Goal: Task Accomplishment & Management: Use online tool/utility

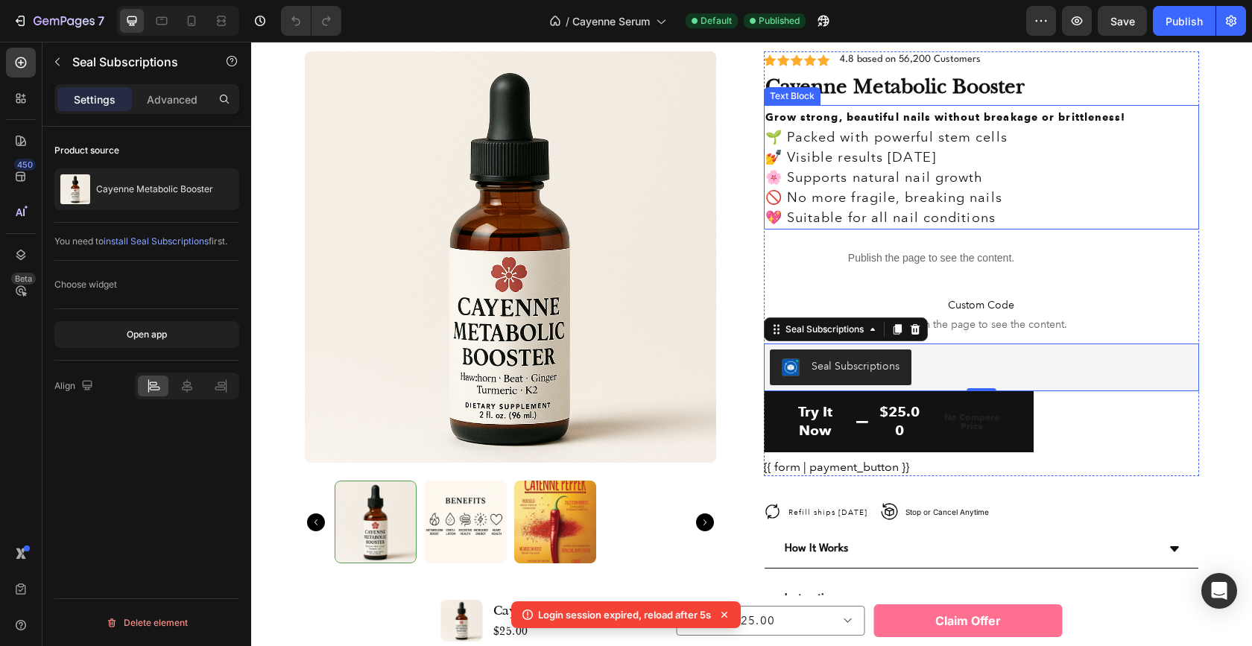
scroll to position [4076, 0]
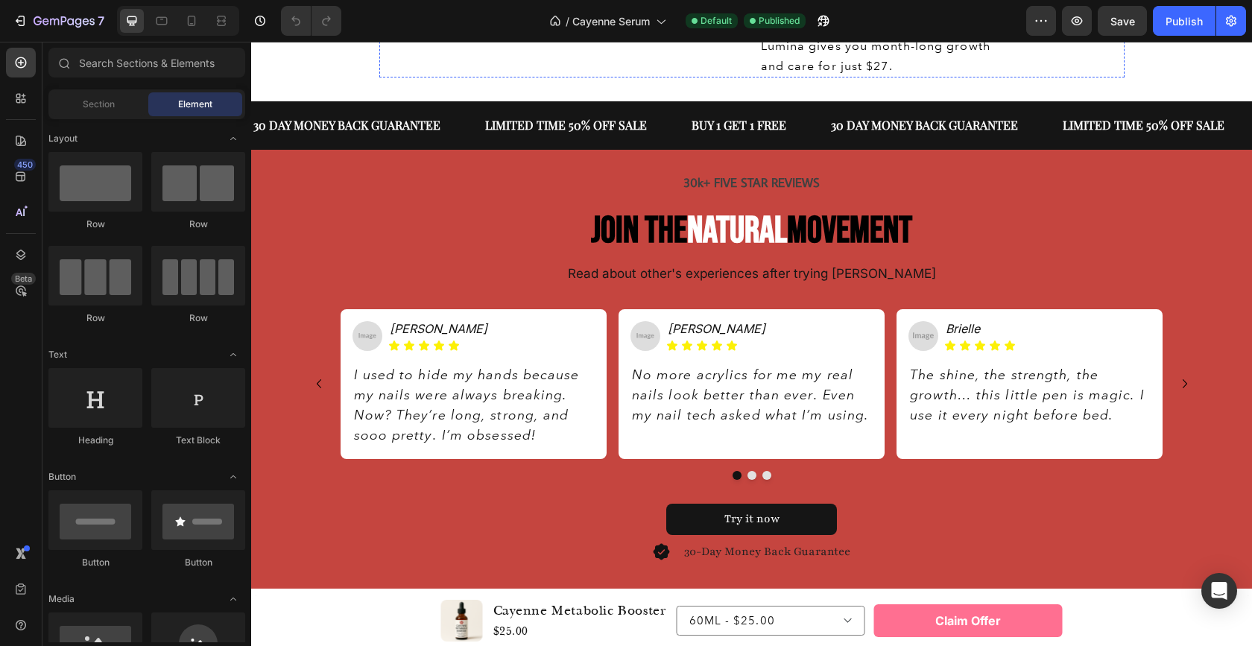
scroll to position [2561, 0]
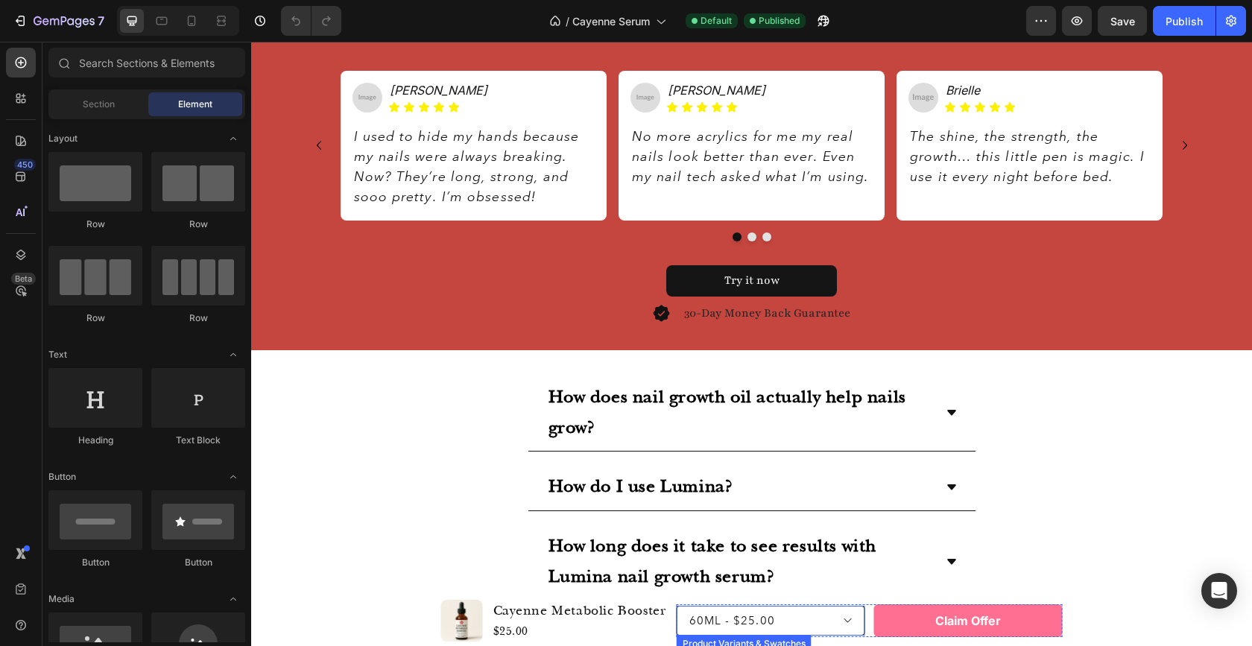
click at [843, 622] on select "60ML - $25.00 60ML 2PC - $37.50 60ML 3PC - $48.75" at bounding box center [770, 621] width 188 height 30
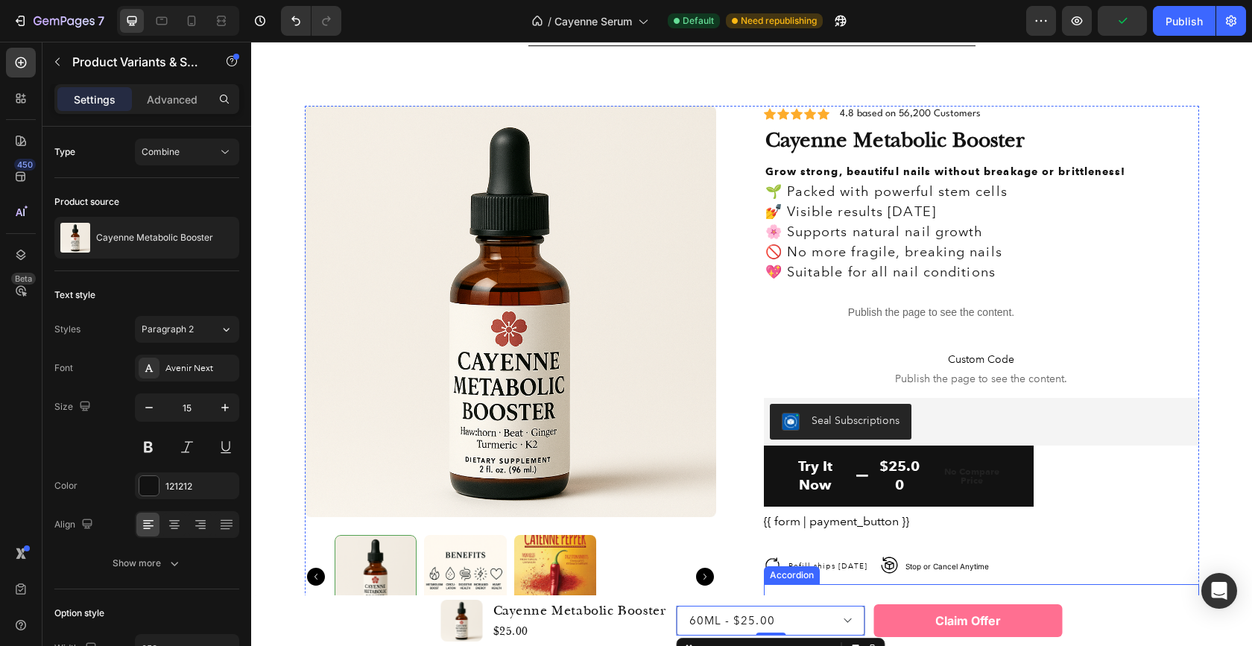
scroll to position [3510, 0]
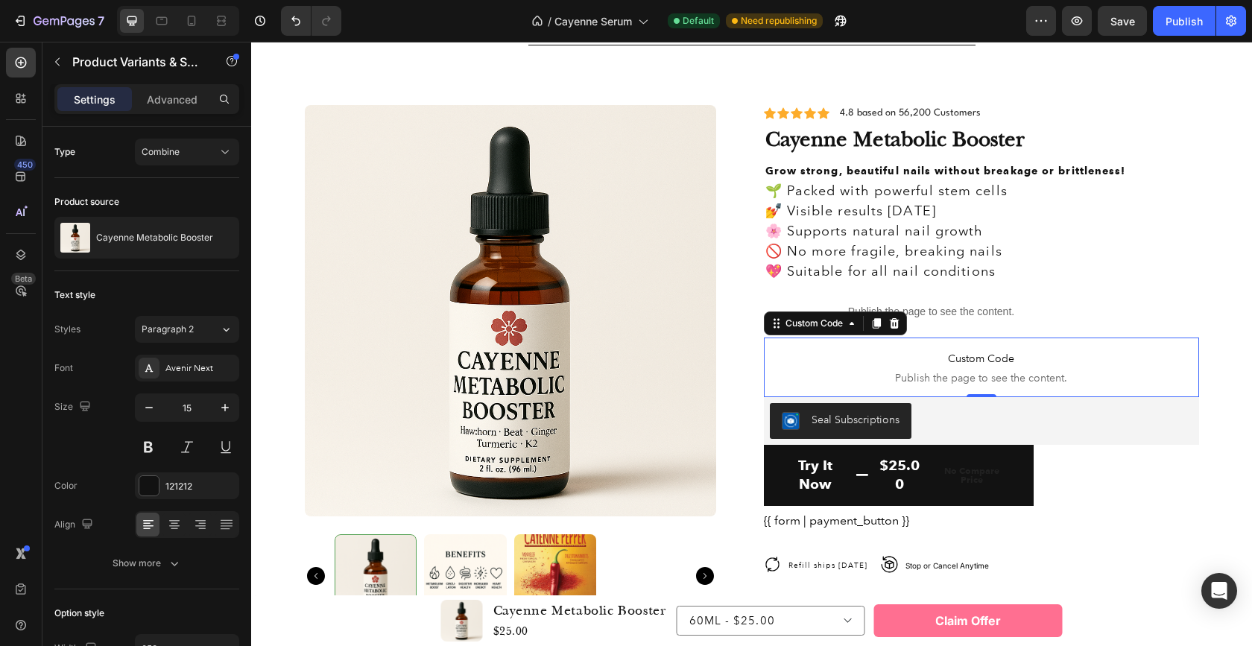
click at [964, 370] on span "Publish the page to see the content." at bounding box center [981, 377] width 435 height 15
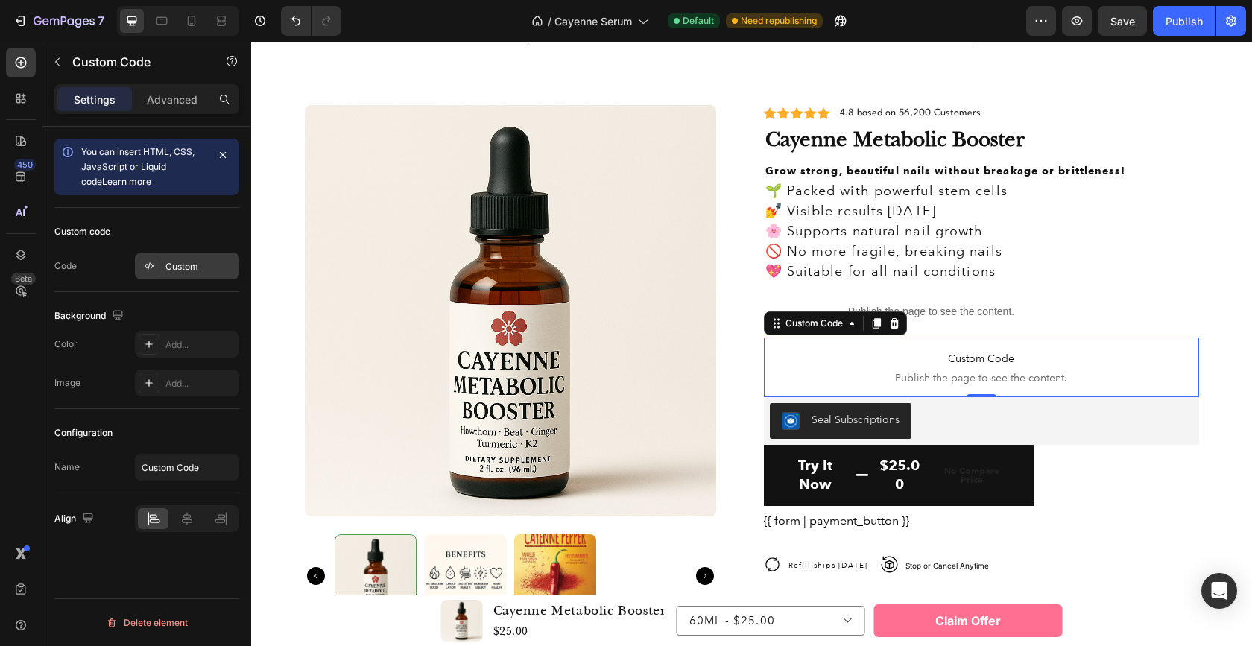
click at [174, 268] on div "Custom" at bounding box center [200, 266] width 70 height 13
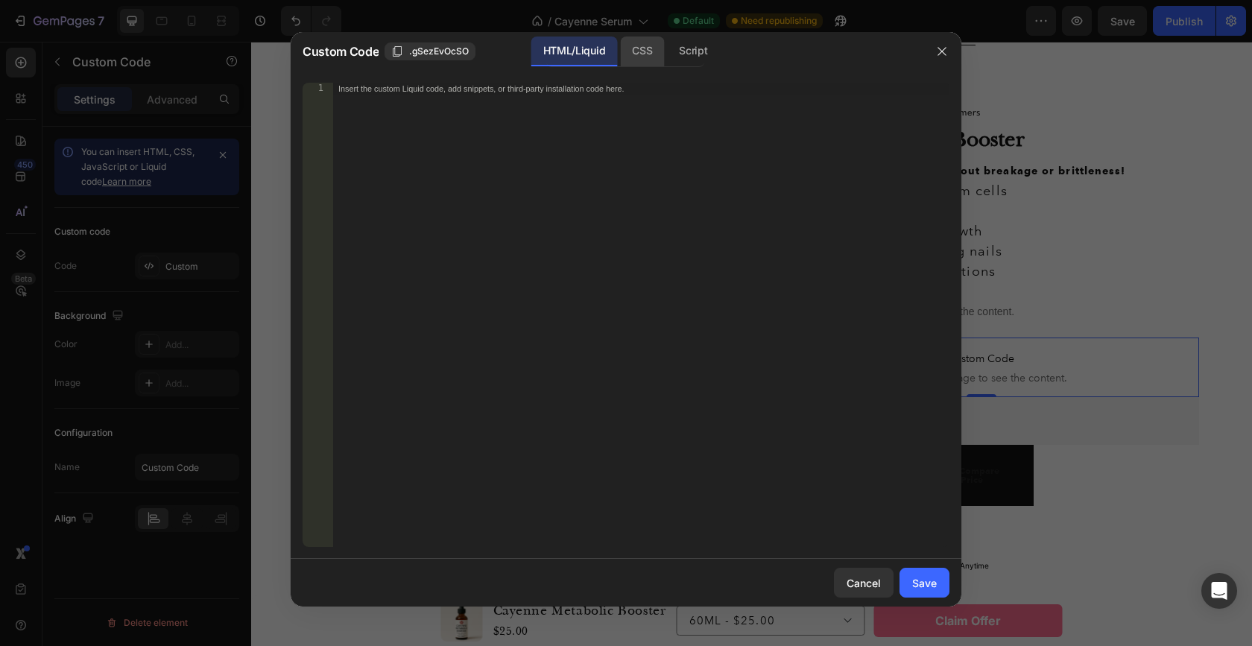
click at [667, 52] on div "CSS" at bounding box center [693, 52] width 52 height 30
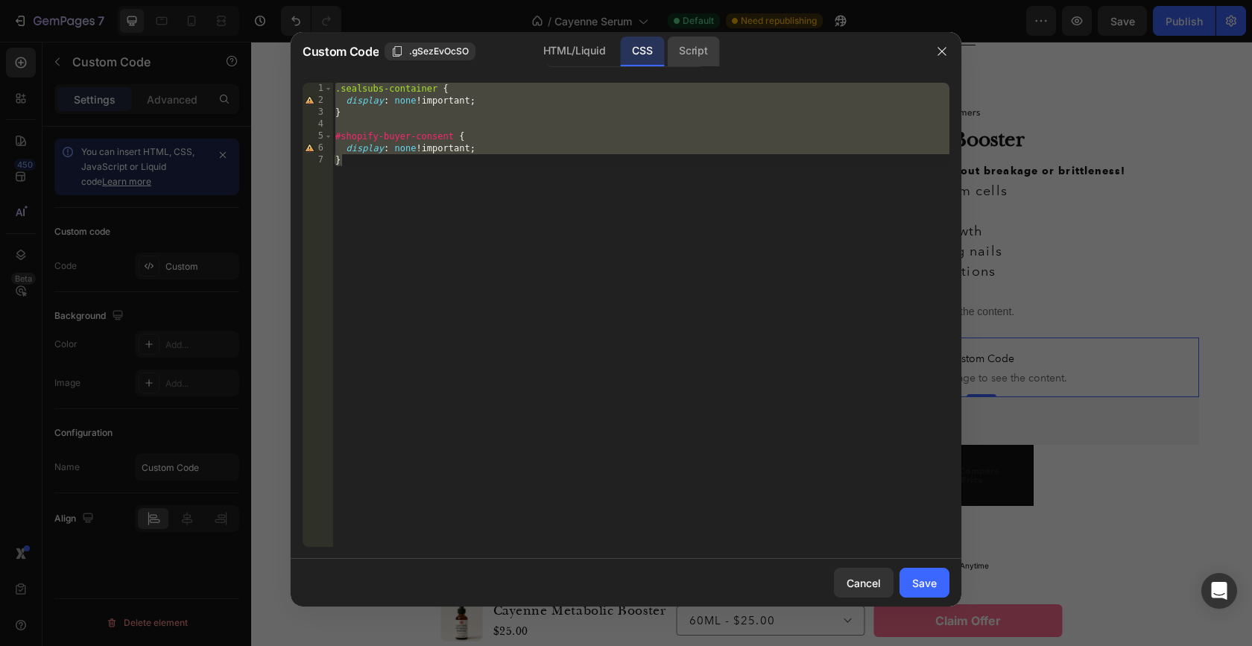
click at [692, 45] on div "Script" at bounding box center [693, 52] width 52 height 30
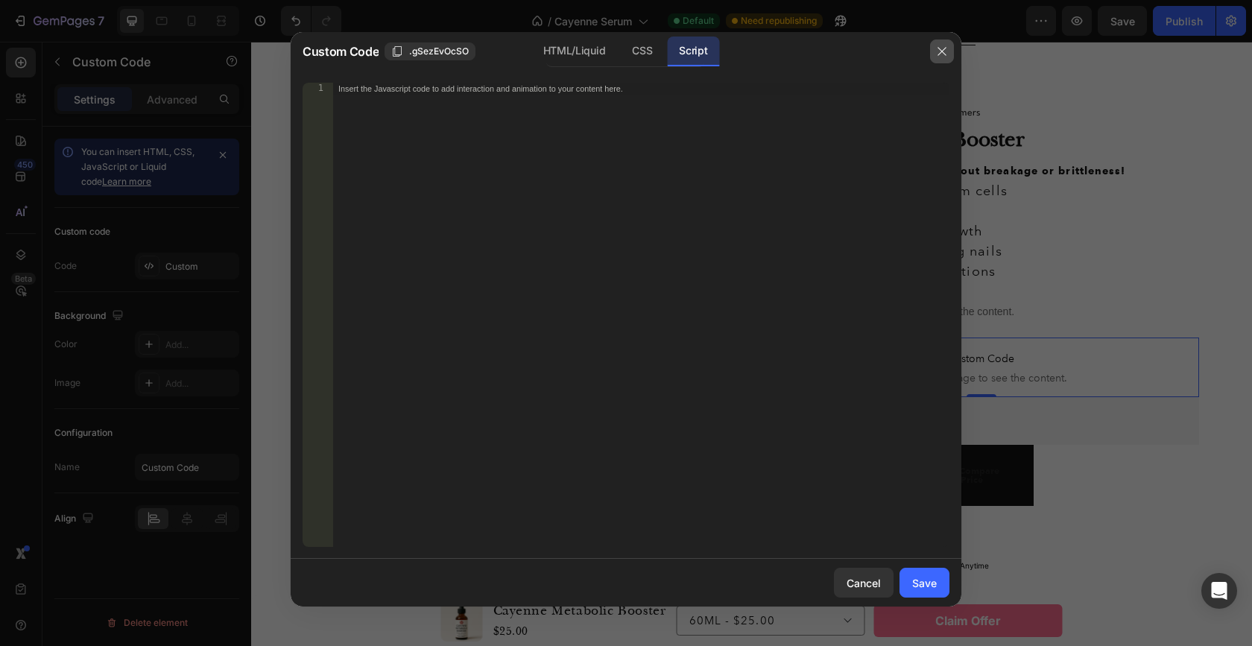
click at [944, 50] on icon "button" at bounding box center [942, 51] width 12 height 12
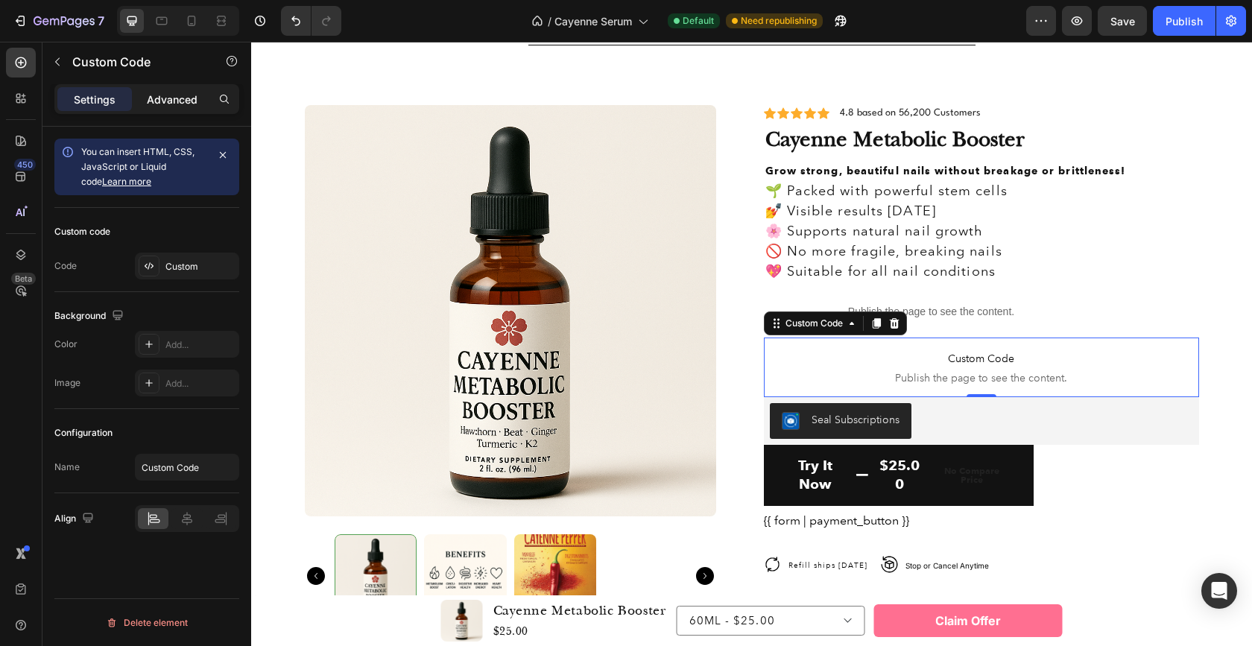
click at [171, 101] on p "Advanced" at bounding box center [172, 100] width 51 height 16
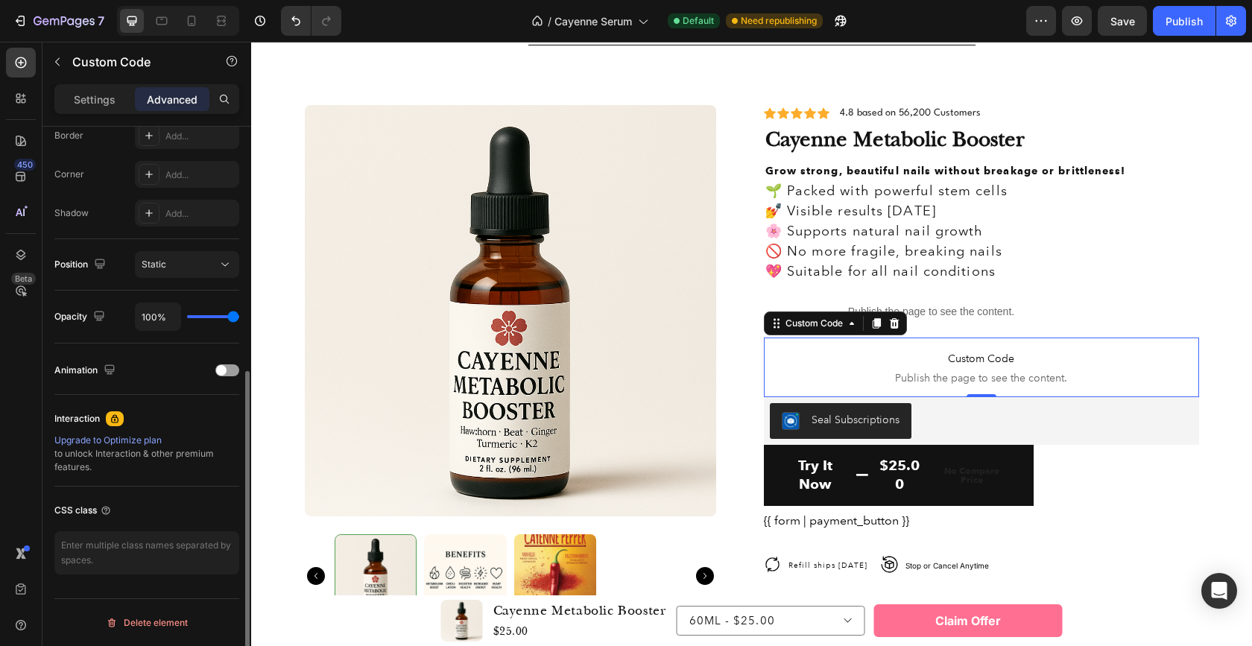
scroll to position [0, 0]
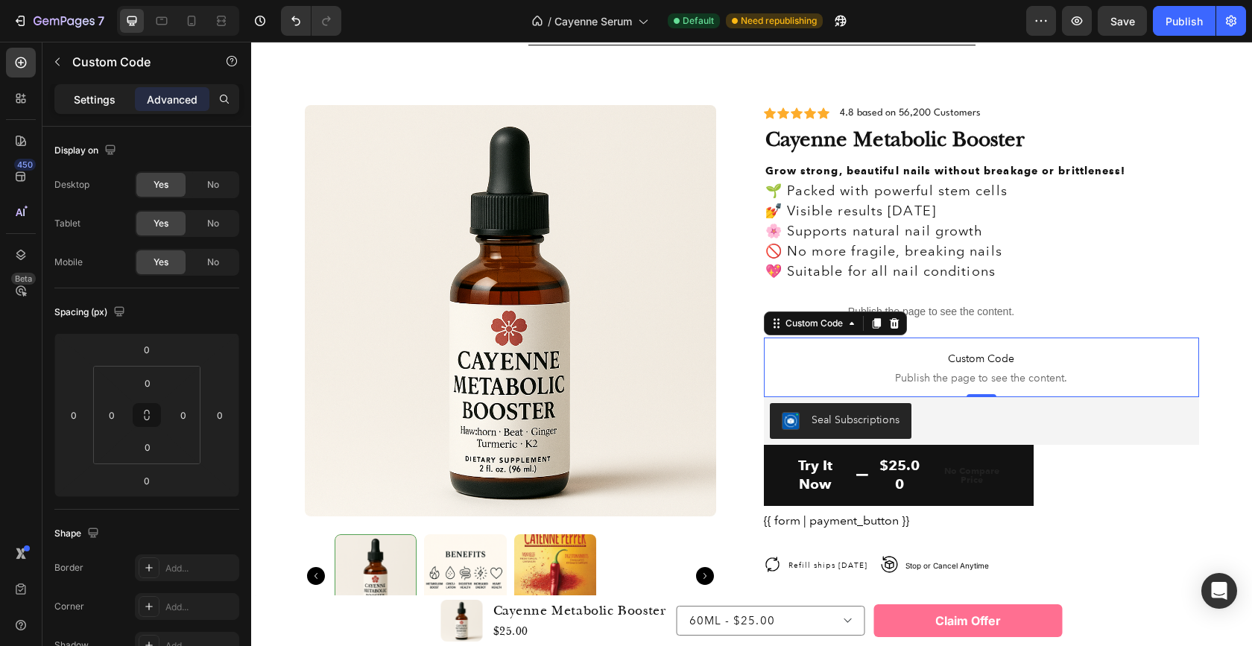
click at [103, 107] on p "Settings" at bounding box center [95, 100] width 42 height 16
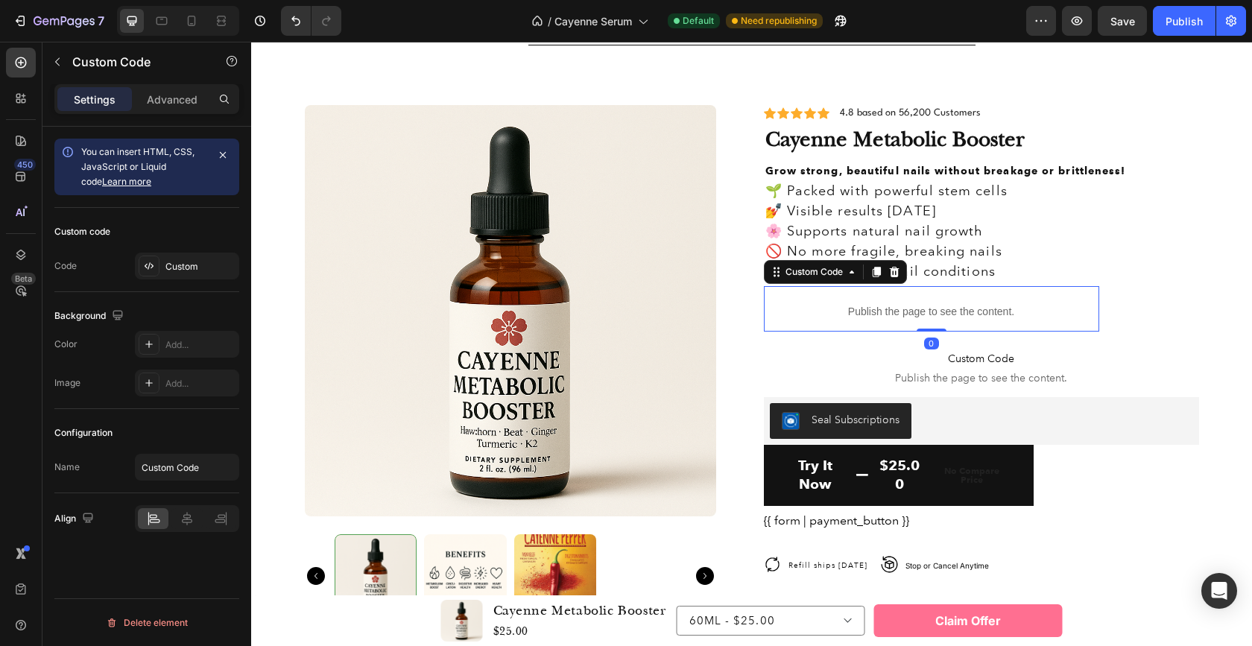
click at [931, 310] on p "Publish the page to see the content." at bounding box center [931, 312] width 335 height 16
click at [1169, 23] on div "Publish" at bounding box center [1183, 21] width 37 height 16
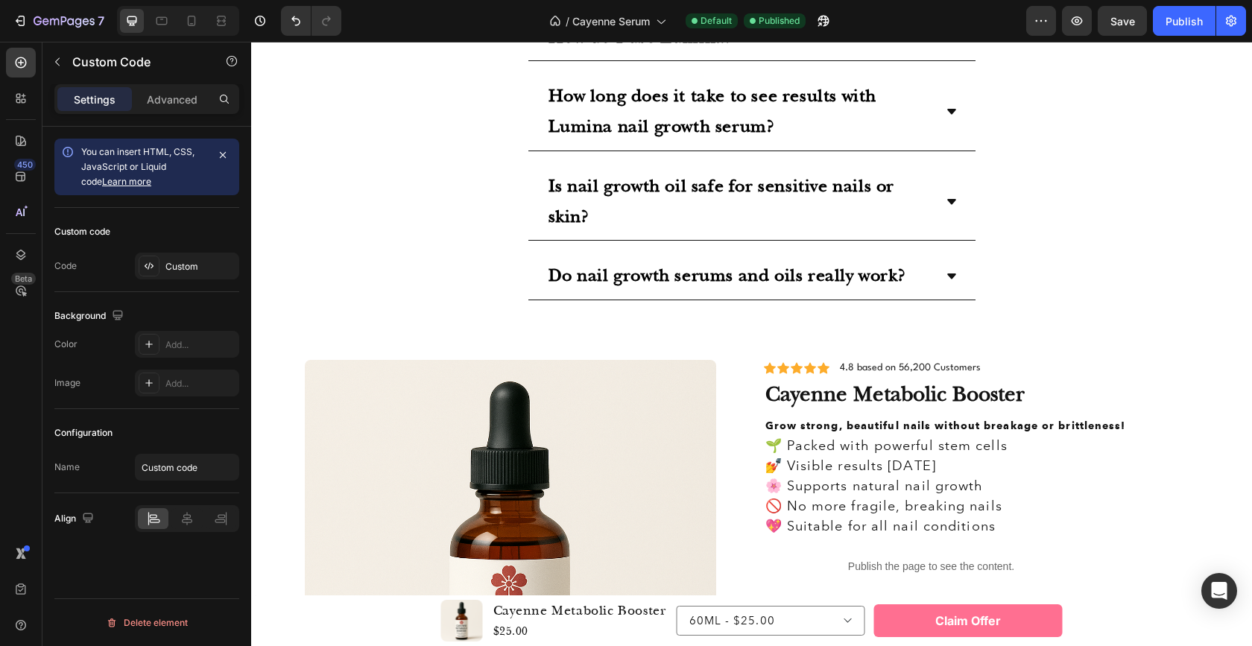
scroll to position [3284, 0]
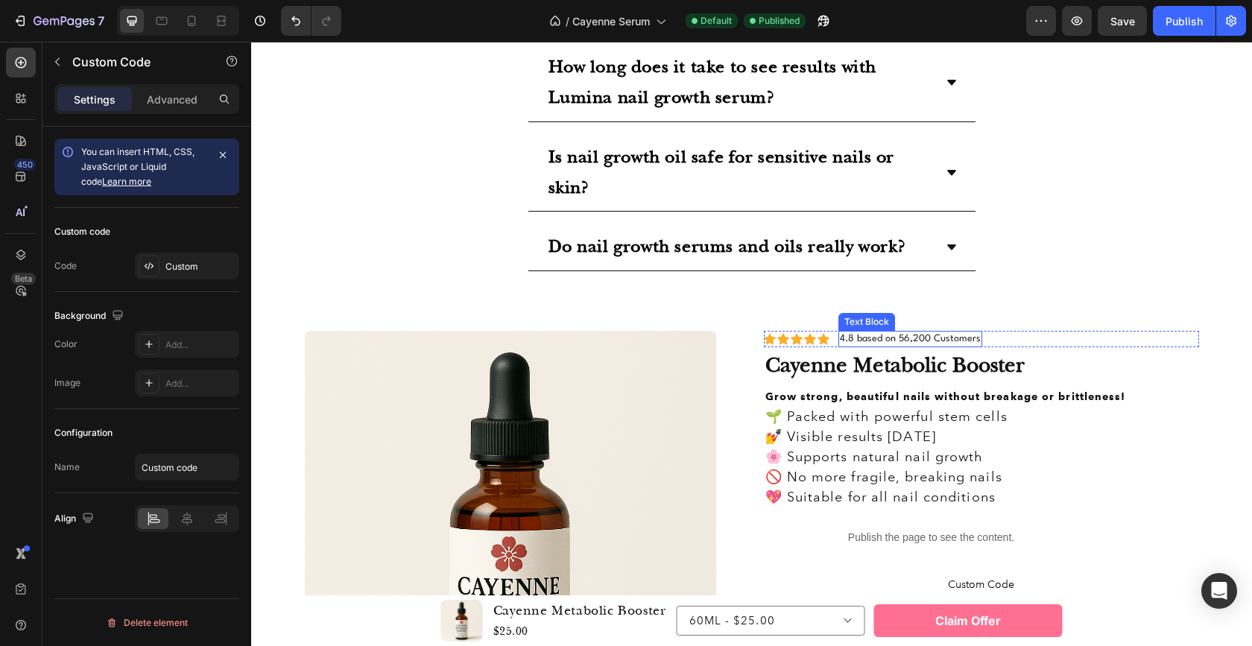
click at [866, 341] on p "4.8 based on 56,200 Customers" at bounding box center [910, 338] width 141 height 13
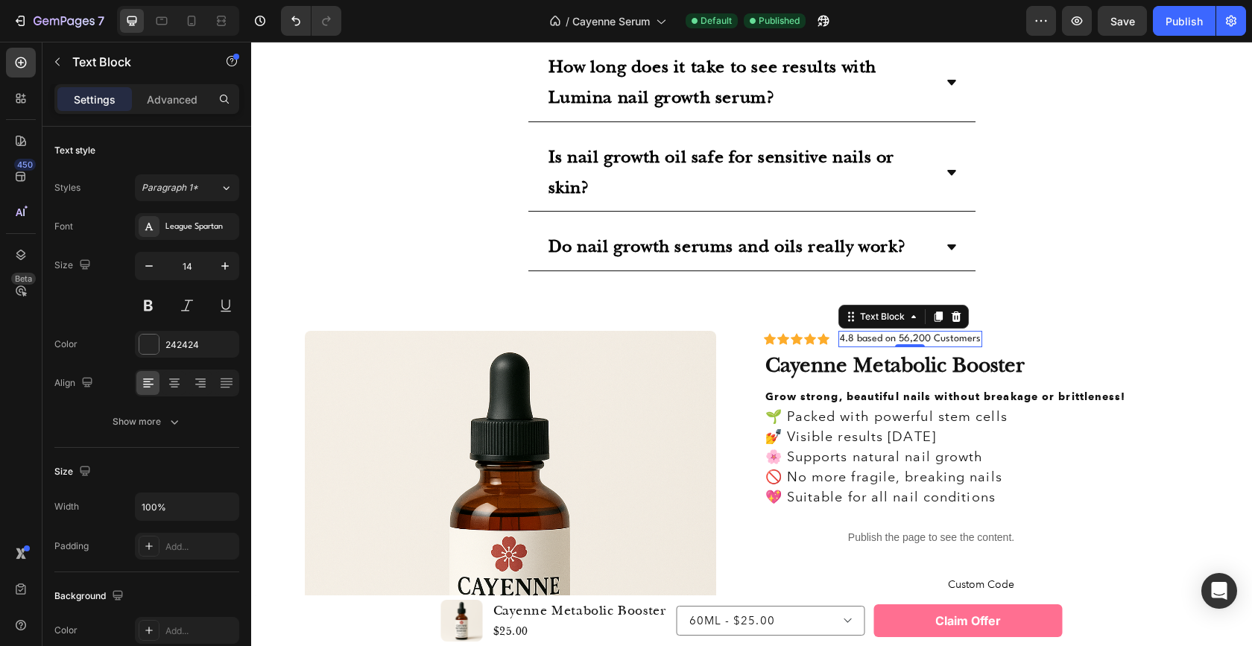
click at [866, 341] on p "4.8 based on 56,200 Customers" at bounding box center [910, 338] width 141 height 13
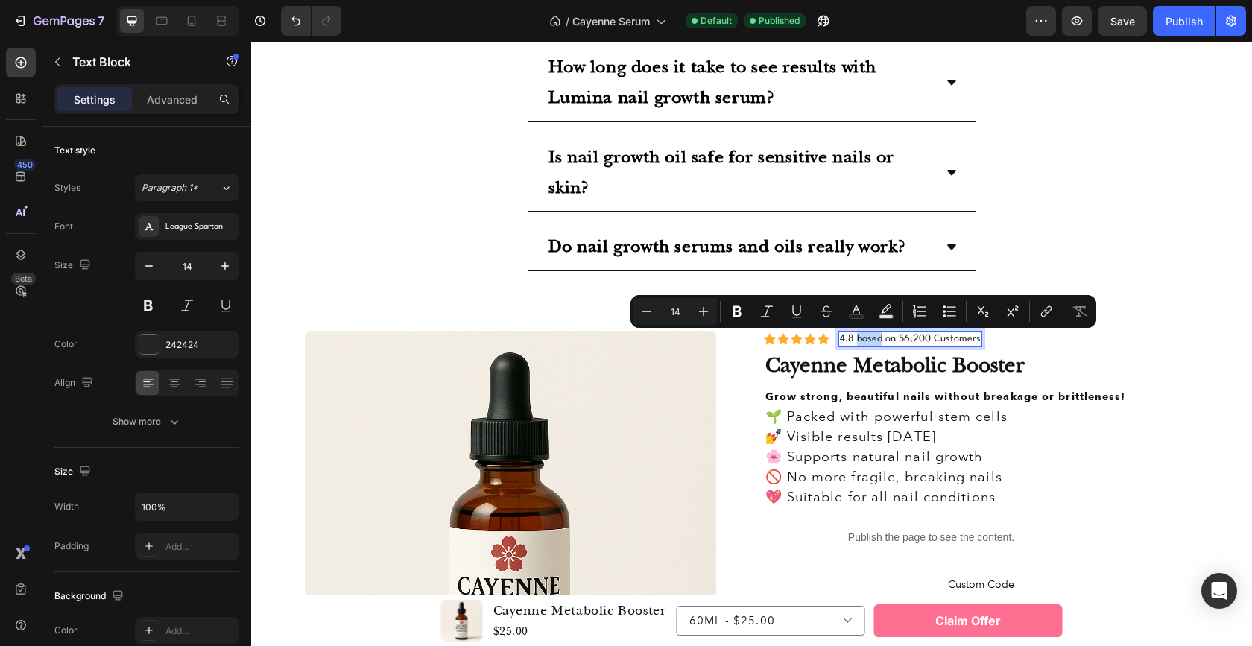
click at [899, 338] on p "4.8 based on 56,200 Customers" at bounding box center [910, 338] width 141 height 13
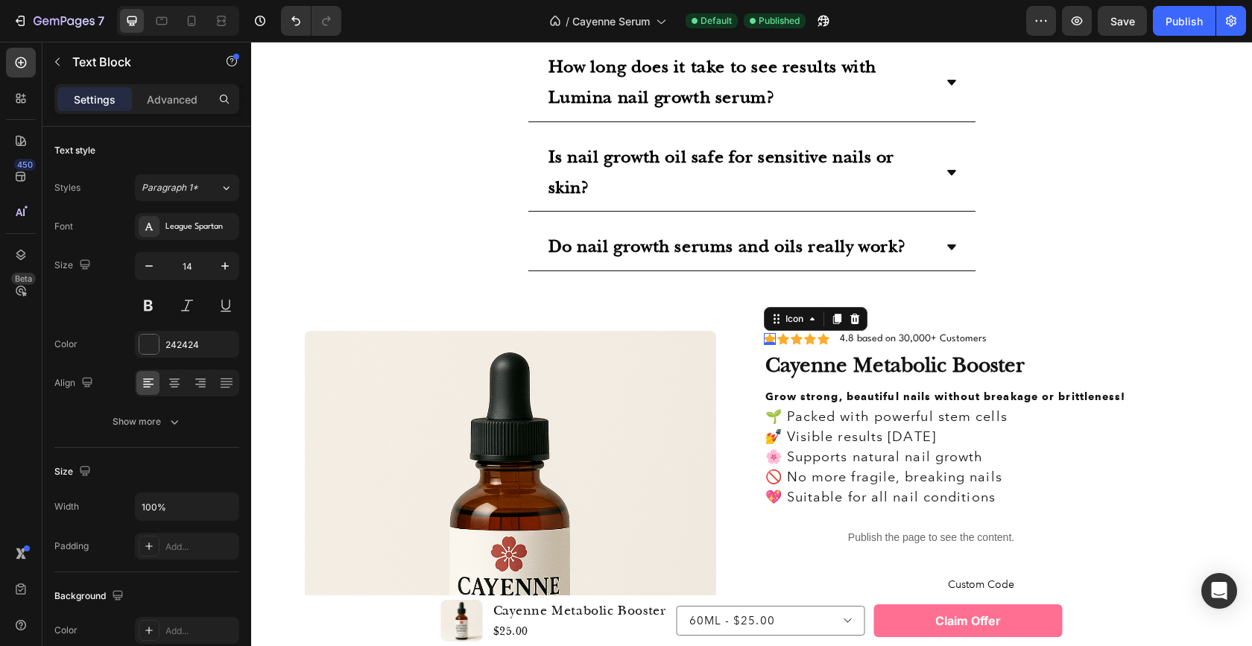
click at [764, 338] on icon at bounding box center [770, 339] width 12 height 11
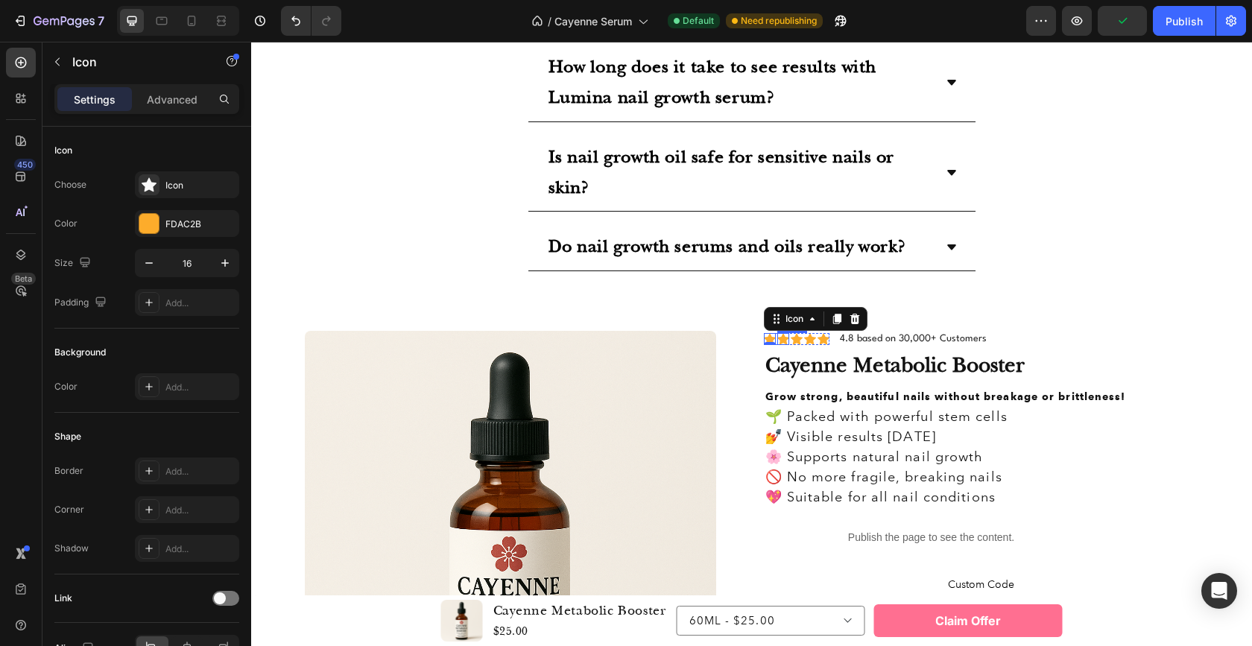
click at [779, 338] on icon at bounding box center [783, 339] width 12 height 11
click at [792, 337] on icon at bounding box center [796, 339] width 12 height 11
click at [767, 344] on div "Icon 0" at bounding box center [770, 339] width 12 height 12
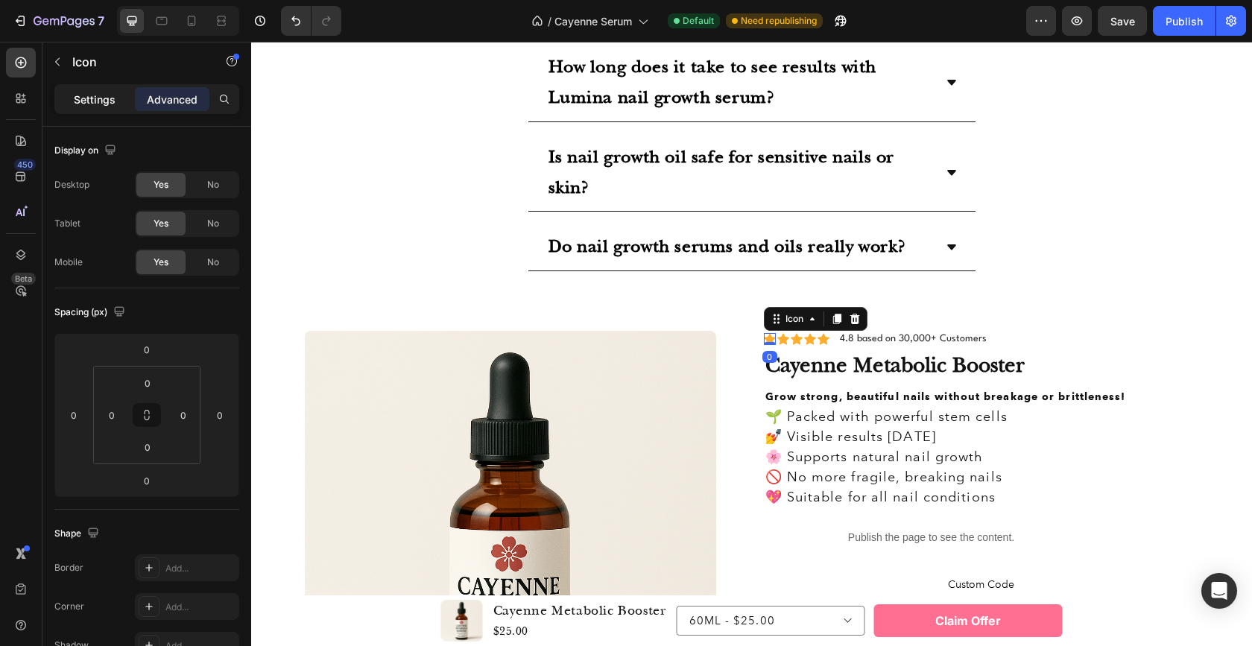
click at [80, 102] on p "Settings" at bounding box center [95, 100] width 42 height 16
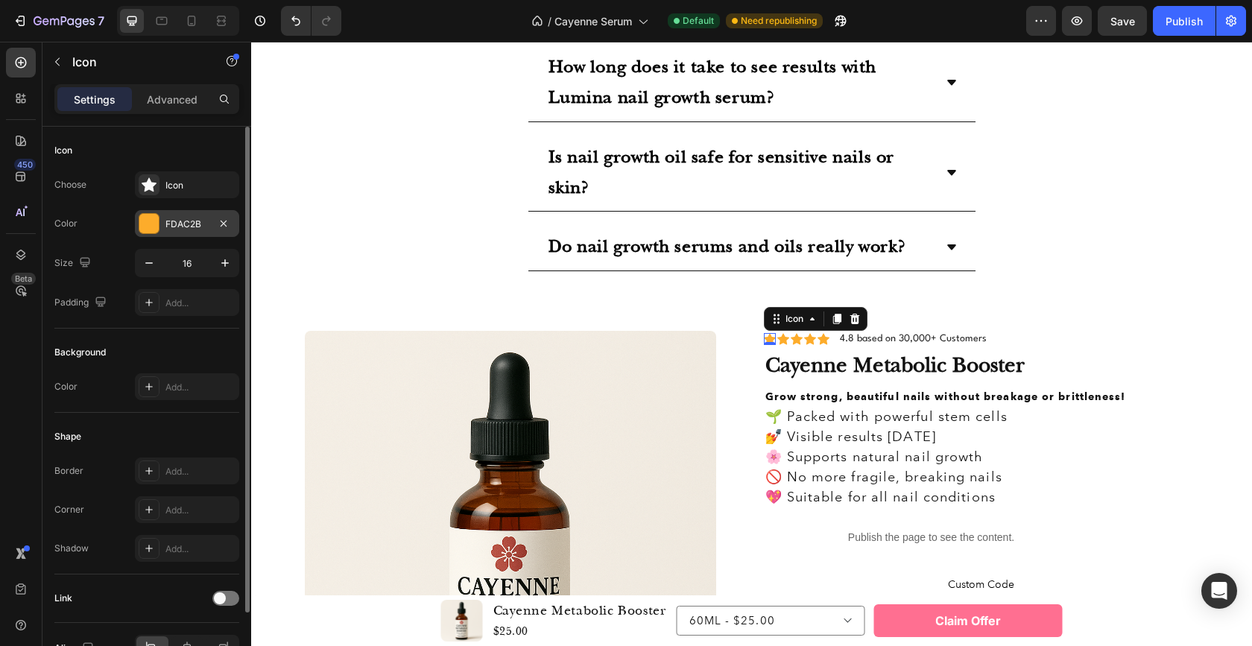
click at [166, 221] on div "FDAC2B" at bounding box center [186, 224] width 43 height 13
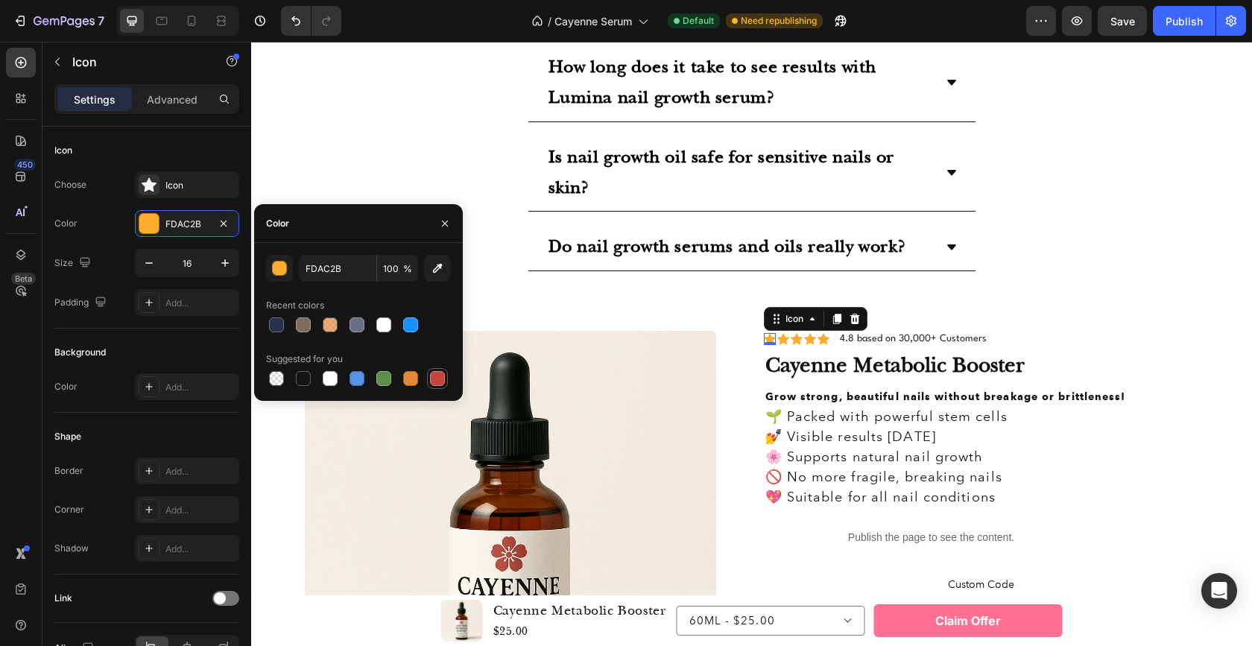
drag, startPoint x: 434, startPoint y: 375, endPoint x: 260, endPoint y: 327, distance: 180.0
click at [434, 375] on div at bounding box center [437, 378] width 15 height 15
type input "C5453F"
click at [778, 337] on icon at bounding box center [783, 339] width 12 height 11
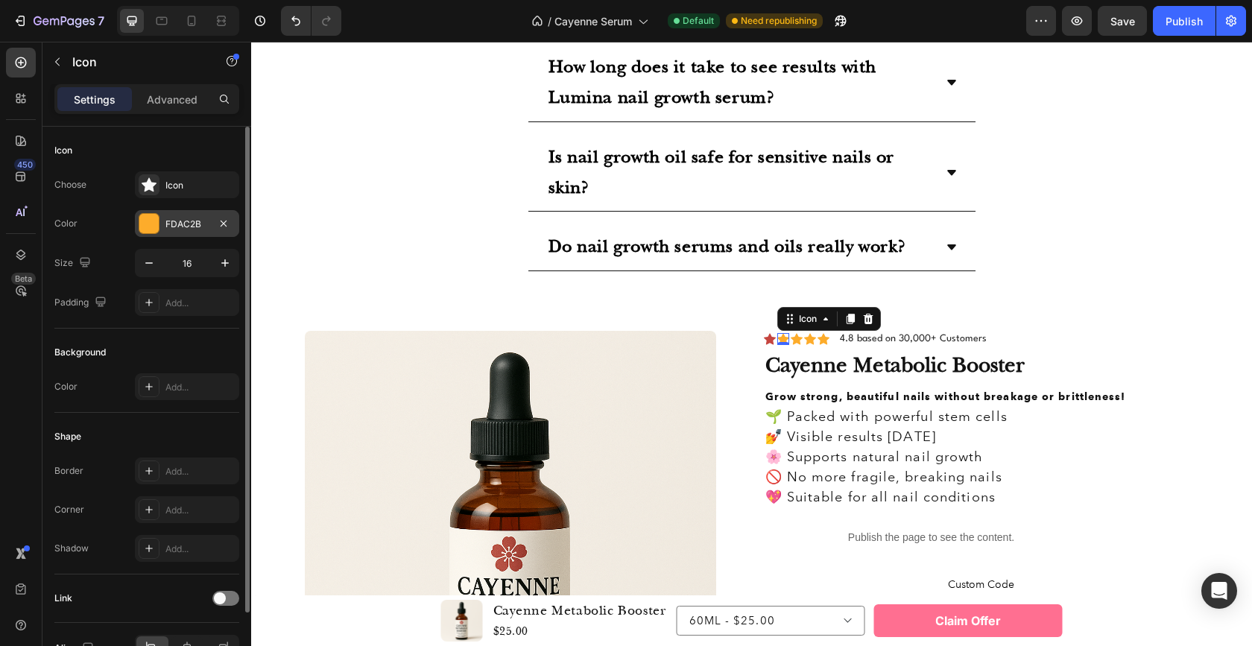
click at [191, 226] on div "FDAC2B" at bounding box center [186, 224] width 43 height 13
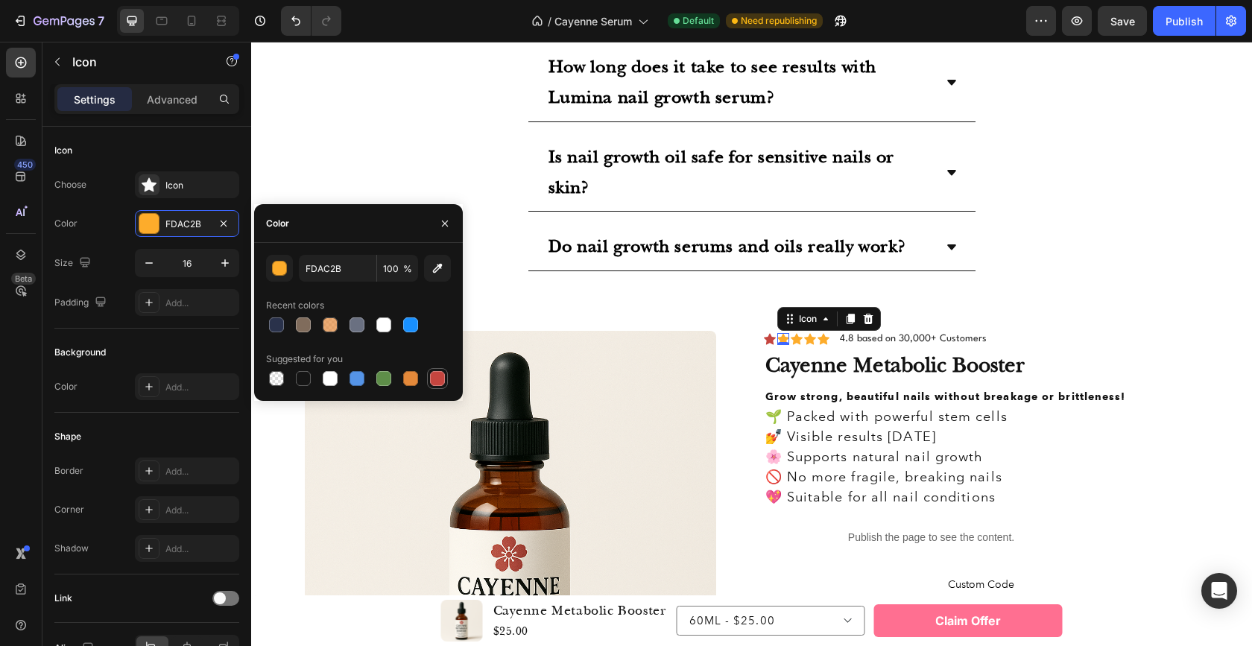
click at [437, 371] on div at bounding box center [437, 378] width 15 height 15
type input "C5453F"
click at [792, 338] on div "Icon 0" at bounding box center [796, 339] width 12 height 12
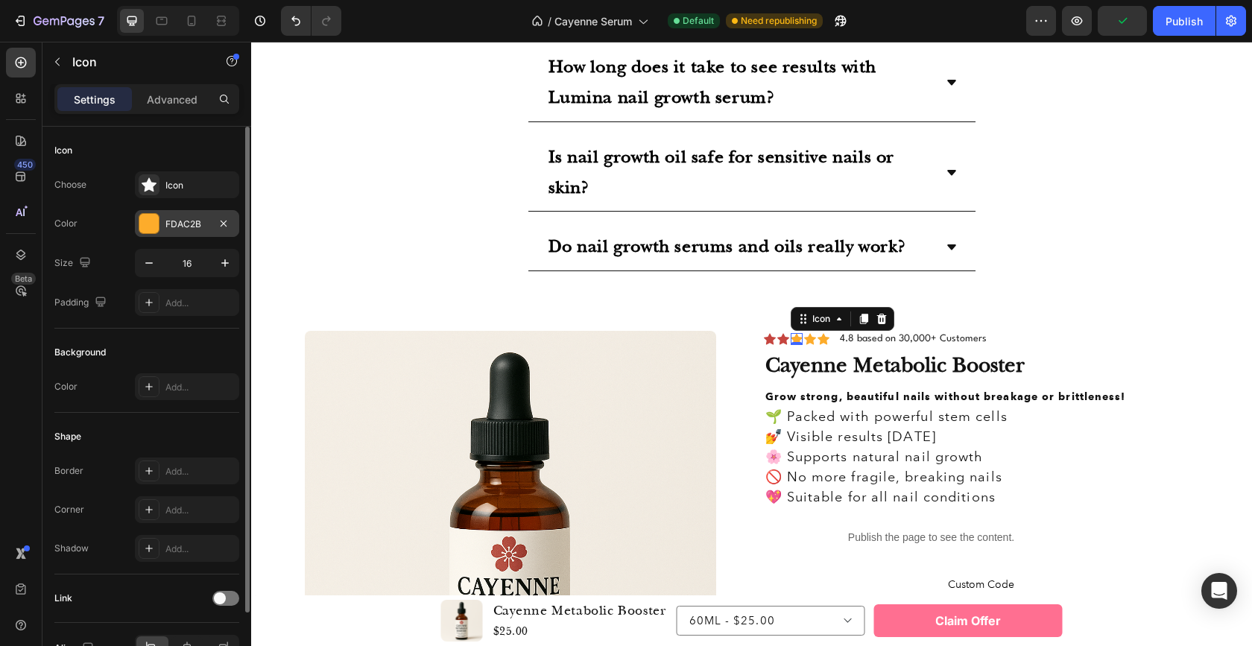
click at [181, 226] on div "FDAC2B" at bounding box center [186, 224] width 43 height 13
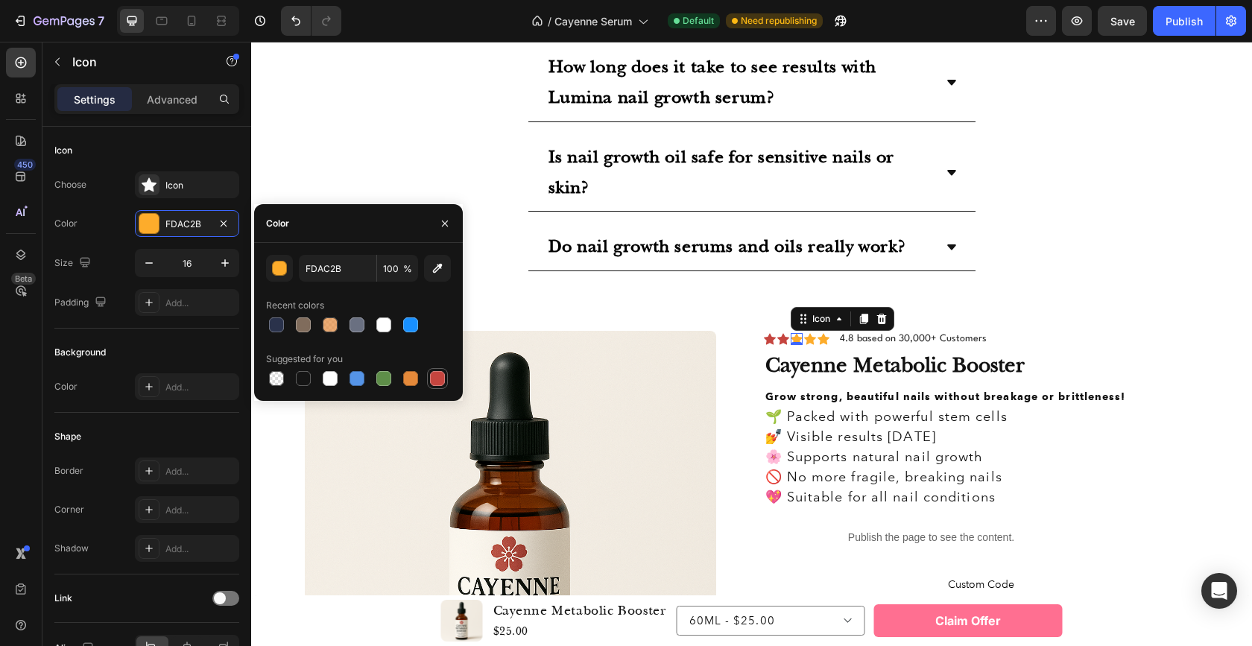
click at [440, 373] on div at bounding box center [437, 378] width 15 height 15
type input "C5453F"
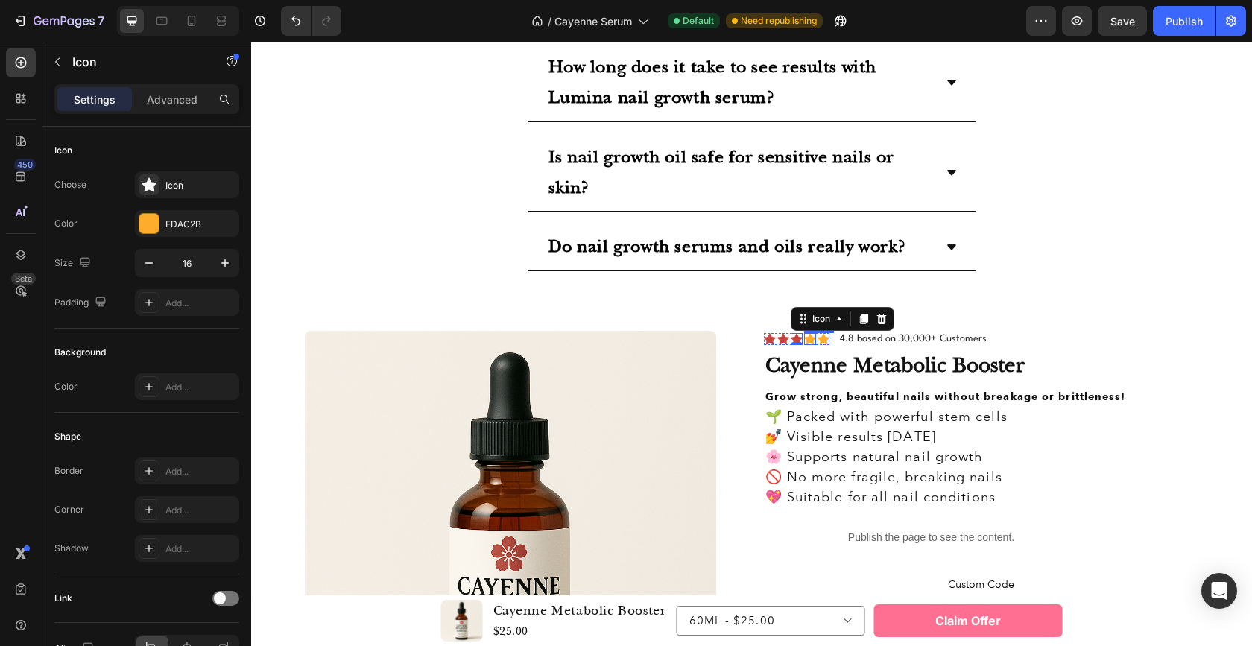
click at [807, 340] on div "Icon" at bounding box center [810, 339] width 12 height 12
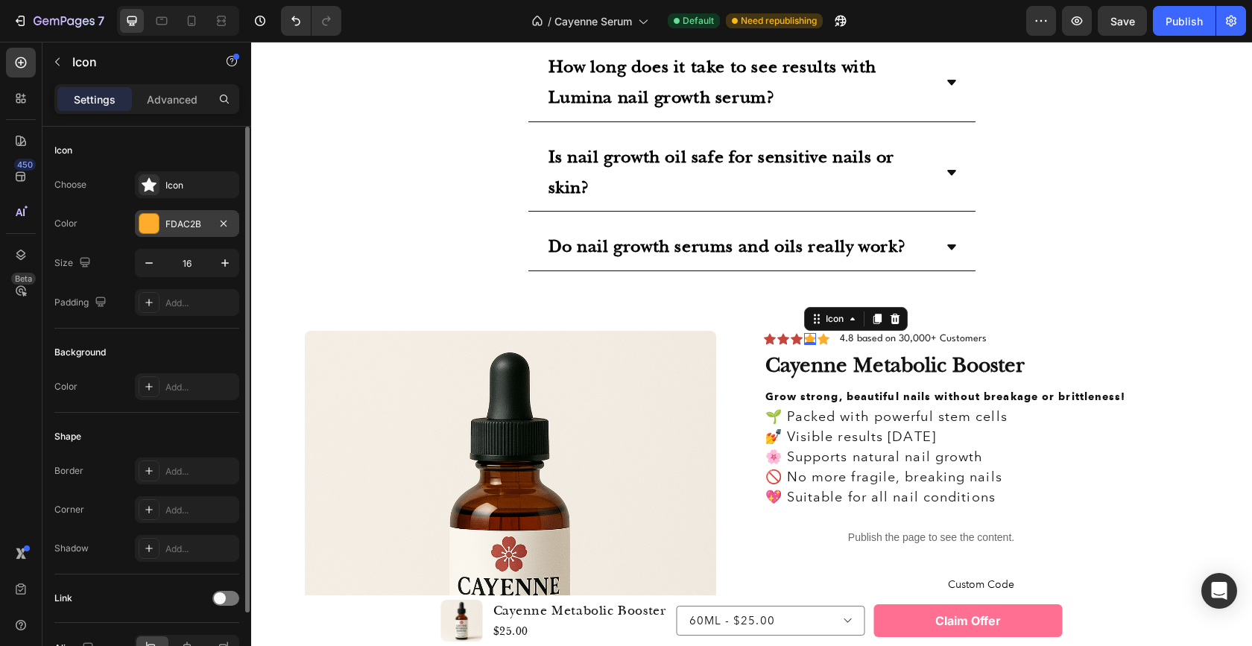
click at [178, 225] on div "FDAC2B" at bounding box center [186, 224] width 43 height 13
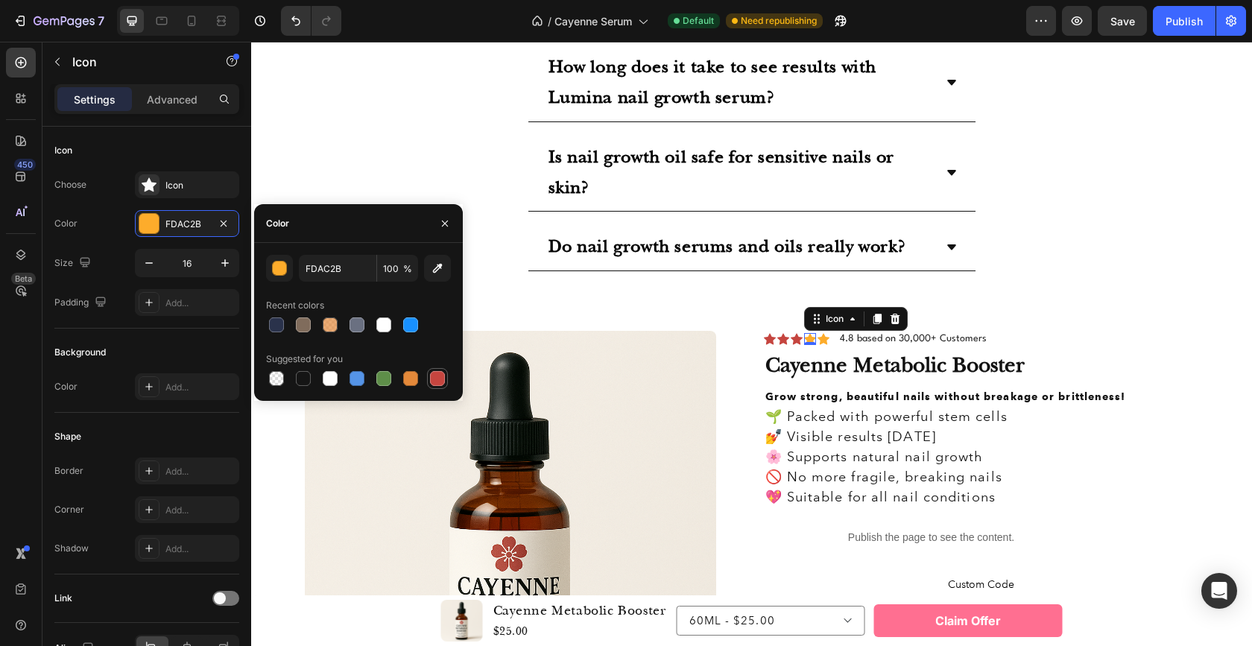
click at [440, 379] on div at bounding box center [437, 378] width 15 height 15
type input "C5453F"
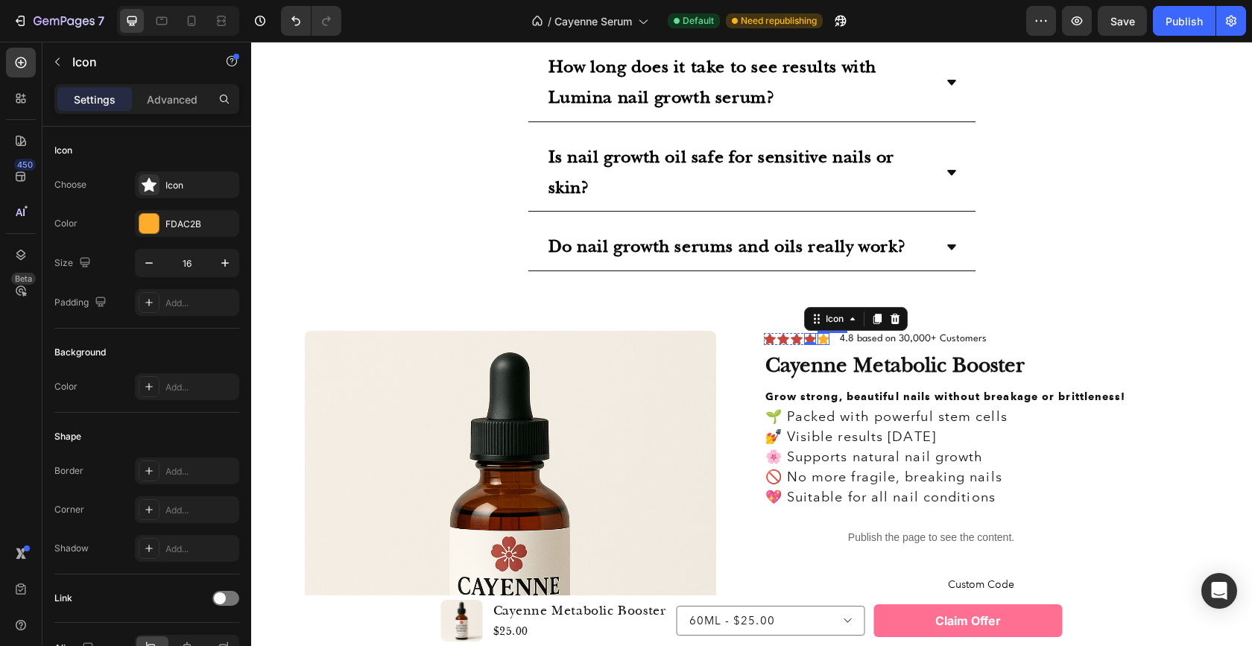
click at [819, 337] on icon at bounding box center [823, 339] width 12 height 11
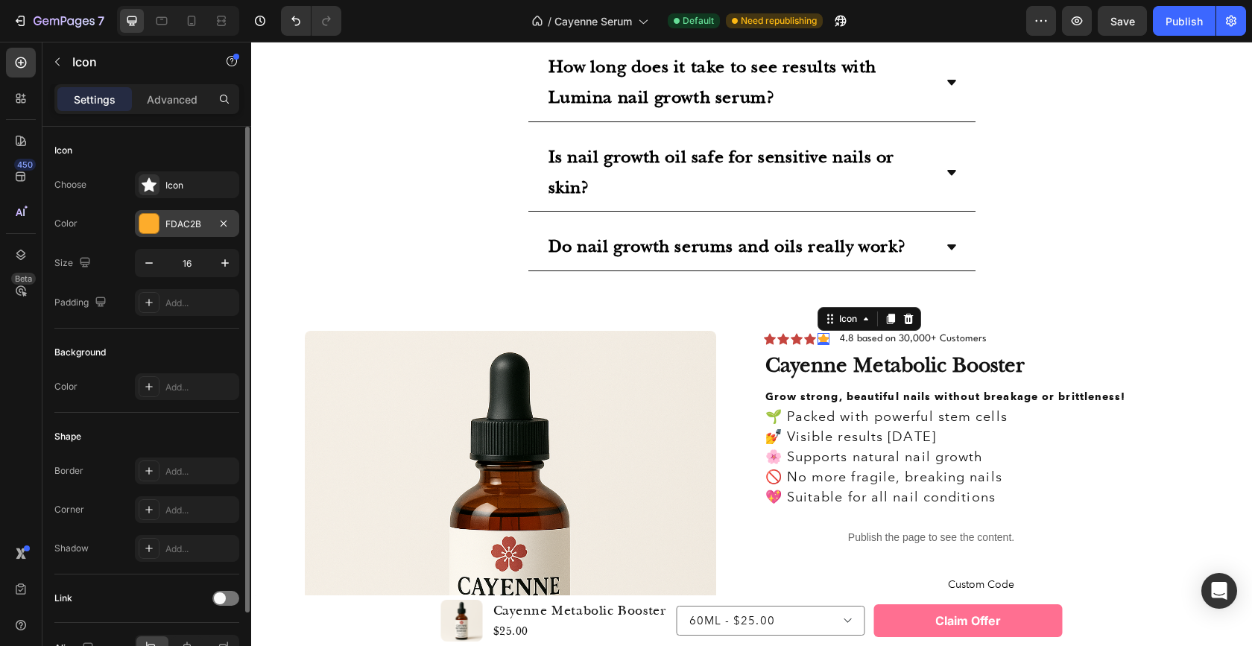
click at [180, 224] on div "FDAC2B" at bounding box center [186, 224] width 43 height 13
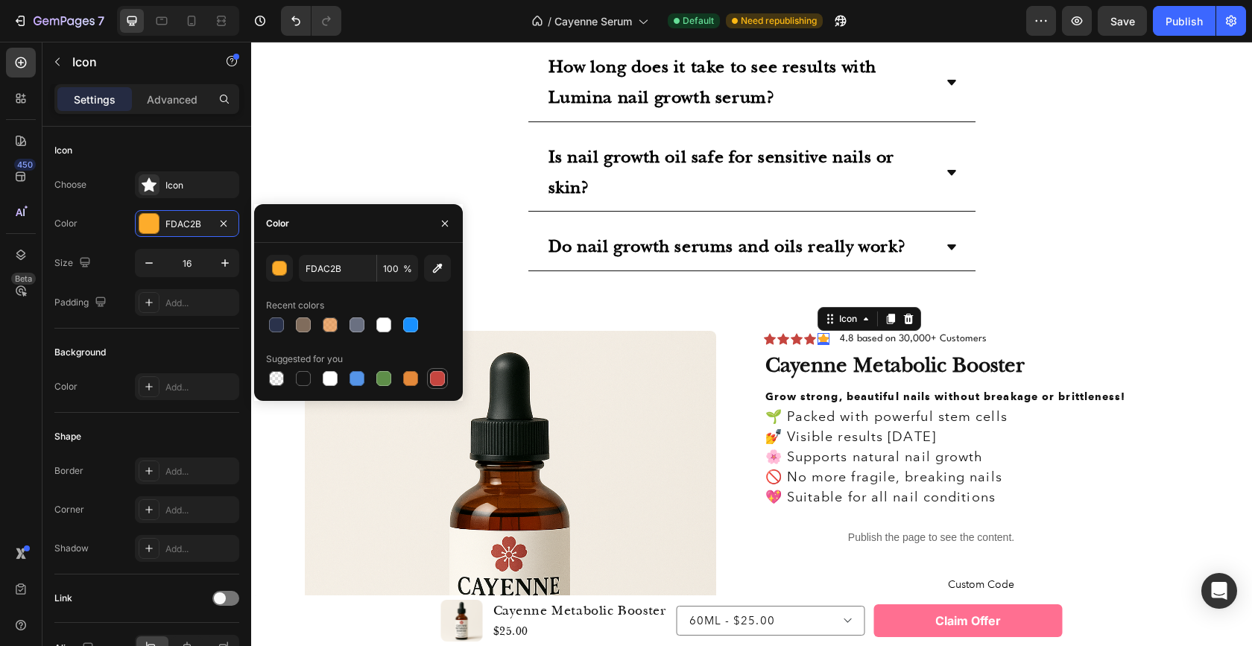
click at [439, 379] on div at bounding box center [437, 378] width 15 height 15
type input "C5453F"
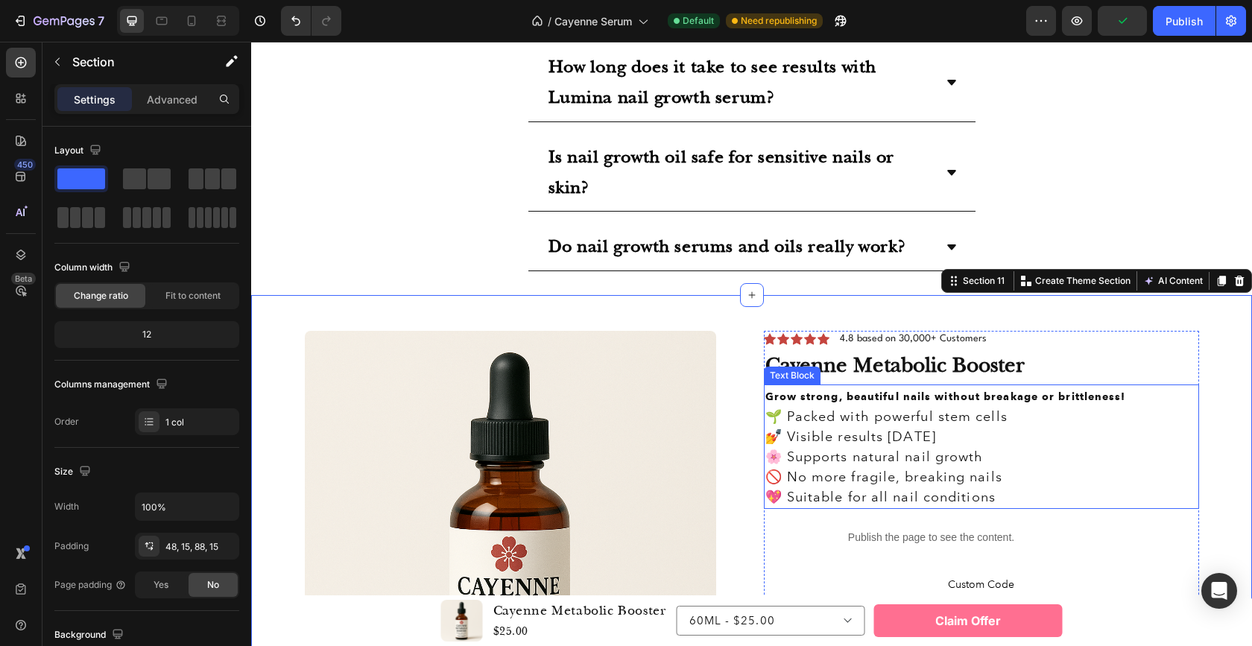
click at [795, 397] on strong "Grow strong, beautiful nails without breakage or brittleness!" at bounding box center [945, 396] width 361 height 13
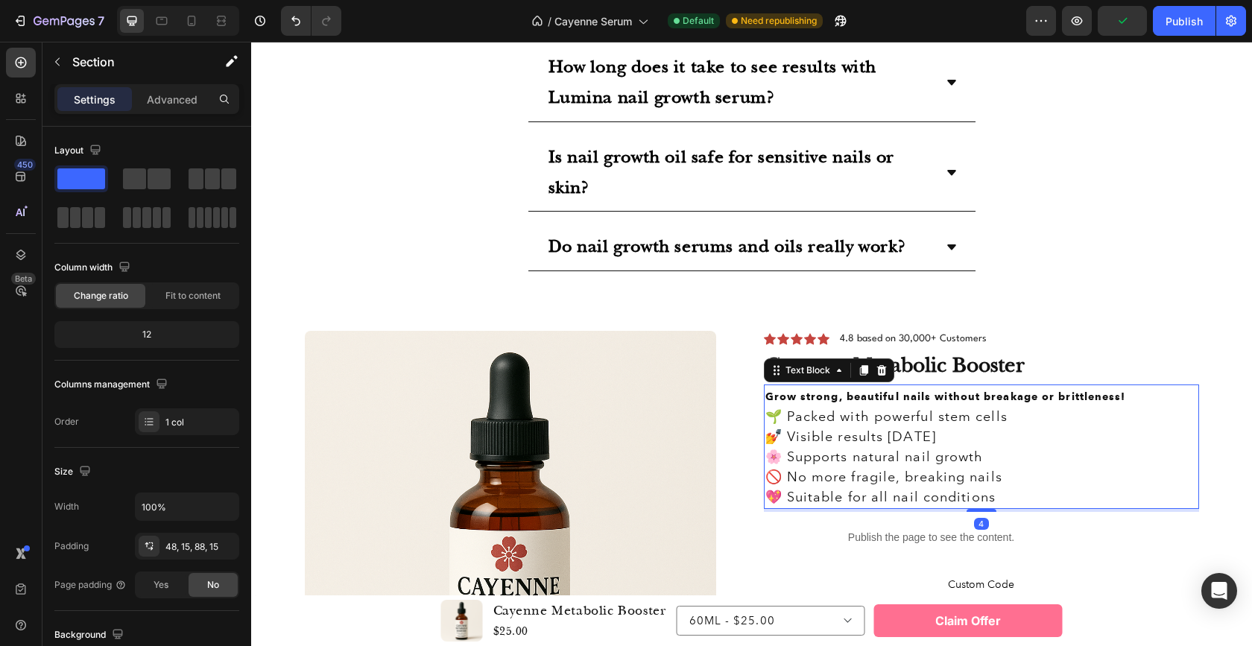
click at [795, 397] on strong "Grow strong, beautiful nails without breakage or brittleness!" at bounding box center [945, 396] width 361 height 13
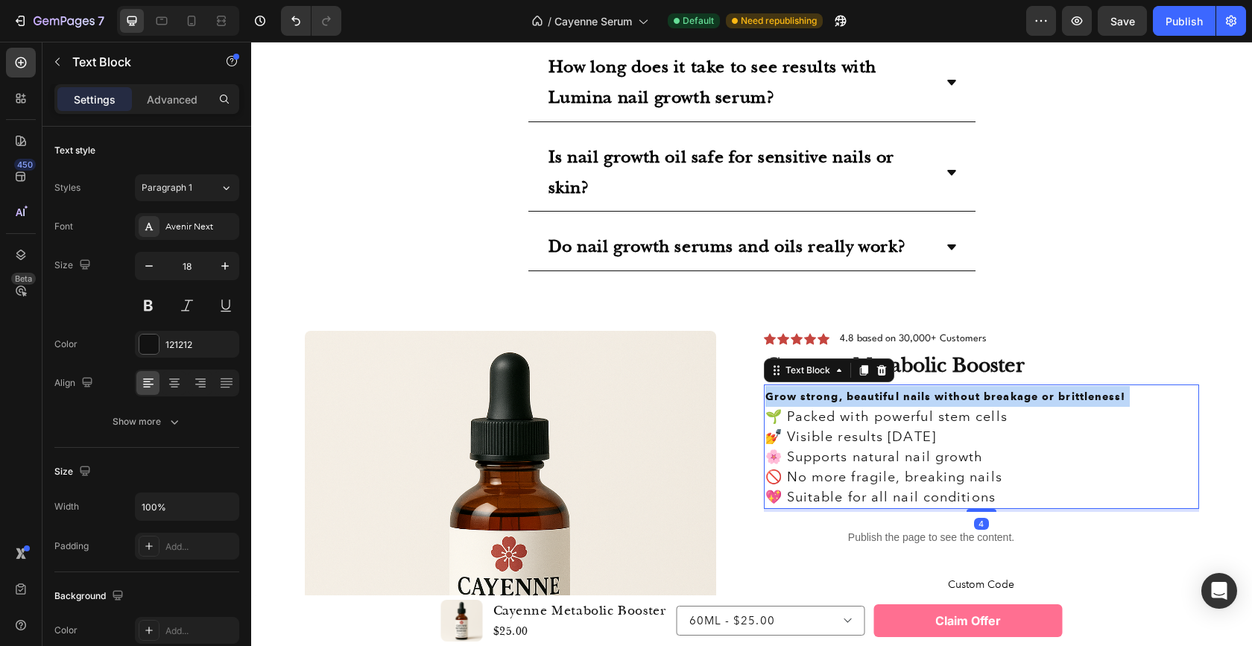
click at [795, 397] on strong "Grow strong, beautiful nails without breakage or brittleness!" at bounding box center [945, 396] width 361 height 13
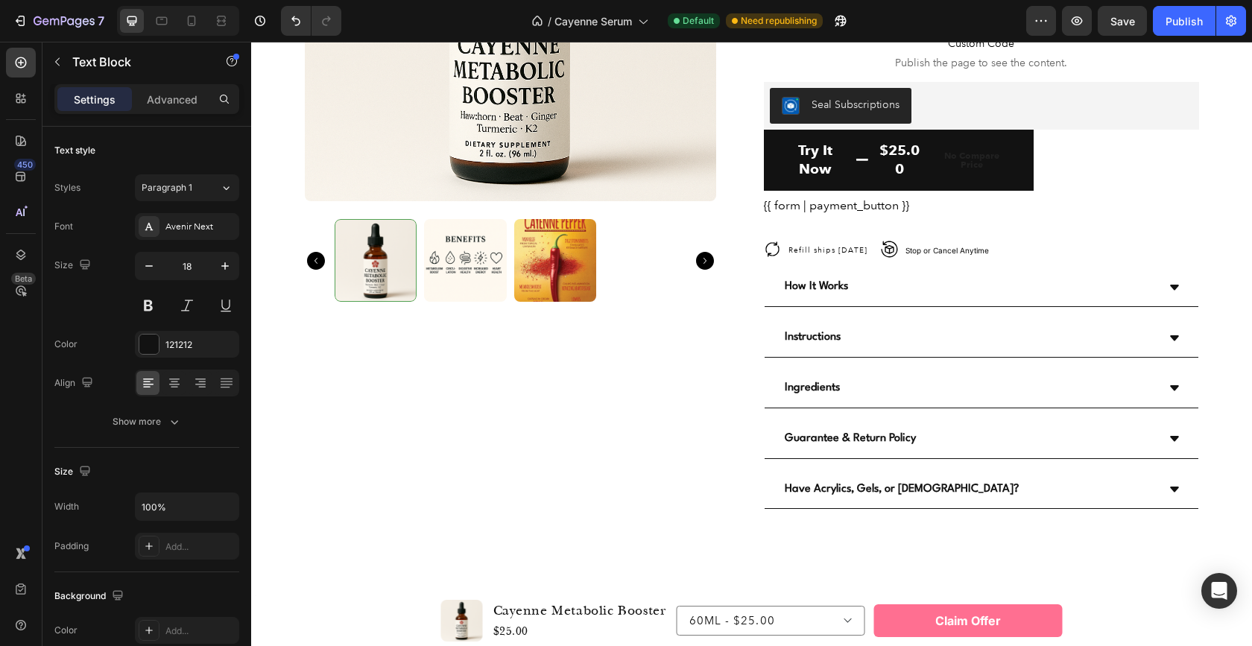
scroll to position [3303, 0]
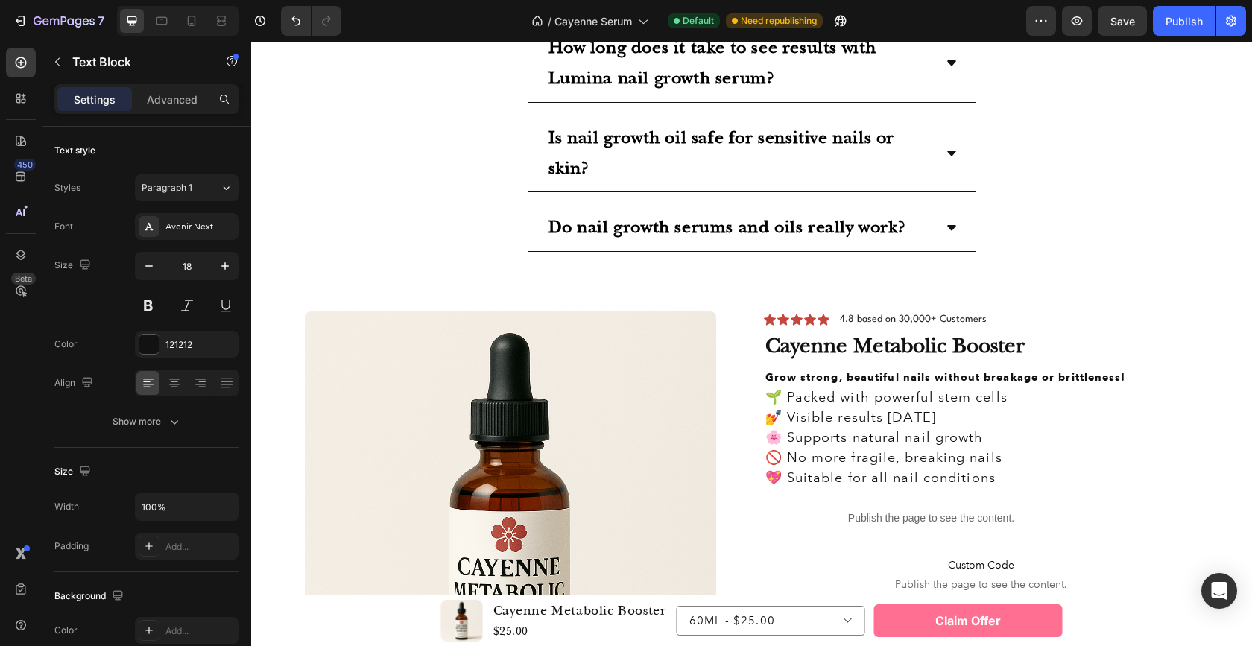
click at [829, 375] on strong "Grow strong, beautiful nails without breakage or brittleness!" at bounding box center [945, 377] width 361 height 13
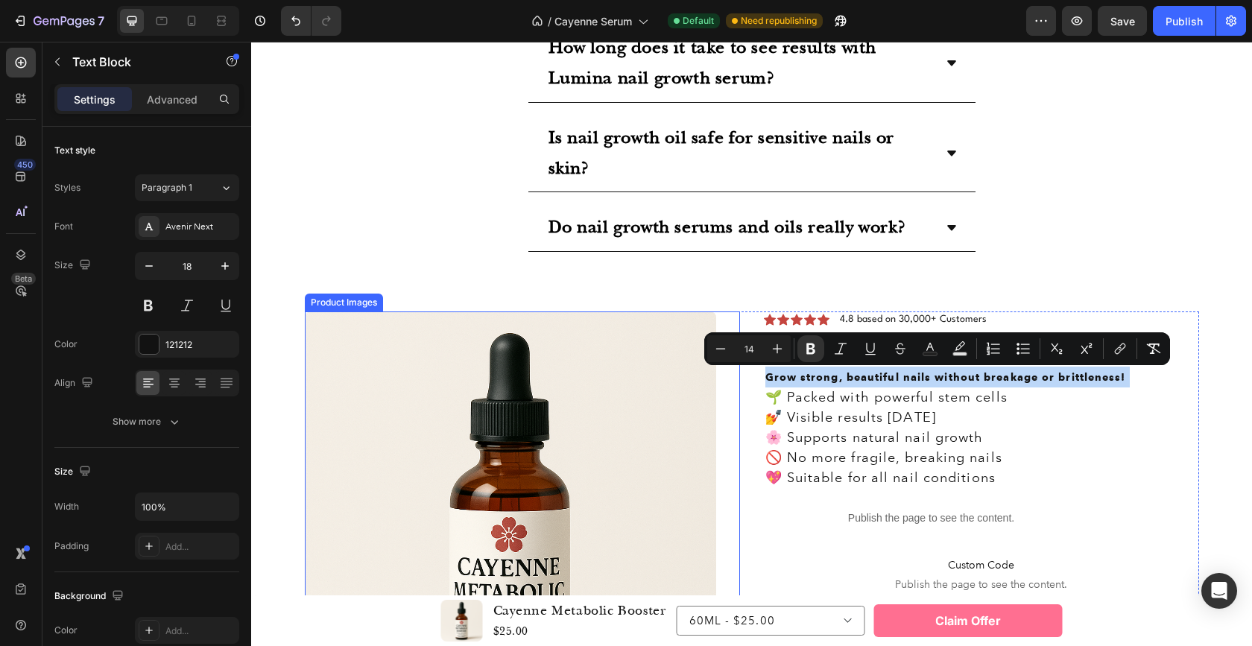
click at [732, 408] on div "Product Images" at bounding box center [522, 567] width 435 height 512
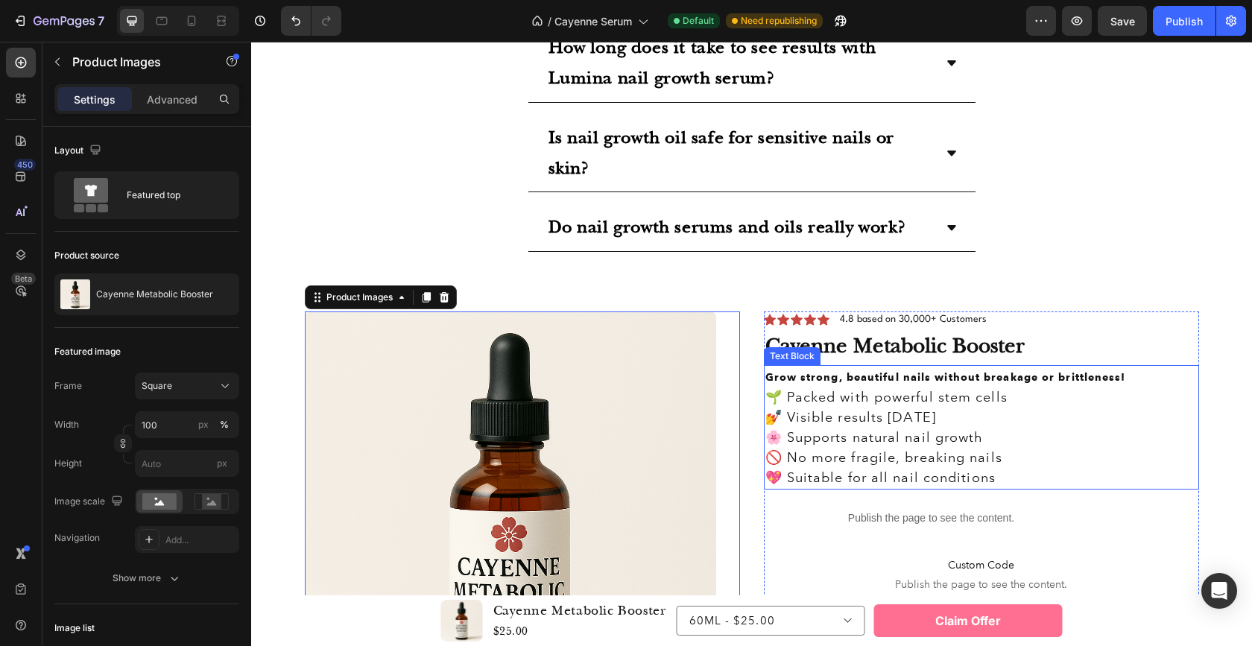
click at [797, 375] on strong "Grow strong, beautiful nails without breakage or brittleness!" at bounding box center [945, 377] width 361 height 13
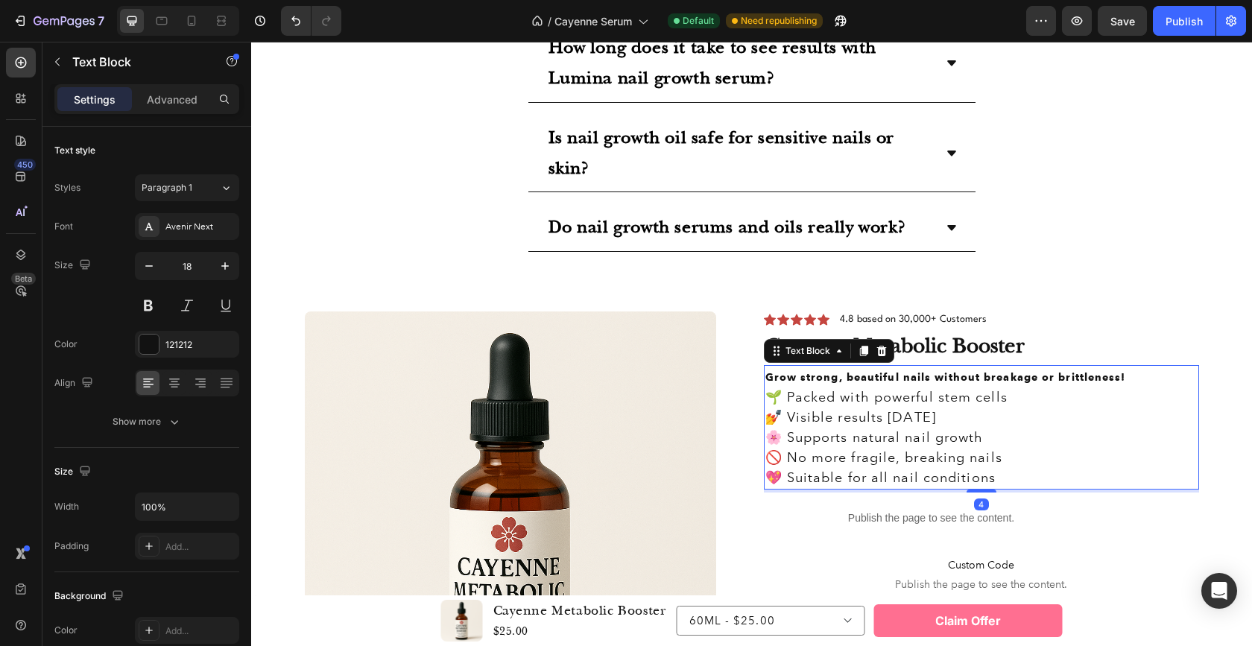
click at [797, 375] on strong "Grow strong, beautiful nails without breakage or brittleness!" at bounding box center [945, 377] width 361 height 13
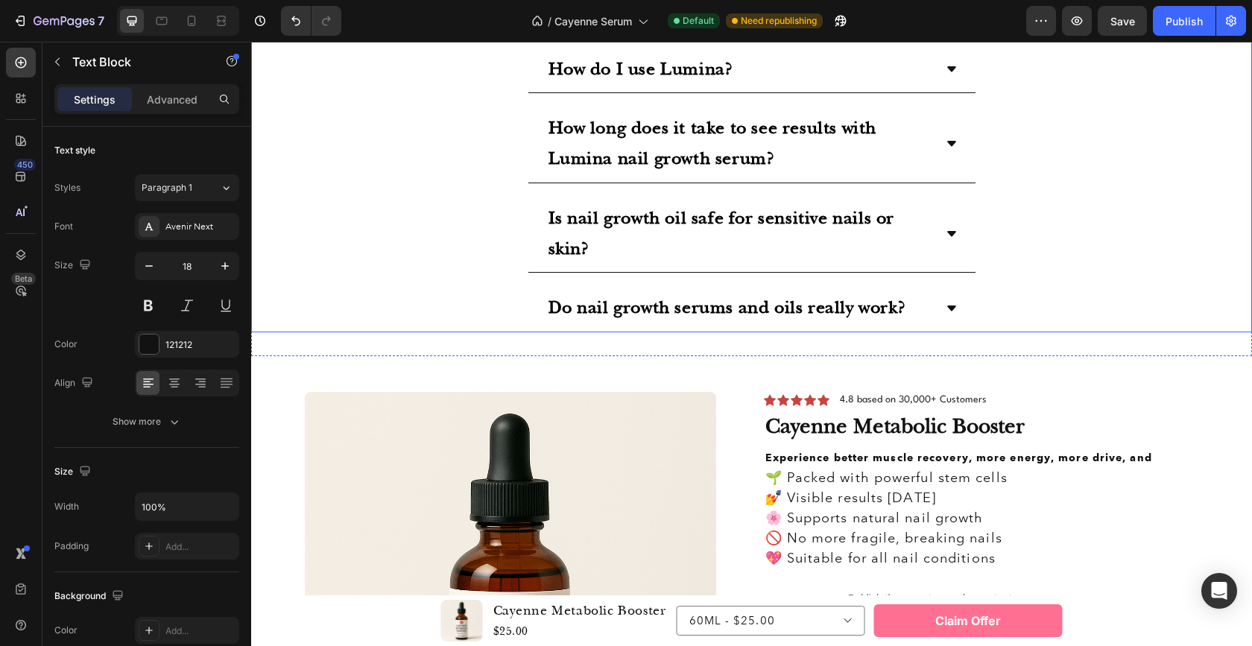
scroll to position [3490, 0]
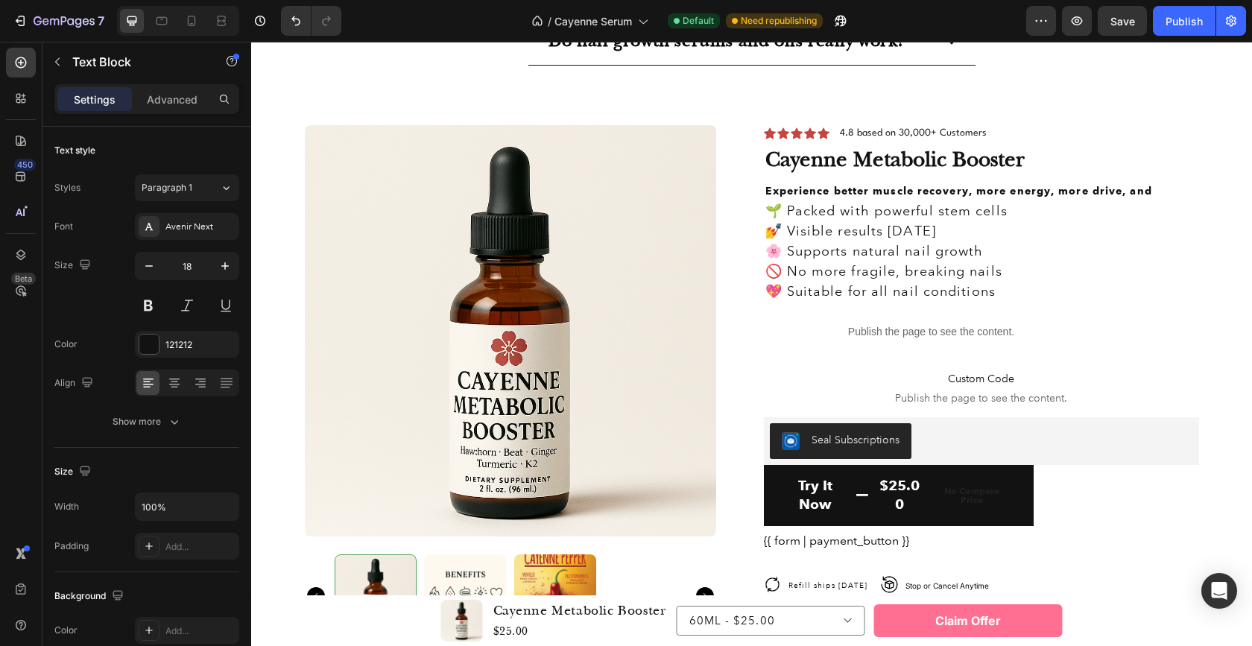
click at [912, 192] on strong "Experience better muscle recovery, more energy, more drive, and" at bounding box center [958, 191] width 387 height 13
click at [880, 192] on strong "Experience better muscle recovery, more energy, more drive, and" at bounding box center [958, 191] width 387 height 13
click at [869, 191] on strong "Experience better muscle recovery, more energy, more drive, and" at bounding box center [958, 191] width 387 height 13
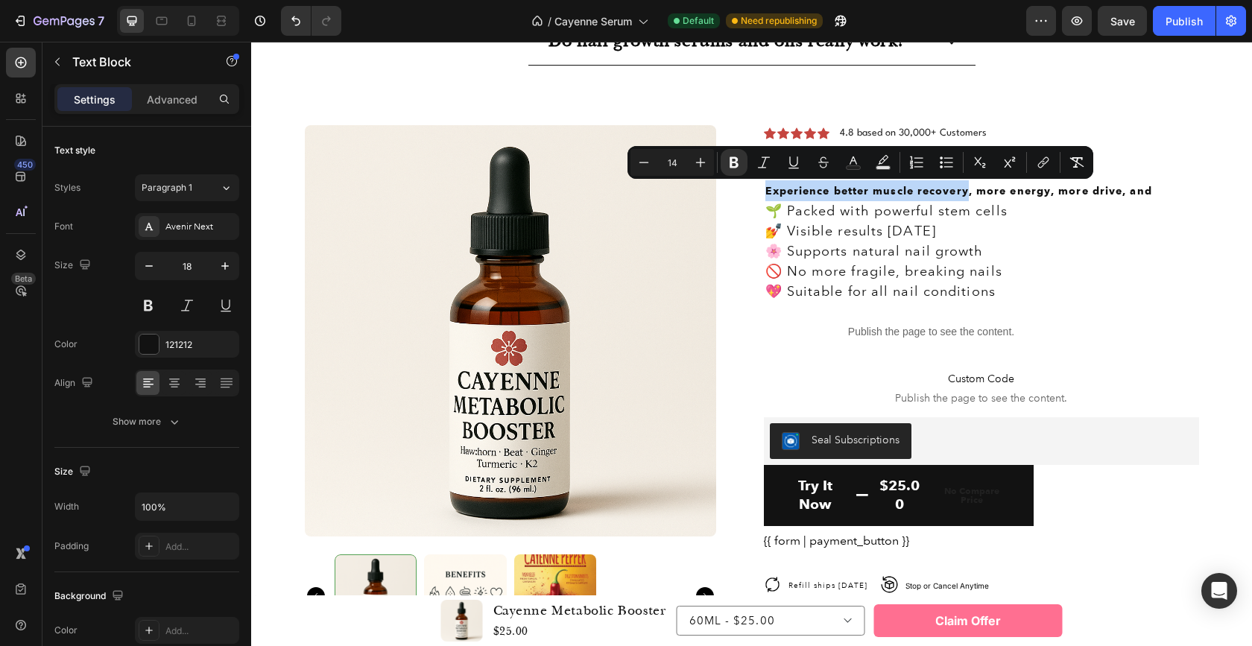
drag, startPoint x: 960, startPoint y: 191, endPoint x: 761, endPoint y: 194, distance: 198.9
click at [765, 194] on strong "Experience better muscle recovery, more energy, more drive, and" at bounding box center [958, 191] width 387 height 13
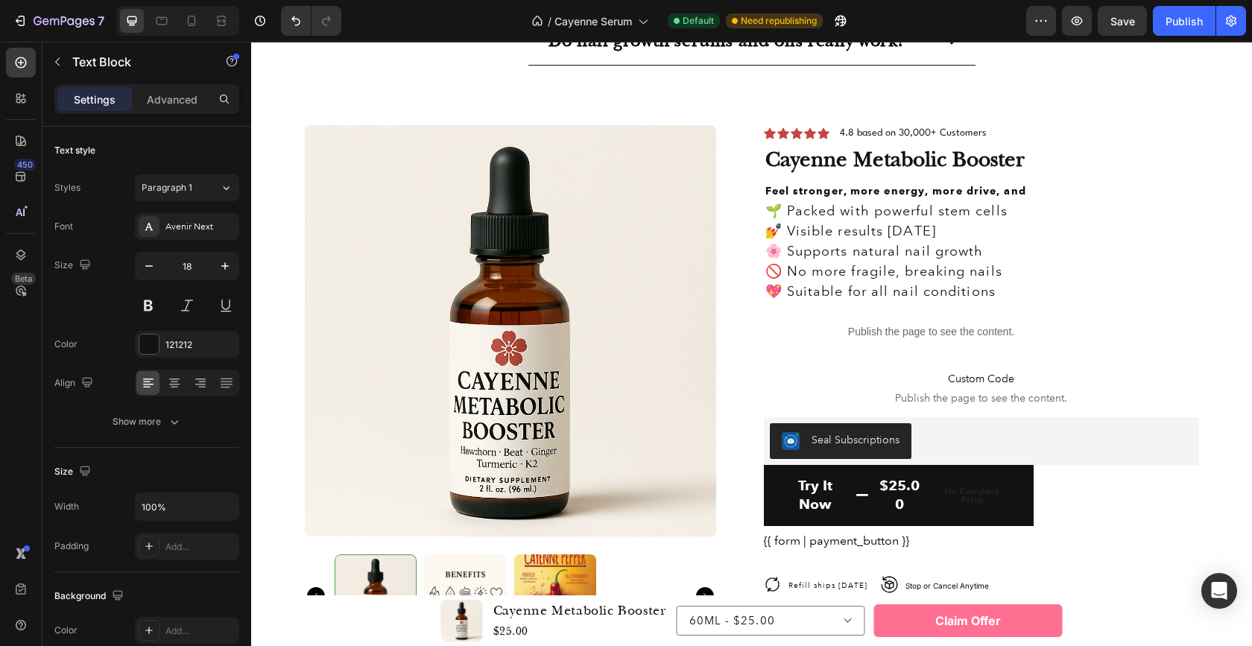
click at [866, 191] on strong "Feel stronger, more energy, more drive, and" at bounding box center [895, 191] width 261 height 13
click at [872, 194] on strong "Feel stronger, more energy, more drive, and" at bounding box center [895, 191] width 261 height 13
click at [932, 191] on strong "Feel stronger, higher energy, more drive, and" at bounding box center [900, 191] width 270 height 13
click at [1048, 190] on strong "Feel stronger, higher energy, and more drive, and" at bounding box center [912, 191] width 295 height 13
click at [904, 191] on strong "Feel stronger, higher energy, and more drive in as little as" at bounding box center [937, 191] width 345 height 13
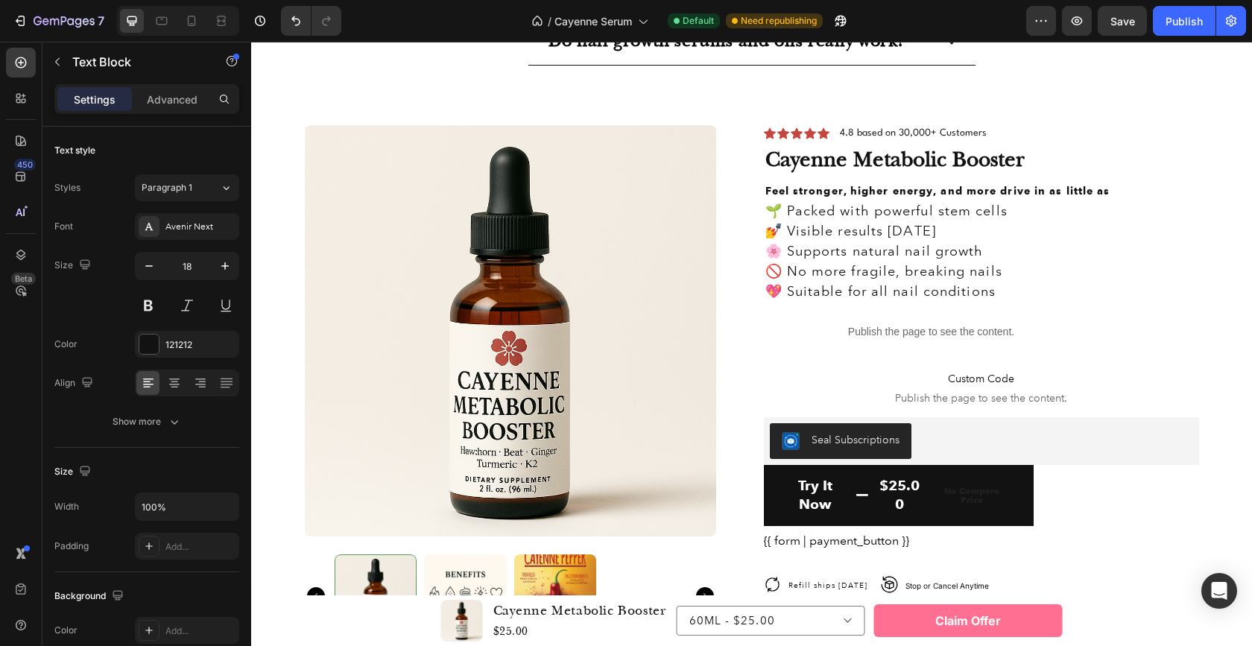
click at [1077, 189] on strong "Feel stronger, higher energy, and more drive in as little as" at bounding box center [937, 191] width 345 height 13
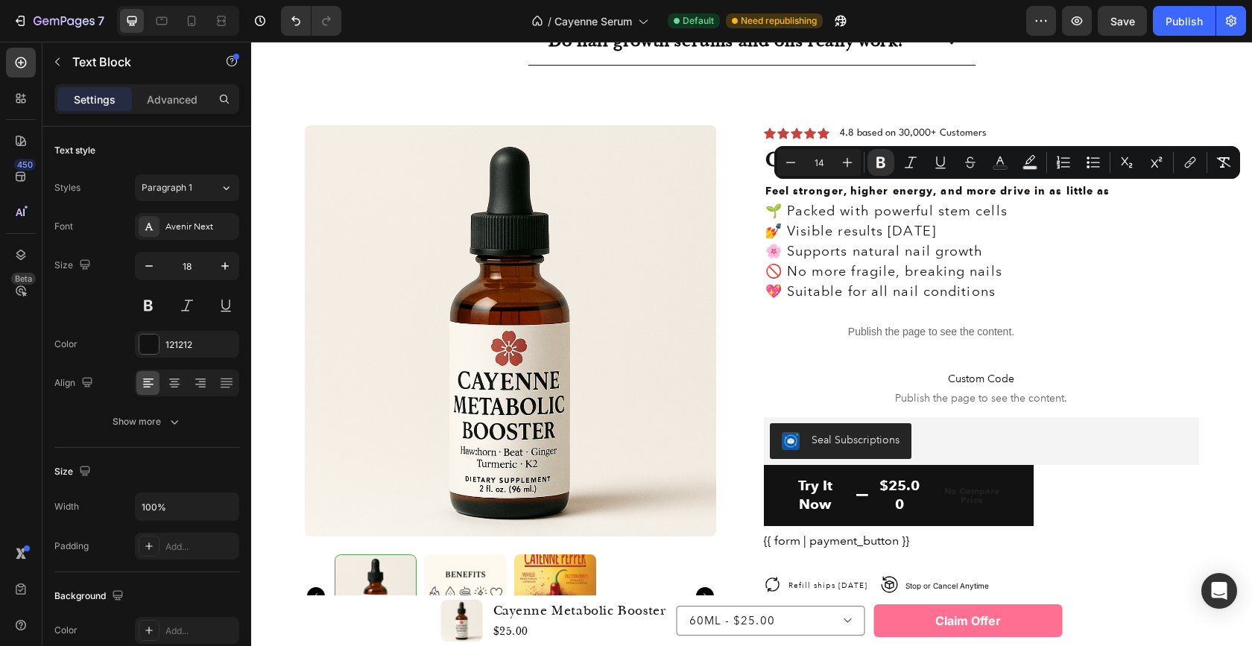
click at [1094, 191] on strong "Feel stronger, higher energy, and more drive in as little as" at bounding box center [937, 191] width 345 height 13
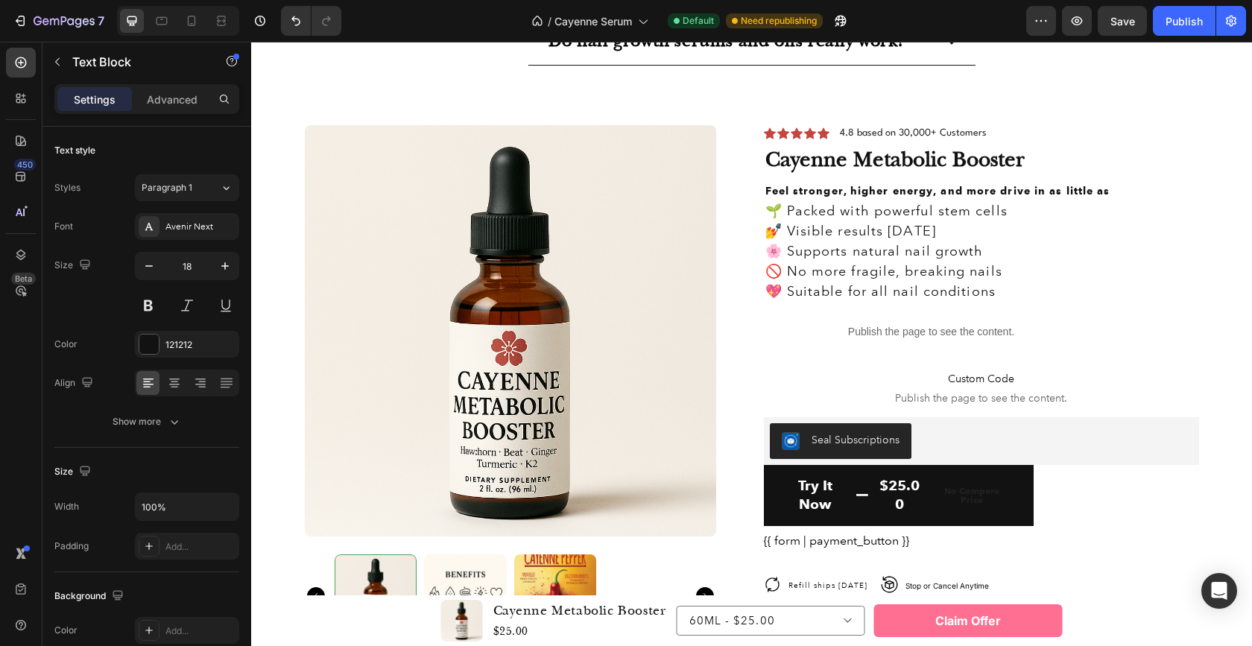
click at [1098, 190] on strong "Feel stronger, higher energy, and more drive in as little as" at bounding box center [937, 191] width 345 height 13
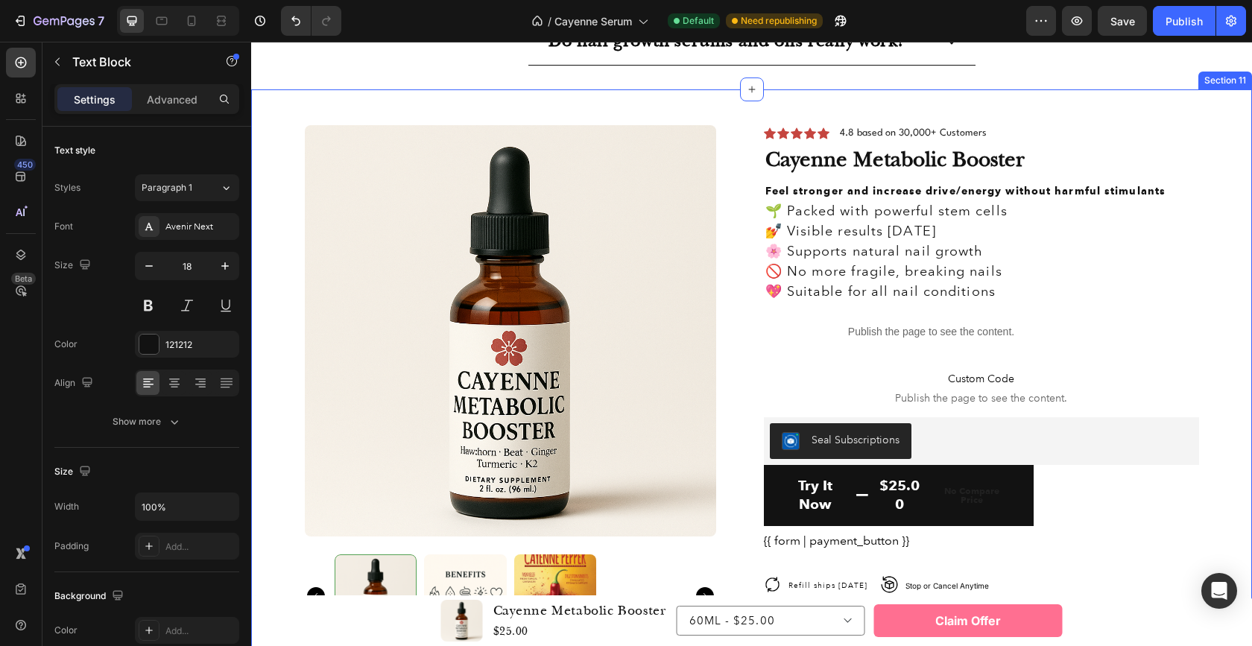
click at [1208, 293] on div "Product Images Icon Icon Icon Icon Icon Icon List 4.8 based on 30,000+ Customer…" at bounding box center [751, 490] width 978 height 731
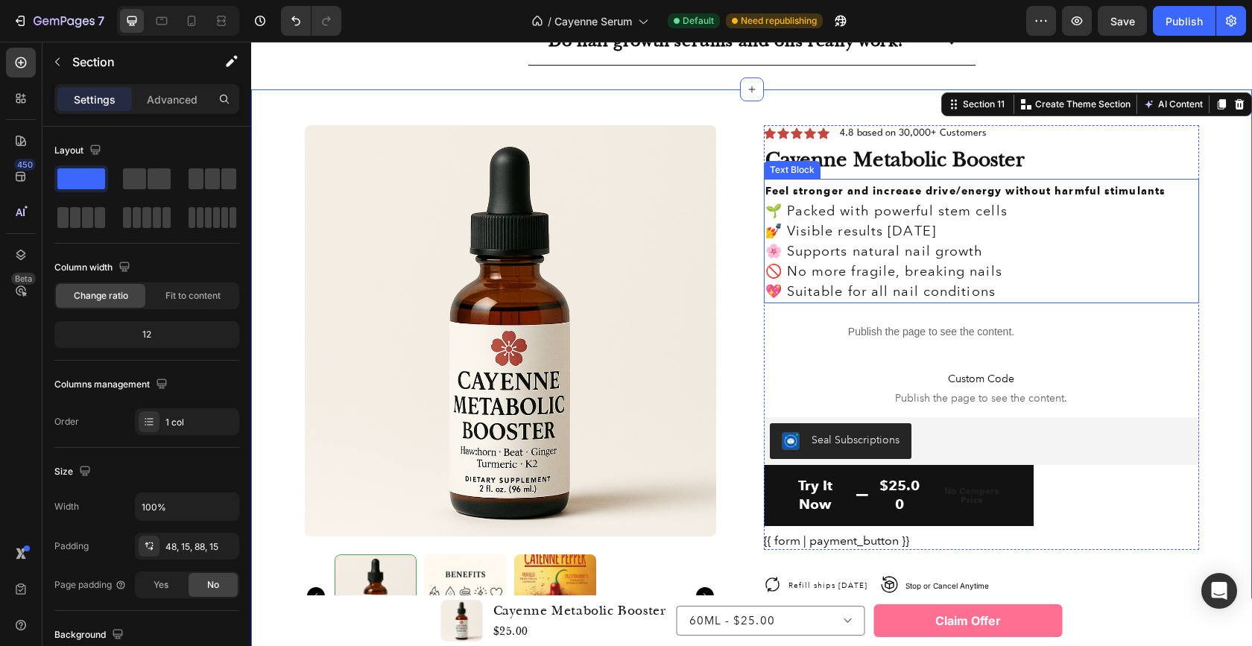
click at [855, 215] on p "🌱 Packed with powerful stem cells" at bounding box center [981, 211] width 432 height 20
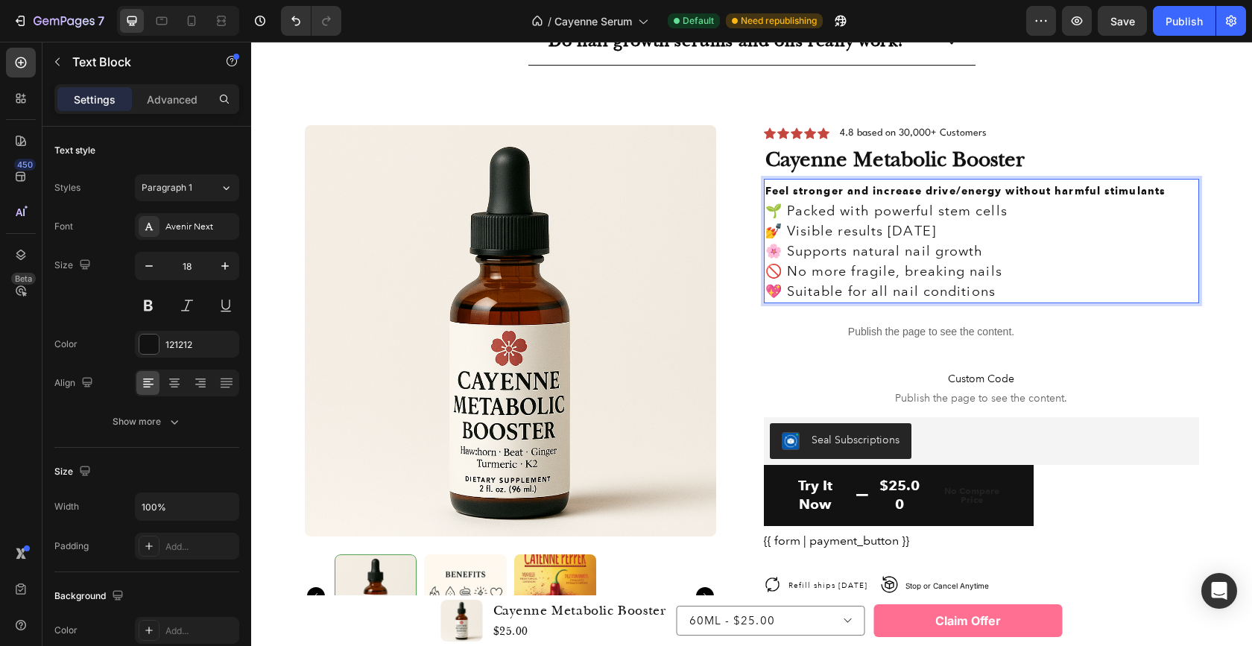
click at [855, 214] on p "🌱 Packed with powerful stem cells" at bounding box center [981, 211] width 432 height 20
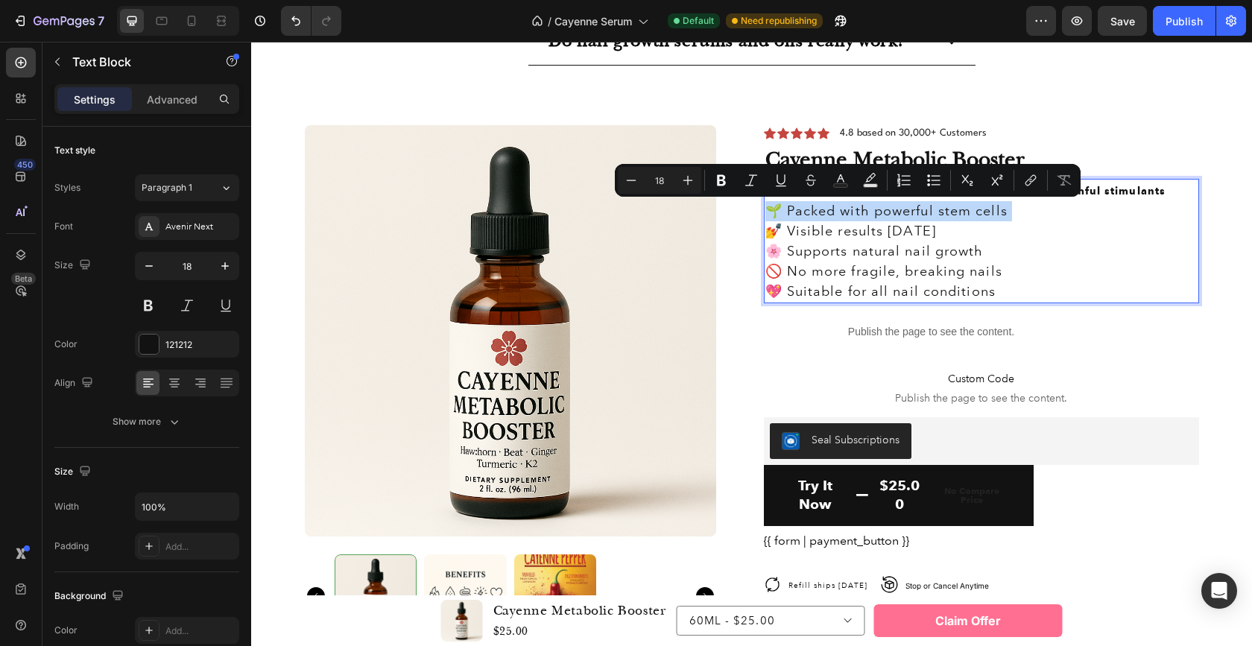
click at [855, 214] on p "🌱 Packed with powerful stem cells" at bounding box center [981, 211] width 432 height 20
click at [800, 212] on p "🌱 Packed with powerful stem cells" at bounding box center [981, 211] width 432 height 20
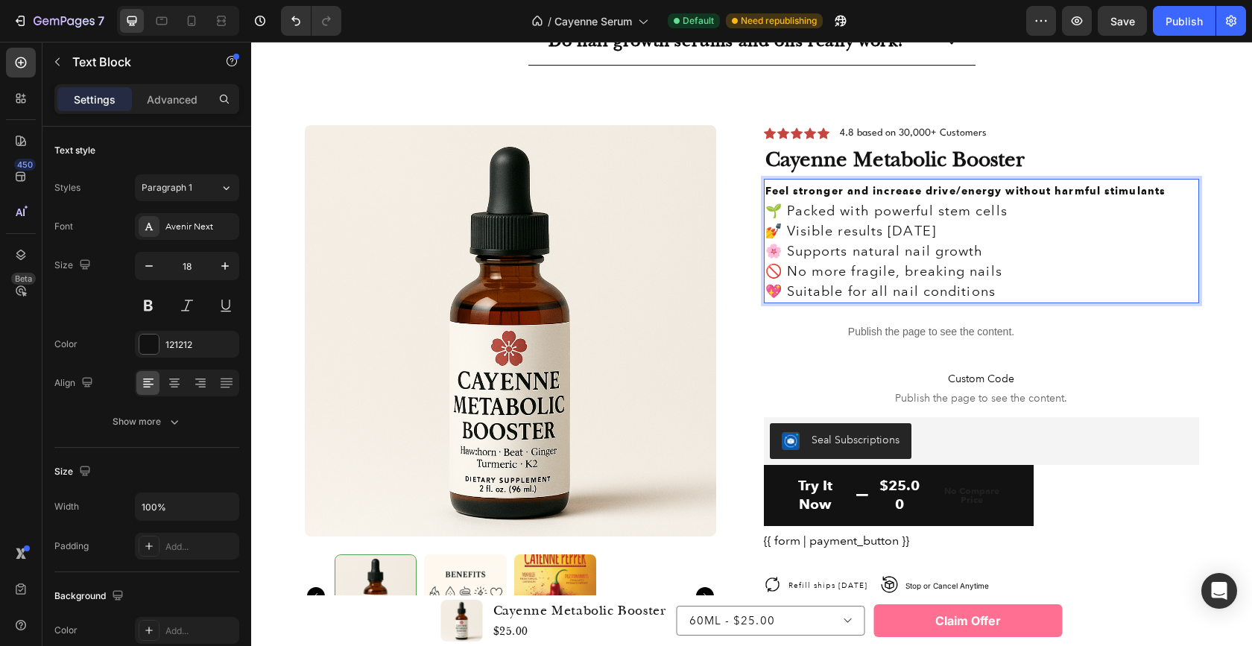
click at [781, 212] on p "🌱 Packed with powerful stem cells" at bounding box center [981, 211] width 432 height 20
click at [820, 212] on p "🌱 Packed with powerful stem cells" at bounding box center [981, 211] width 432 height 20
click at [849, 209] on p "🌱 Packed with powerful stem cells" at bounding box center [981, 211] width 432 height 20
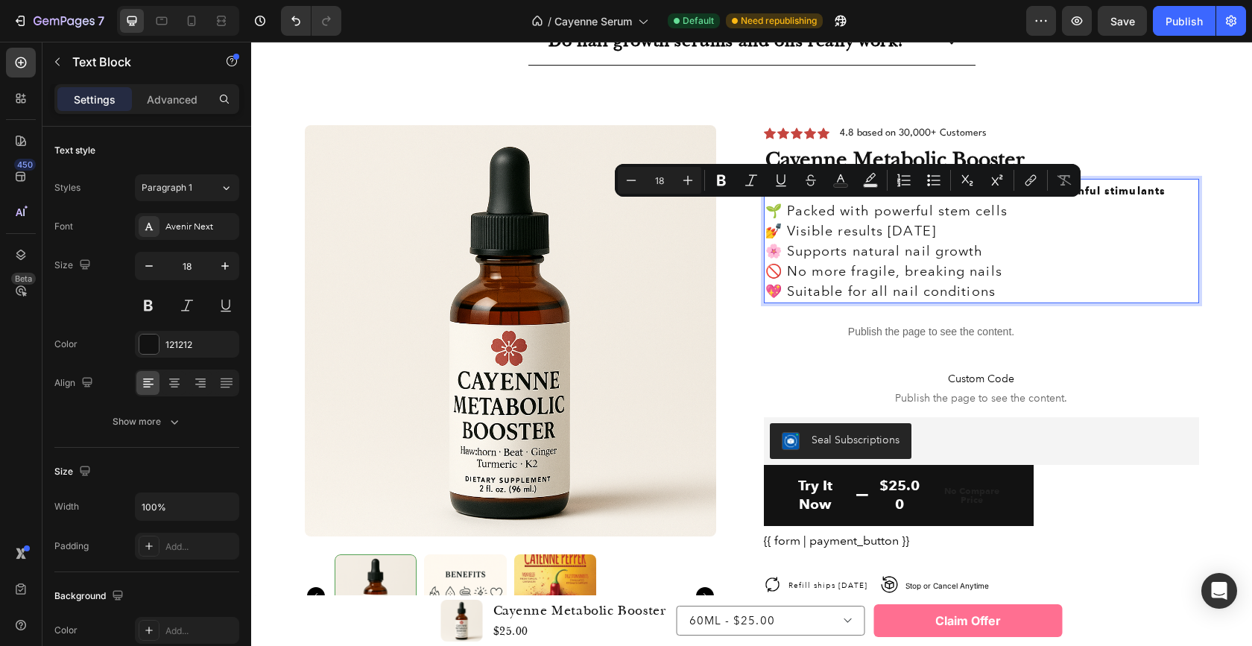
click at [913, 209] on p "🌱 Packed with powerful stem cells" at bounding box center [981, 211] width 432 height 20
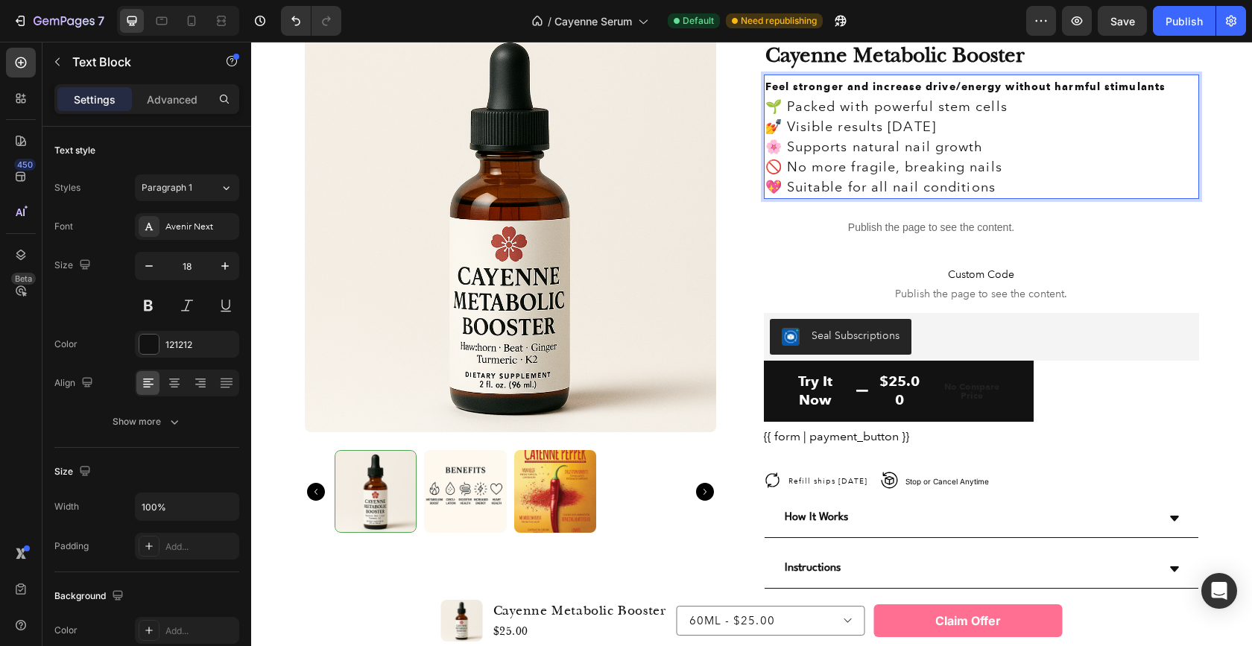
scroll to position [3568, 0]
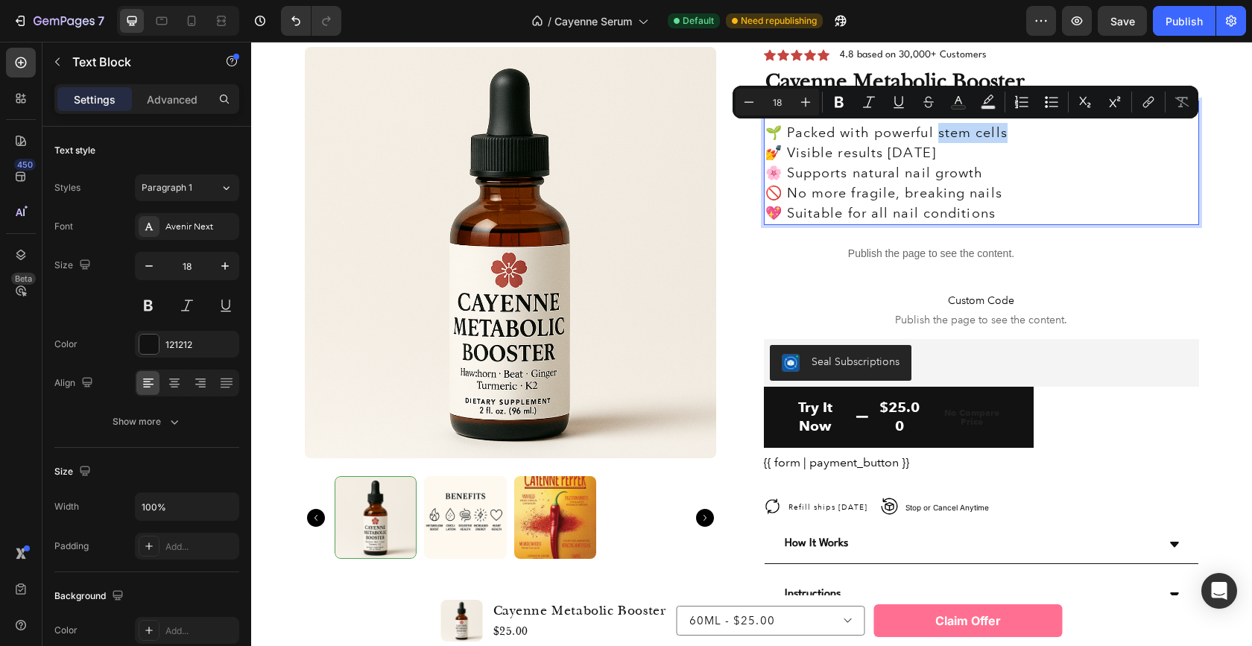
drag, startPoint x: 998, startPoint y: 136, endPoint x: 934, endPoint y: 134, distance: 64.1
click at [934, 134] on p "🌱 Packed with powerful stem cells" at bounding box center [981, 133] width 432 height 20
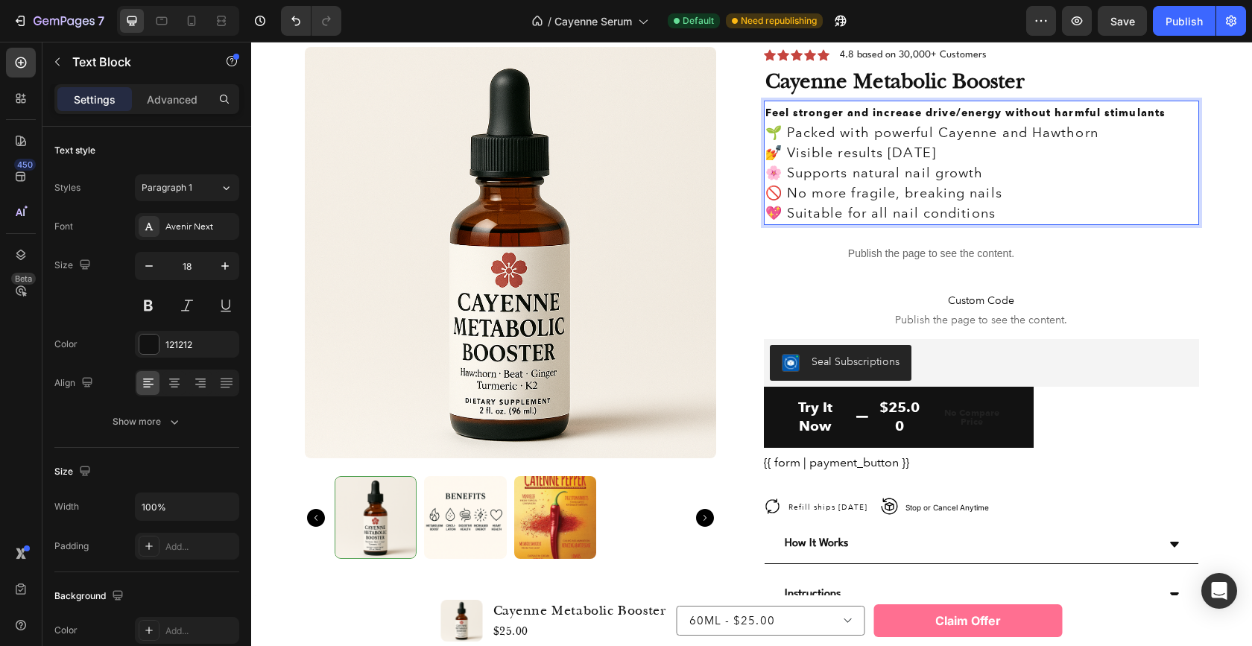
click at [902, 150] on p "💅 Visible results [DATE]" at bounding box center [981, 153] width 432 height 20
click at [812, 150] on p "💅 Visible results [DATE]" at bounding box center [981, 153] width 432 height 20
click at [933, 153] on p "💅 Noticeable results [DATE]" at bounding box center [981, 153] width 432 height 20
click at [934, 153] on p "💅 Noticeable results [DATE]" at bounding box center [981, 153] width 432 height 20
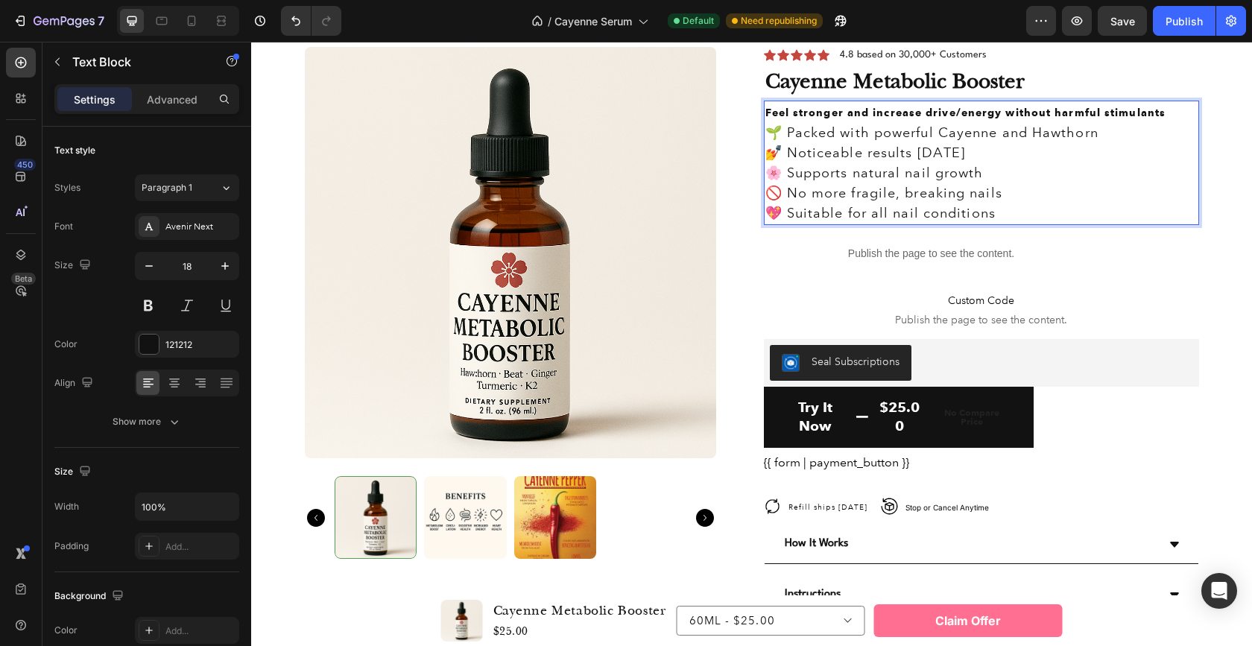
click at [980, 154] on p "💅 Noticeable results [DATE]" at bounding box center [981, 153] width 432 height 20
click at [834, 174] on p "🌸 Supports natural nail growth" at bounding box center [981, 173] width 432 height 20
click at [860, 174] on p "🌸 Supports natural nail growth" at bounding box center [981, 173] width 432 height 20
click at [966, 170] on p "🌸 Supports natural nail growth" at bounding box center [981, 173] width 432 height 20
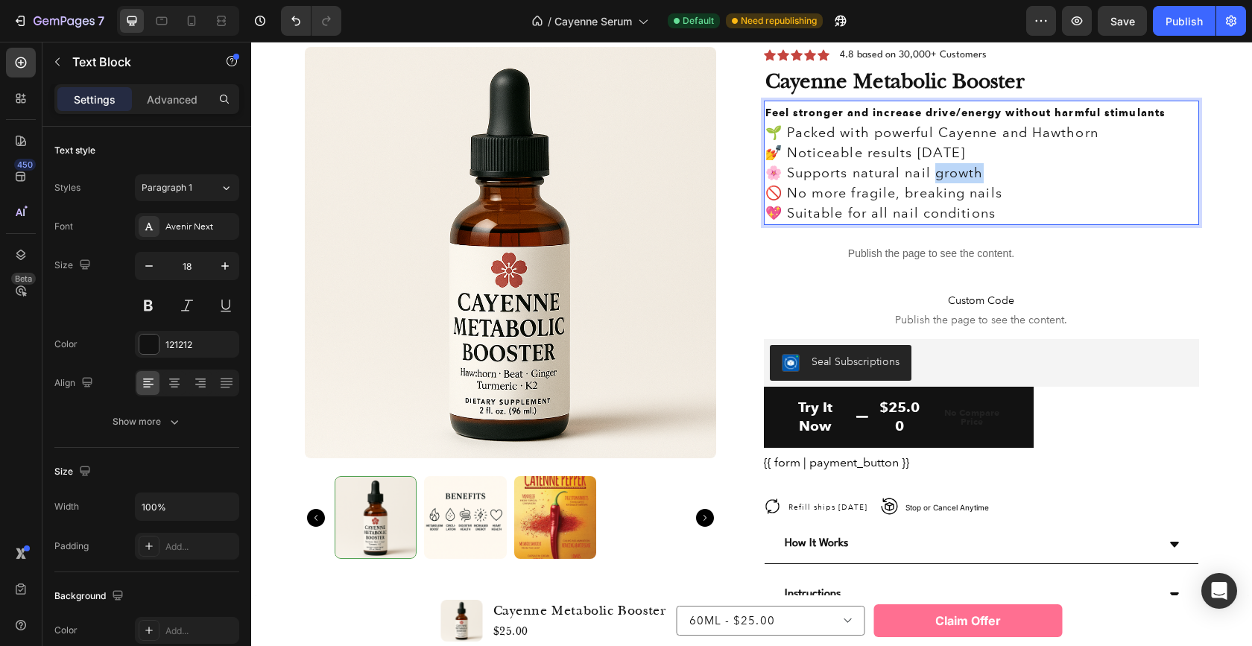
click at [966, 170] on p "🌸 Supports natural nail growth" at bounding box center [981, 173] width 432 height 20
click at [906, 192] on p "🚫 No more fragile, breaking nails" at bounding box center [981, 193] width 432 height 20
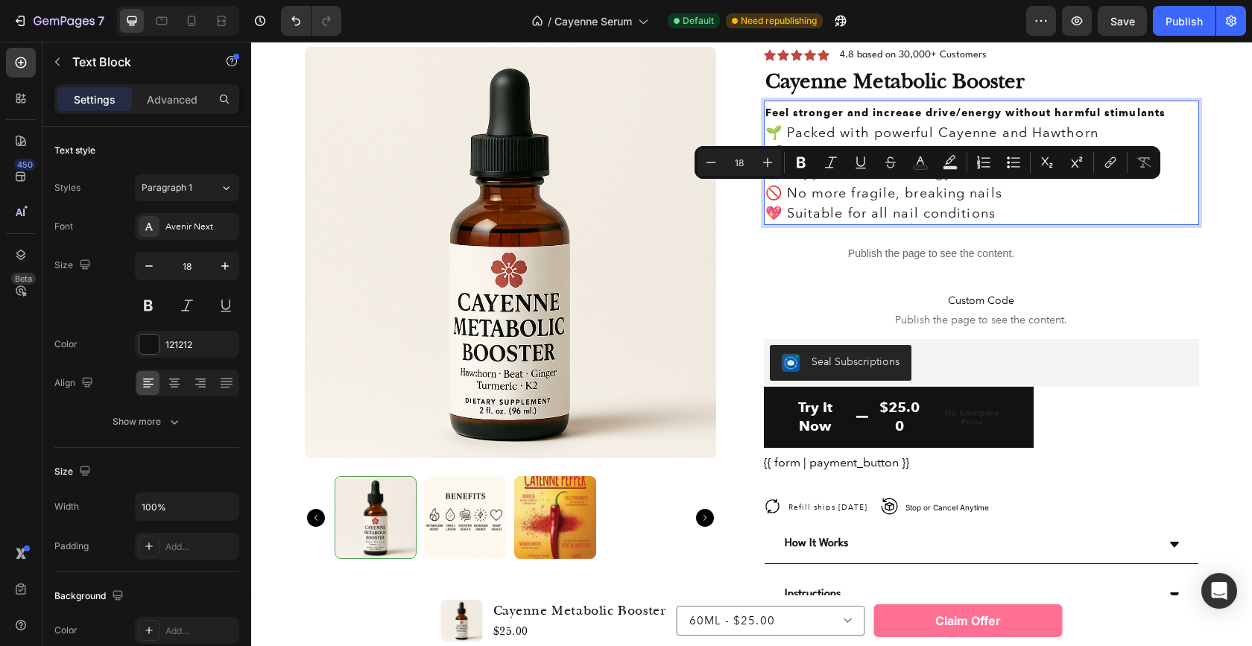
click at [994, 194] on p "🚫 No more fragile, breaking nails" at bounding box center [981, 193] width 432 height 20
drag, startPoint x: 992, startPoint y: 194, endPoint x: 896, endPoint y: 193, distance: 96.1
click at [896, 193] on p "🚫 No more fragile, breaking nails" at bounding box center [981, 193] width 432 height 20
click at [979, 197] on p "🚫 No more fragile, breaking nails" at bounding box center [981, 193] width 432 height 20
drag, startPoint x: 992, startPoint y: 196, endPoint x: 844, endPoint y: 191, distance: 148.3
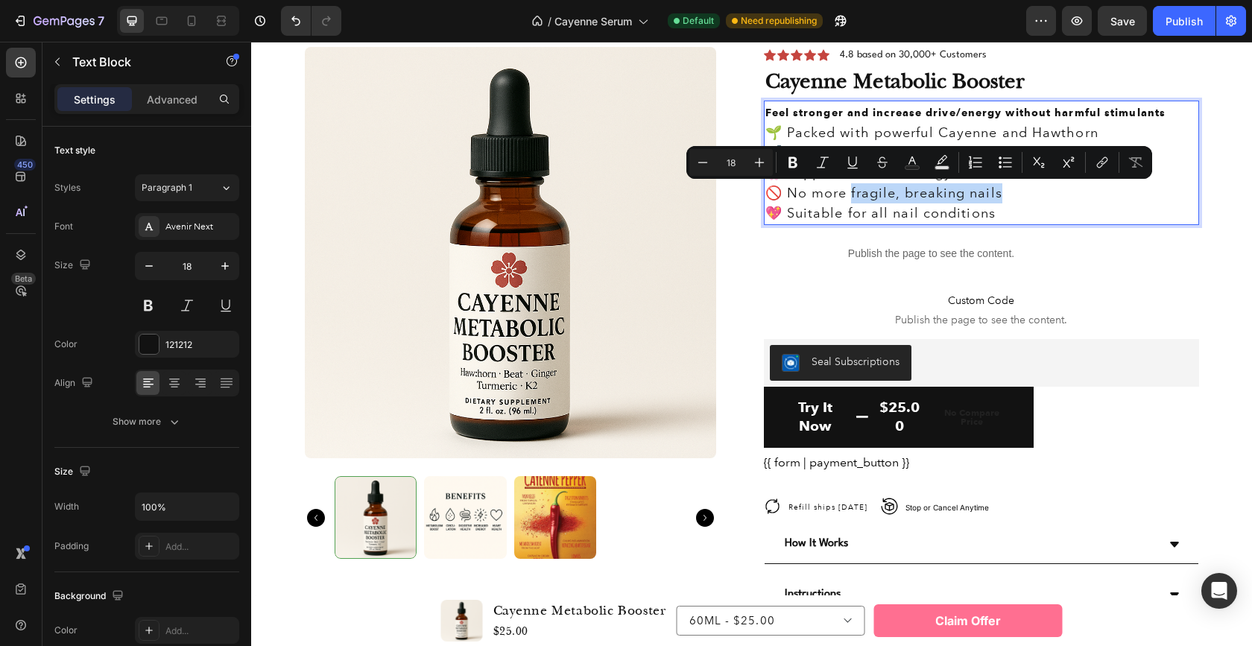
click at [844, 191] on p "🚫 No more fragile, breaking nails" at bounding box center [981, 193] width 432 height 20
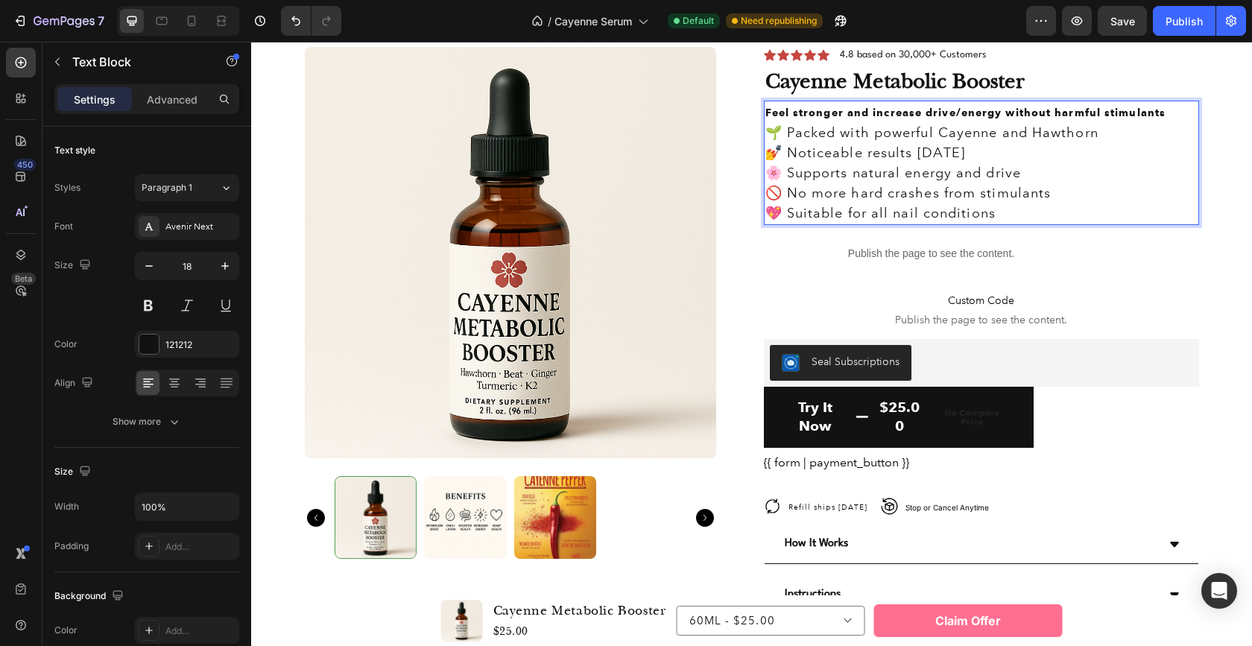
click at [916, 210] on p "💖 Suitable for all nail conditions" at bounding box center [981, 213] width 432 height 20
click at [950, 212] on p "💖 Suitable for all nail conditions" at bounding box center [981, 213] width 432 height 20
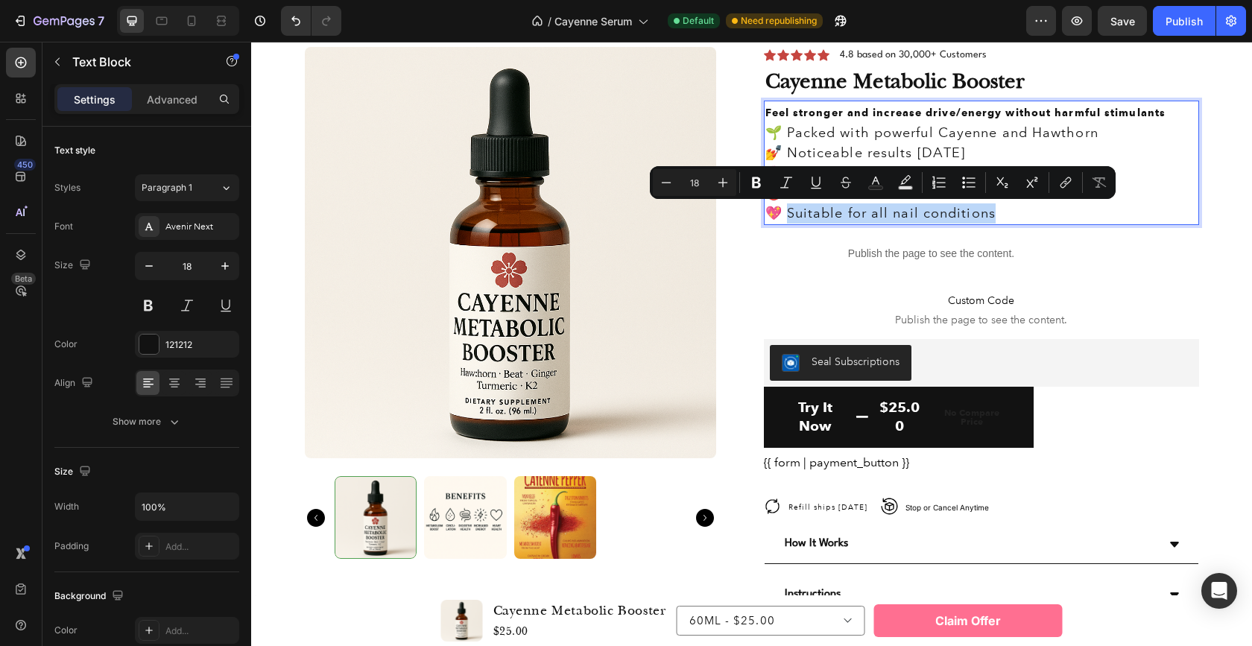
drag, startPoint x: 984, startPoint y: 212, endPoint x: 782, endPoint y: 212, distance: 201.9
click at [782, 212] on p "💖 Suitable for all nail conditions" at bounding box center [981, 213] width 432 height 20
click at [997, 215] on p "💖 Suitable for all nail conditions" at bounding box center [981, 213] width 432 height 20
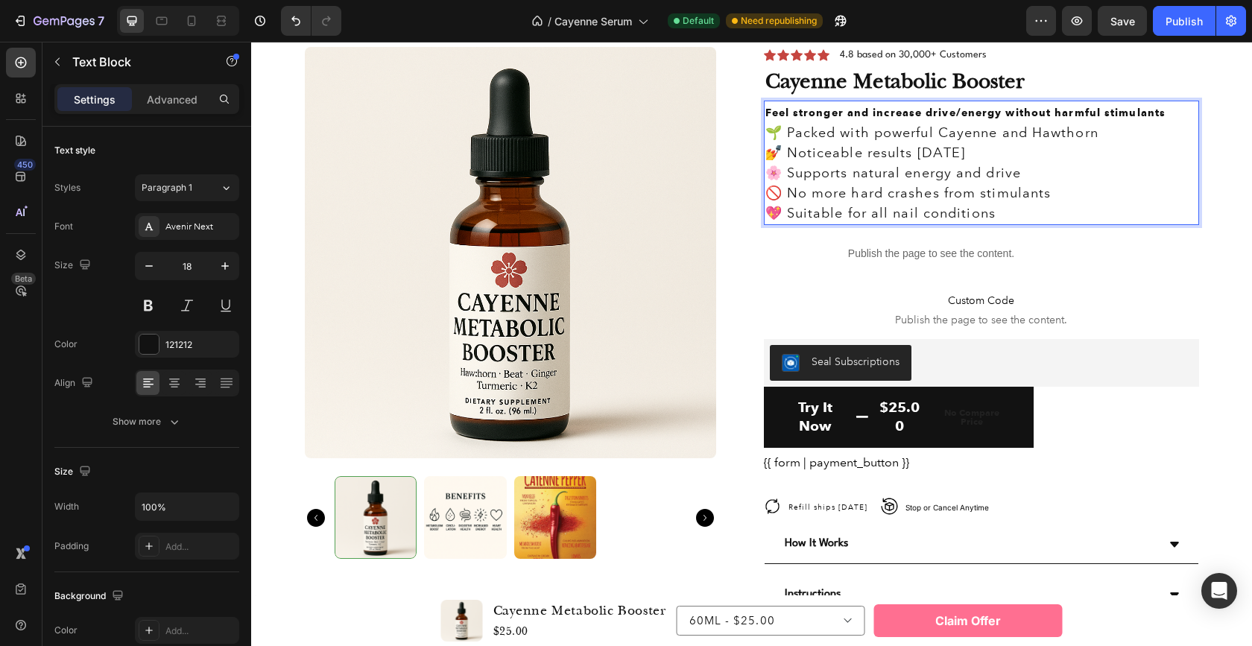
click at [957, 215] on p "💖 Suitable for all nail conditions" at bounding box center [981, 213] width 432 height 20
click at [956, 215] on p "💖 Suitable for all nail conditions" at bounding box center [981, 213] width 432 height 20
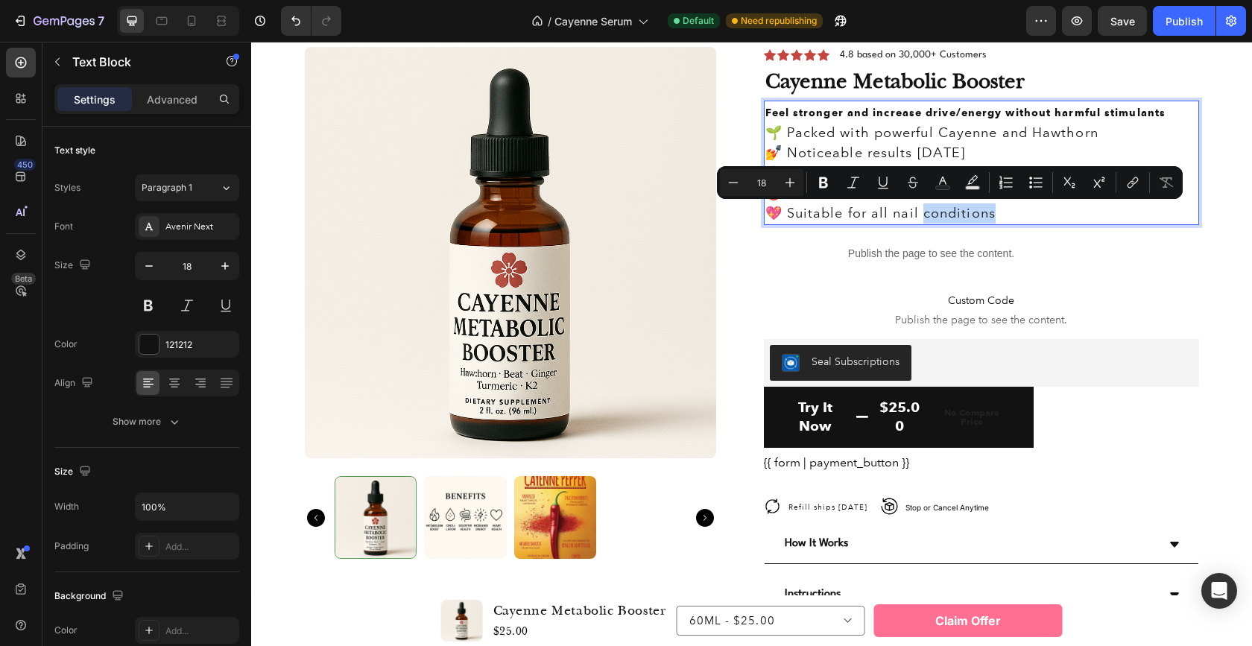
click at [989, 215] on p "💖 Suitable for all nail conditions" at bounding box center [981, 213] width 432 height 20
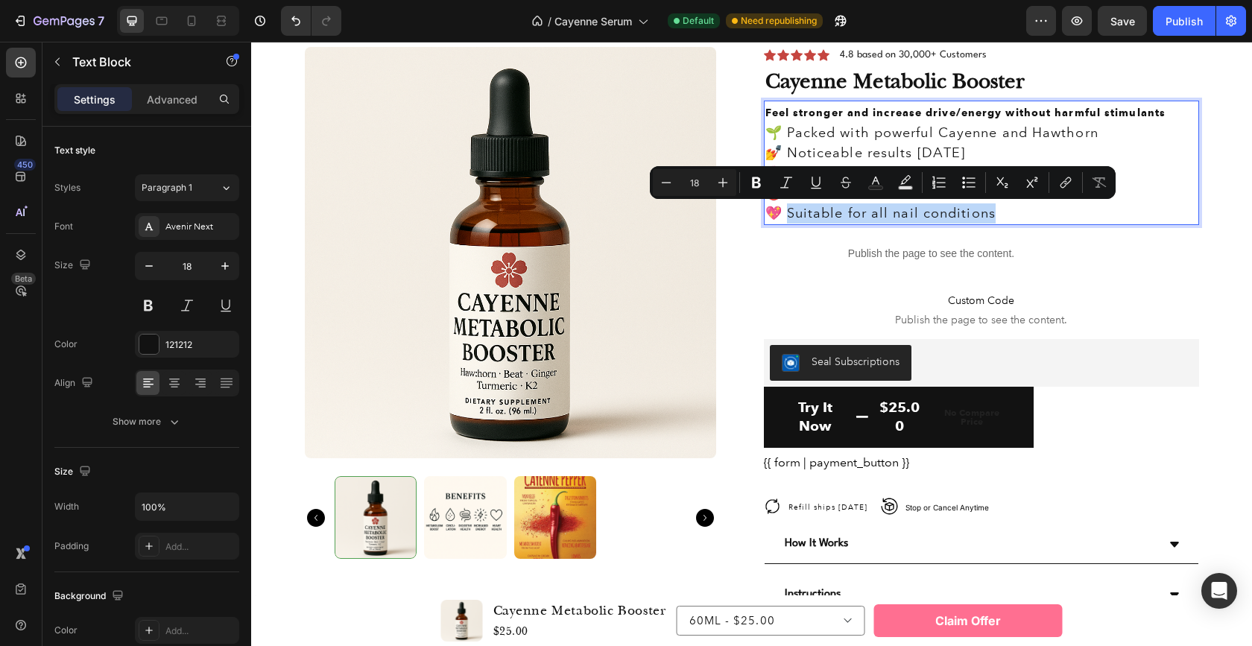
drag, startPoint x: 985, startPoint y: 215, endPoint x: 784, endPoint y: 215, distance: 201.2
click at [784, 215] on p "💖 Suitable for all nail conditions" at bounding box center [981, 213] width 432 height 20
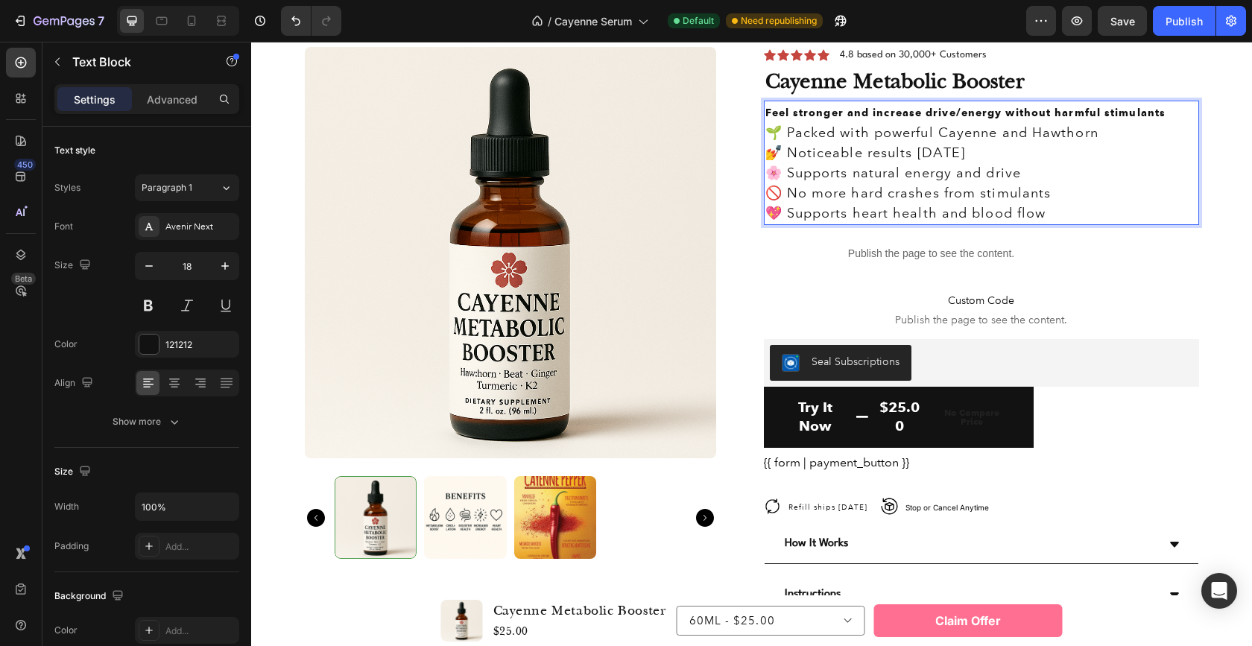
click at [773, 172] on p "🌸 Supports natural energy and drive" at bounding box center [981, 173] width 432 height 20
click at [769, 154] on p "💅 Noticeable results [DATE]" at bounding box center [981, 153] width 432 height 20
click at [773, 125] on p "🌱 Packed with powerful Cayenne and Hawthorn" at bounding box center [981, 133] width 432 height 20
click at [778, 194] on p "🚫 No more hard crashes from stimulants" at bounding box center [981, 193] width 432 height 20
click at [773, 210] on p "💖 Supports heart health and blood flow" at bounding box center [981, 213] width 432 height 20
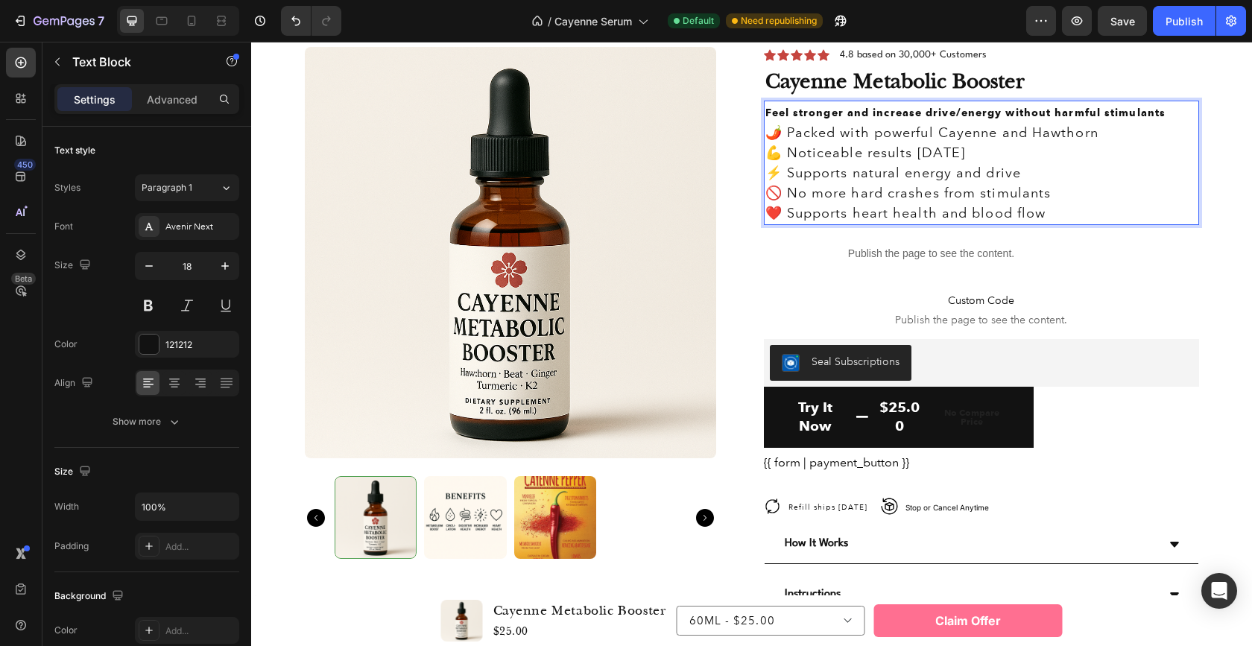
click at [773, 131] on p "🌶️ Packed with powerful Cayenne and Hawthorn" at bounding box center [981, 133] width 432 height 20
click at [764, 288] on p "Custom Code Publish the page to see the content." at bounding box center [981, 309] width 435 height 60
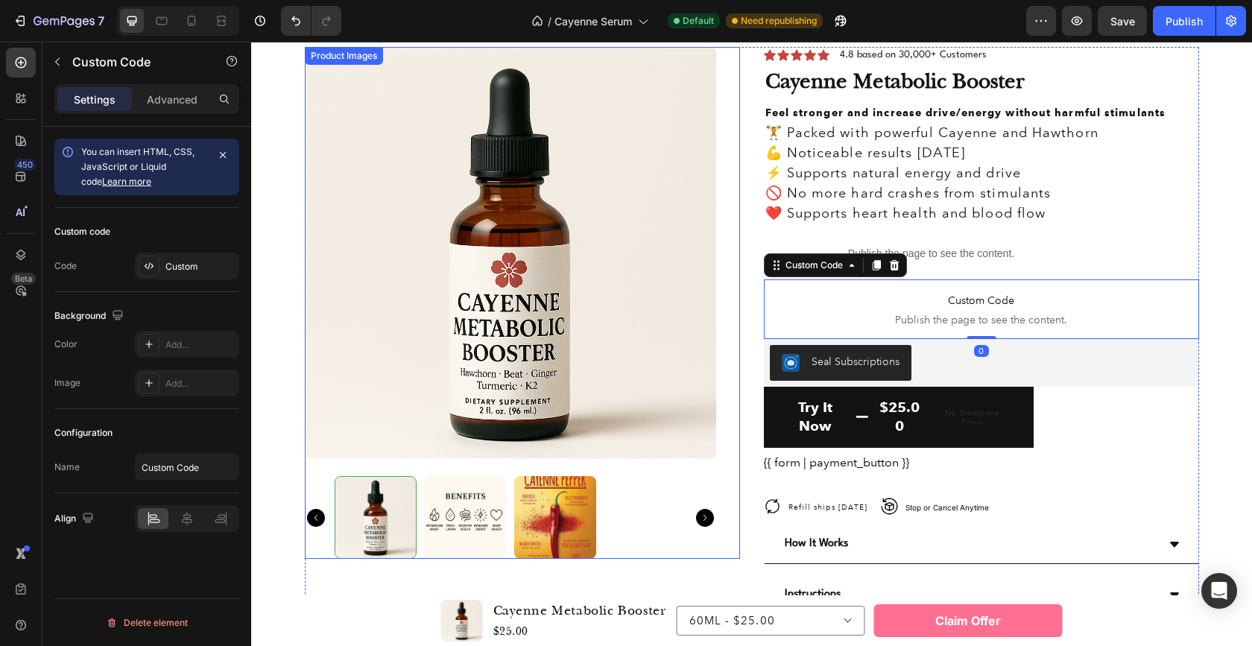
click at [731, 227] on div "Product Images" at bounding box center [522, 303] width 435 height 512
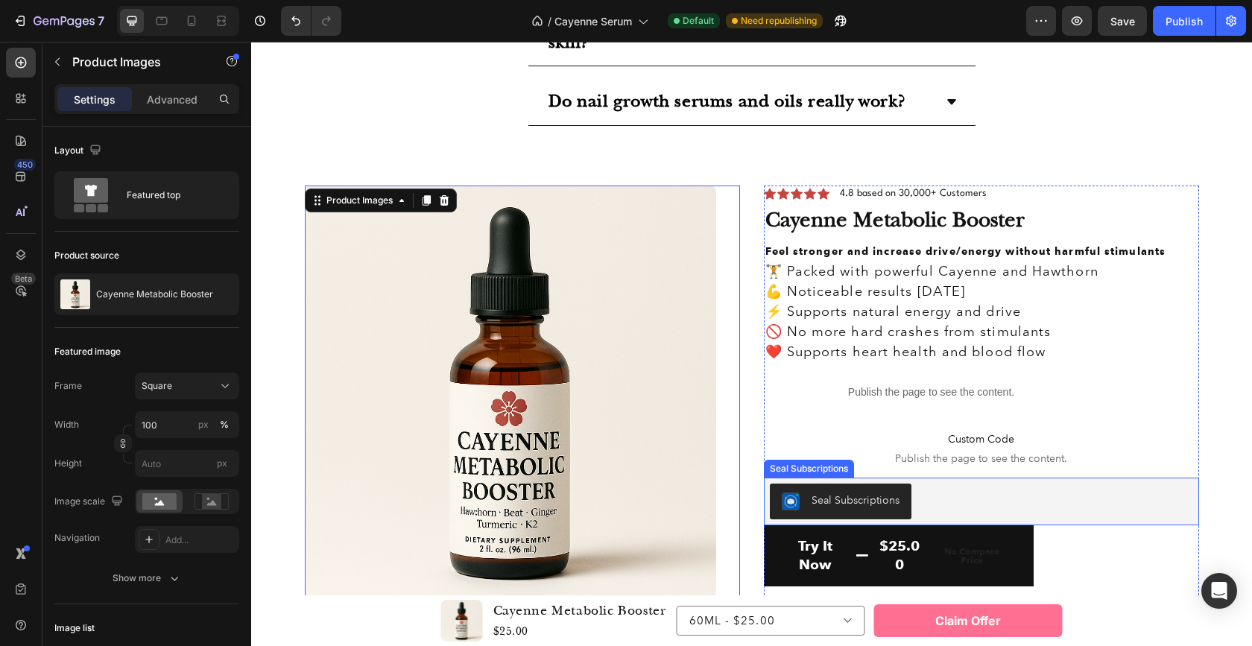
scroll to position [3429, 0]
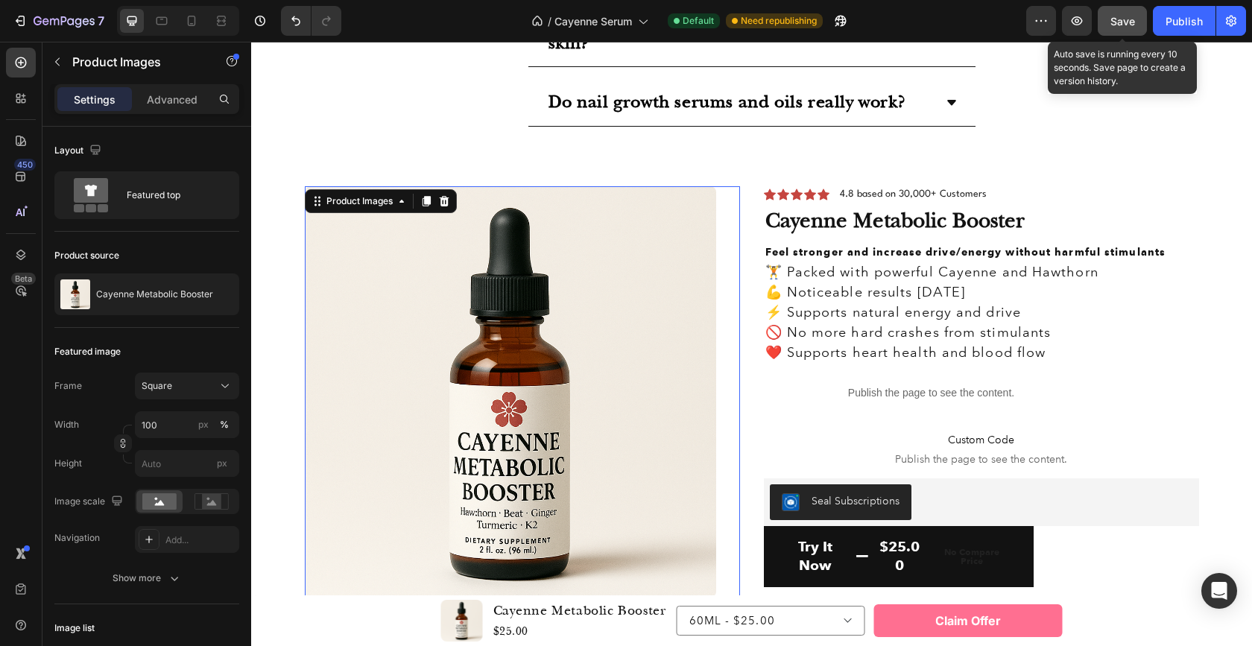
click at [1115, 19] on span "Save" at bounding box center [1122, 21] width 25 height 13
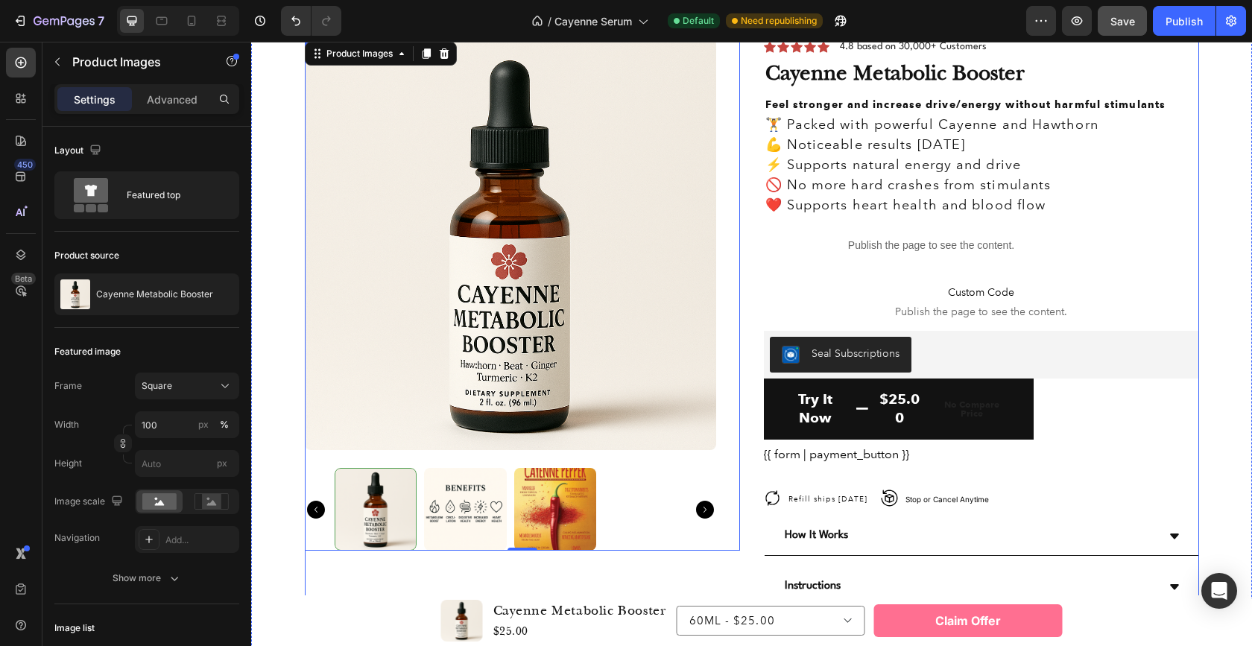
scroll to position [3434, 0]
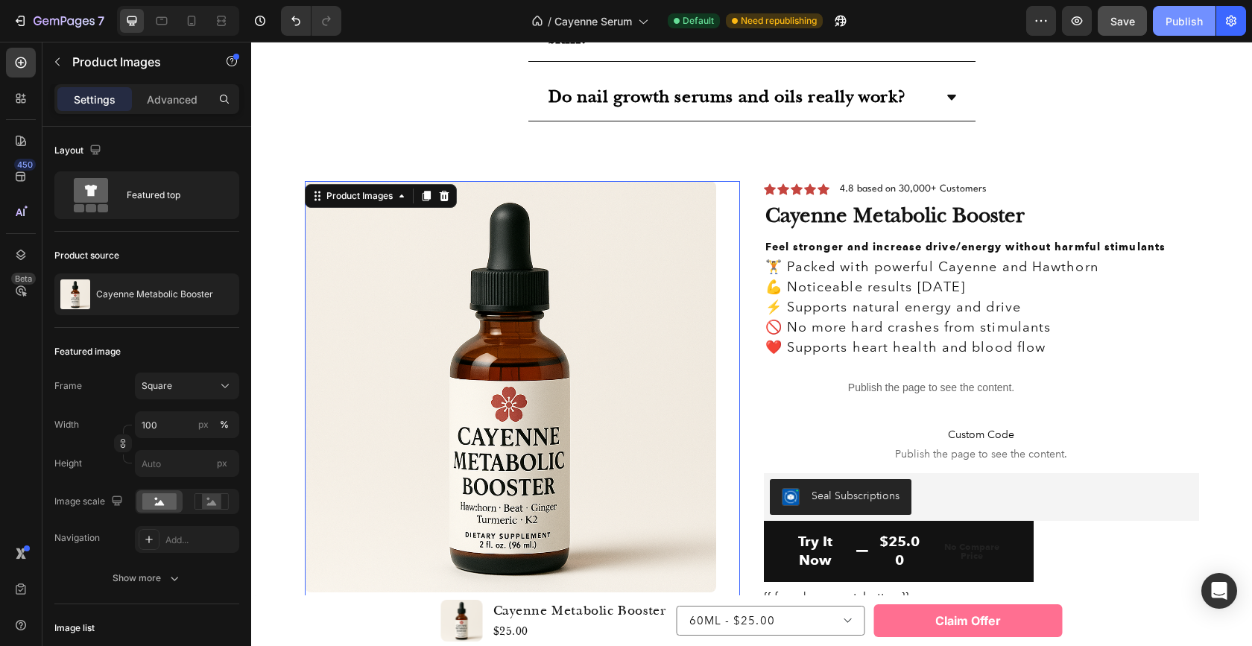
click at [1184, 18] on div "Publish" at bounding box center [1183, 21] width 37 height 16
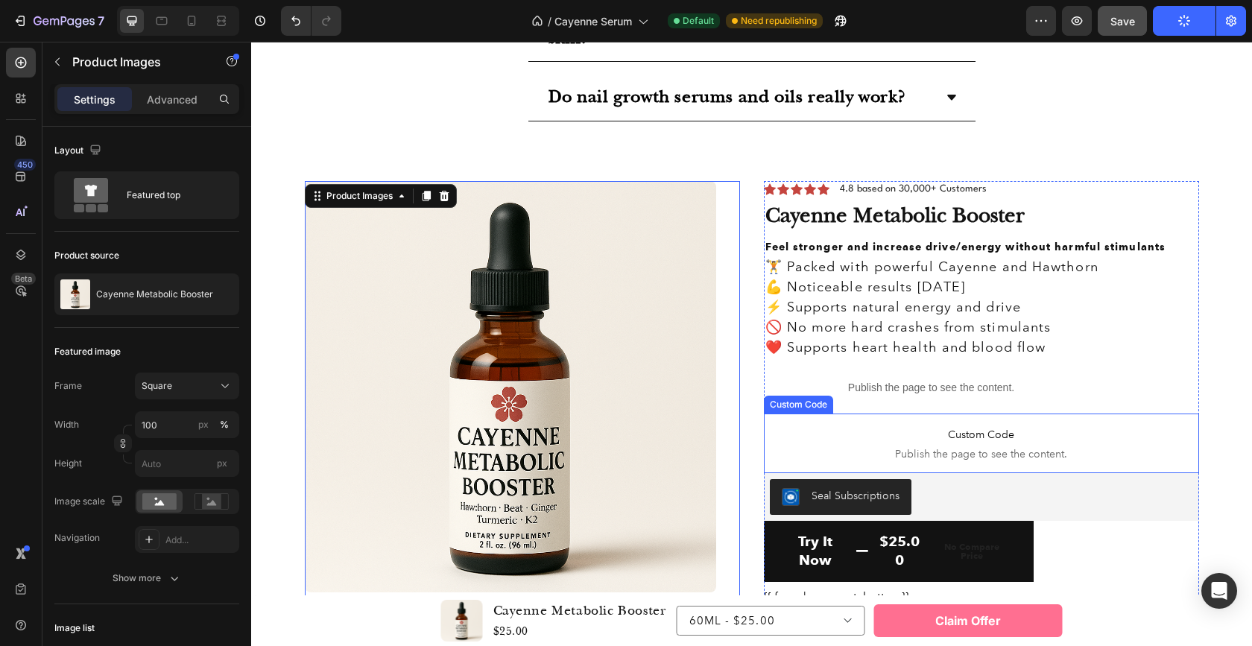
scroll to position [3578, 0]
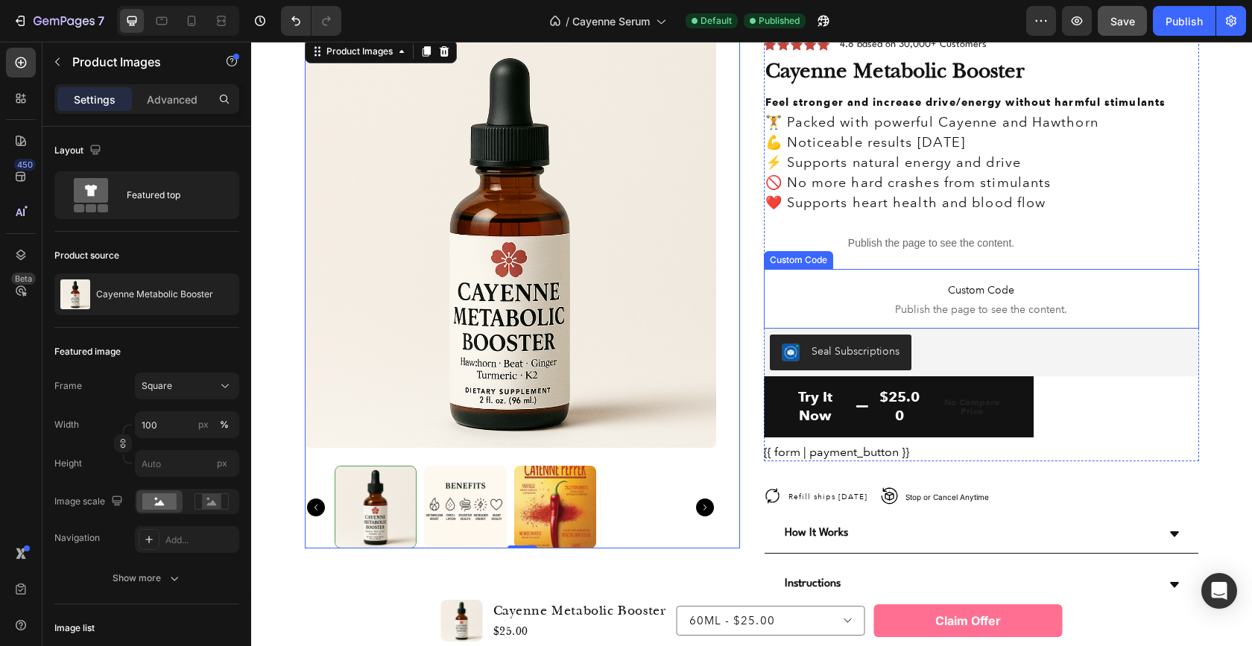
click at [984, 294] on span "Custom Code" at bounding box center [981, 290] width 435 height 18
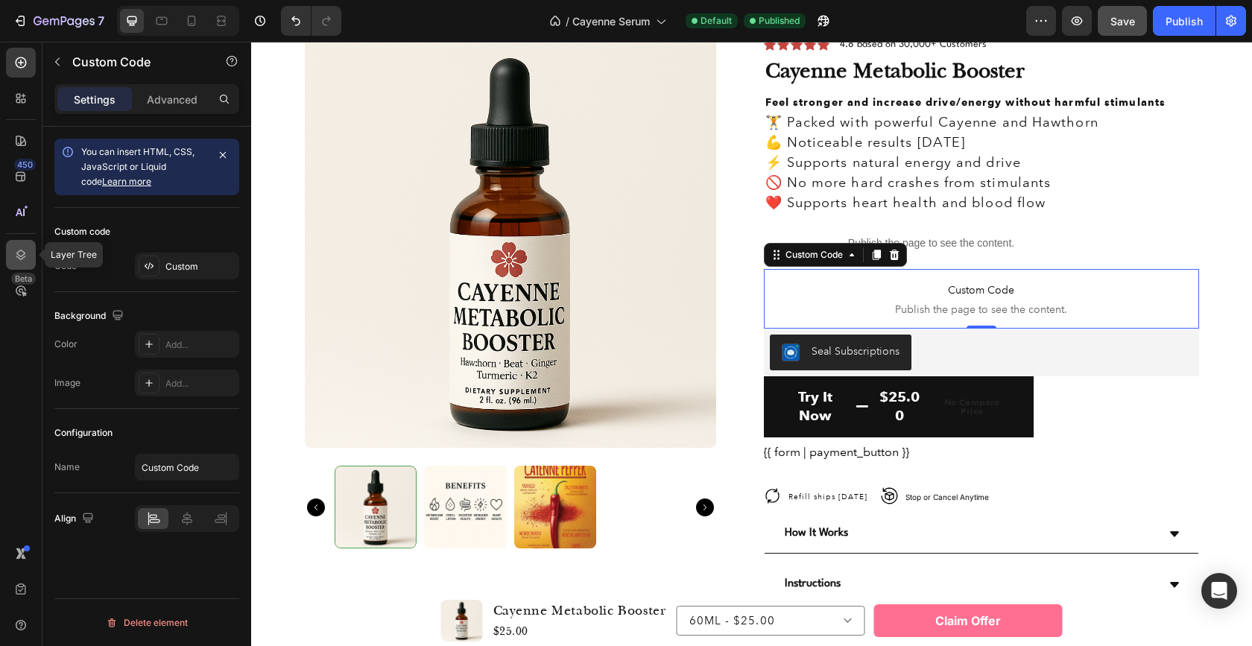
click at [21, 247] on icon at bounding box center [20, 254] width 15 height 15
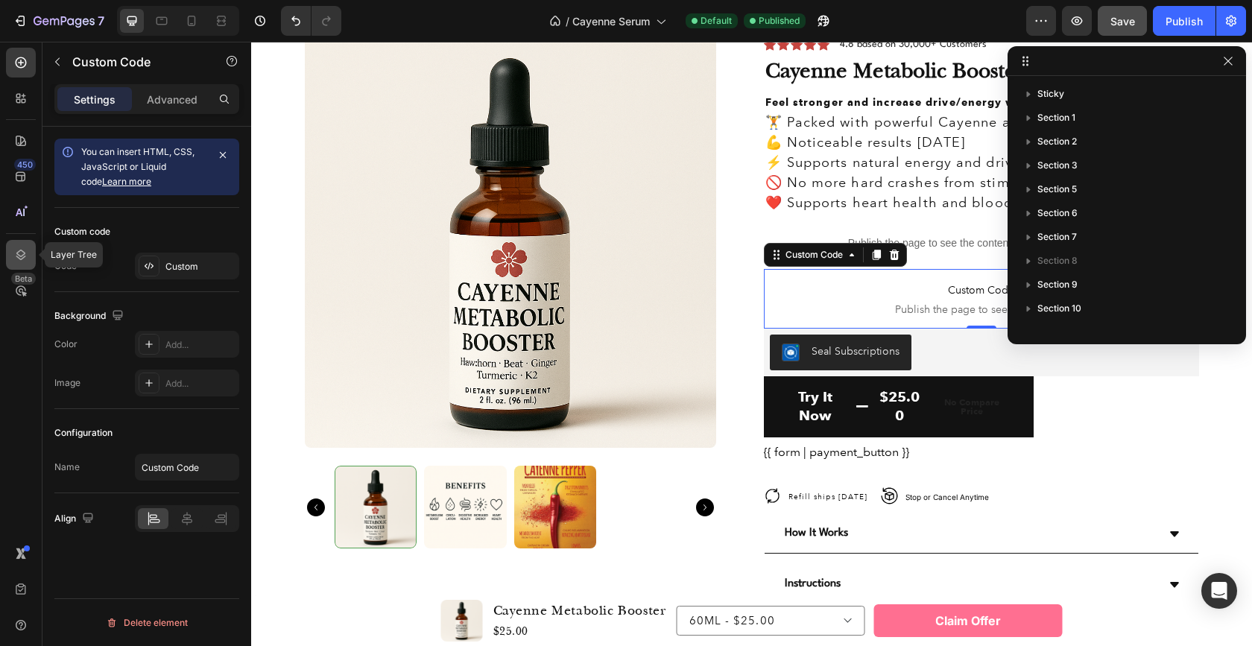
scroll to position [449, 0]
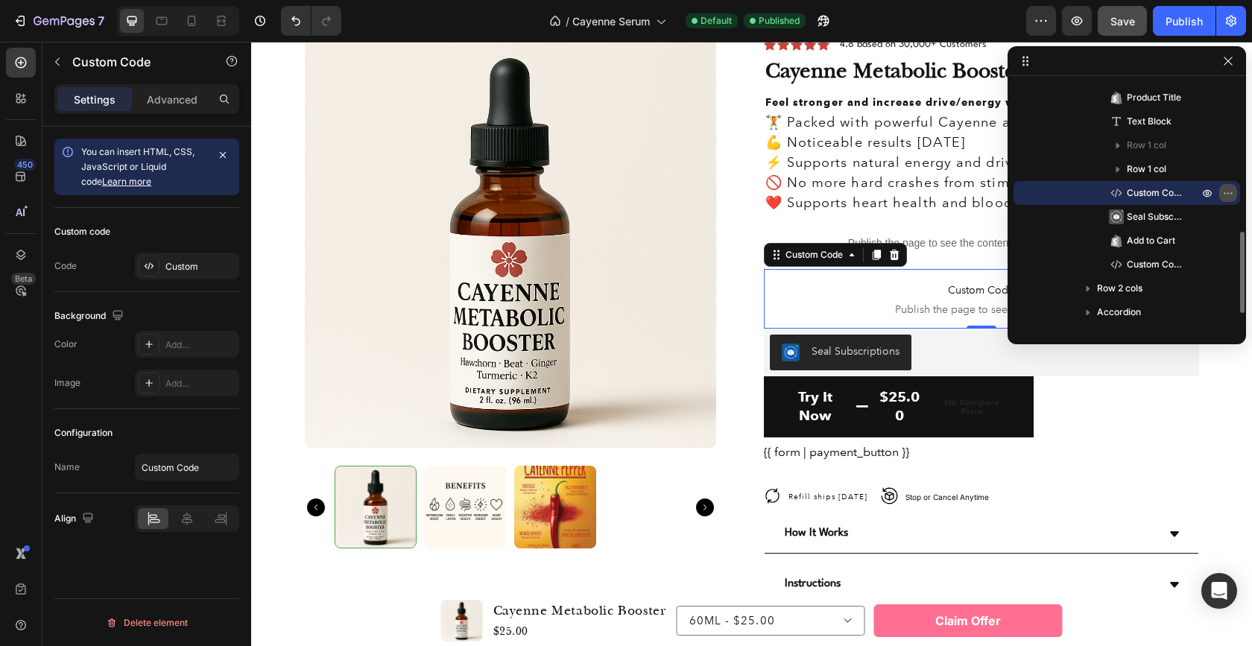
click at [1223, 191] on icon "button" at bounding box center [1228, 193] width 12 height 12
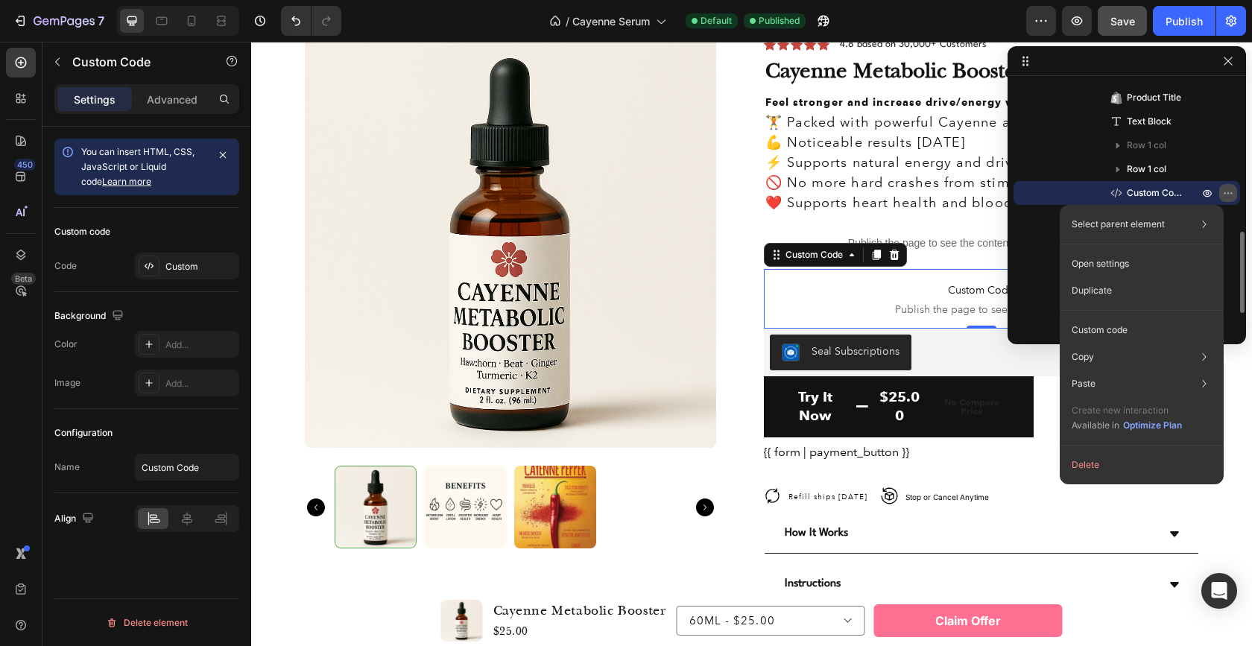
click at [1223, 191] on icon "button" at bounding box center [1228, 193] width 12 height 12
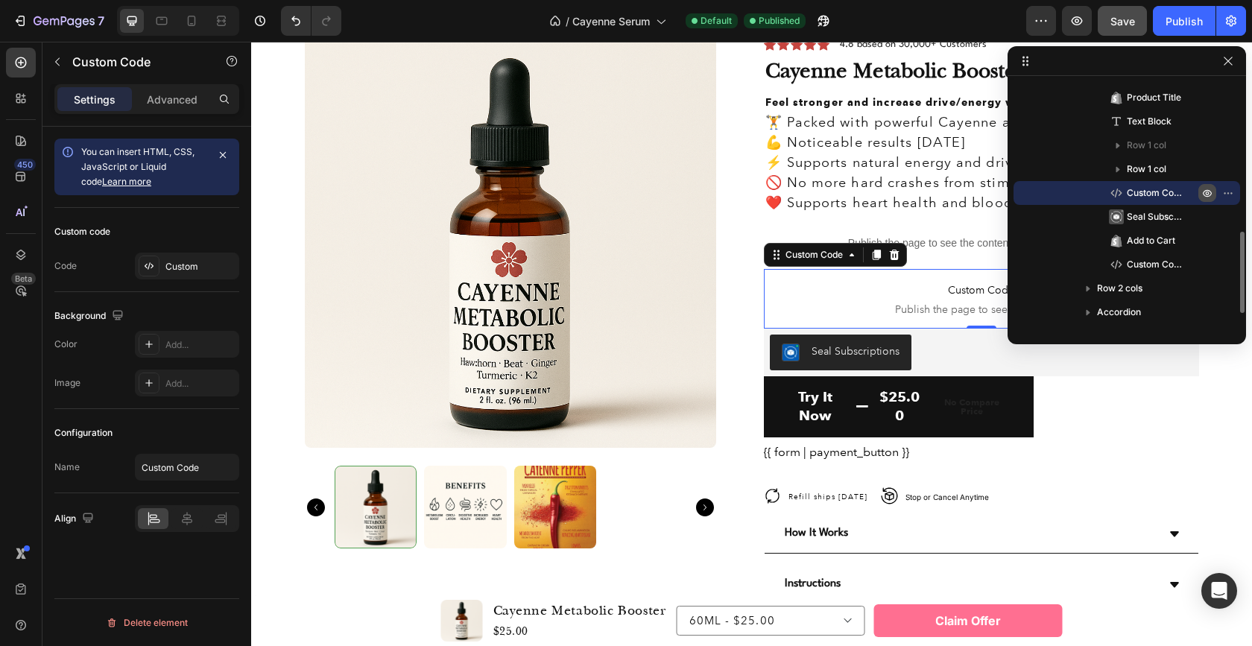
click at [1211, 194] on icon "button" at bounding box center [1207, 193] width 12 height 12
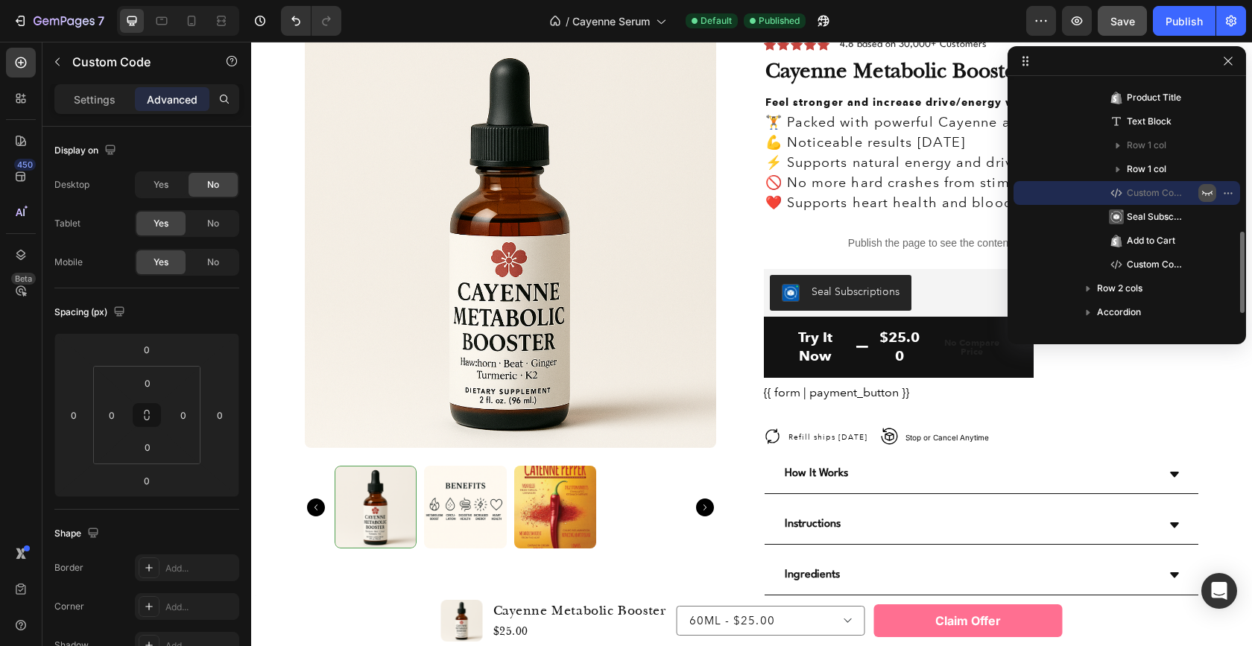
click at [1211, 194] on icon "button" at bounding box center [1207, 193] width 12 height 12
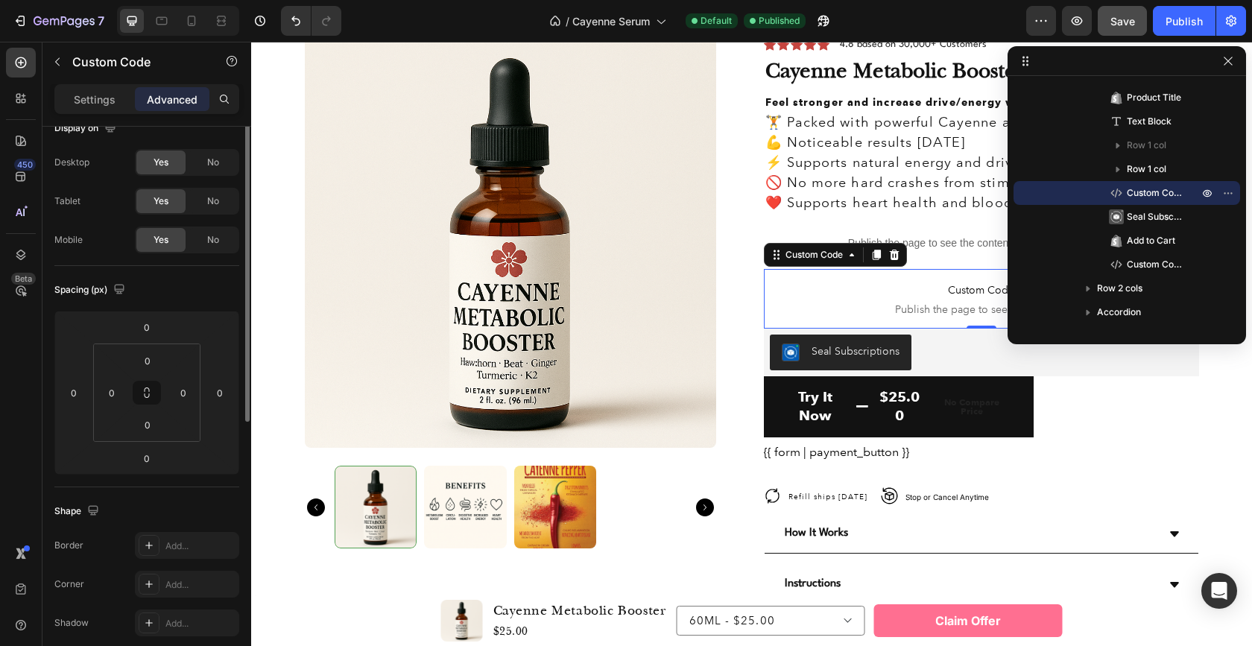
scroll to position [0, 0]
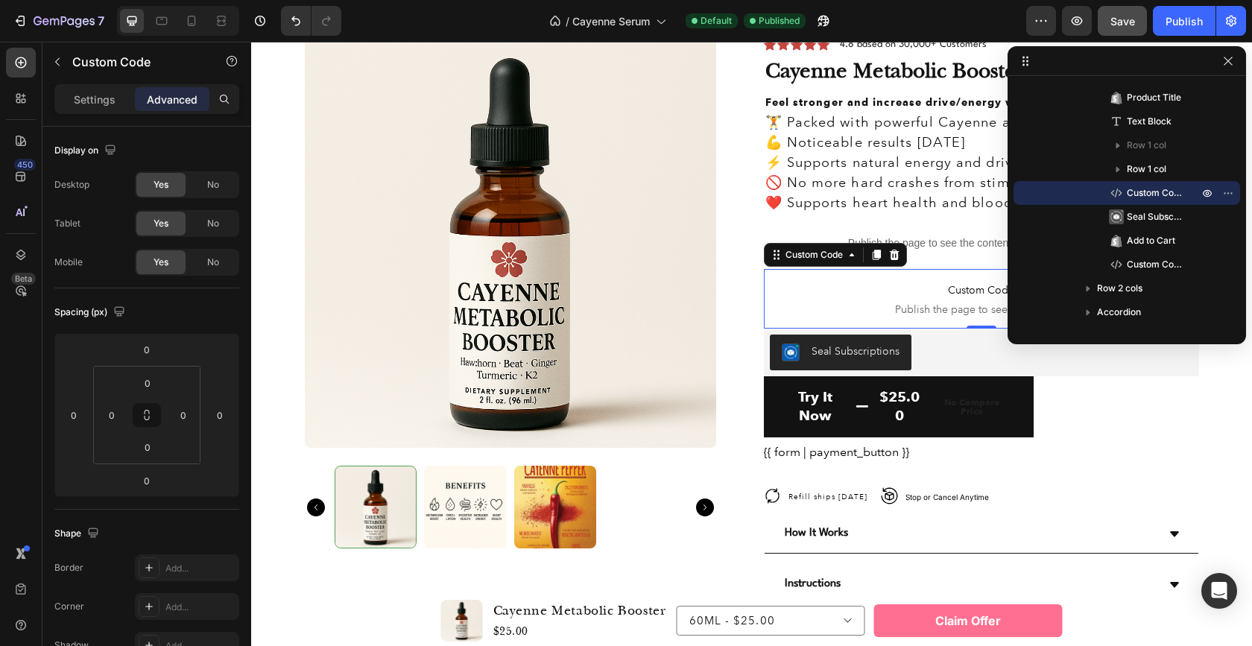
click at [862, 305] on span "Publish the page to see the content." at bounding box center [981, 309] width 435 height 15
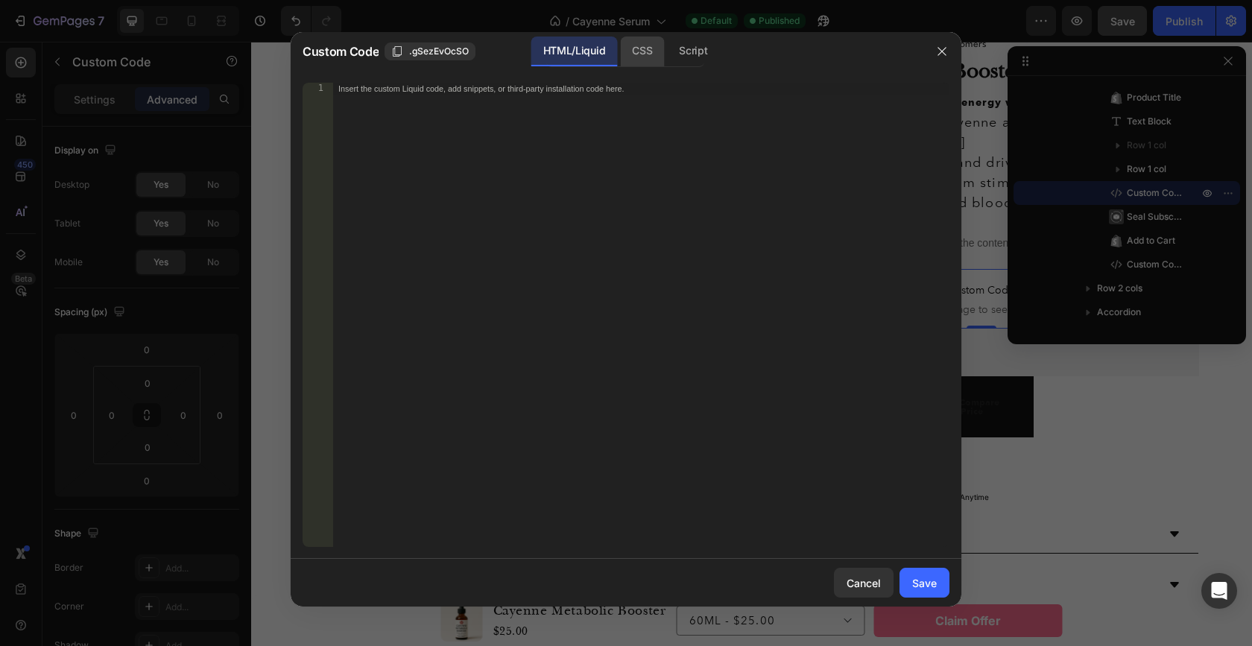
click at [667, 50] on div "CSS" at bounding box center [693, 52] width 52 height 30
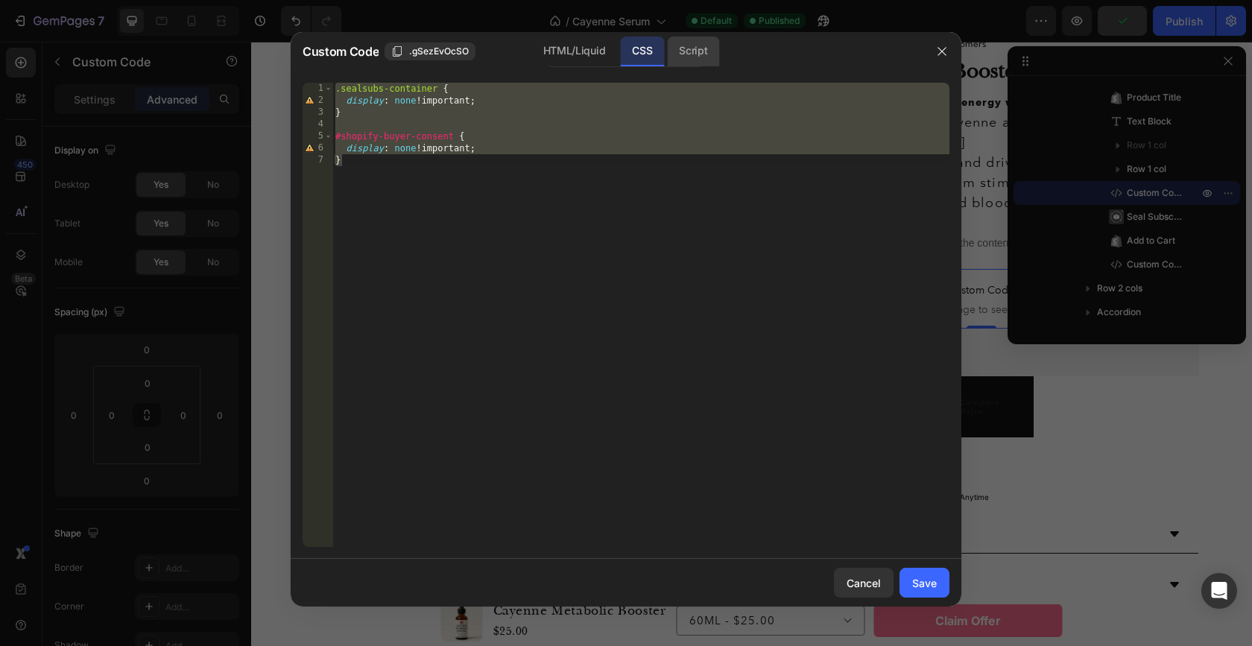
click at [690, 50] on div "Script" at bounding box center [693, 52] width 52 height 30
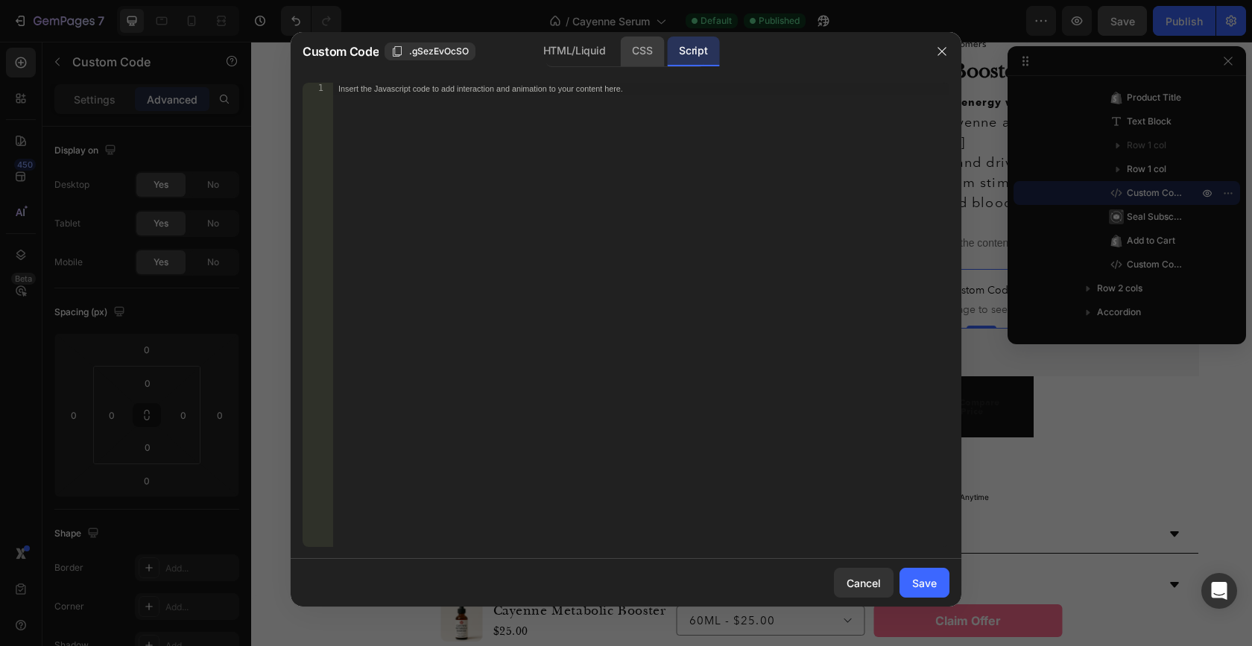
click at [653, 51] on div "CSS" at bounding box center [642, 52] width 44 height 30
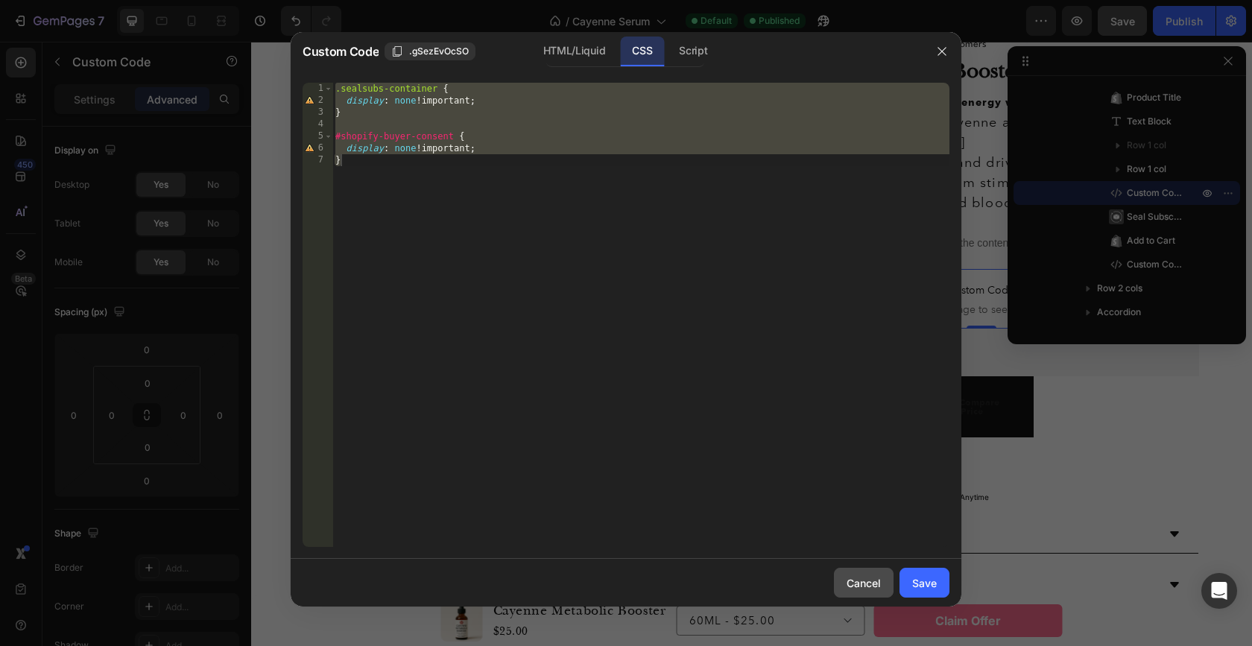
click at [867, 578] on div "Cancel" at bounding box center [863, 583] width 34 height 16
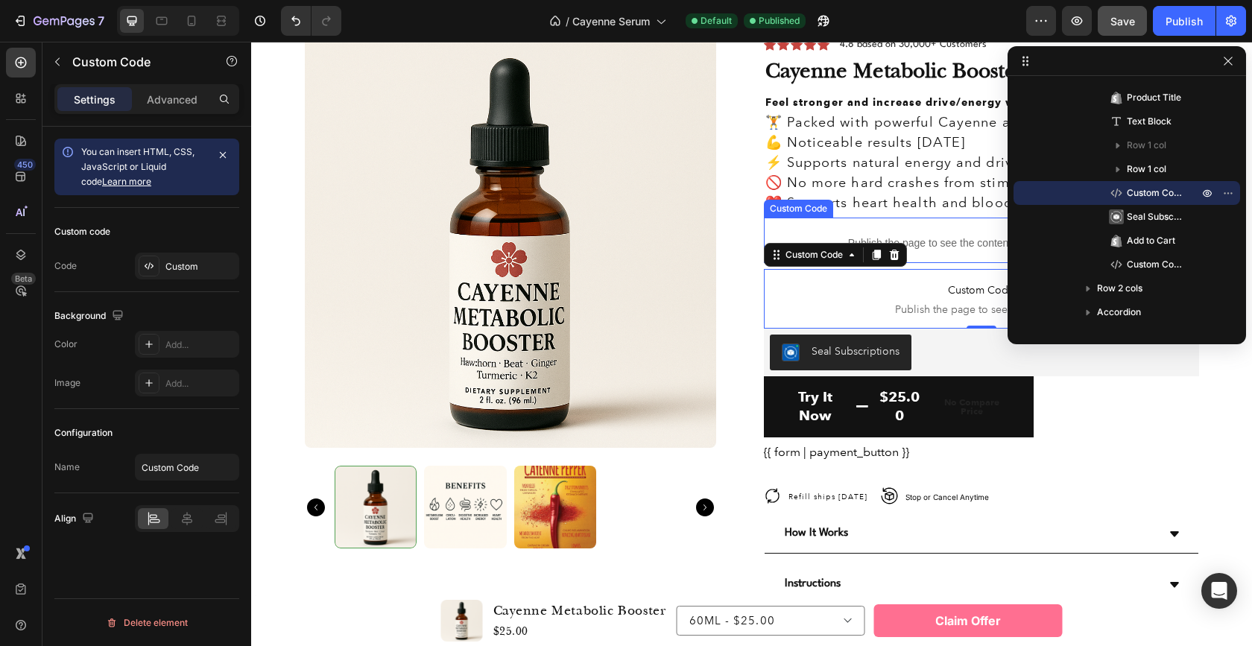
click at [954, 244] on p "Publish the page to see the content." at bounding box center [931, 243] width 335 height 16
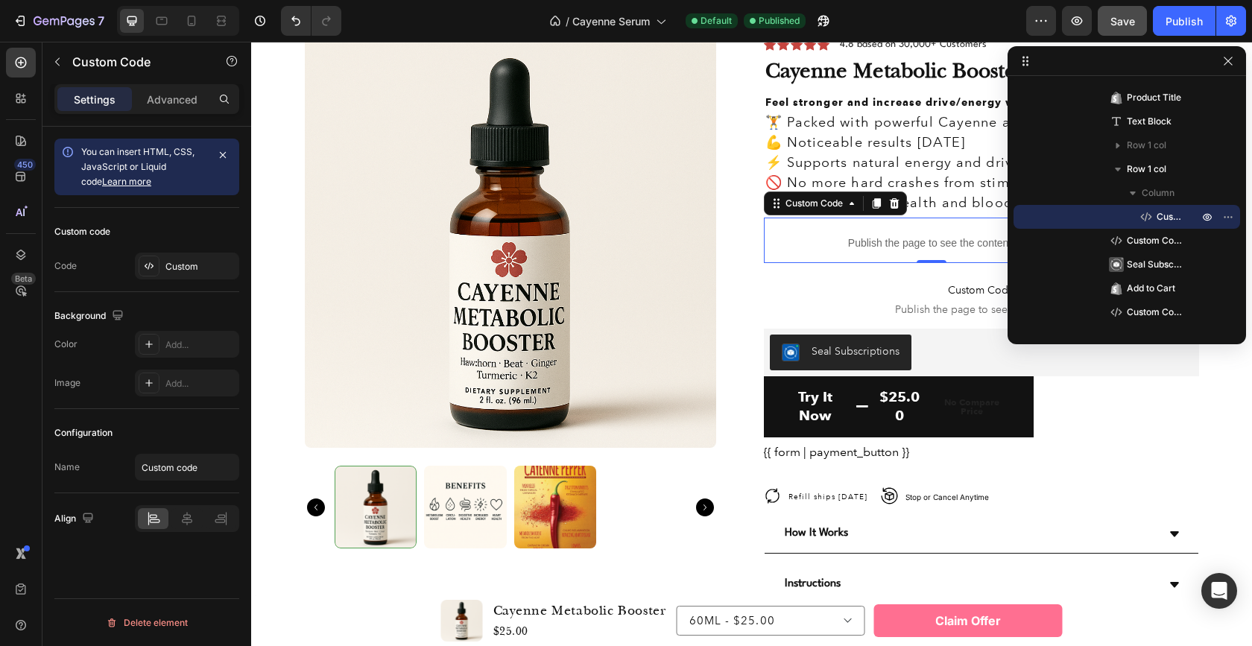
click at [929, 234] on div "Publish the page to see the content." at bounding box center [931, 243] width 335 height 39
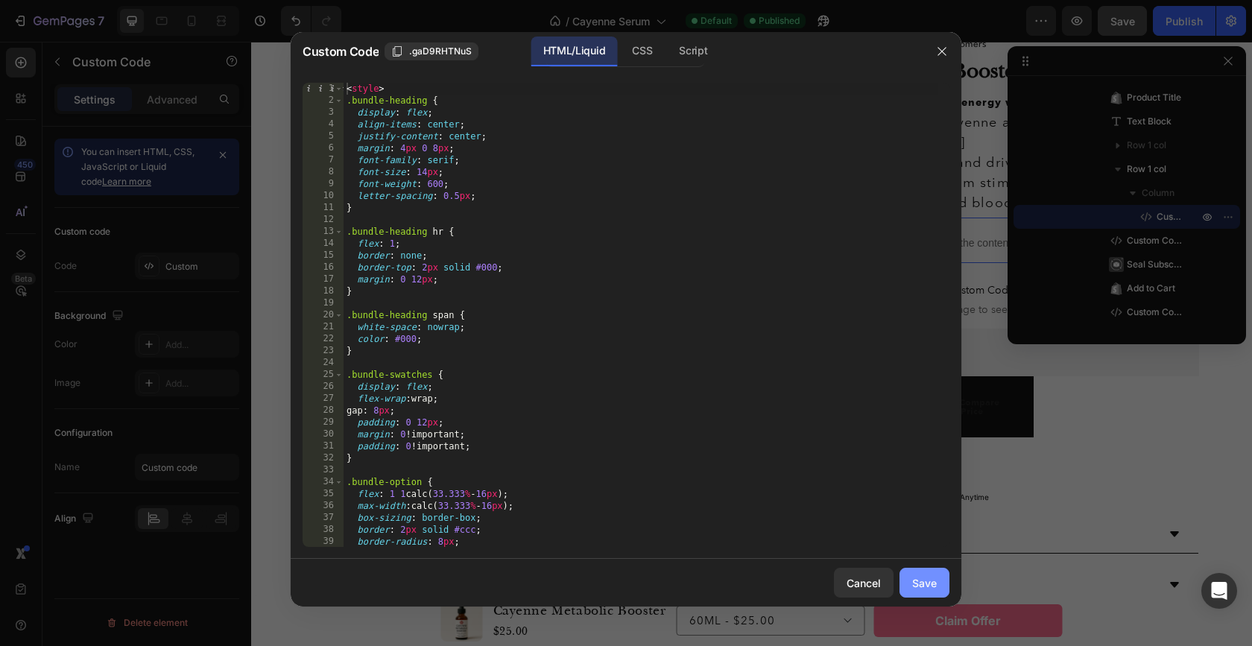
click at [925, 584] on div "Save" at bounding box center [924, 583] width 25 height 16
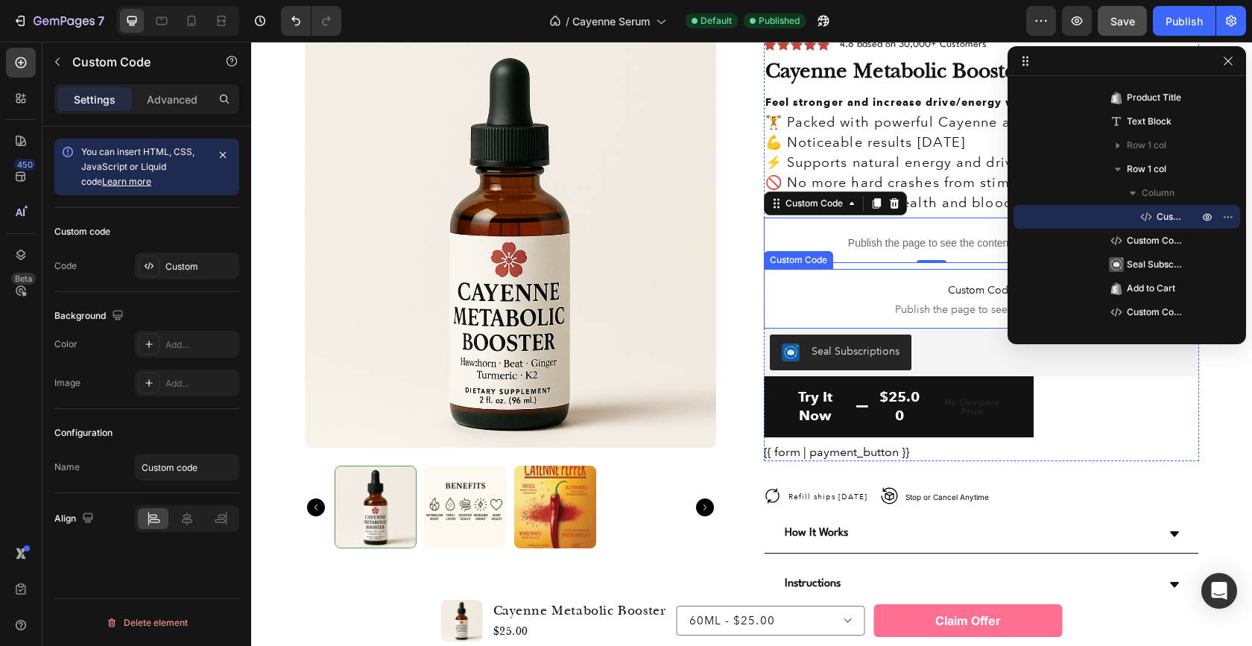
click at [939, 308] on span "Publish the page to see the content." at bounding box center [981, 309] width 435 height 15
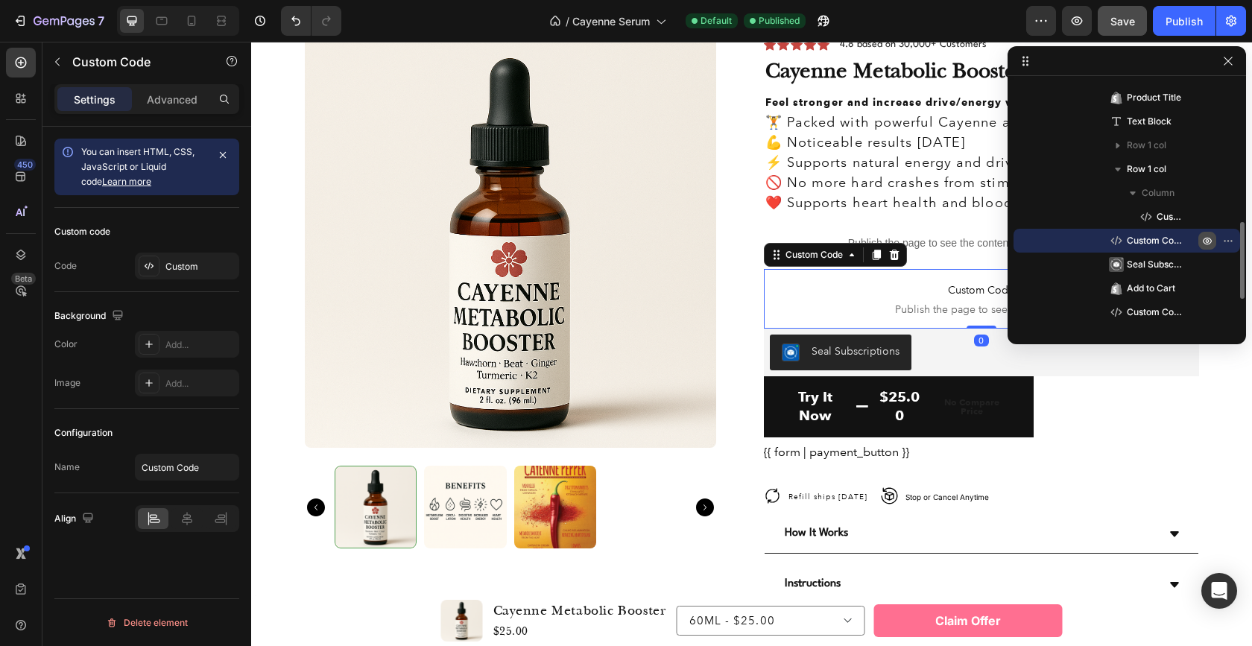
click at [1202, 237] on icon "button" at bounding box center [1207, 241] width 12 height 12
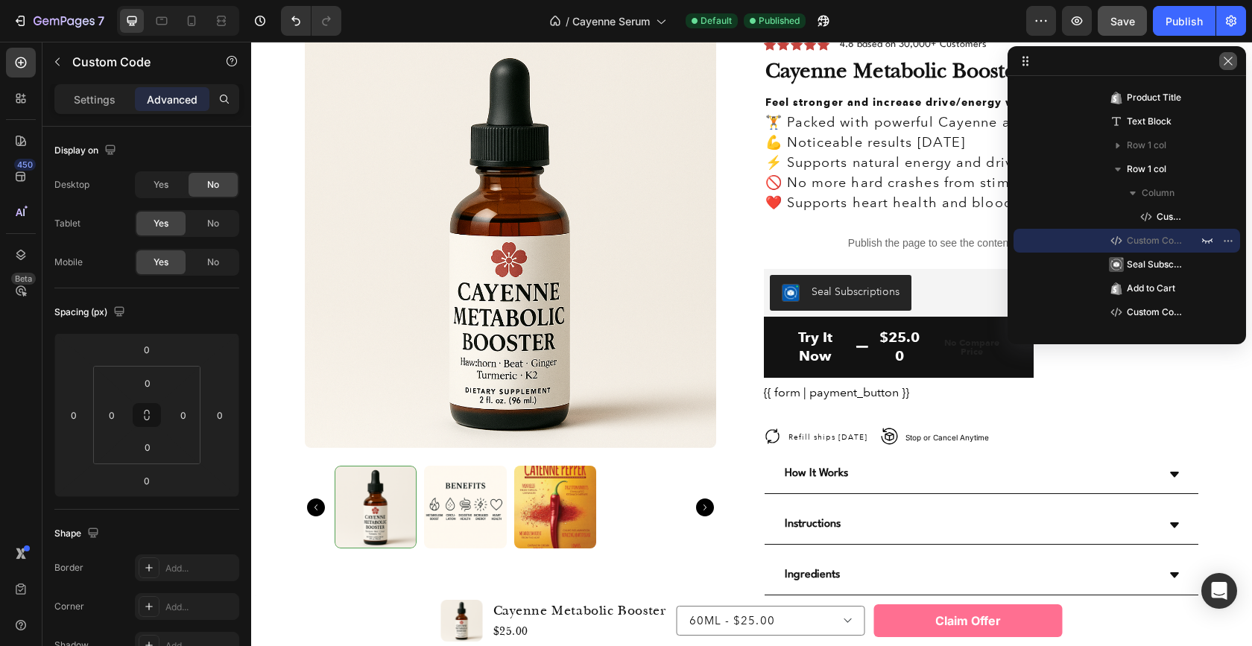
drag, startPoint x: 1231, startPoint y: 58, endPoint x: 980, endPoint y: 16, distance: 254.5
click at [1231, 58] on icon "button" at bounding box center [1227, 61] width 8 height 8
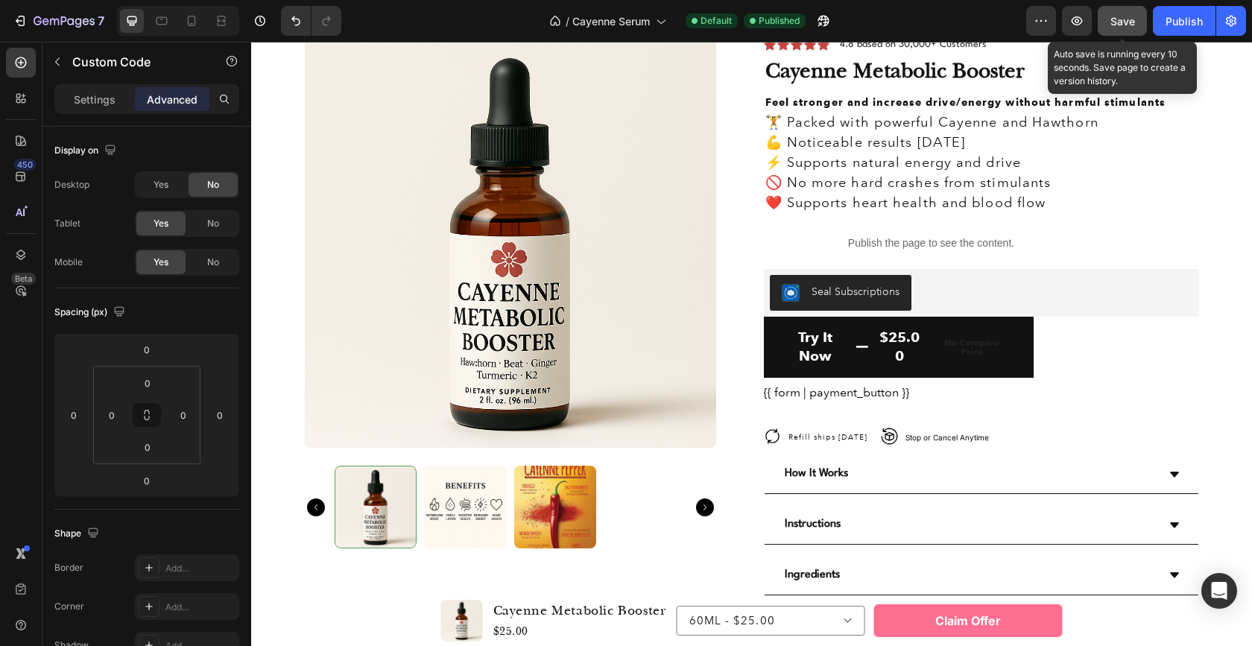
click at [1124, 18] on span "Save" at bounding box center [1122, 21] width 25 height 13
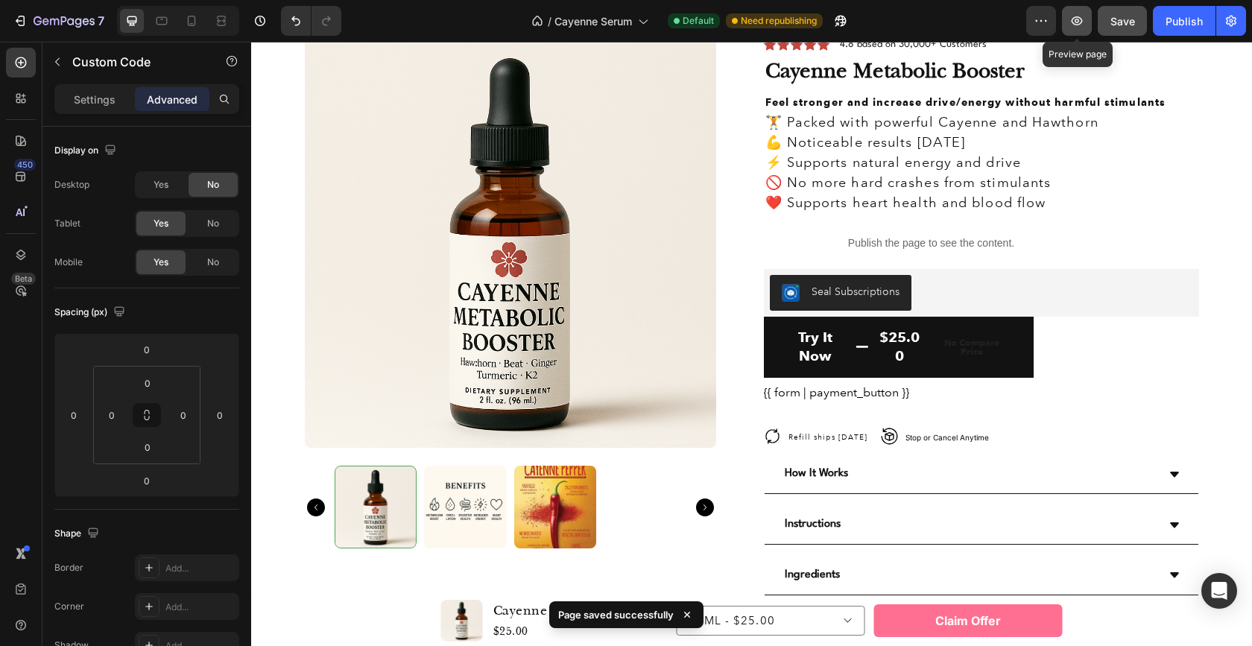
click at [1077, 22] on icon "button" at bounding box center [1076, 20] width 11 height 9
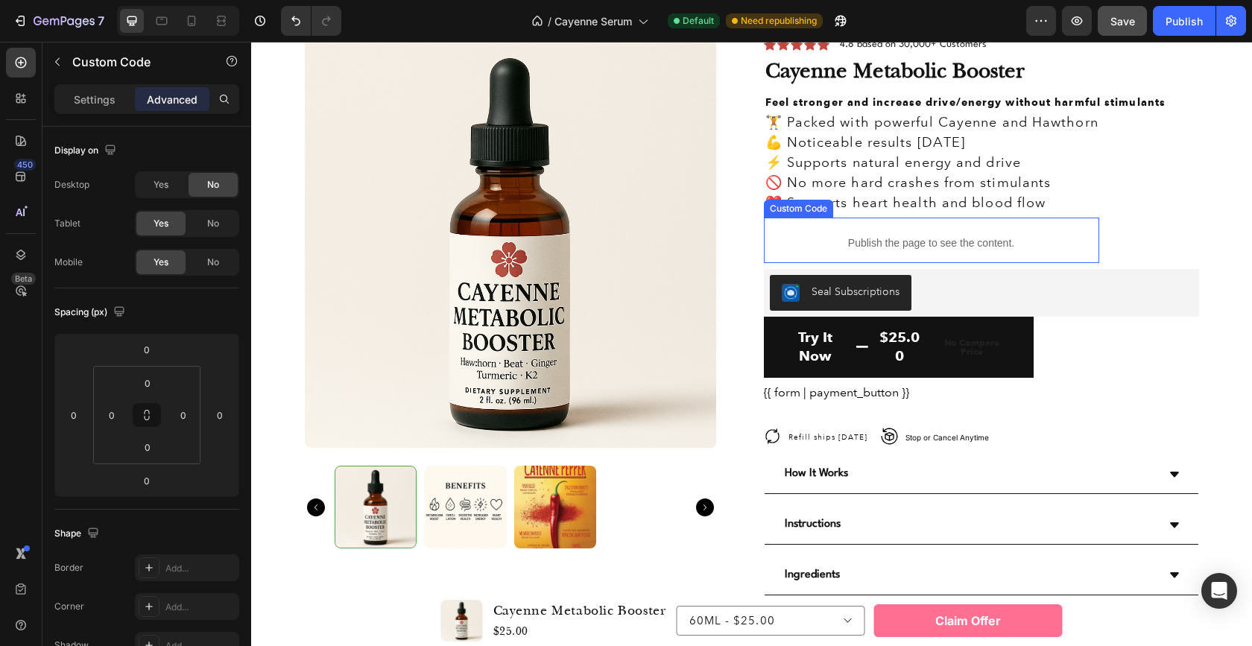
click at [957, 240] on p "Publish the page to see the content." at bounding box center [931, 243] width 335 height 16
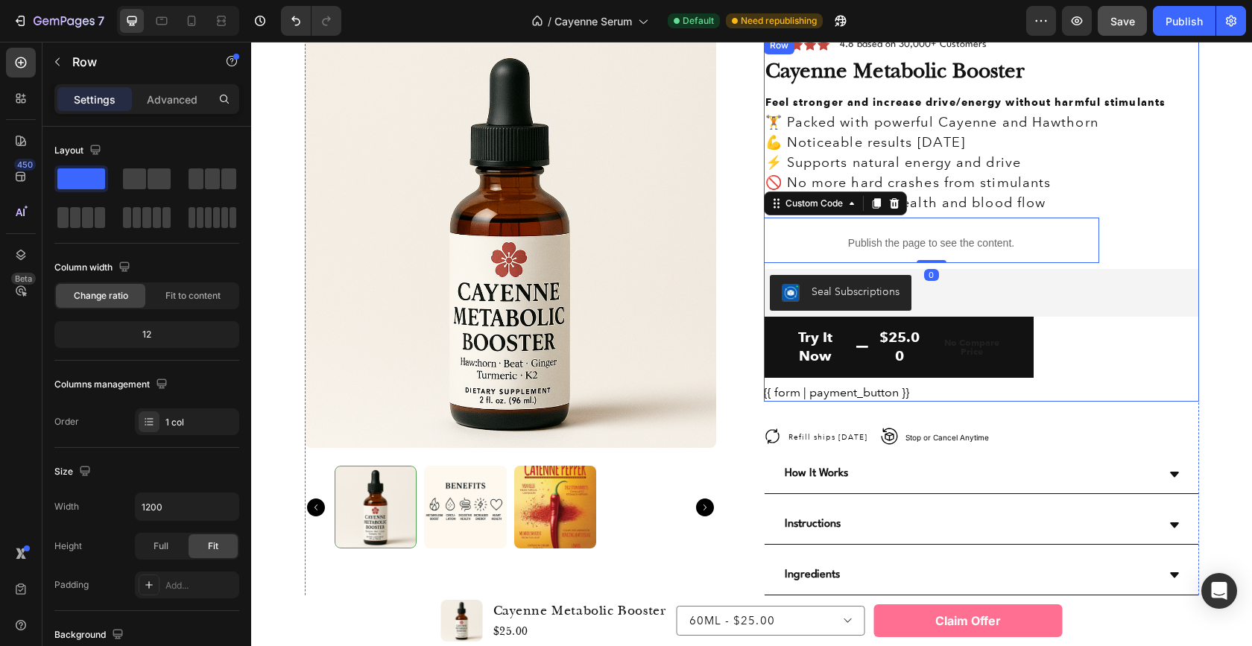
click at [1129, 245] on div "Icon Icon Icon Icon Icon Icon List 4.8 based on 30,000+ Customers Text Block Ro…" at bounding box center [981, 219] width 435 height 364
click at [1032, 246] on p "Publish the page to see the content." at bounding box center [931, 243] width 335 height 16
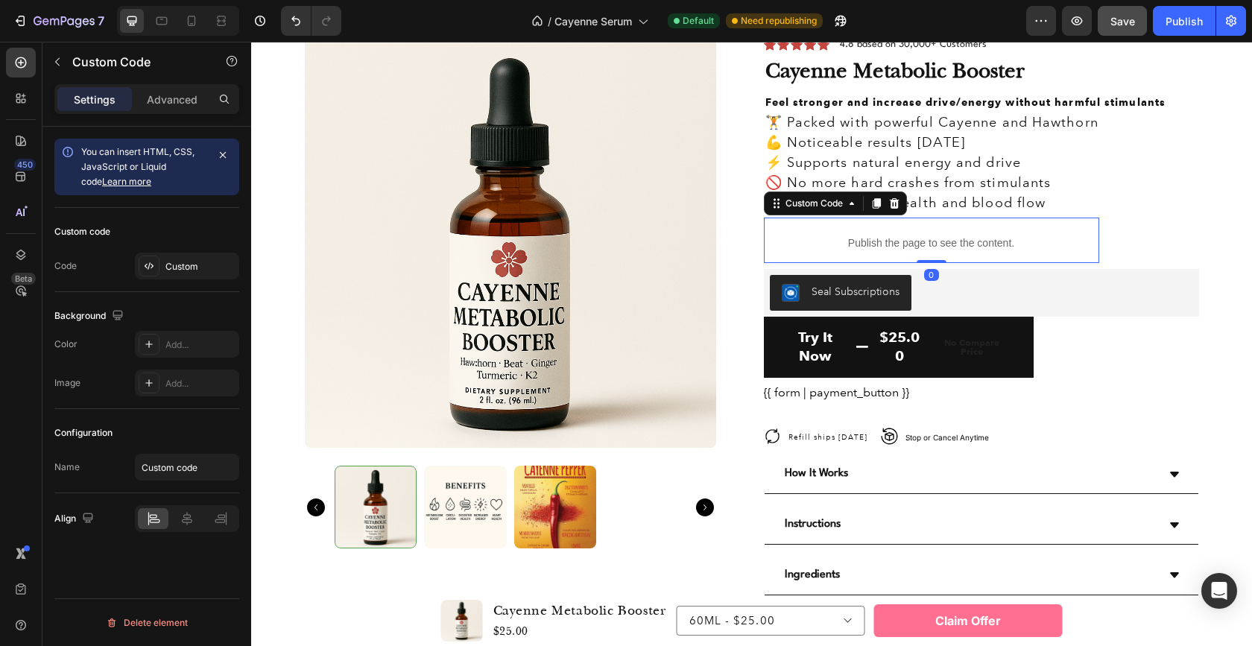
click at [918, 235] on p "Publish the page to see the content." at bounding box center [931, 243] width 335 height 16
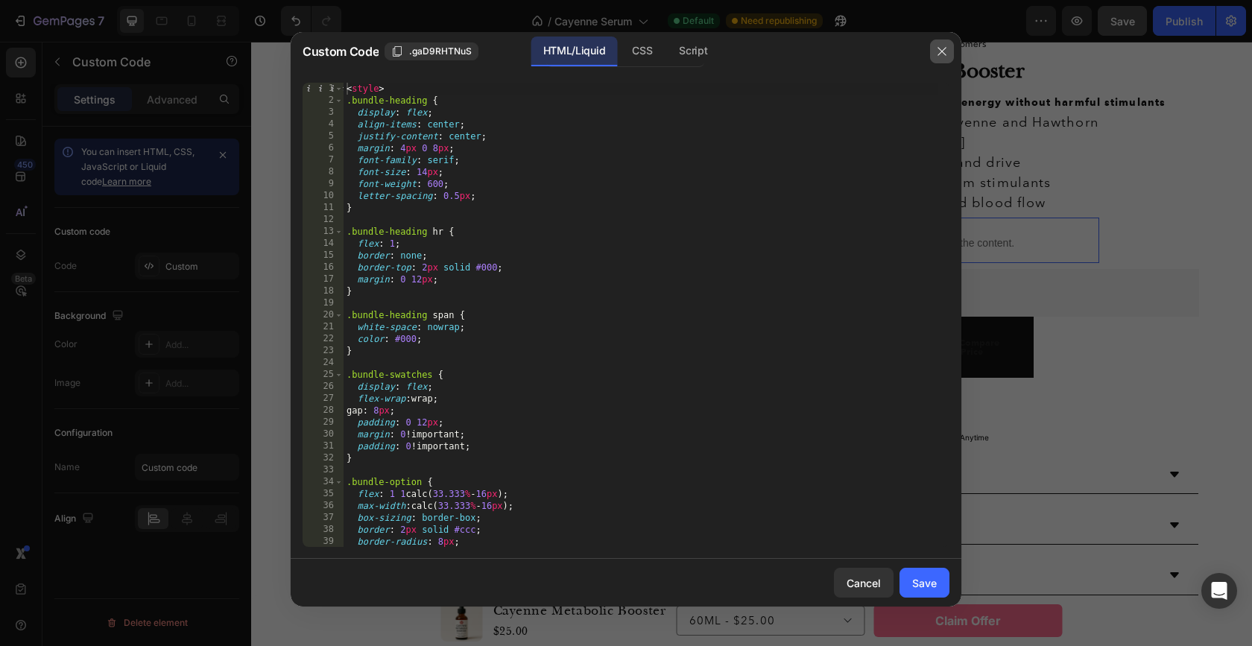
click at [934, 54] on button "button" at bounding box center [942, 51] width 24 height 24
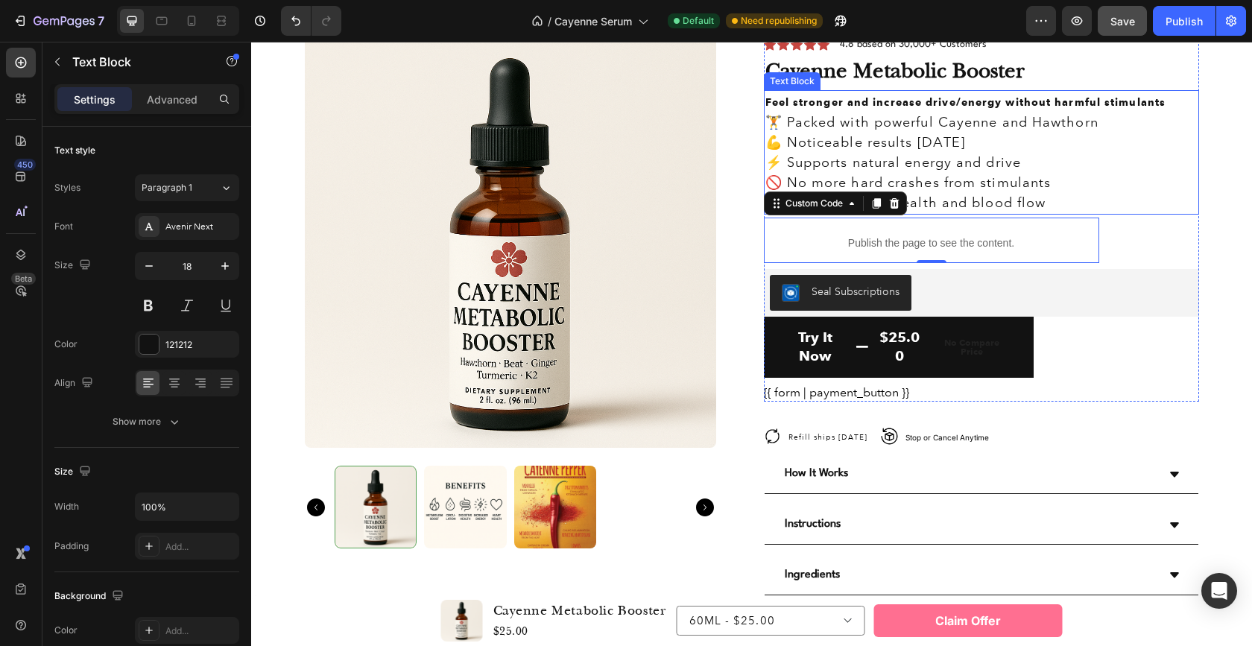
click at [1147, 191] on p "🚫 No more hard crashes from stimulants" at bounding box center [981, 183] width 432 height 20
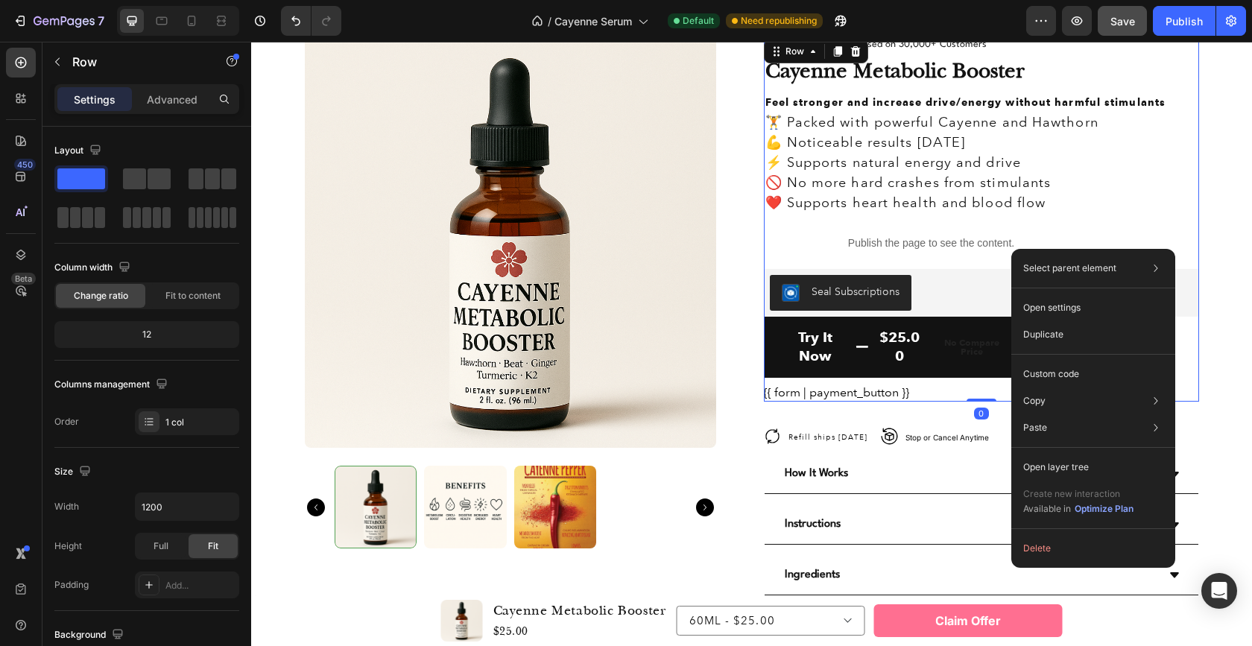
click at [1175, 247] on div "Icon Icon Icon Icon Icon Icon List 4.8 based on 30,000+ Customers Text Block Ro…" at bounding box center [981, 219] width 435 height 364
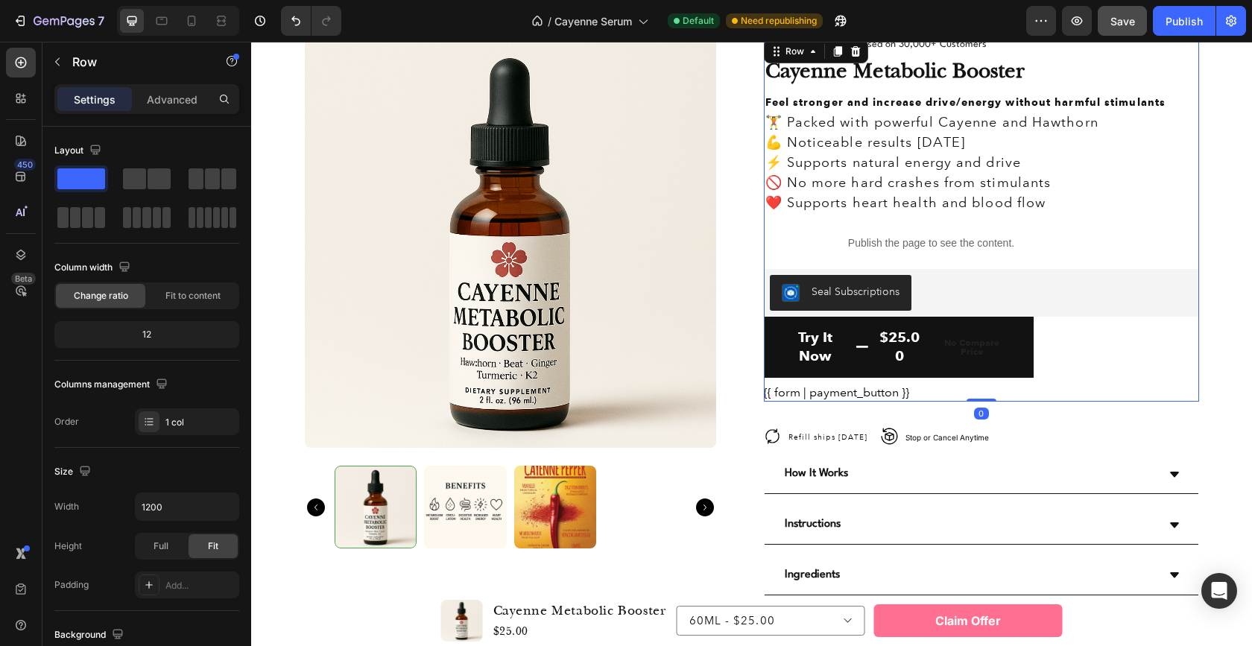
click at [1175, 247] on div "Icon Icon Icon Icon Icon Icon List 4.8 based on 30,000+ Customers Text Block Ro…" at bounding box center [981, 219] width 435 height 364
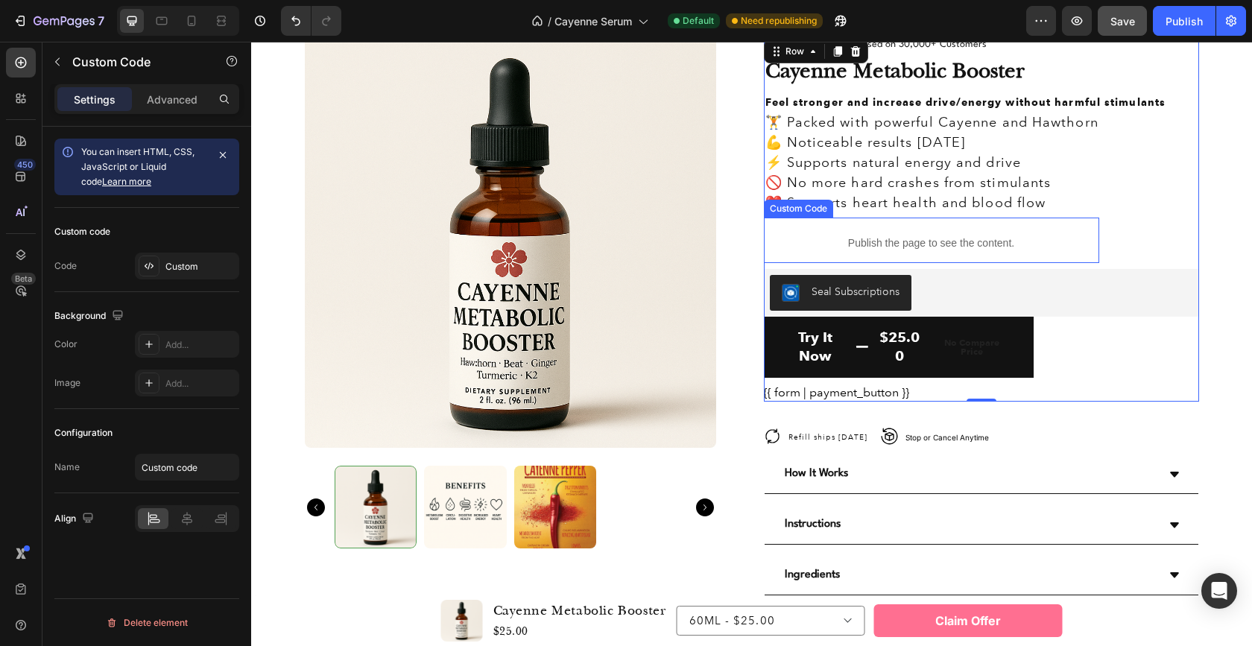
click at [1037, 254] on div "Publish the page to see the content." at bounding box center [931, 243] width 335 height 39
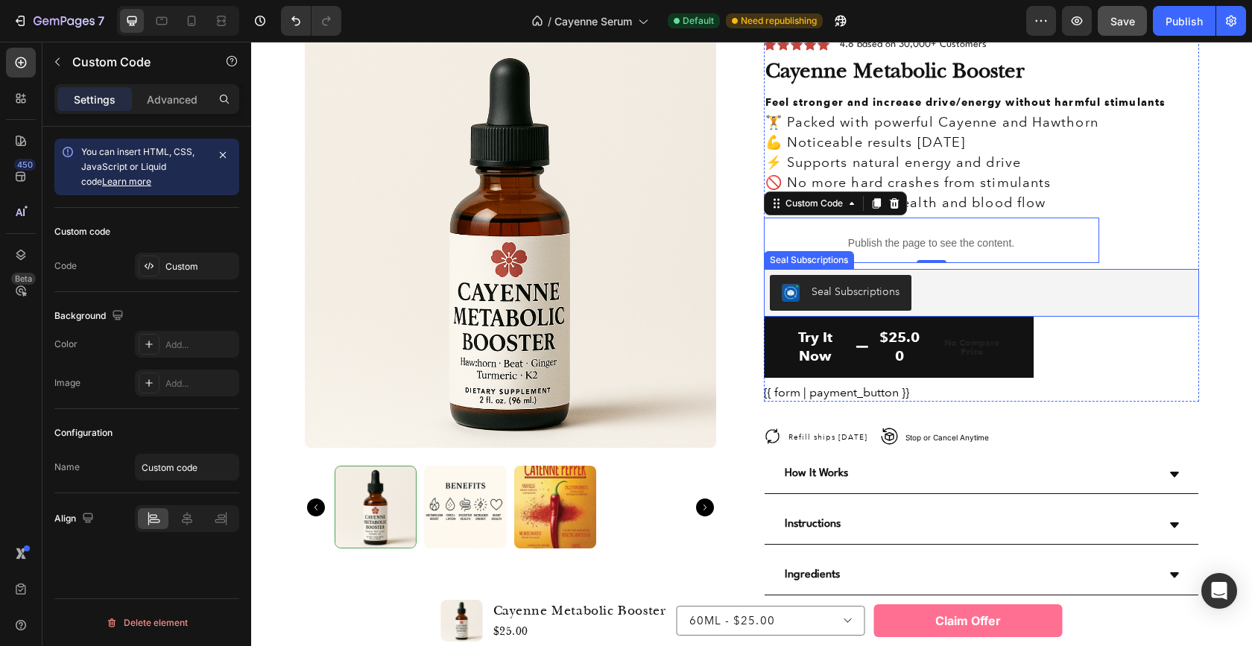
click at [1112, 276] on div "Seal Subscriptions" at bounding box center [981, 293] width 423 height 36
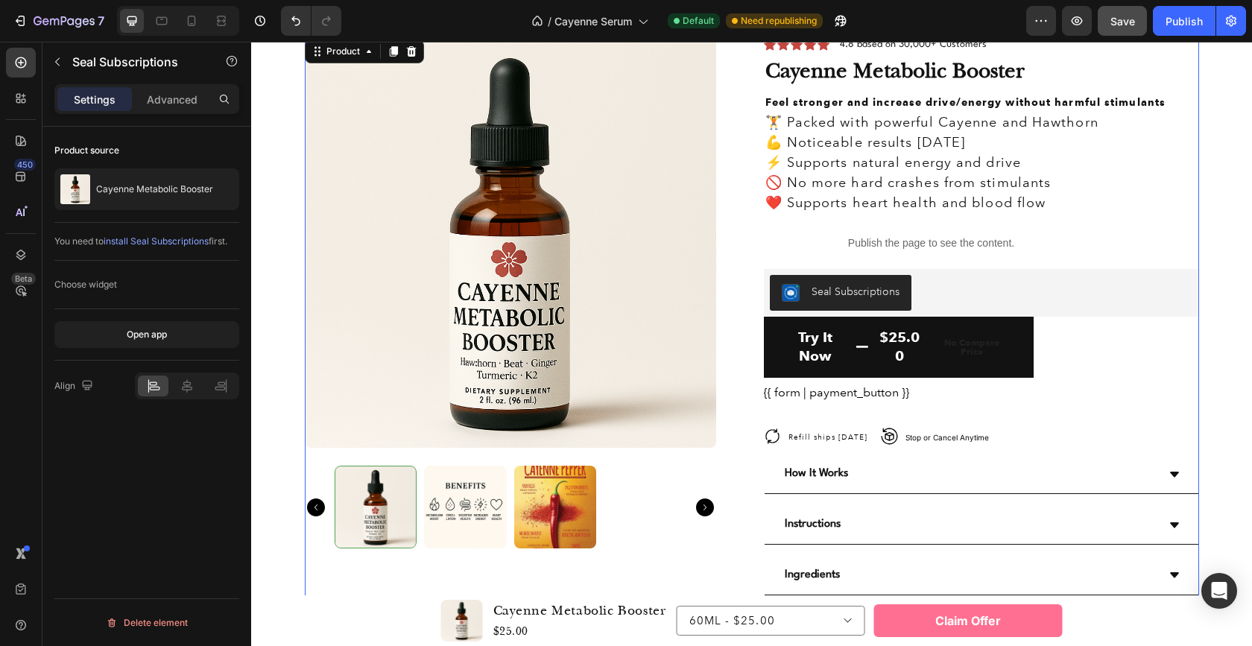
click at [1118, 403] on div "Icon Icon Icon Icon Icon Icon List 4.8 based on 30,000+ Customers Text Block Ro…" at bounding box center [981, 366] width 435 height 659
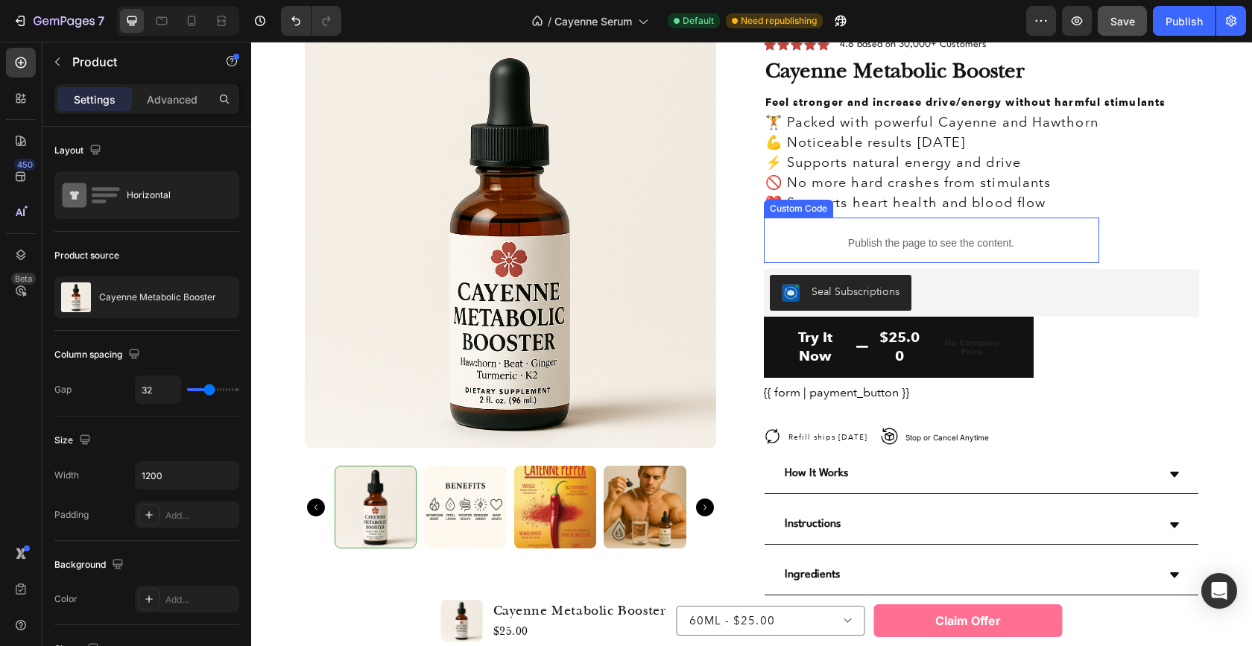
click at [1029, 244] on p "Publish the page to see the content." at bounding box center [931, 243] width 335 height 16
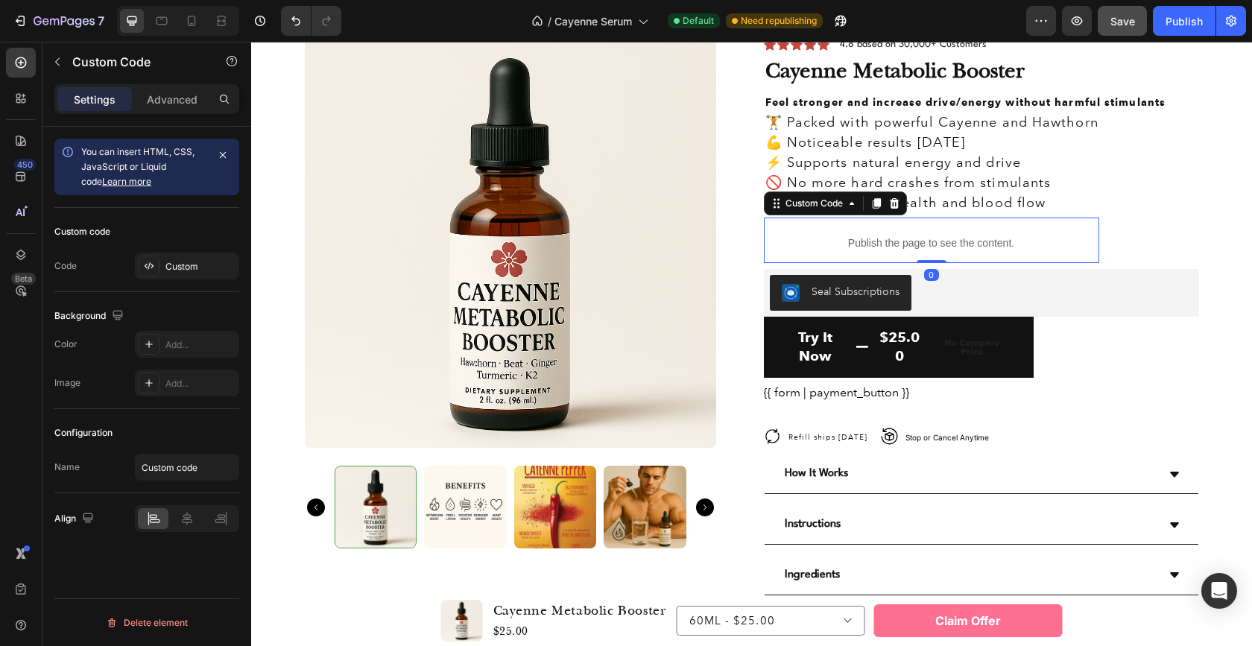
click at [1029, 244] on p "Publish the page to see the content." at bounding box center [931, 243] width 335 height 16
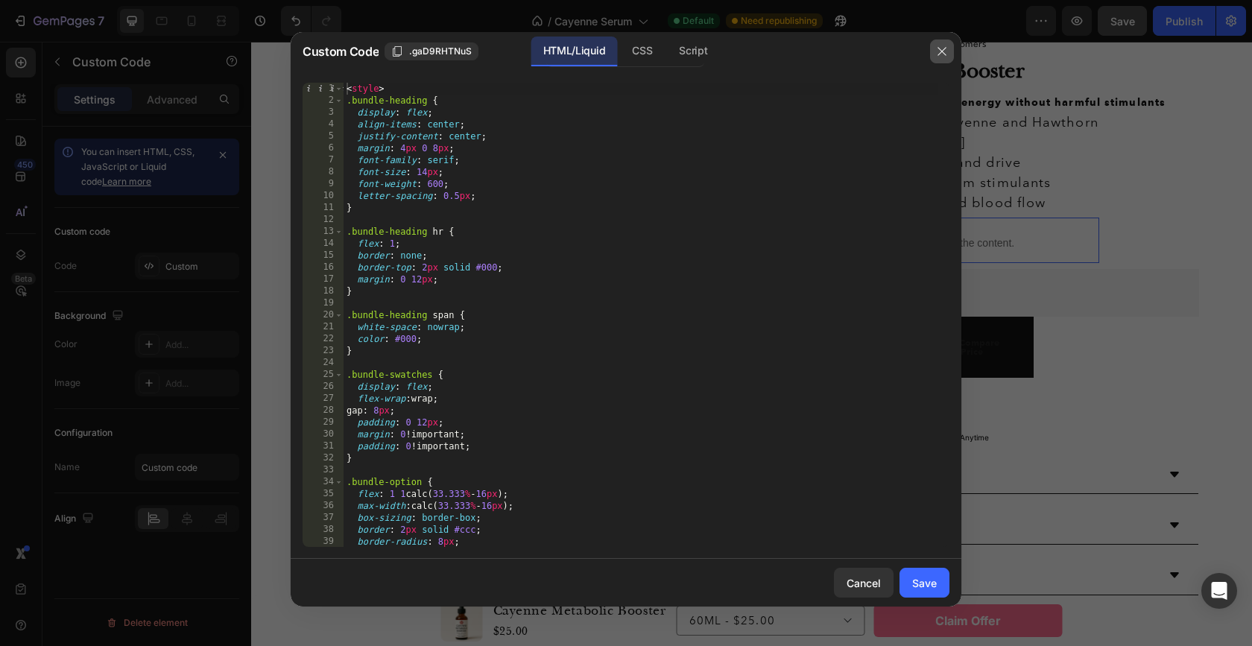
click at [937, 54] on icon "button" at bounding box center [942, 51] width 12 height 12
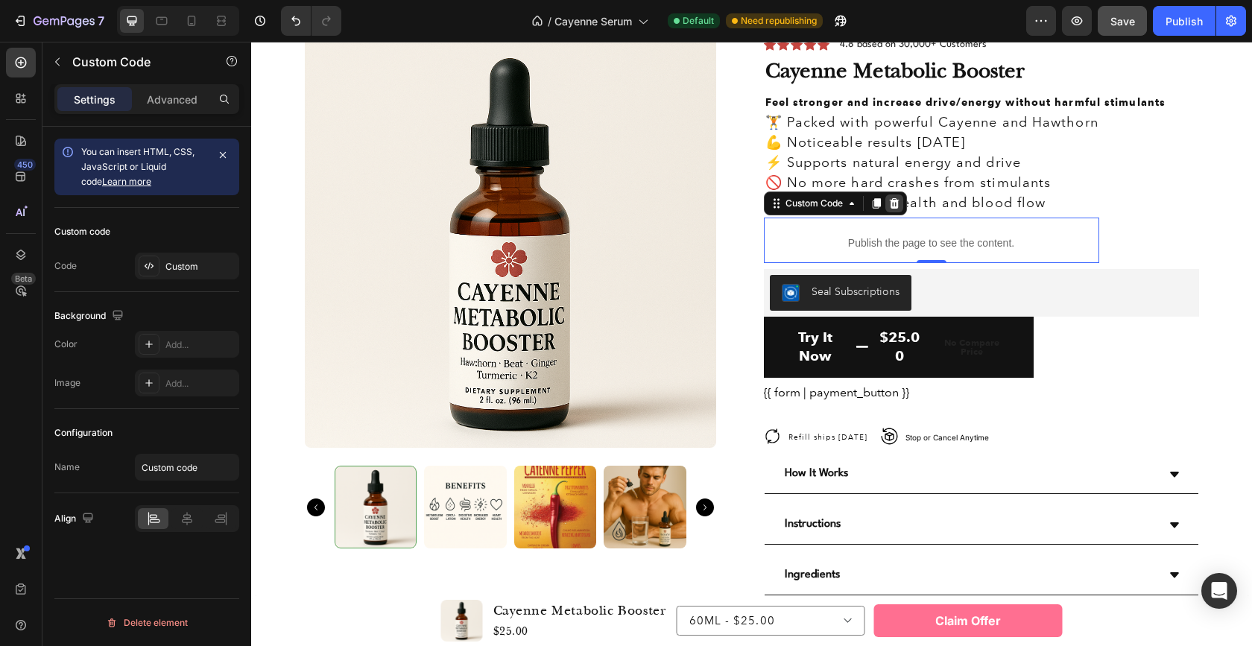
click at [889, 203] on icon at bounding box center [894, 203] width 10 height 10
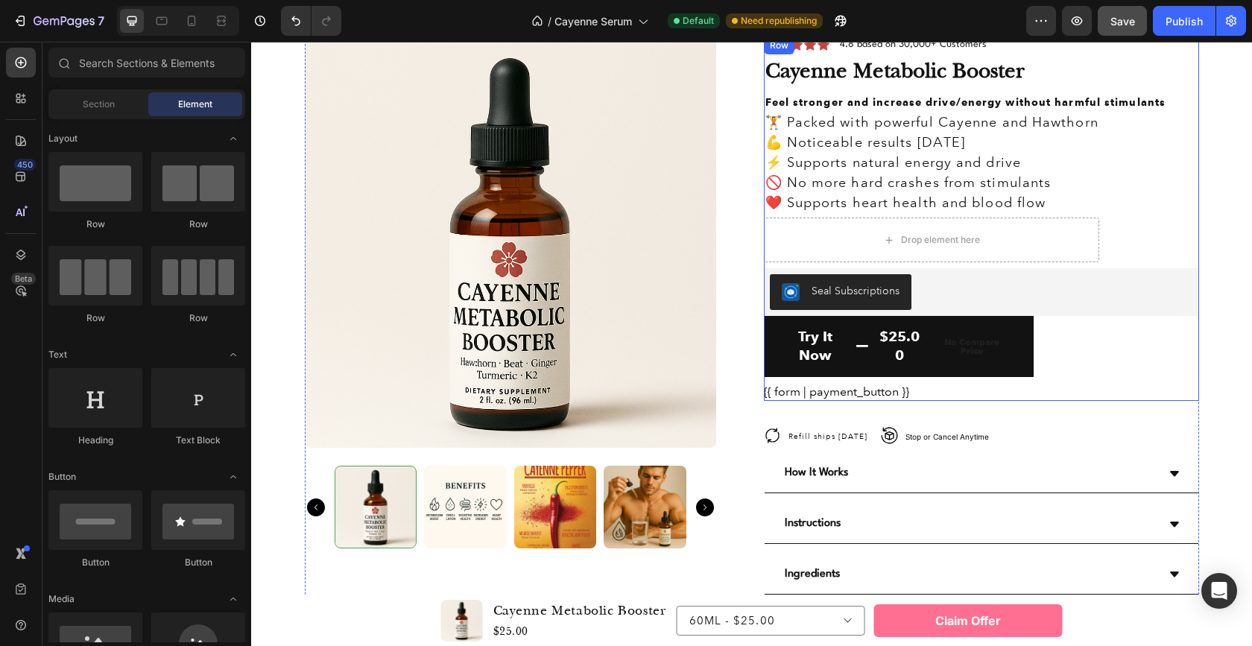
click at [1127, 250] on div "Icon Icon Icon Icon Icon Icon List 4.8 based on 30,000+ Customers Text Block Ro…" at bounding box center [981, 219] width 435 height 364
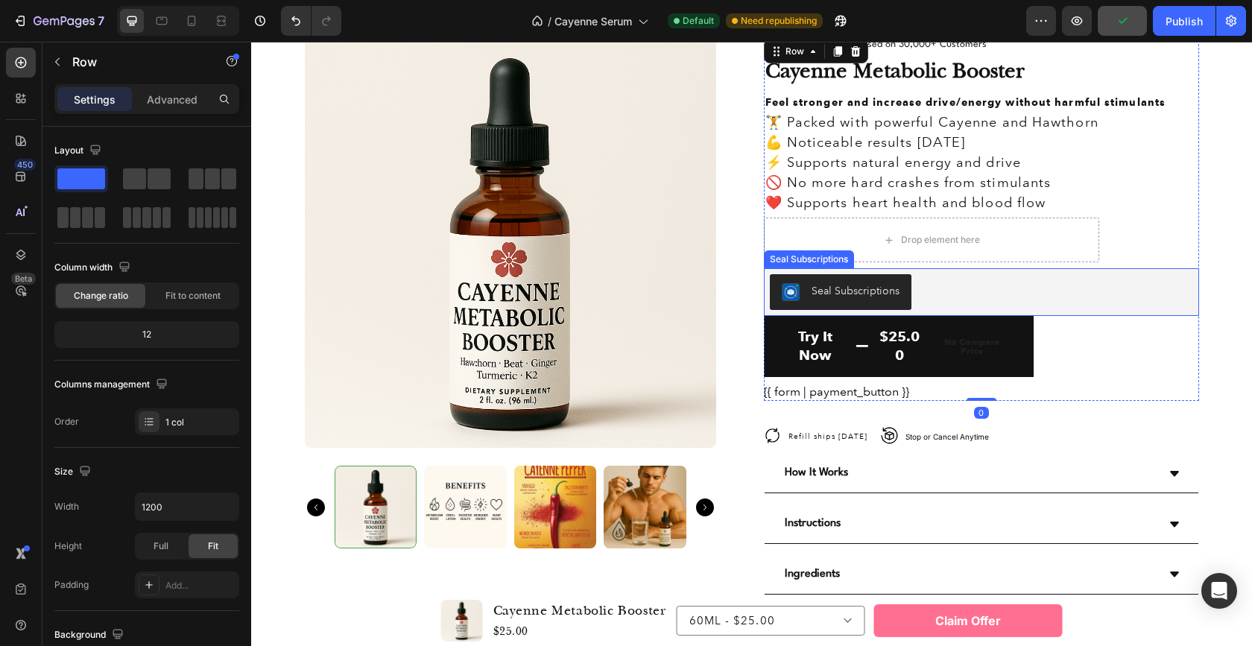
click at [1127, 268] on div "Seal Subscriptions" at bounding box center [981, 292] width 435 height 48
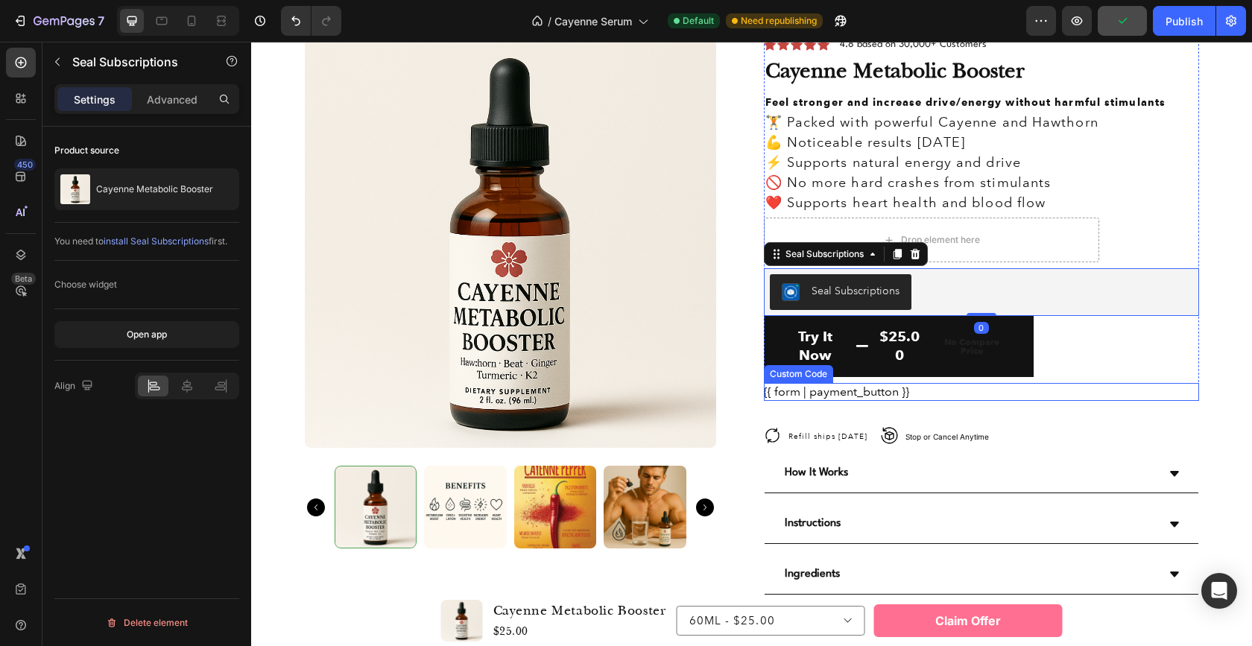
click at [1150, 386] on div "{{ form | payment_button }}" at bounding box center [981, 392] width 435 height 18
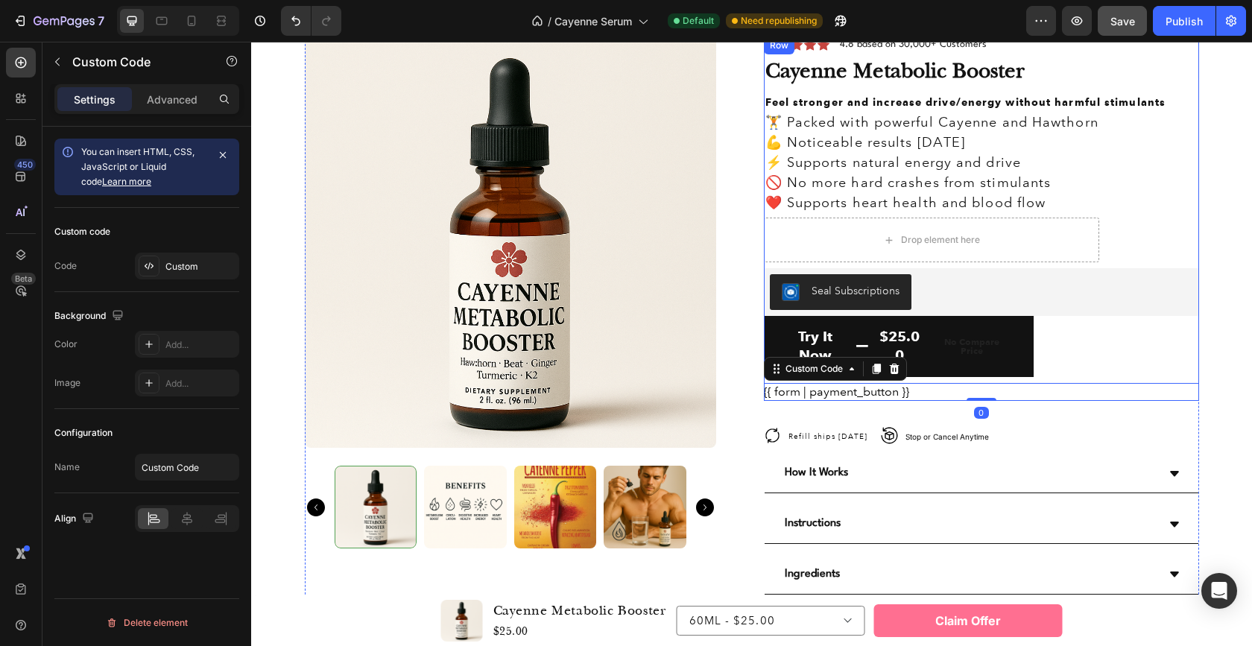
click at [1191, 235] on div "Icon Icon Icon Icon Icon Icon List 4.8 based on 30,000+ Customers Text Block Ro…" at bounding box center [981, 219] width 435 height 364
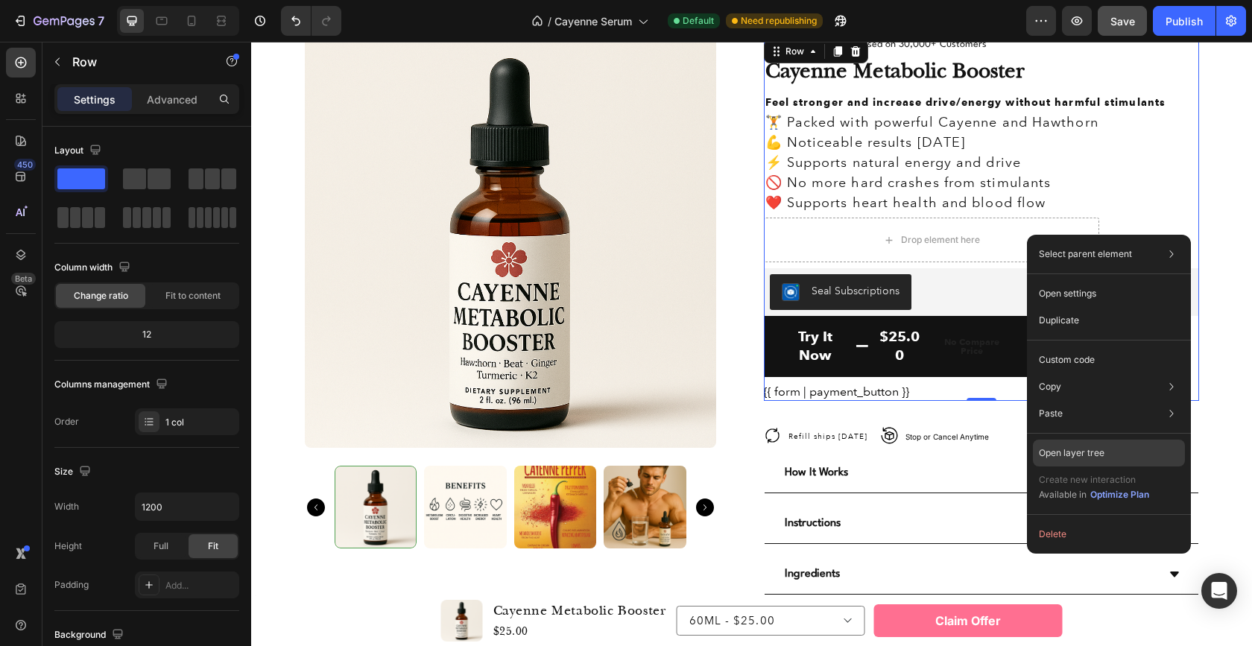
click at [1087, 448] on p "Open layer tree" at bounding box center [1072, 452] width 66 height 13
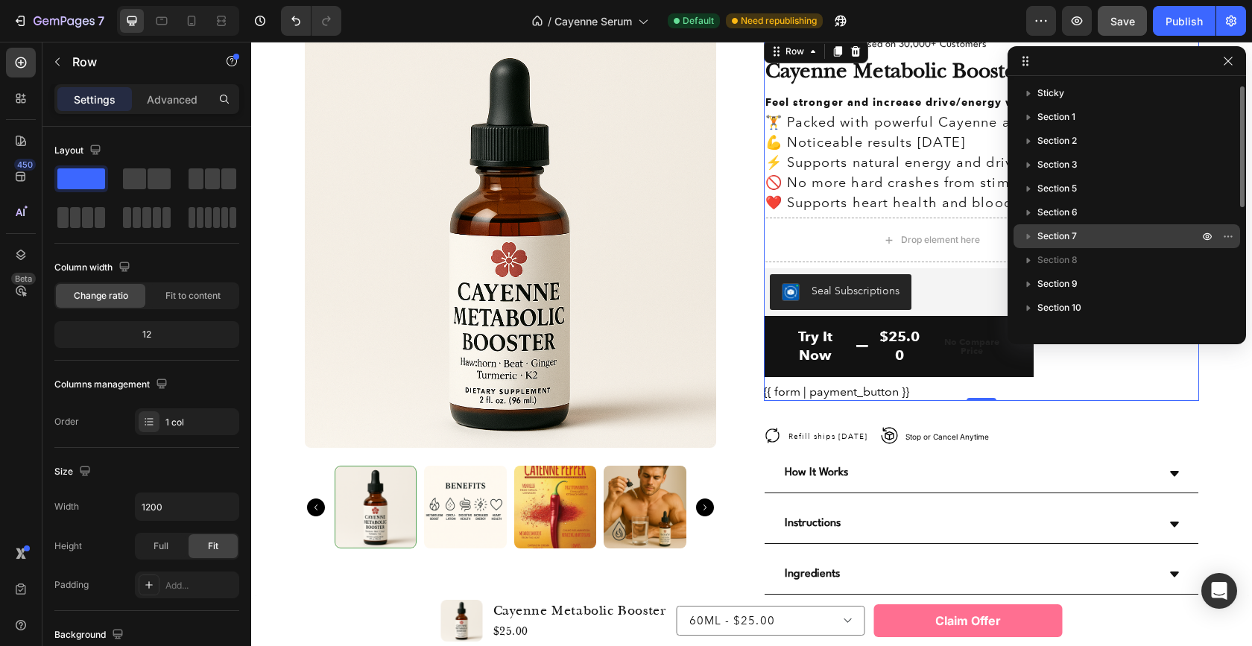
scroll to position [255, 0]
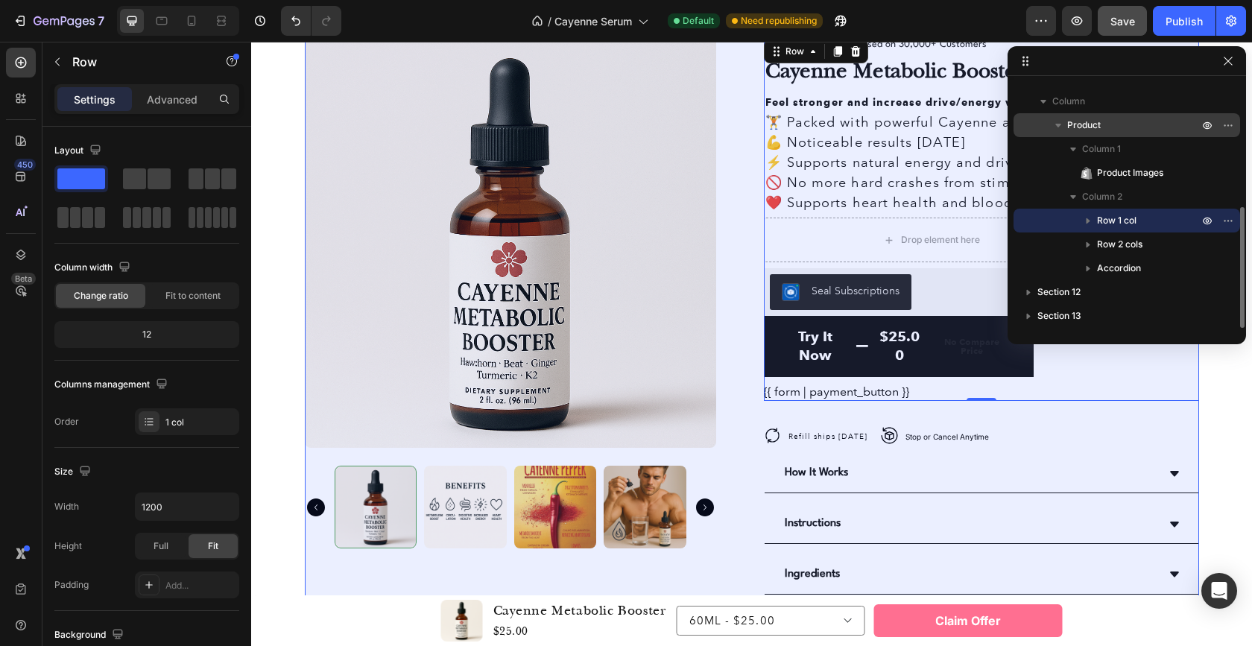
click at [1053, 126] on icon "button" at bounding box center [1057, 125] width 15 height 15
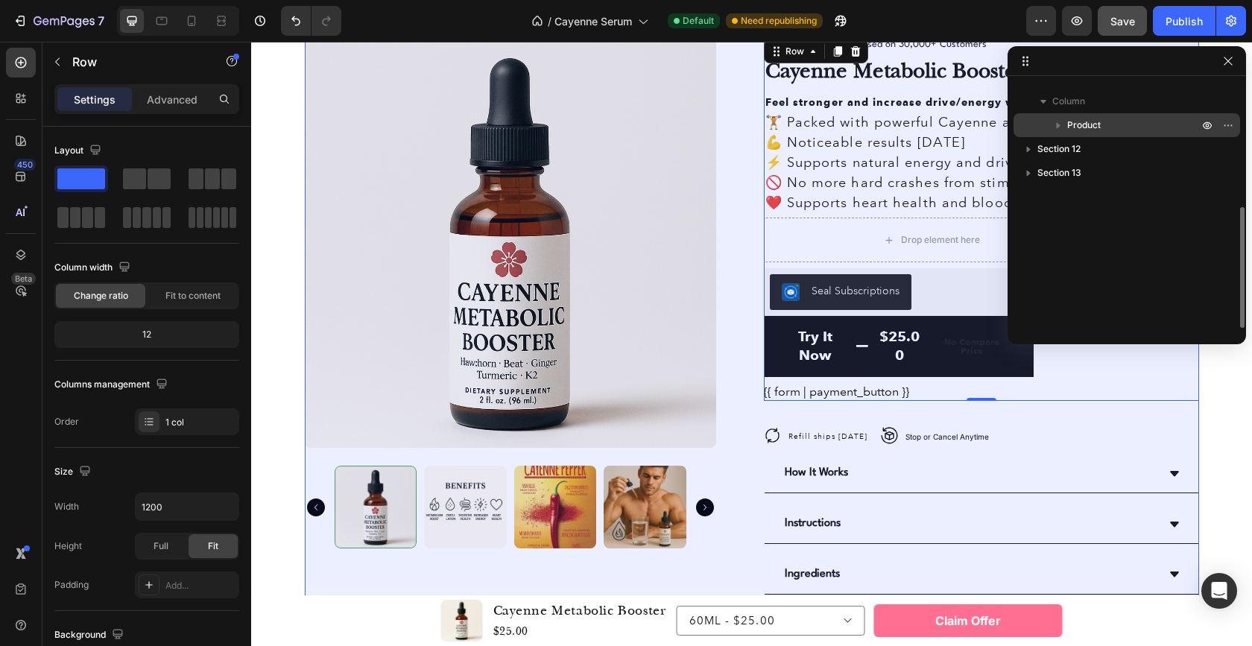
click at [1053, 126] on icon "button" at bounding box center [1057, 125] width 15 height 15
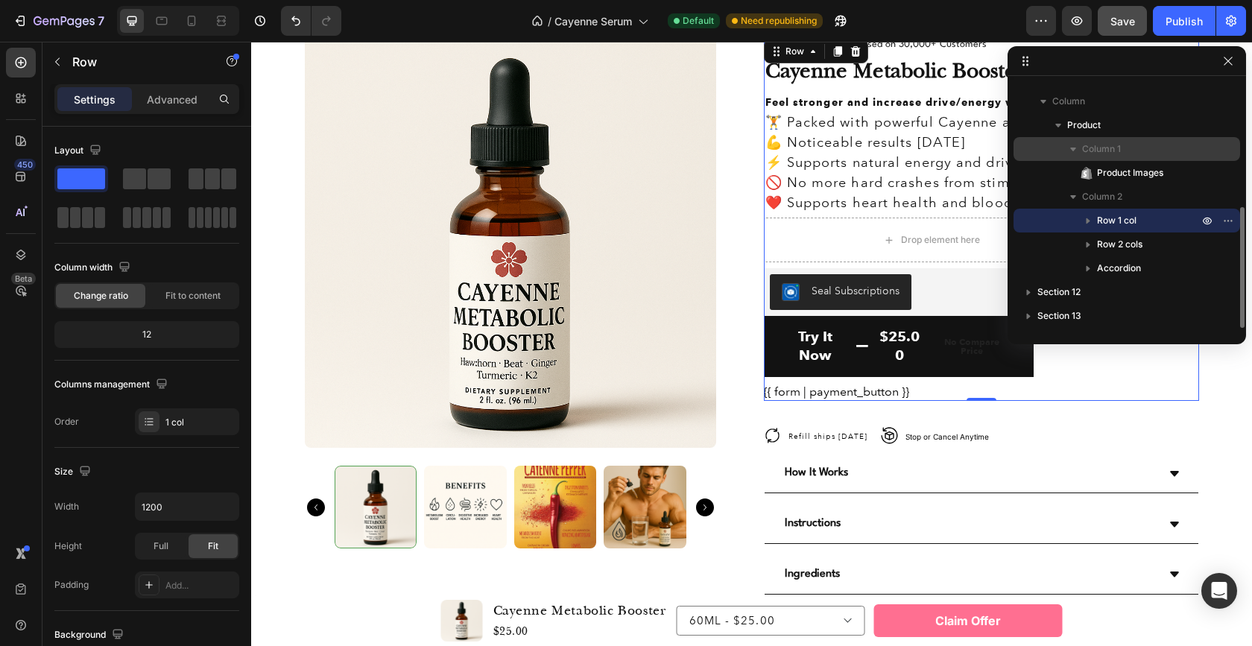
click at [1071, 149] on icon "button" at bounding box center [1073, 150] width 6 height 4
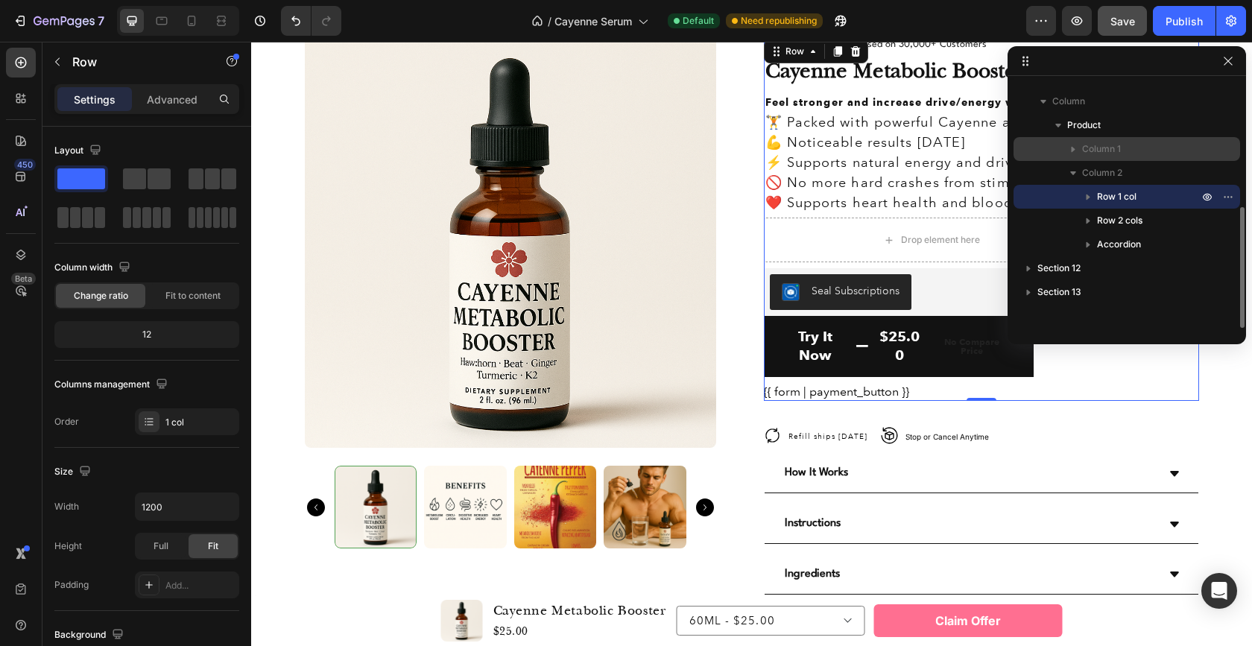
click at [1071, 149] on icon "button" at bounding box center [1073, 150] width 4 height 6
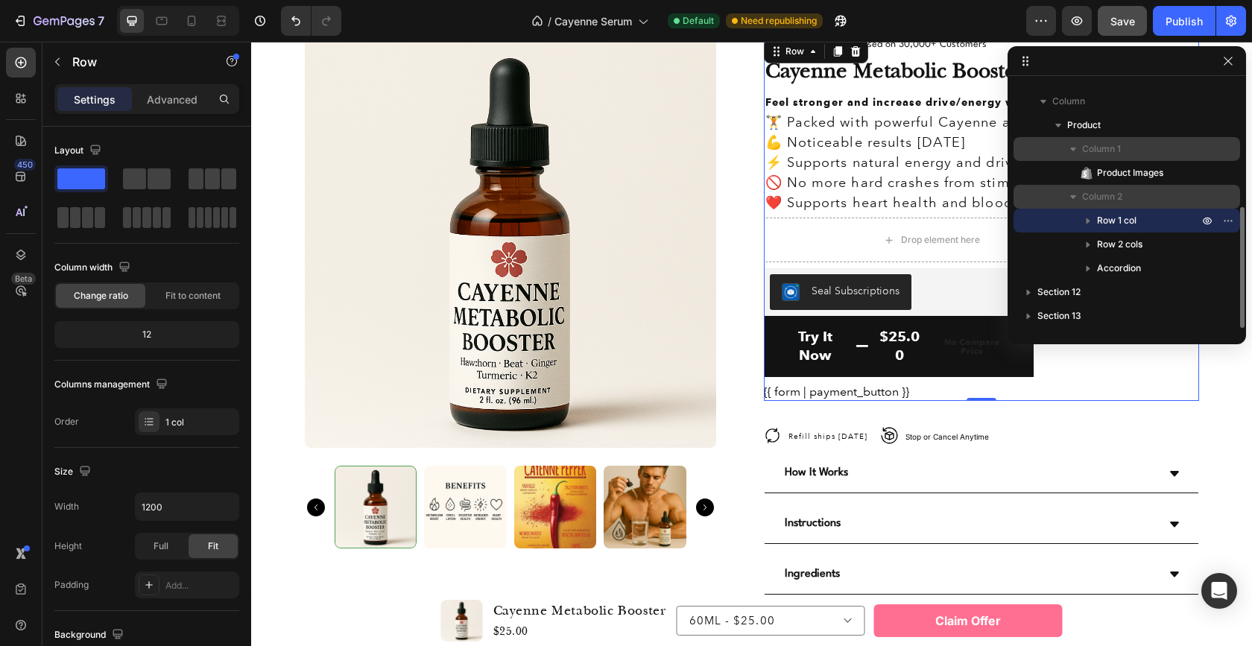
click at [1074, 194] on icon "button" at bounding box center [1072, 196] width 15 height 15
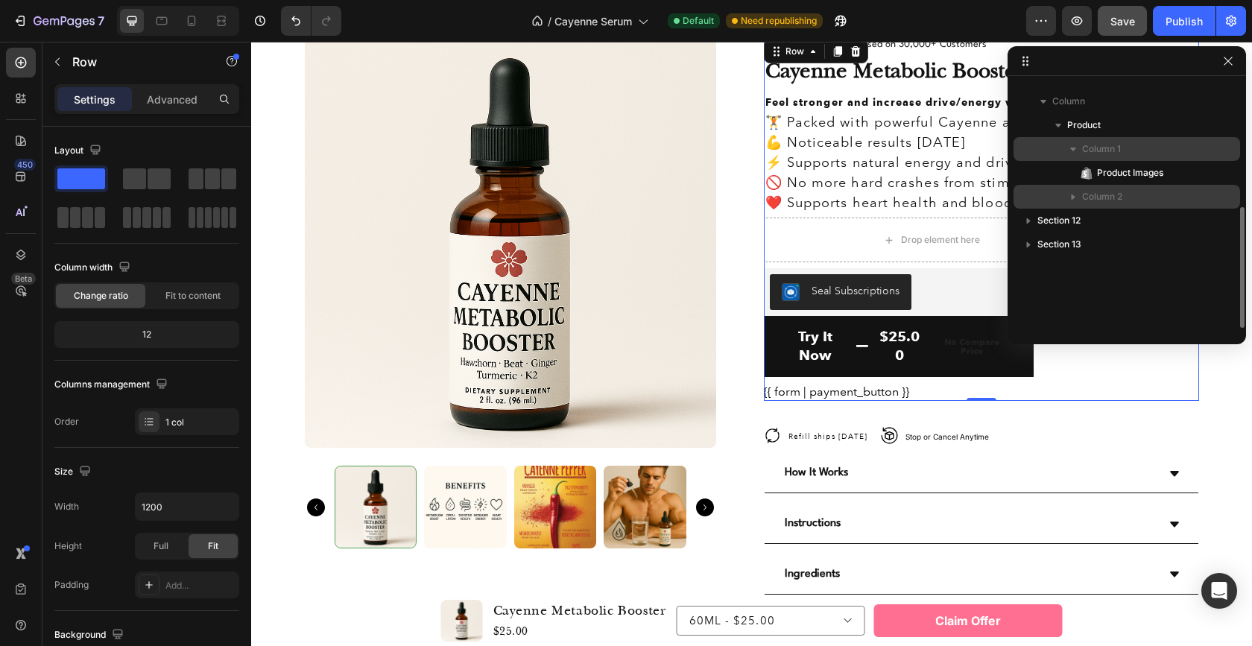
click at [1074, 194] on icon "button" at bounding box center [1072, 196] width 15 height 15
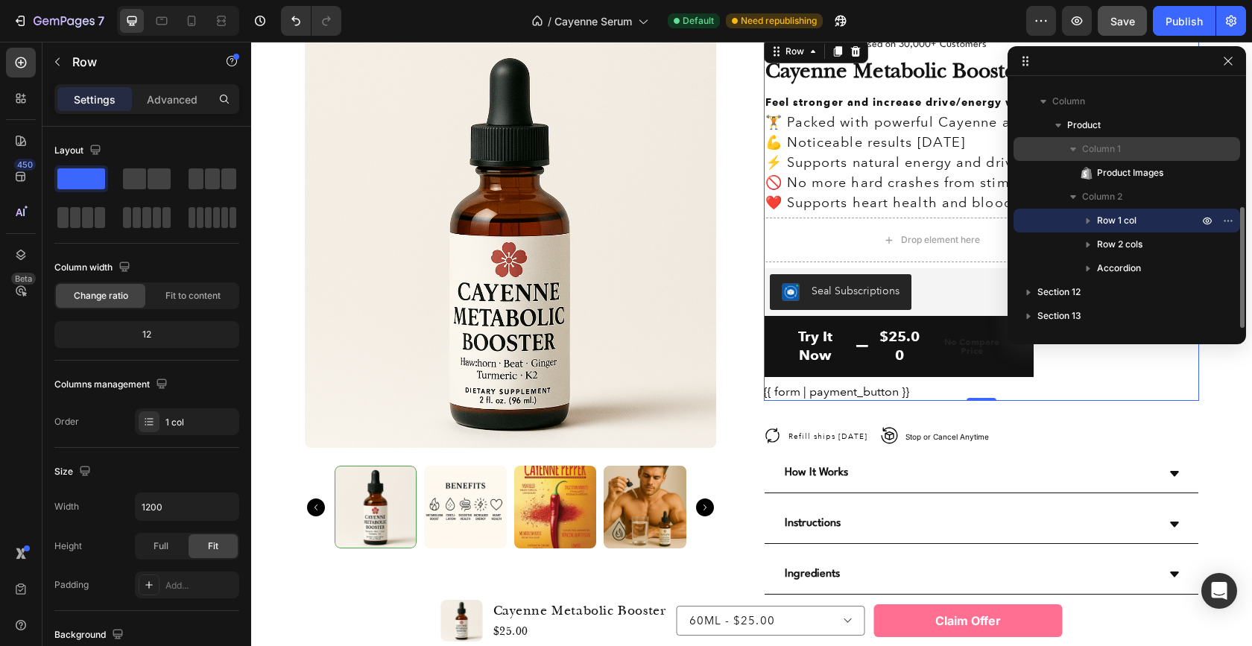
click at [1083, 216] on icon "button" at bounding box center [1087, 220] width 15 height 15
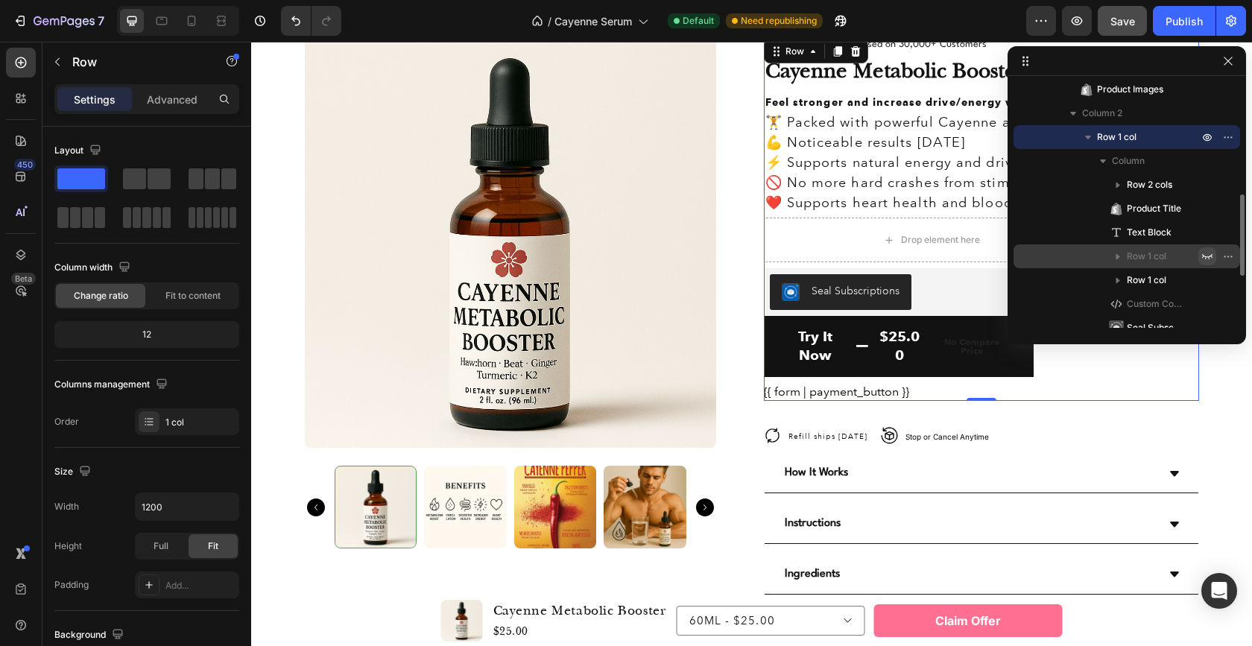
click at [1207, 254] on icon "button" at bounding box center [1207, 256] width 12 height 12
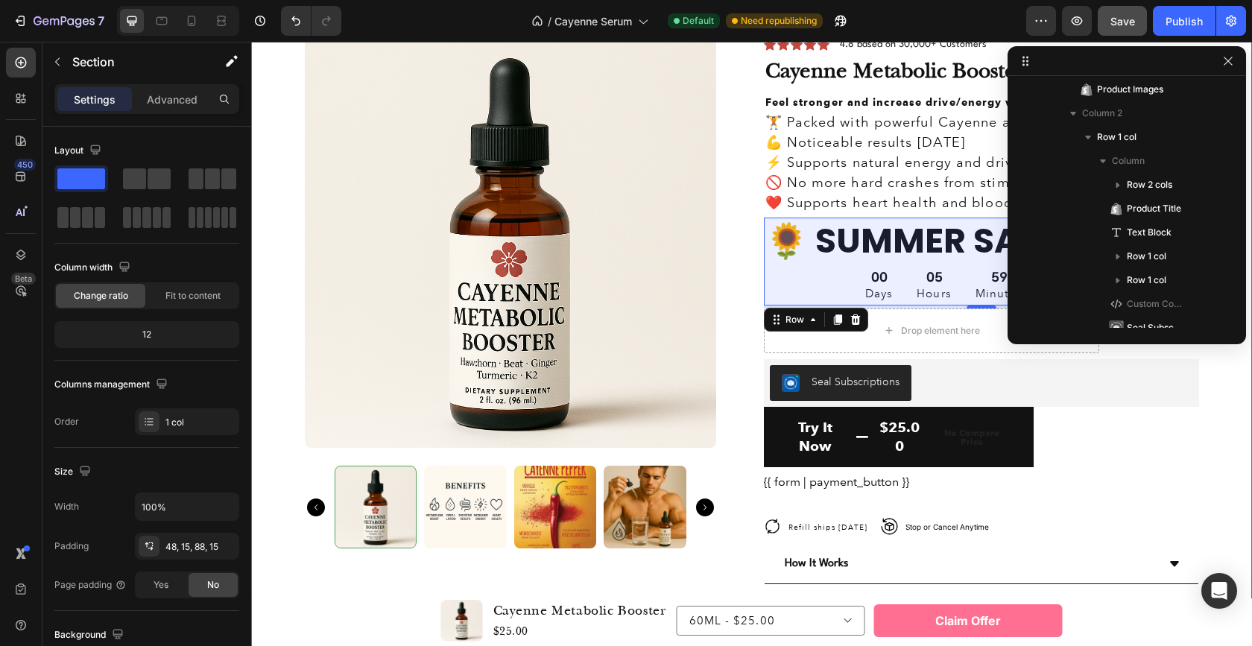
click at [1211, 406] on div "Product Images Icon Icon Icon Icon Icon Icon List 4.8 based on 30,000+ Customer…" at bounding box center [751, 417] width 978 height 761
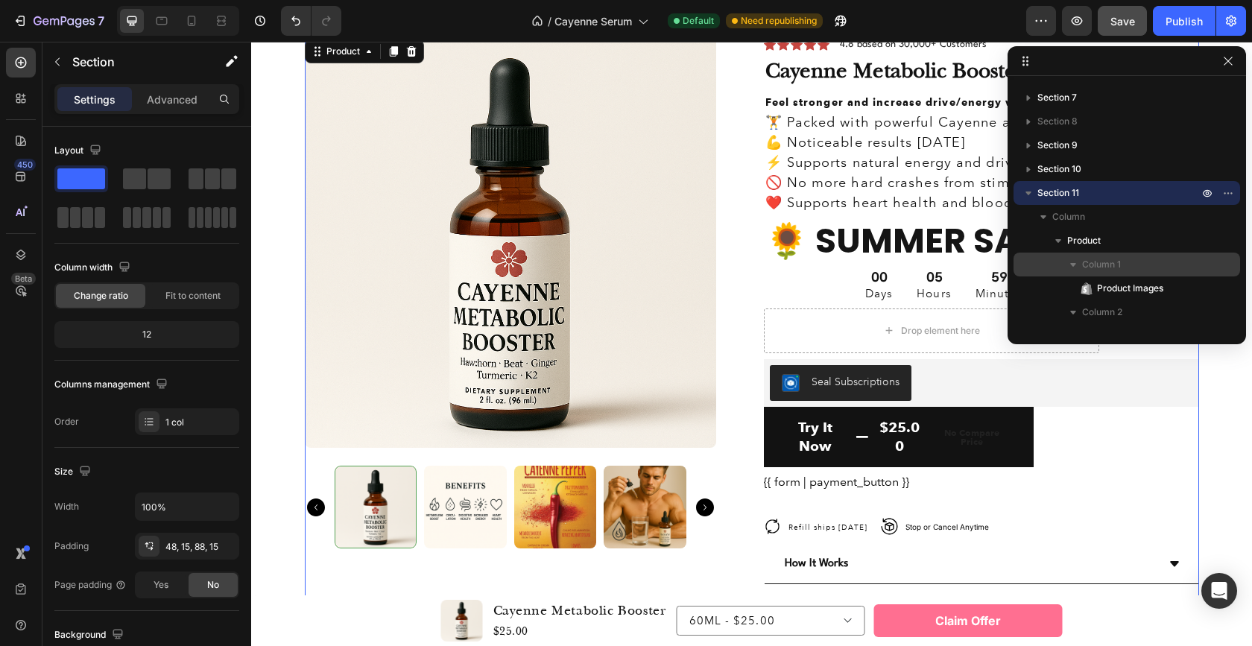
click at [752, 300] on div "Product Images Icon Icon Icon Icon Icon Icon List 4.8 based on 30,000+ Customer…" at bounding box center [752, 412] width 894 height 750
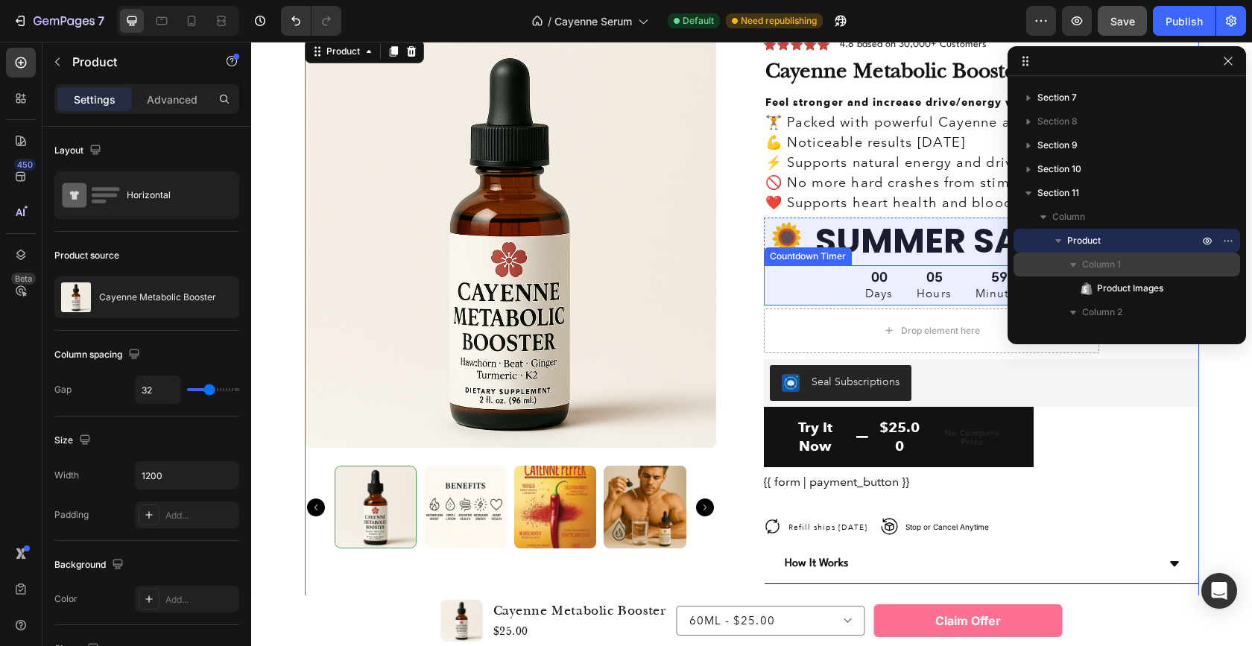
click at [909, 276] on div "05 Hours" at bounding box center [933, 285] width 59 height 40
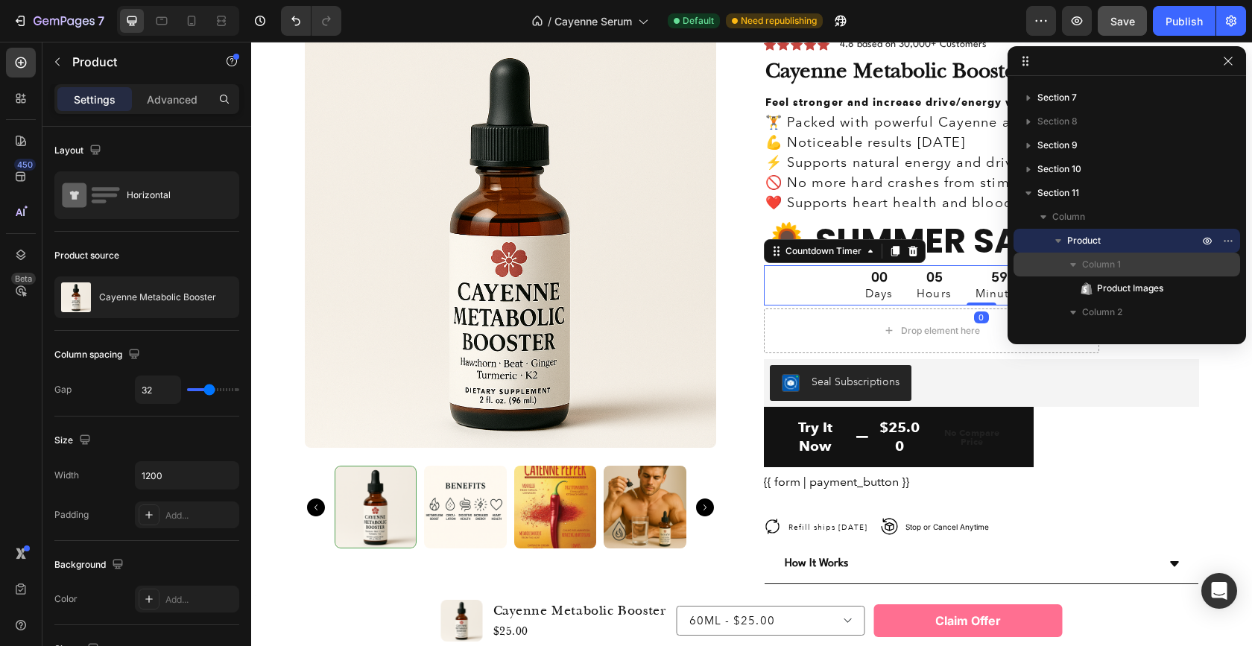
scroll to position [473, 0]
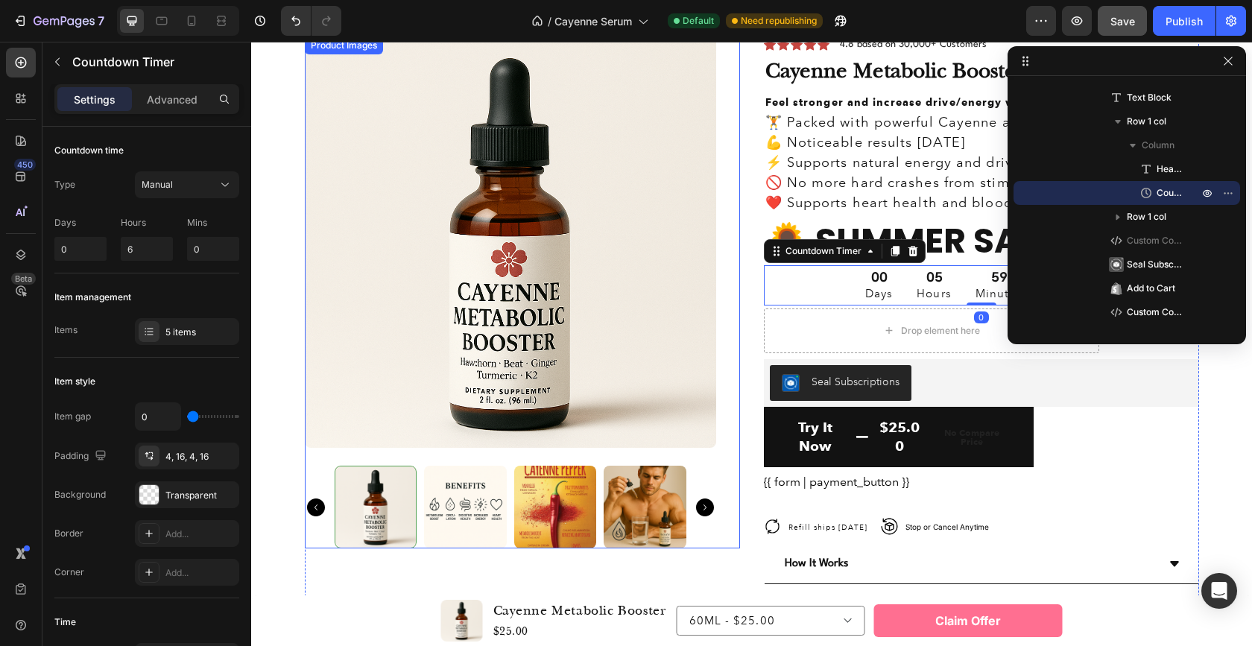
click at [708, 292] on img at bounding box center [510, 242] width 411 height 411
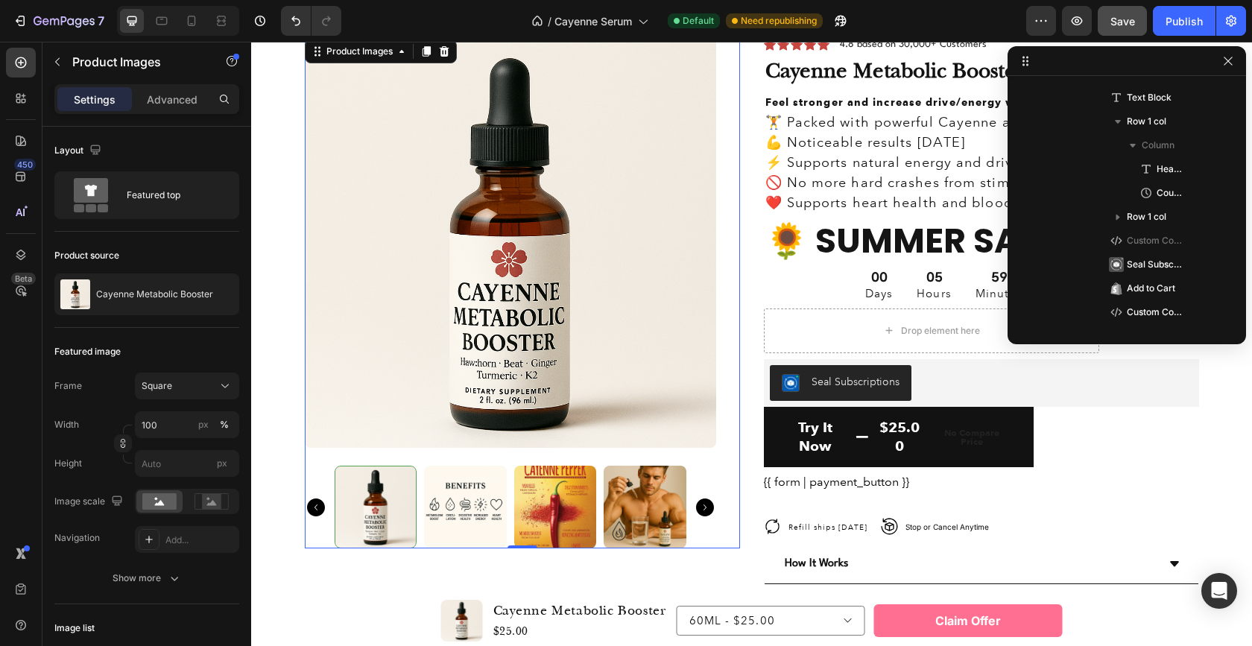
scroll to position [235, 0]
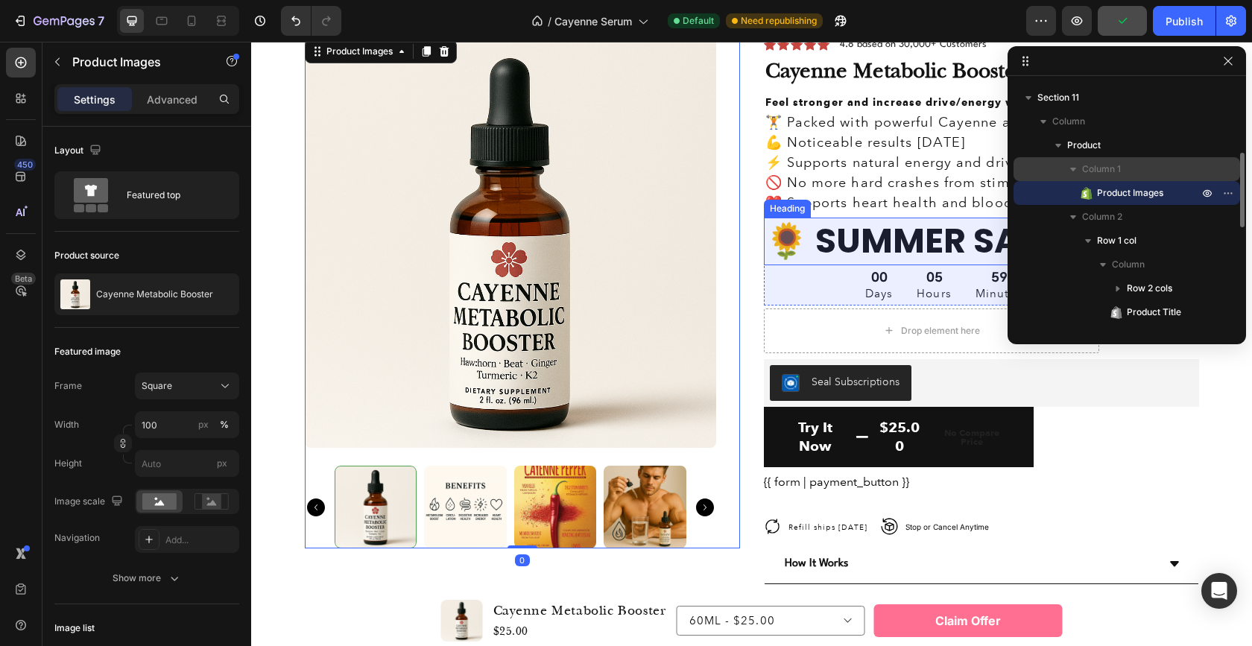
click at [913, 245] on h2 "🌻 SUMMER SALE ENDS IN" at bounding box center [981, 242] width 435 height 48
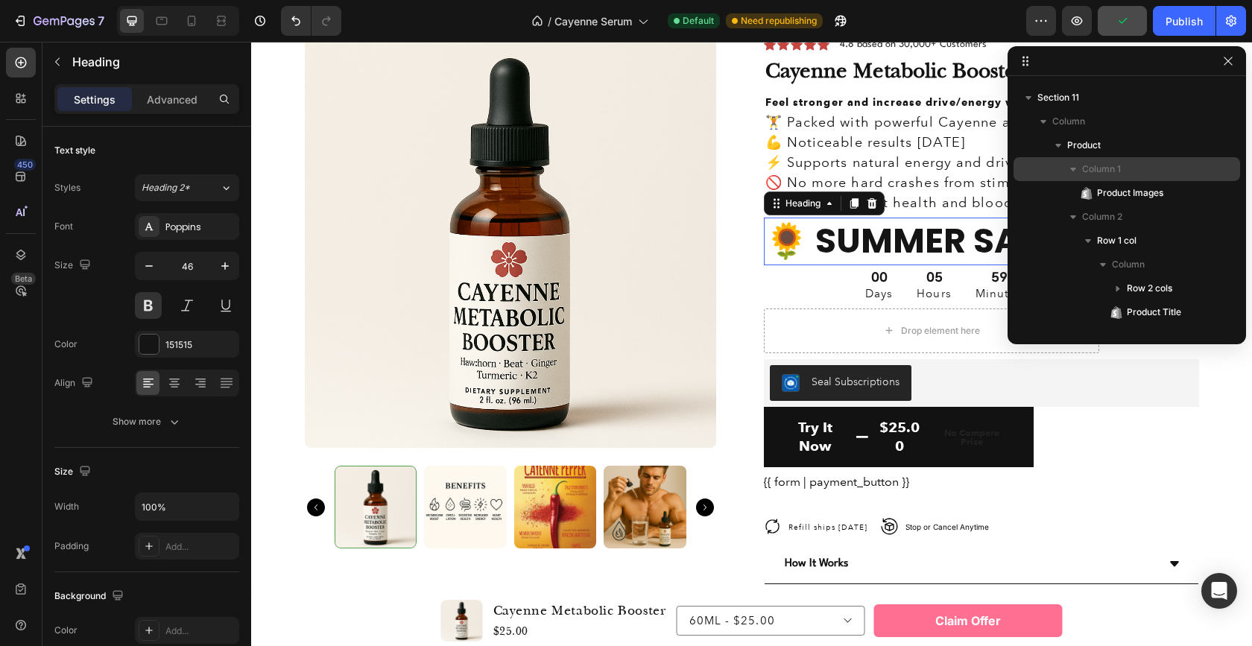
scroll to position [449, 0]
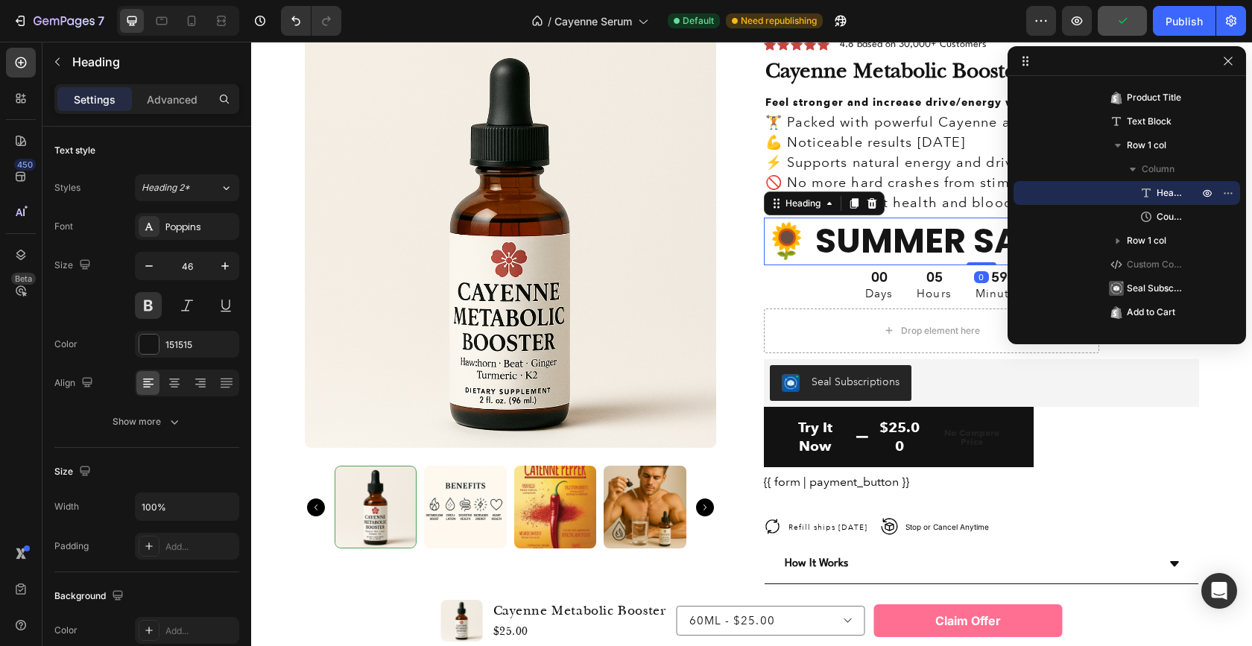
click at [785, 241] on h2 "🌻 SUMMER SALE ENDS IN" at bounding box center [981, 242] width 435 height 48
click at [785, 241] on p "🌻 SUMMER SALE ENDS IN" at bounding box center [981, 241] width 432 height 45
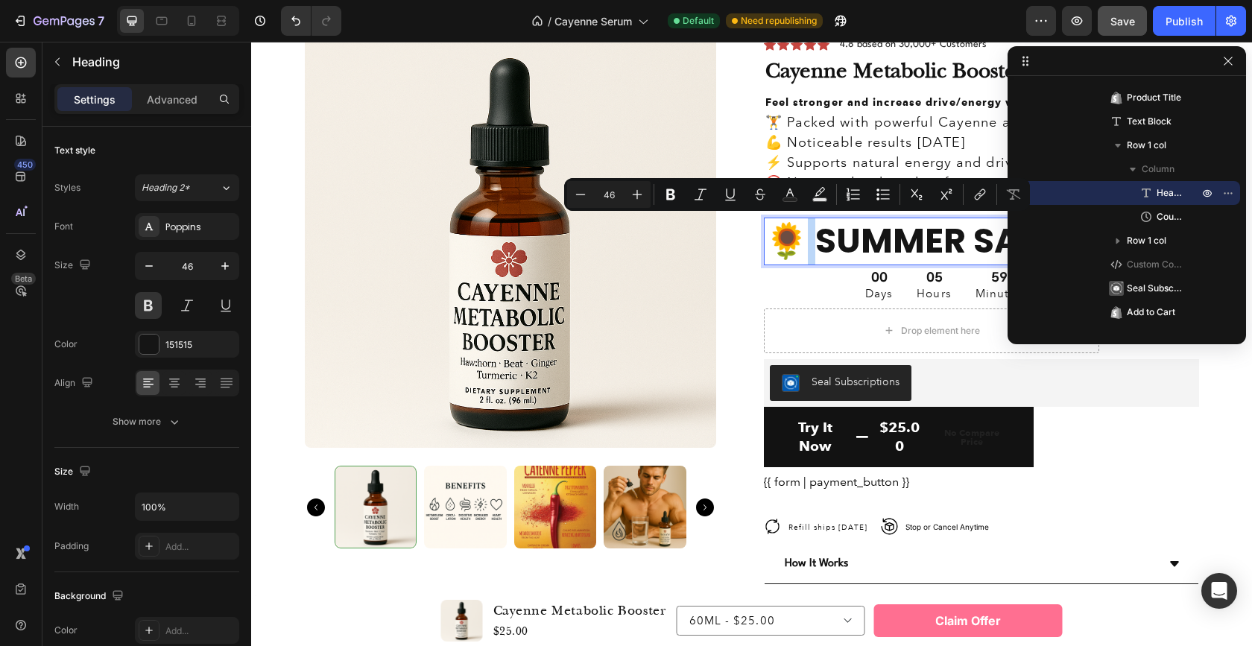
click at [786, 241] on p "🌻 SUMMER SALE ENDS IN" at bounding box center [981, 241] width 432 height 45
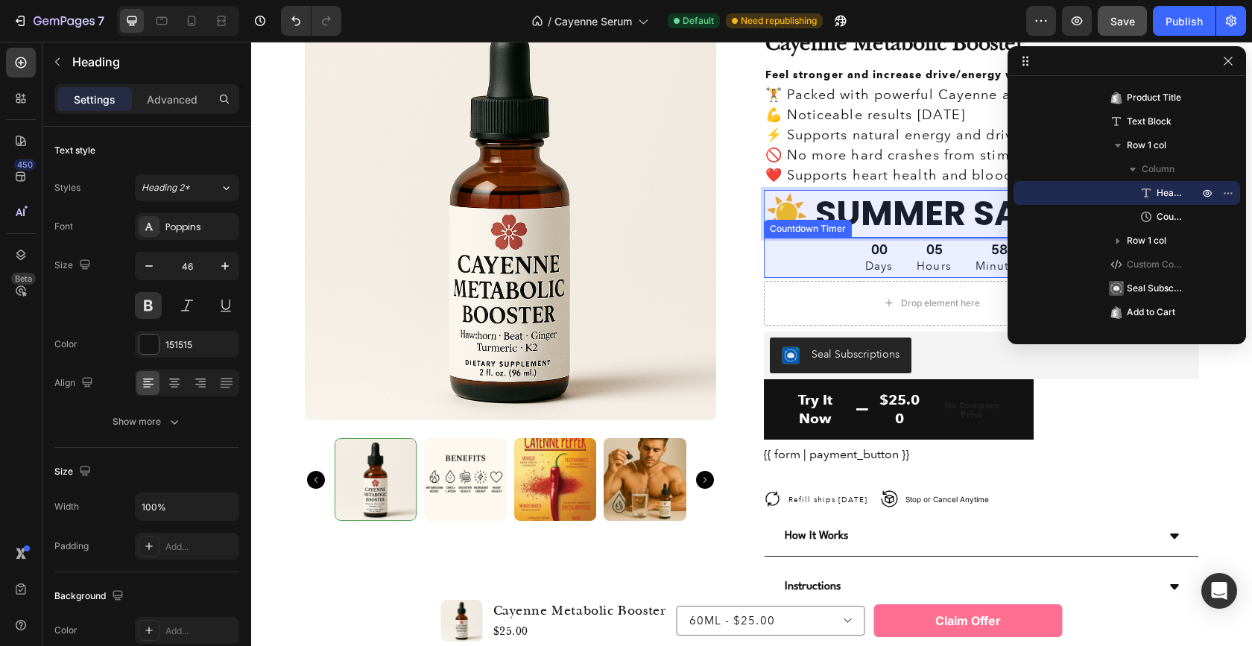
scroll to position [3607, 0]
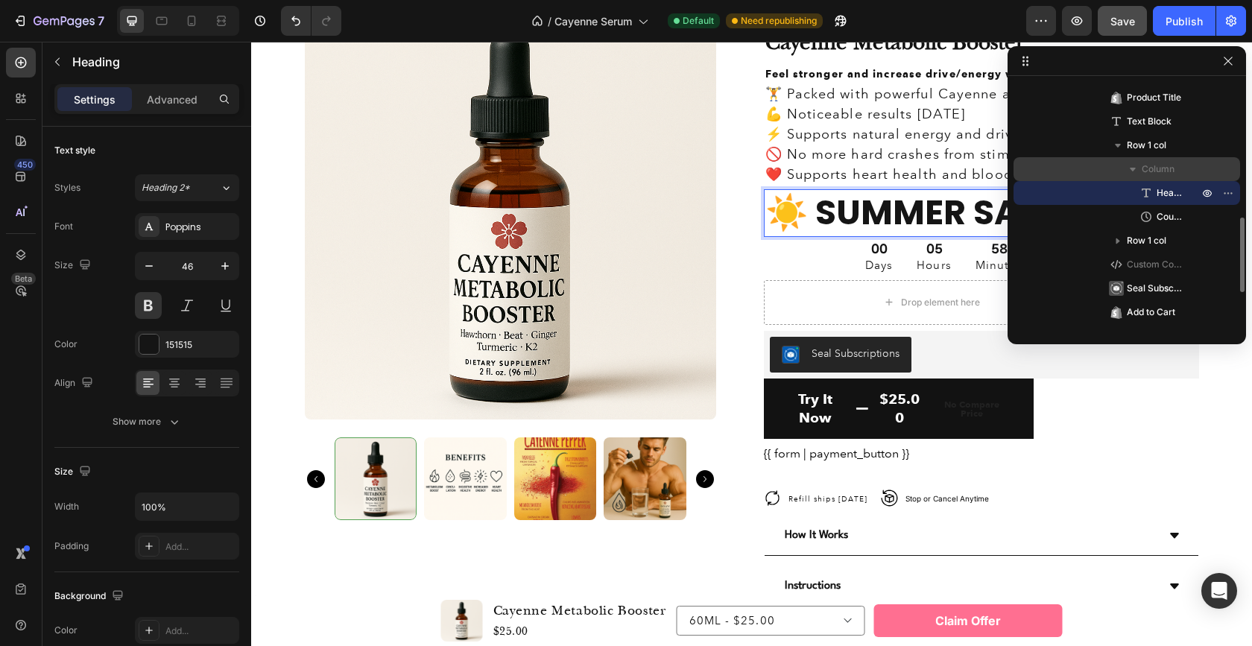
click at [1136, 168] on icon "button" at bounding box center [1132, 169] width 15 height 15
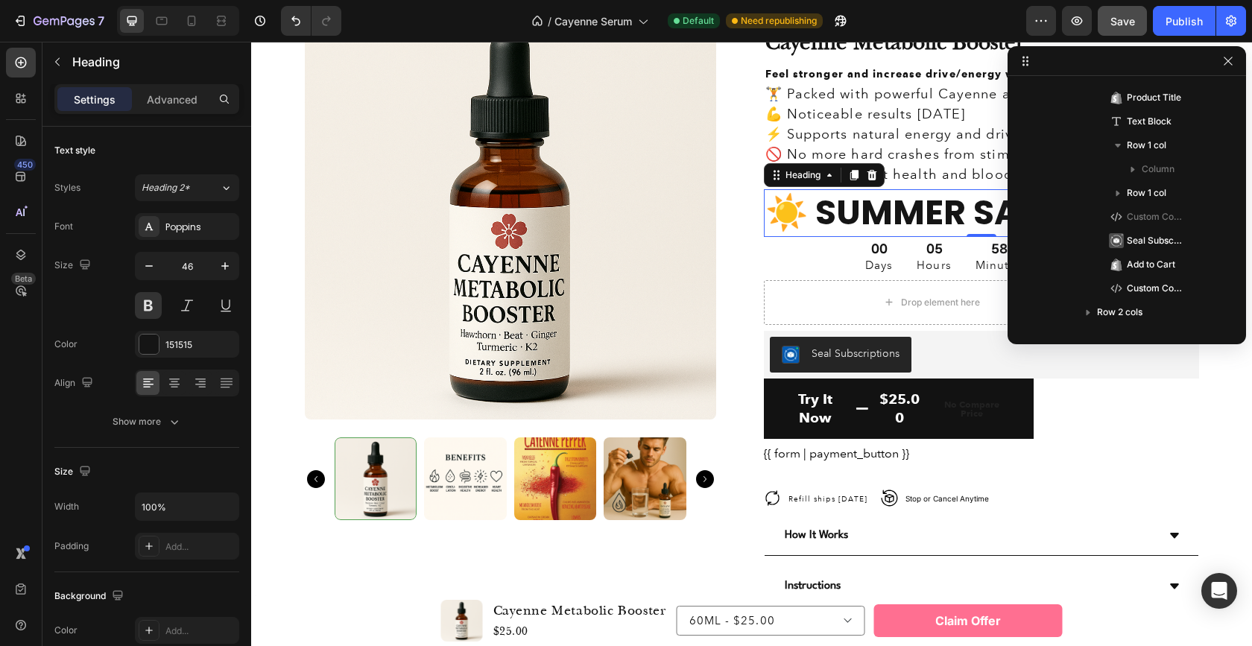
click at [1226, 70] on div at bounding box center [1126, 61] width 238 height 30
click at [1226, 64] on icon "button" at bounding box center [1228, 61] width 12 height 12
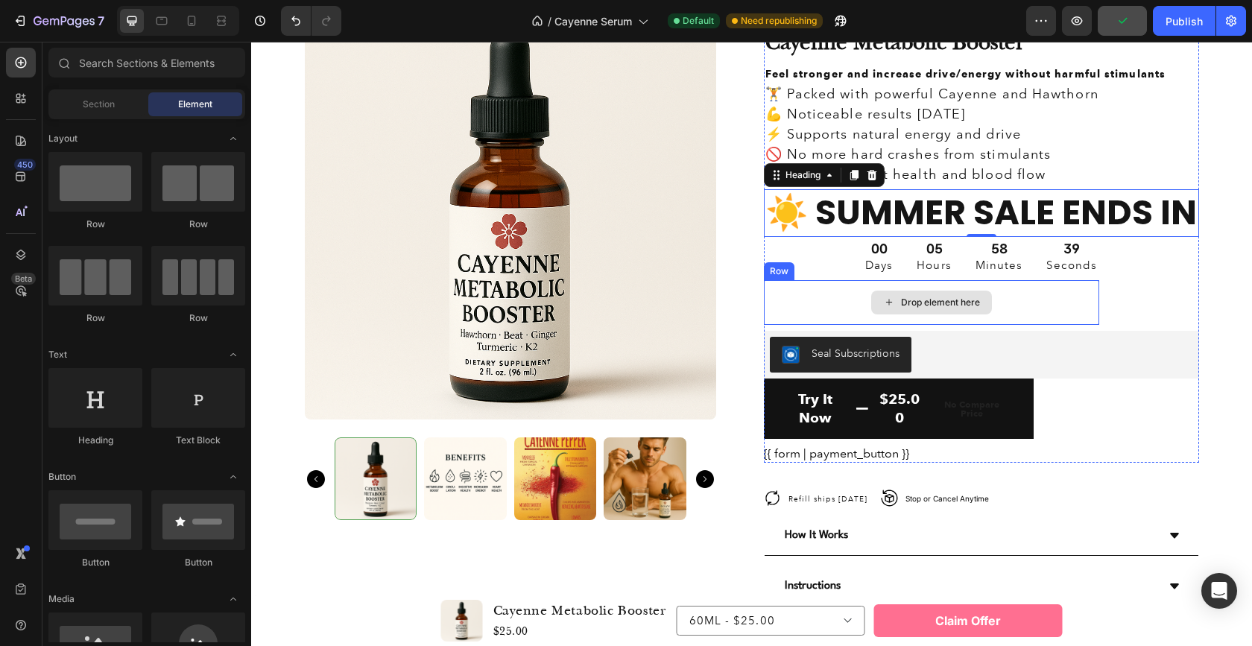
click at [965, 300] on div "Drop element here" at bounding box center [940, 303] width 79 height 12
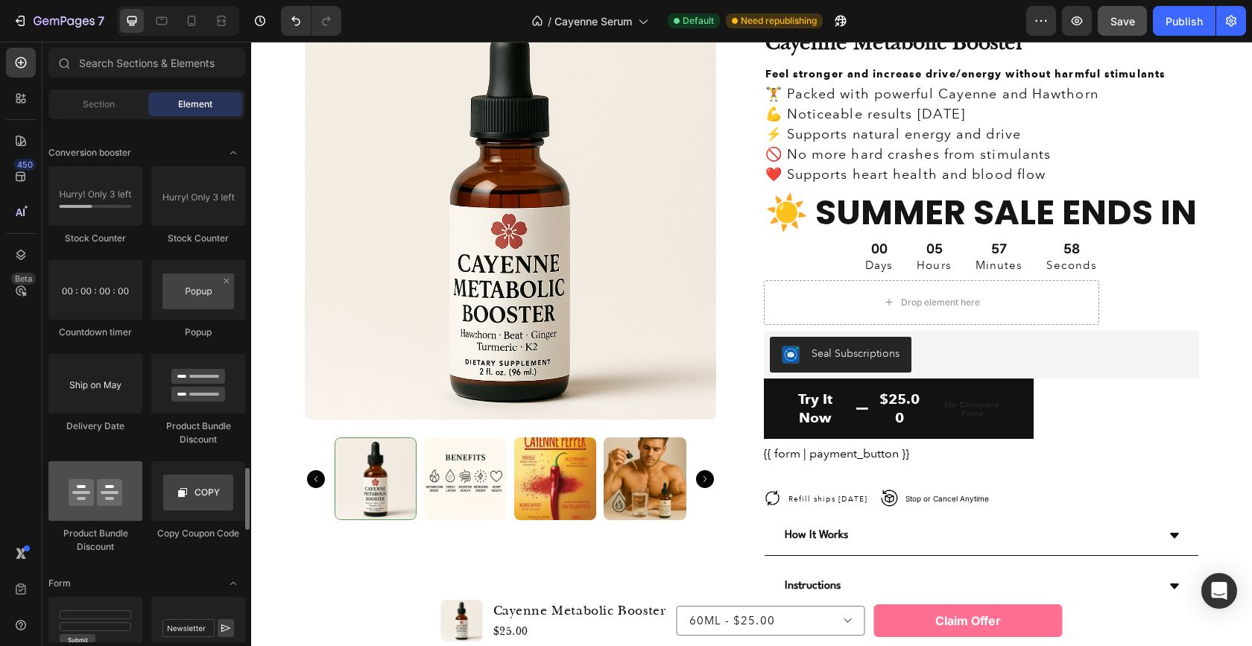
scroll to position [3056, 0]
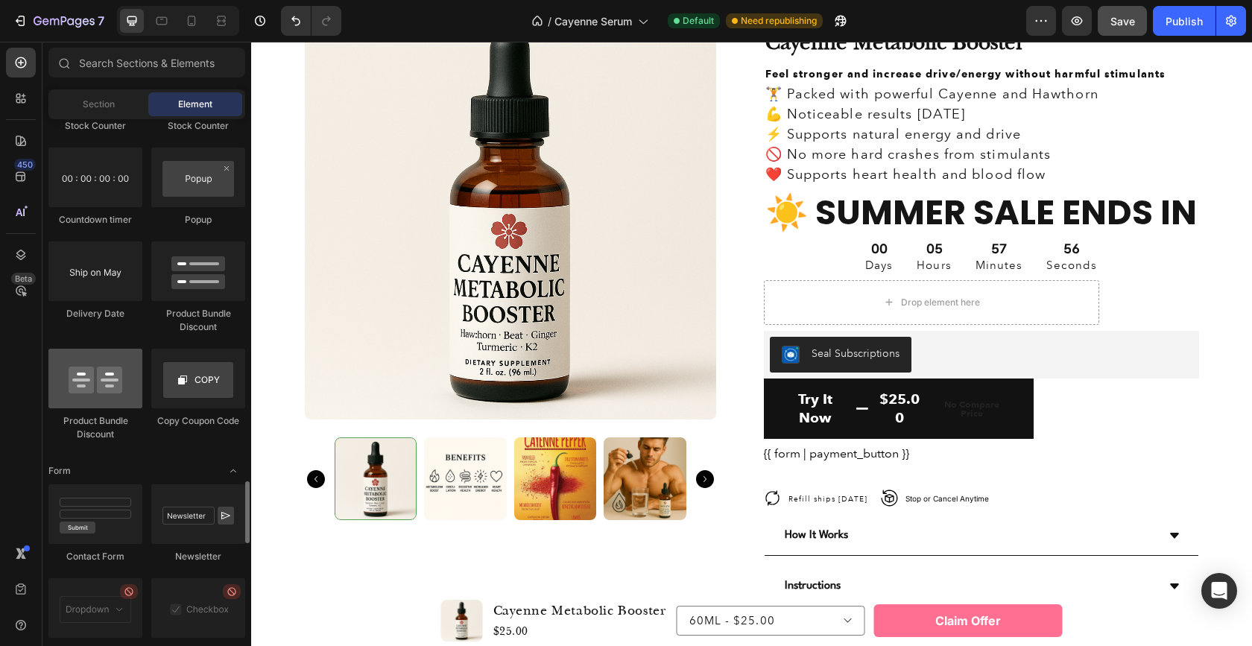
click at [86, 390] on div at bounding box center [95, 379] width 94 height 60
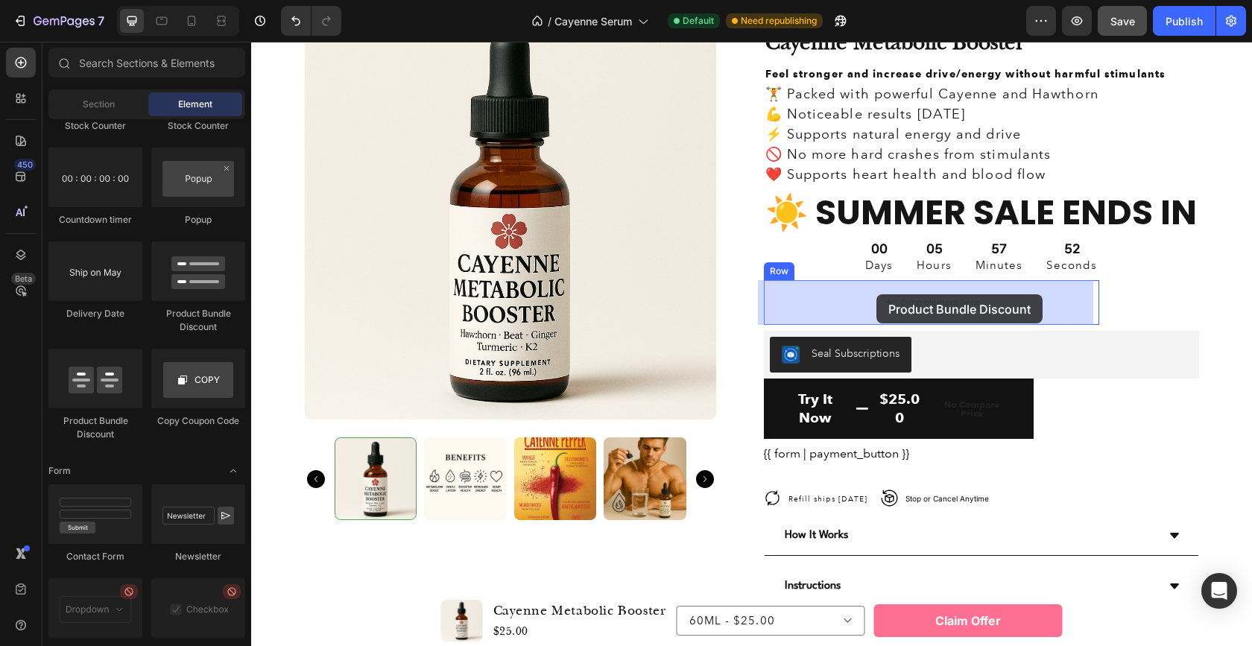
drag, startPoint x: 345, startPoint y: 422, endPoint x: 876, endPoint y: 294, distance: 546.4
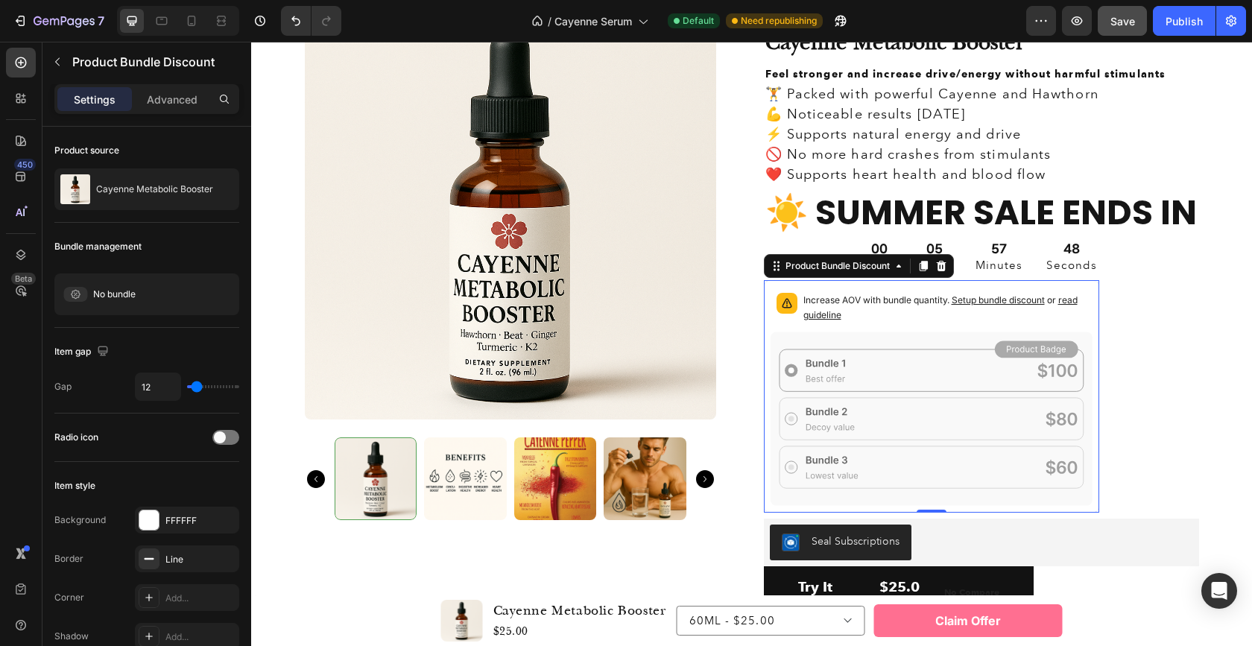
click at [912, 363] on icon at bounding box center [931, 419] width 322 height 174
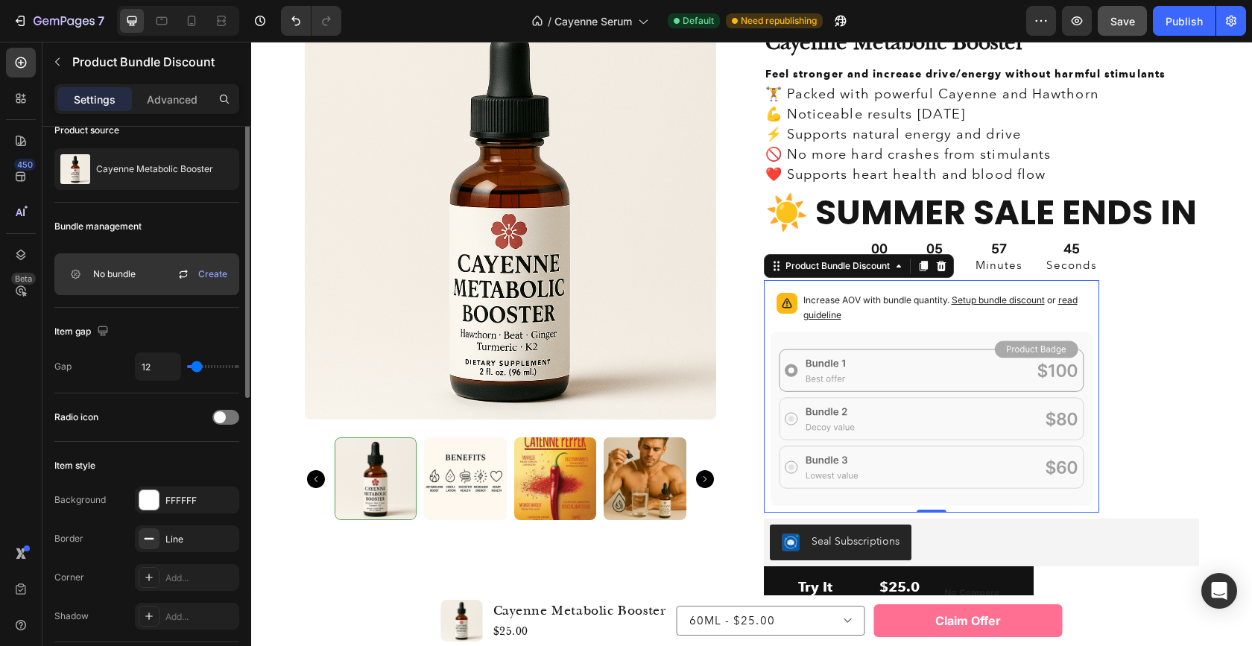
scroll to position [49, 0]
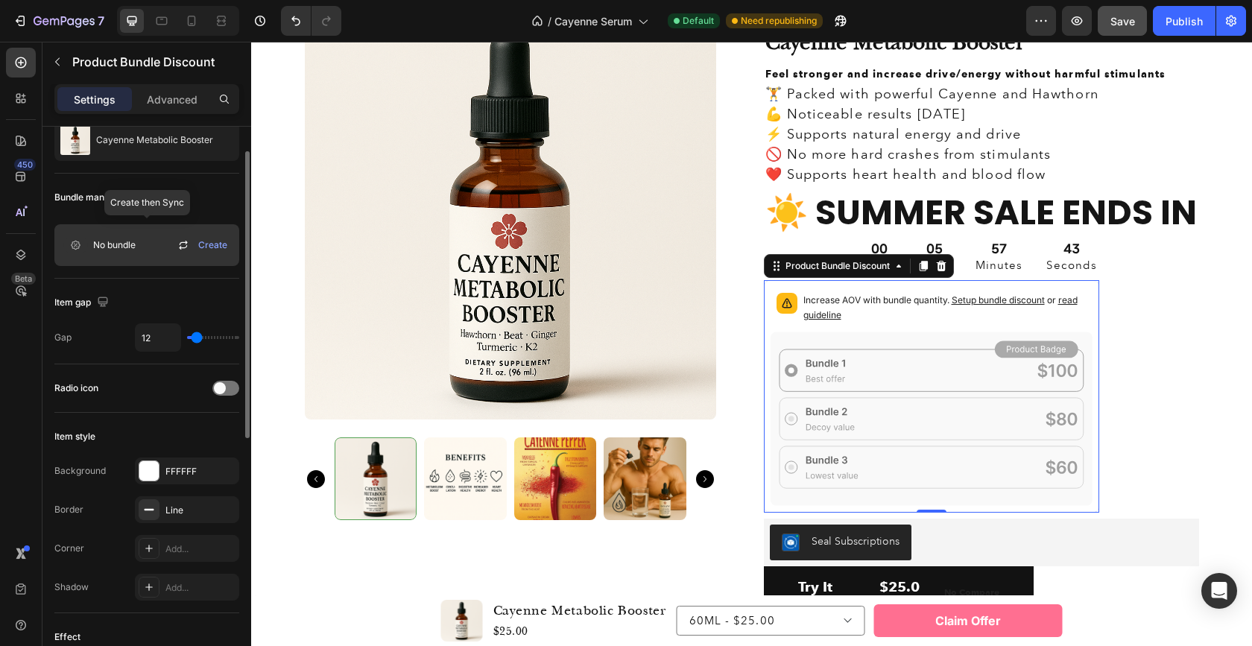
click at [112, 250] on span "No bundle" at bounding box center [114, 244] width 42 height 13
click at [74, 247] on icon at bounding box center [75, 245] width 24 height 15
click at [203, 247] on span "Create" at bounding box center [212, 244] width 29 height 13
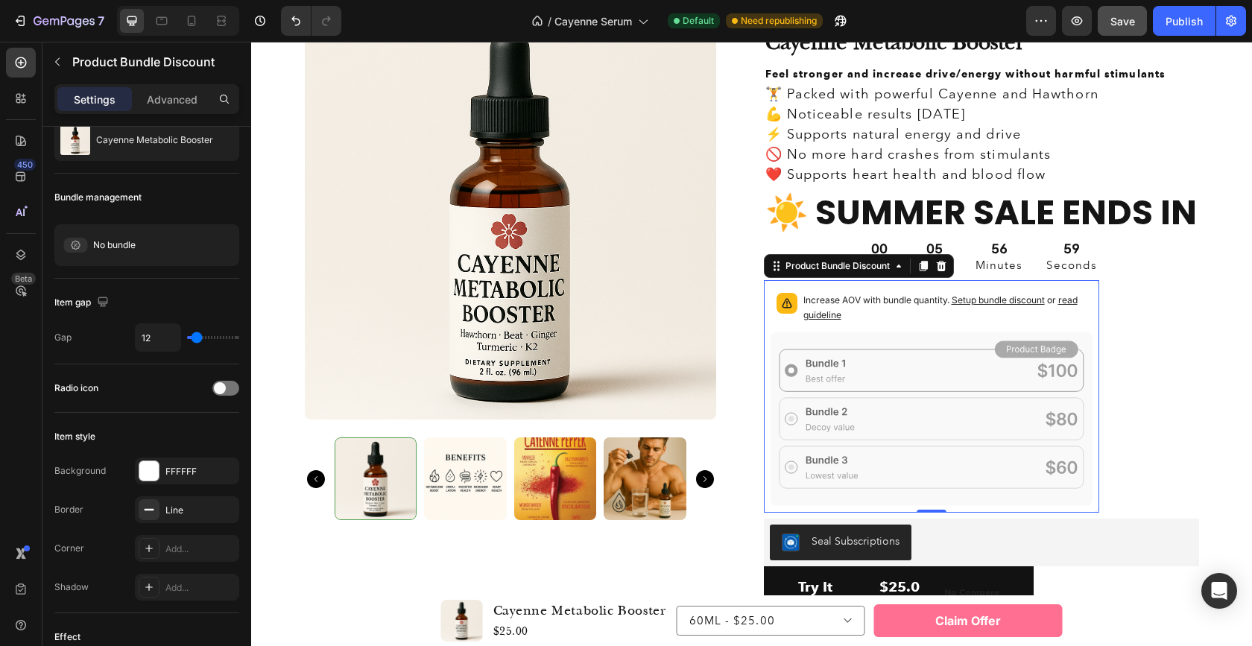
click at [861, 326] on div "Increase AOV with bundle quantity. Setup bundle discount or read guideline" at bounding box center [931, 309] width 322 height 45
click at [936, 264] on icon at bounding box center [941, 266] width 10 height 10
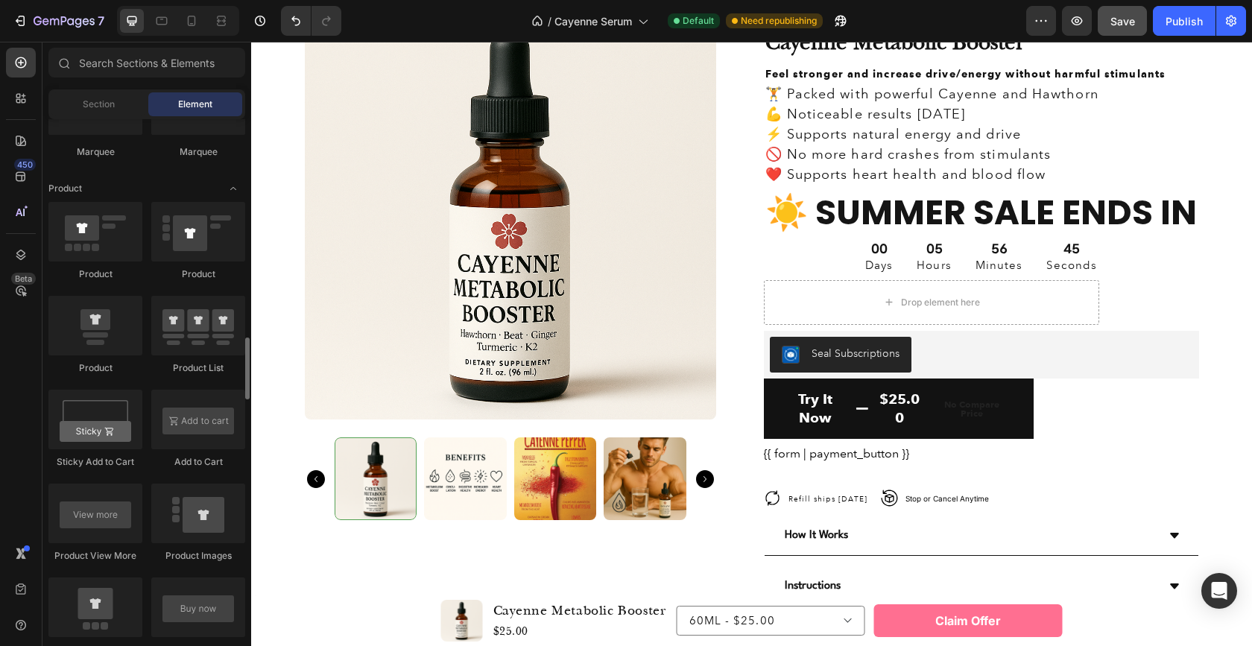
scroll to position [1816, 0]
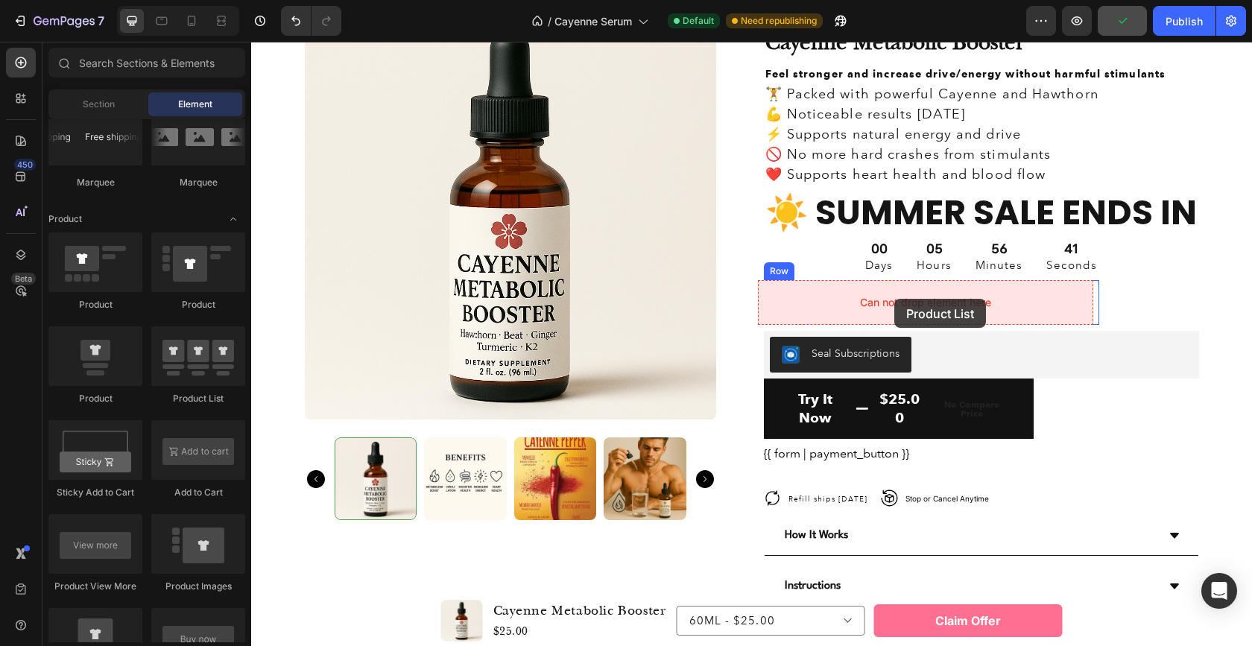
drag, startPoint x: 484, startPoint y: 387, endPoint x: 894, endPoint y: 299, distance: 420.0
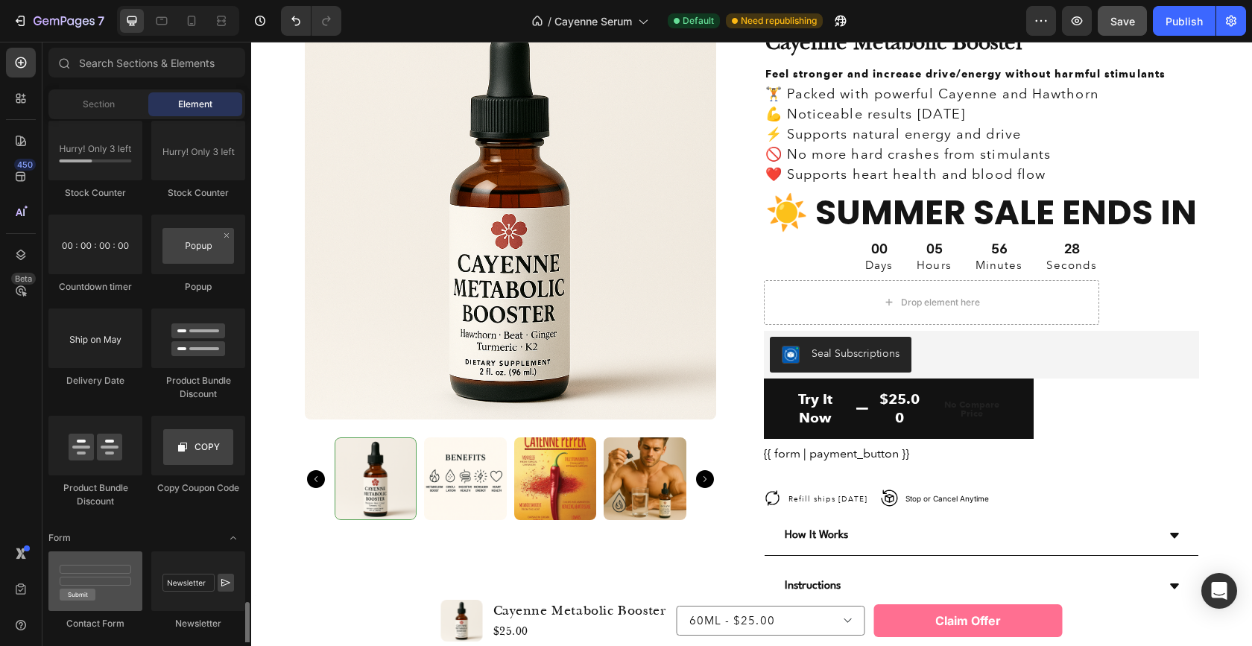
scroll to position [3105, 0]
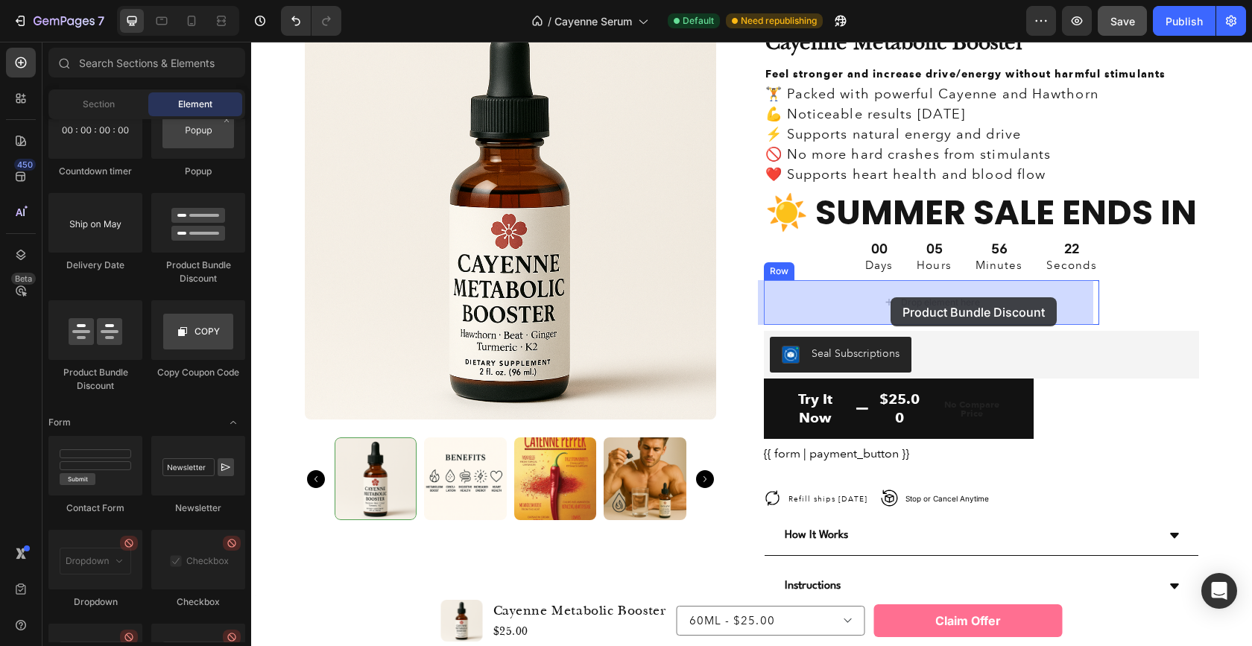
drag, startPoint x: 354, startPoint y: 389, endPoint x: 890, endPoint y: 297, distance: 543.5
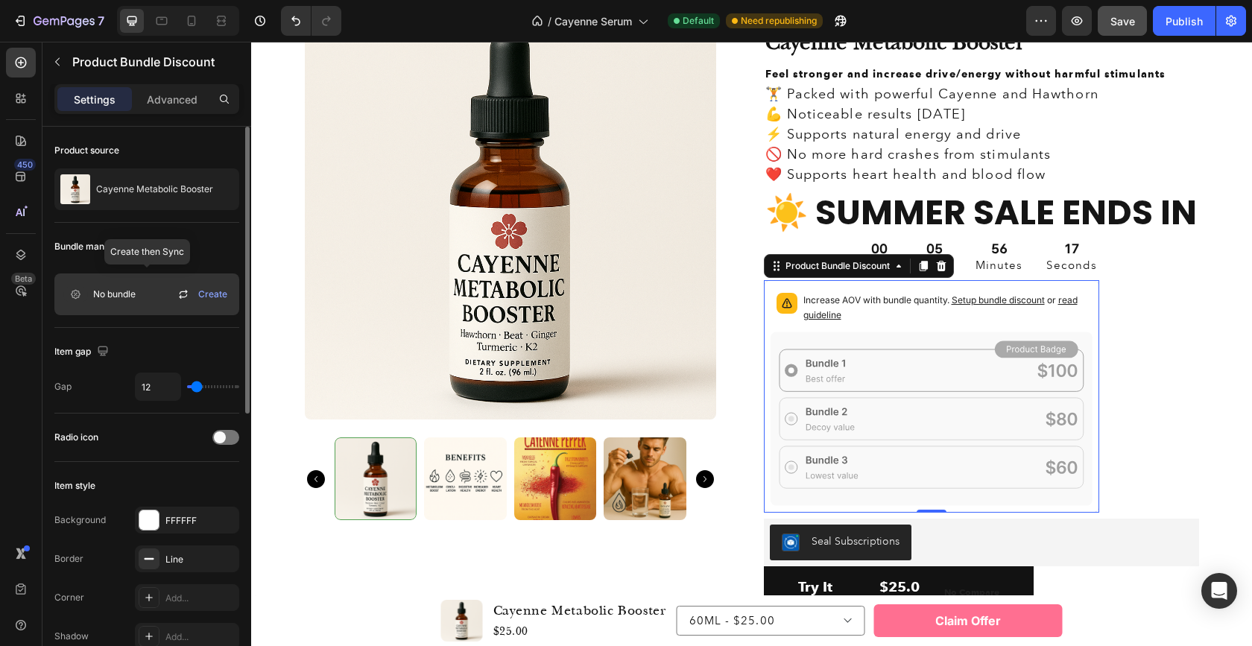
click at [214, 296] on span "Create" at bounding box center [212, 294] width 29 height 13
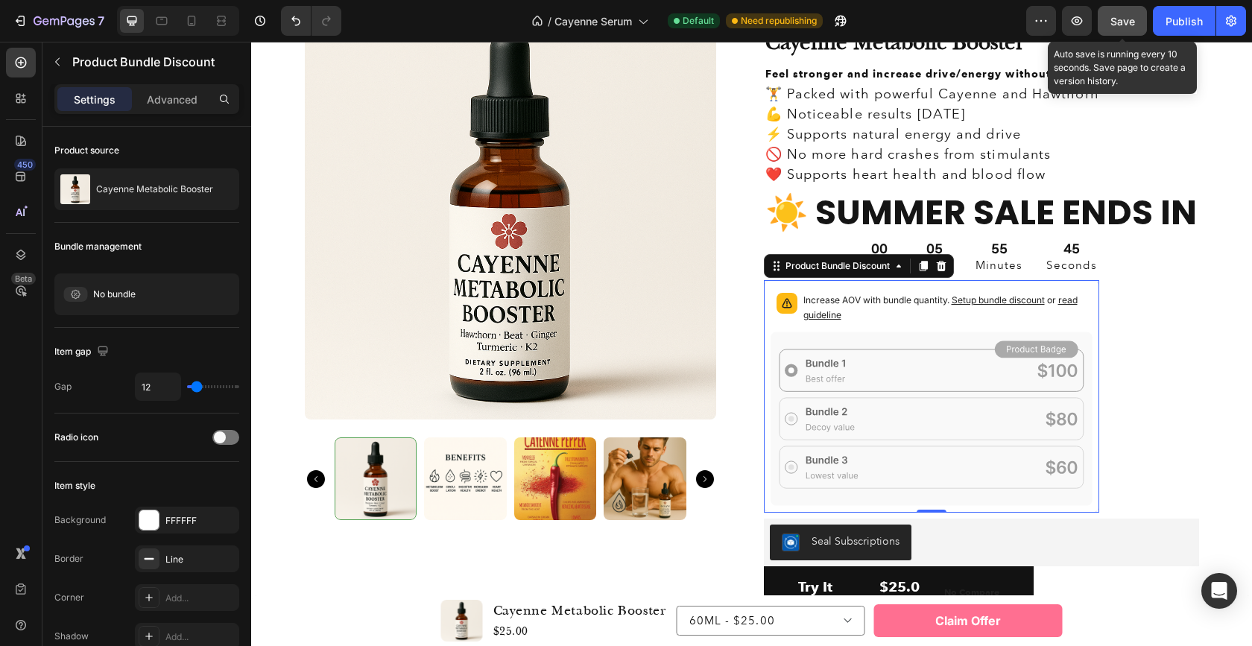
click at [1124, 19] on span "Save" at bounding box center [1122, 21] width 25 height 13
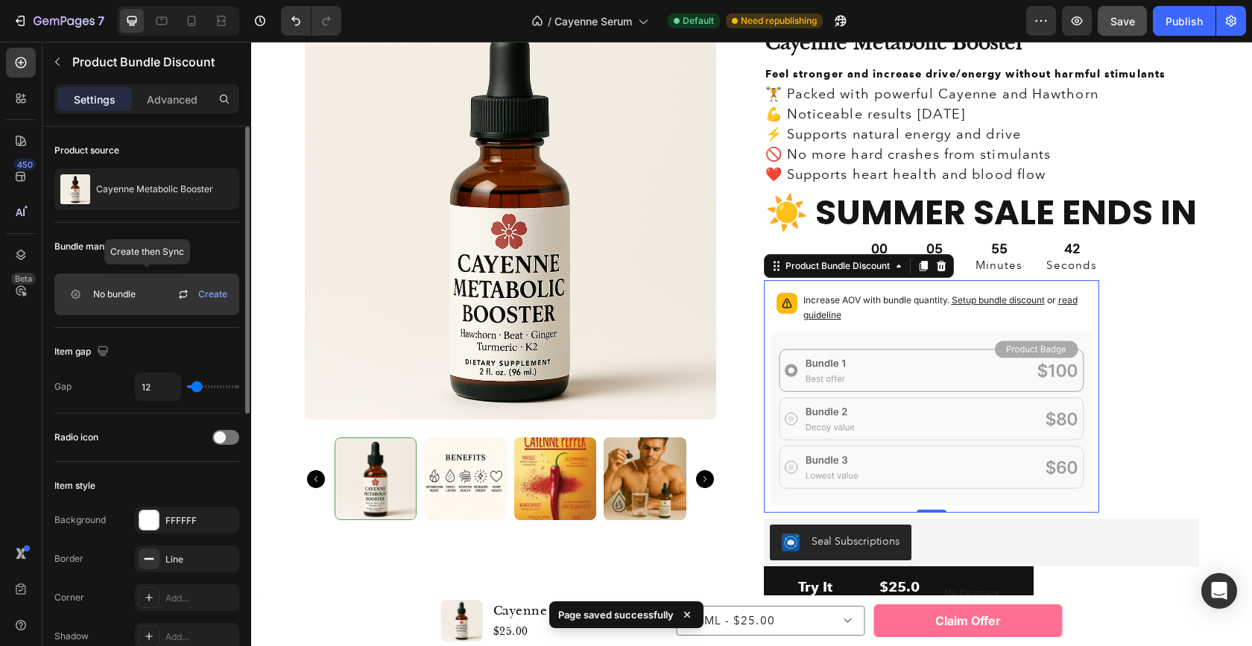
click at [184, 294] on icon at bounding box center [183, 294] width 18 height 18
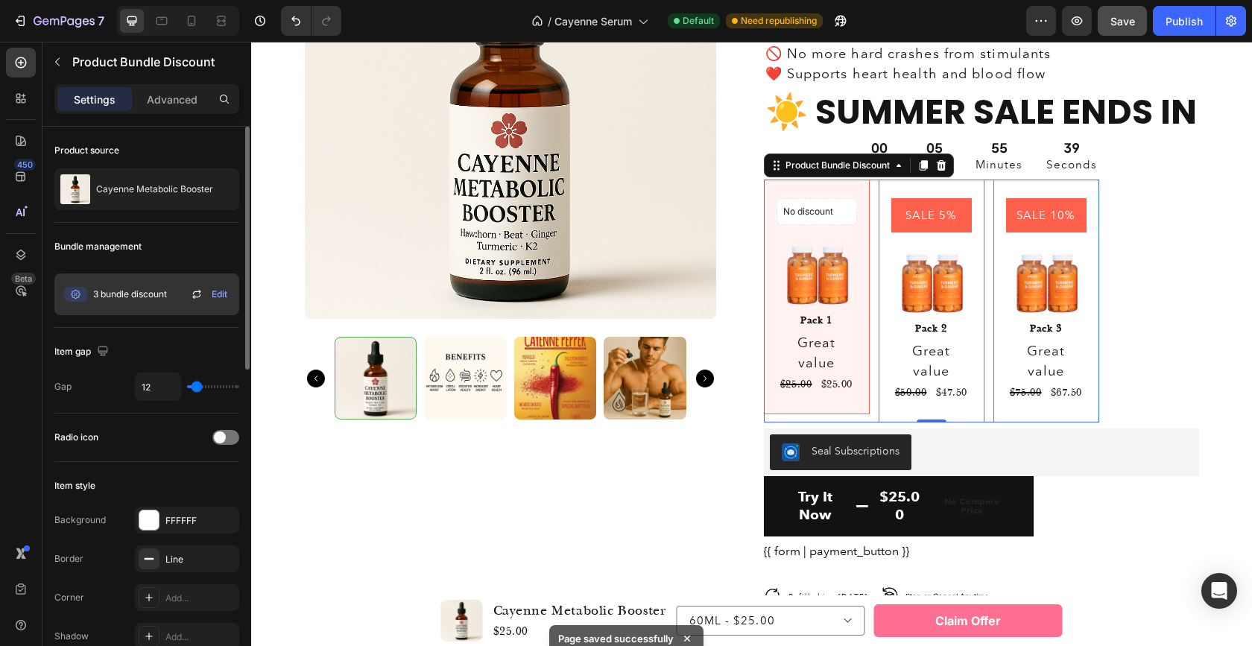
scroll to position [3715, 0]
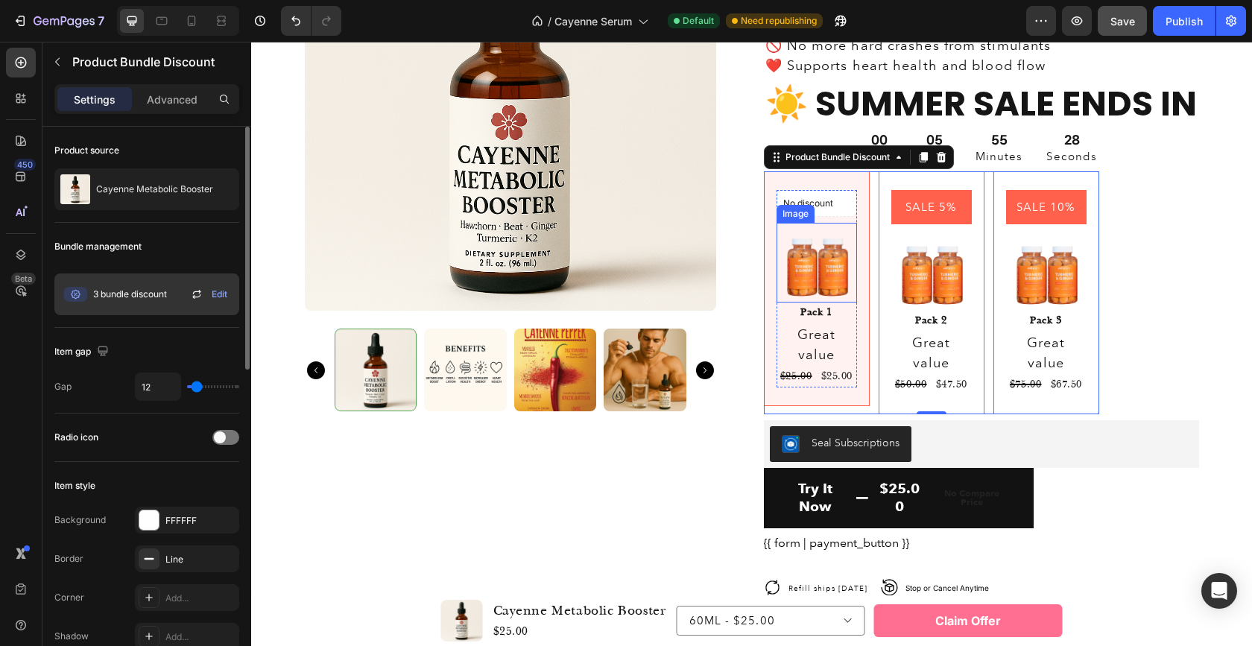
click at [825, 275] on img at bounding box center [816, 263] width 80 height 80
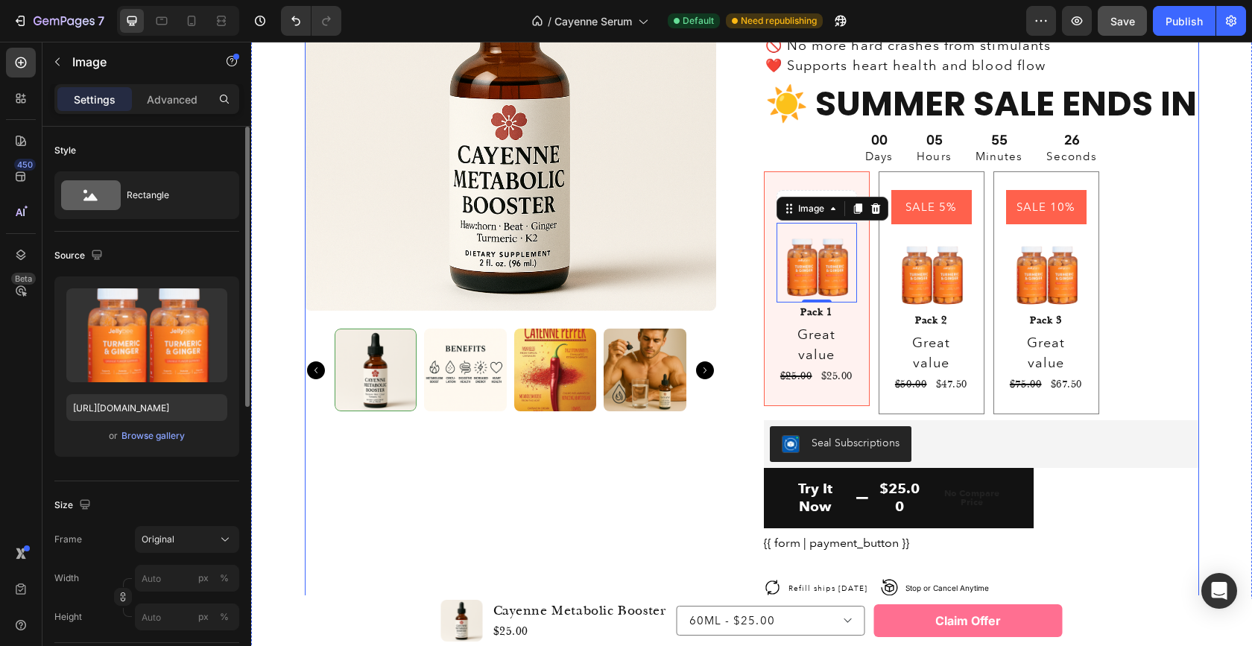
click at [736, 443] on div "Product Images Icon Icon Icon Icon Icon Icon List 4.8 based on 30,000+ Customer…" at bounding box center [752, 372] width 894 height 947
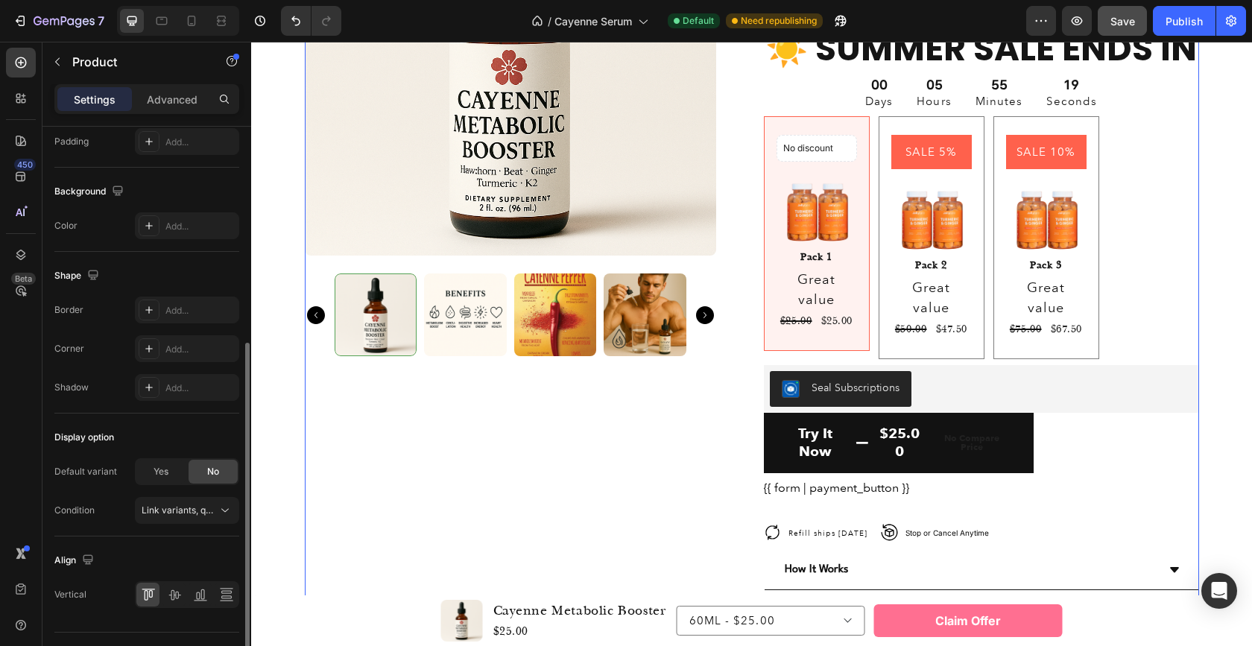
scroll to position [407, 0]
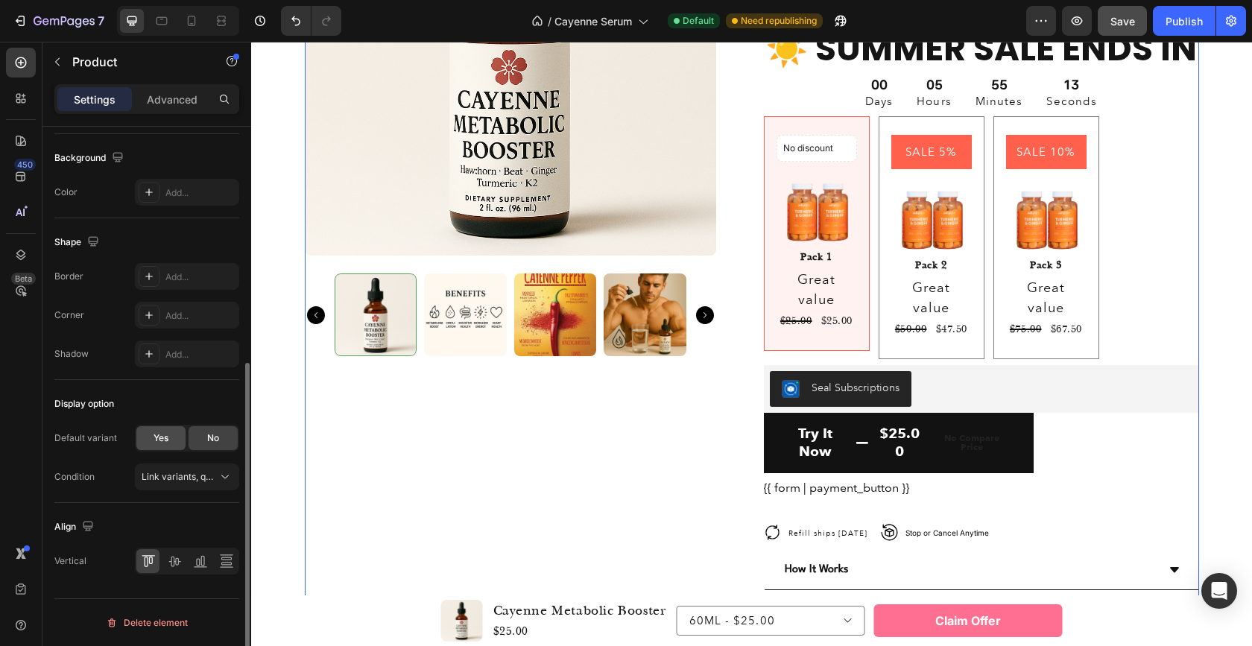
click at [171, 441] on div "Yes" at bounding box center [160, 438] width 49 height 24
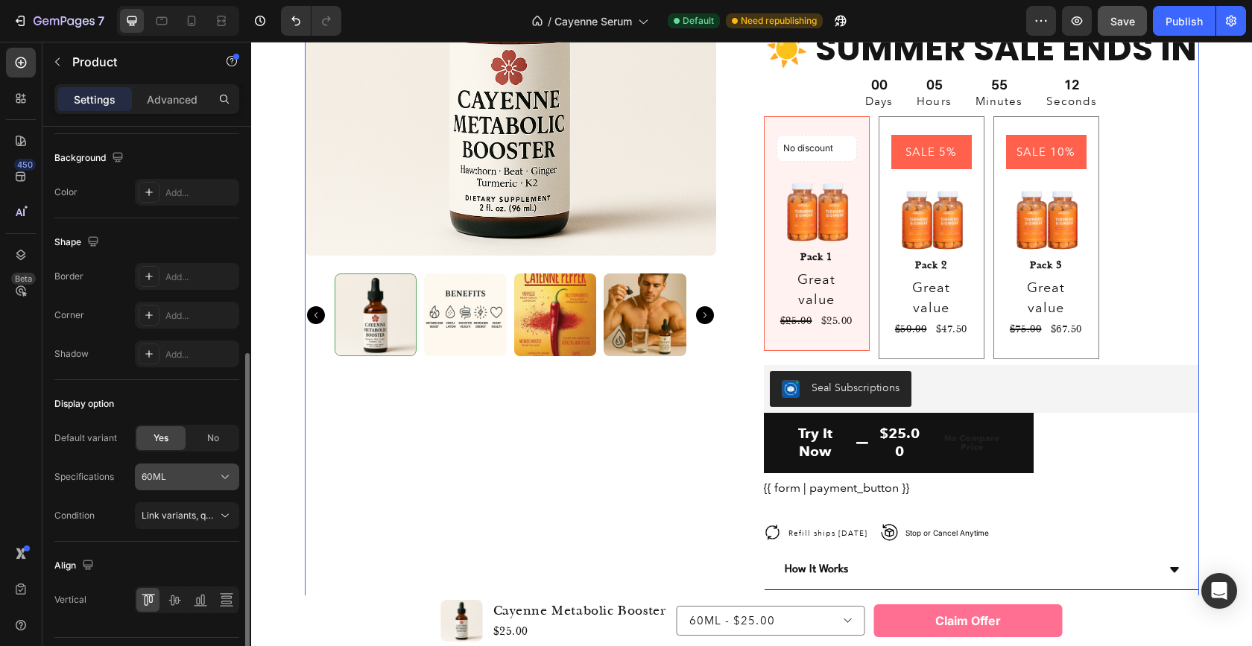
click at [174, 484] on button "60ML" at bounding box center [187, 476] width 104 height 27
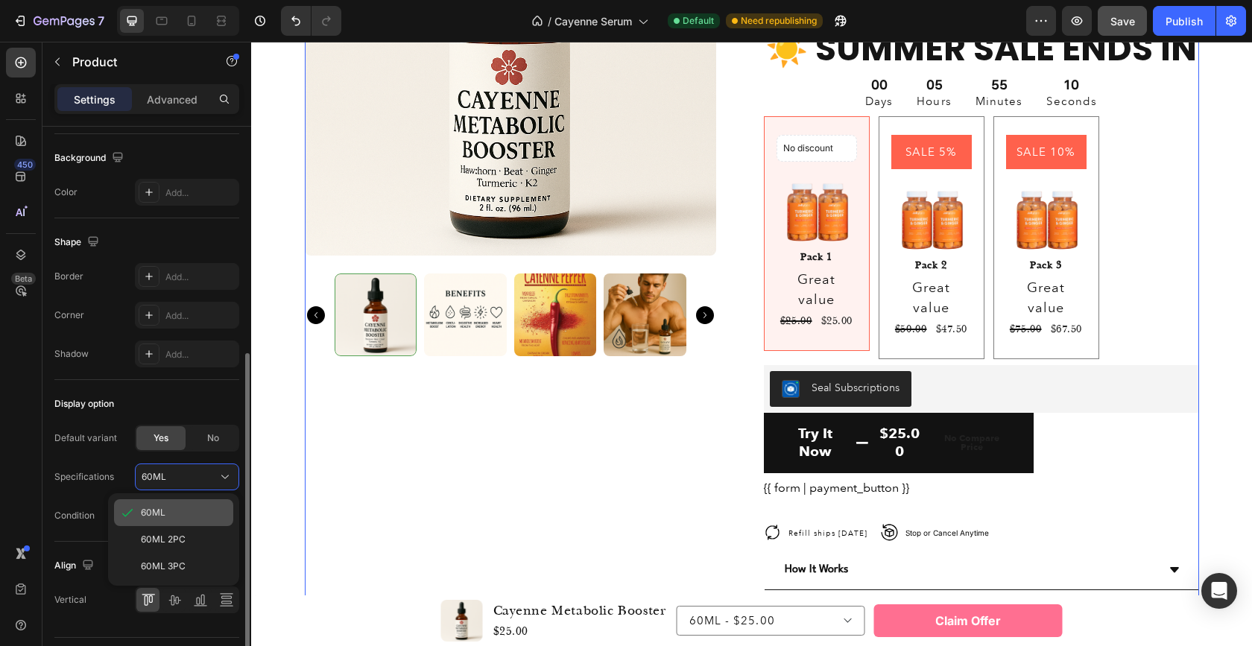
click at [163, 510] on span "60ML" at bounding box center [153, 512] width 25 height 13
click at [189, 512] on span "Link variants, quantity <br> between same products" at bounding box center [252, 515] width 220 height 11
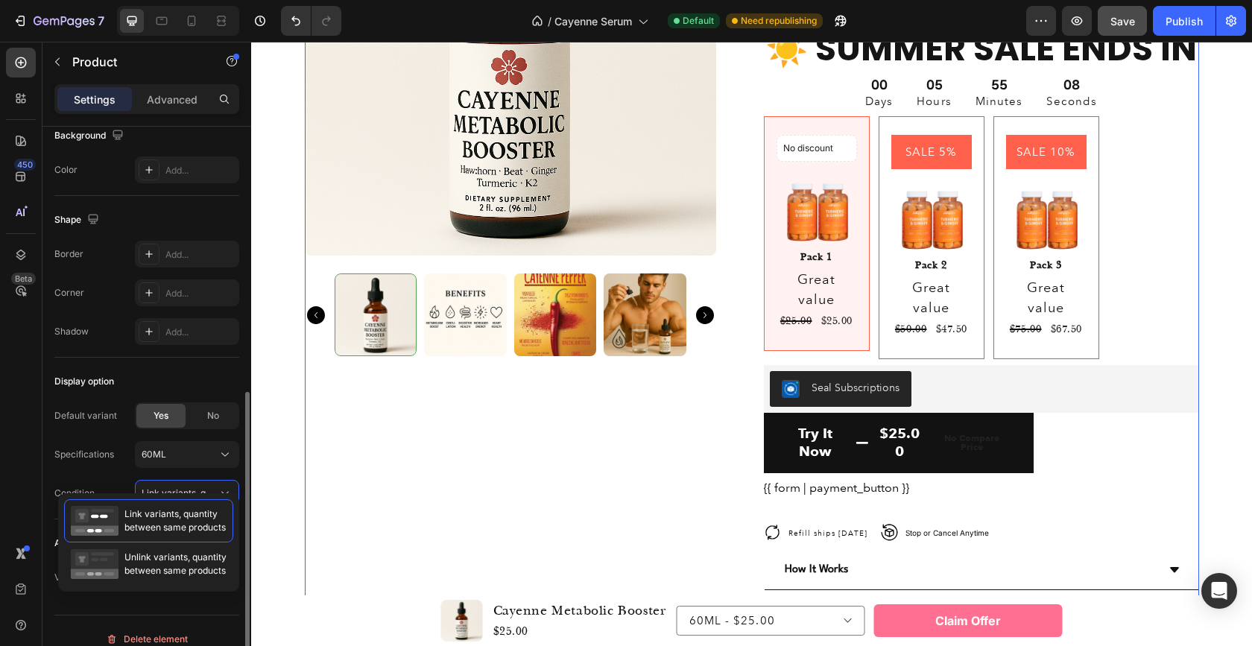
scroll to position [446, 0]
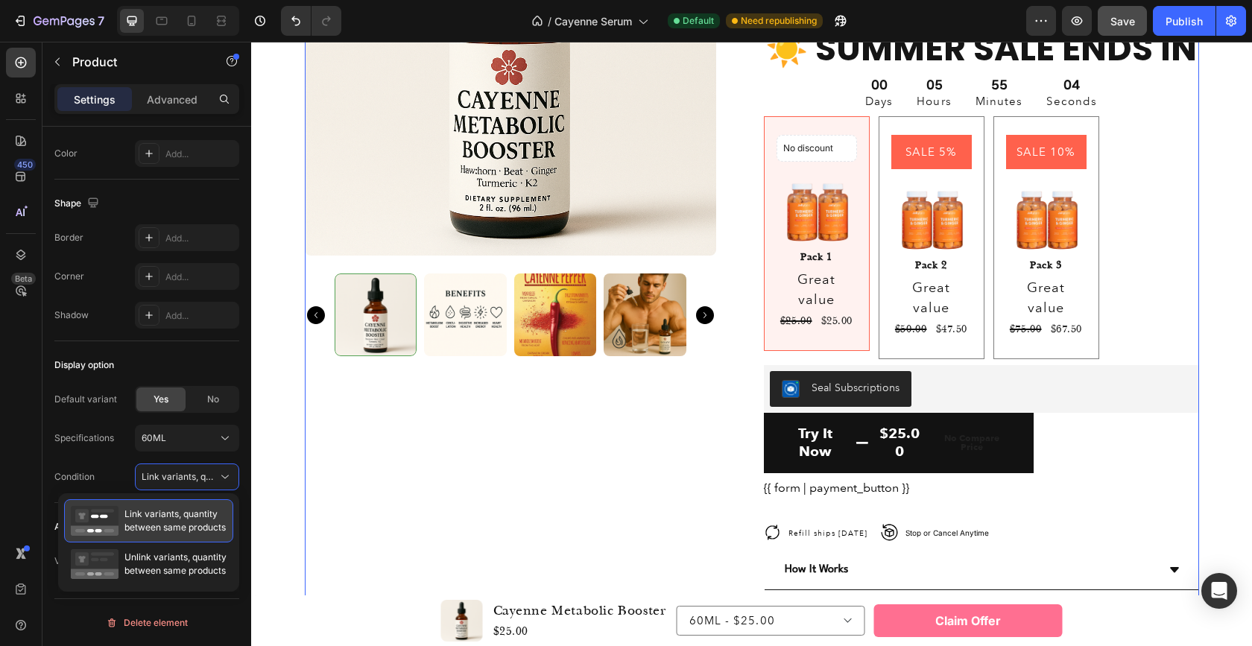
click at [166, 520] on span "Link variants, quantity between same products" at bounding box center [174, 520] width 101 height 27
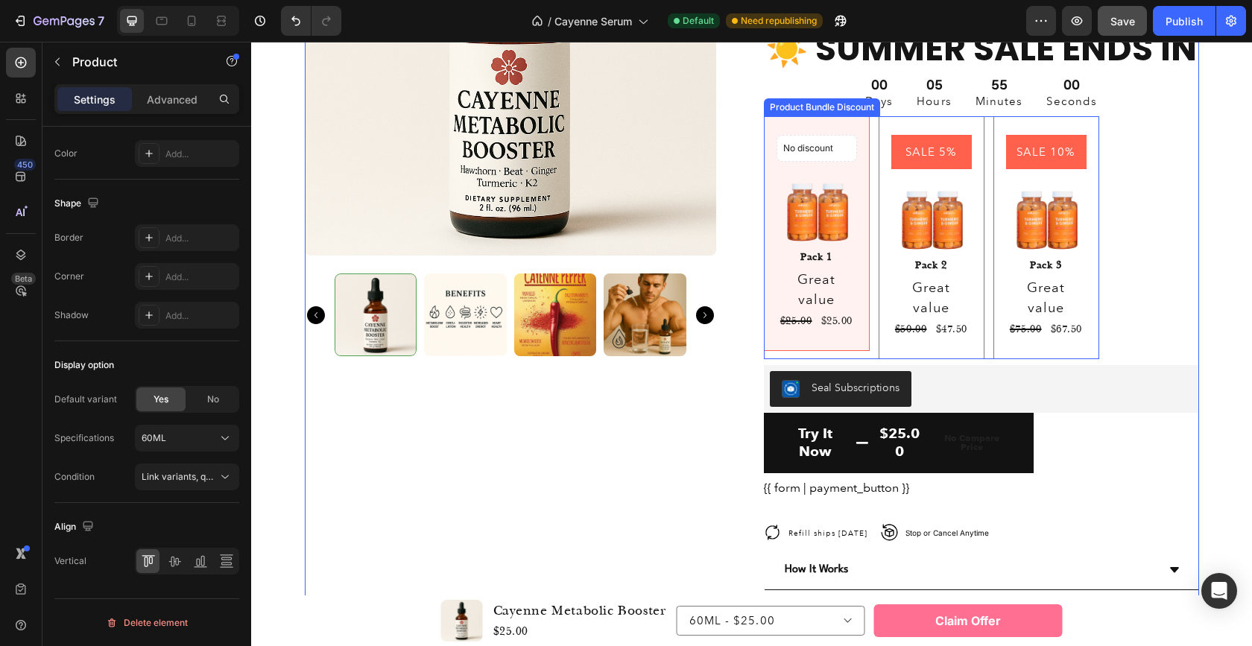
click at [973, 246] on div "SALE 5% Product Badge Image Pack 2 Text Block Great value Text Block $50.00 Pro…" at bounding box center [931, 237] width 106 height 243
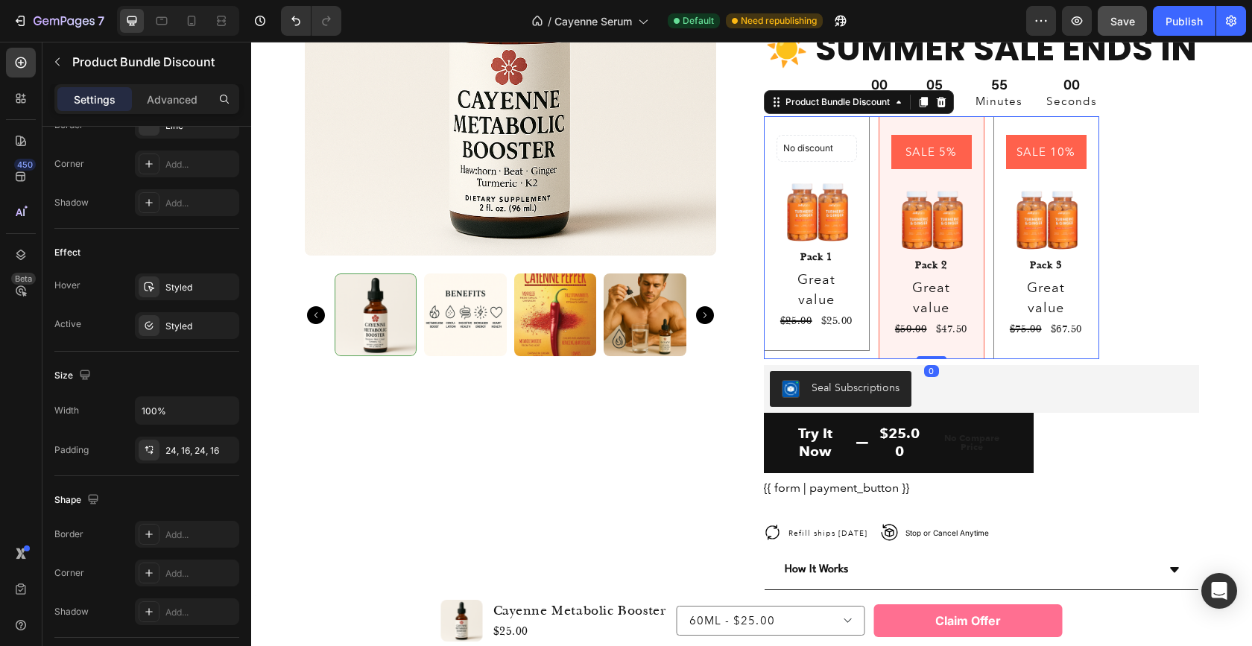
scroll to position [0, 0]
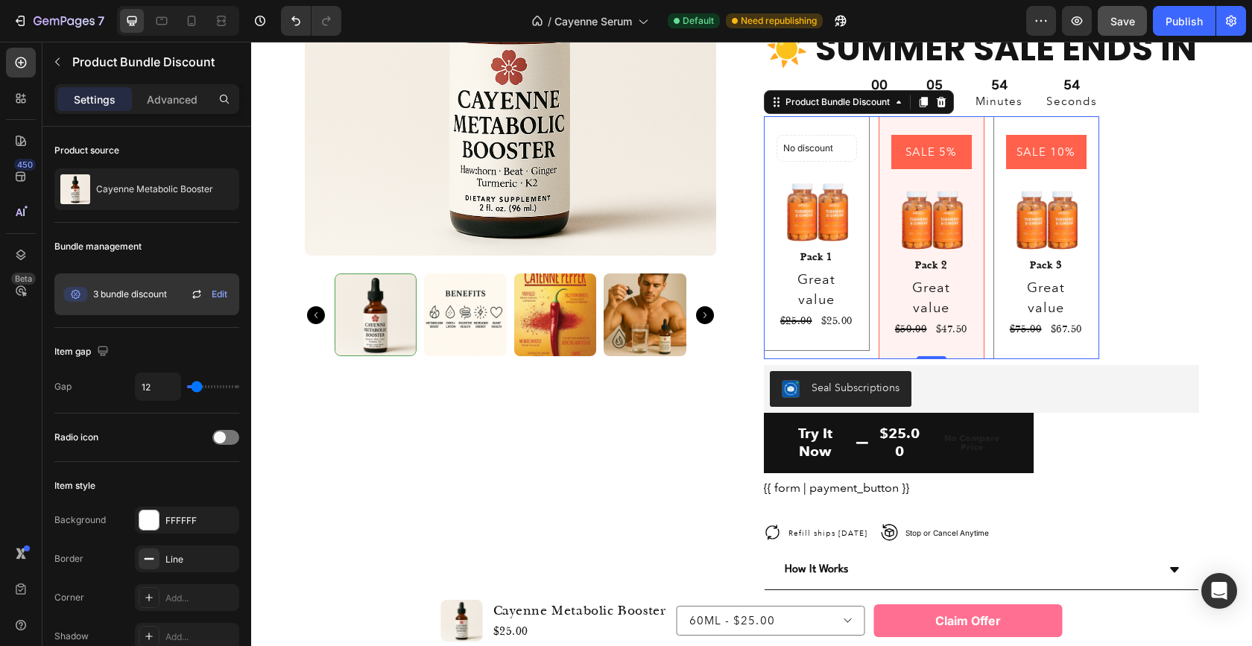
click at [226, 295] on span "Edit" at bounding box center [220, 294] width 16 height 13
click at [811, 258] on div "Pack 1" at bounding box center [816, 257] width 80 height 21
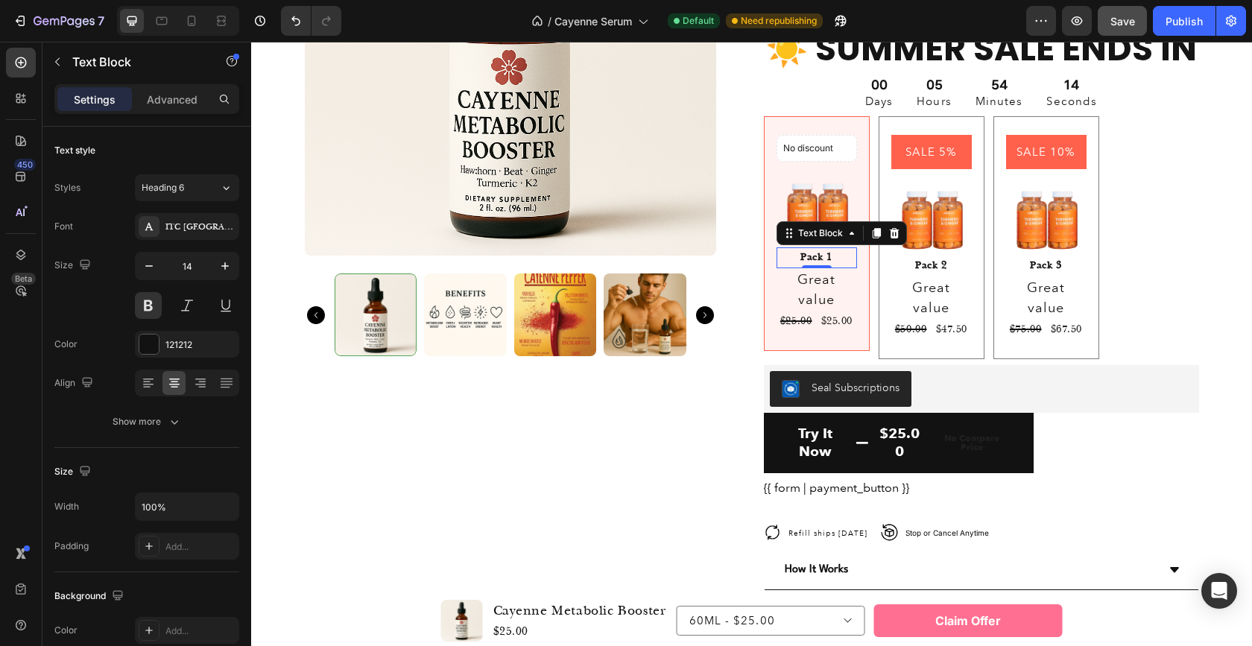
click at [811, 258] on div "Pack 1" at bounding box center [816, 257] width 80 height 21
click at [829, 256] on p "Pack 1" at bounding box center [816, 258] width 77 height 18
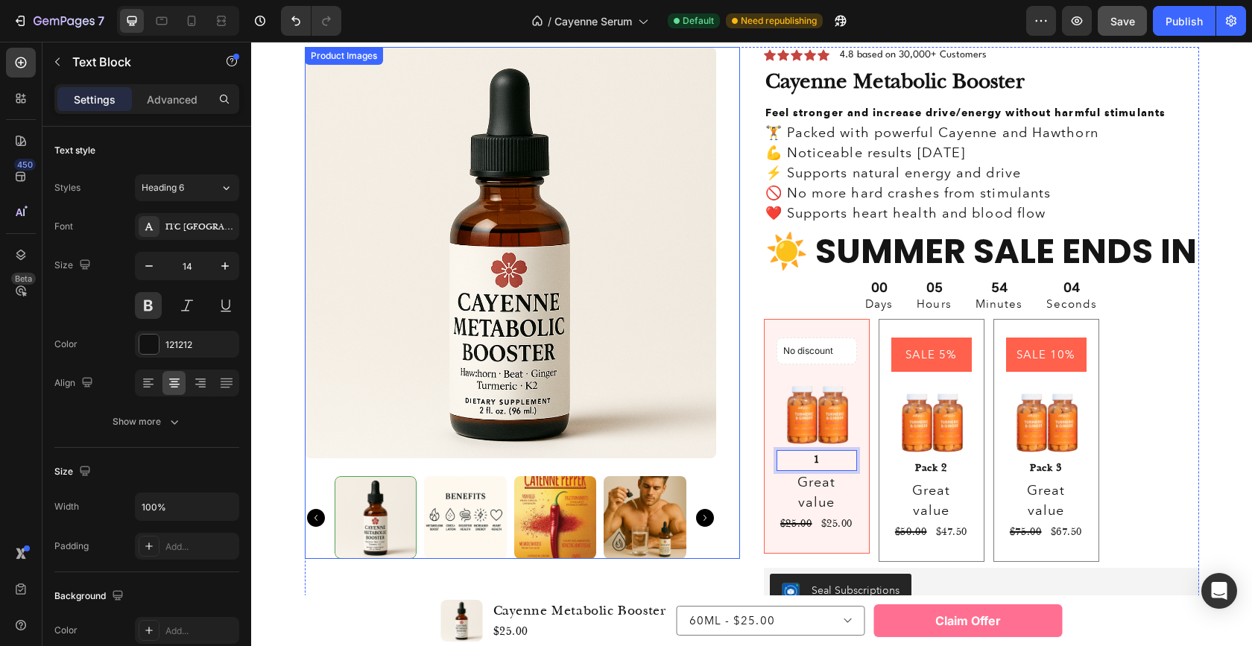
scroll to position [3572, 0]
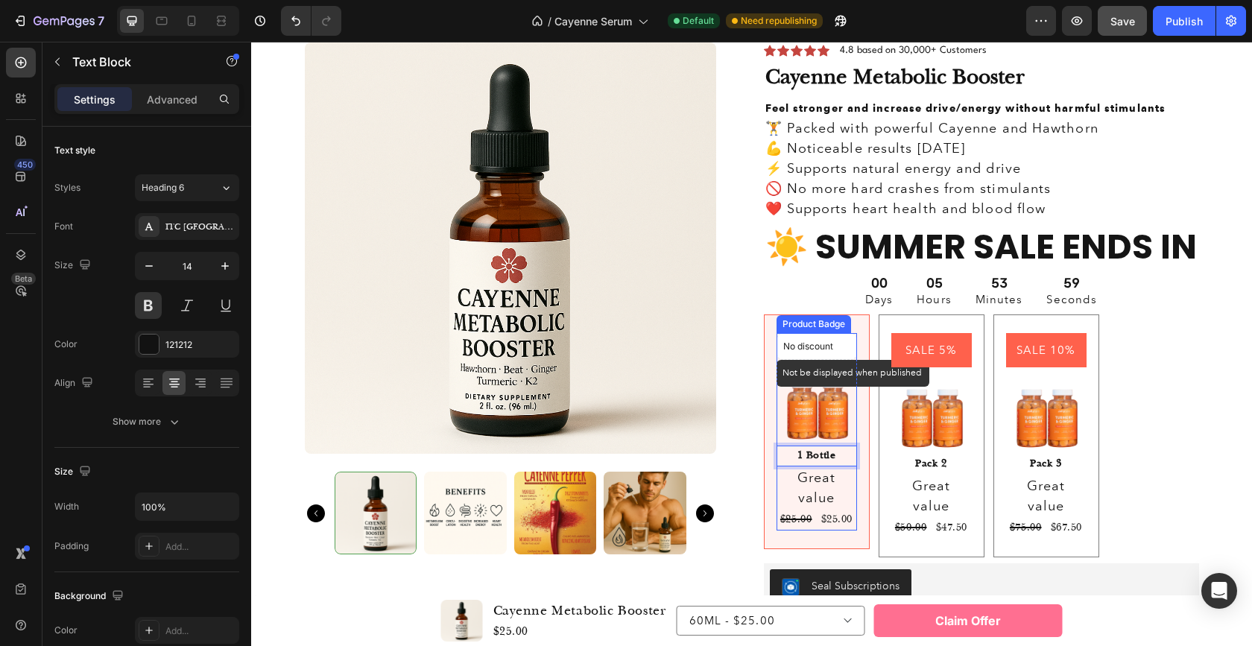
click at [831, 346] on p "No discount" at bounding box center [816, 346] width 67 height 13
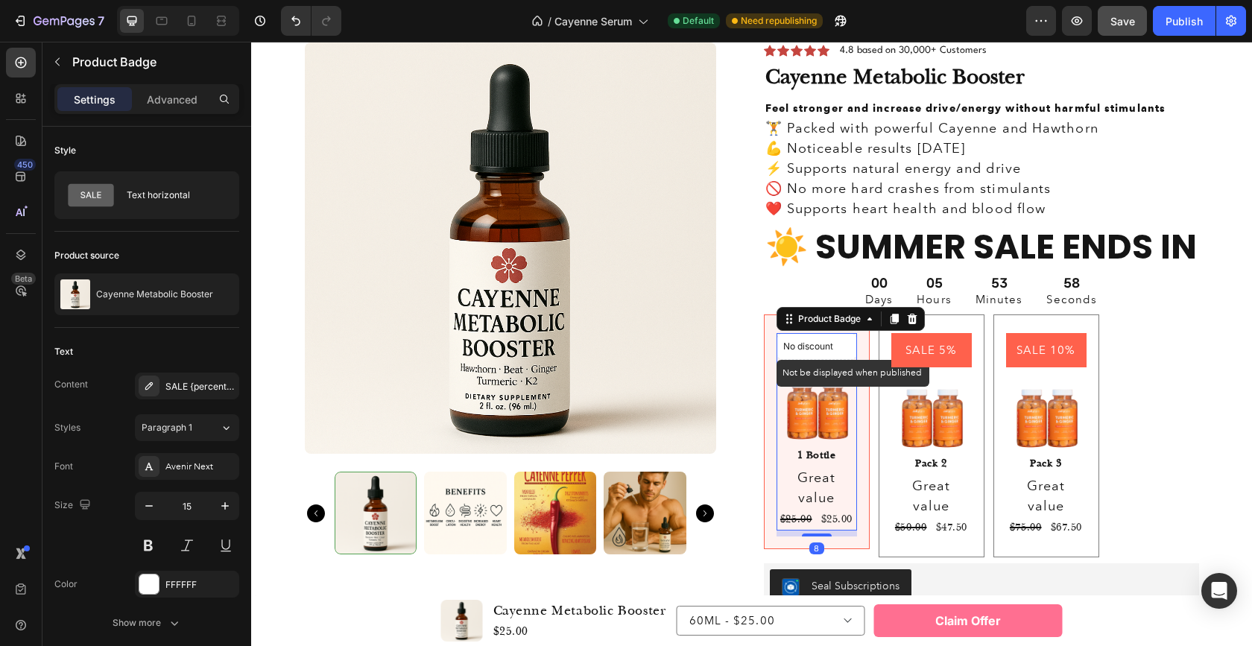
click at [822, 346] on p "No discount" at bounding box center [816, 346] width 67 height 13
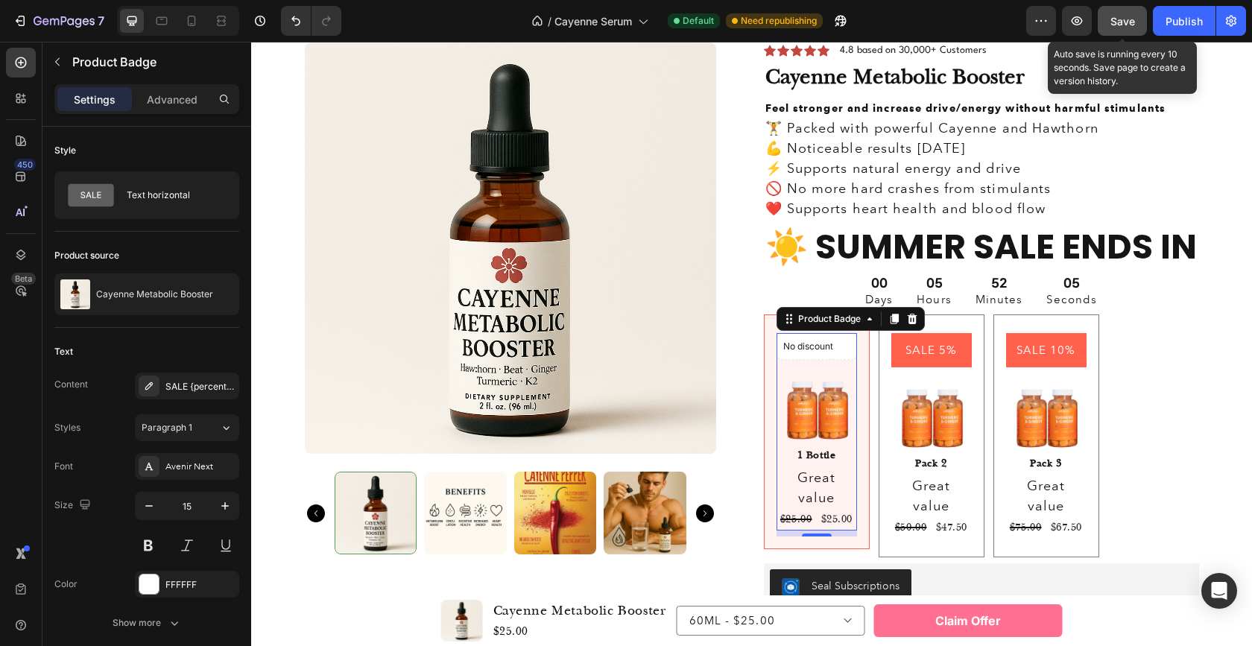
click at [1128, 19] on span "Save" at bounding box center [1122, 21] width 25 height 13
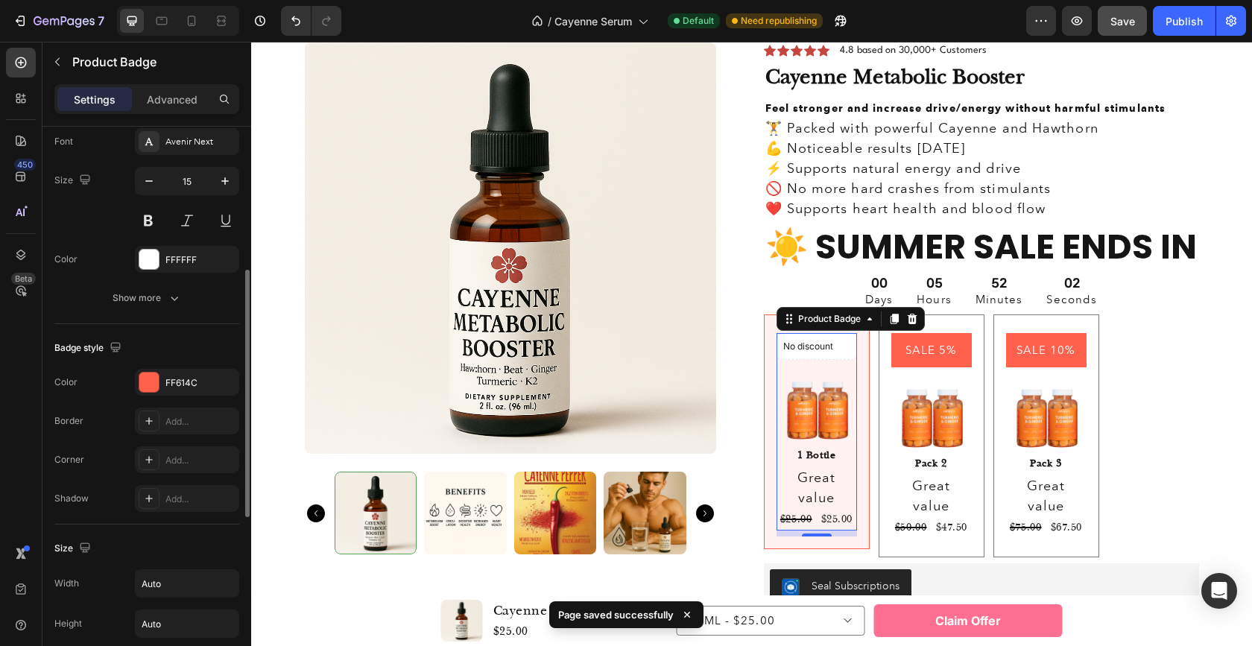
scroll to position [0, 0]
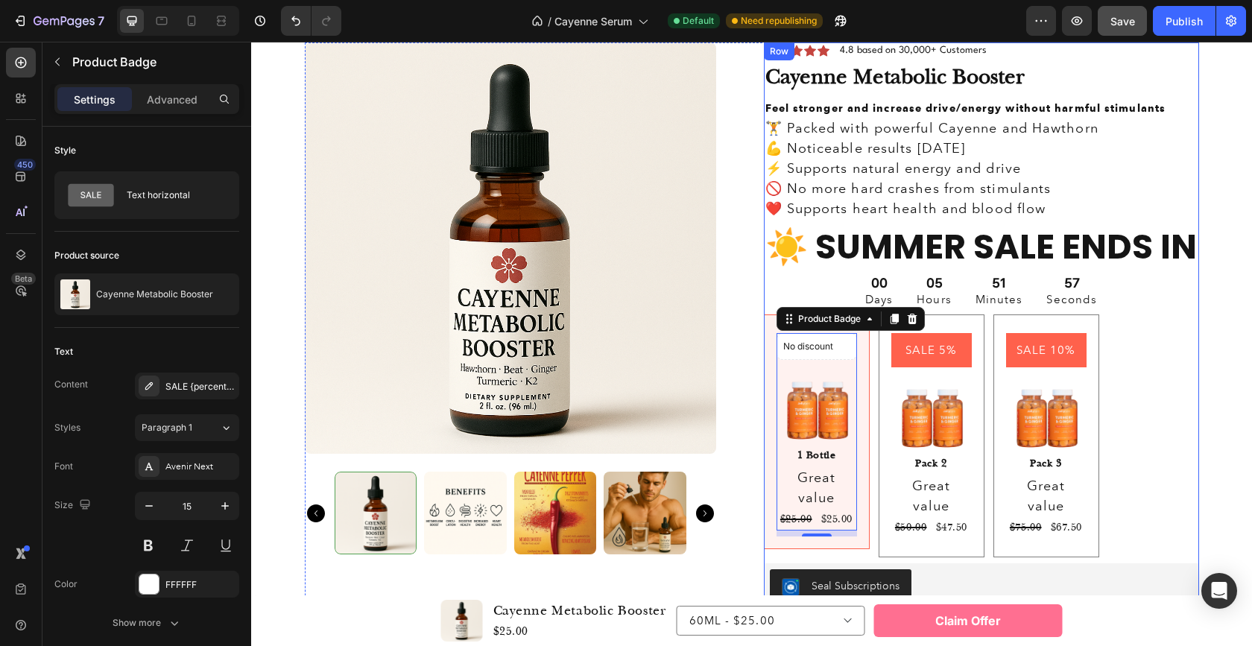
click at [1127, 371] on div "Icon Icon Icon Icon Icon Icon List 4.8 based on 30,000+ Customers Text Block Ro…" at bounding box center [981, 368] width 435 height 653
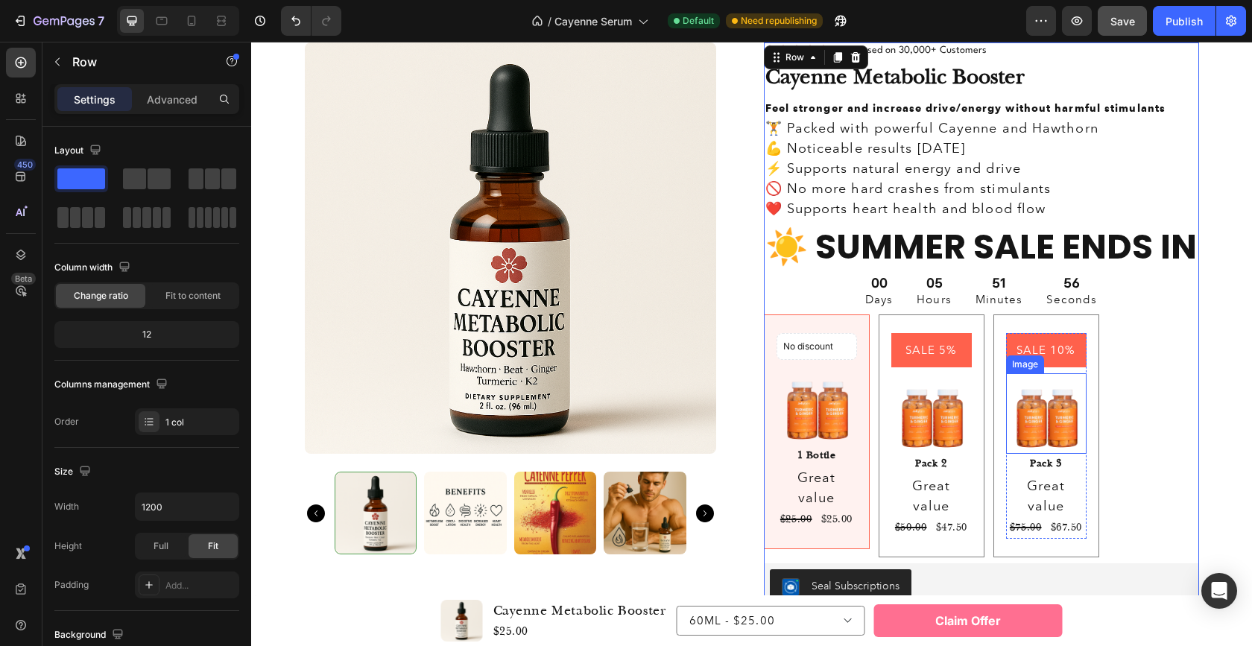
click at [1078, 402] on img at bounding box center [1046, 413] width 80 height 80
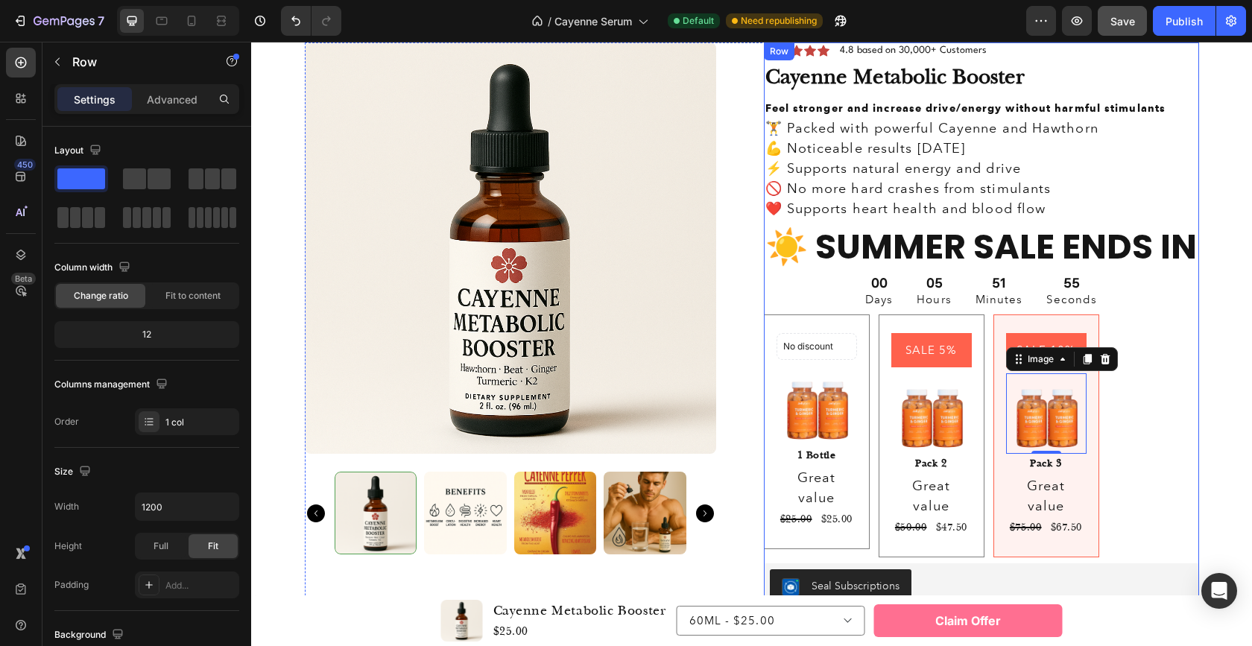
click at [1104, 408] on div "Icon Icon Icon Icon Icon Icon List 4.8 based on 30,000+ Customers Text Block Ro…" at bounding box center [981, 368] width 435 height 653
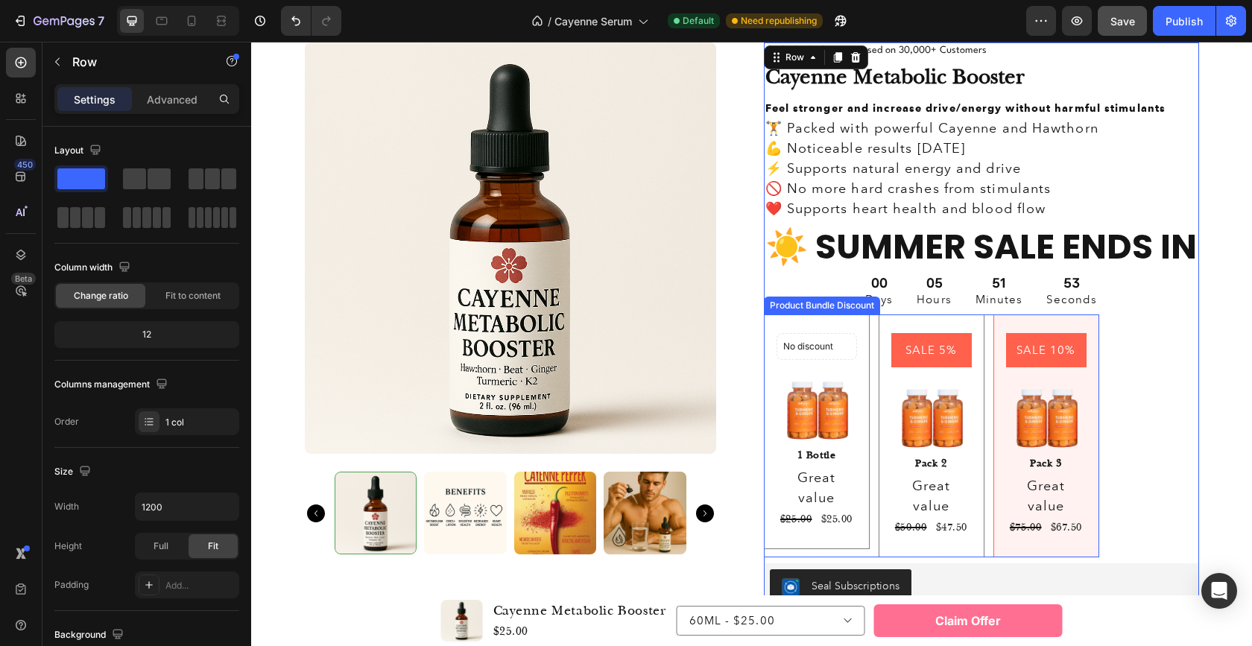
click at [845, 326] on div "No discount Not be displayed when published Product Badge Image 1 Bottle Text B…" at bounding box center [817, 431] width 106 height 235
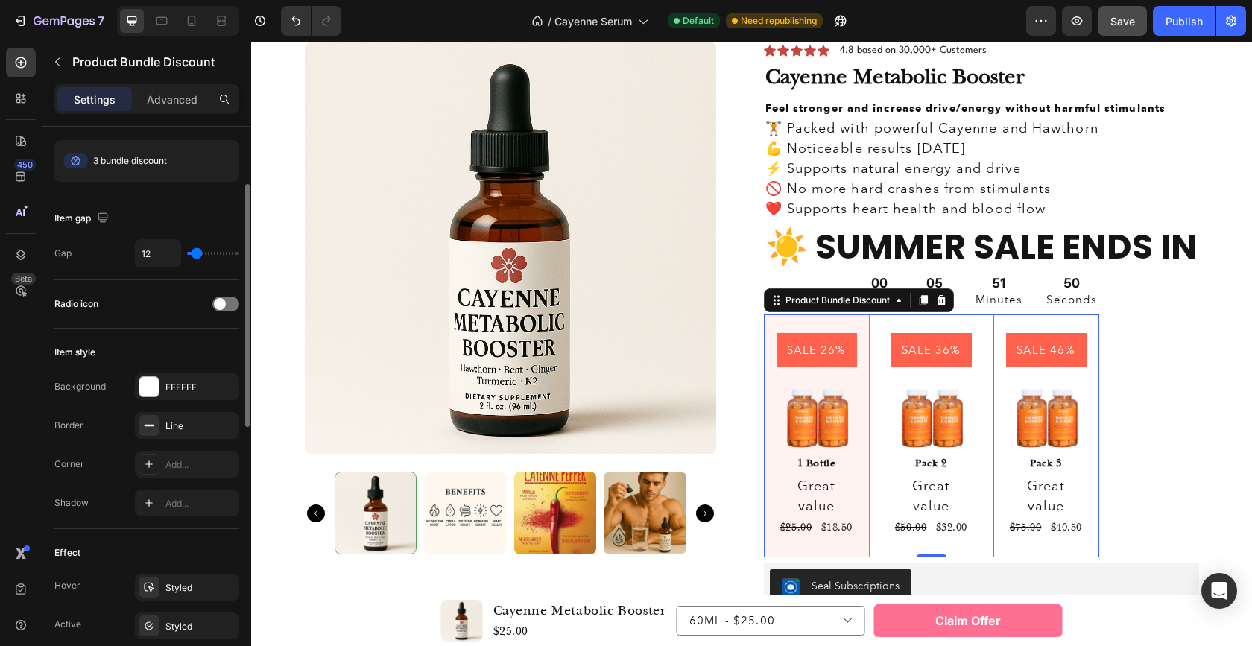
scroll to position [109, 0]
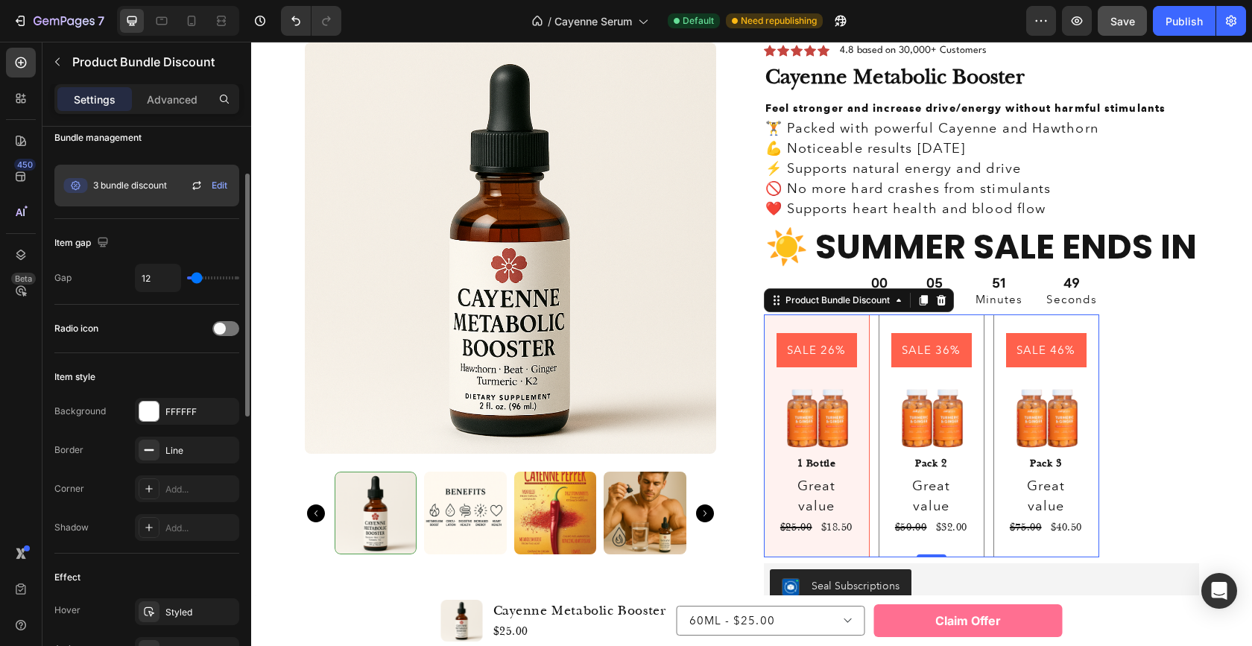
click at [192, 188] on icon at bounding box center [196, 188] width 8 height 4
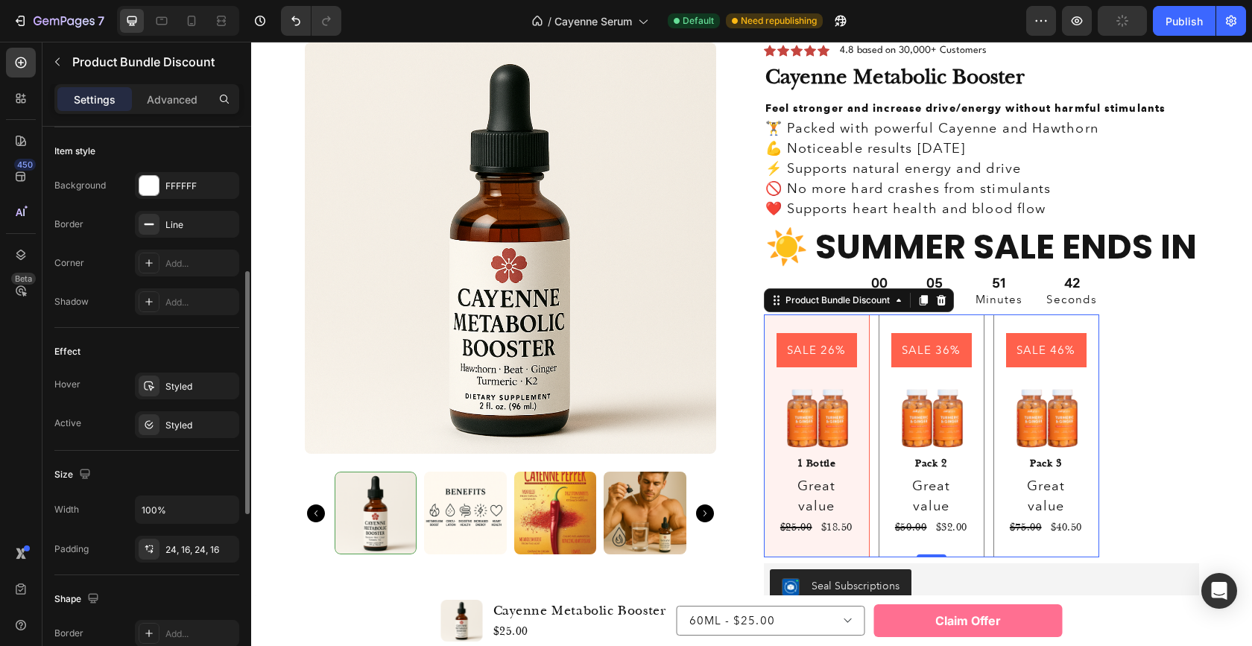
scroll to position [0, 0]
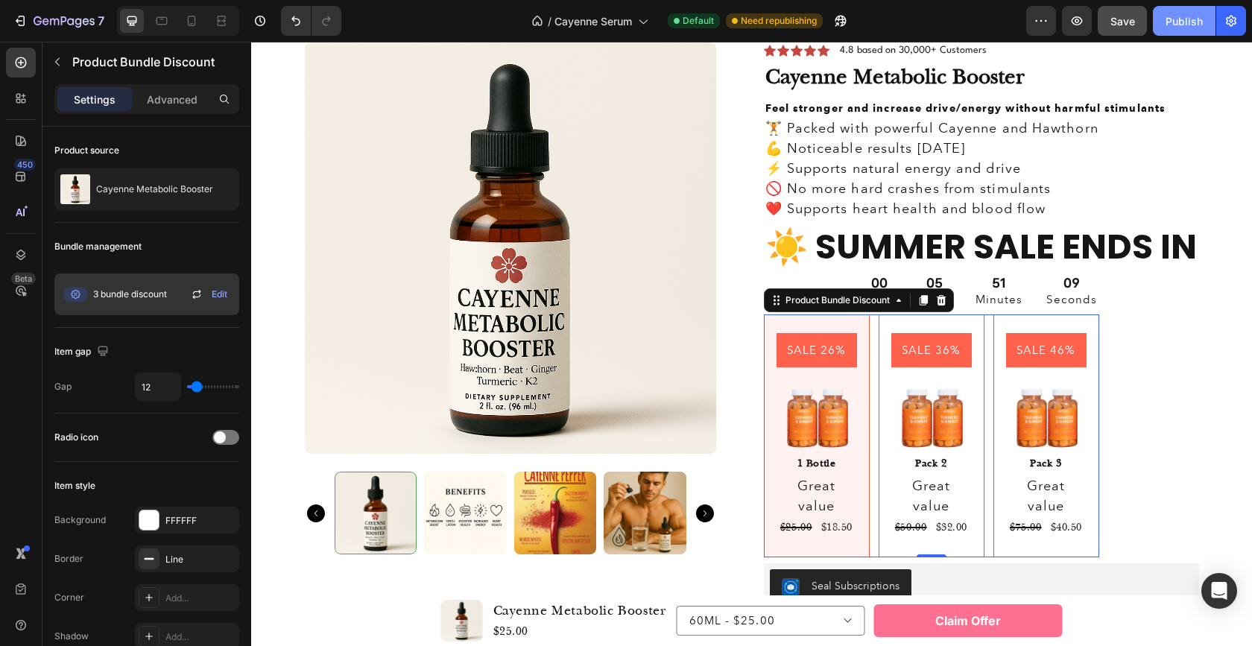
click at [1177, 13] on div "Publish" at bounding box center [1183, 21] width 37 height 16
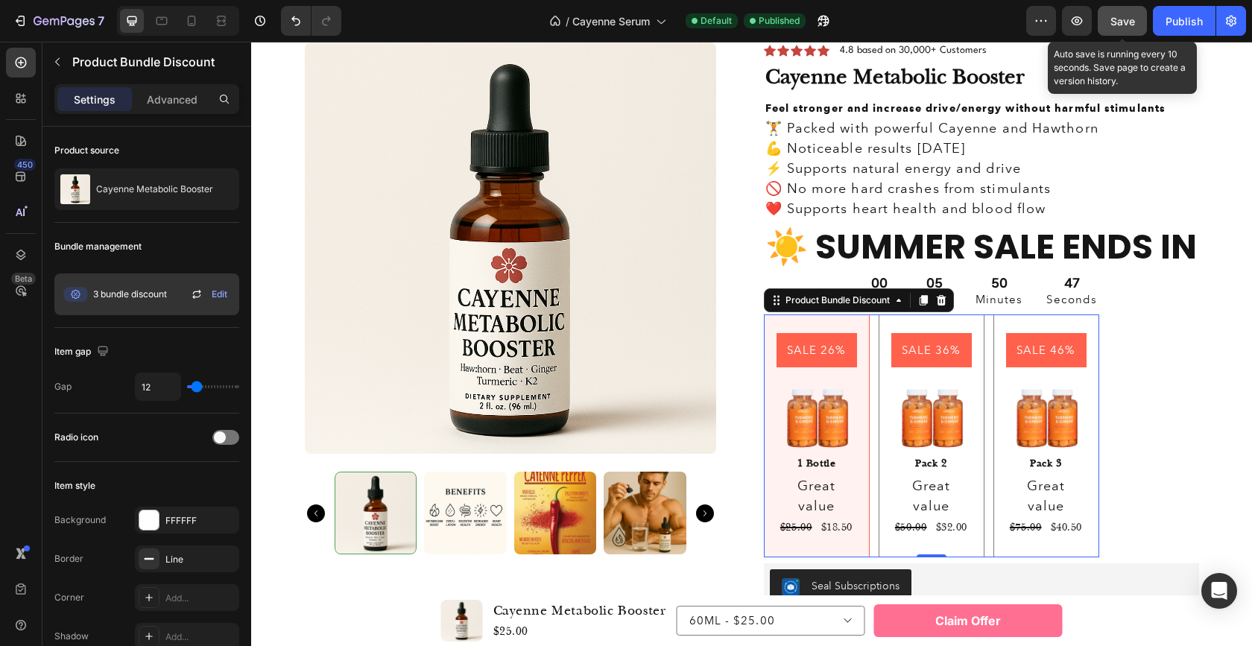
click at [1126, 16] on span "Save" at bounding box center [1122, 21] width 25 height 13
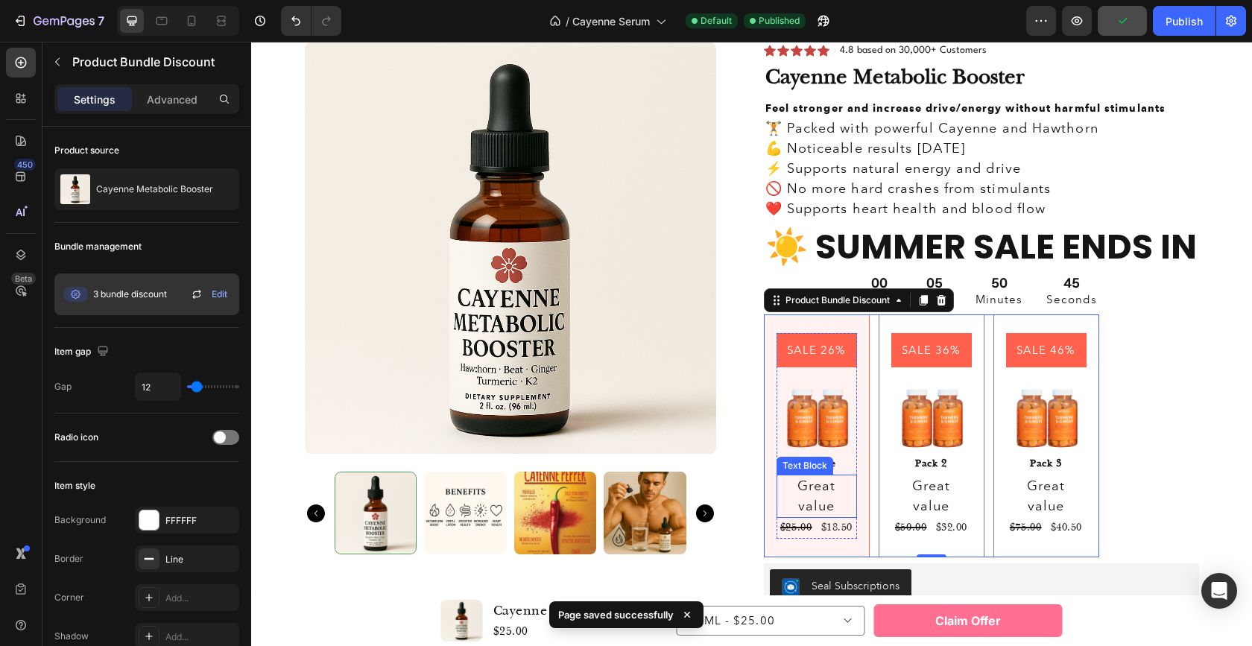
click at [839, 484] on p "Great value" at bounding box center [816, 496] width 77 height 40
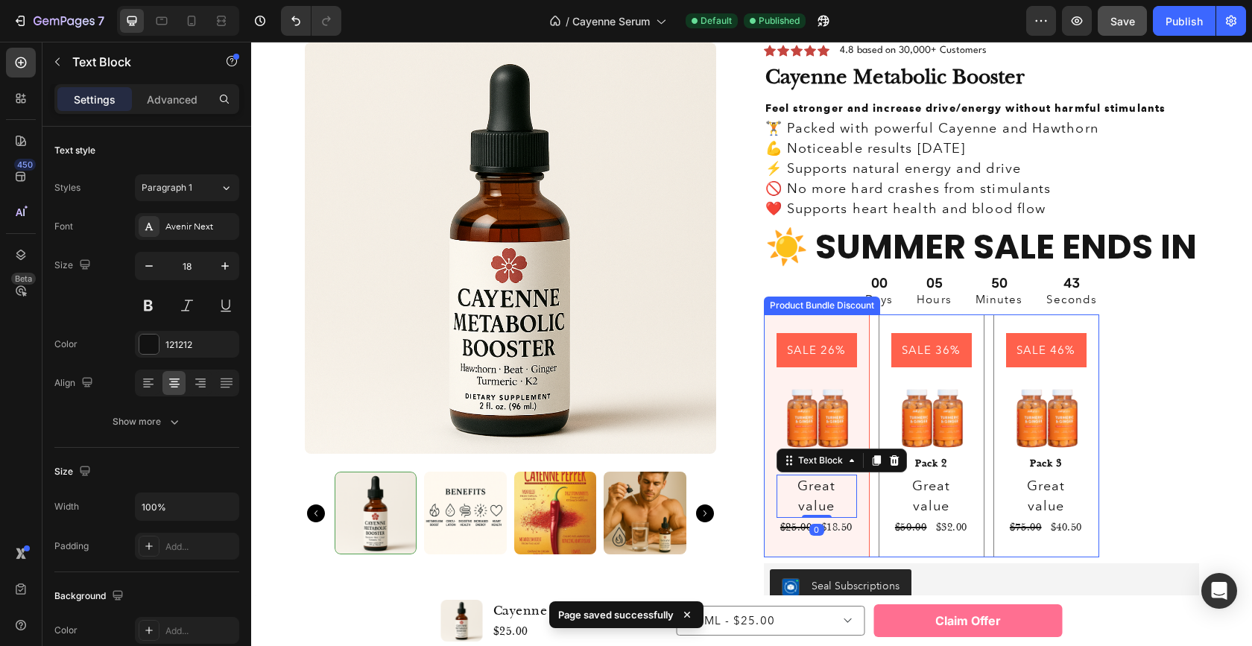
click at [861, 516] on div "SALE 26% Product Badge Image 1 Bottle Text Block Great value Text Block 0 $25.0…" at bounding box center [817, 435] width 106 height 243
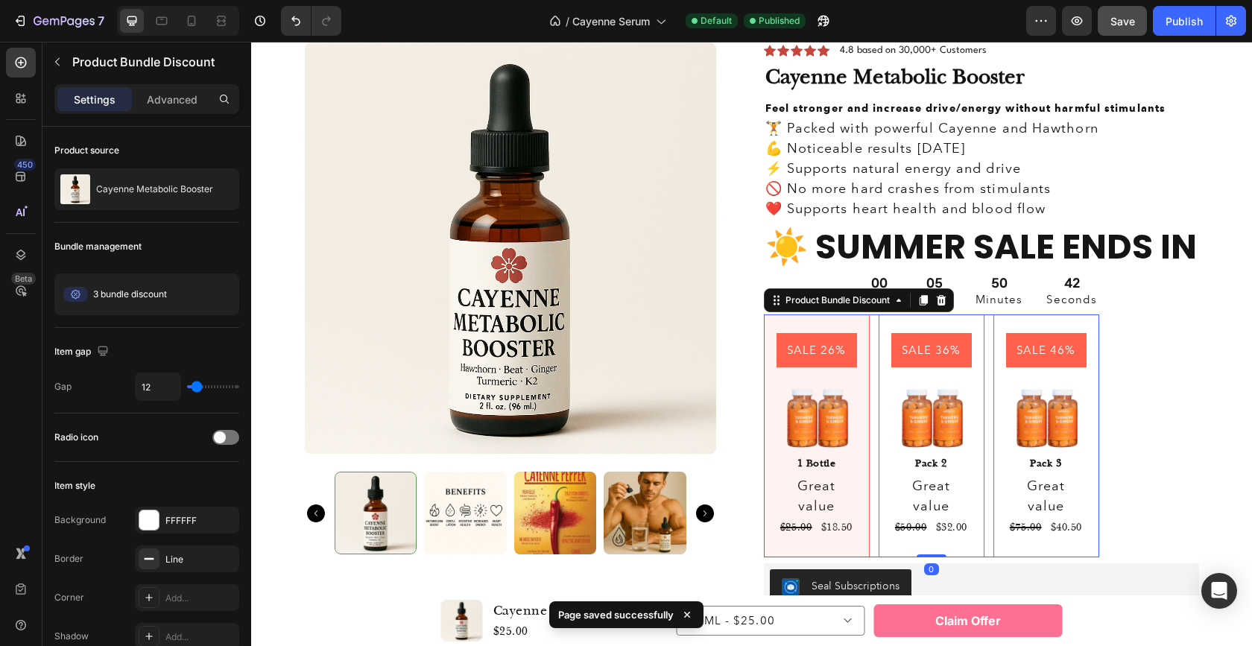
click at [866, 516] on div "SALE 26% Product Badge Image 1 Bottle Text Block Great value Text Block $25.00 …" at bounding box center [931, 435] width 335 height 243
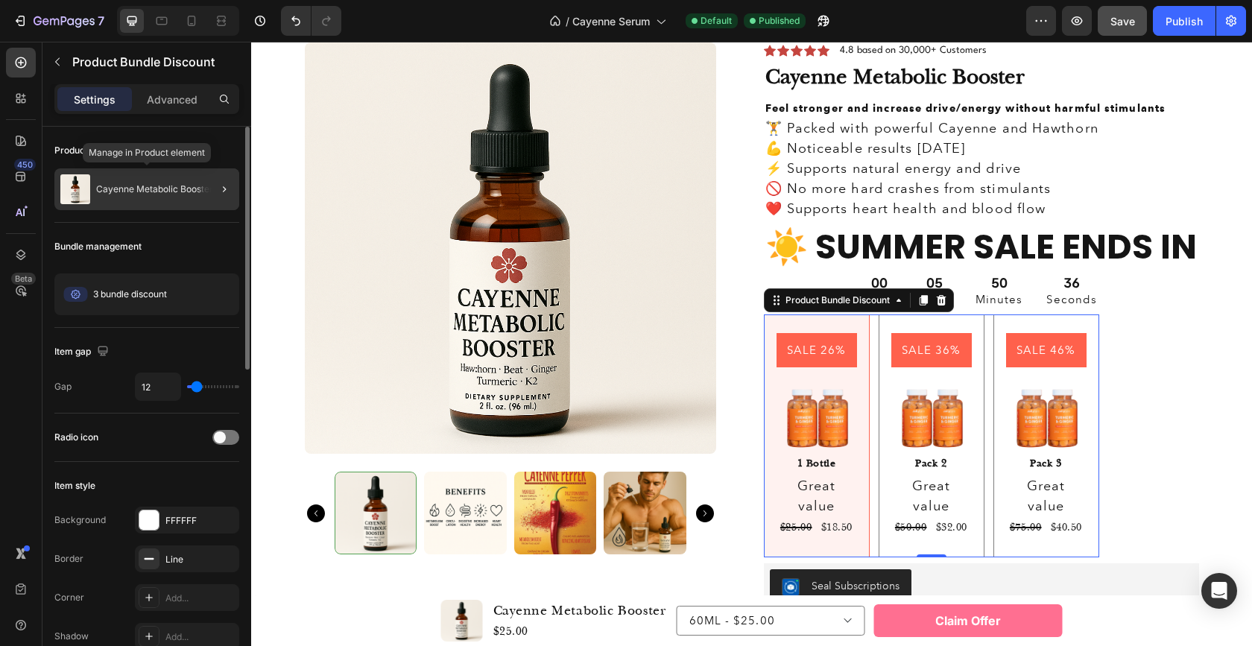
click at [153, 186] on p "Cayenne Metabolic Booster" at bounding box center [154, 189] width 117 height 10
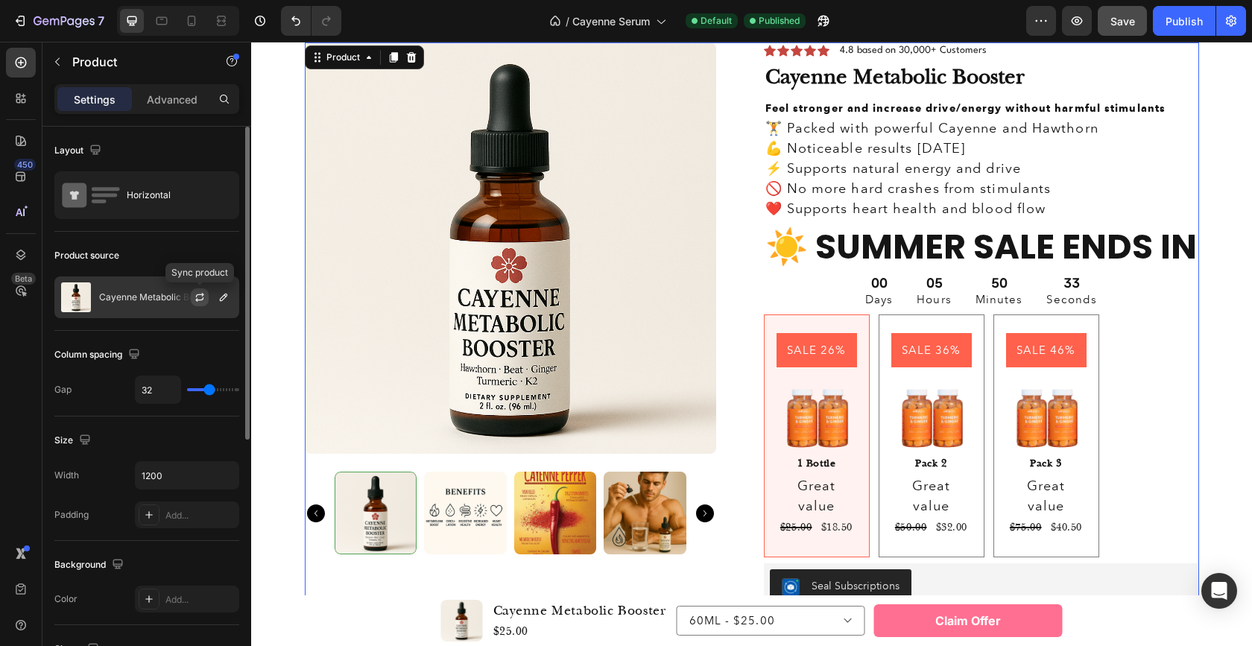
click at [202, 295] on icon "button" at bounding box center [200, 295] width 8 height 4
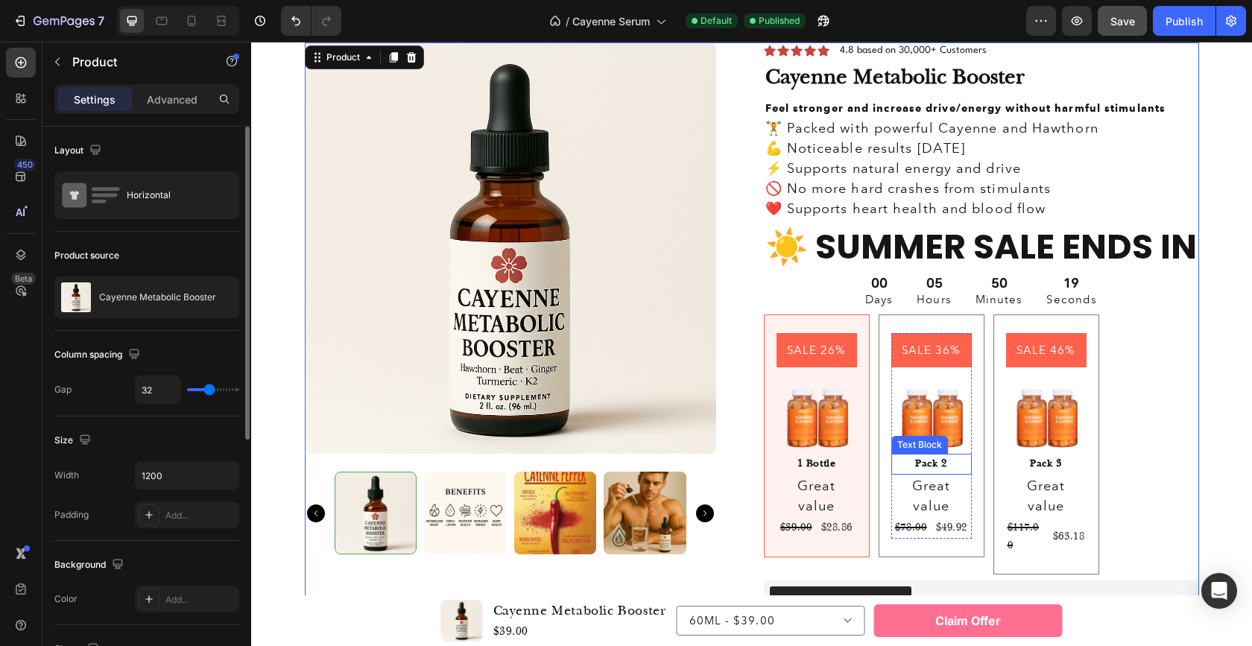
click at [937, 466] on div "Pack 2" at bounding box center [931, 464] width 80 height 21
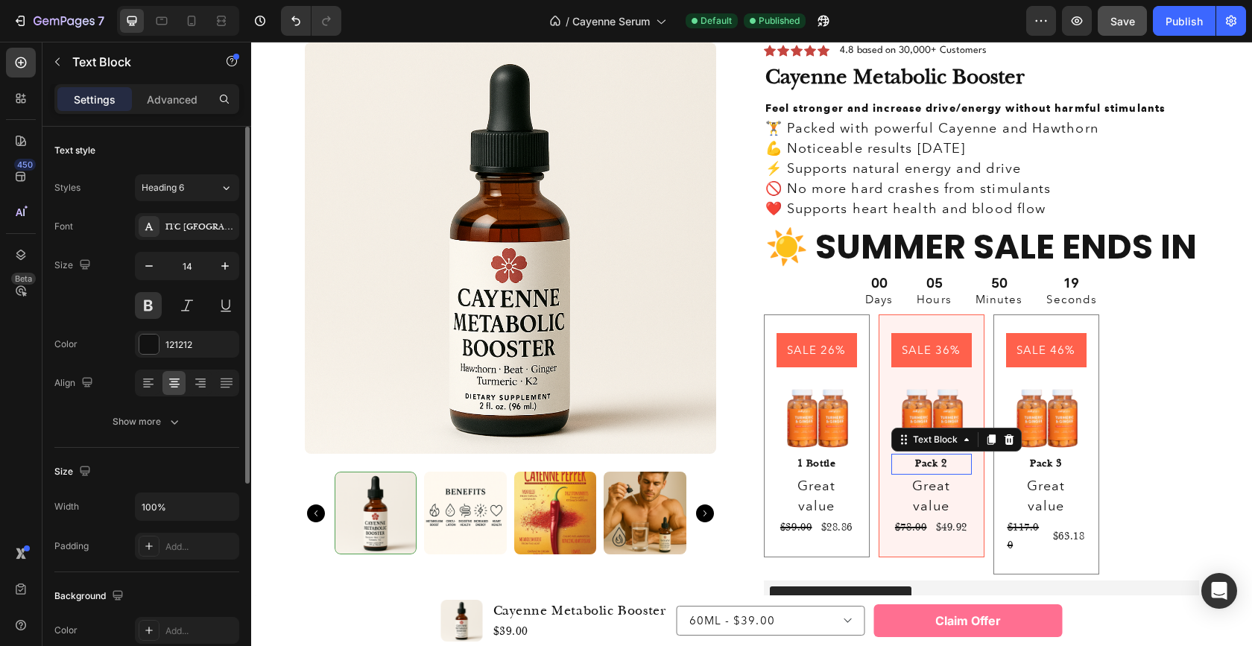
click at [937, 466] on div "Pack 2" at bounding box center [931, 464] width 80 height 21
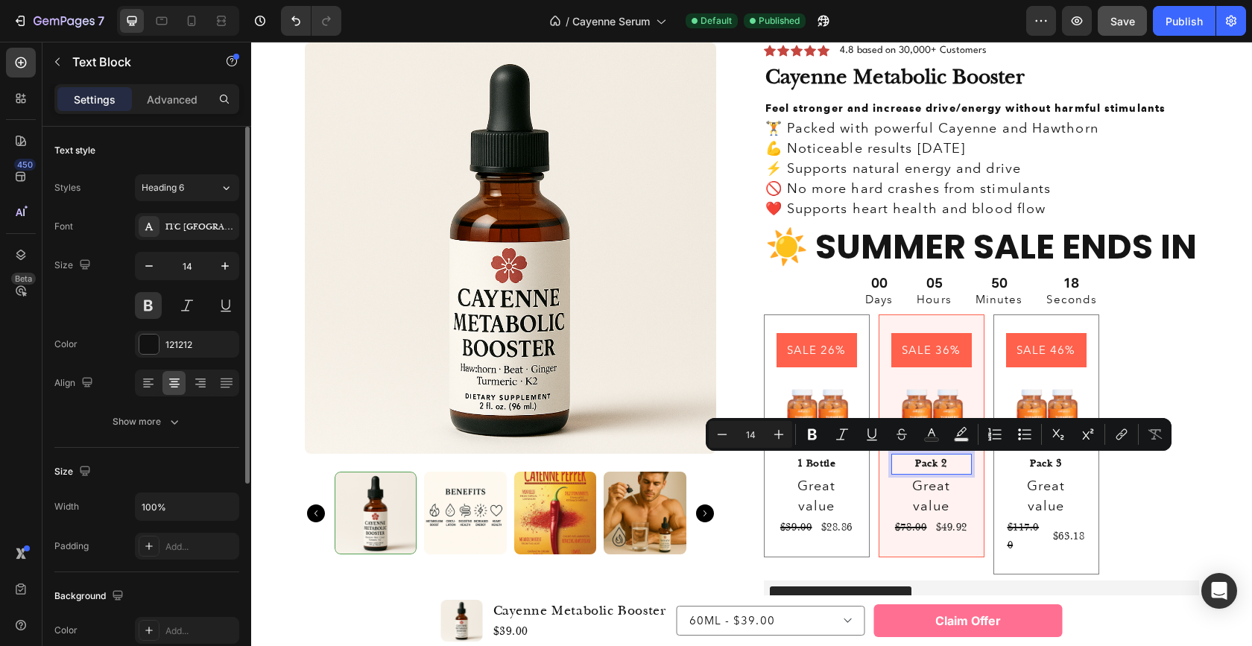
click at [937, 466] on p "Pack 2" at bounding box center [931, 464] width 77 height 18
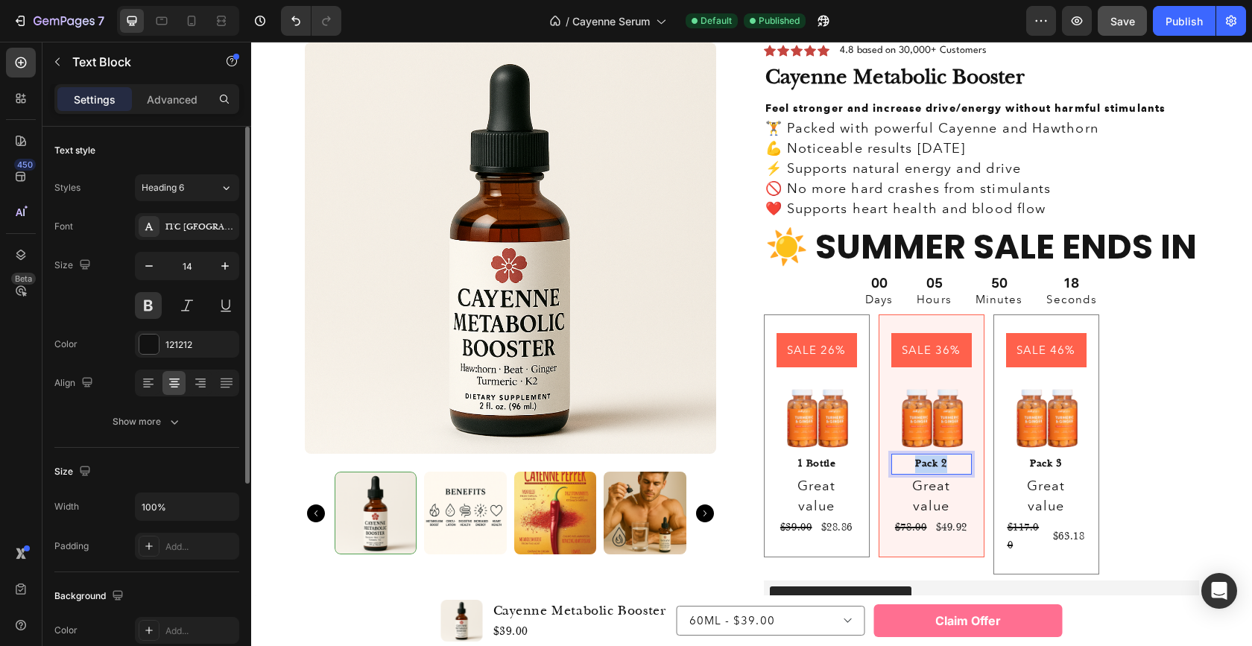
click at [937, 466] on p "Pack 2" at bounding box center [931, 464] width 77 height 18
click at [1054, 462] on div "Pack 3" at bounding box center [1046, 464] width 80 height 21
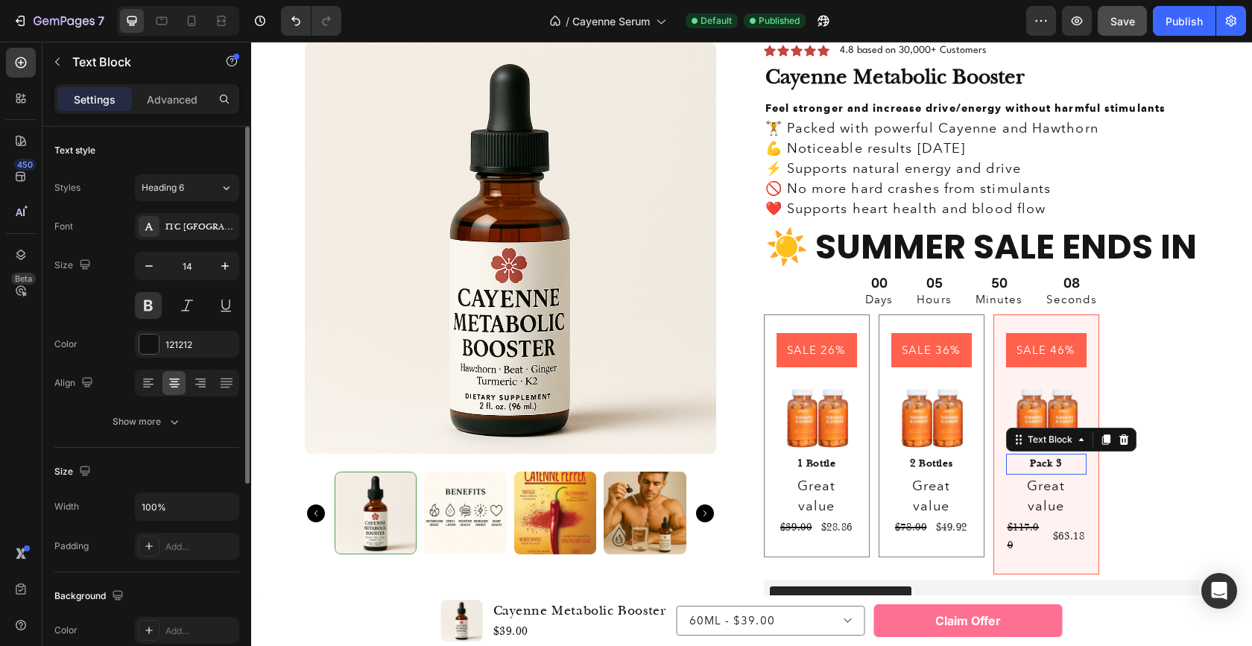
click at [1054, 462] on div "Pack 3" at bounding box center [1046, 464] width 80 height 21
click at [1054, 462] on p "Pack 3" at bounding box center [1045, 464] width 77 height 18
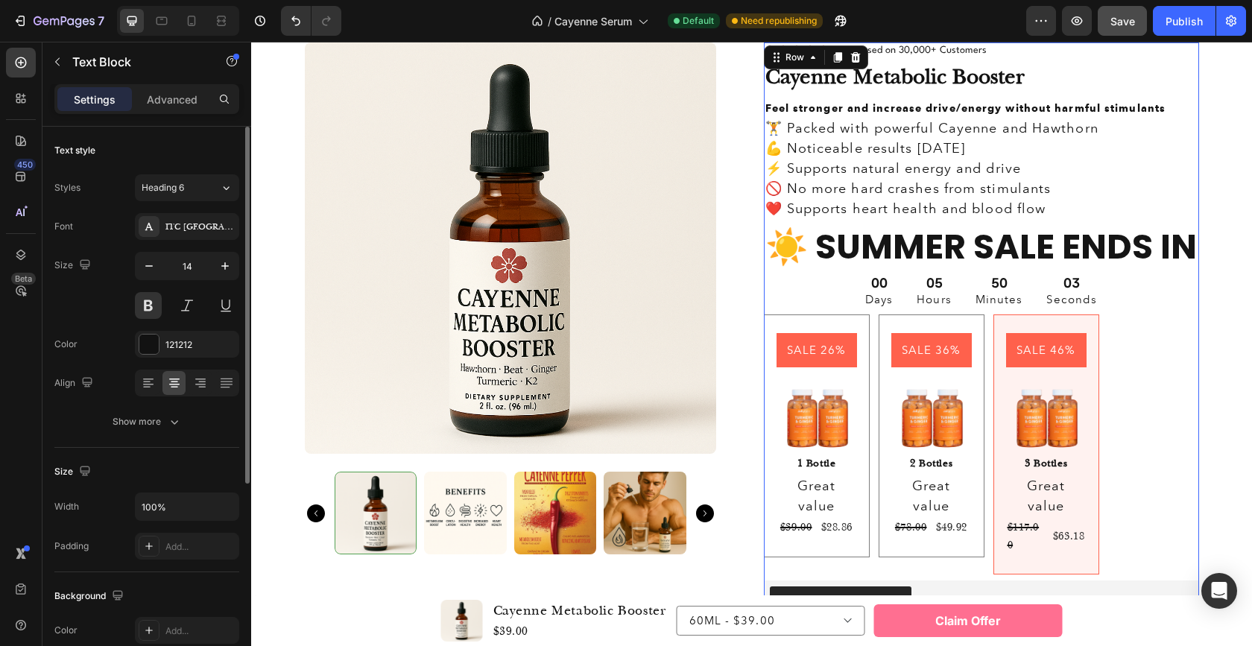
click at [1153, 472] on div "Icon Icon Icon Icon Icon Icon List 4.8 based on 30,000+ Customers Text Block Ro…" at bounding box center [981, 377] width 435 height 670
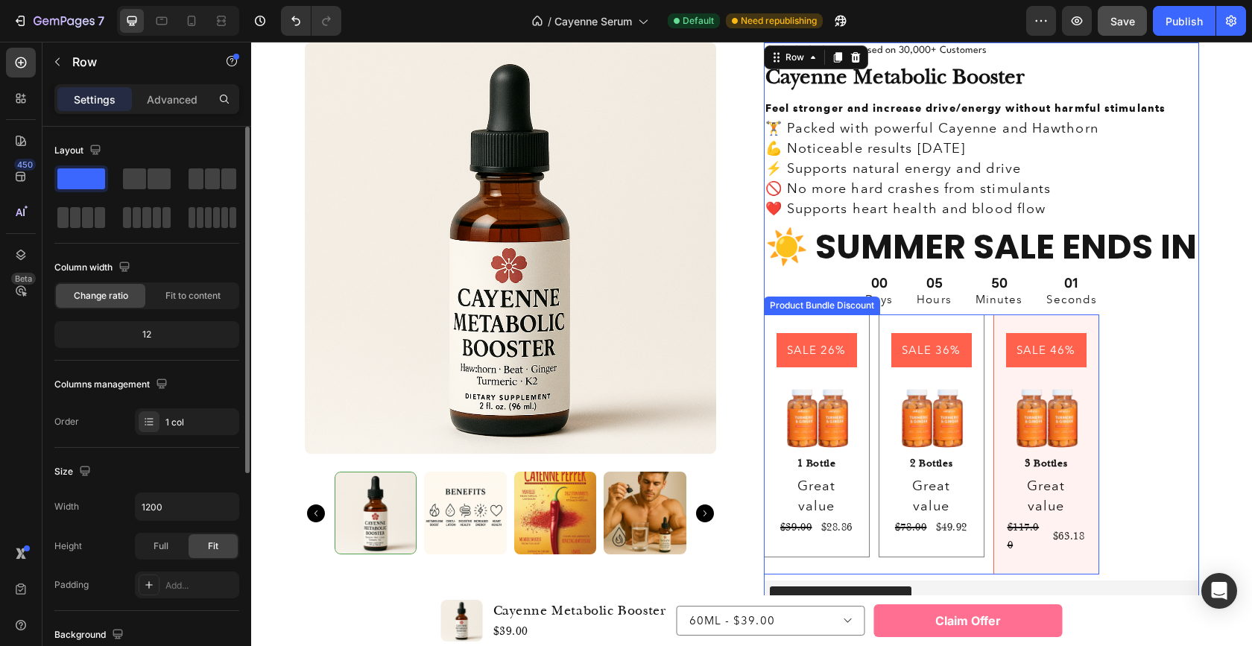
click at [1083, 457] on div "SALE 46% Product Badge Image 3 Bottles Text Block Great value Text Block $117.0…" at bounding box center [1046, 444] width 106 height 260
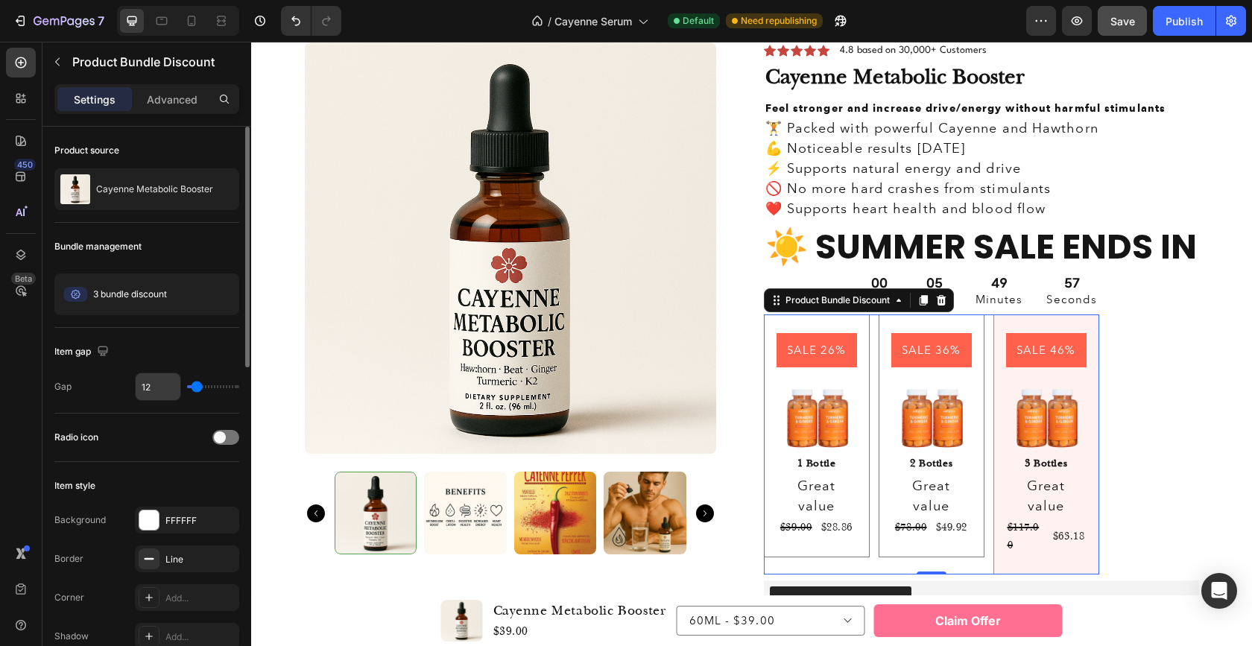
click at [152, 387] on input "12" at bounding box center [158, 386] width 45 height 27
type input "1"
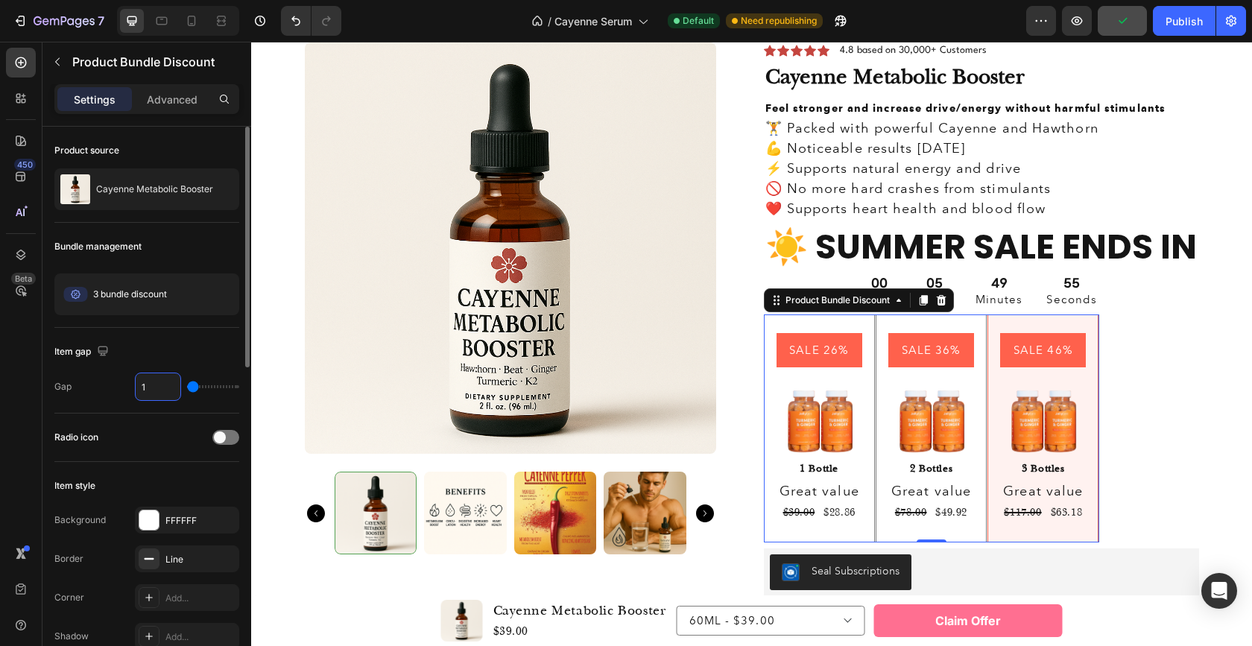
type input "13"
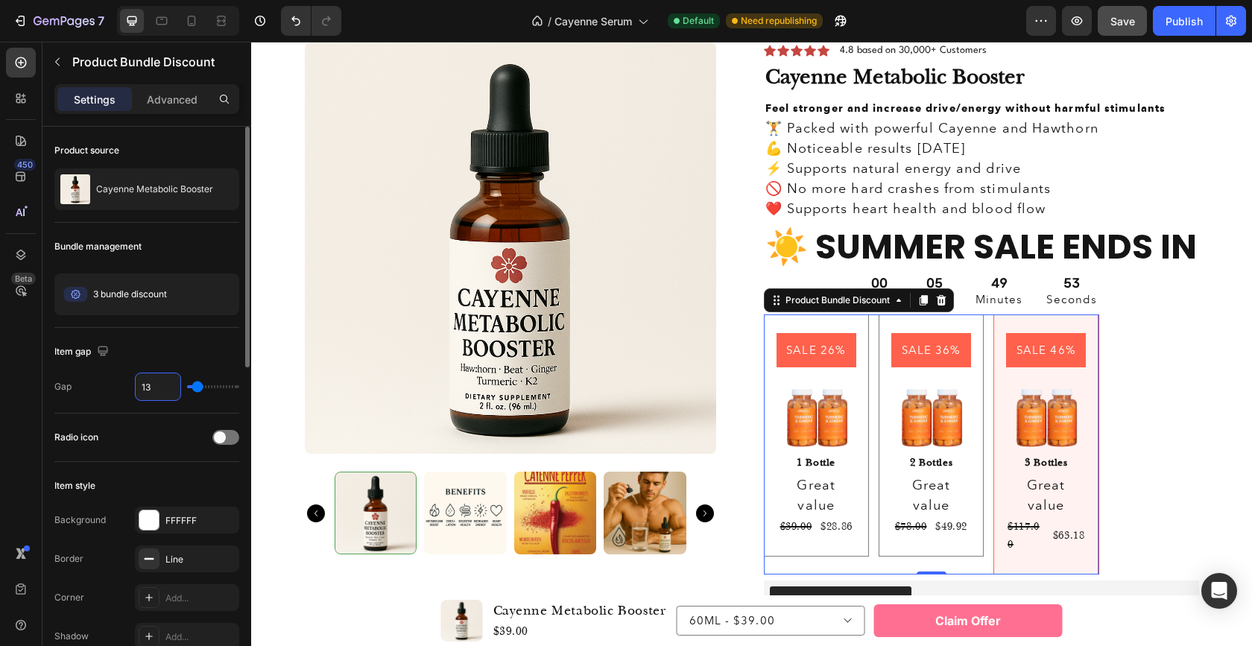
type input "1"
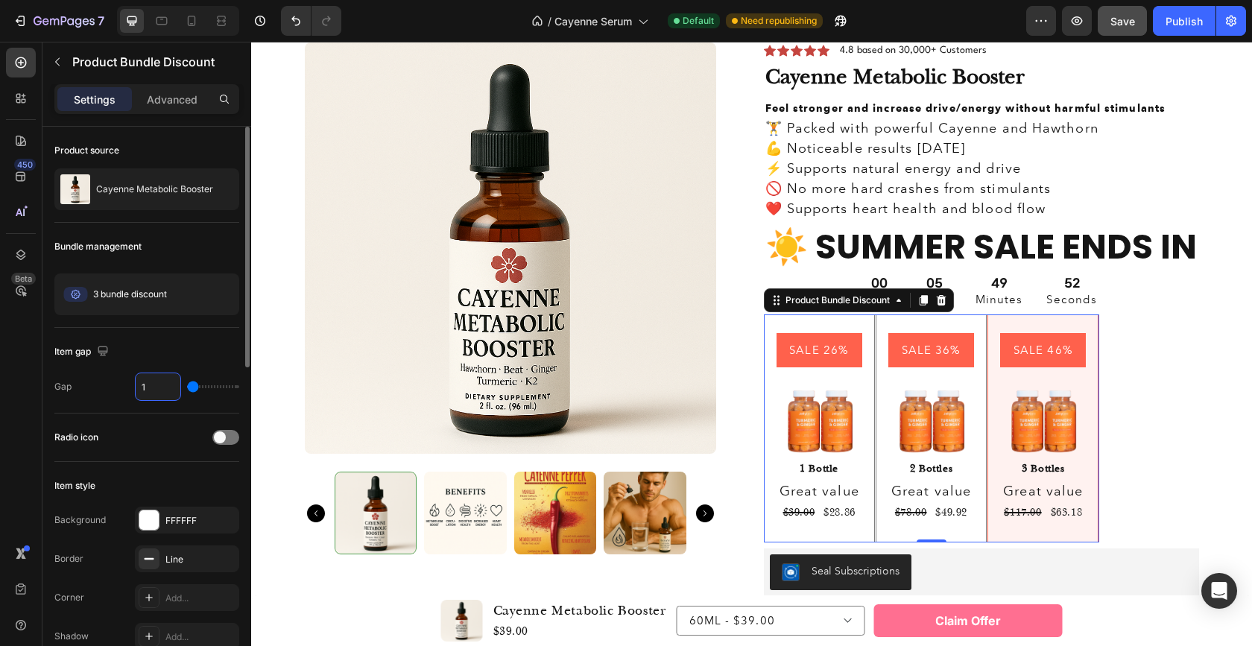
type input "14"
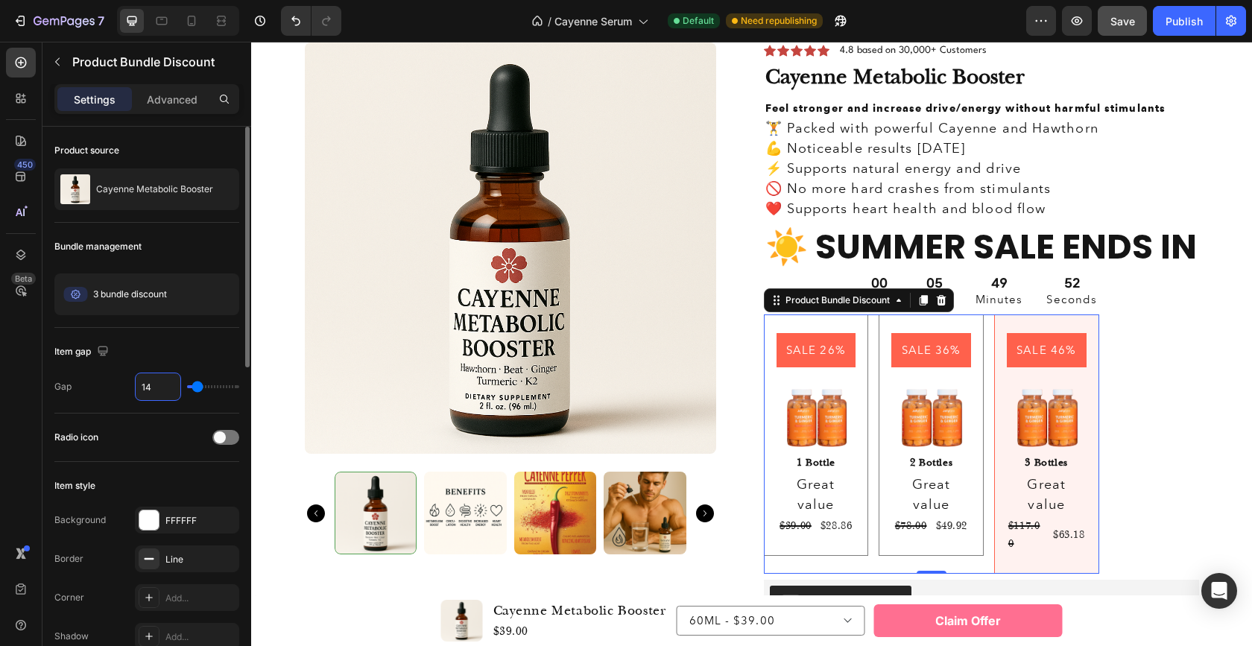
type input "1"
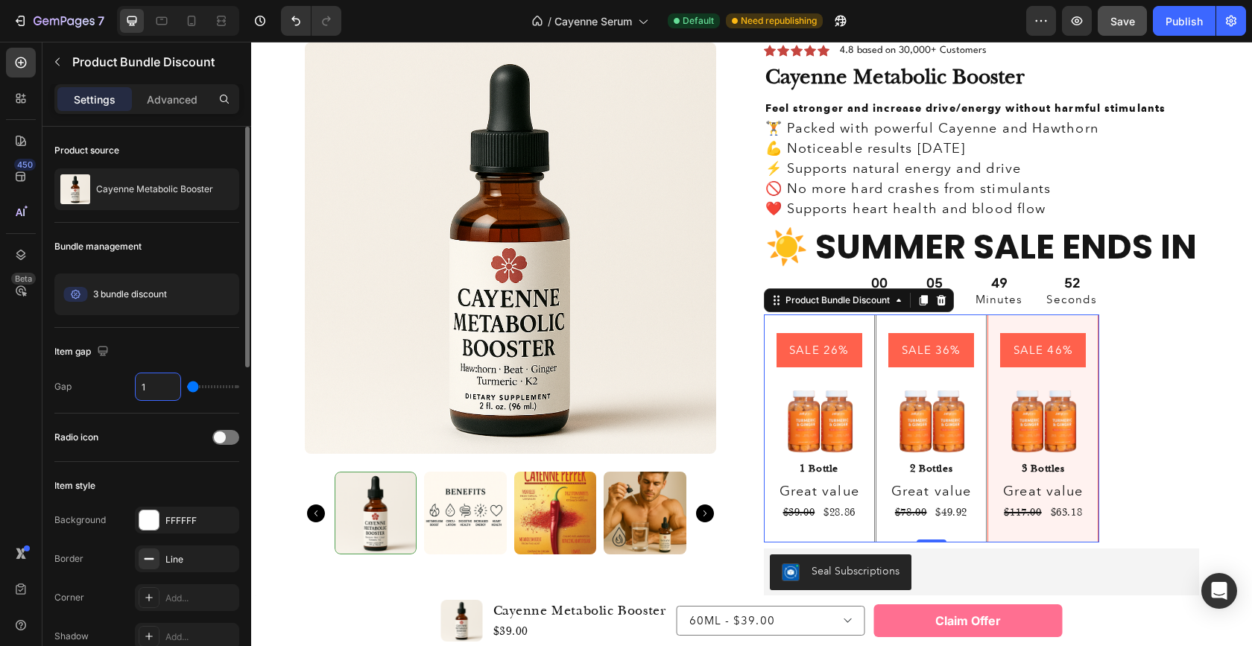
type input "0"
type input "1"
type input "12"
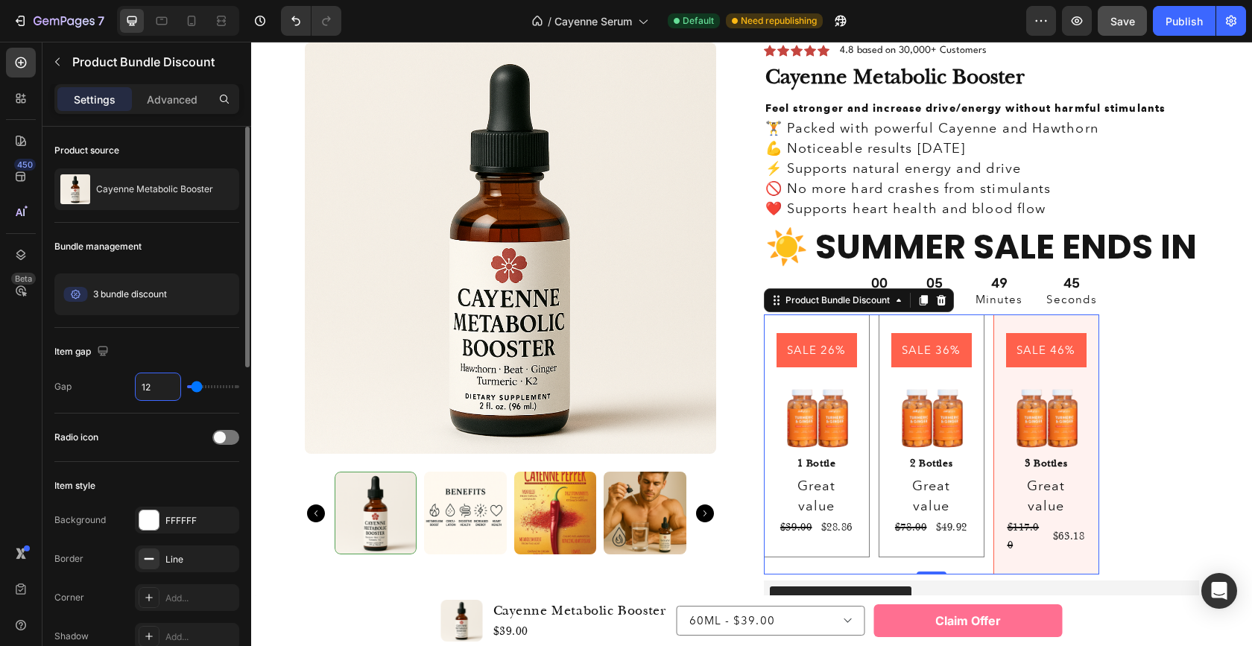
type input "1"
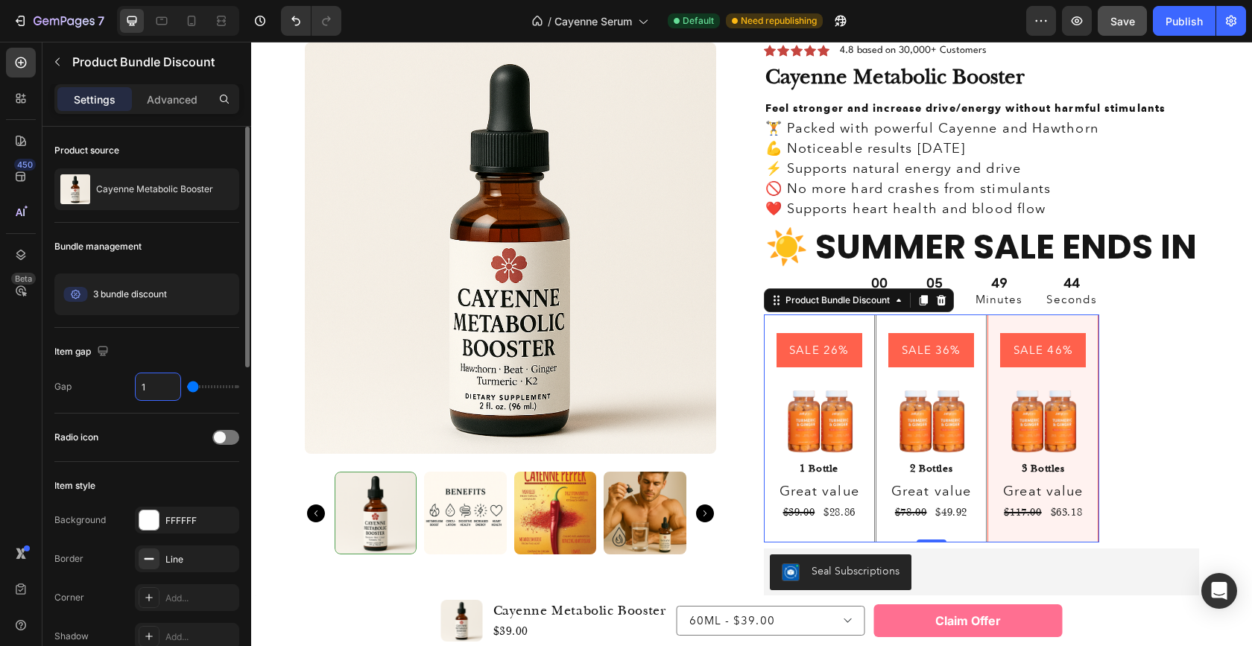
type input "0"
type input "5"
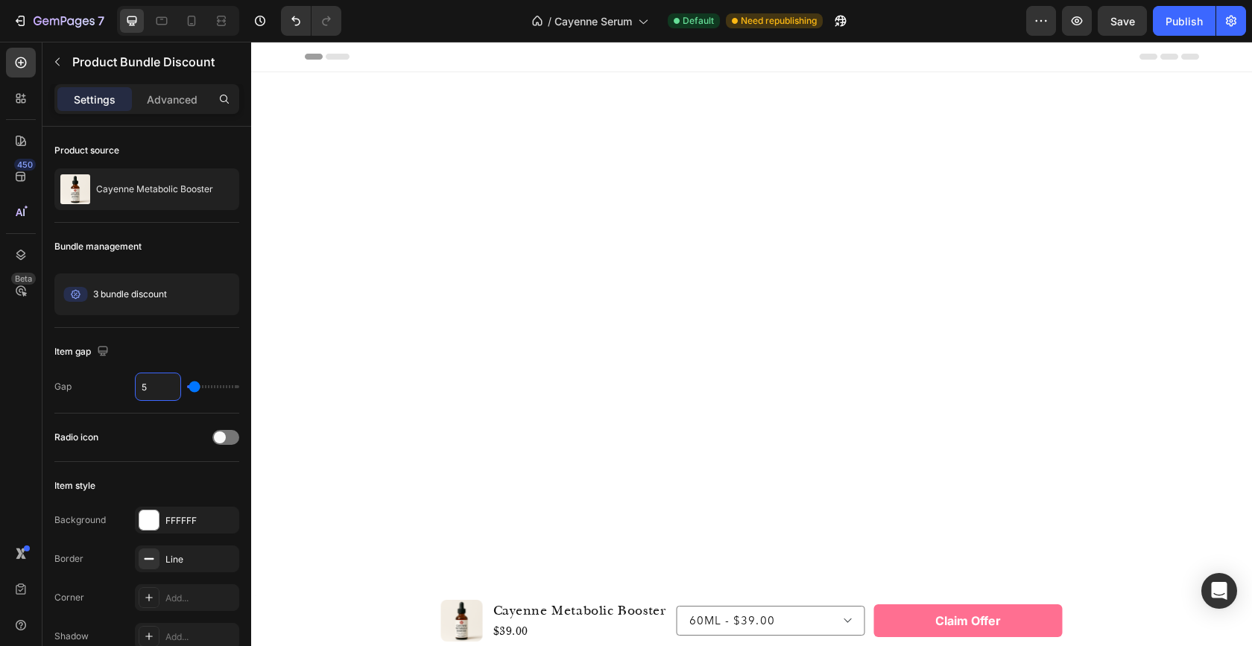
scroll to position [3572, 0]
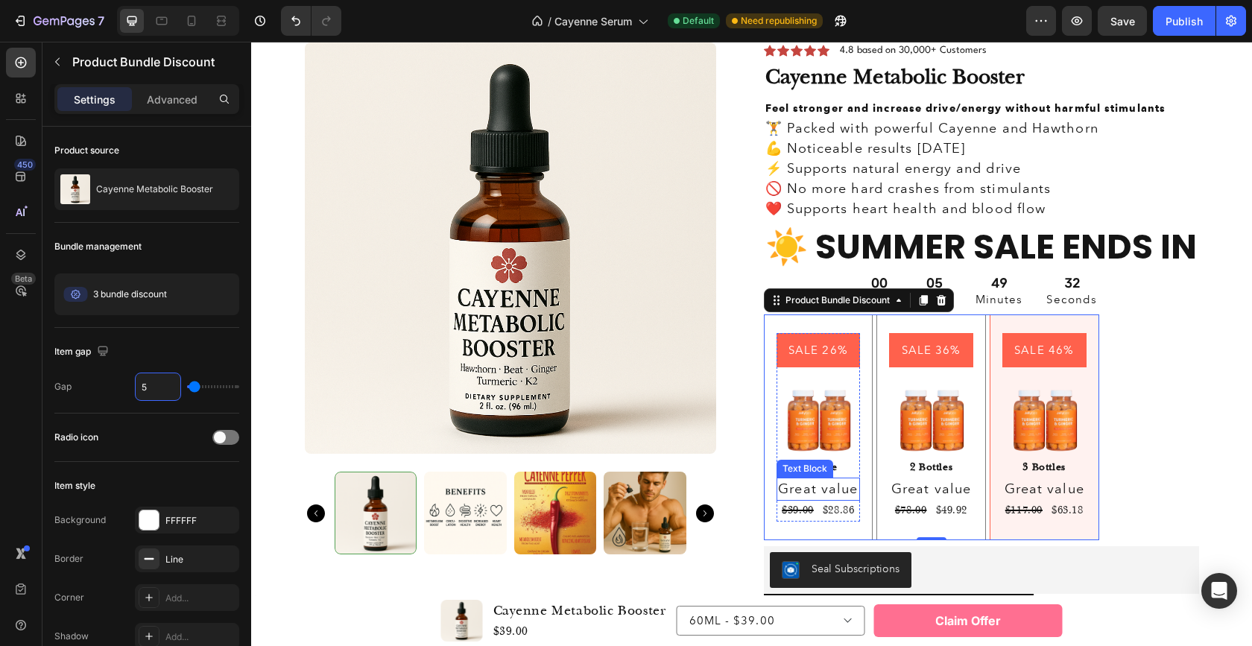
click at [802, 490] on p "Great value" at bounding box center [818, 489] width 81 height 20
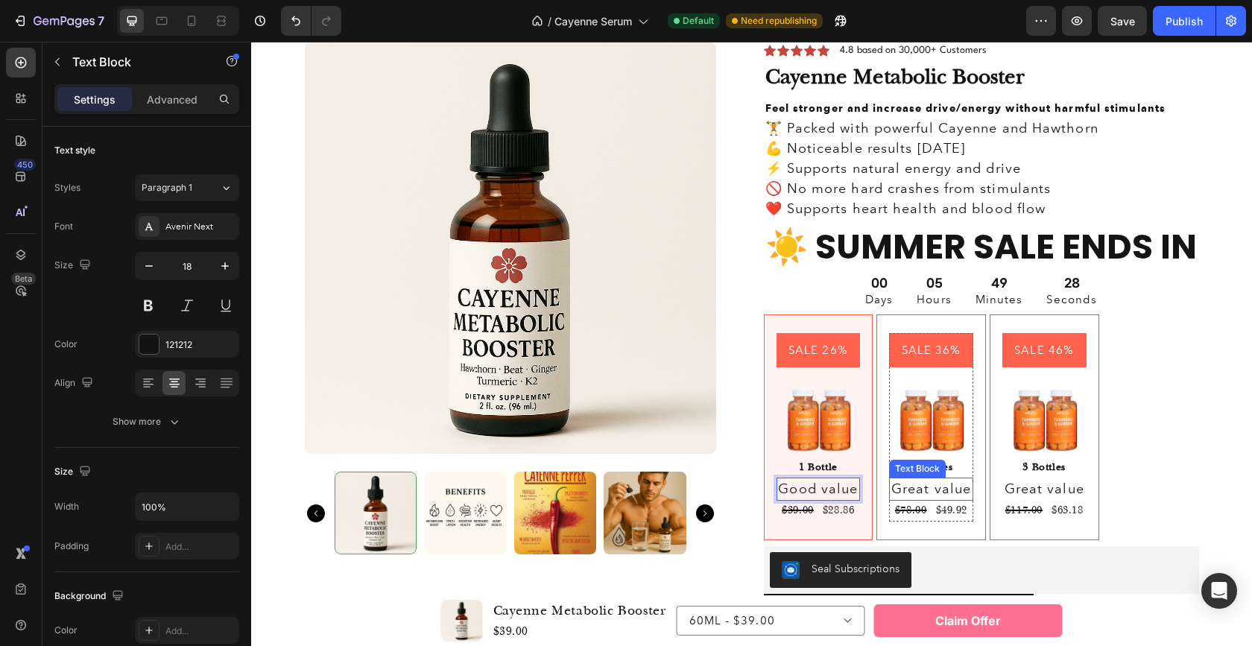
click at [914, 492] on p "Great value" at bounding box center [930, 489] width 81 height 20
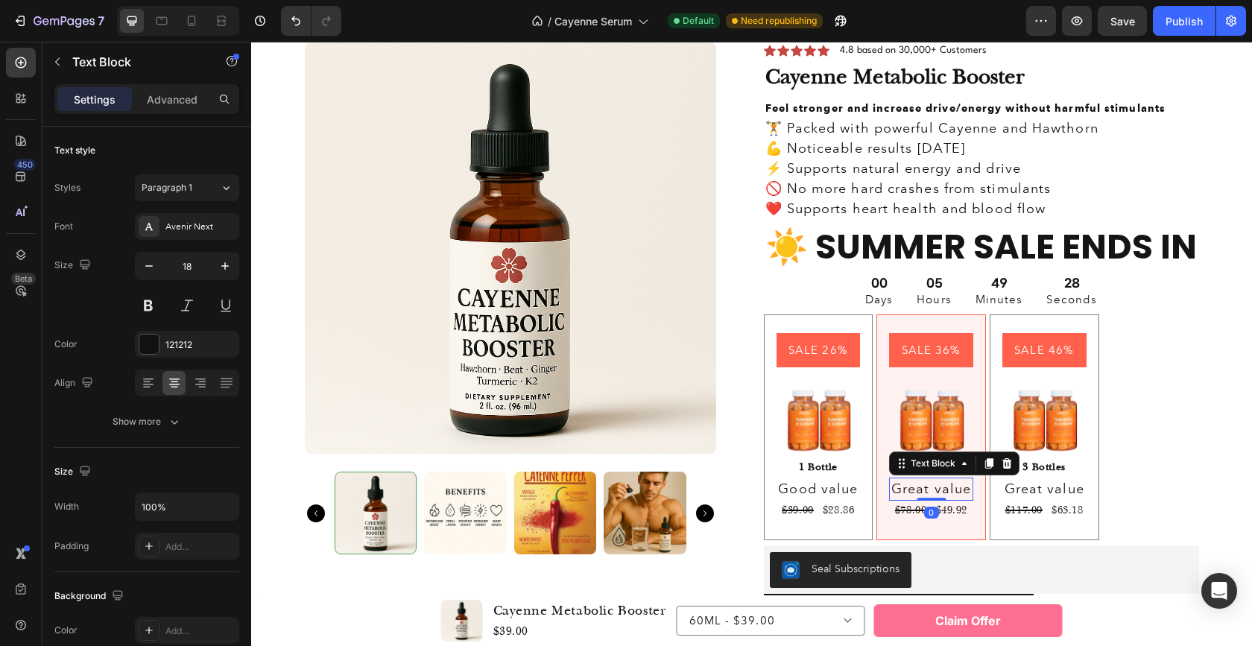
click at [914, 492] on p "Great value" at bounding box center [930, 489] width 81 height 20
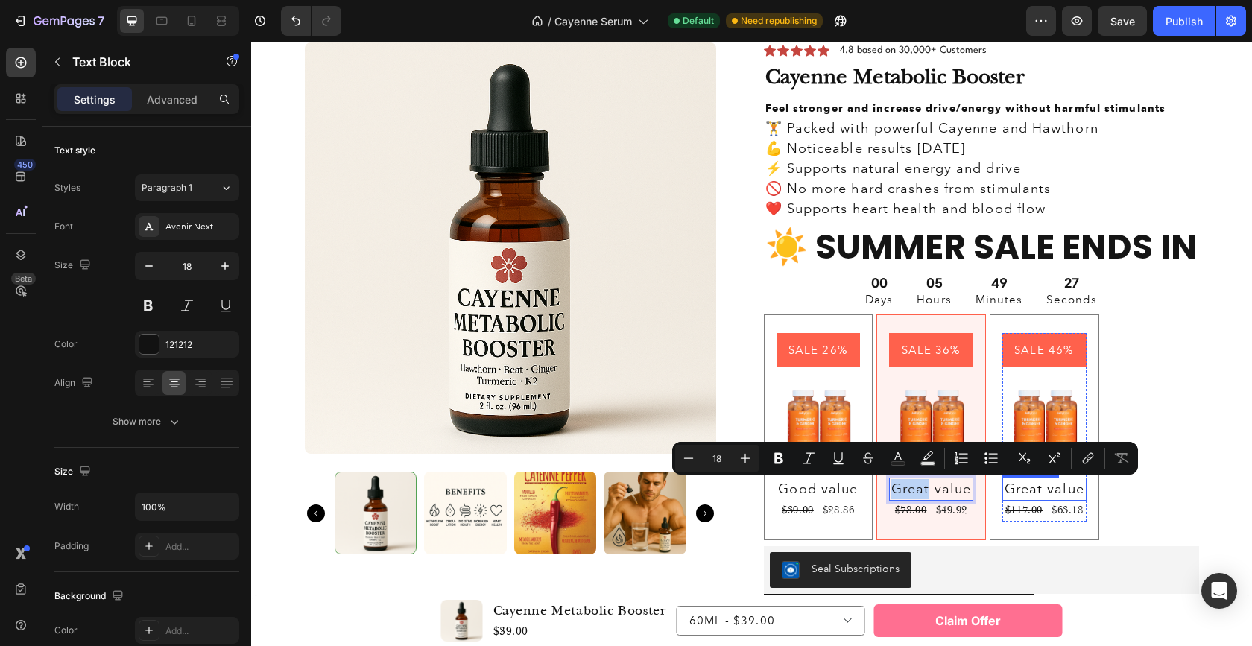
click at [1025, 492] on p "Great value" at bounding box center [1044, 489] width 81 height 20
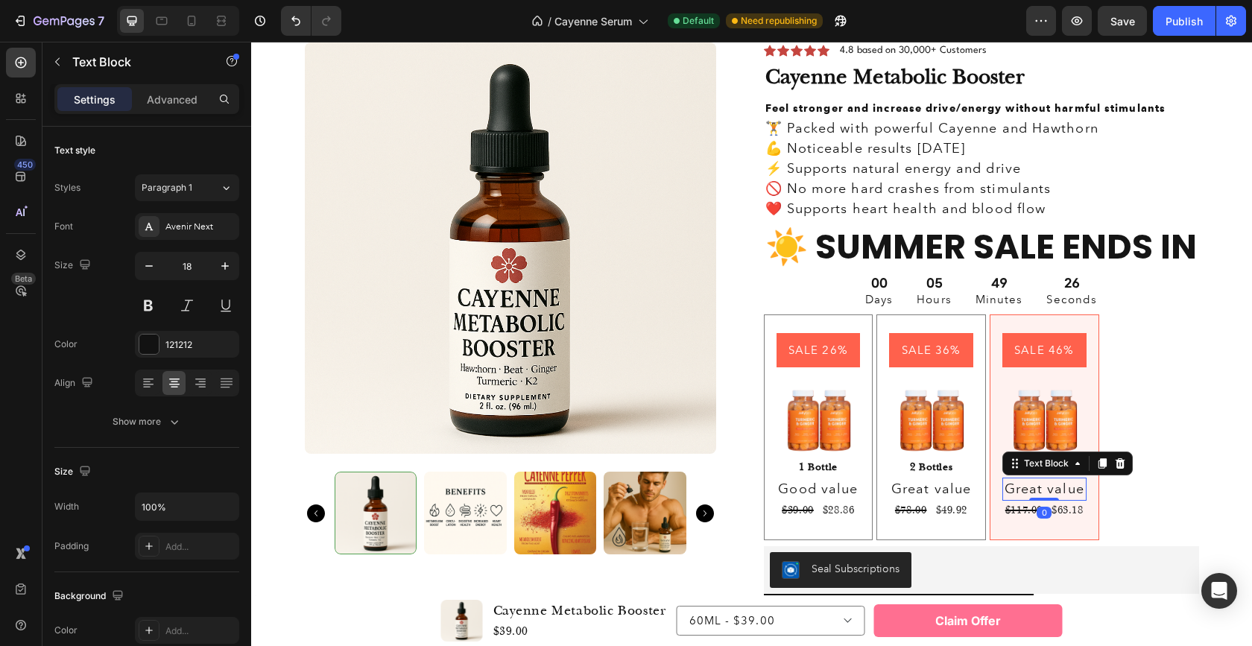
click at [1025, 492] on p "Great value" at bounding box center [1044, 489] width 81 height 20
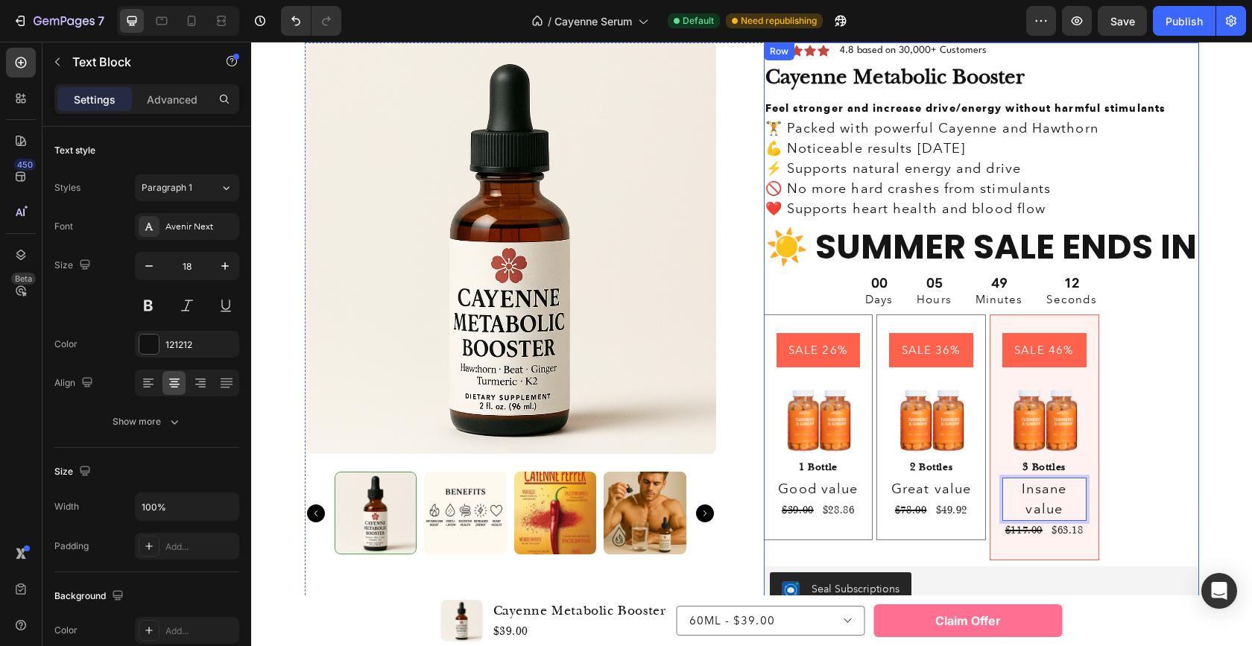
click at [1139, 483] on div "Icon Icon Icon Icon Icon Icon List 4.8 based on 30,000+ Customers Text Block Ro…" at bounding box center [981, 370] width 435 height 656
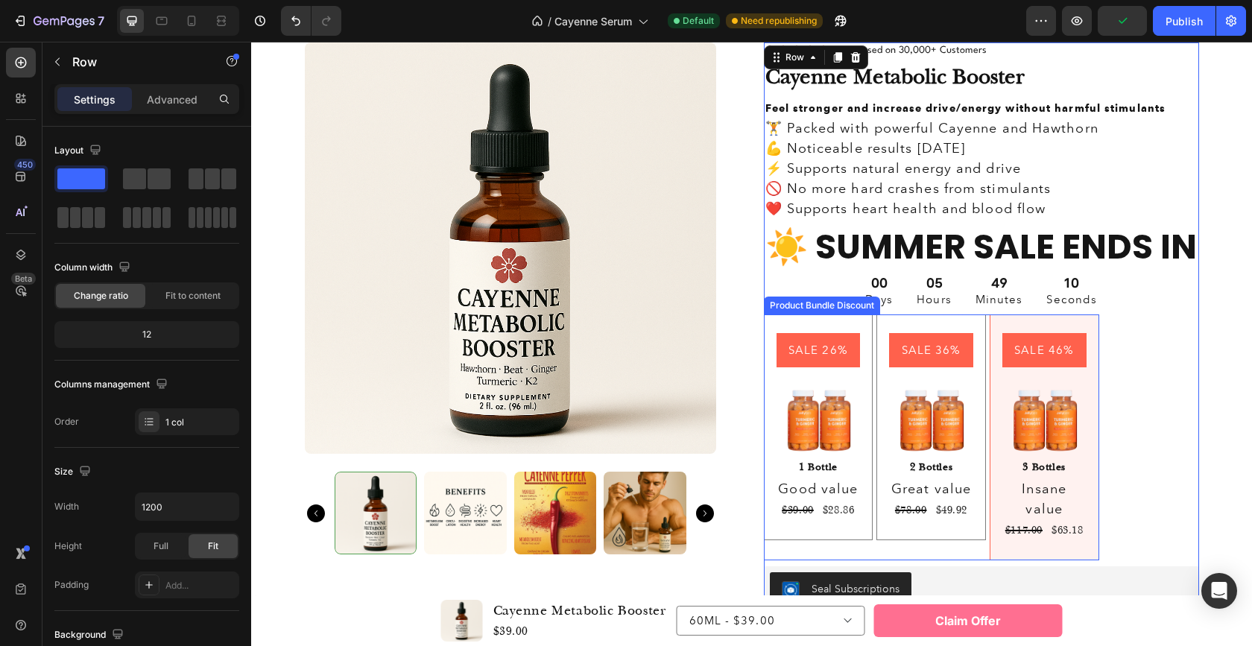
click at [1092, 484] on div "SALE 46% Product Badge Image 3 Bottles Text Block Insane value Text Block $117.…" at bounding box center [1044, 437] width 110 height 246
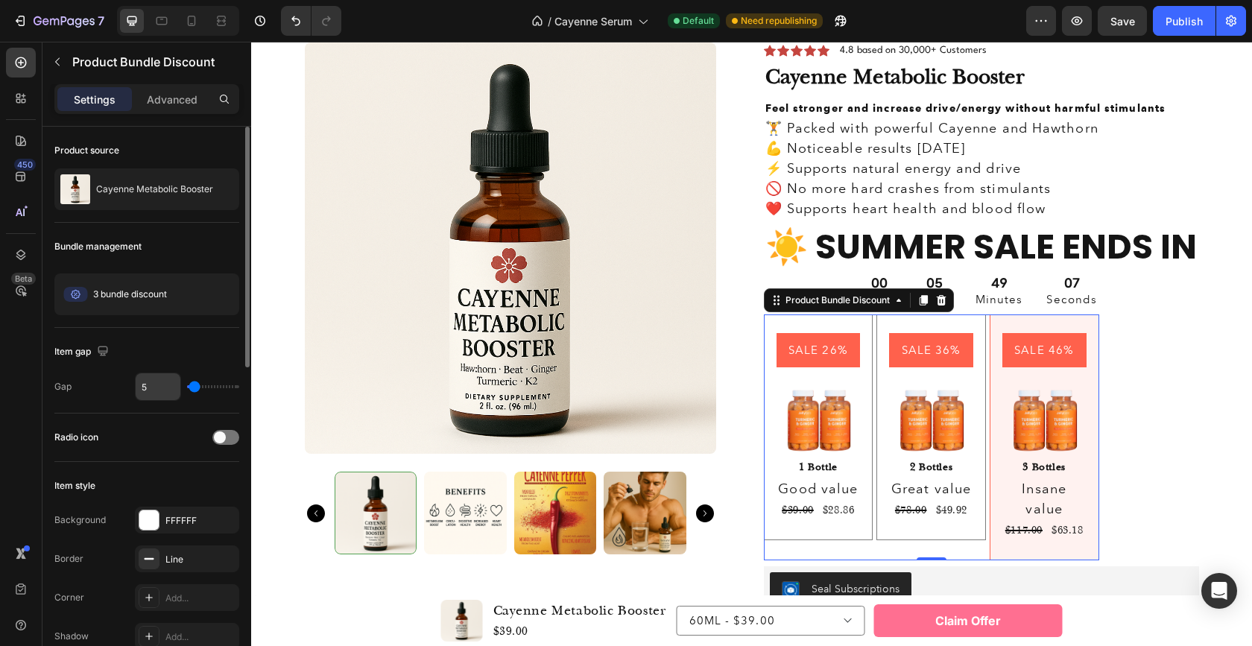
click at [145, 386] on input "5" at bounding box center [158, 386] width 45 height 27
type input "0"
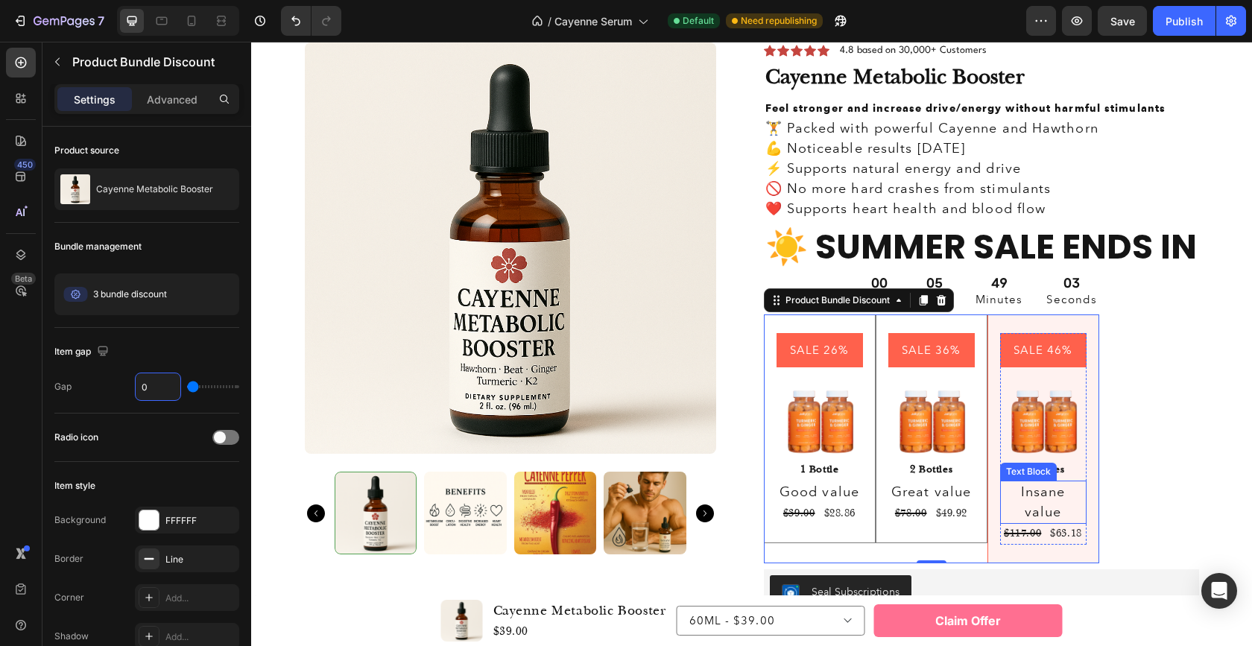
click at [1036, 507] on p "Insane value" at bounding box center [1042, 502] width 83 height 40
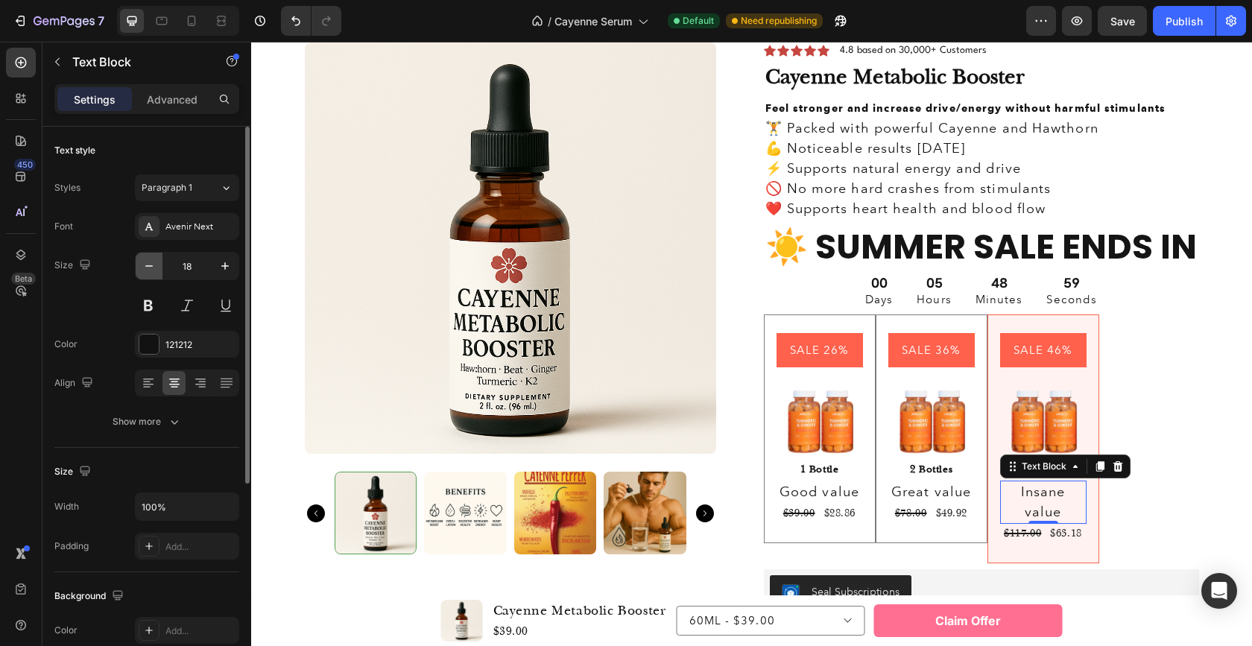
click at [153, 267] on icon "button" at bounding box center [149, 266] width 15 height 15
type input "17"
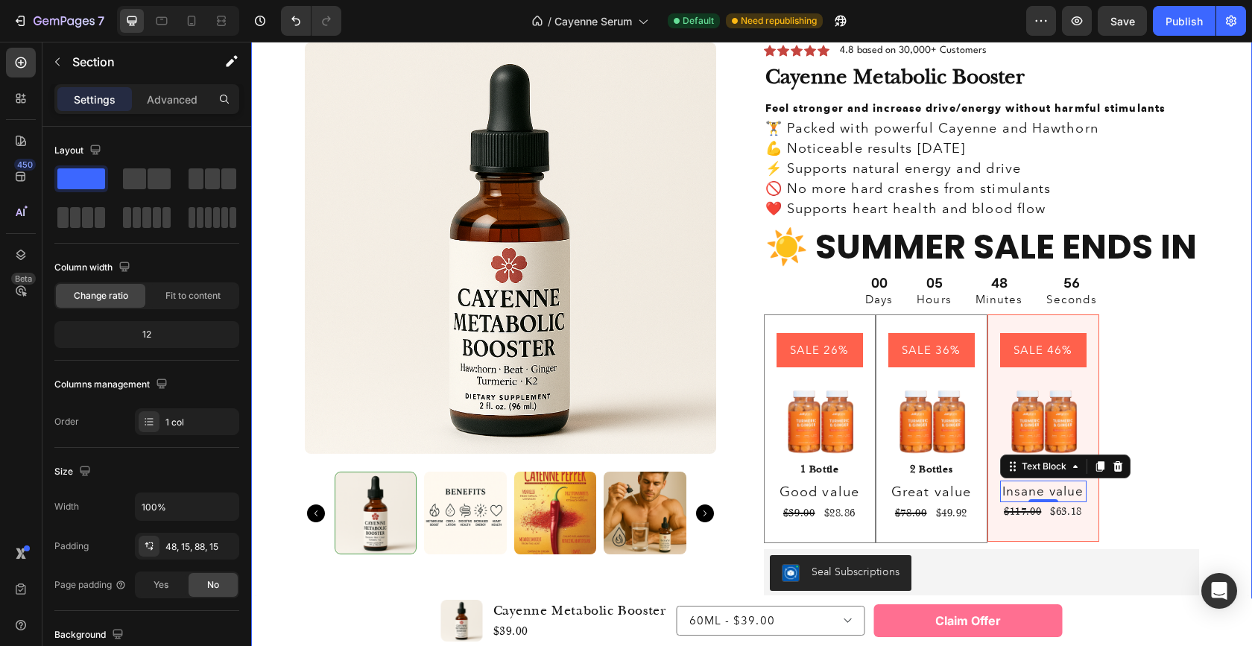
click at [1194, 490] on div "Product Images Icon Icon Icon Icon Icon Icon List 4.8 based on 30,000+ Customer…" at bounding box center [751, 514] width 978 height 945
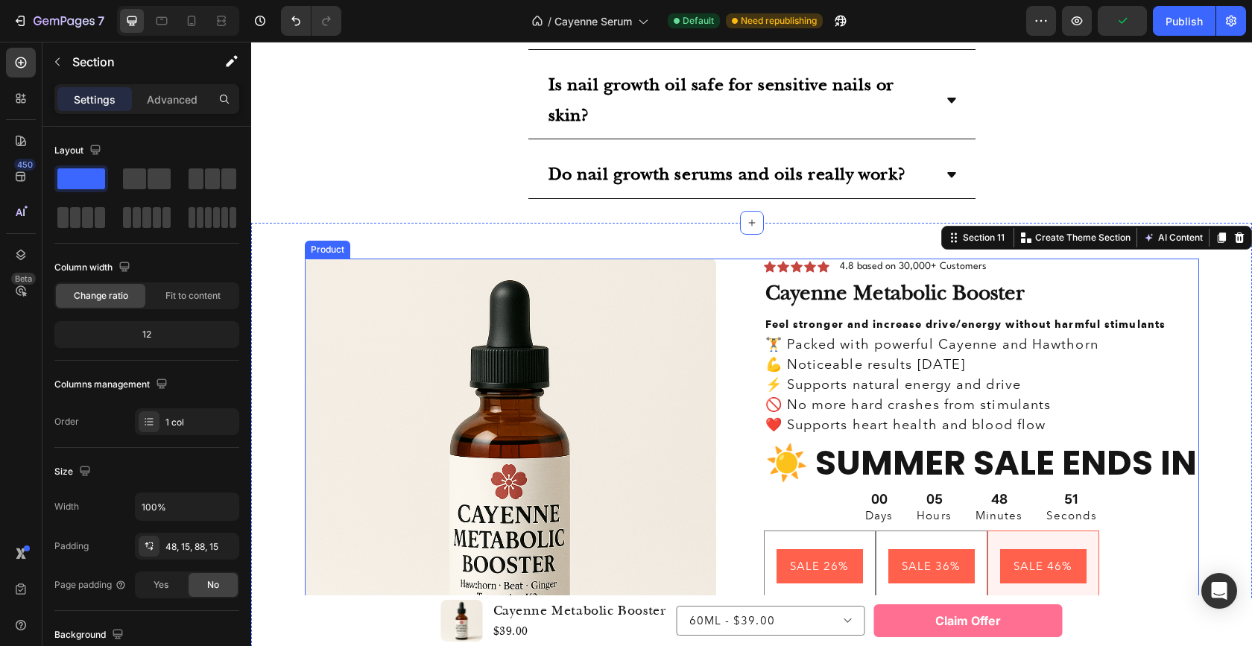
scroll to position [3530, 0]
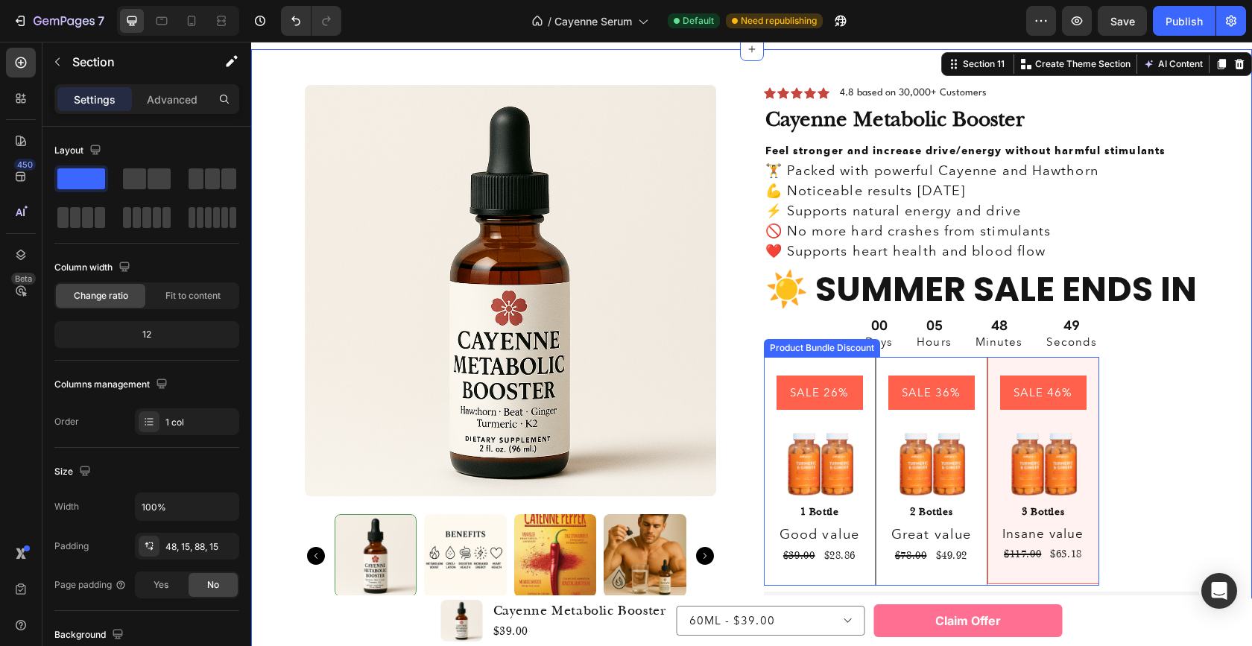
click at [1091, 412] on div "SALE 46% Product Badge Image 3 Bottles Text Block Insane value Text Block $117.…" at bounding box center [1043, 470] width 112 height 227
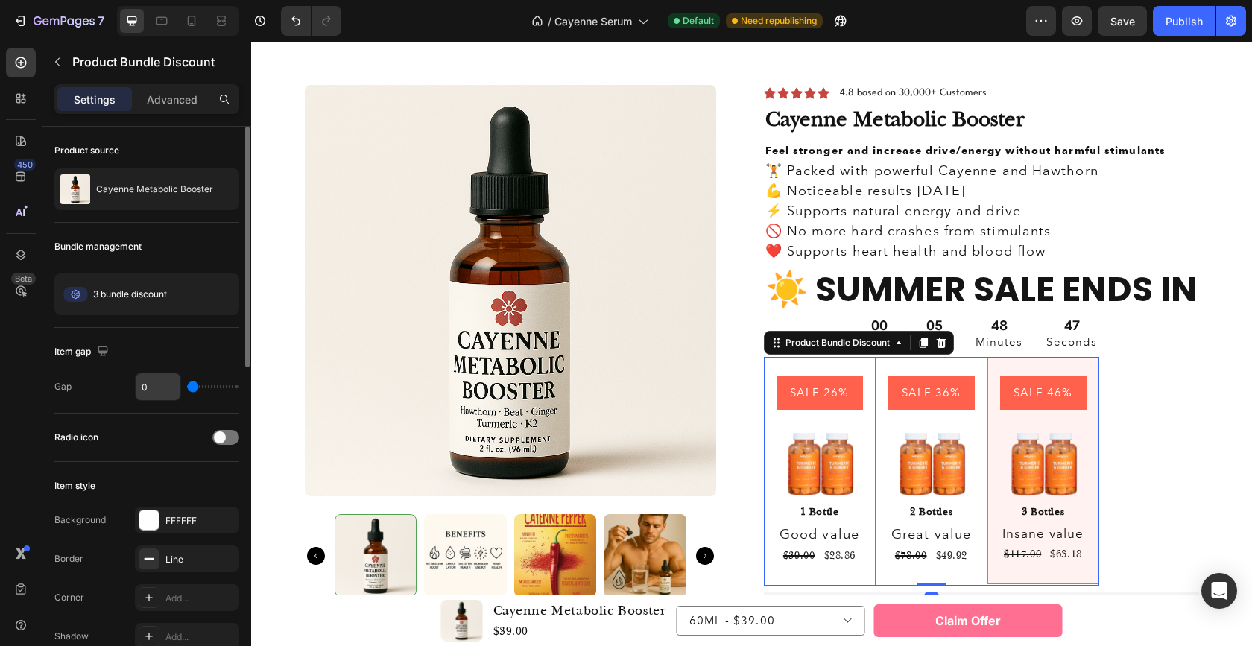
click at [156, 393] on input "0" at bounding box center [158, 386] width 45 height 27
type input "5"
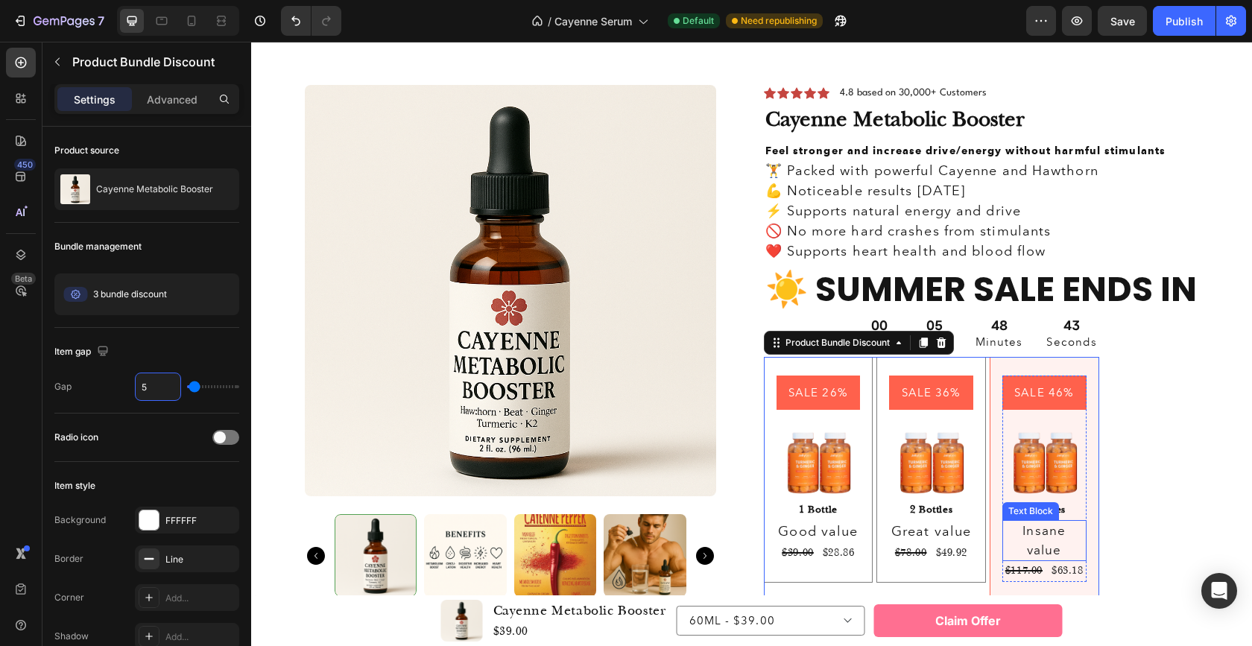
click at [1064, 540] on p "Insane value" at bounding box center [1044, 541] width 81 height 38
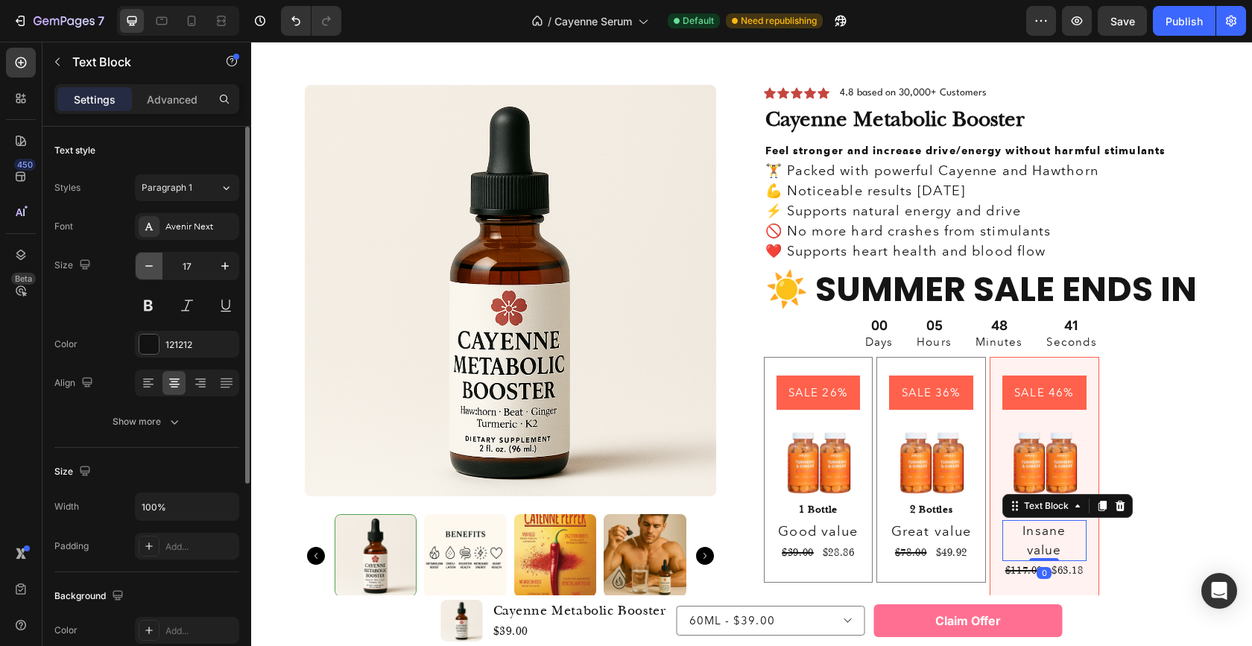
click at [153, 267] on icon "button" at bounding box center [149, 266] width 15 height 15
type input "16"
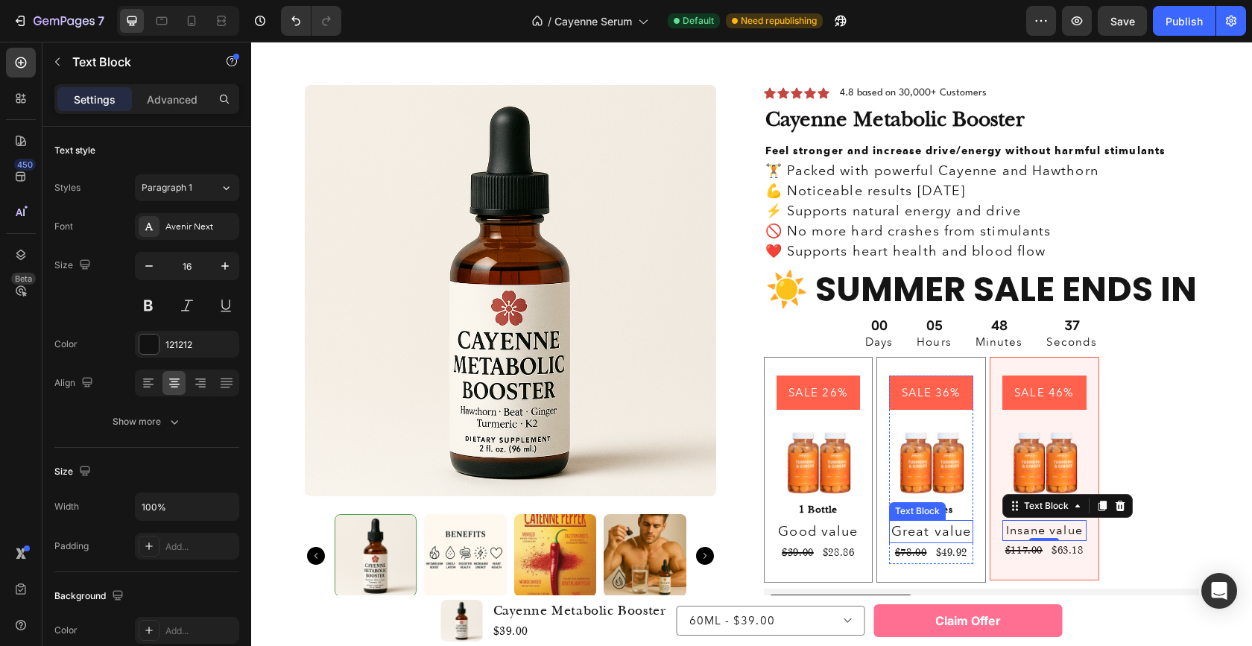
click at [957, 529] on p "Great value" at bounding box center [930, 532] width 81 height 20
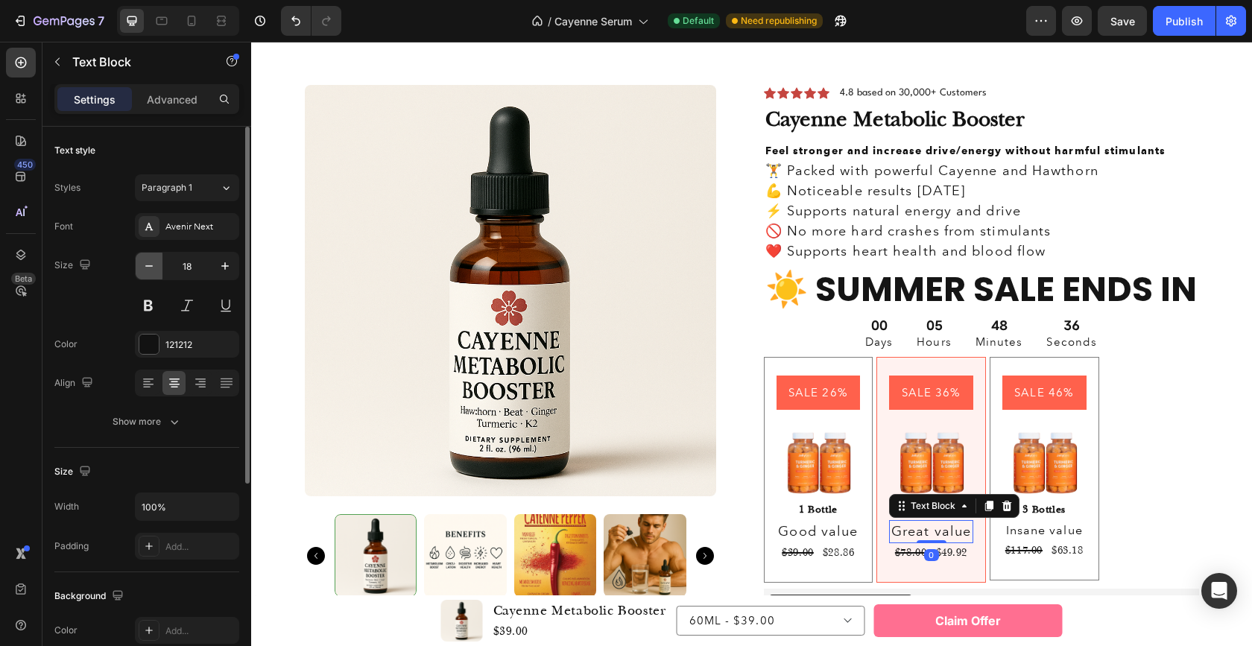
click at [150, 270] on icon "button" at bounding box center [149, 266] width 15 height 15
type input "16"
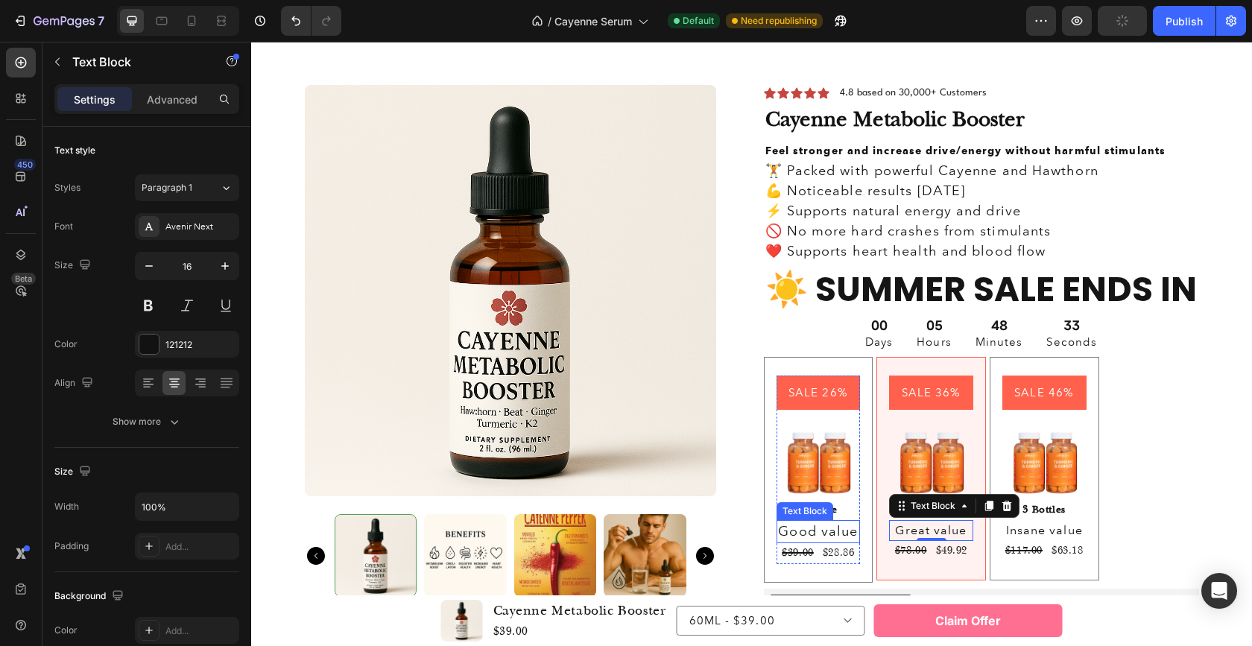
click at [790, 529] on p "Good value" at bounding box center [818, 532] width 81 height 20
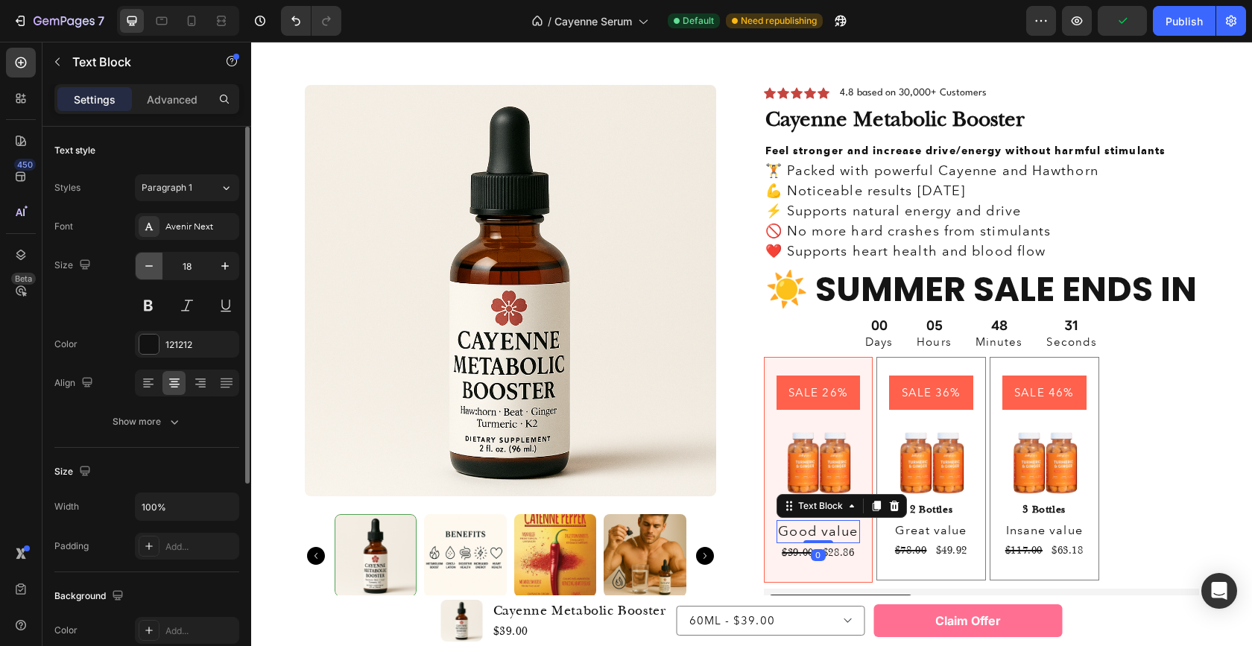
click at [151, 264] on icon "button" at bounding box center [149, 266] width 15 height 15
type input "16"
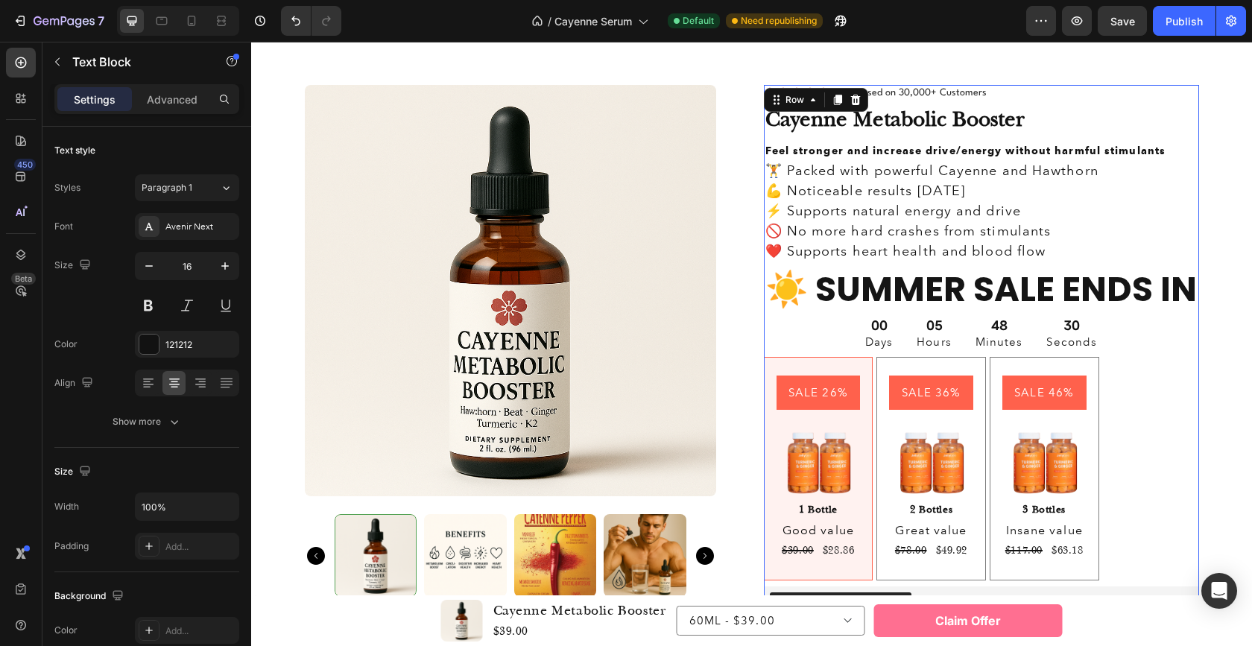
click at [1121, 466] on div "Icon Icon Icon Icon Icon Icon List 4.8 based on 30,000+ Customers Text Block Ro…" at bounding box center [981, 401] width 435 height 633
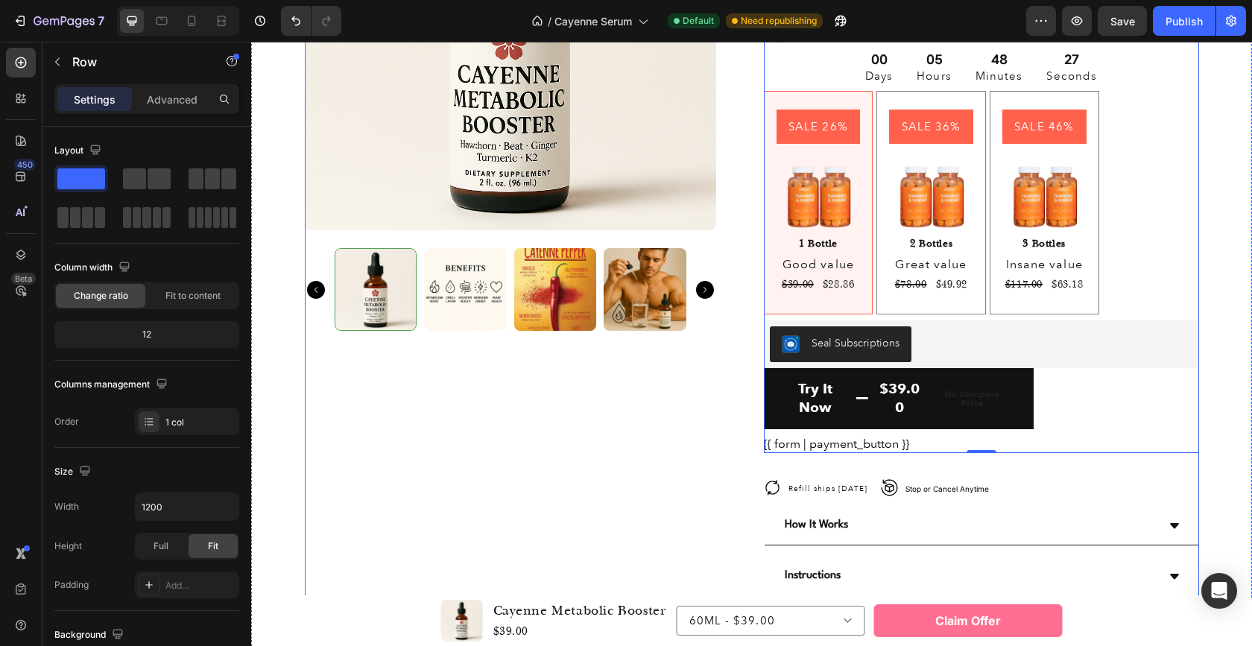
scroll to position [3549, 0]
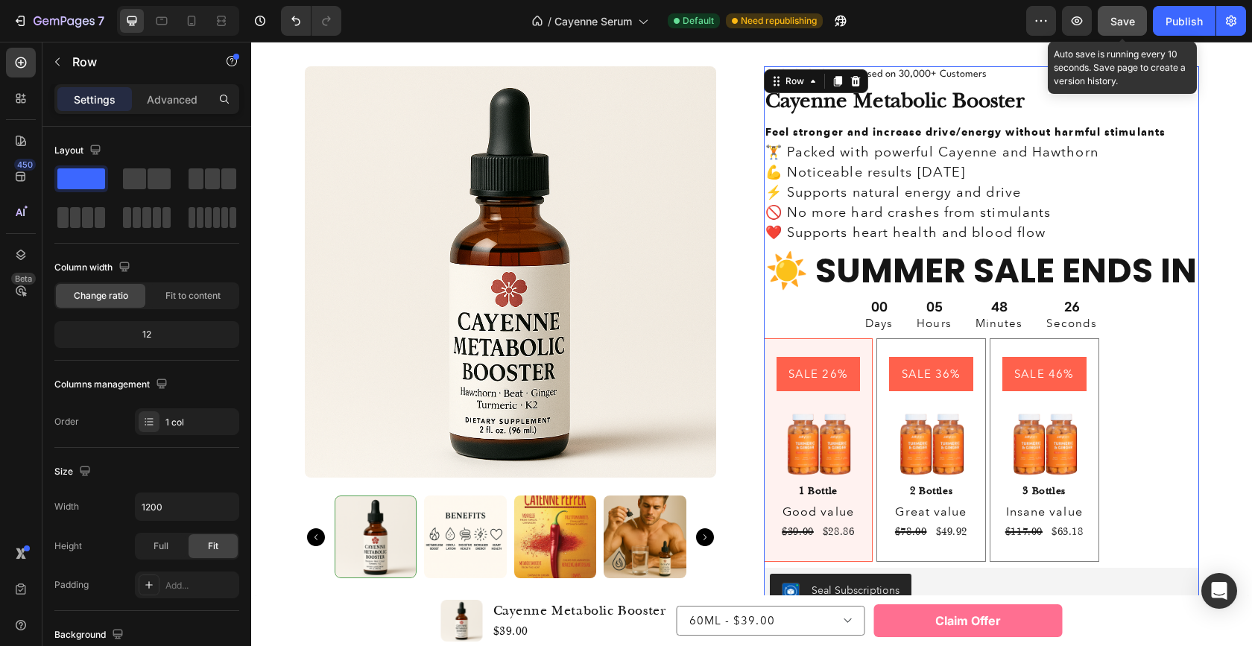
click at [1126, 19] on span "Save" at bounding box center [1122, 21] width 25 height 13
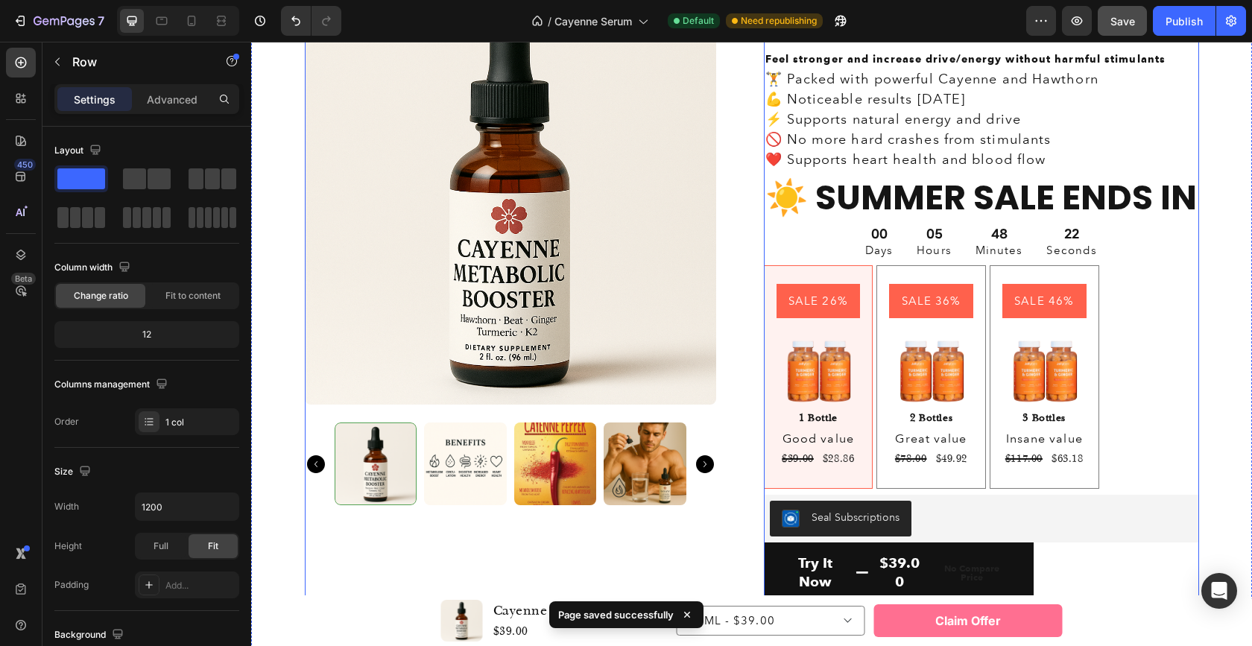
scroll to position [3637, 0]
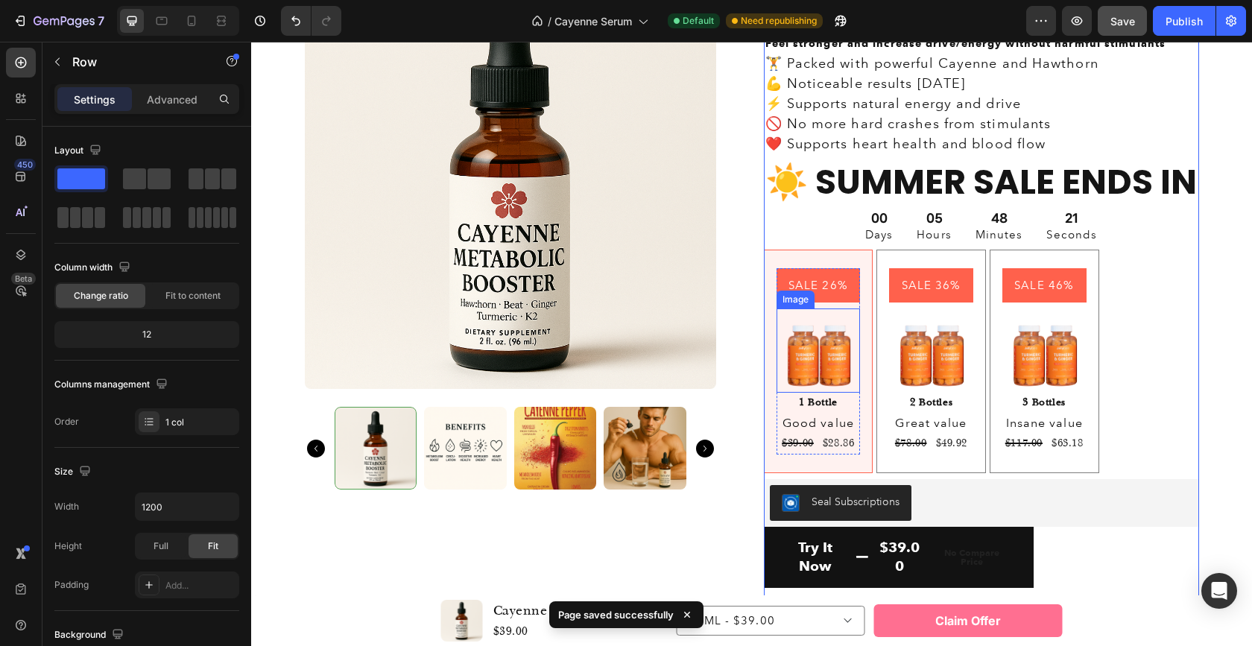
click at [828, 354] on img at bounding box center [818, 349] width 84 height 83
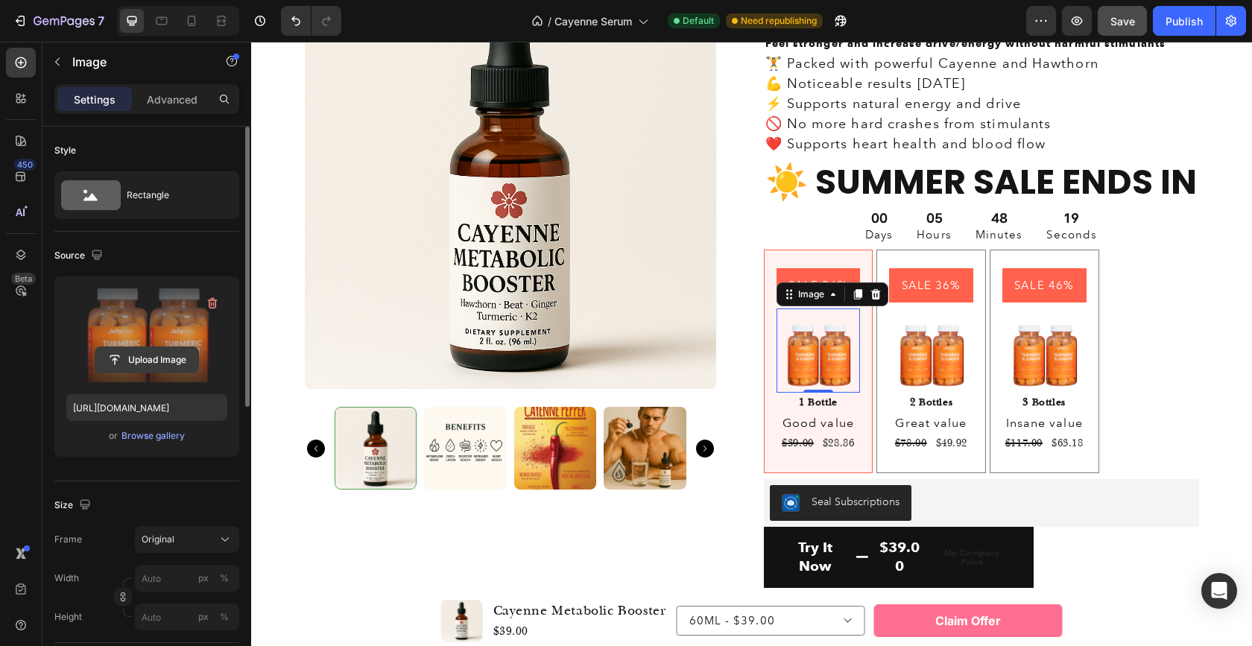
click at [150, 358] on input "file" at bounding box center [146, 359] width 103 height 25
click at [148, 356] on input "file" at bounding box center [146, 359] width 103 height 25
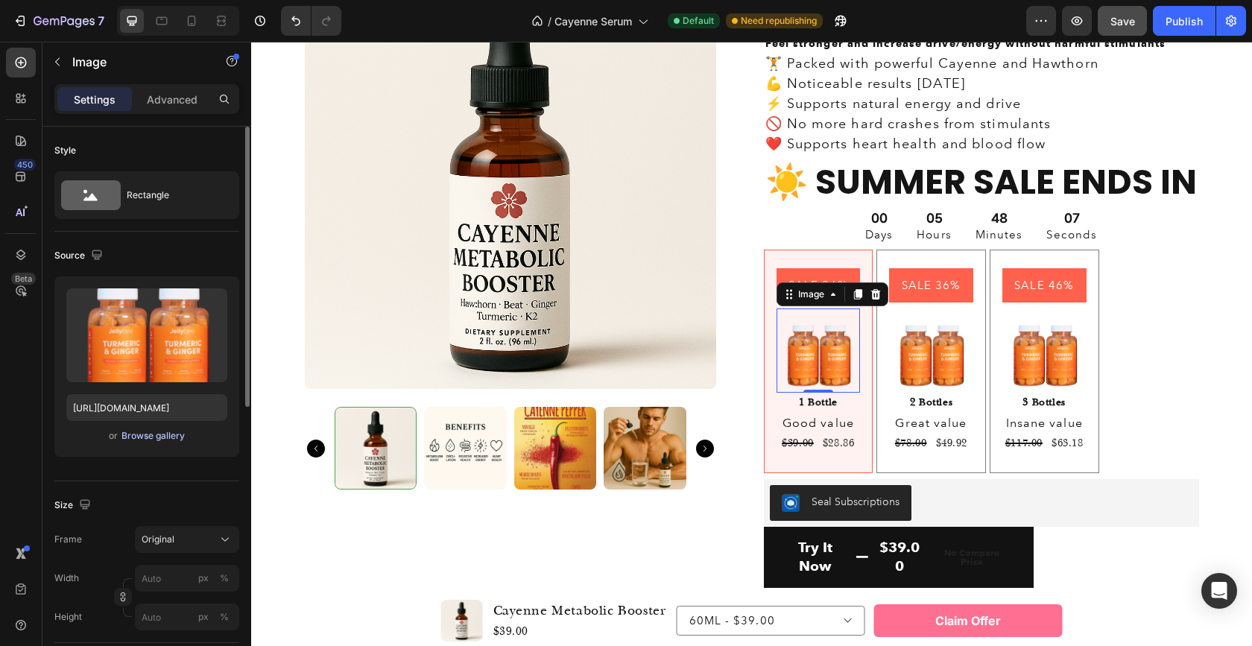
click at [157, 438] on div "Browse gallery" at bounding box center [152, 435] width 63 height 13
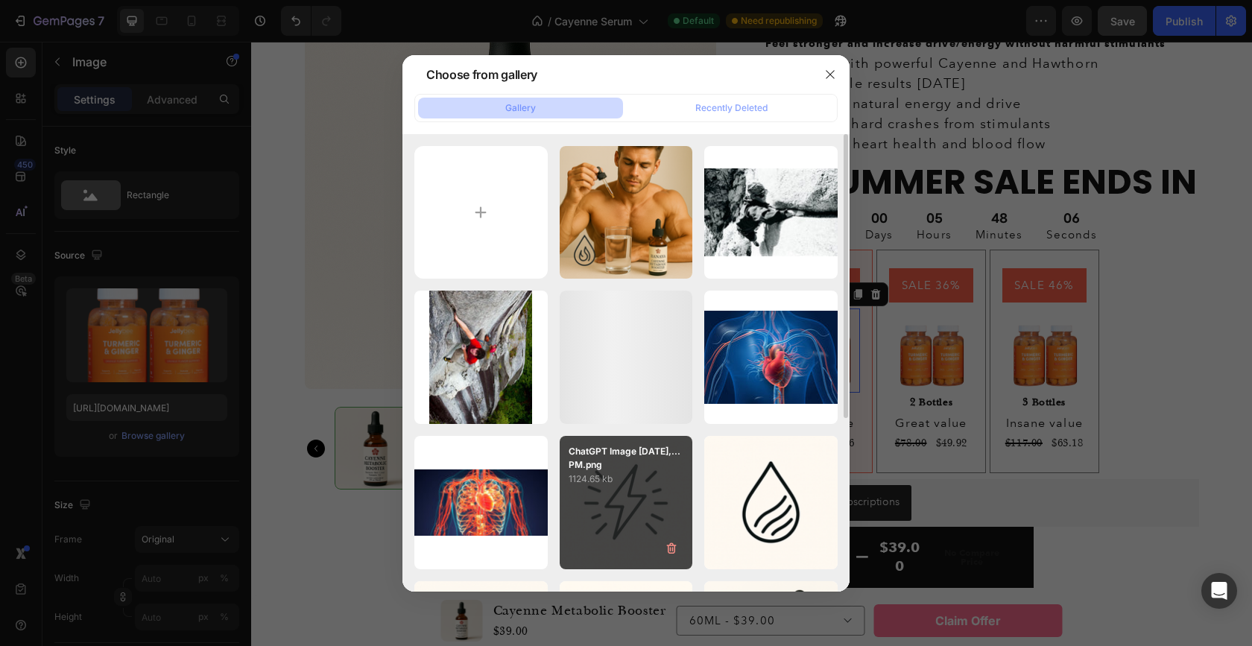
scroll to position [279, 0]
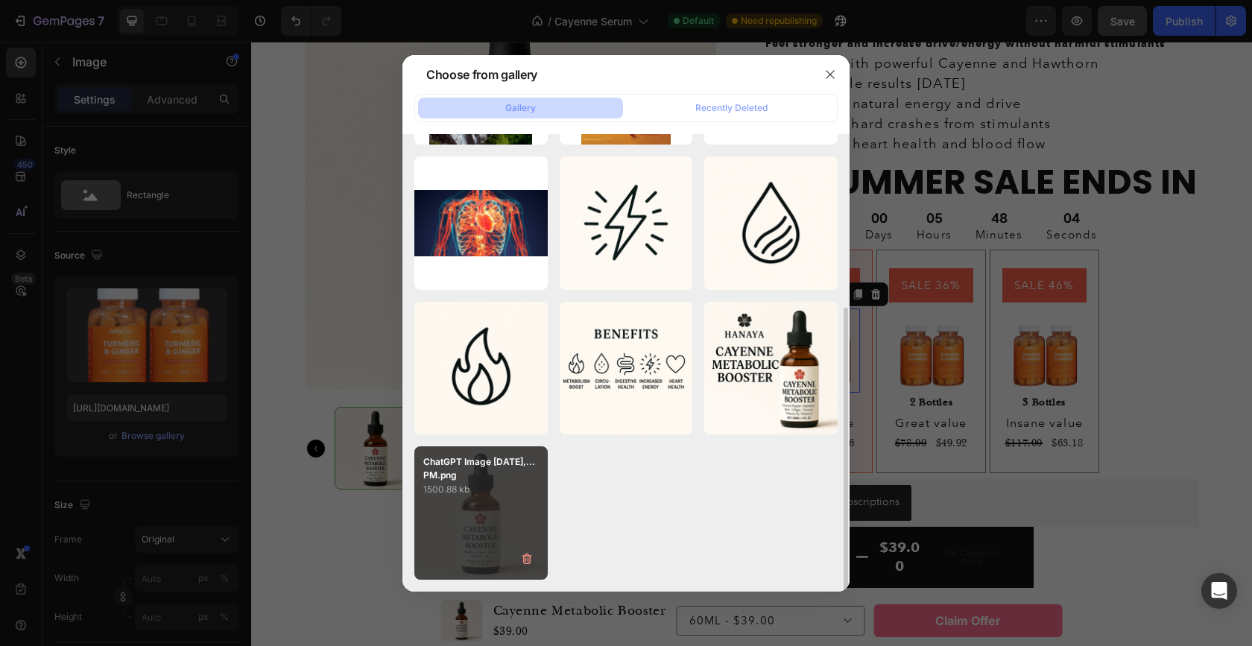
click at [481, 507] on div "ChatGPT Image Aug 24,...PM.png 1500.88 kb" at bounding box center [480, 512] width 133 height 133
type input "https://cdn.shopify.com/s/files/1/0951/9153/1823/files/gempages_580968317276128…"
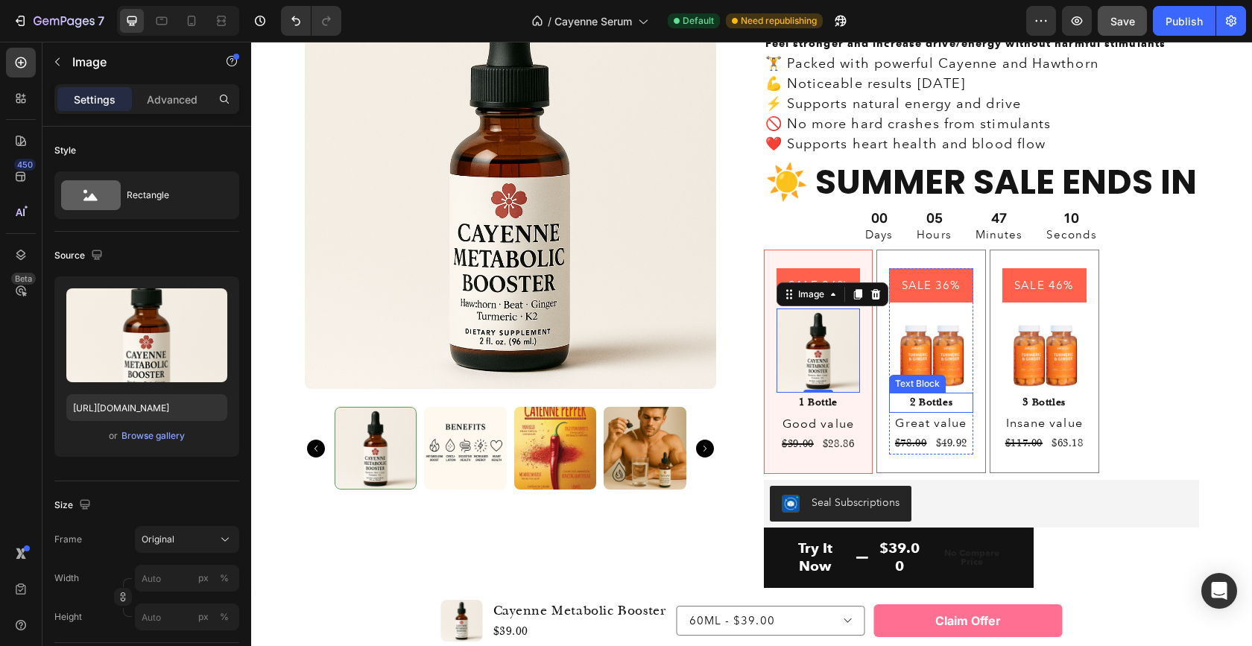
click at [933, 402] on p "2 Bottles" at bounding box center [930, 403] width 81 height 18
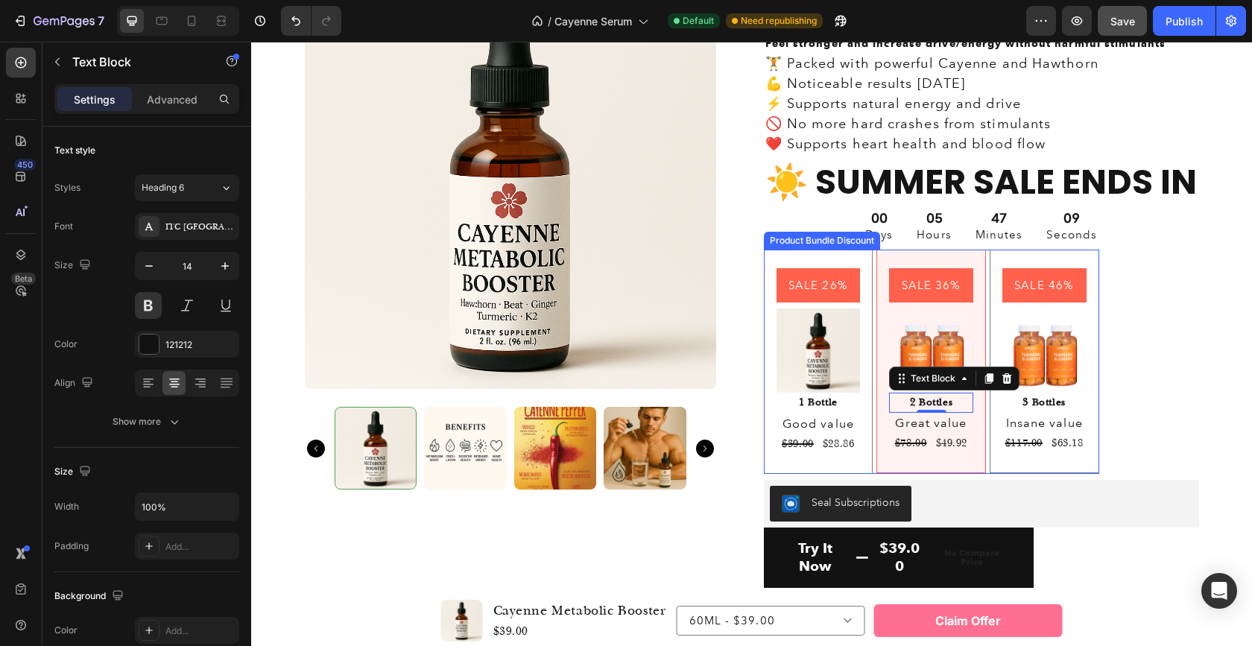
click at [976, 419] on div "SALE 36% Product Badge Image 2 Bottles Text Block 0 Great value Text Block $78.…" at bounding box center [931, 362] width 110 height 224
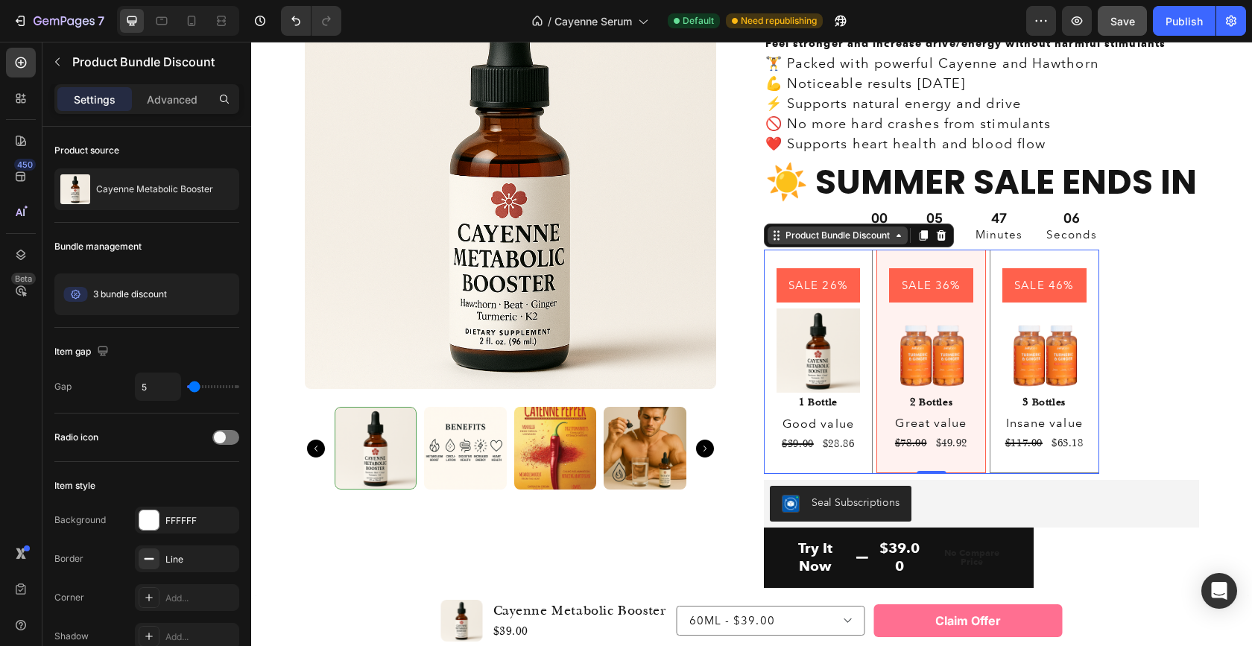
click at [895, 238] on icon at bounding box center [899, 235] width 12 height 12
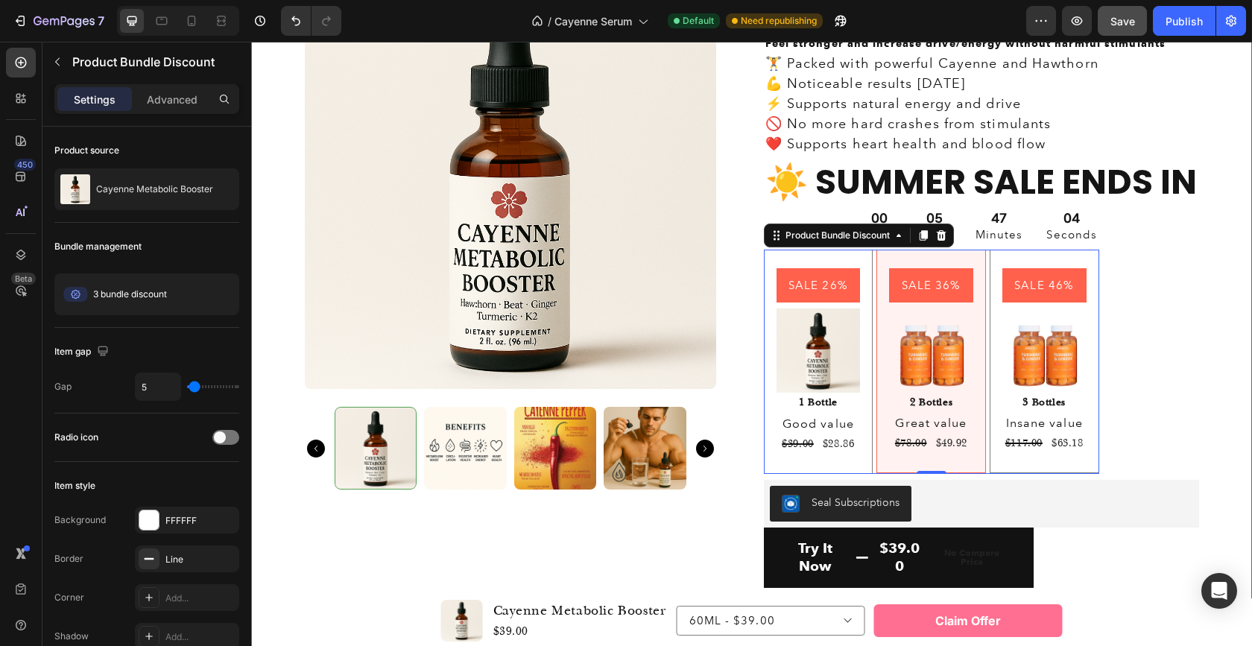
click at [1200, 281] on div "Product Images Icon Icon Icon Icon Icon Icon List 4.8 based on 30,000+ Customer…" at bounding box center [751, 448] width 978 height 941
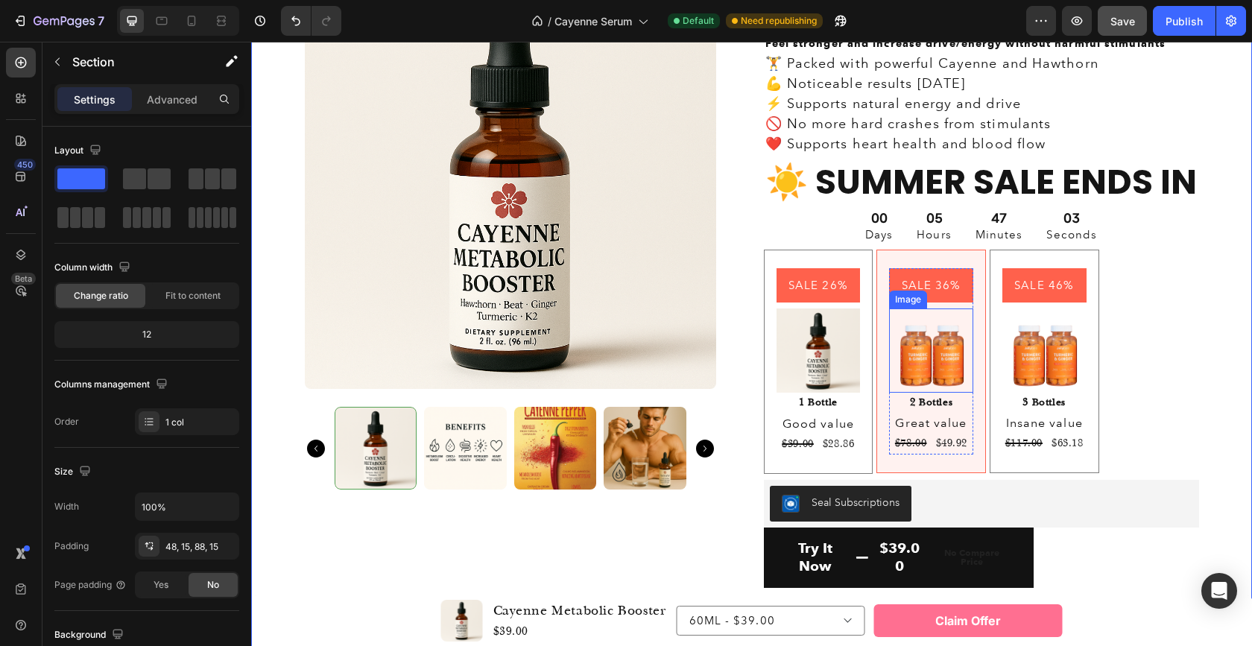
click at [962, 336] on img at bounding box center [931, 349] width 84 height 83
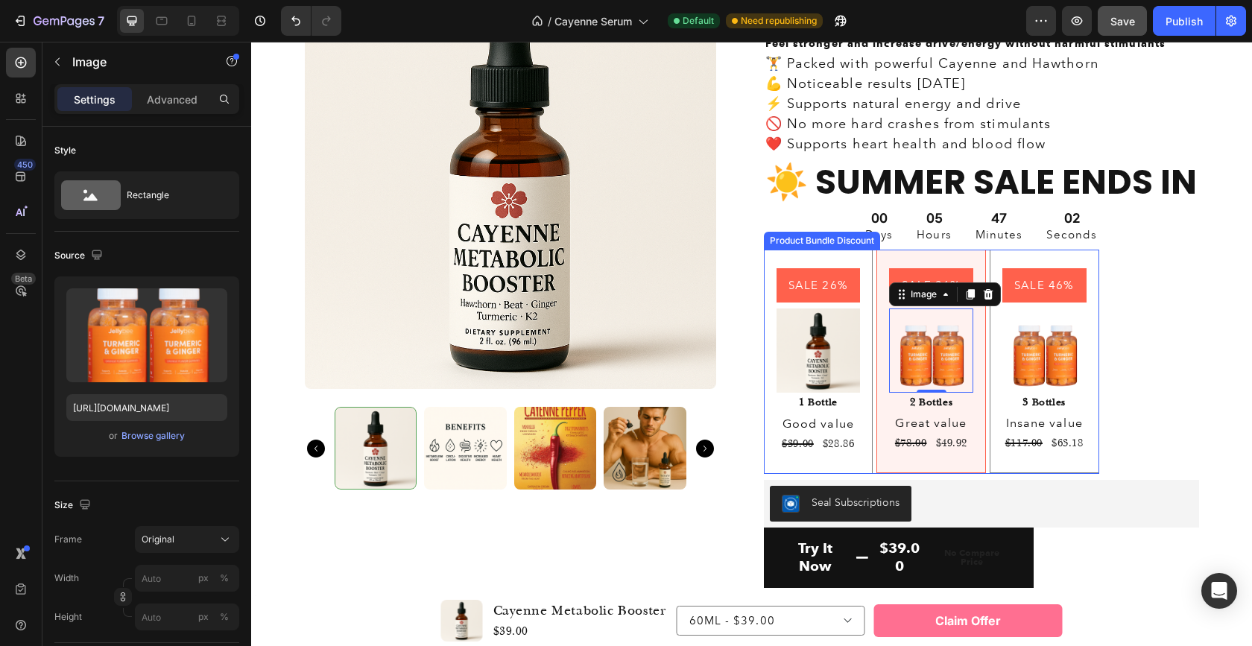
click at [974, 325] on div "SALE 36% Product Badge Image 0 2 Bottles Text Block Great value Text Block $78.…" at bounding box center [931, 362] width 110 height 224
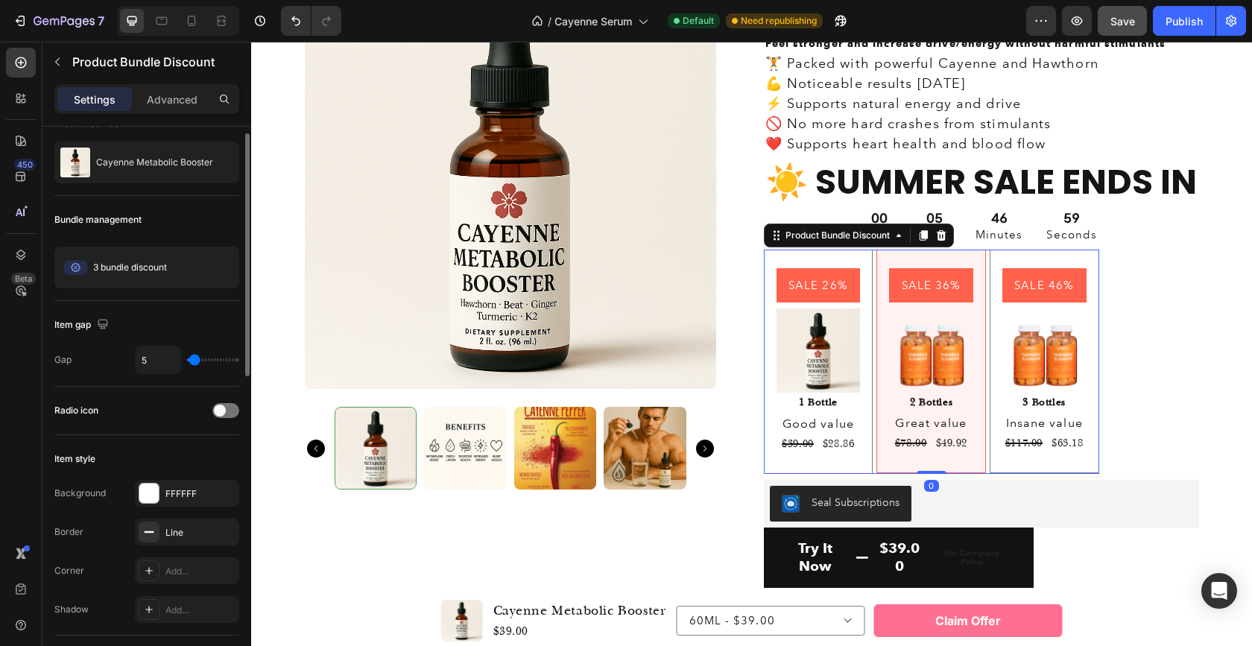
scroll to position [0, 0]
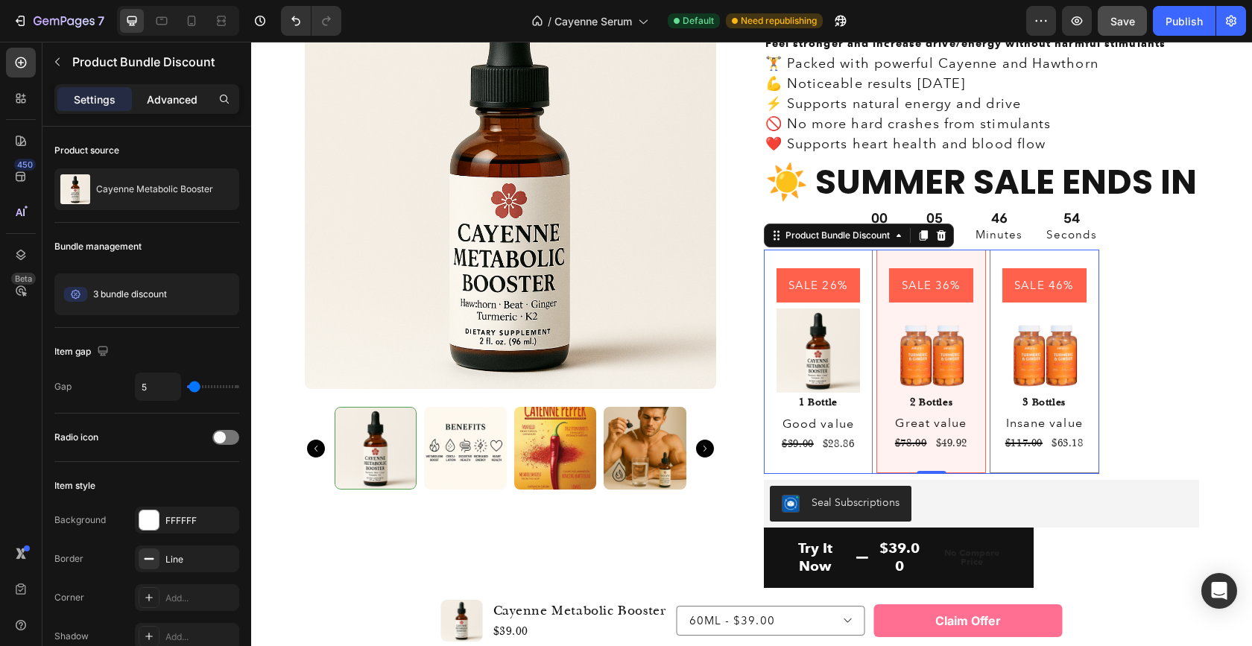
click at [180, 110] on div "Advanced" at bounding box center [172, 99] width 75 height 24
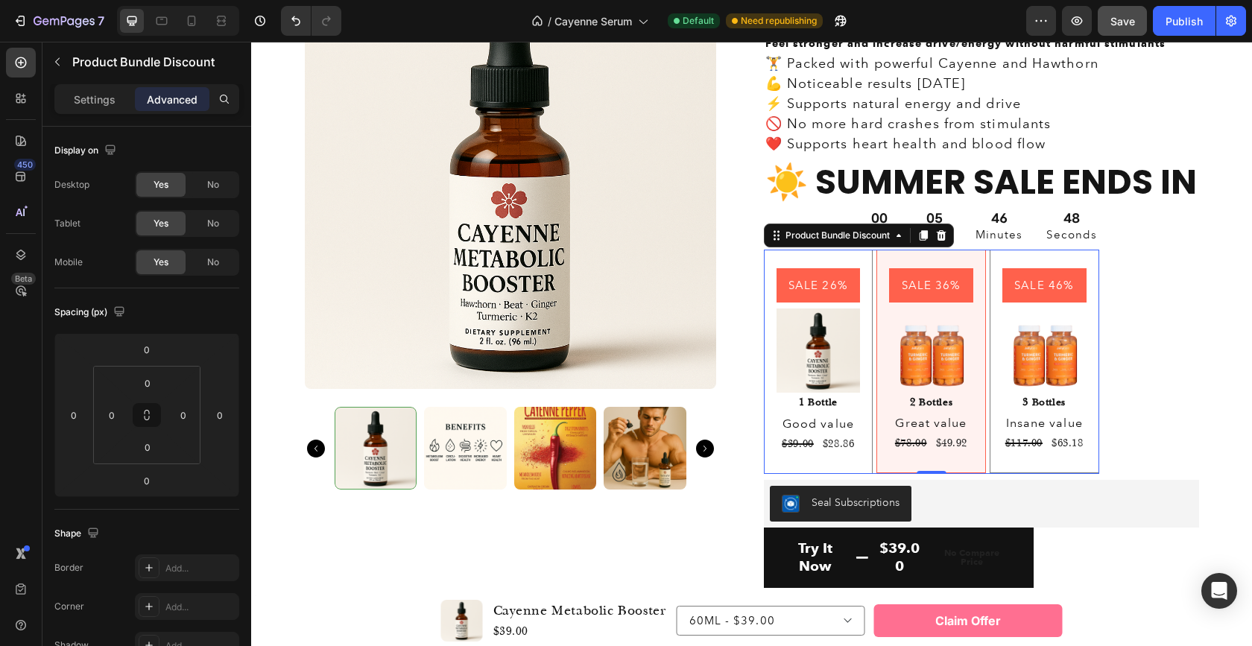
click at [92, 112] on div "Settings Advanced" at bounding box center [146, 99] width 185 height 30
click at [93, 103] on p "Settings" at bounding box center [95, 100] width 42 height 16
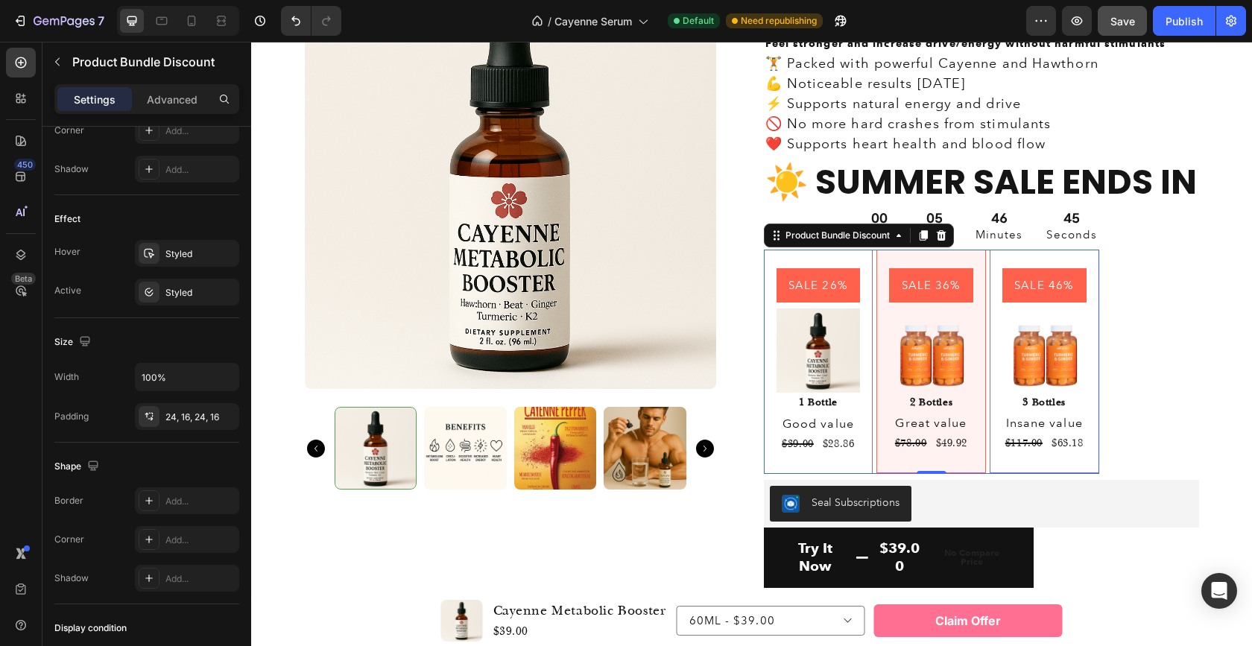
scroll to position [736, 0]
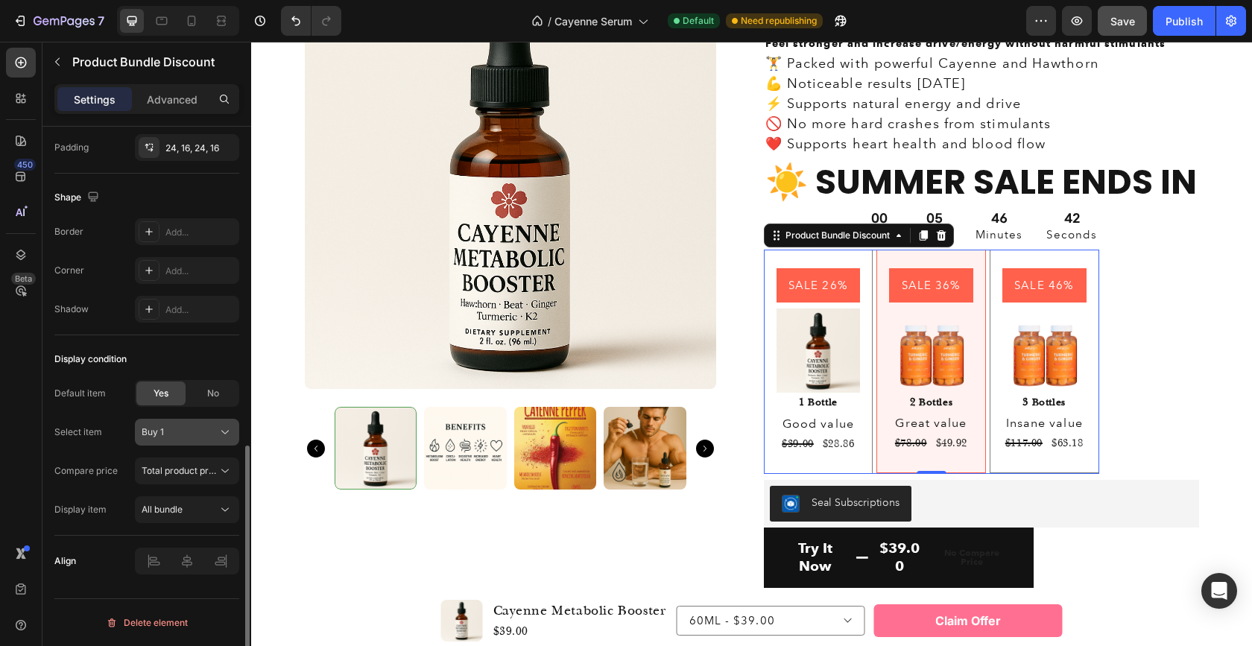
click at [218, 431] on icon at bounding box center [225, 432] width 15 height 15
click at [222, 472] on icon at bounding box center [225, 470] width 15 height 15
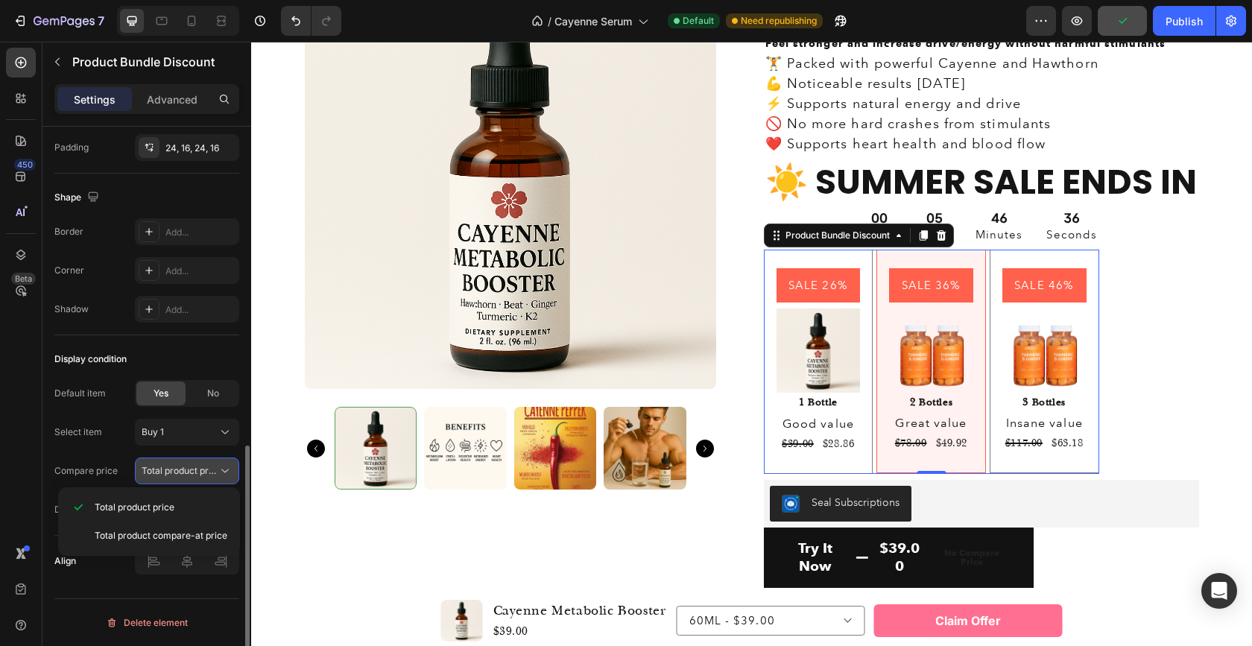
click at [222, 472] on icon at bounding box center [225, 470] width 15 height 15
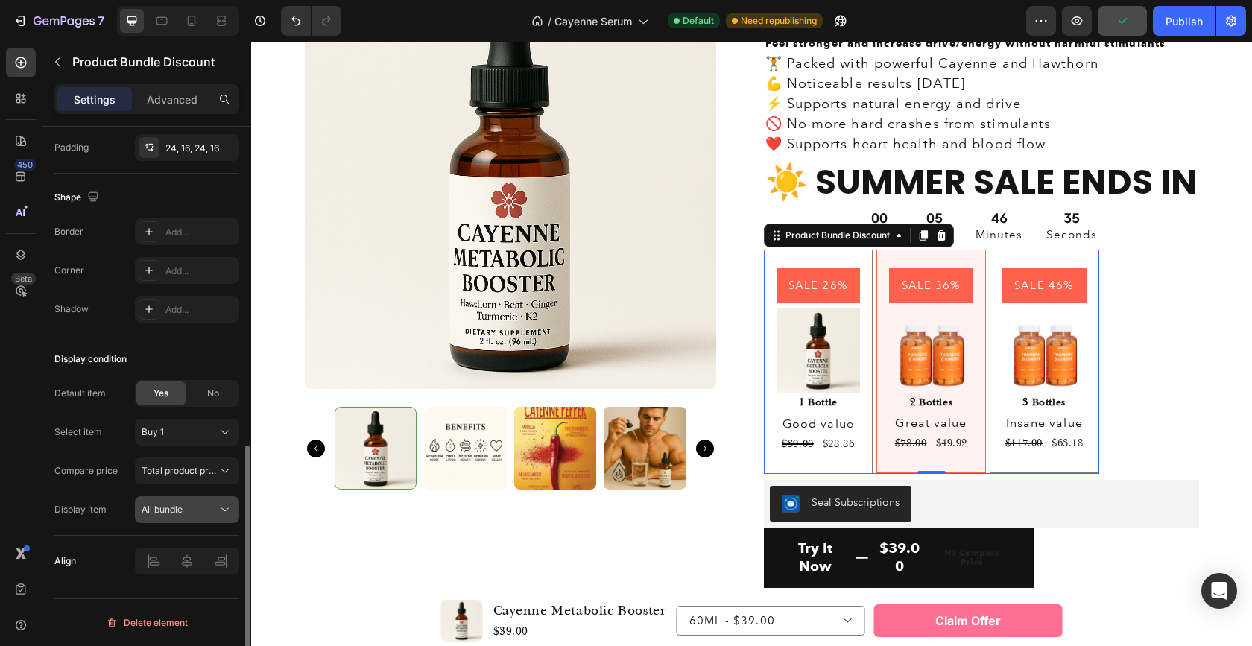
click at [220, 508] on icon at bounding box center [225, 509] width 15 height 15
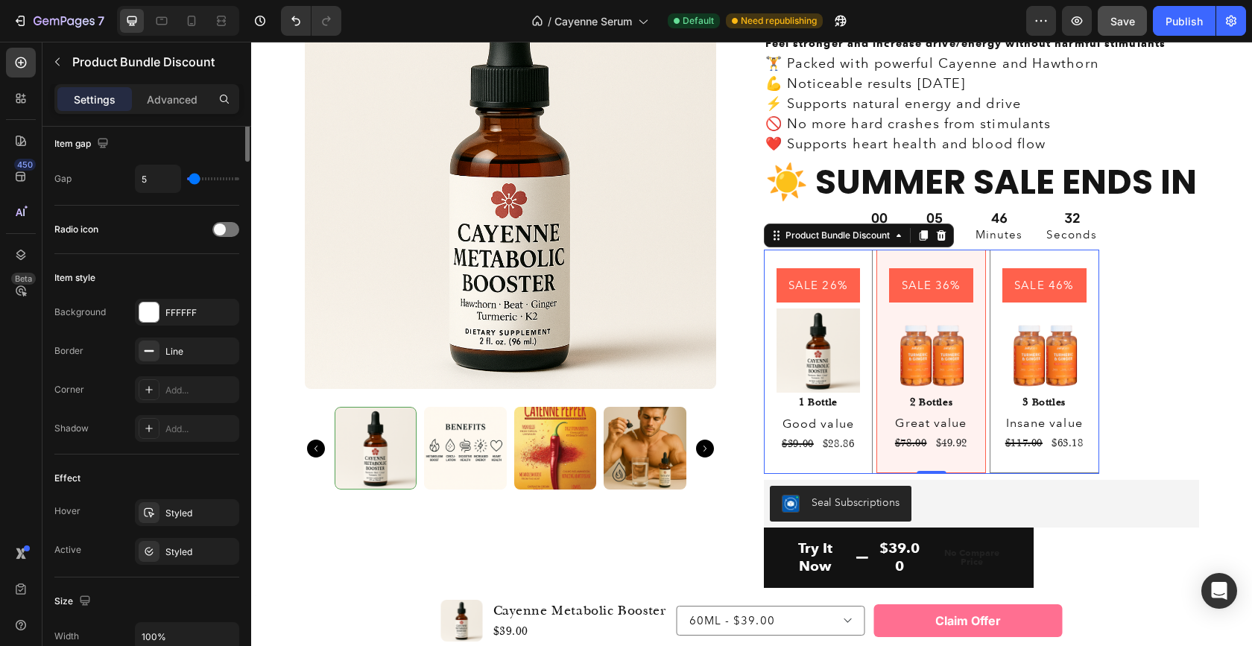
scroll to position [0, 0]
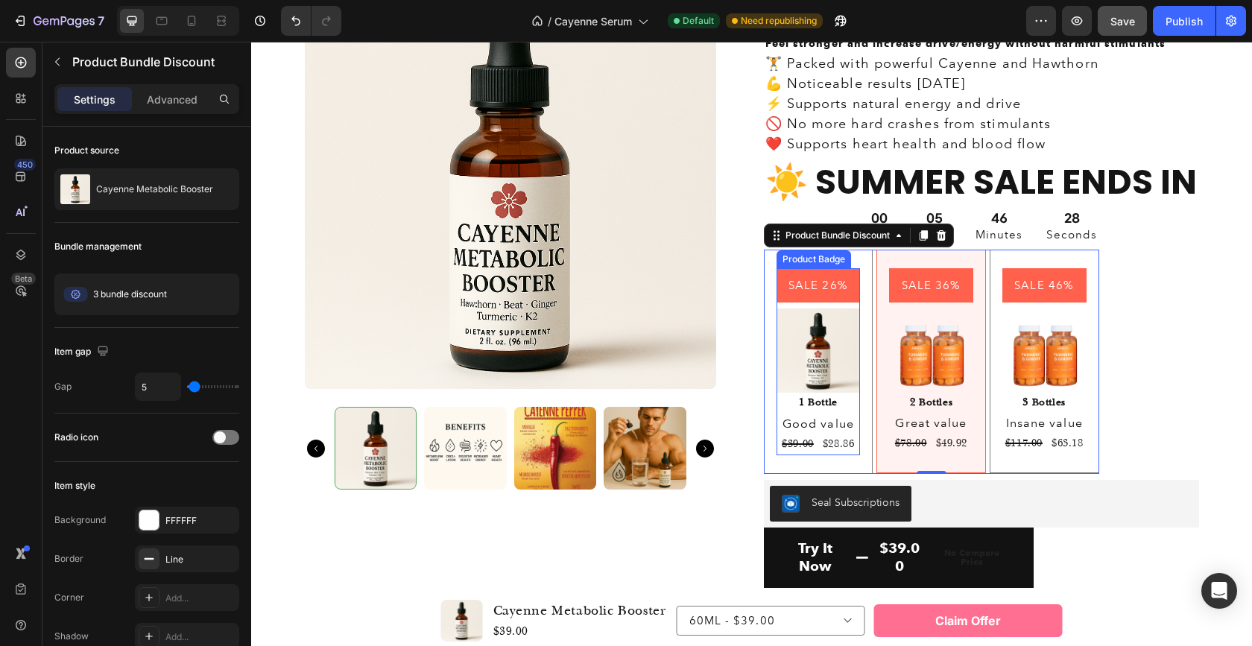
click at [821, 302] on pre "SALE 26%" at bounding box center [817, 285] width 77 height 35
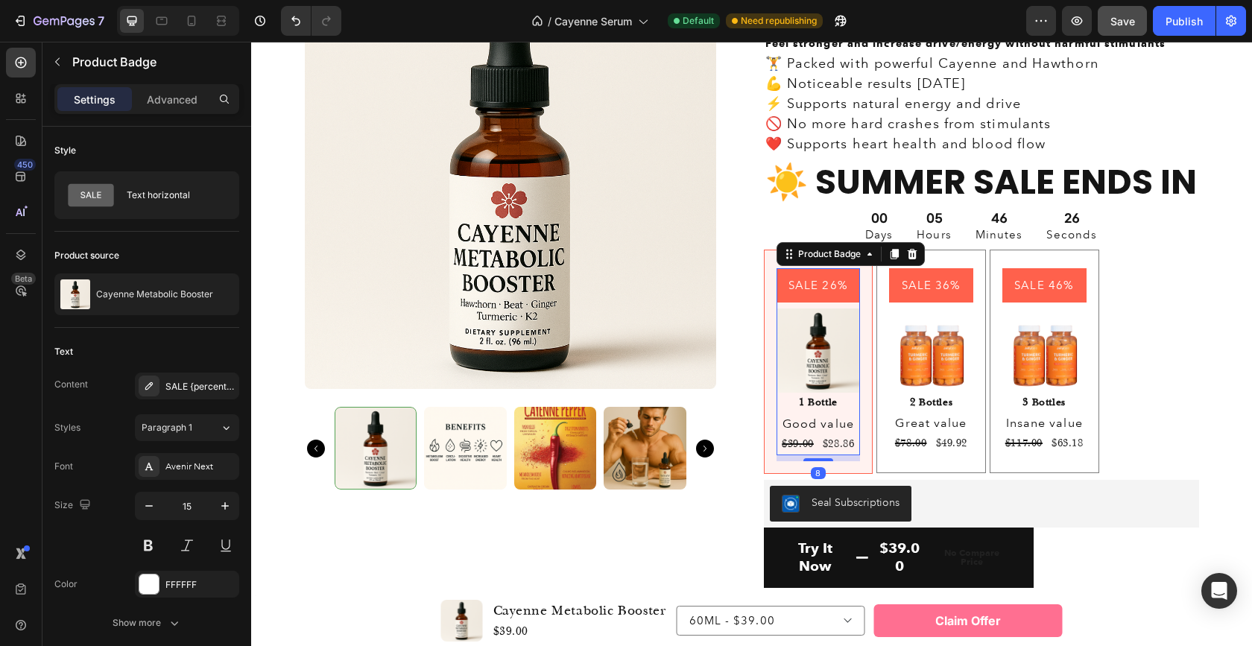
click at [826, 295] on pre "SALE 26%" at bounding box center [817, 285] width 77 height 35
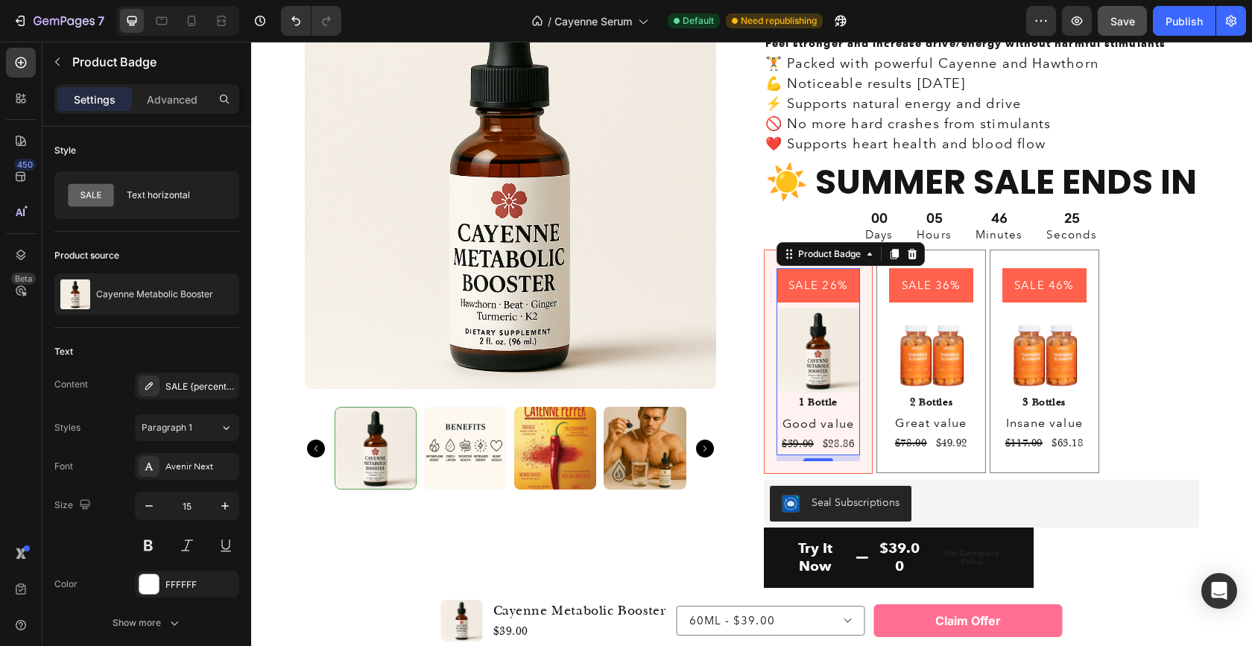
click at [826, 295] on pre "SALE 26%" at bounding box center [817, 285] width 77 height 35
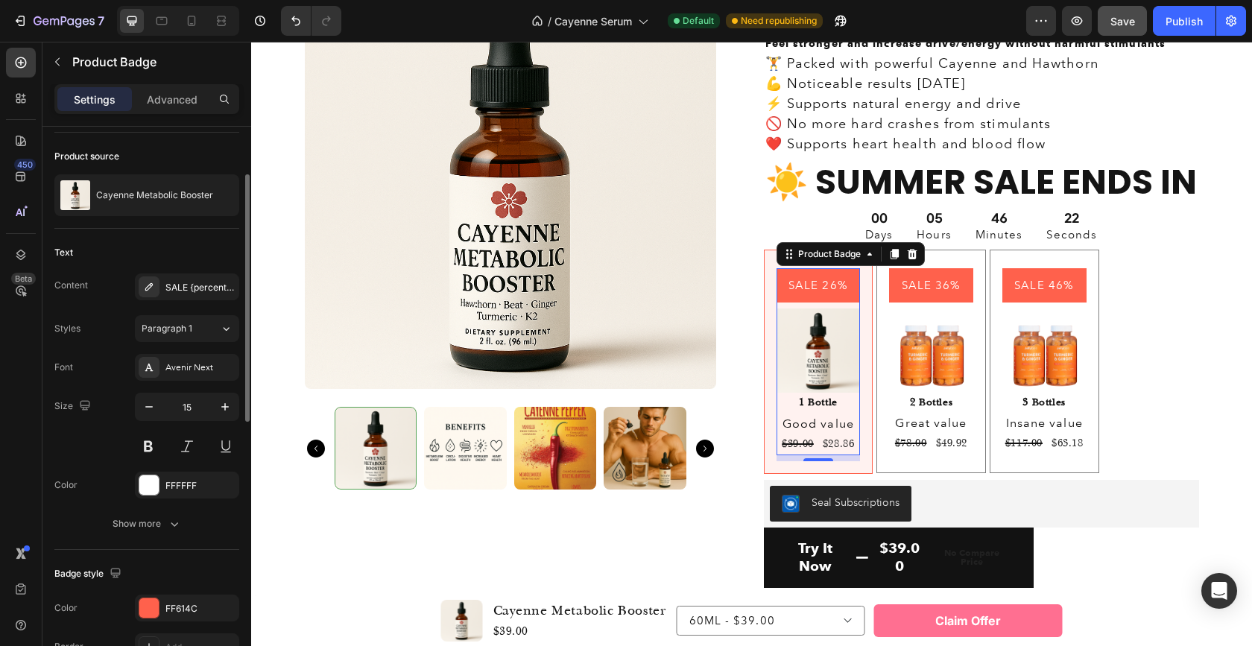
scroll to position [405, 0]
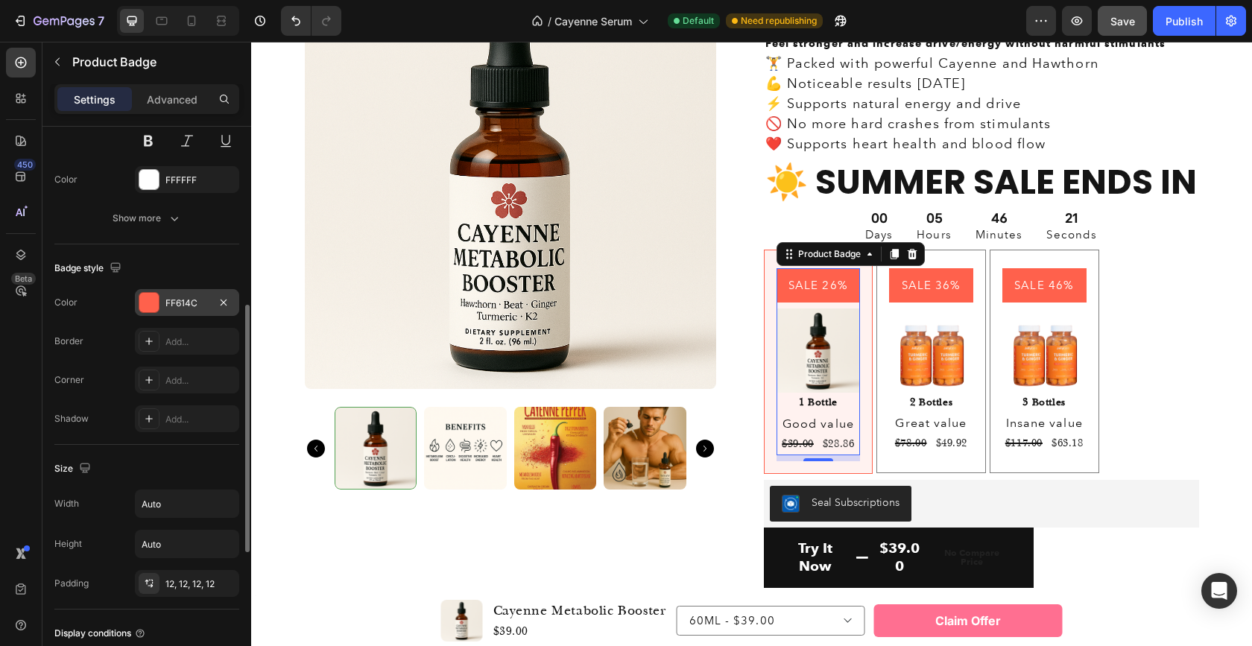
click at [187, 300] on div "FF614C" at bounding box center [186, 303] width 43 height 13
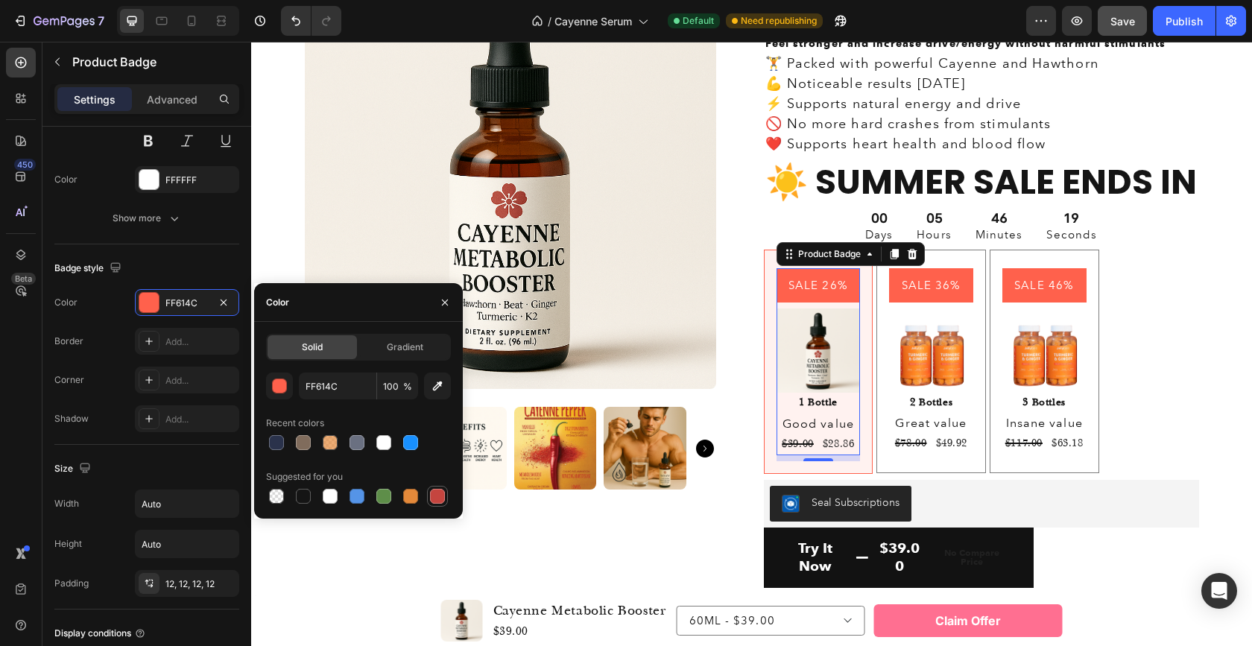
click at [443, 496] on div at bounding box center [437, 496] width 15 height 15
type input "C5453F"
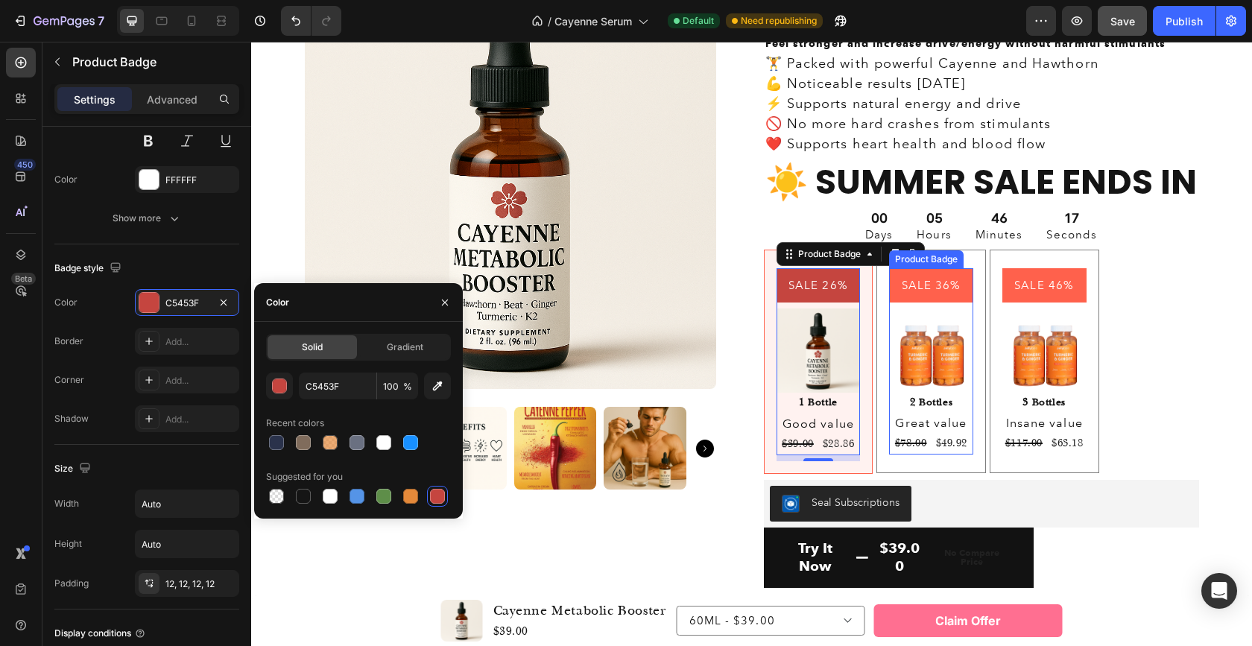
click at [925, 294] on pre "SALE 36%" at bounding box center [931, 285] width 77 height 35
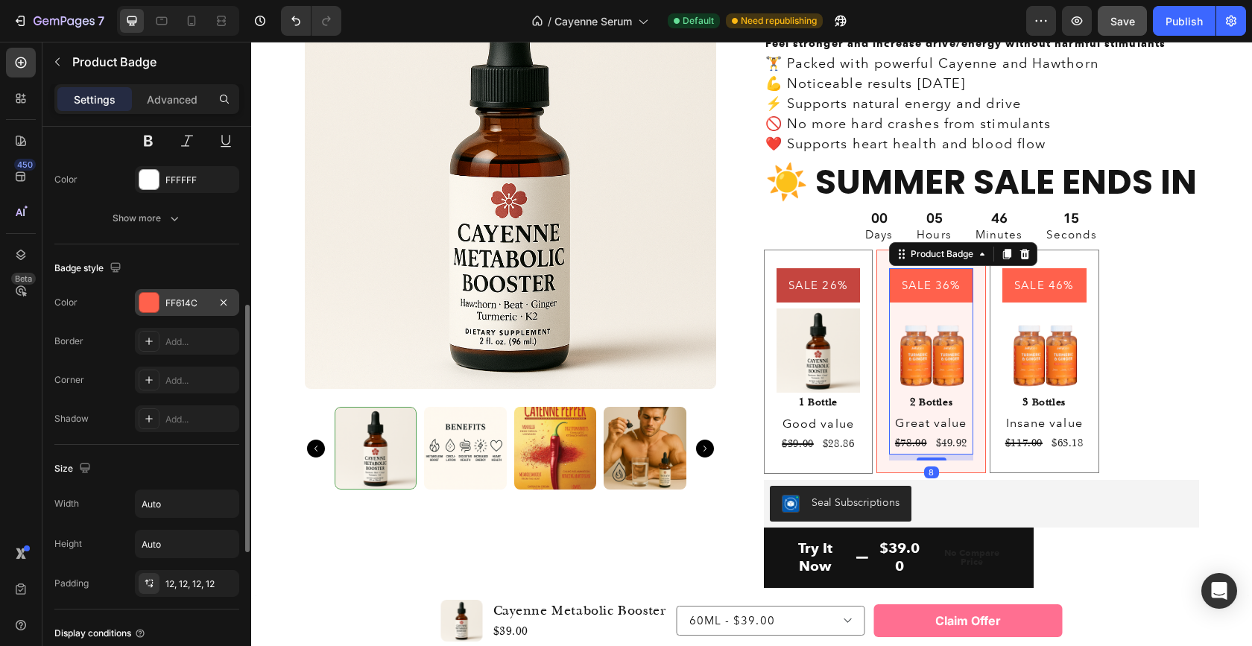
click at [190, 300] on div "FF614C" at bounding box center [186, 303] width 43 height 13
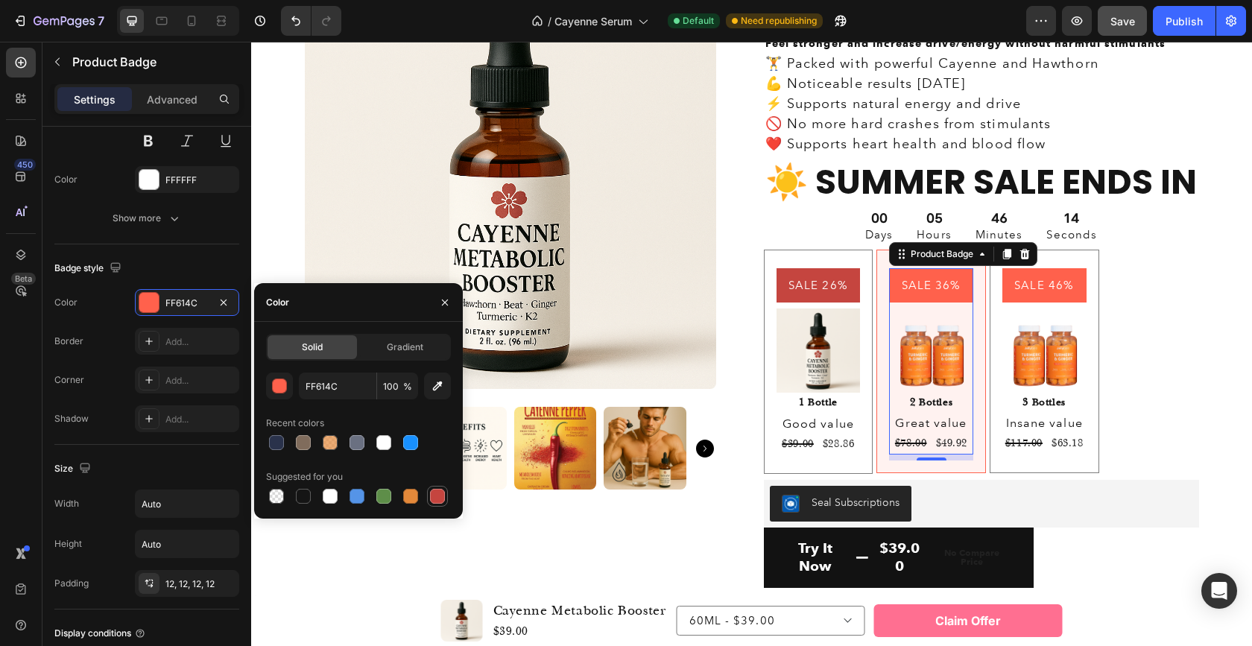
click at [437, 493] on div at bounding box center [437, 496] width 15 height 15
type input "C5453F"
click at [1040, 295] on pre "SALE 46%" at bounding box center [1043, 285] width 77 height 35
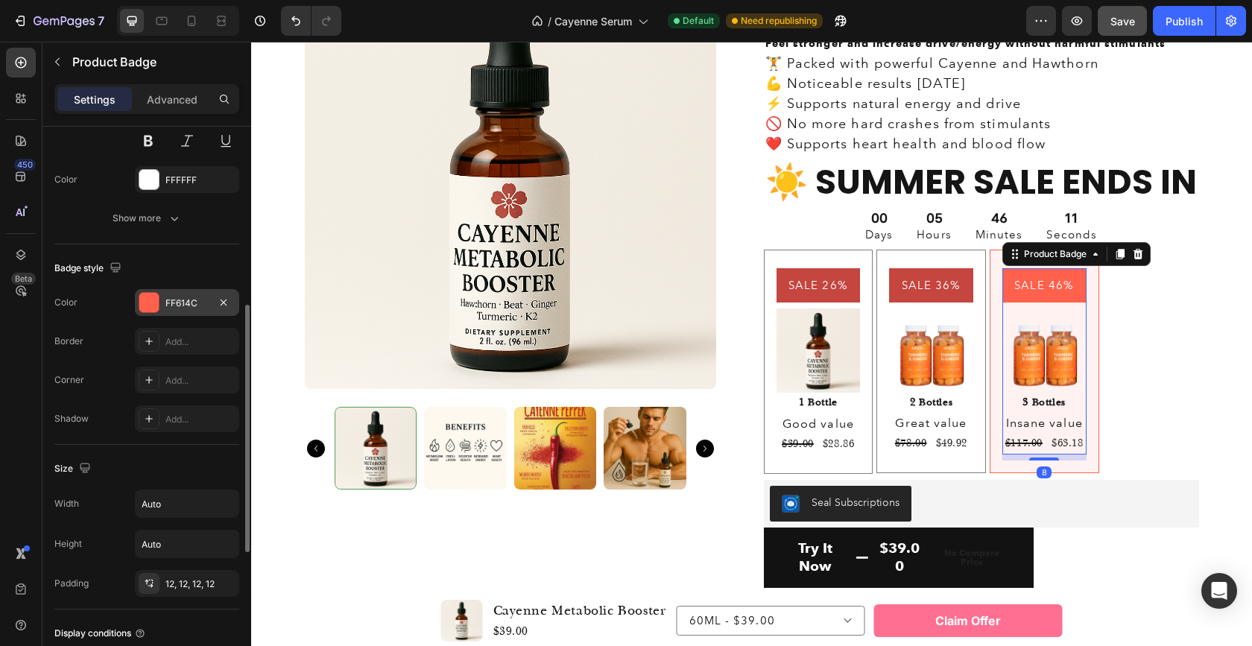
click at [168, 298] on div "FF614C" at bounding box center [186, 303] width 43 height 13
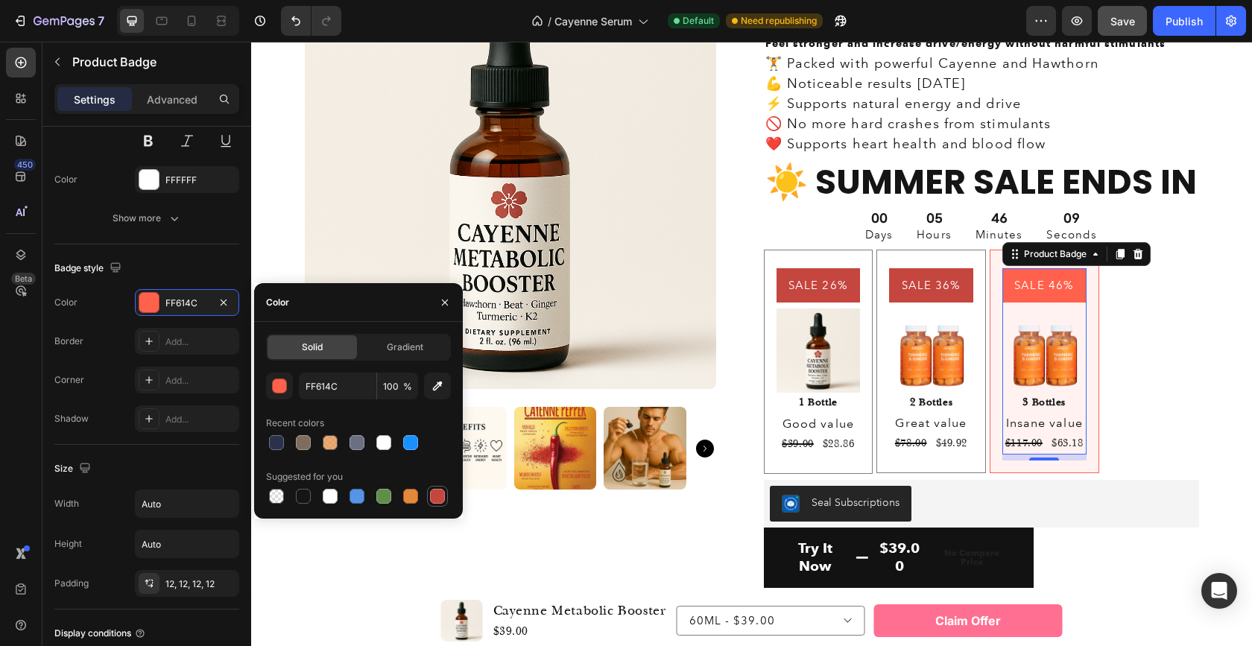
click at [437, 496] on div at bounding box center [437, 496] width 15 height 15
type input "C5453F"
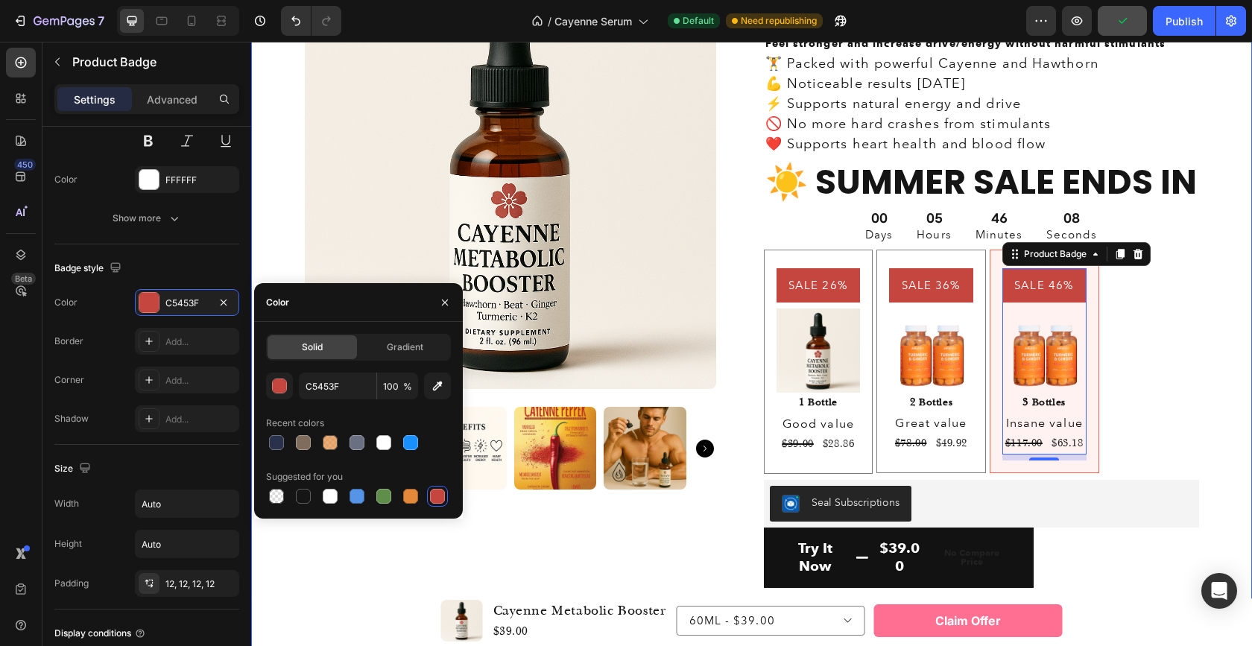
click at [1153, 344] on div "Icon Icon Icon Icon Icon Icon List 4.8 based on 30,000+ Customers Text Block Ro…" at bounding box center [981, 295] width 435 height 634
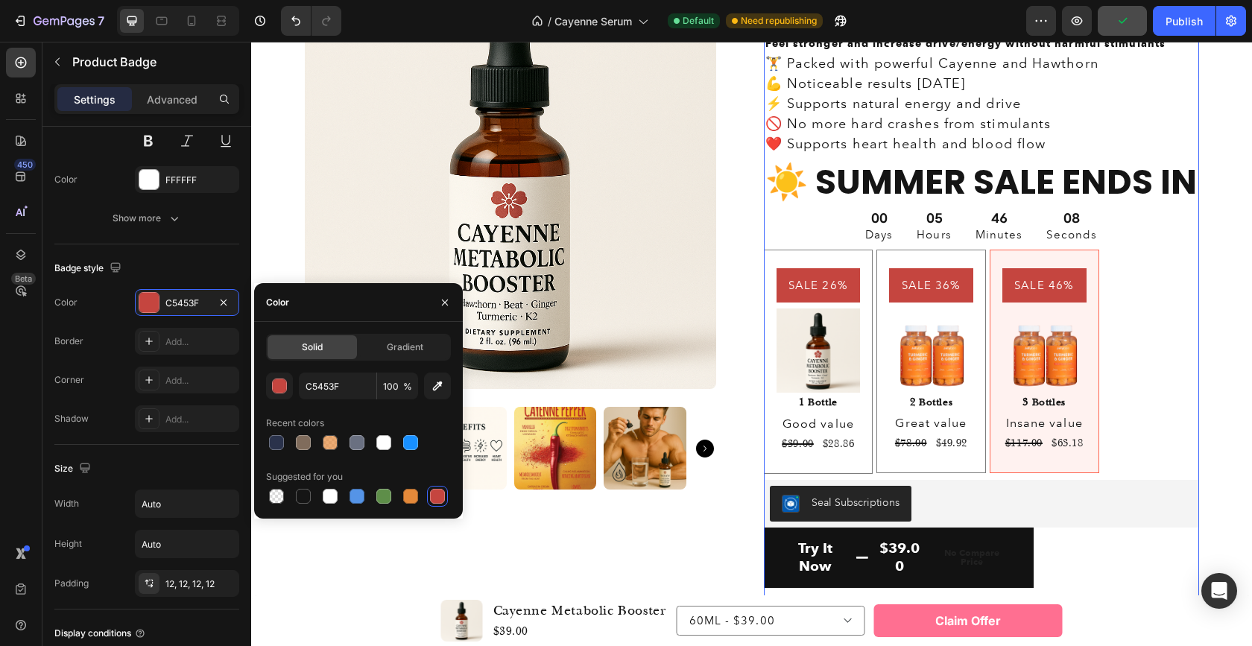
scroll to position [0, 0]
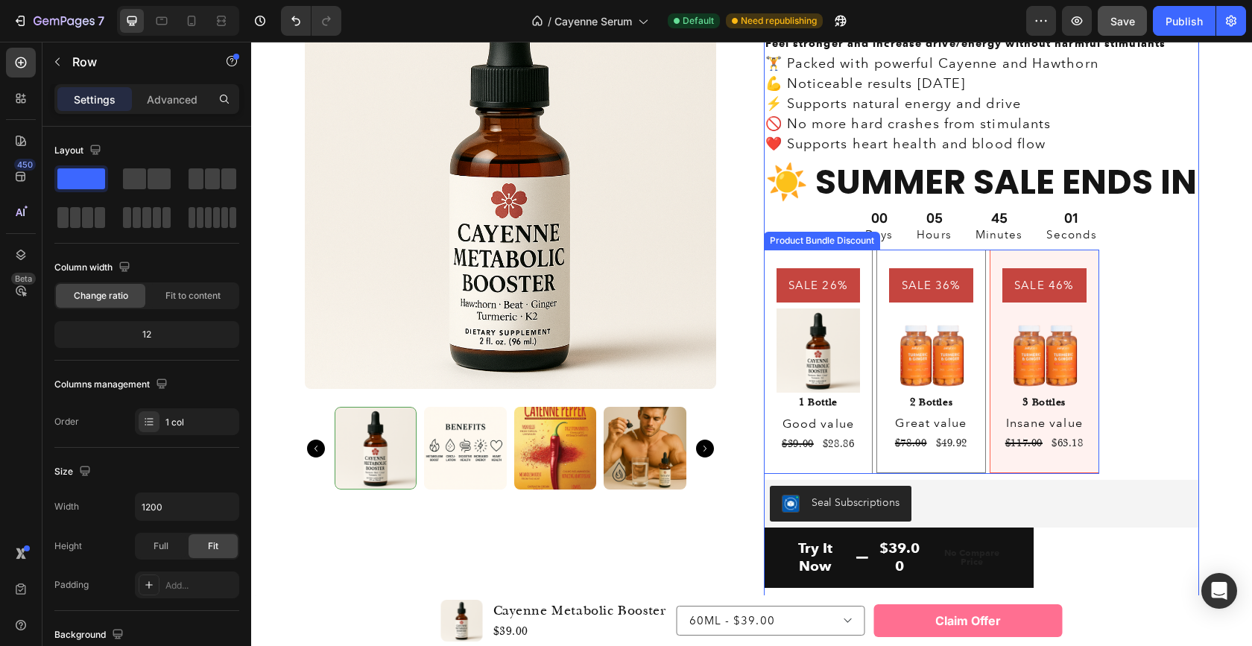
click at [859, 390] on div "SALE 26% Product Badge Image 1 Bottle Text Block Good value Text Block $39.00 P…" at bounding box center [819, 362] width 110 height 224
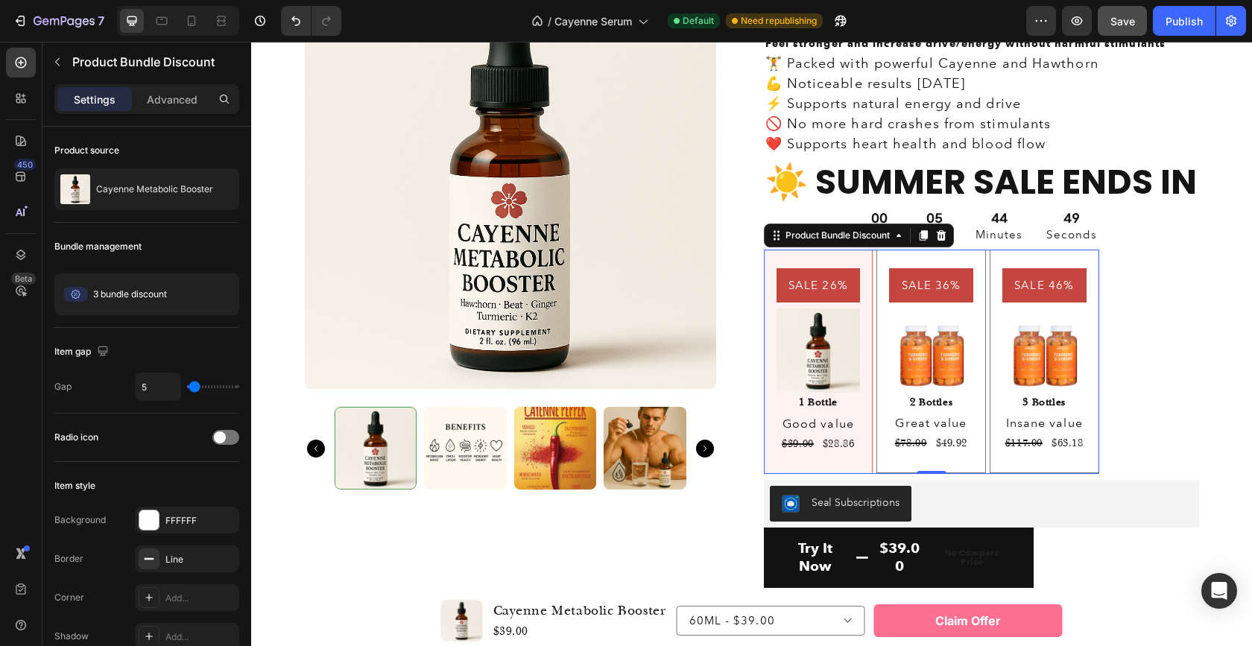
click at [876, 328] on div "SALE 36% Product Badge Image 2 Bottles Text Block Great value Text Block $78.00…" at bounding box center [931, 362] width 110 height 224
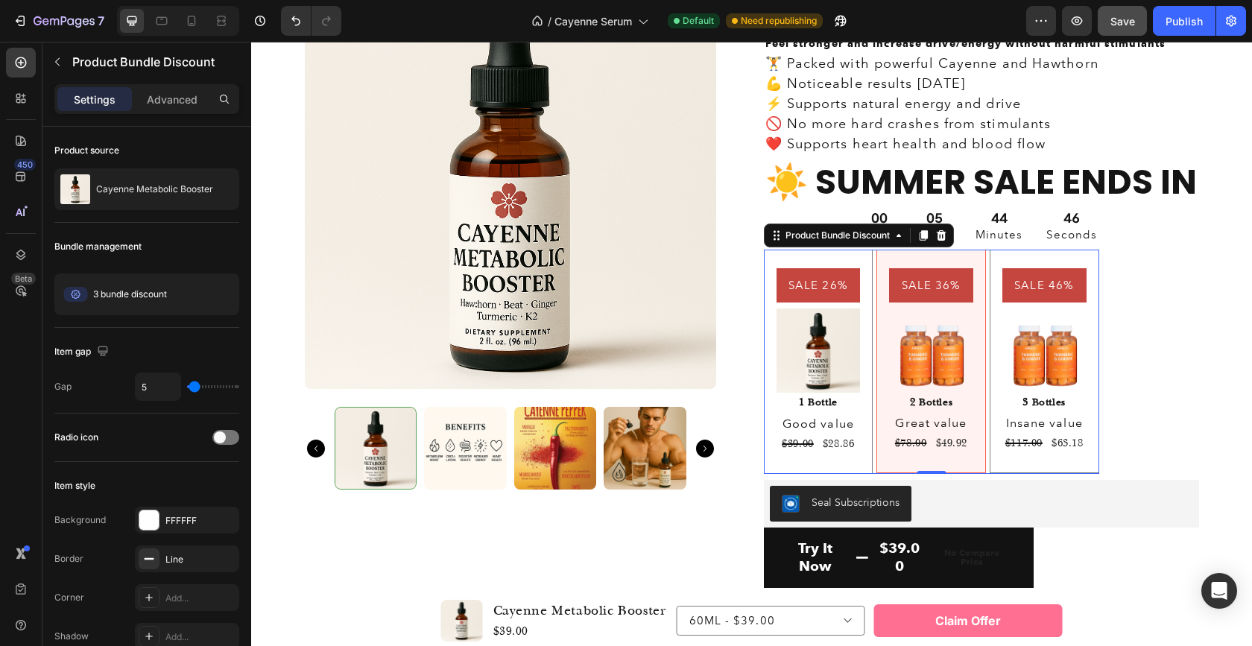
click at [991, 318] on div "SALE 46% Product Badge Image 3 Bottles Text Block Insane value Text Block $117.…" at bounding box center [1044, 362] width 110 height 224
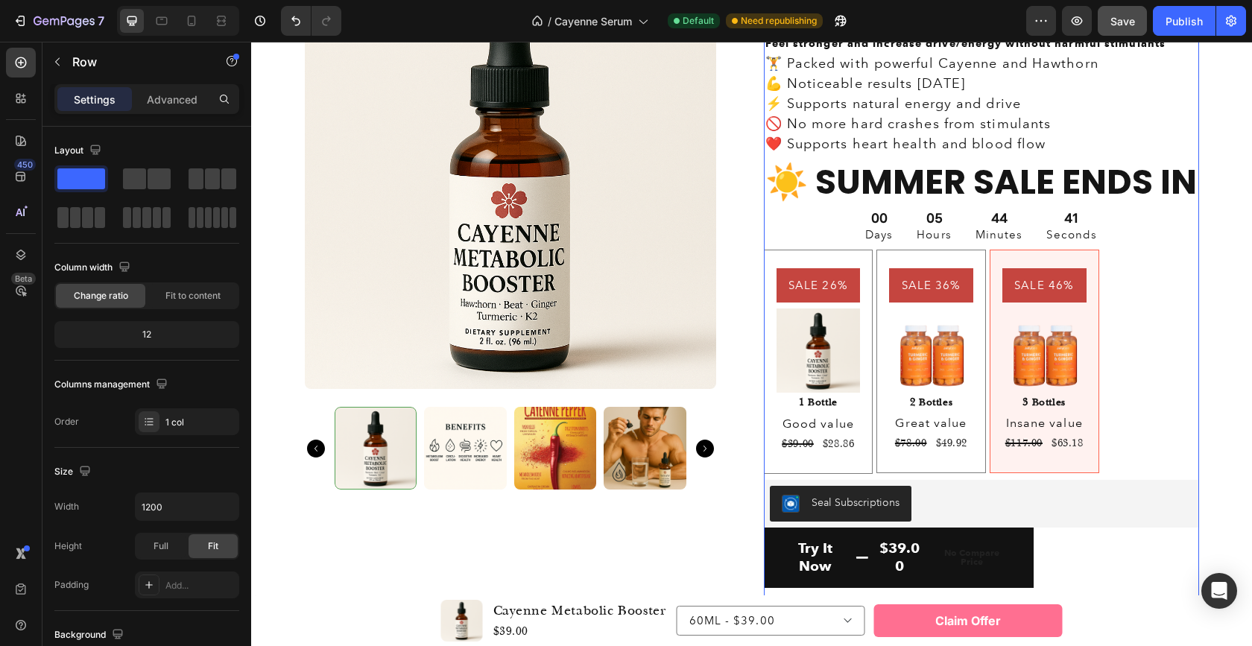
click at [1135, 361] on div "Icon Icon Icon Icon Icon Icon List 4.8 based on 30,000+ Customers Text Block Ro…" at bounding box center [981, 295] width 435 height 634
click at [920, 360] on img at bounding box center [931, 349] width 84 height 83
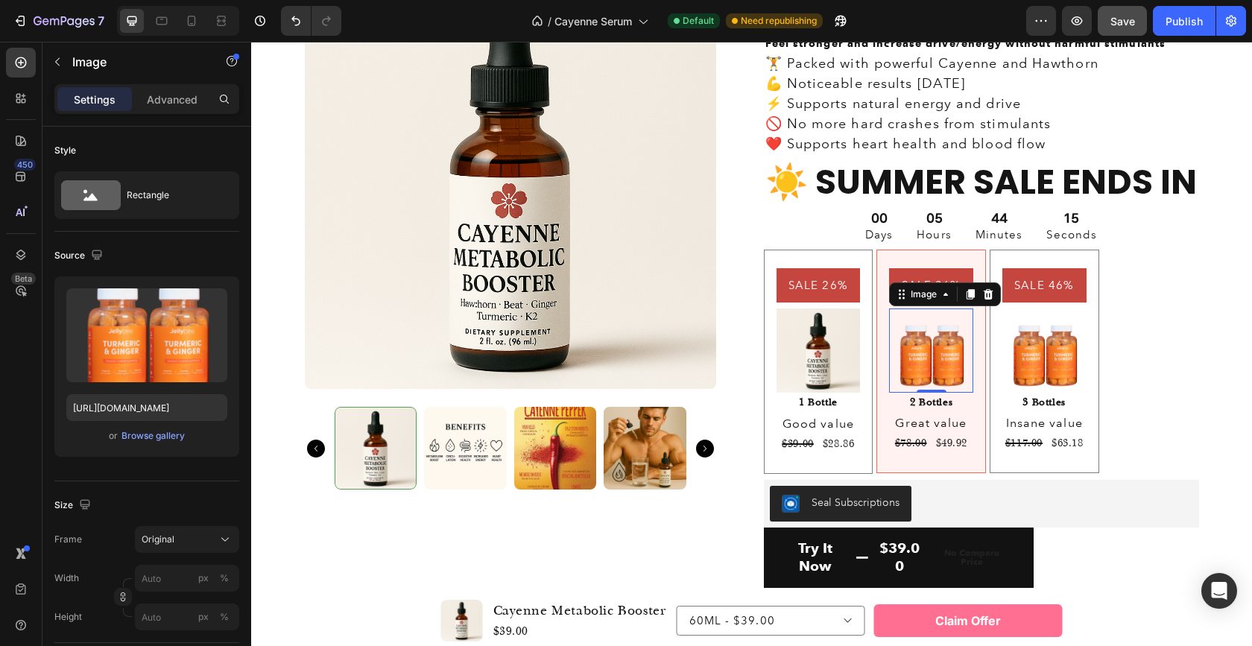
click at [916, 350] on img at bounding box center [931, 349] width 84 height 83
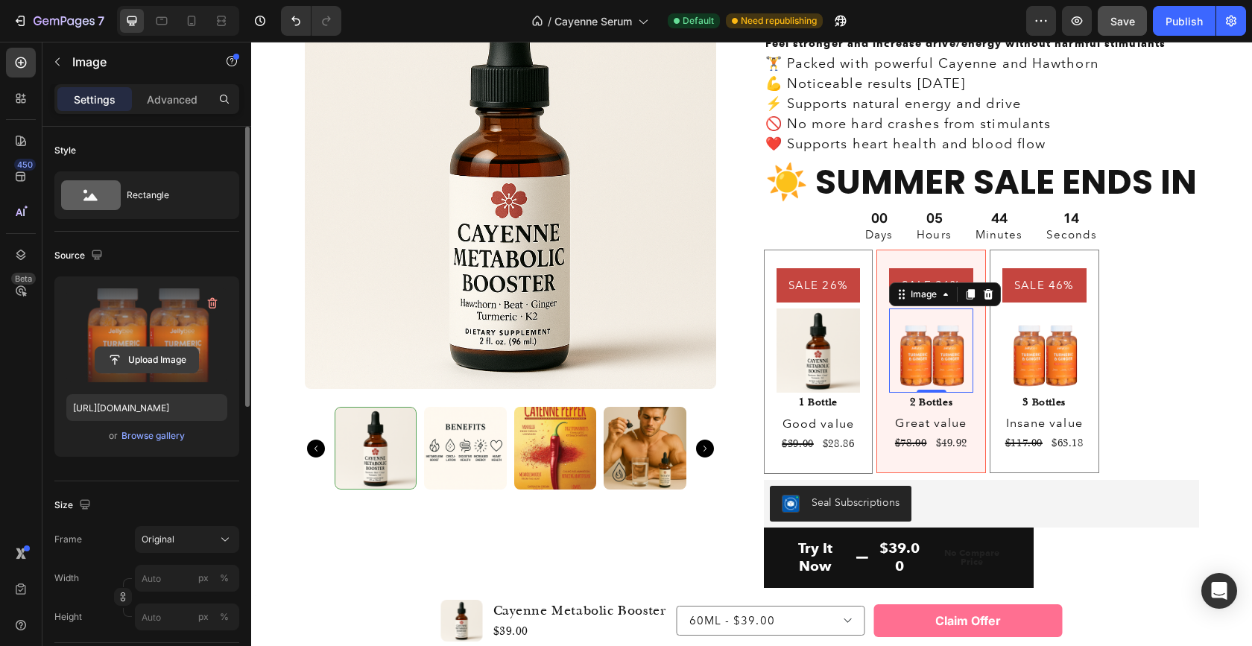
click at [137, 355] on input "file" at bounding box center [146, 359] width 103 height 25
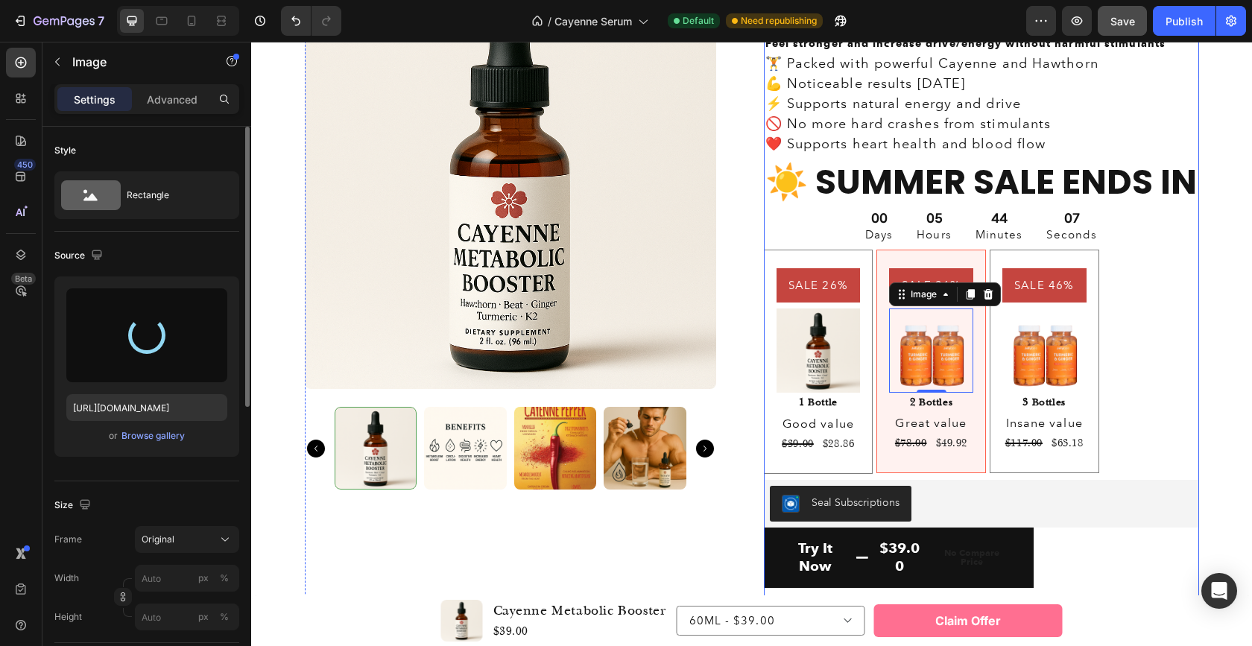
type input "https://cdn.shopify.com/s/files/1/0951/9153/1823/files/gempages_580968317276128…"
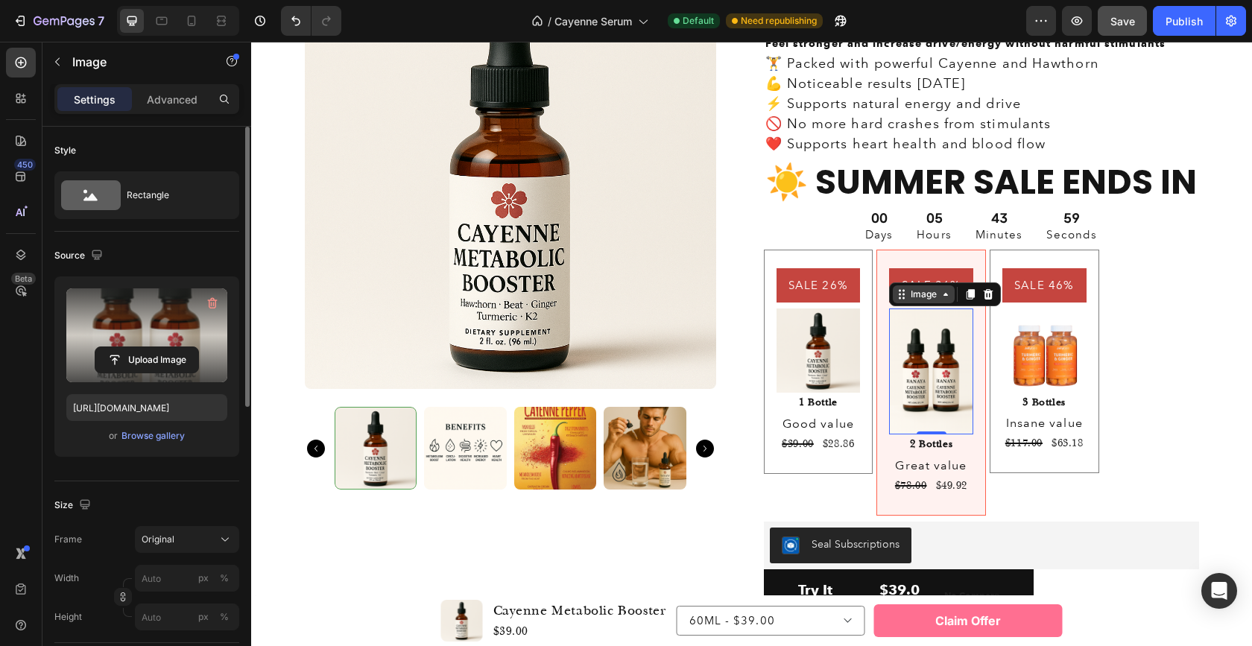
click at [939, 294] on icon at bounding box center [945, 294] width 12 height 12
click at [939, 297] on icon at bounding box center [945, 294] width 12 height 12
click at [1137, 440] on div "Icon Icon Icon Icon Icon Icon List 4.8 based on 30,000+ Customers Text Block Ro…" at bounding box center [981, 316] width 435 height 676
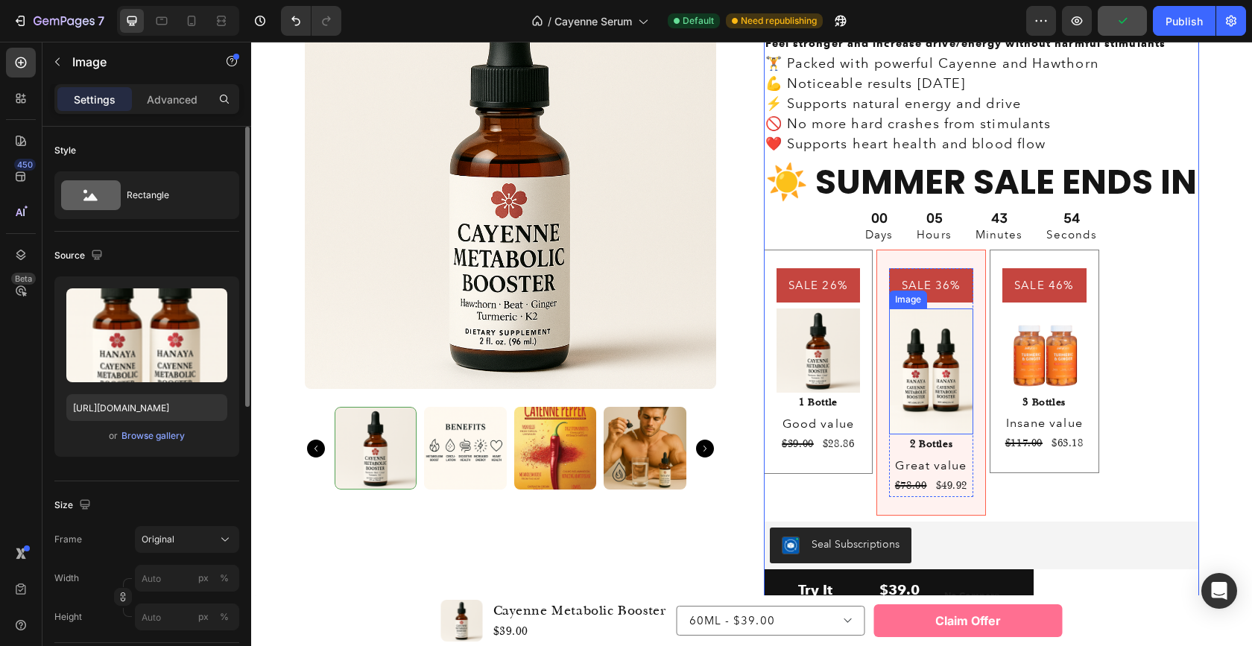
click at [936, 382] on img at bounding box center [931, 371] width 84 height 126
click at [921, 352] on img at bounding box center [931, 371] width 84 height 126
drag, startPoint x: 924, startPoint y: 429, endPoint x: 926, endPoint y: 370, distance: 58.9
click at [926, 370] on div "Image 0" at bounding box center [931, 371] width 84 height 126
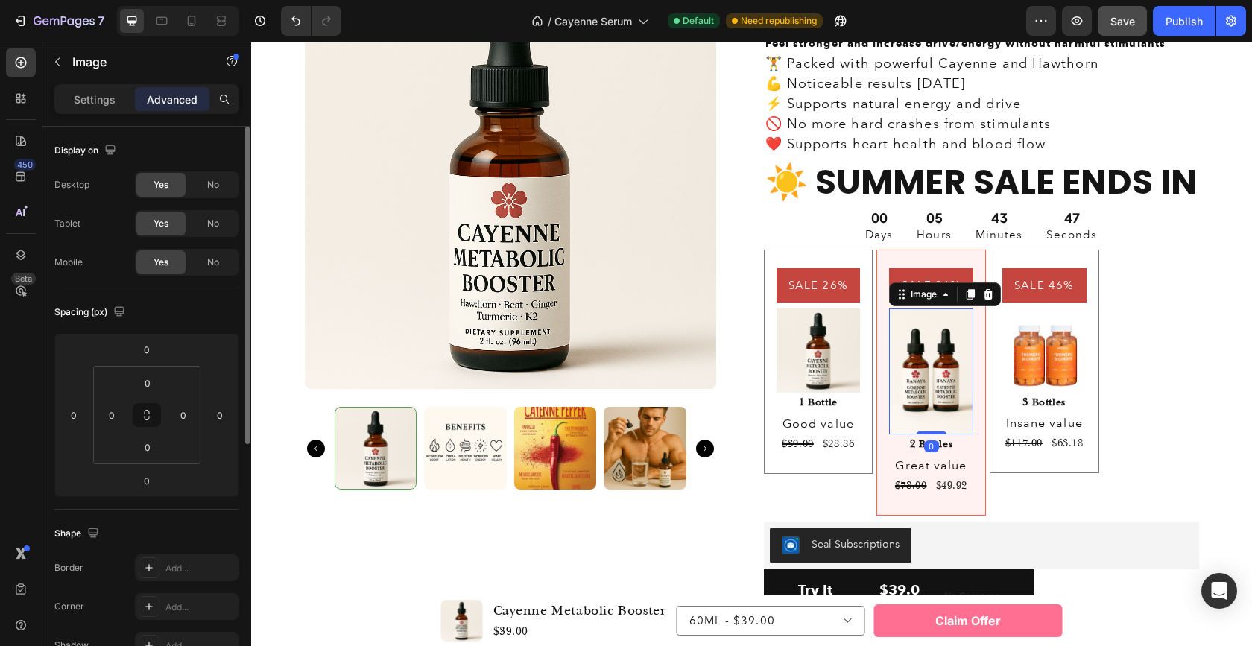
click at [926, 370] on img at bounding box center [931, 371] width 84 height 126
click at [115, 110] on div "Settings" at bounding box center [94, 99] width 75 height 24
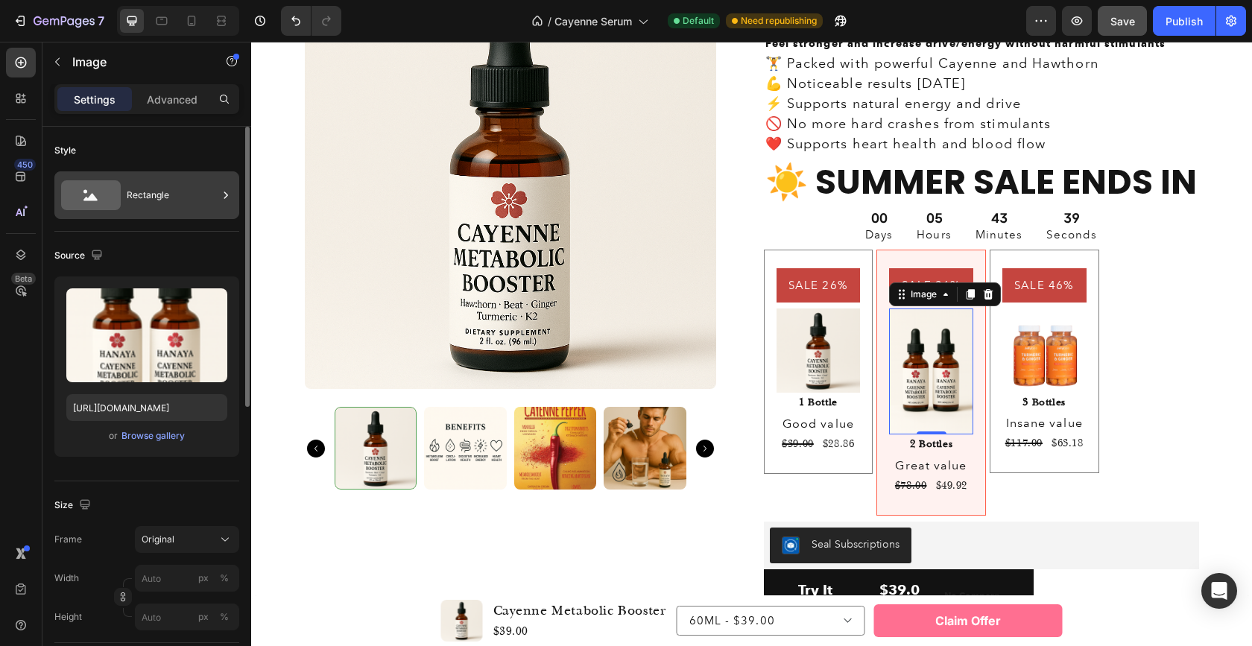
click at [151, 203] on div "Rectangle" at bounding box center [172, 195] width 91 height 34
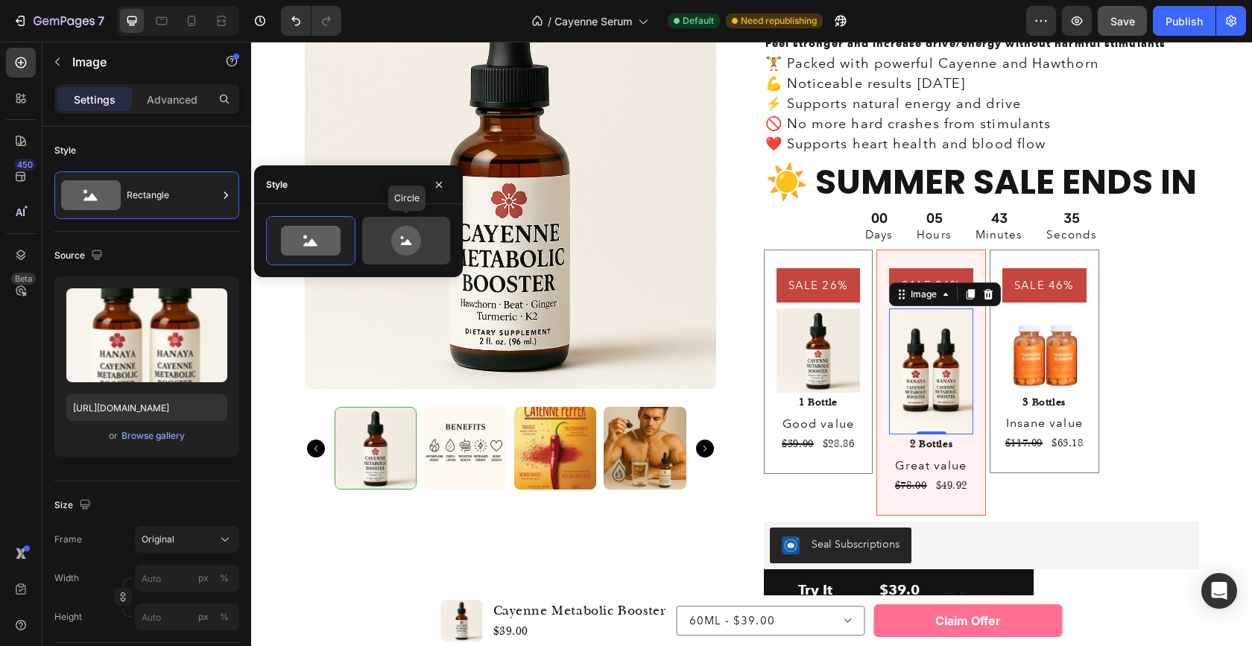
click at [399, 241] on icon at bounding box center [406, 241] width 30 height 30
type input "80"
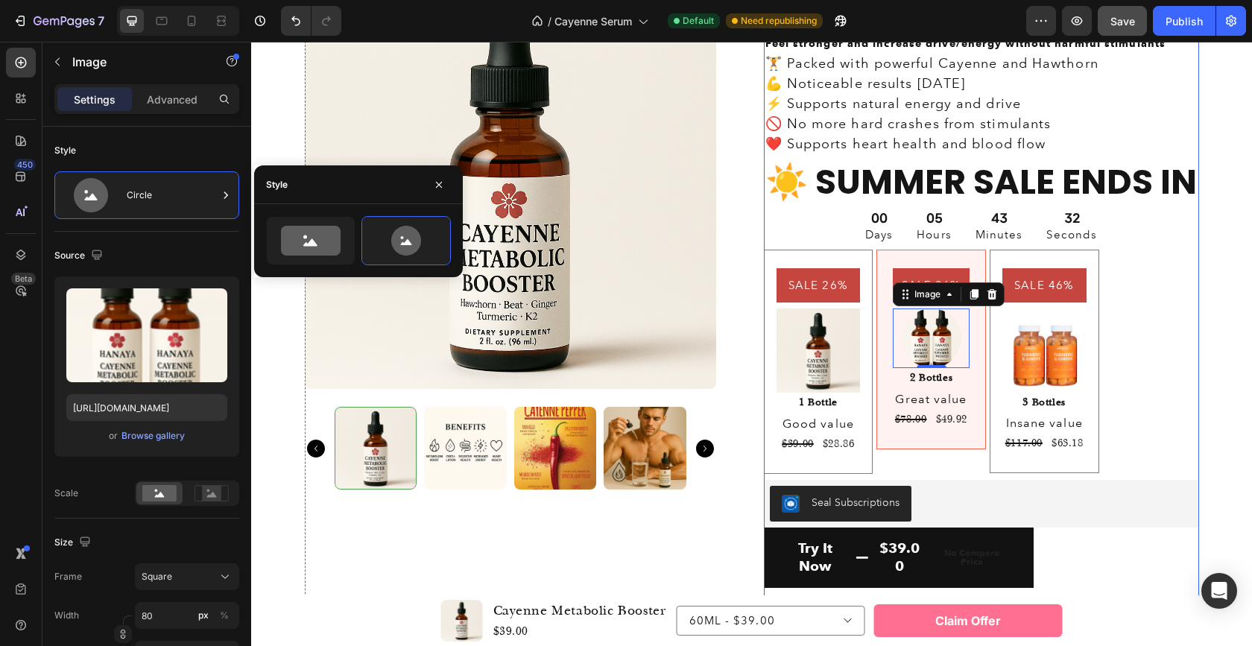
click at [1176, 416] on div "Icon Icon Icon Icon Icon Icon List 4.8 based on 30,000+ Customers Text Block Ro…" at bounding box center [981, 295] width 435 height 634
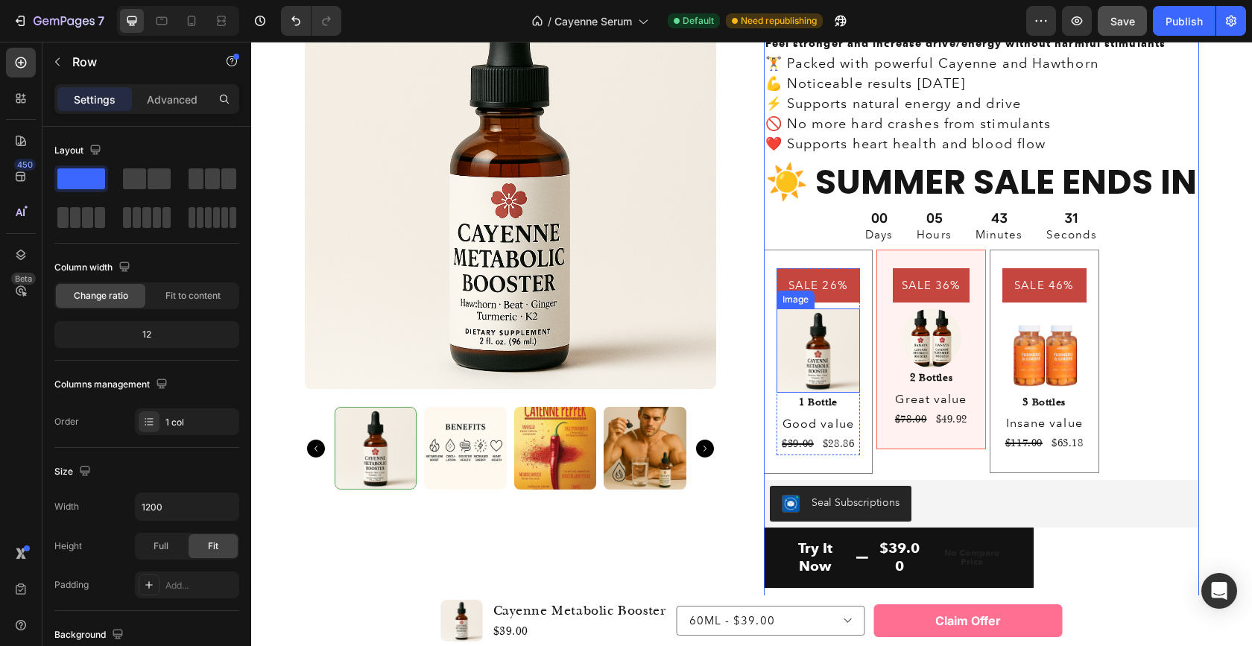
click at [802, 353] on img at bounding box center [818, 350] width 84 height 84
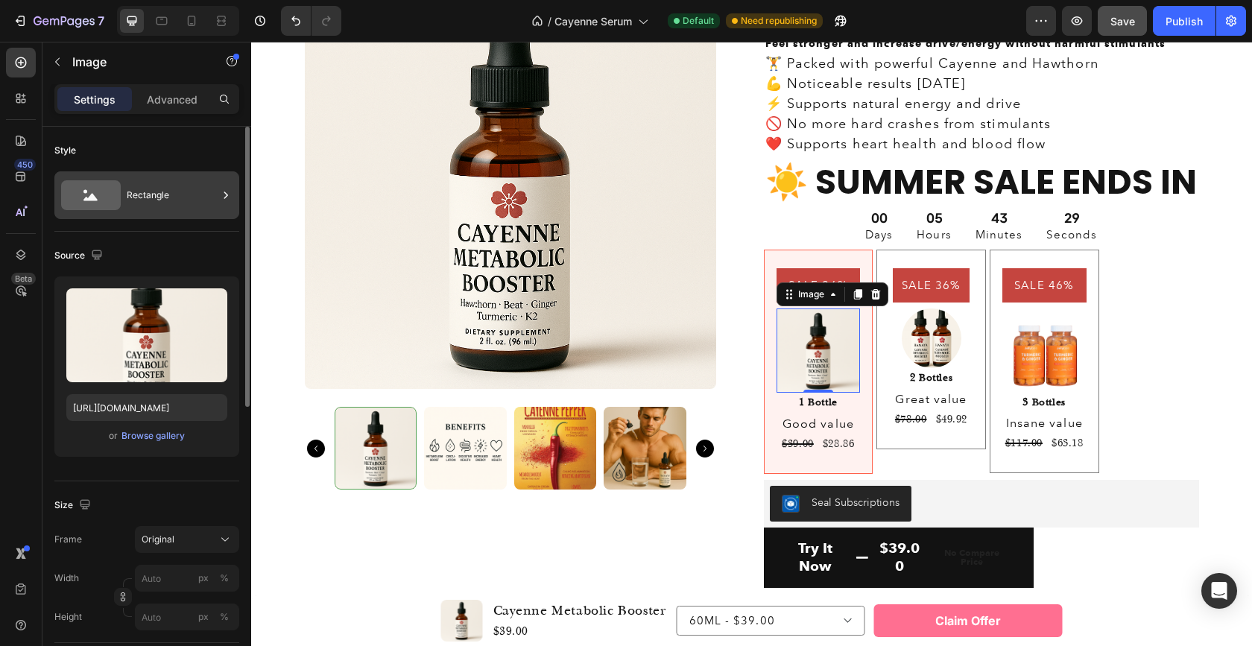
click at [141, 194] on div "Rectangle" at bounding box center [172, 195] width 91 height 34
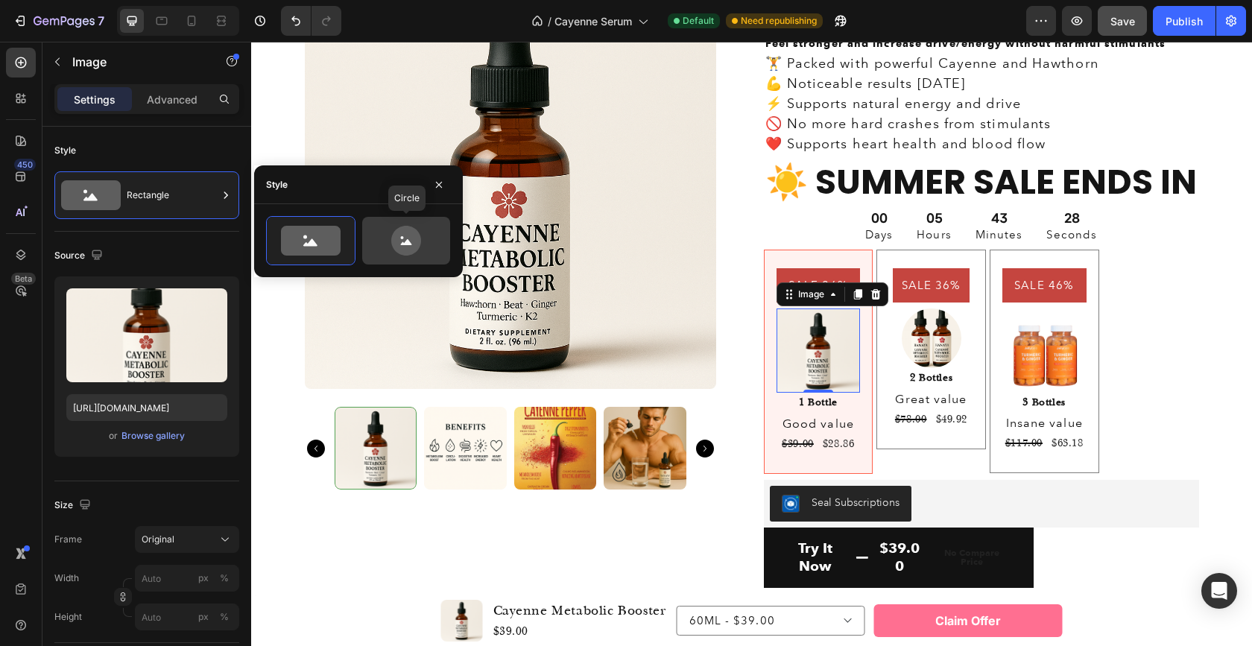
click at [382, 237] on icon at bounding box center [406, 241] width 70 height 30
type input "80"
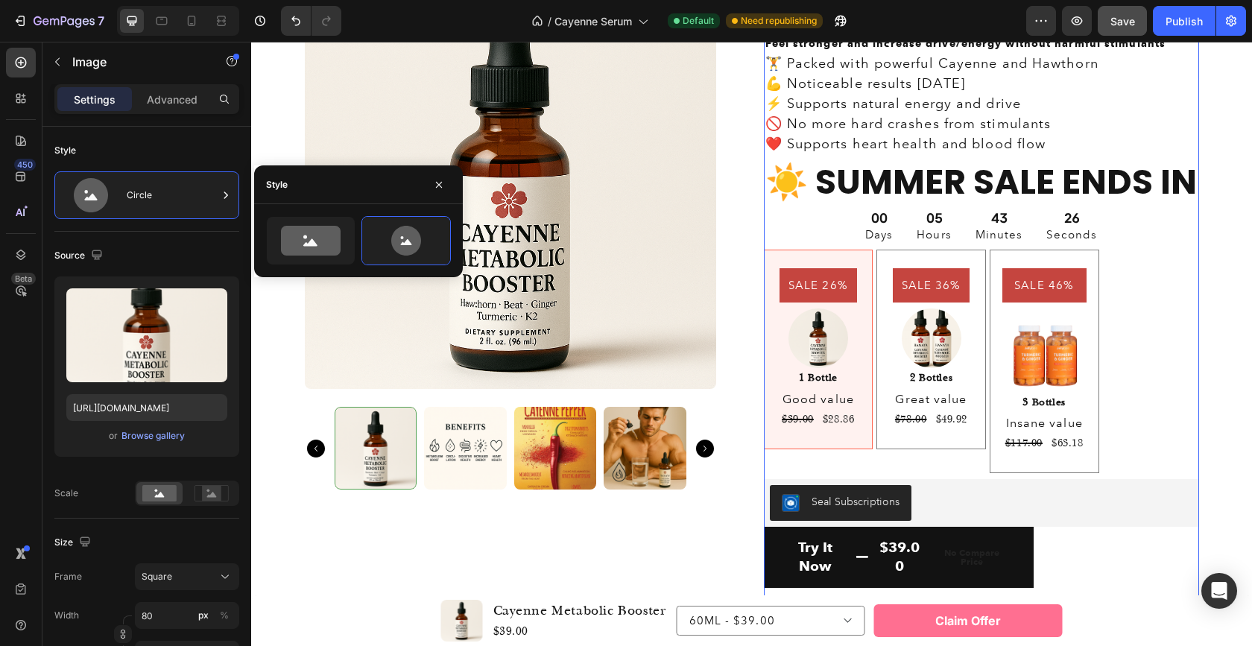
click at [1154, 335] on div "Icon Icon Icon Icon Icon Icon List 4.8 based on 30,000+ Customers Text Block Ro…" at bounding box center [981, 294] width 435 height 633
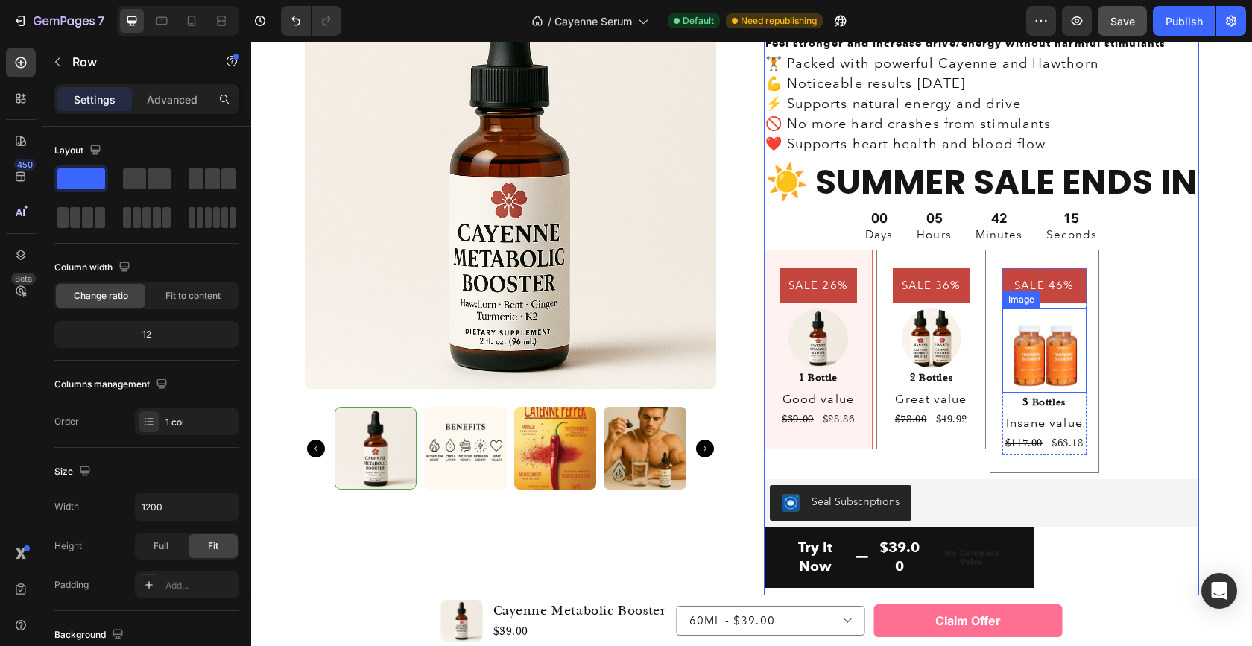
click at [1030, 360] on img at bounding box center [1044, 349] width 84 height 83
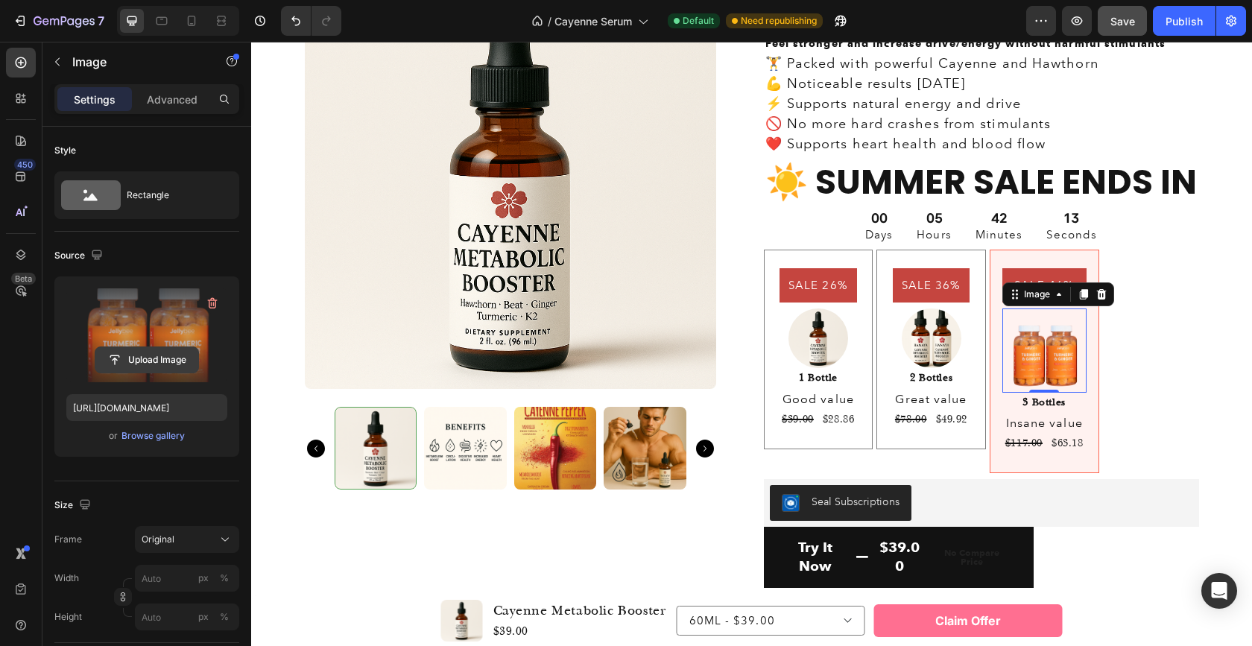
click at [169, 353] on input "file" at bounding box center [146, 359] width 103 height 25
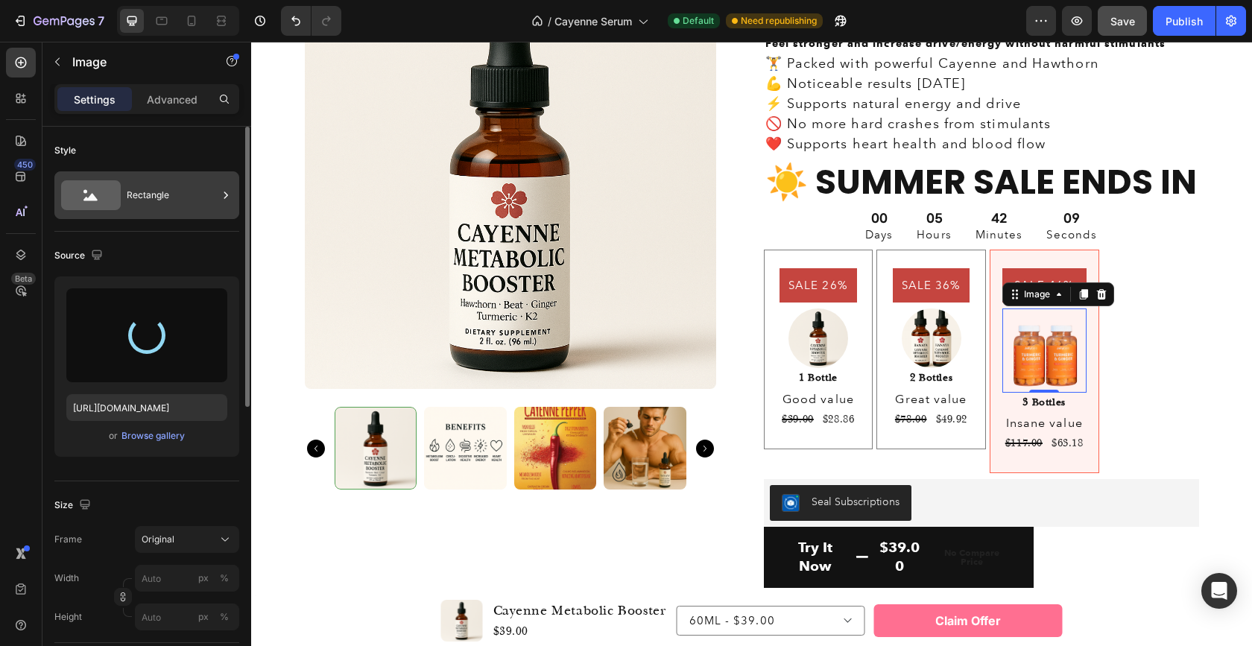
click at [175, 203] on div "Rectangle" at bounding box center [172, 195] width 91 height 34
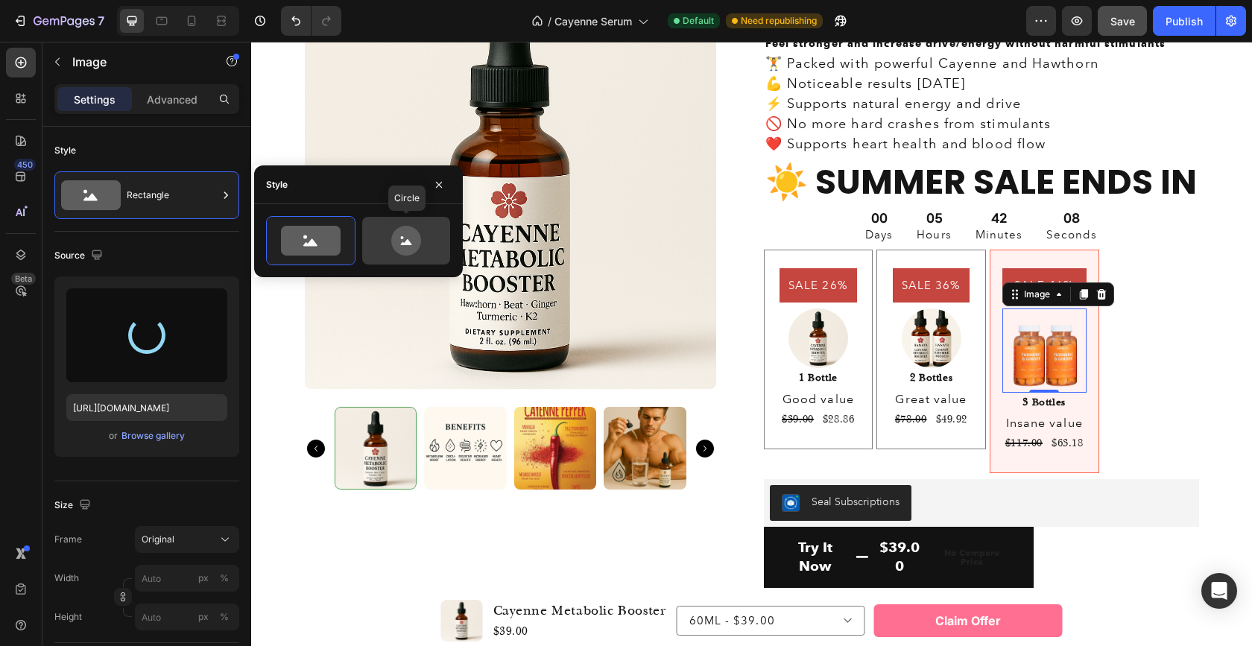
click at [409, 256] on div at bounding box center [406, 241] width 88 height 48
type input "80"
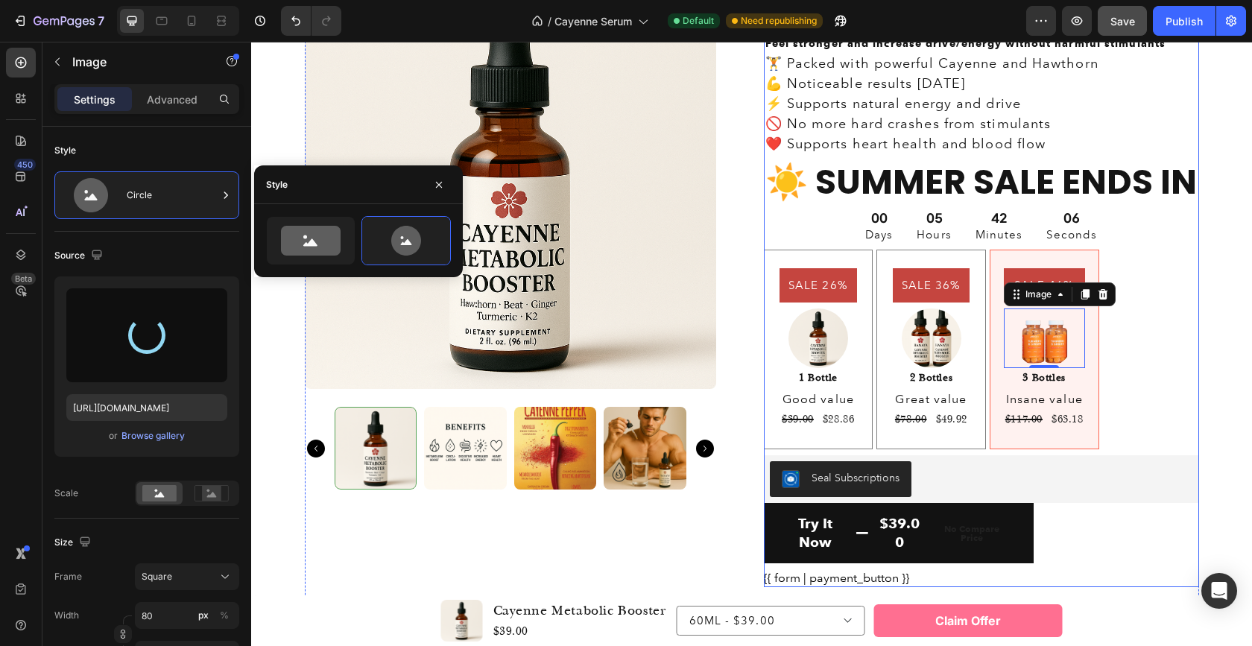
type input "https://cdn.shopify.com/s/files/1/0951/9153/1823/files/gempages_580968317276128…"
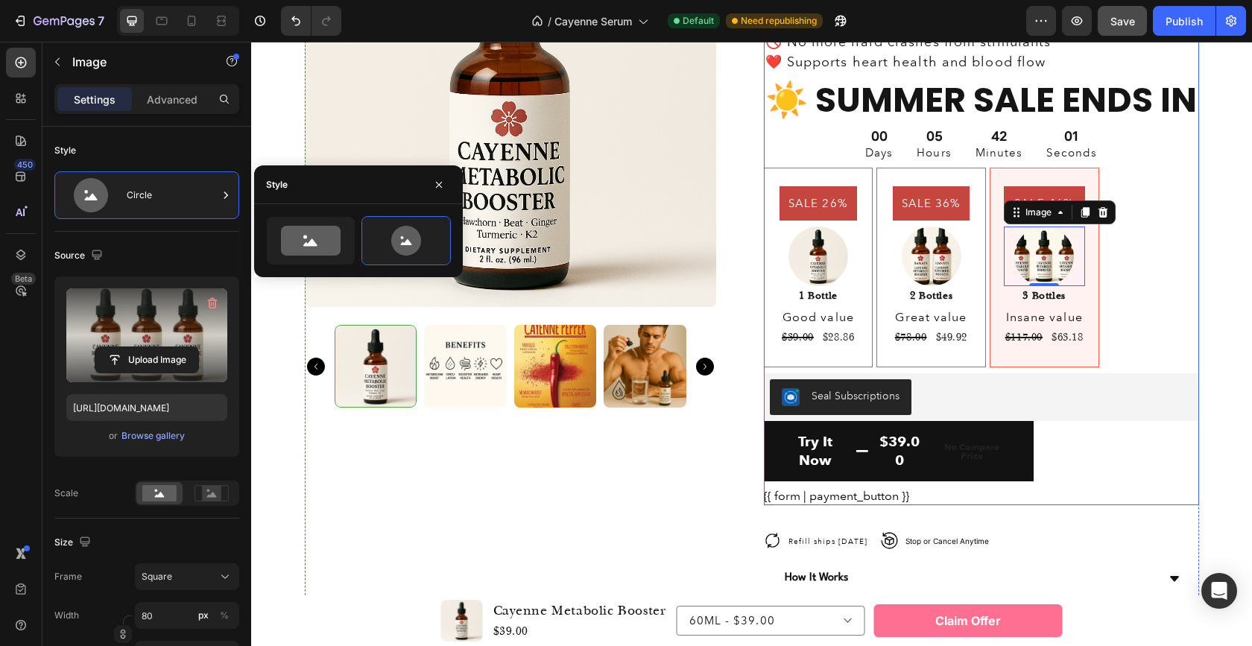
scroll to position [3728, 0]
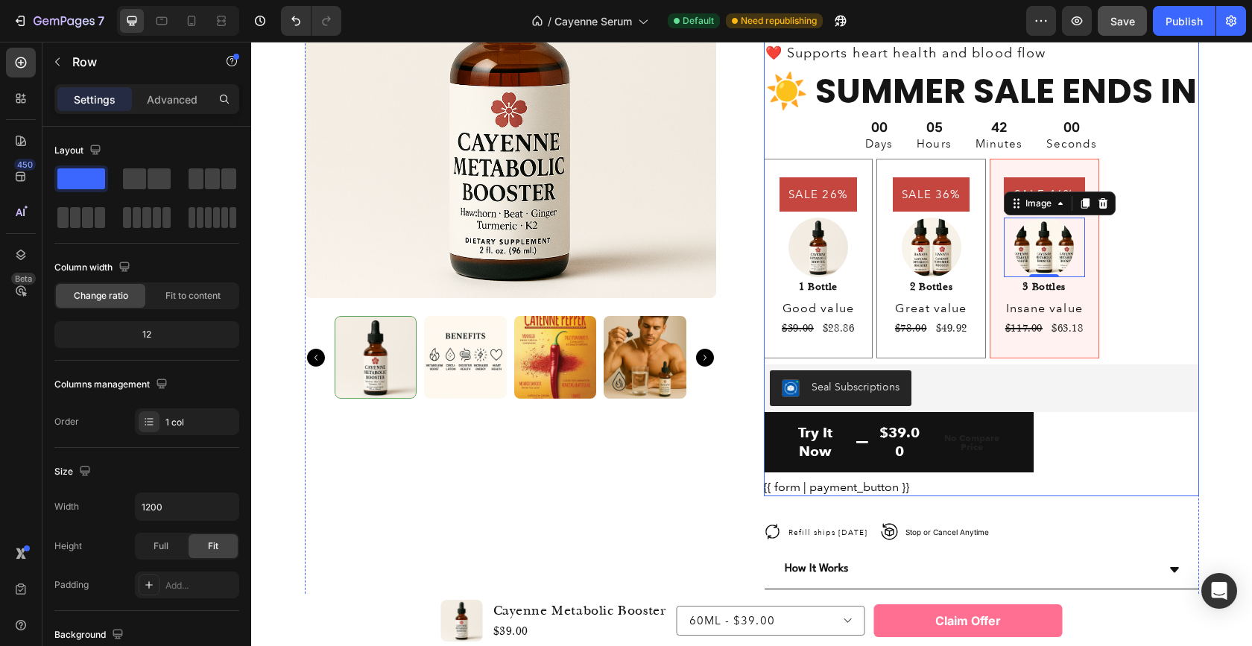
click at [1131, 307] on div "Icon Icon Icon Icon Icon Icon List 4.8 based on 30,000+ Customers Text Block Ro…" at bounding box center [981, 191] width 435 height 609
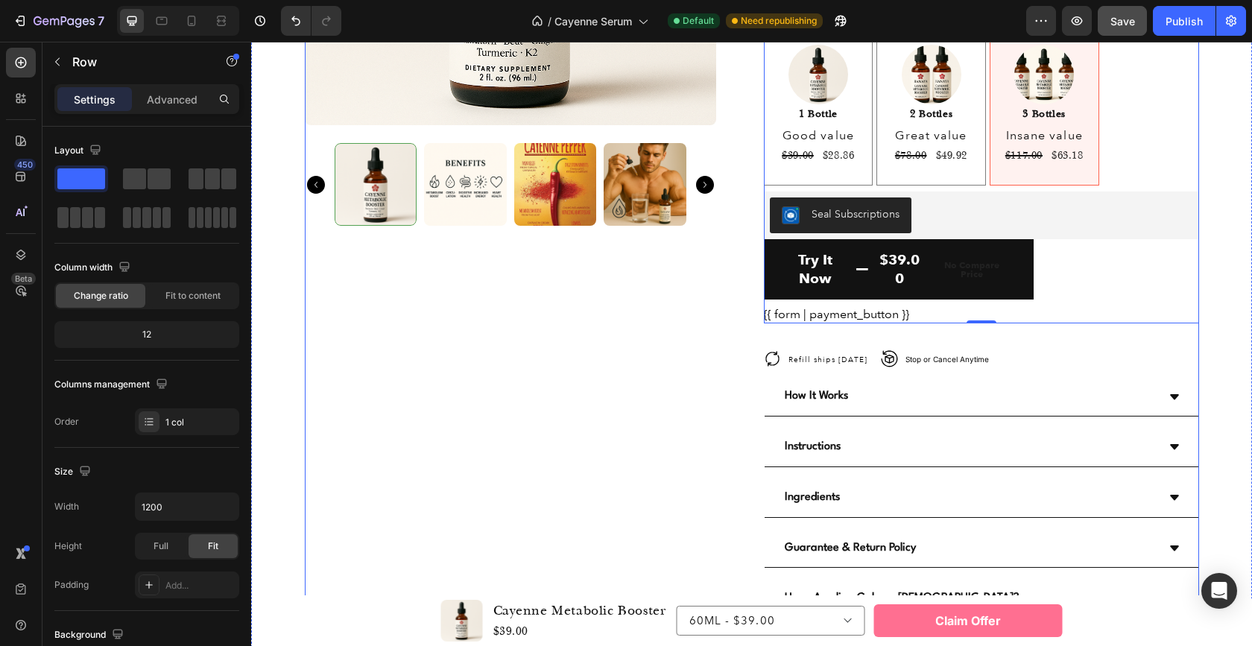
scroll to position [4032, 0]
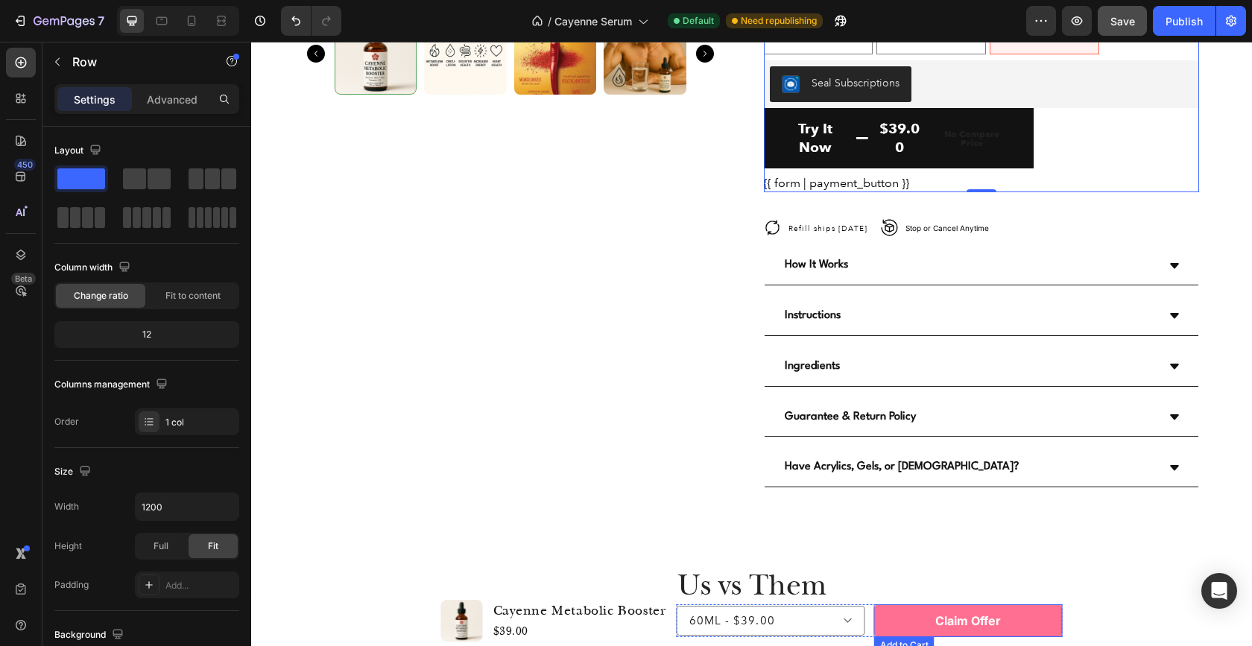
click at [910, 615] on button "Claim Offer" at bounding box center [968, 621] width 188 height 34
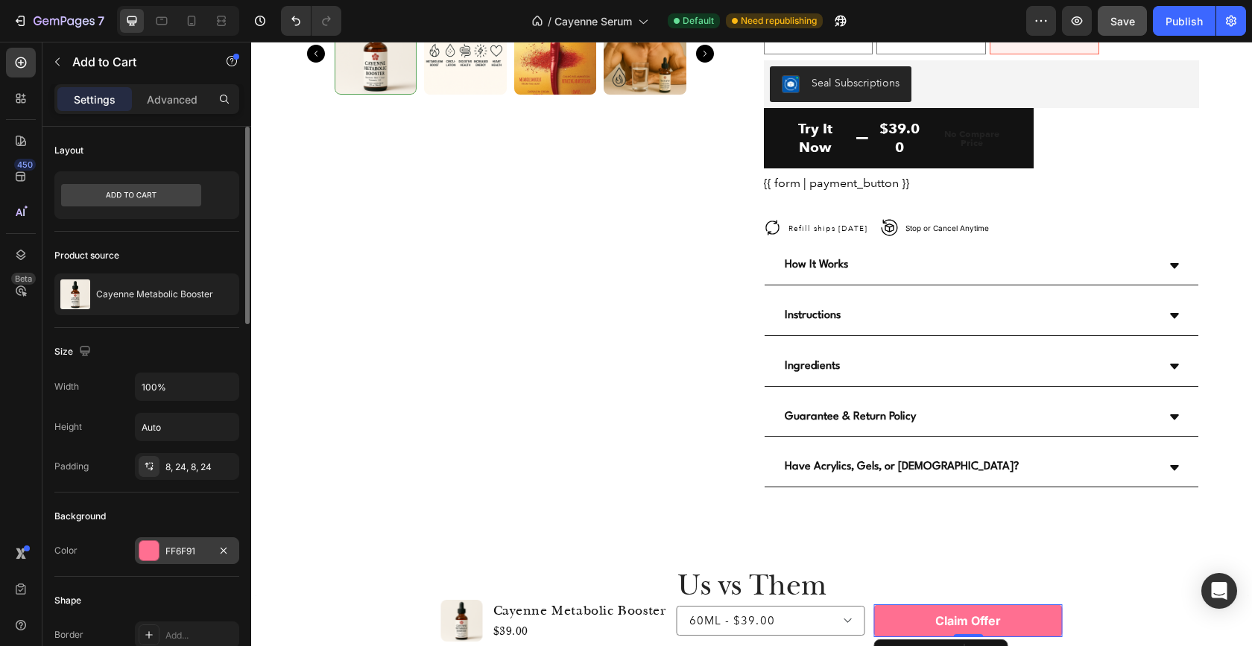
click at [191, 554] on div "FF6F91" at bounding box center [186, 551] width 43 height 13
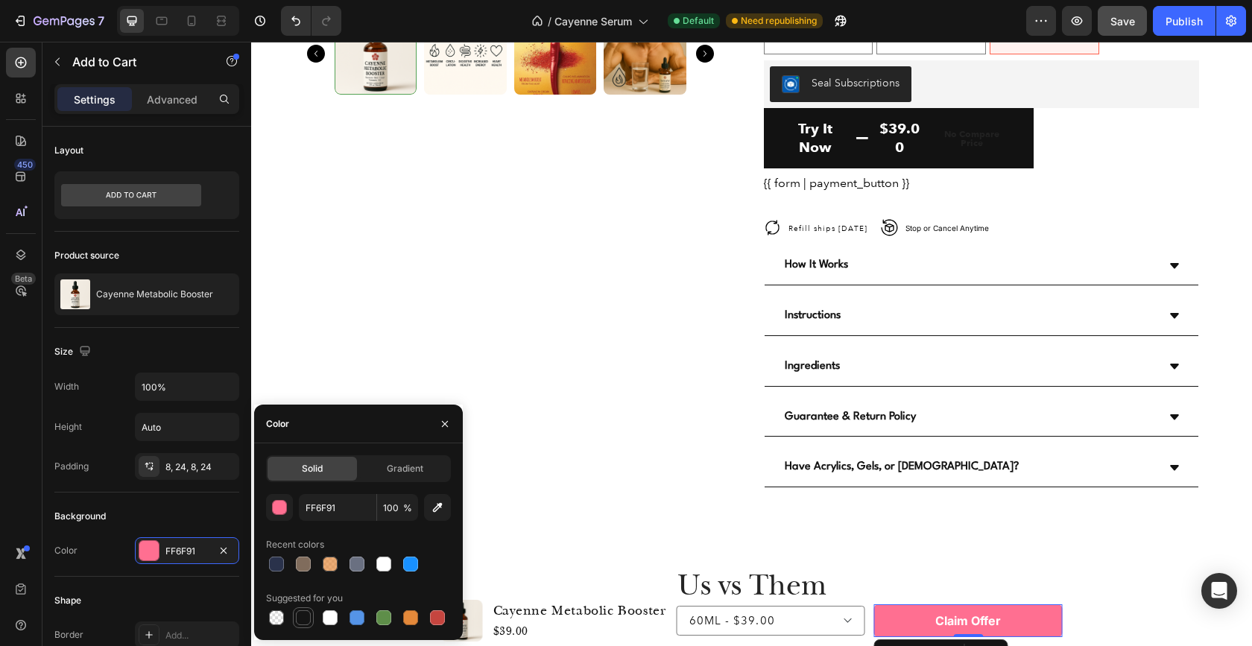
click at [302, 616] on div at bounding box center [303, 617] width 15 height 15
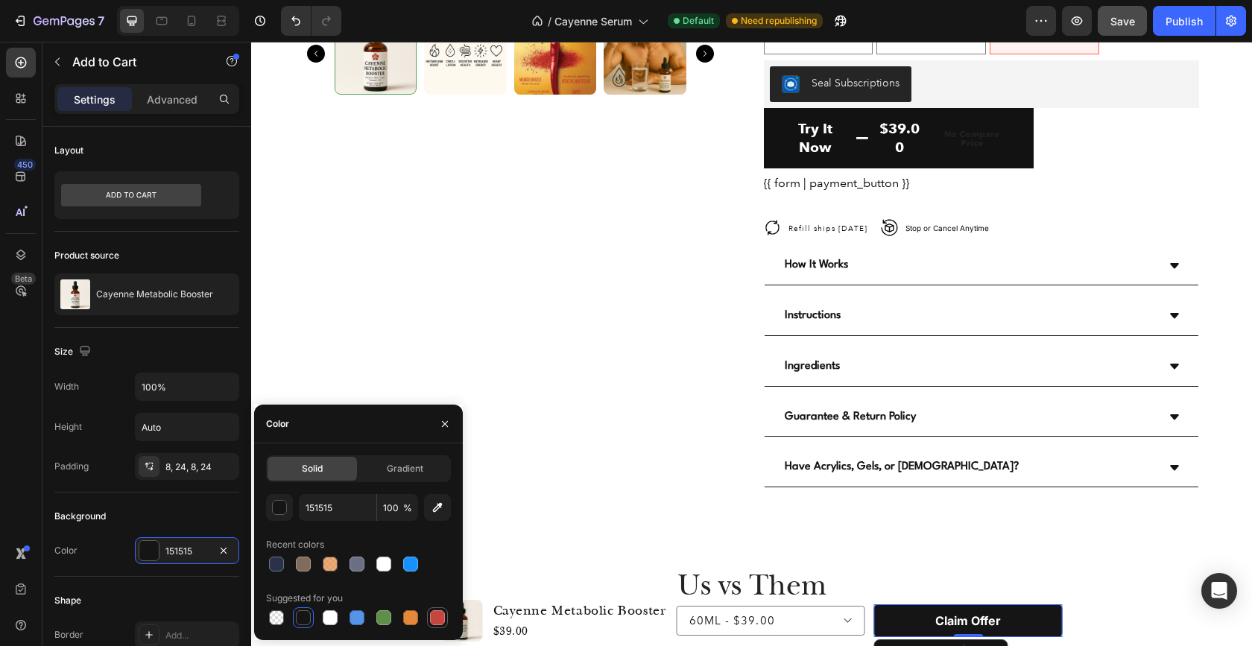
click at [438, 621] on div at bounding box center [437, 617] width 15 height 15
type input "C5453F"
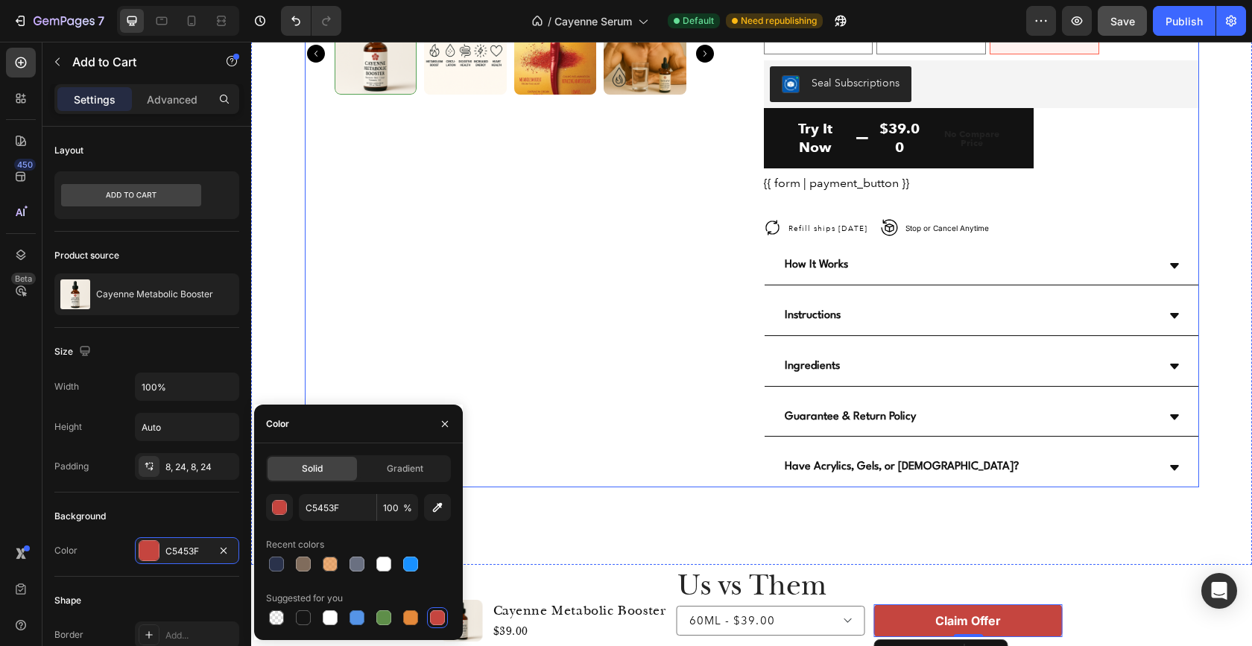
click at [637, 422] on div "Product Images" at bounding box center [522, 35] width 435 height 904
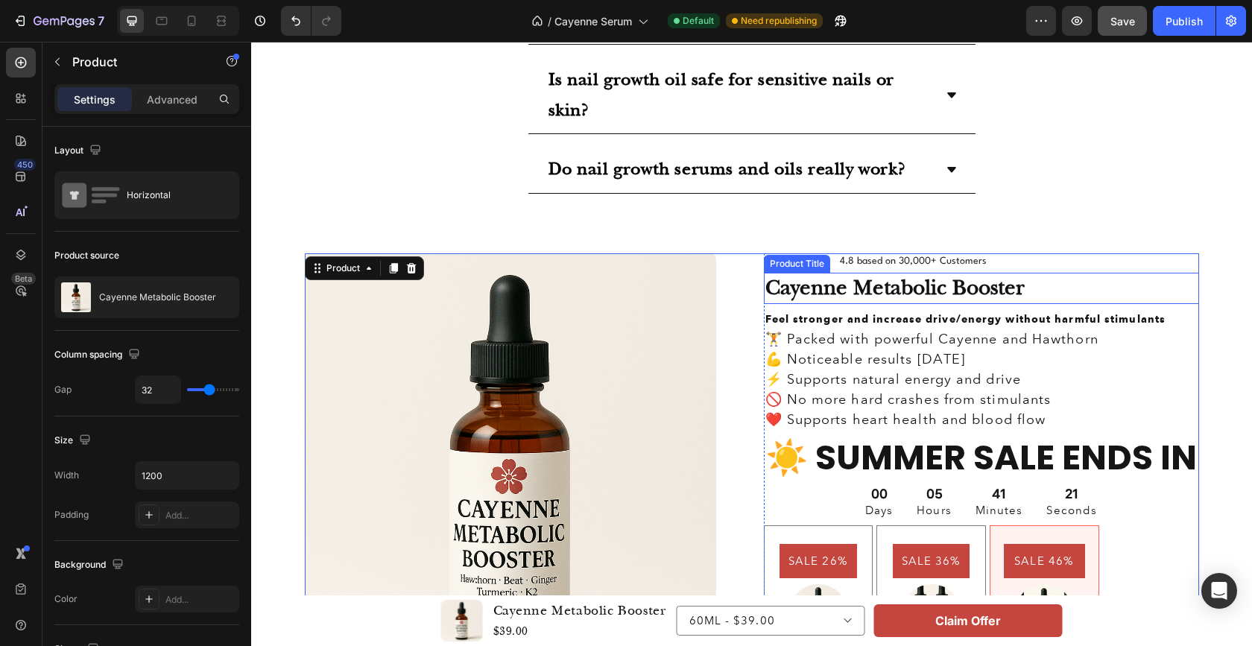
scroll to position [3350, 0]
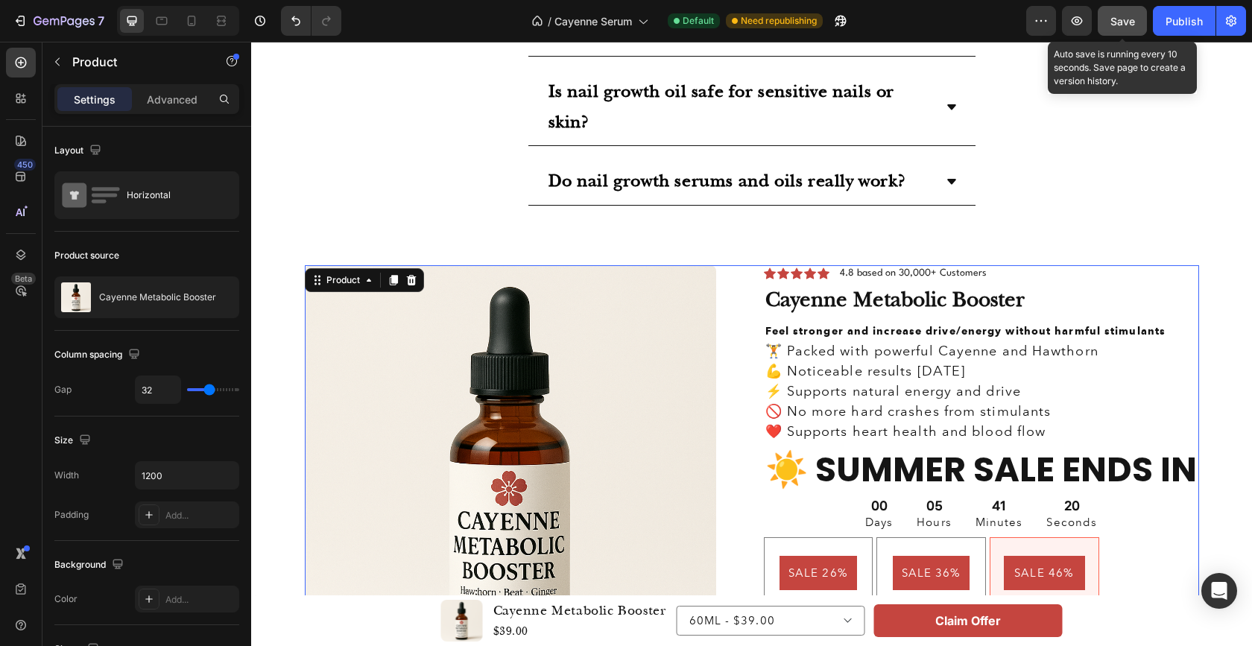
click at [1118, 16] on span "Save" at bounding box center [1122, 21] width 25 height 13
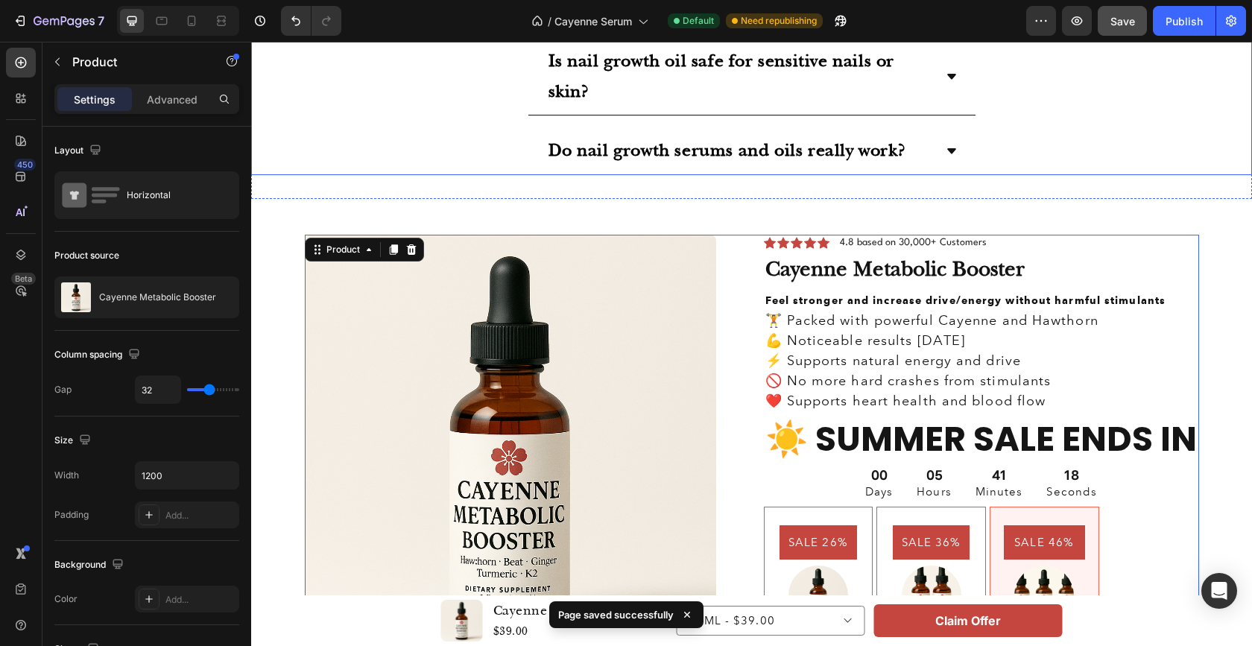
scroll to position [3492, 0]
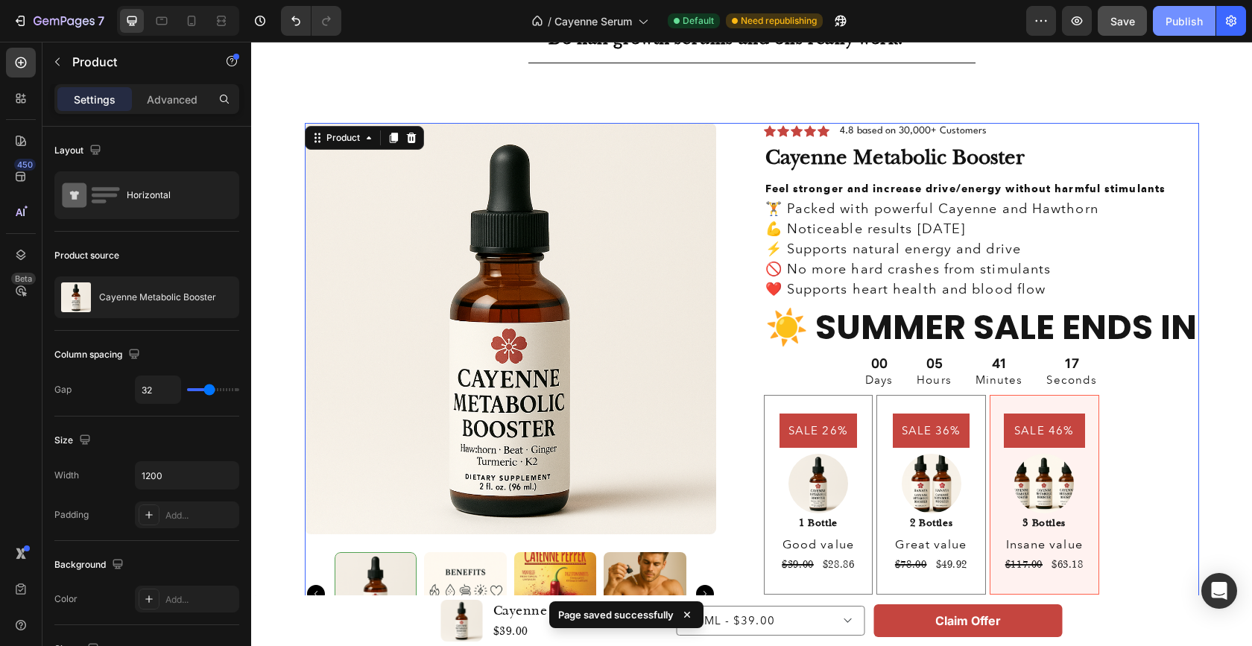
click at [1189, 15] on div "Publish" at bounding box center [1183, 21] width 37 height 16
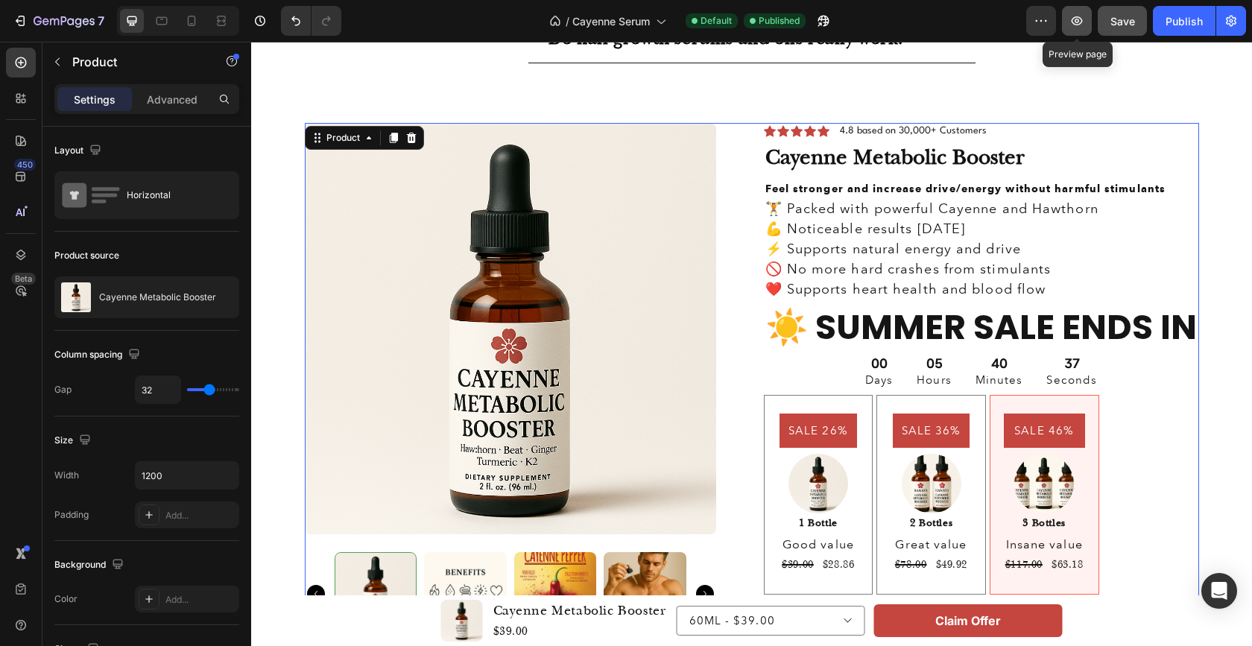
click at [1080, 22] on icon "button" at bounding box center [1076, 20] width 15 height 15
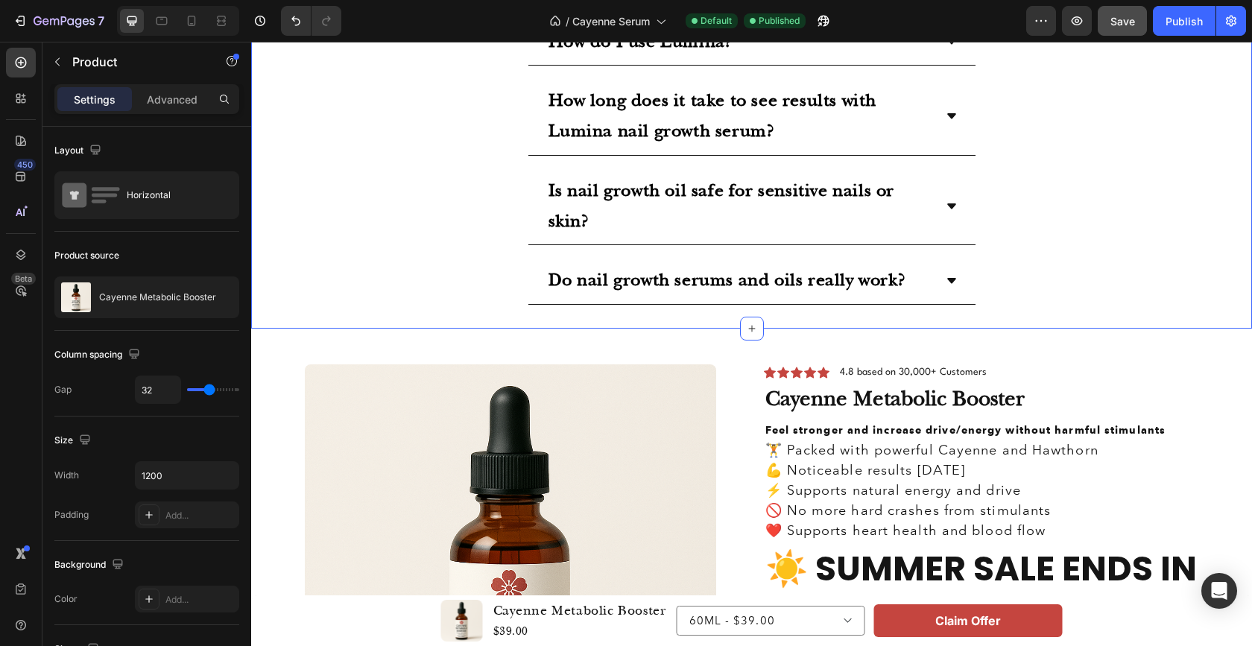
scroll to position [3548, 0]
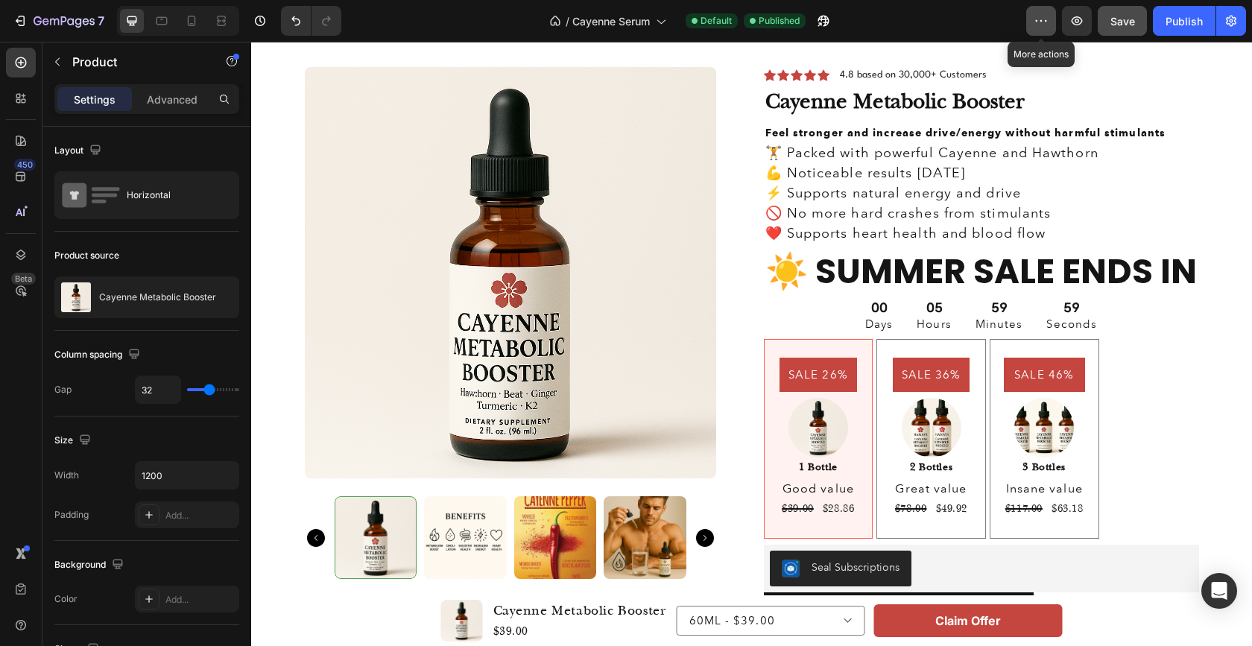
click at [1042, 22] on icon "button" at bounding box center [1040, 20] width 15 height 15
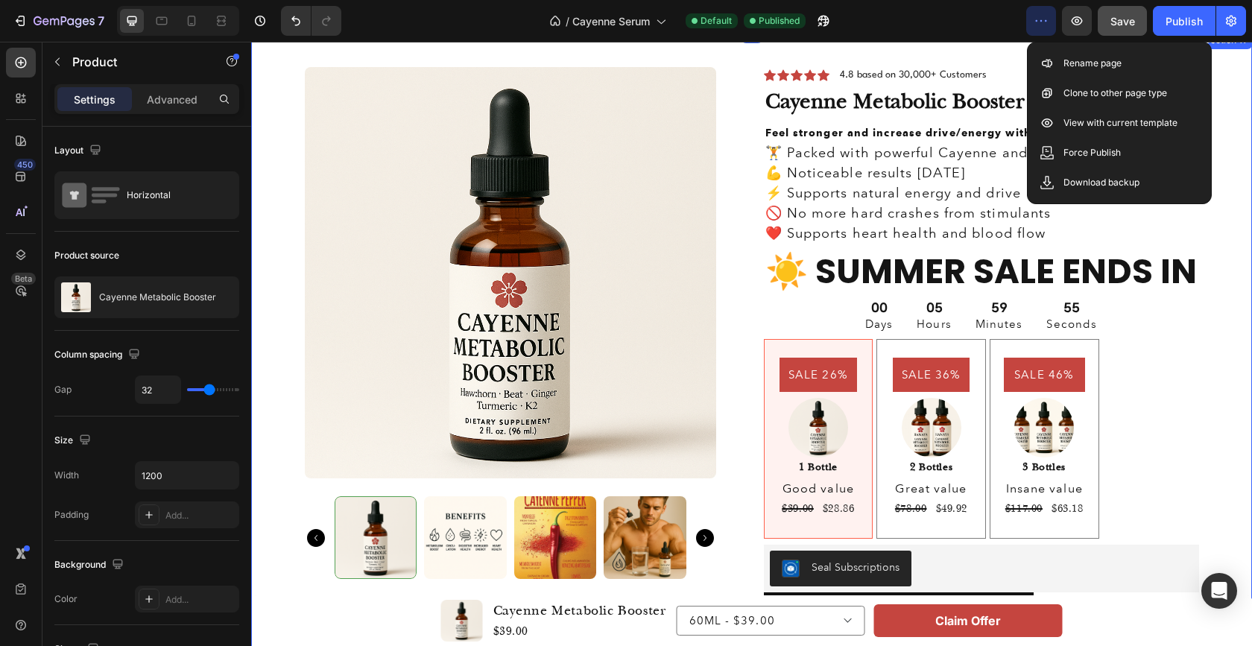
click at [998, 51] on div "Product Images Icon Icon Icon Icon Icon Icon List 4.8 based on 30,000+ Customer…" at bounding box center [751, 540] width 1001 height 1018
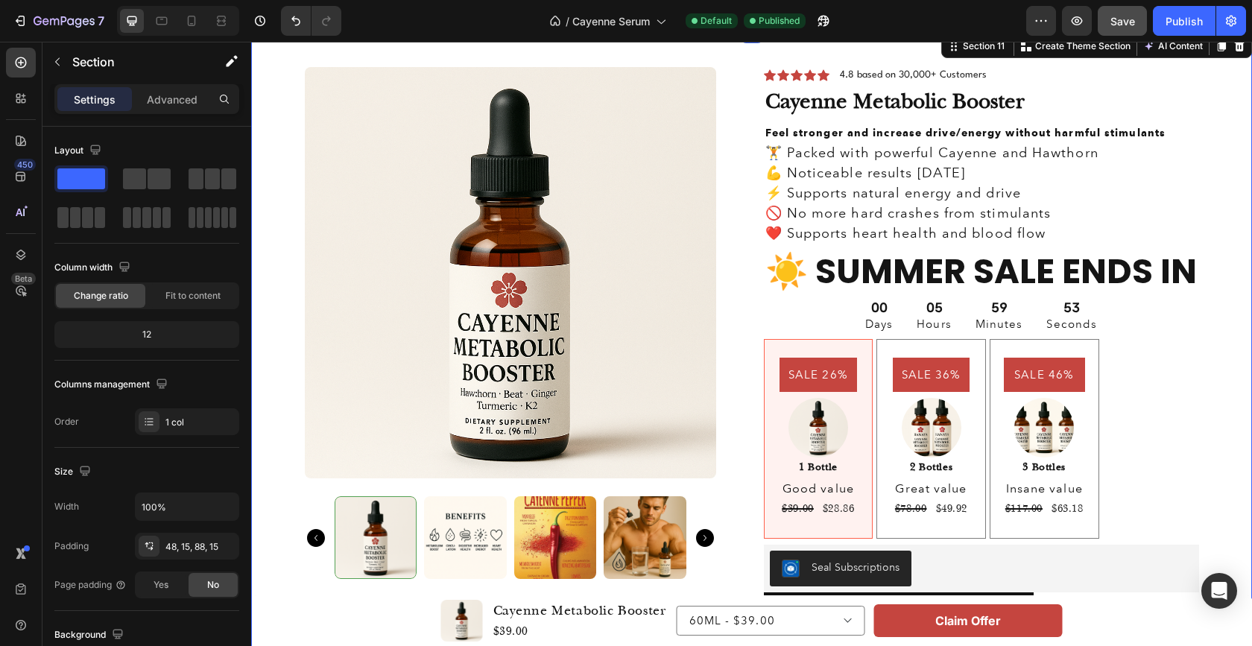
click at [989, 36] on div "7 Version history / Cayenne Serum Default Published Preview Save Publish" at bounding box center [626, 21] width 1252 height 42
click at [1123, 23] on span "Save" at bounding box center [1122, 21] width 25 height 13
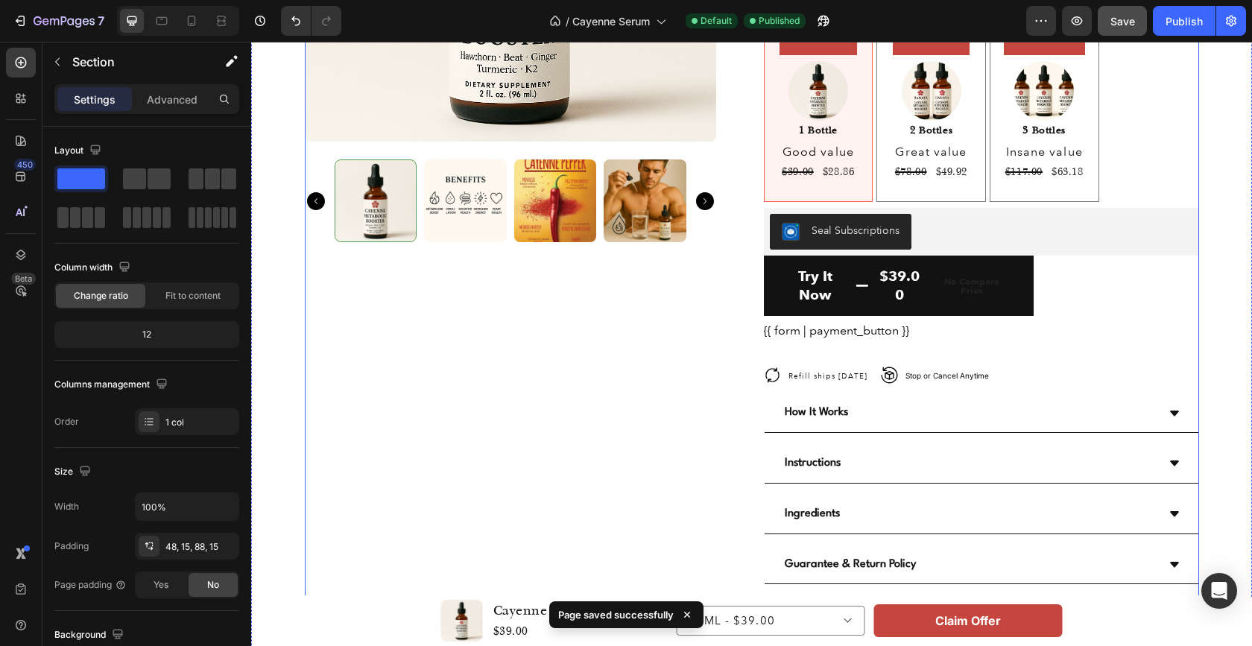
scroll to position [3382, 0]
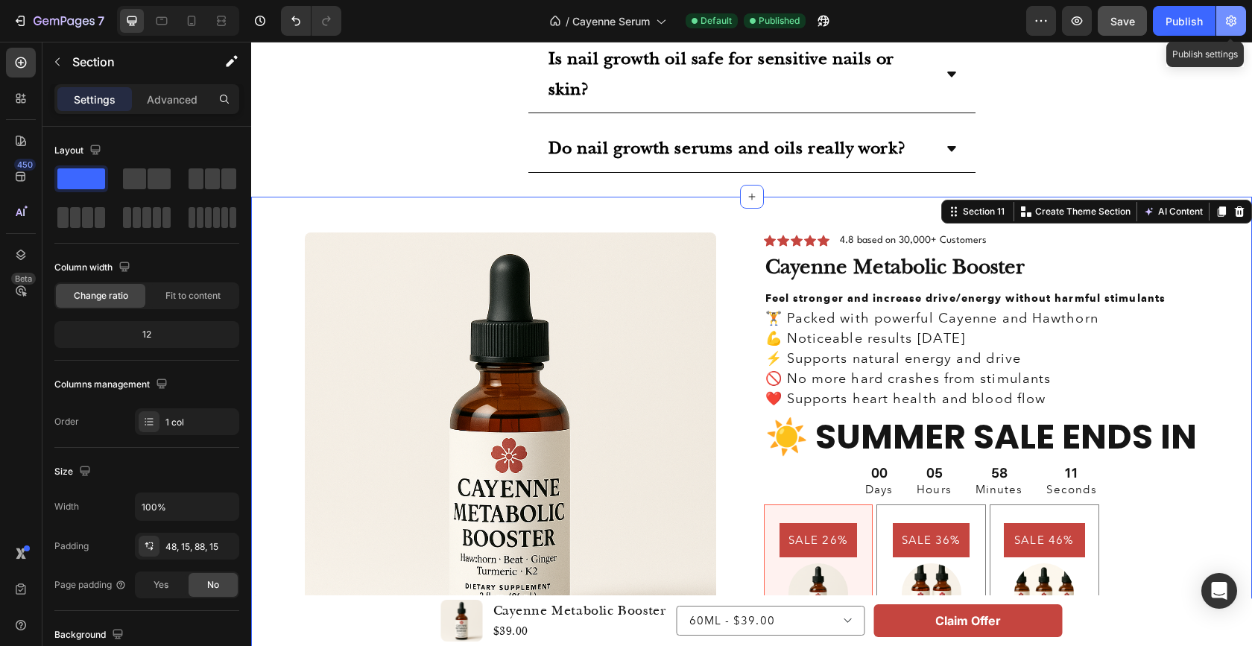
click at [1232, 23] on icon "button" at bounding box center [1231, 21] width 10 height 11
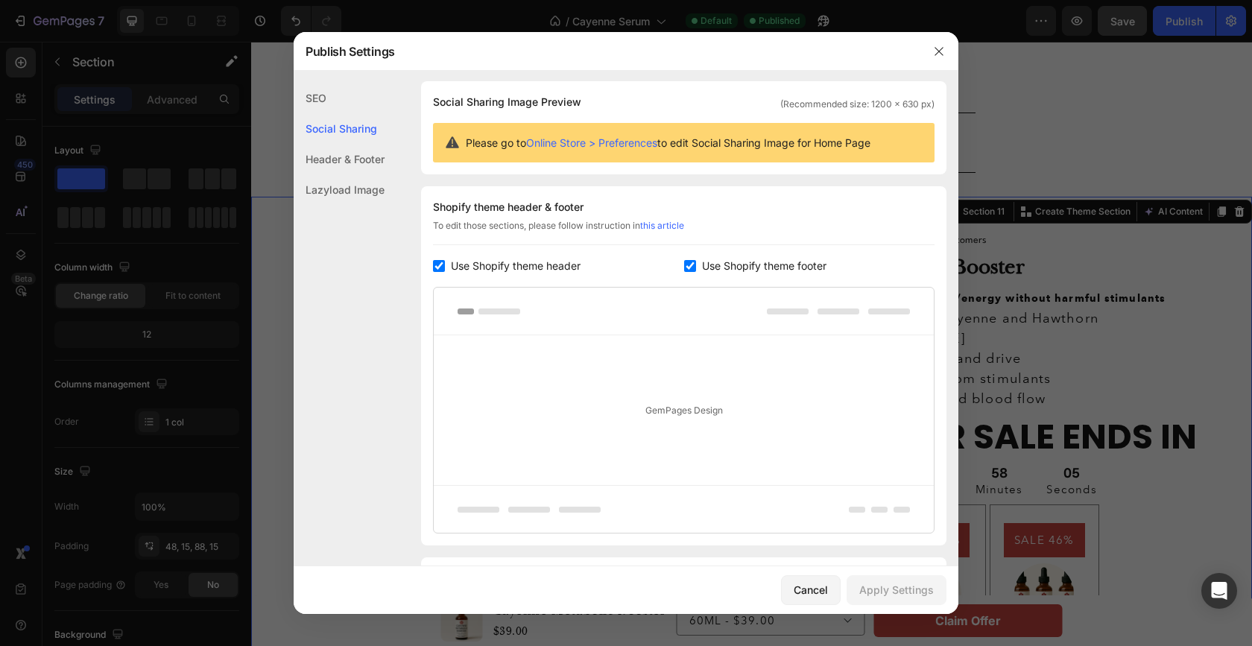
scroll to position [0, 0]
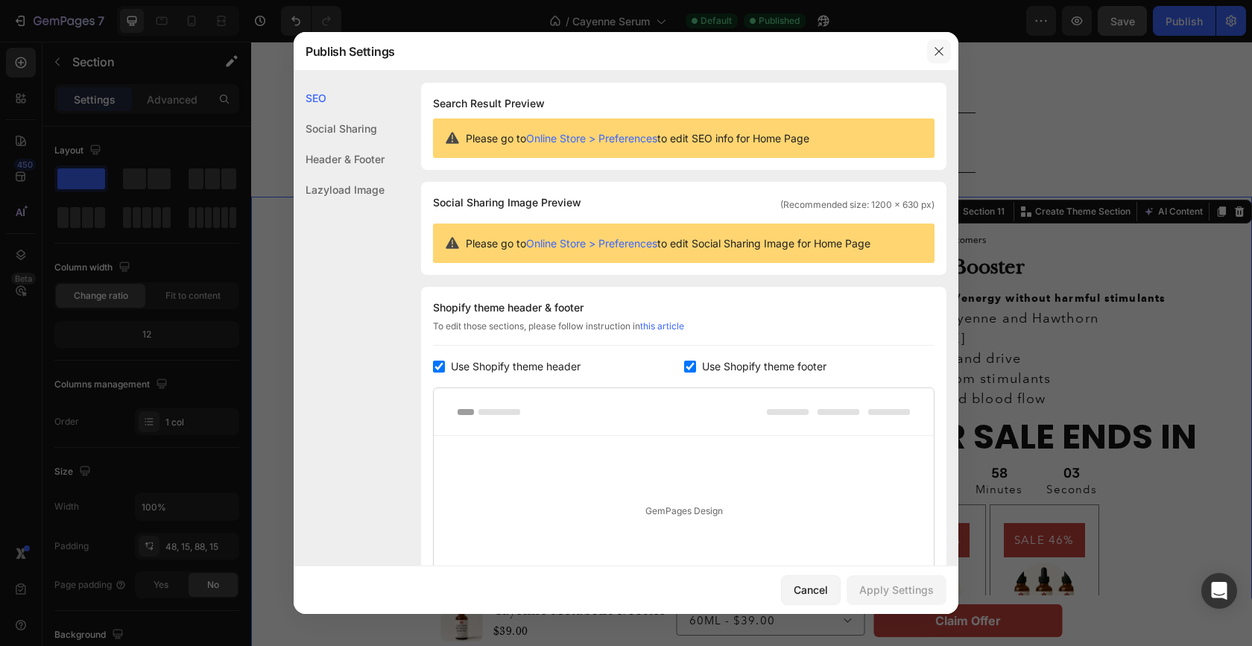
click at [938, 48] on icon "button" at bounding box center [939, 51] width 12 height 12
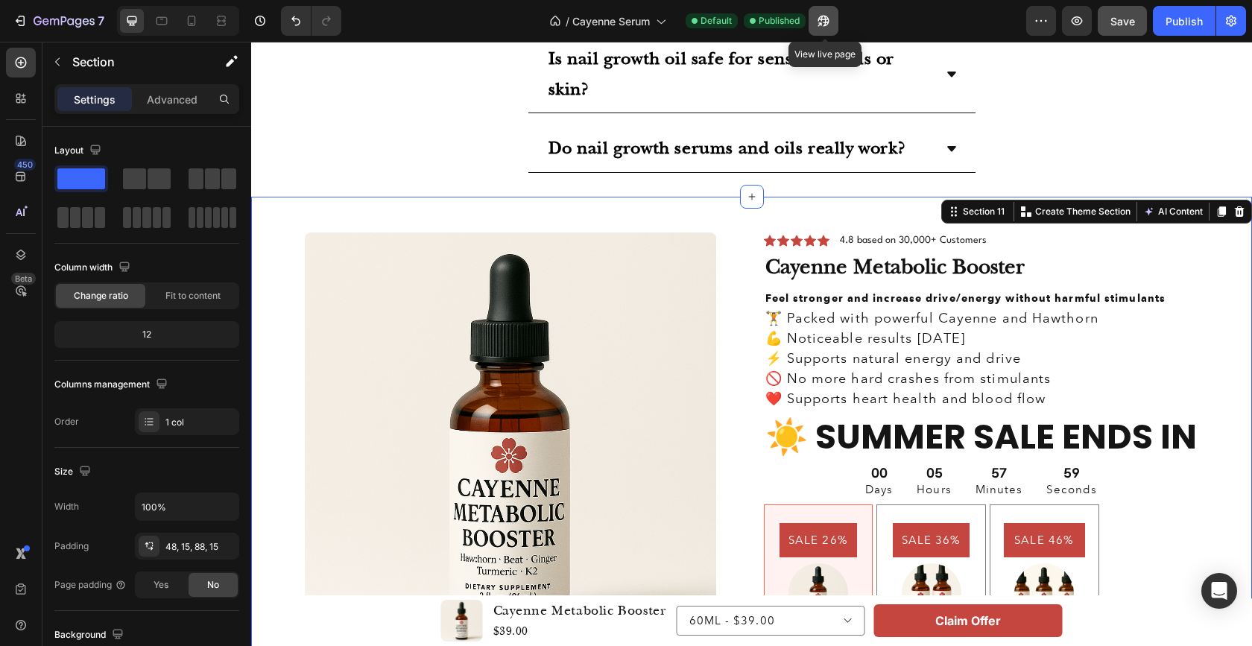
click at [819, 25] on icon "button" at bounding box center [823, 20] width 15 height 15
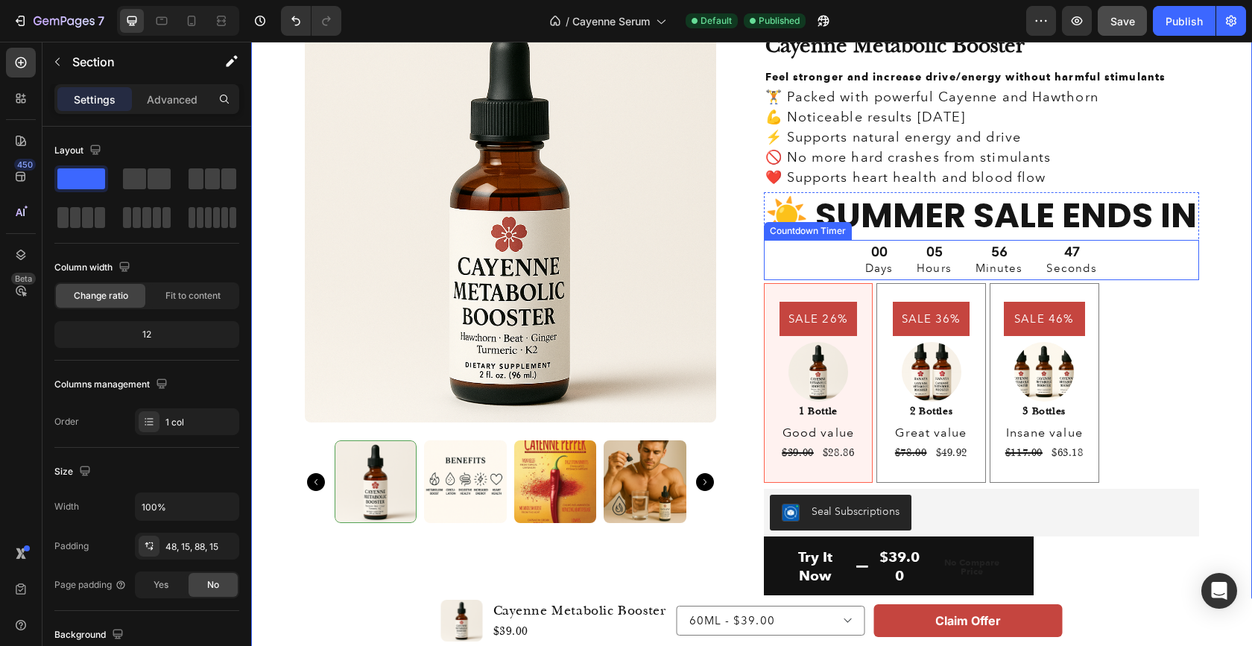
scroll to position [3606, 0]
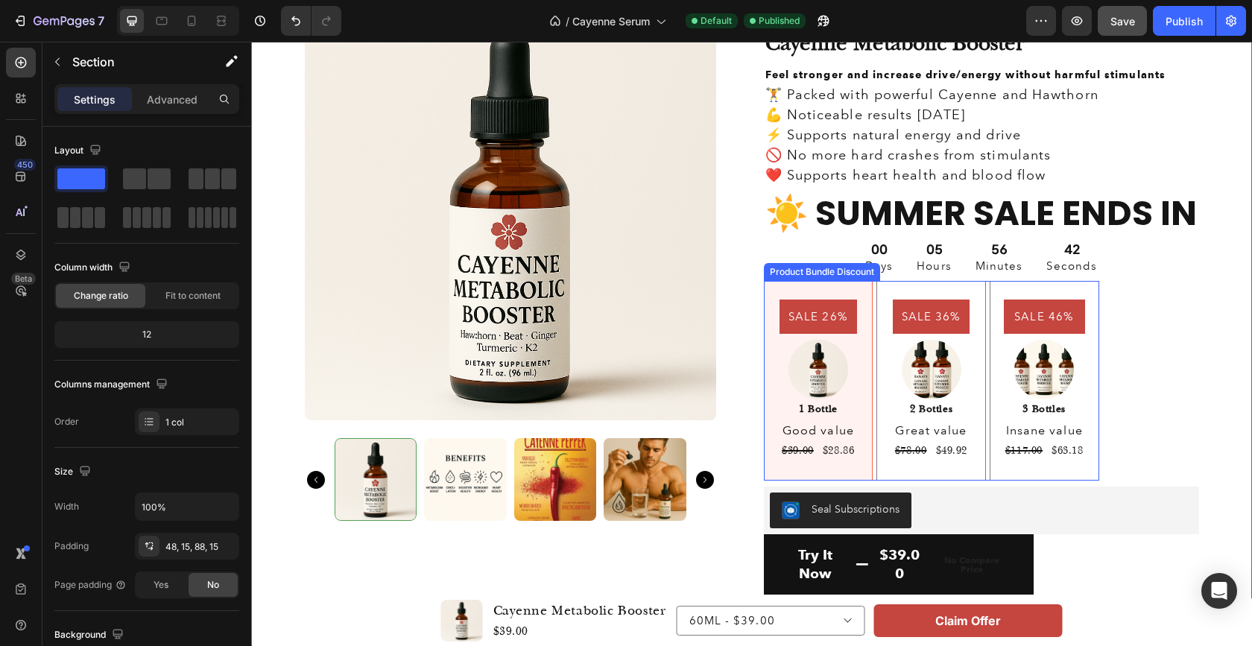
click at [975, 387] on div "SALE 36% Product Badge Image 2 Bottles Text Block Great value Text Block $78.00…" at bounding box center [931, 381] width 110 height 200
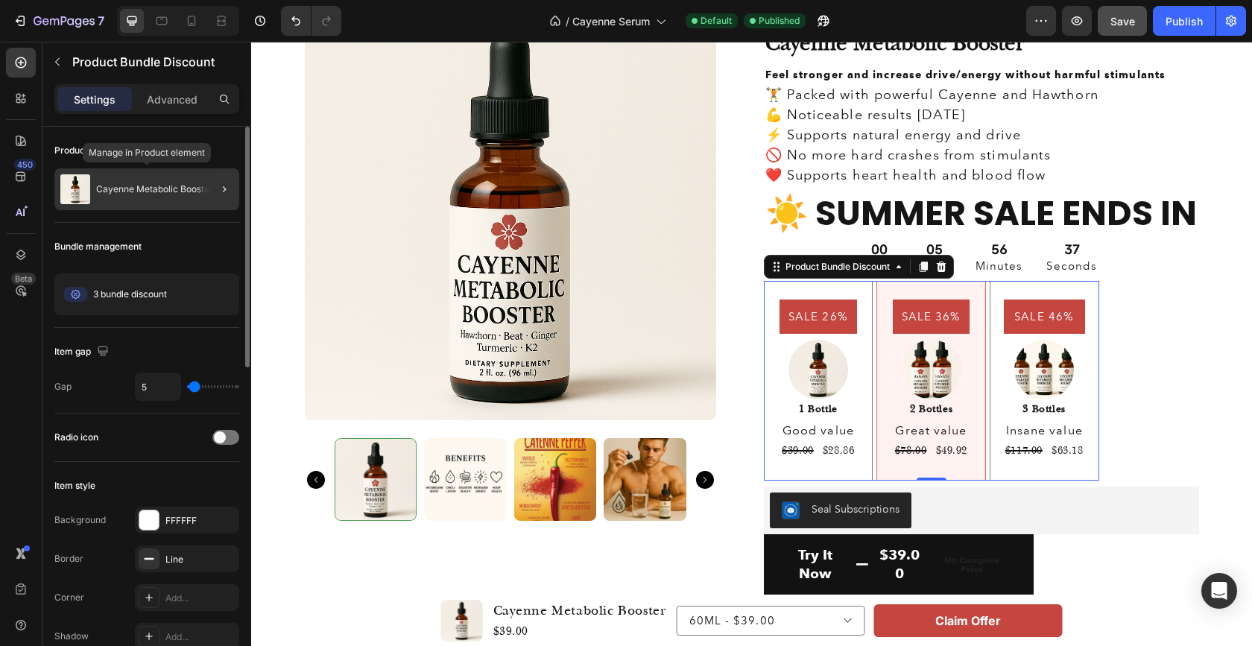
click at [153, 196] on div "Cayenne Metabolic Booster" at bounding box center [146, 189] width 185 height 42
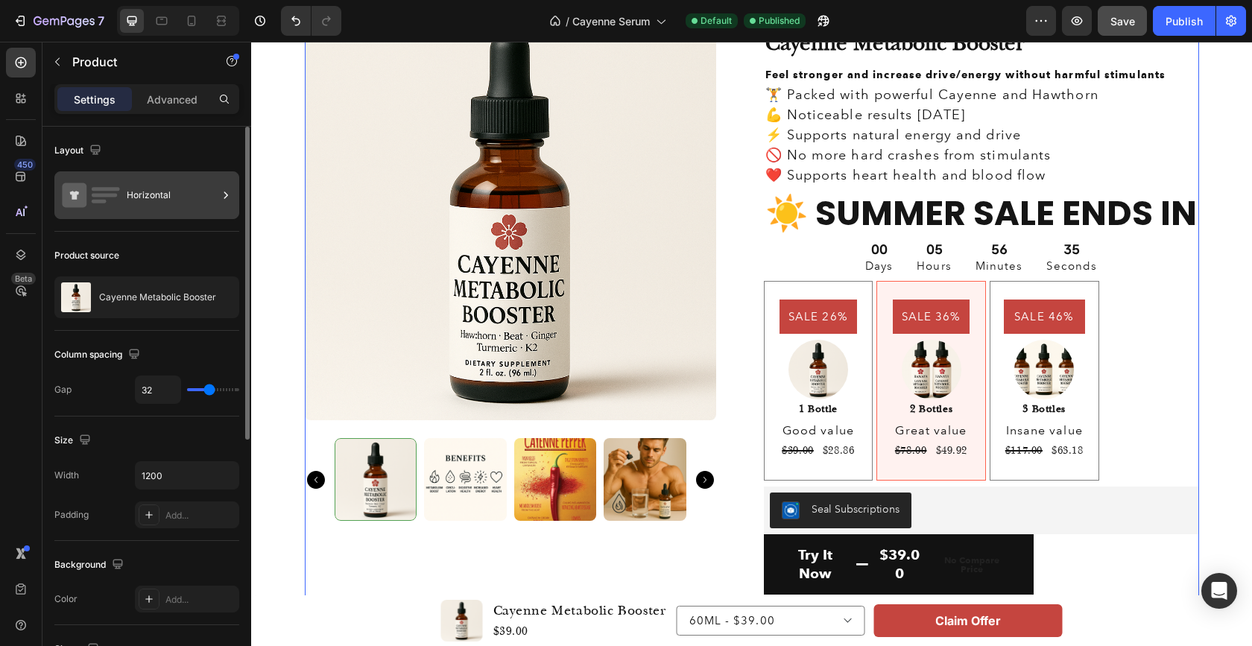
click at [145, 199] on div "Horizontal" at bounding box center [172, 195] width 91 height 34
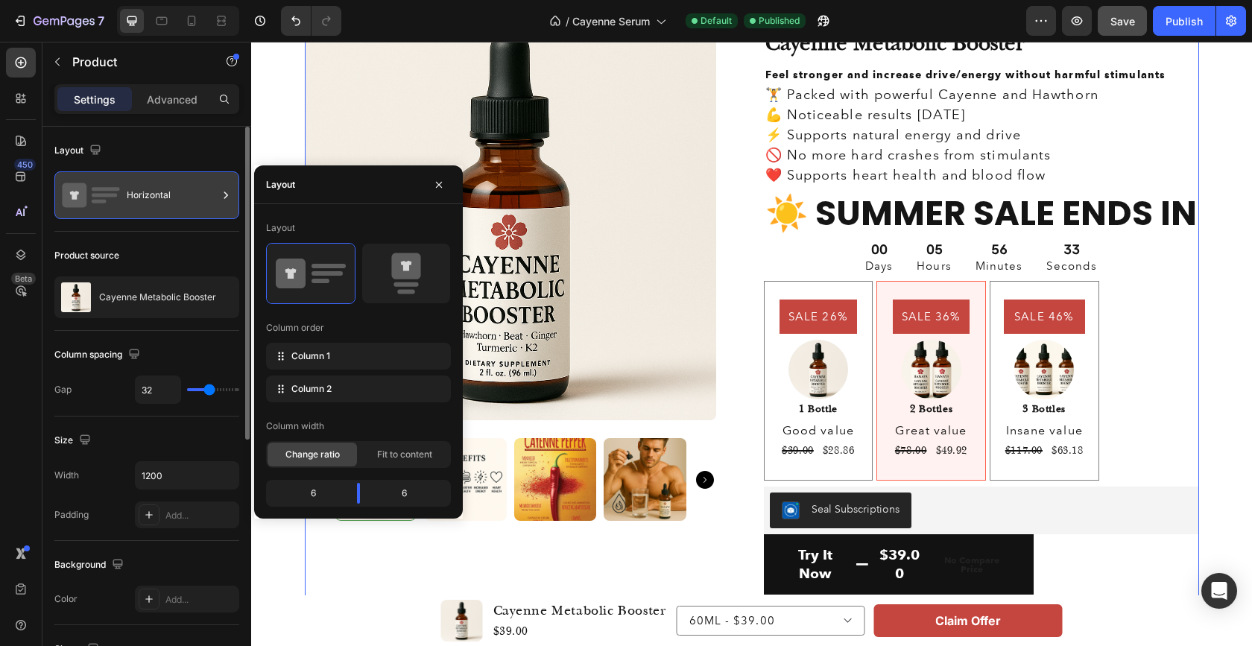
click at [145, 199] on div "Horizontal" at bounding box center [172, 195] width 91 height 34
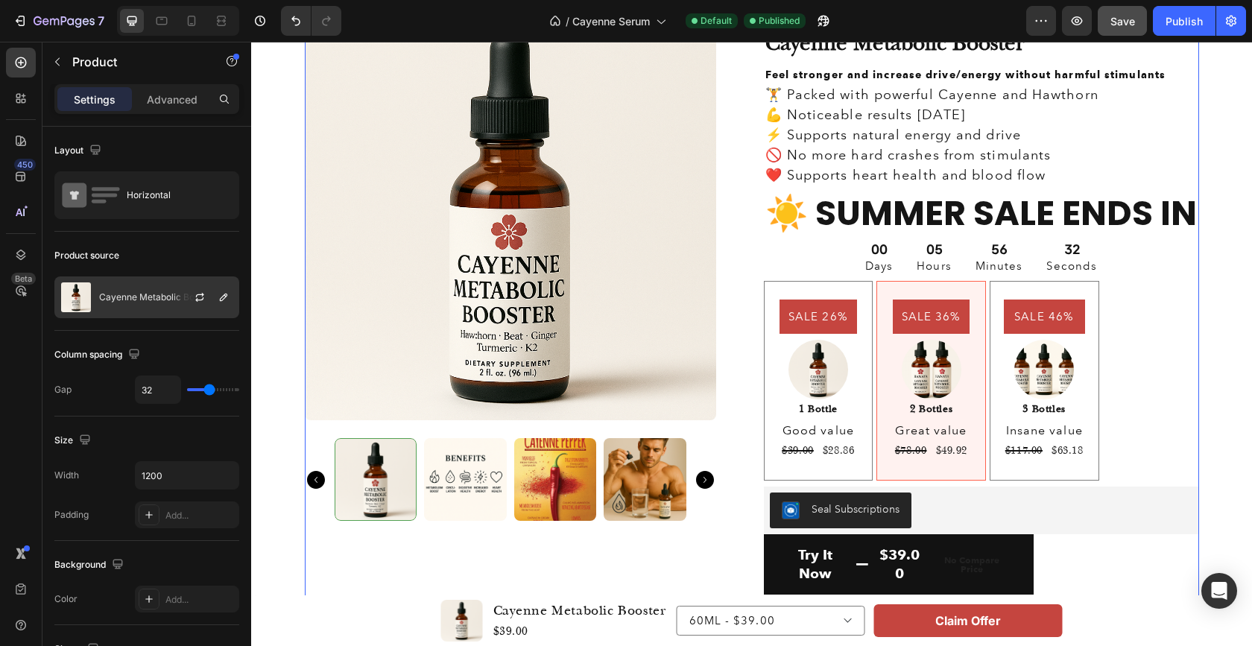
click at [155, 302] on div "Cayenne Metabolic Booster" at bounding box center [146, 297] width 185 height 42
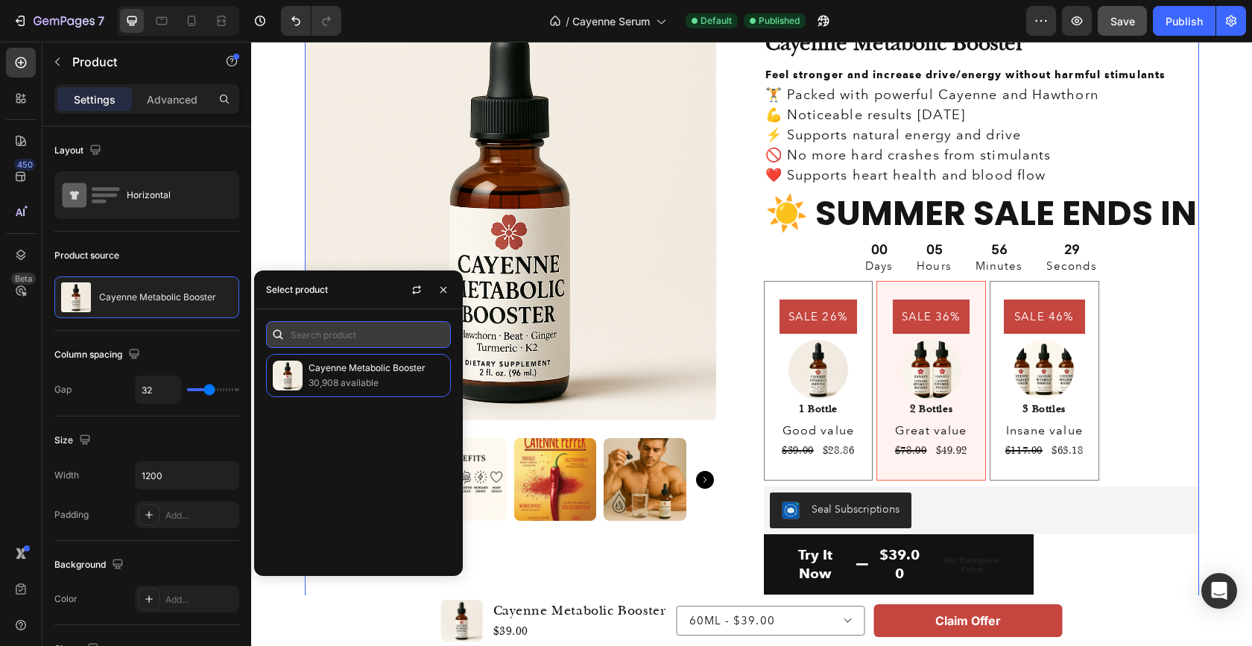
click at [310, 335] on input "text" at bounding box center [358, 334] width 185 height 27
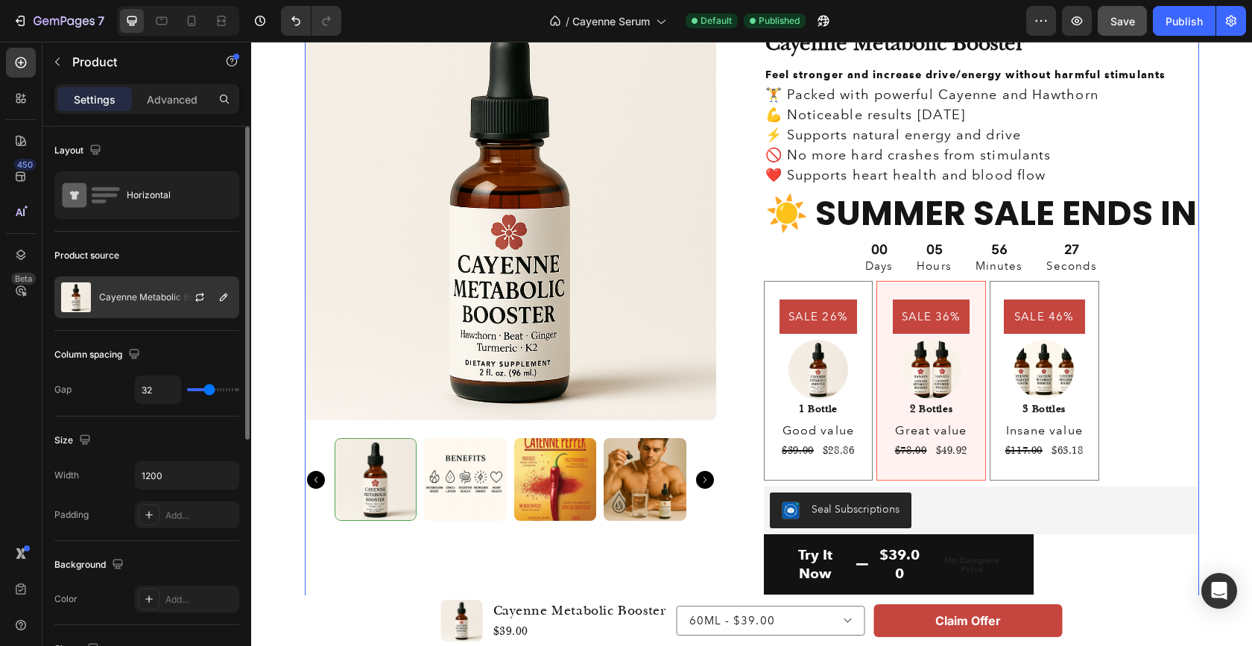
click at [155, 297] on p "Cayenne Metabolic Booster" at bounding box center [157, 297] width 117 height 10
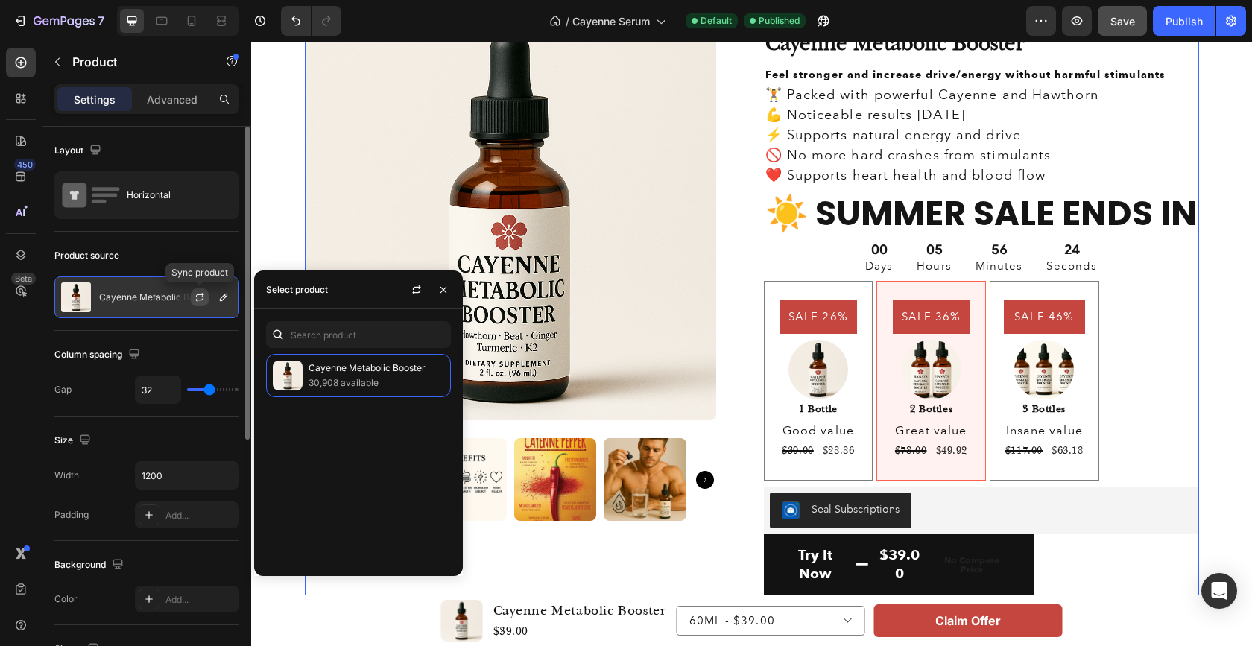
click at [199, 295] on icon "button" at bounding box center [200, 297] width 12 height 12
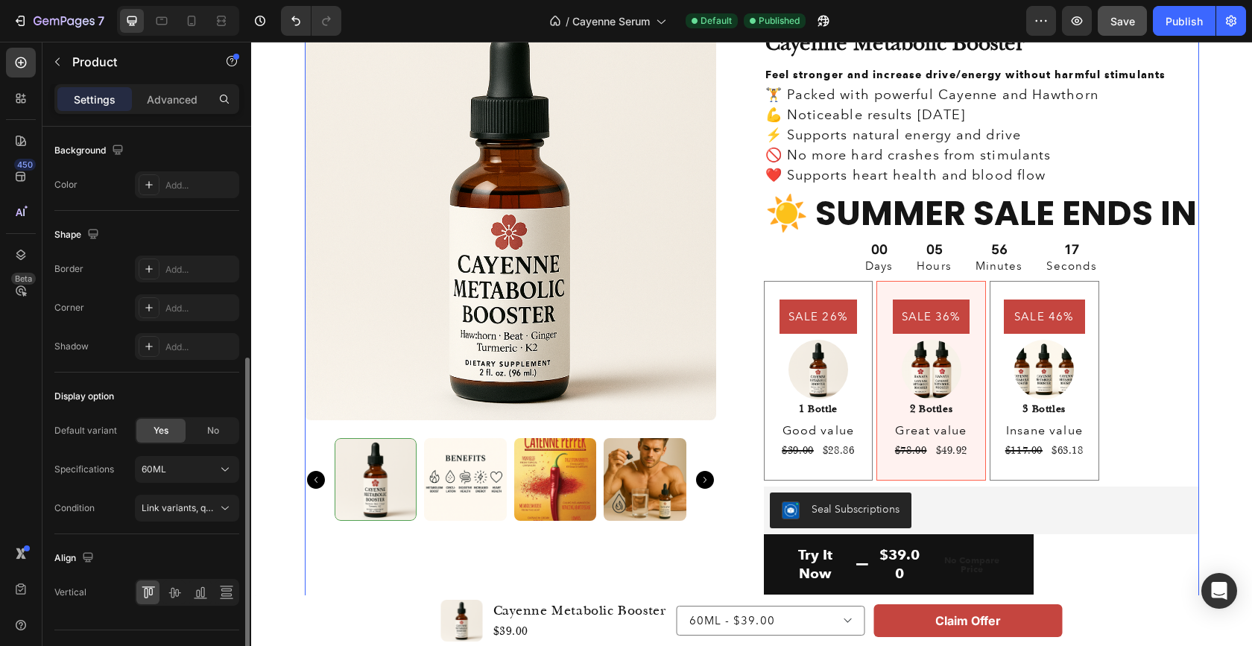
scroll to position [446, 0]
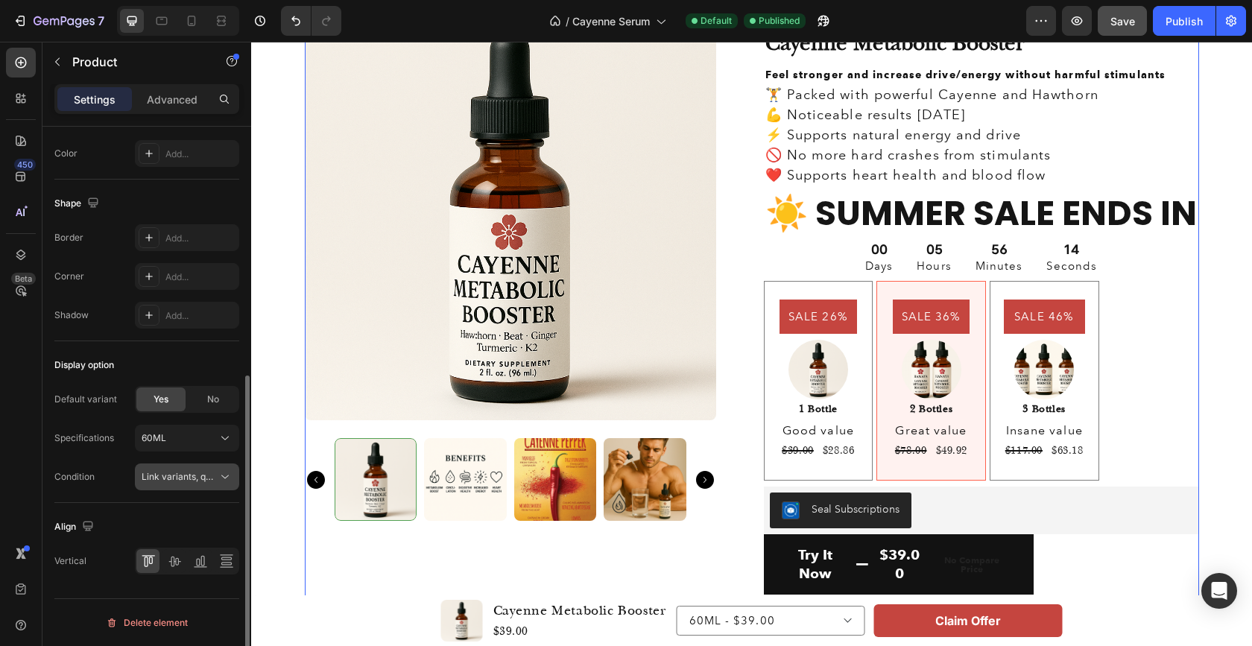
click at [180, 475] on span "Link variants, quantity <br> between same products" at bounding box center [252, 476] width 220 height 11
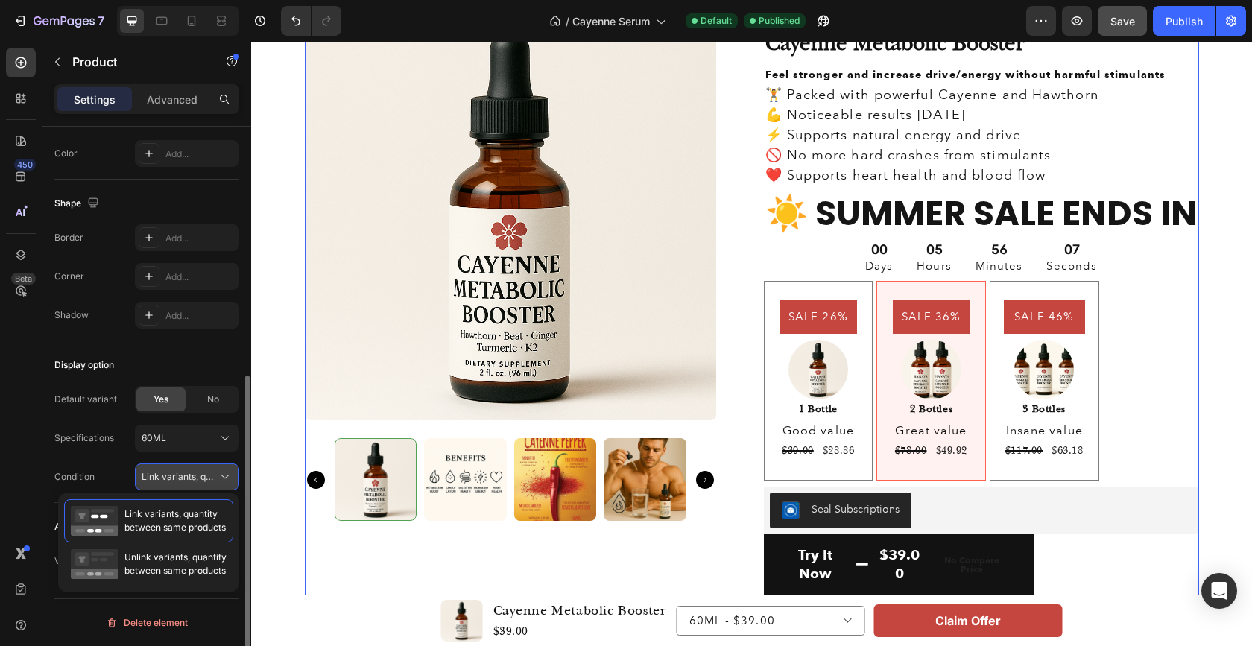
click at [182, 478] on span "Link variants, quantity <br> between same products" at bounding box center [252, 476] width 220 height 11
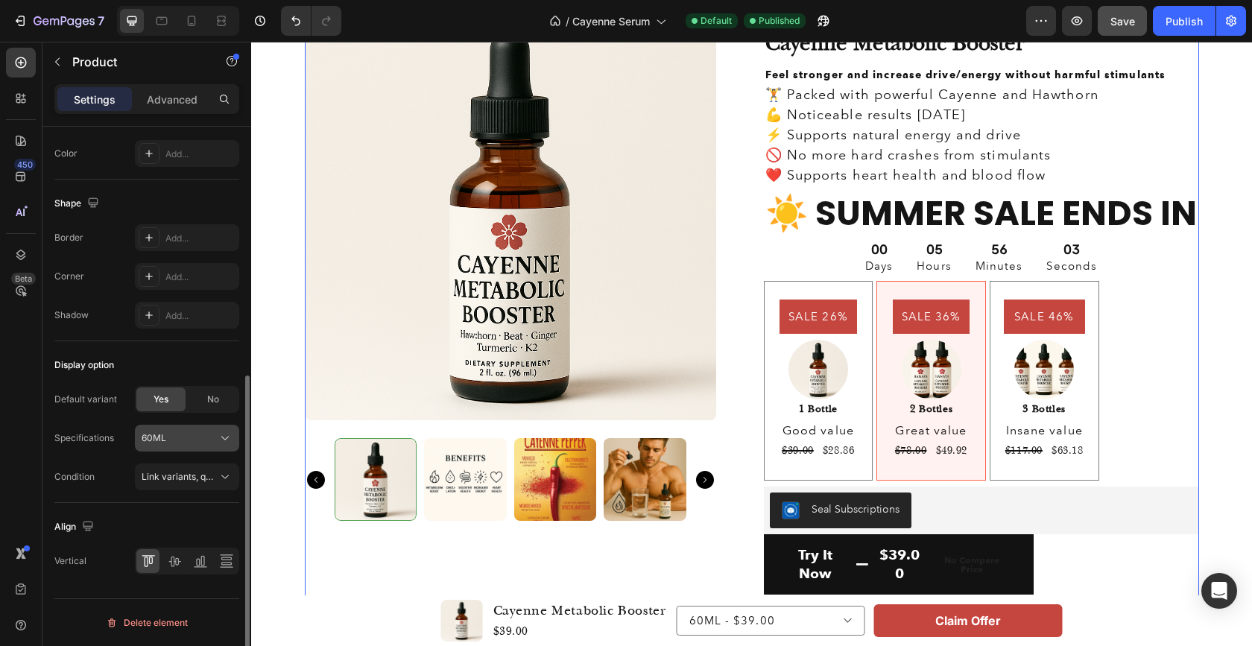
click at [221, 434] on icon at bounding box center [225, 438] width 15 height 15
click at [212, 399] on span "No" at bounding box center [213, 399] width 12 height 13
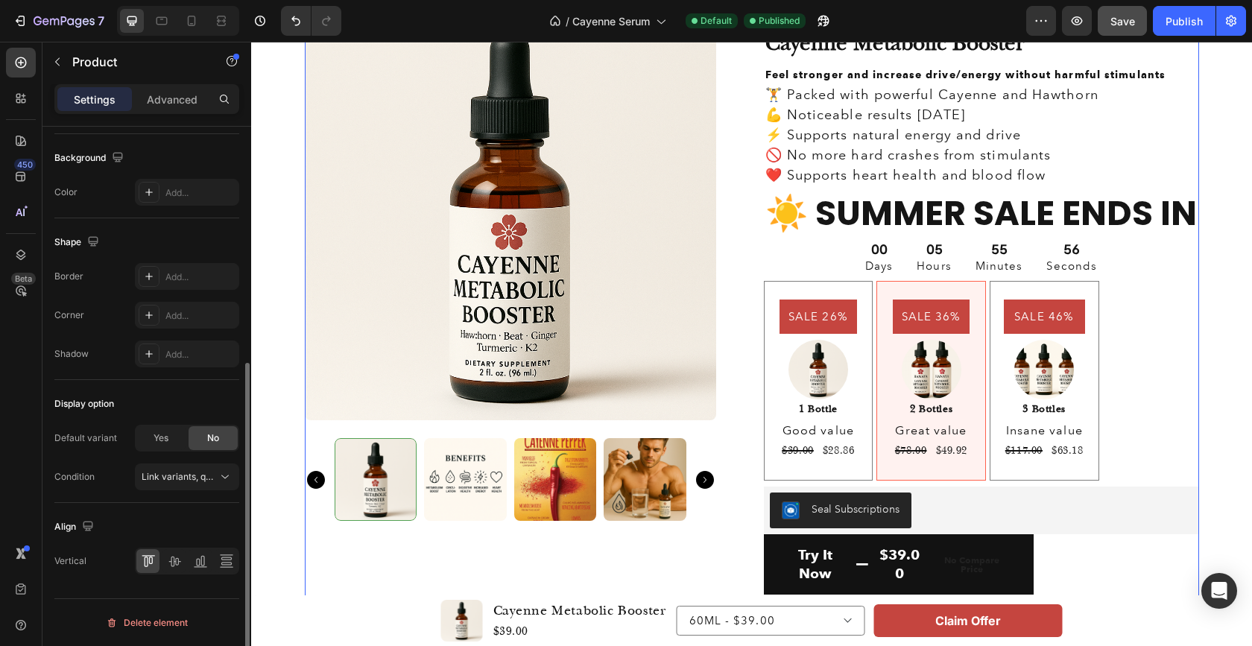
scroll to position [407, 0]
click at [154, 440] on span "Yes" at bounding box center [160, 437] width 15 height 13
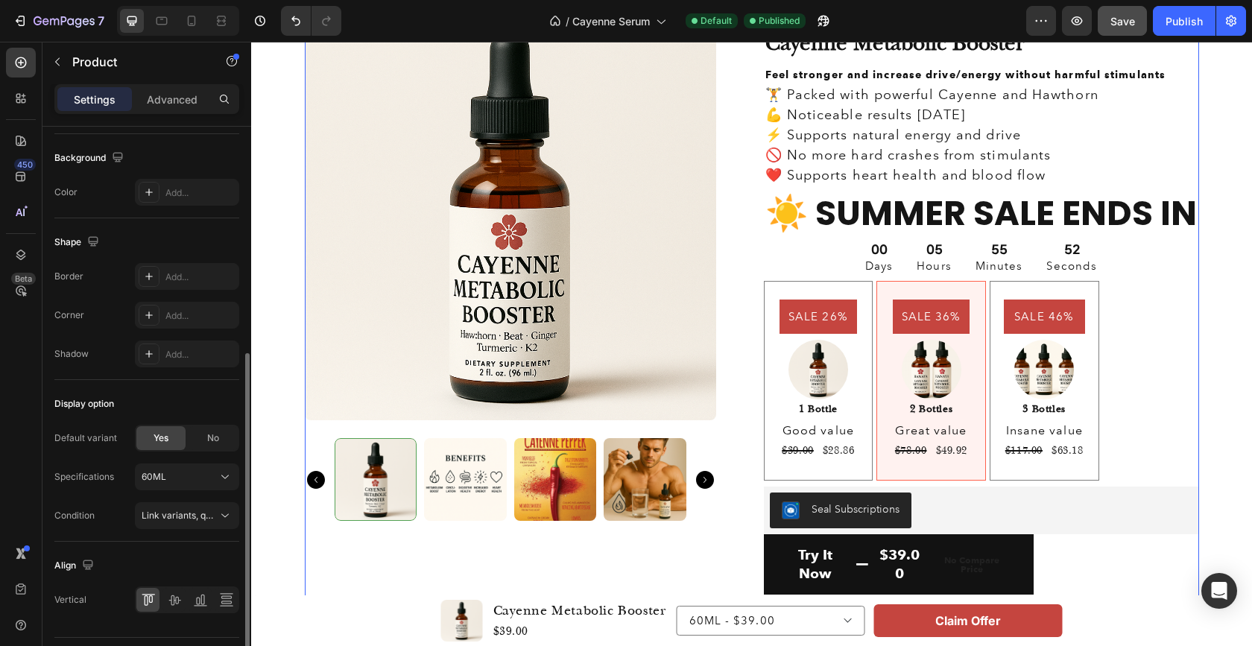
scroll to position [446, 0]
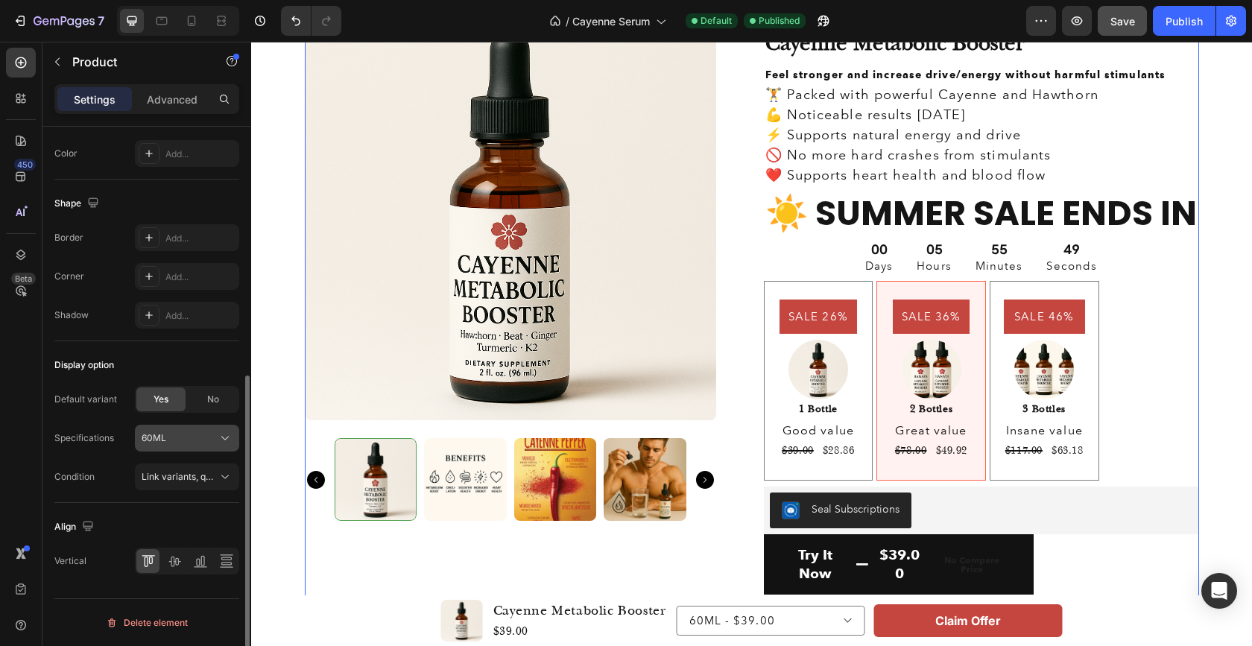
click at [211, 440] on div "60ML" at bounding box center [178, 437] width 73 height 13
click at [200, 472] on span "Link variants, quantity <br> between same products" at bounding box center [252, 476] width 220 height 11
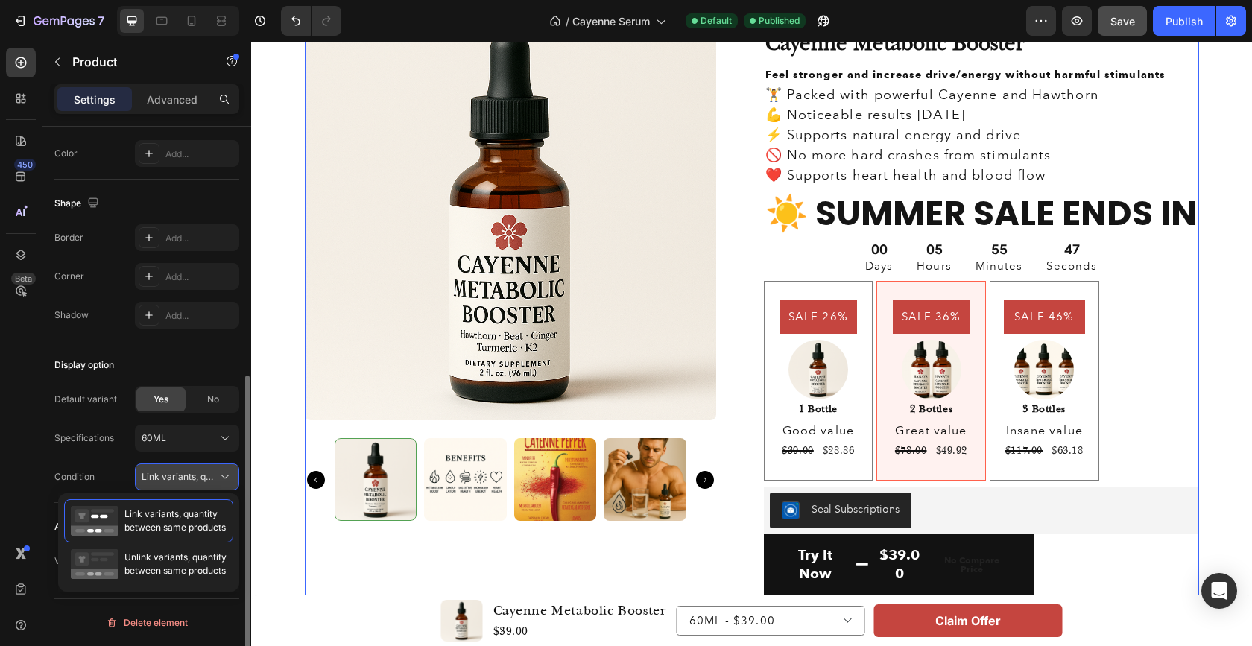
click at [200, 472] on span "Link variants, quantity <br> between same products" at bounding box center [252, 476] width 220 height 11
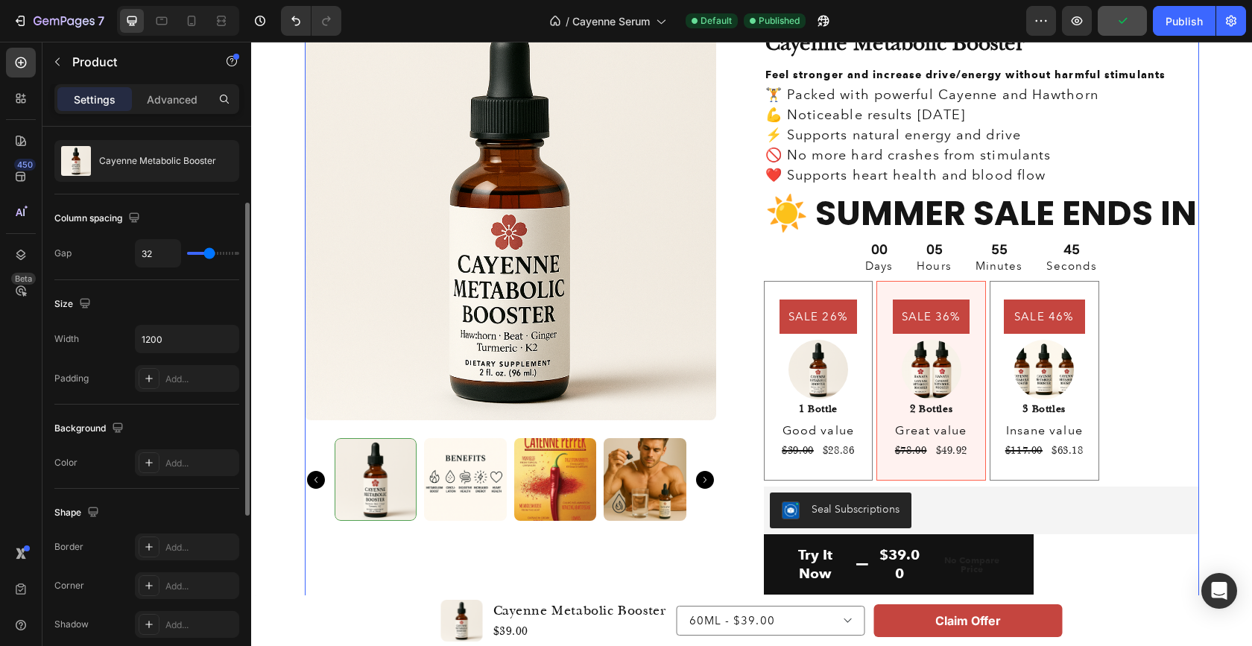
scroll to position [0, 0]
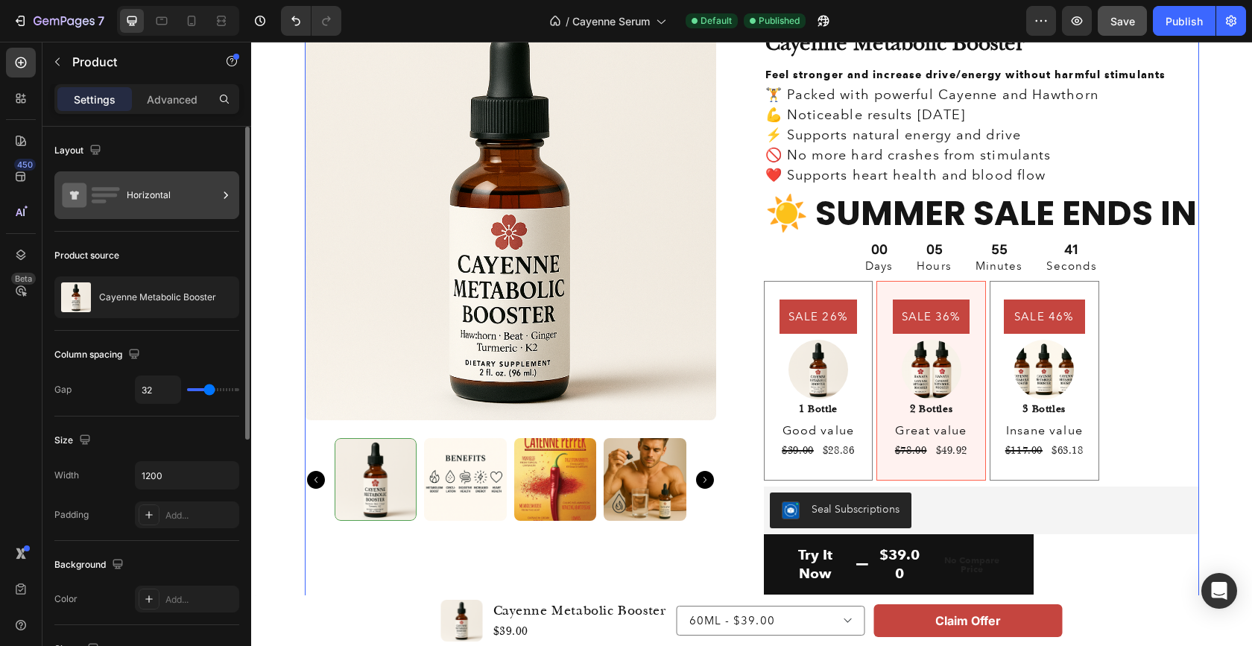
click at [125, 183] on div "Horizontal" at bounding box center [146, 195] width 185 height 48
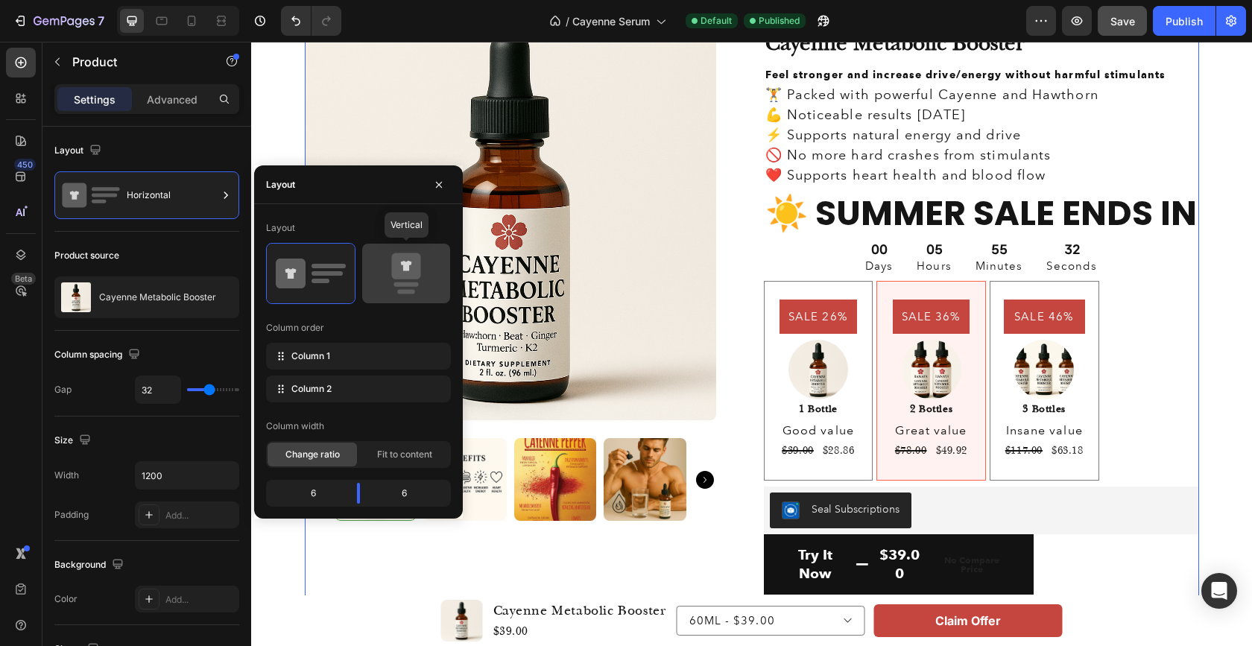
click at [394, 263] on icon at bounding box center [405, 266] width 29 height 26
type input "0"
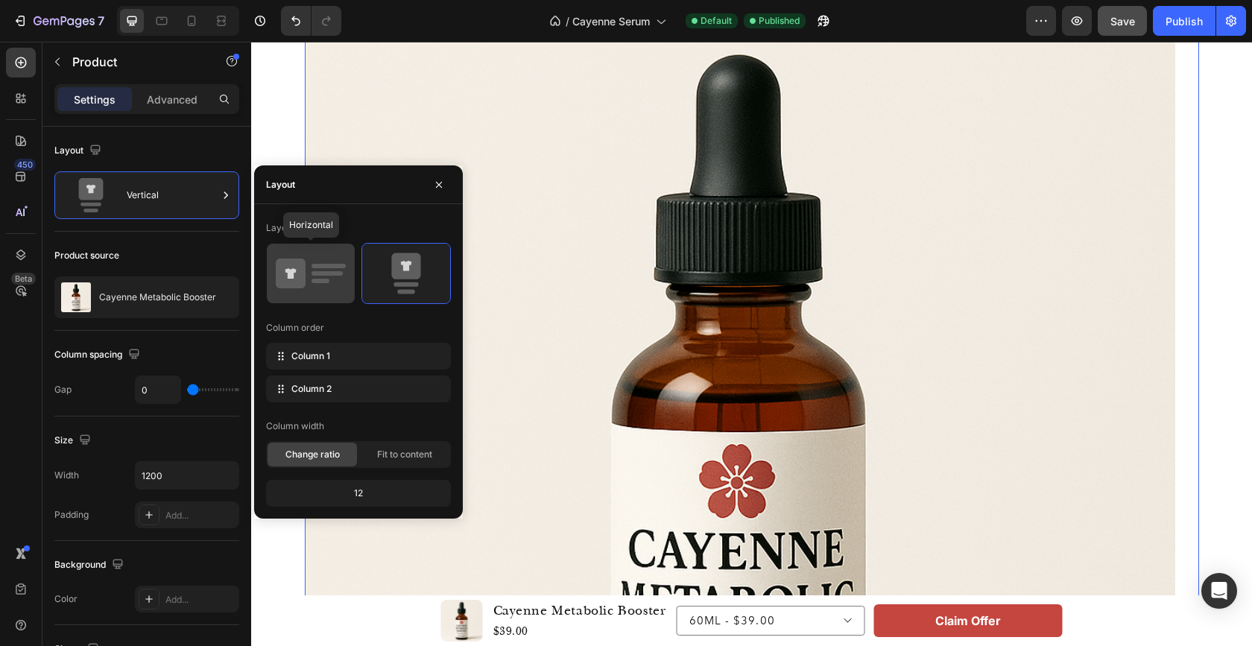
click at [299, 267] on icon at bounding box center [291, 274] width 30 height 30
type input "32"
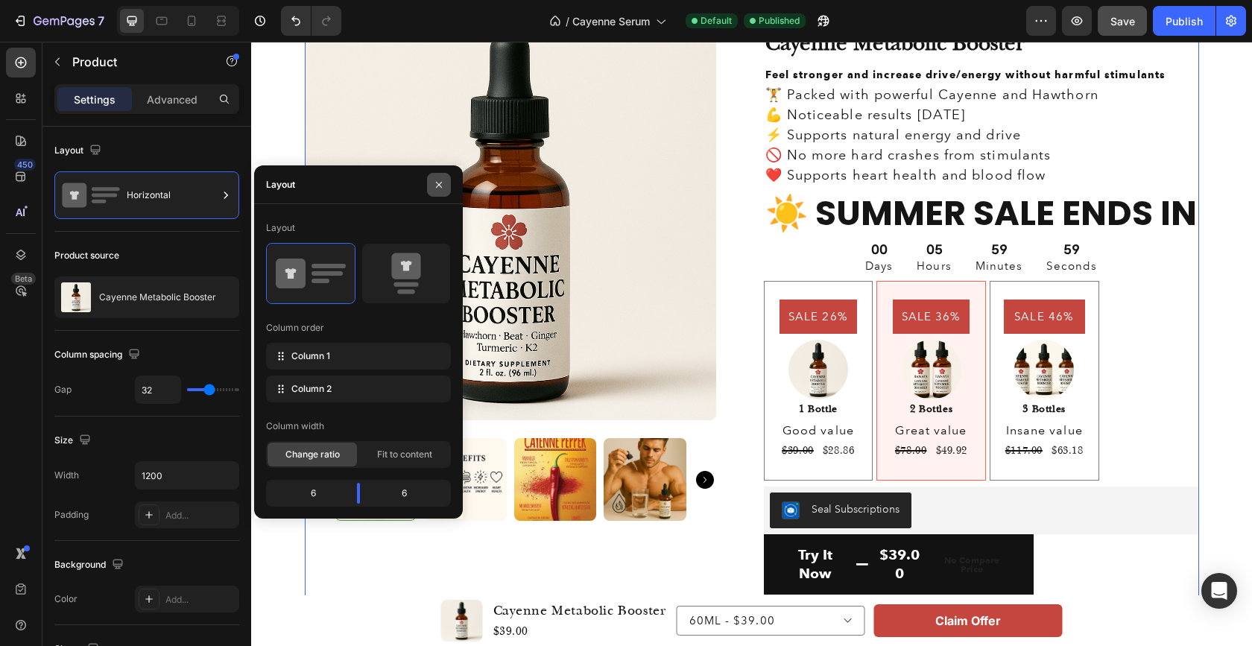
click at [443, 185] on icon "button" at bounding box center [439, 185] width 12 height 12
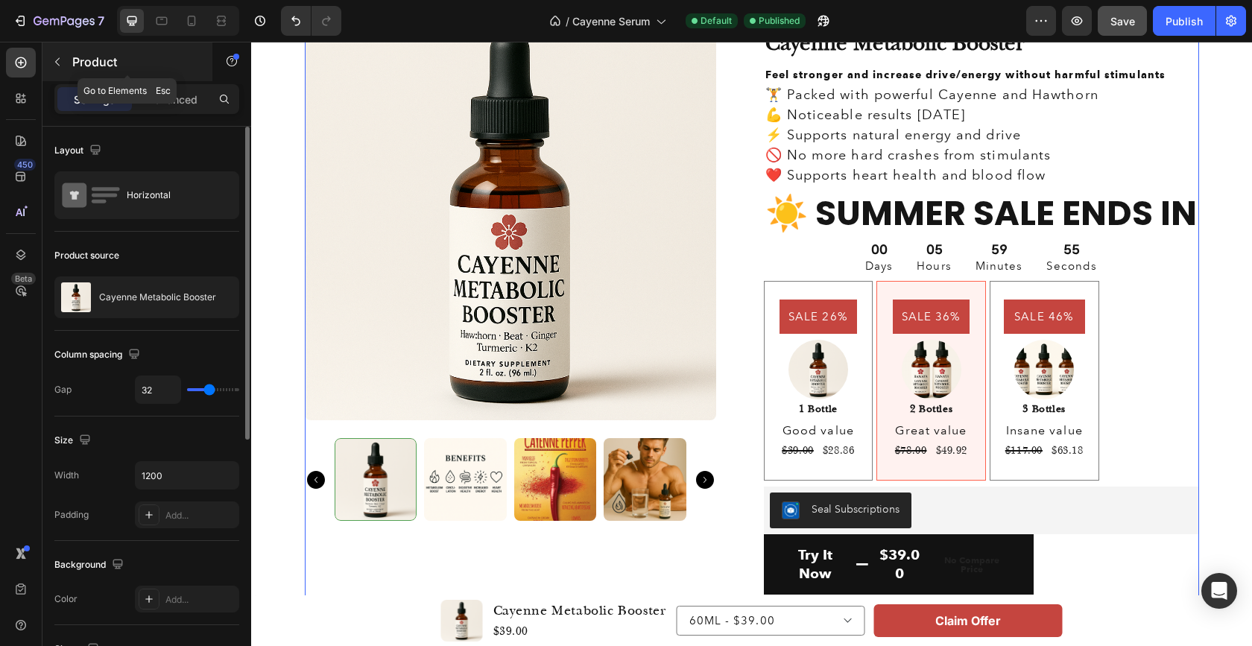
click at [73, 69] on p "Product" at bounding box center [135, 62] width 127 height 18
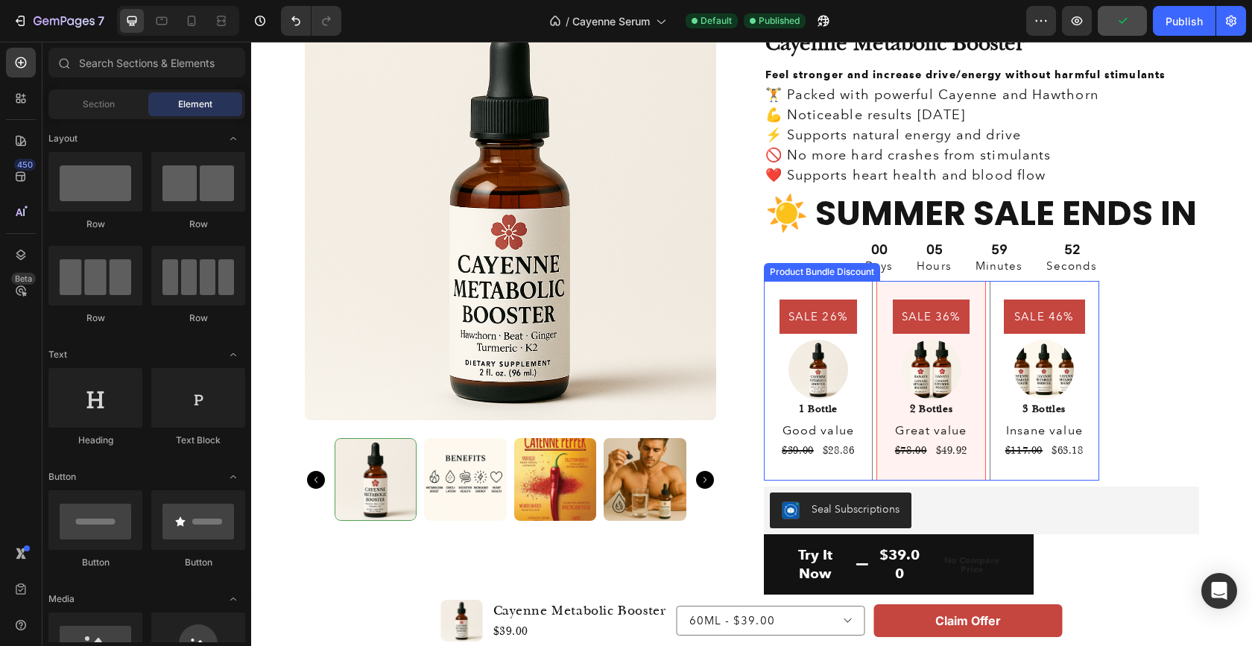
click at [867, 385] on div "SALE 26% Product Badge Image 1 Bottle Text Block Good value Text Block $39.00 P…" at bounding box center [931, 381] width 335 height 200
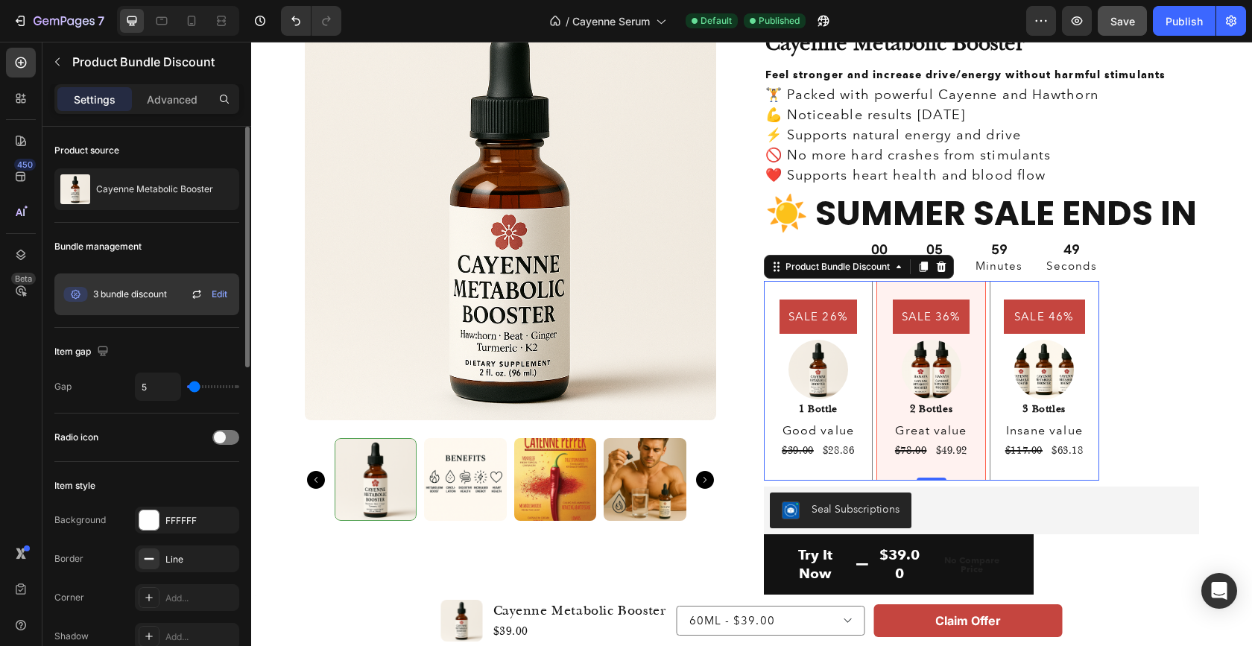
click at [217, 296] on span "Edit" at bounding box center [220, 294] width 16 height 13
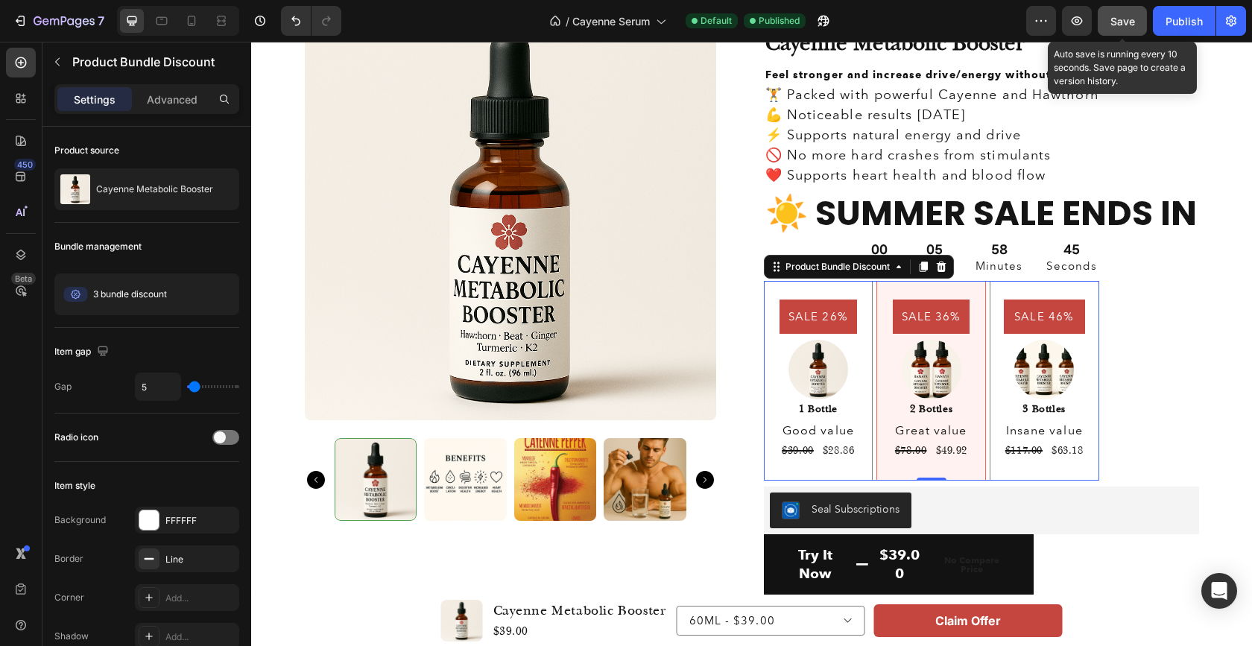
click at [1131, 25] on span "Save" at bounding box center [1122, 21] width 25 height 13
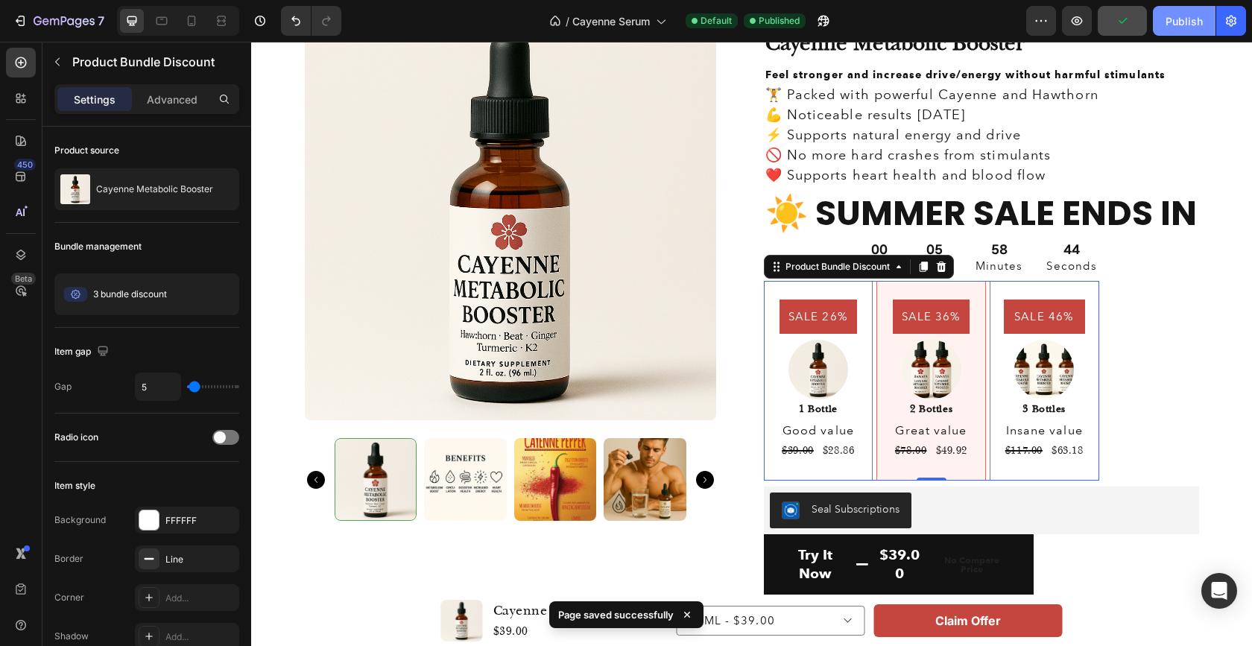
click at [1195, 23] on div "Publish" at bounding box center [1183, 21] width 37 height 16
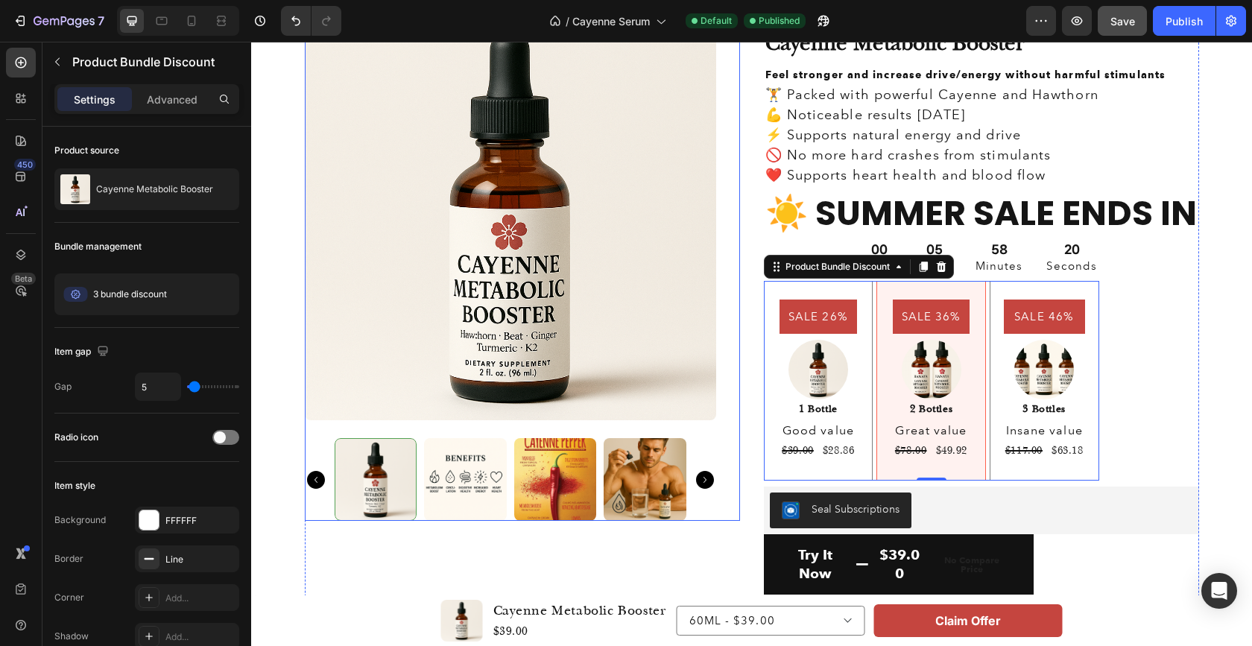
click at [510, 285] on img at bounding box center [510, 214] width 411 height 411
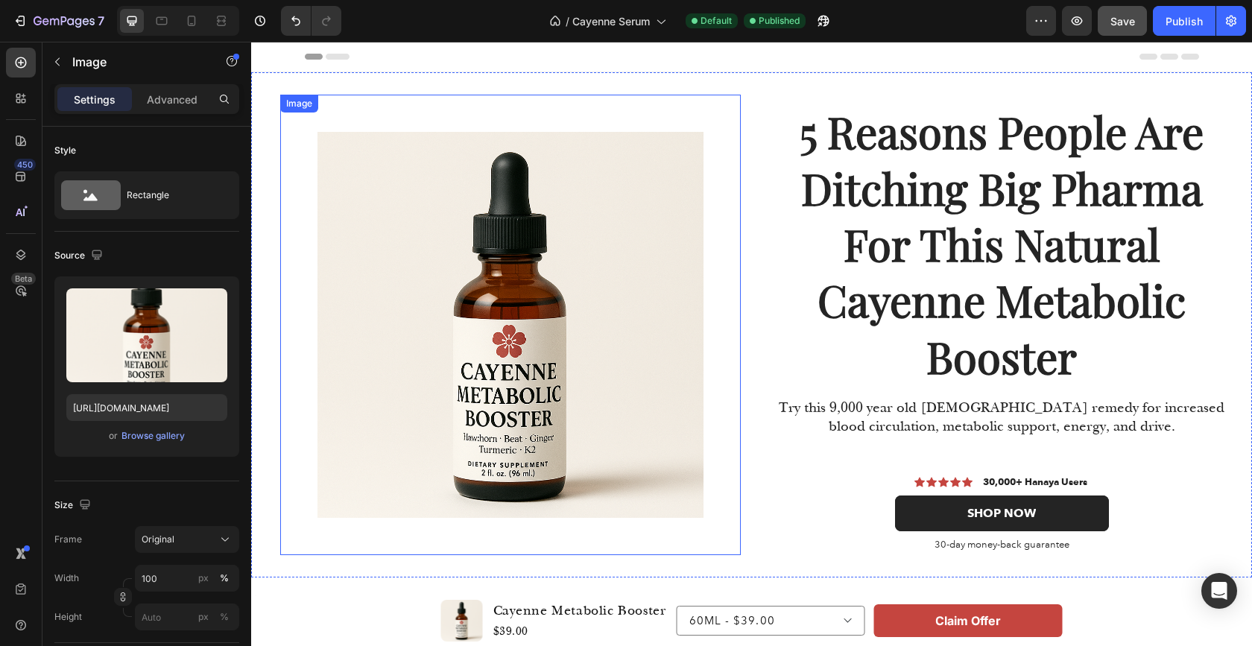
click at [504, 286] on img at bounding box center [510, 325] width 386 height 386
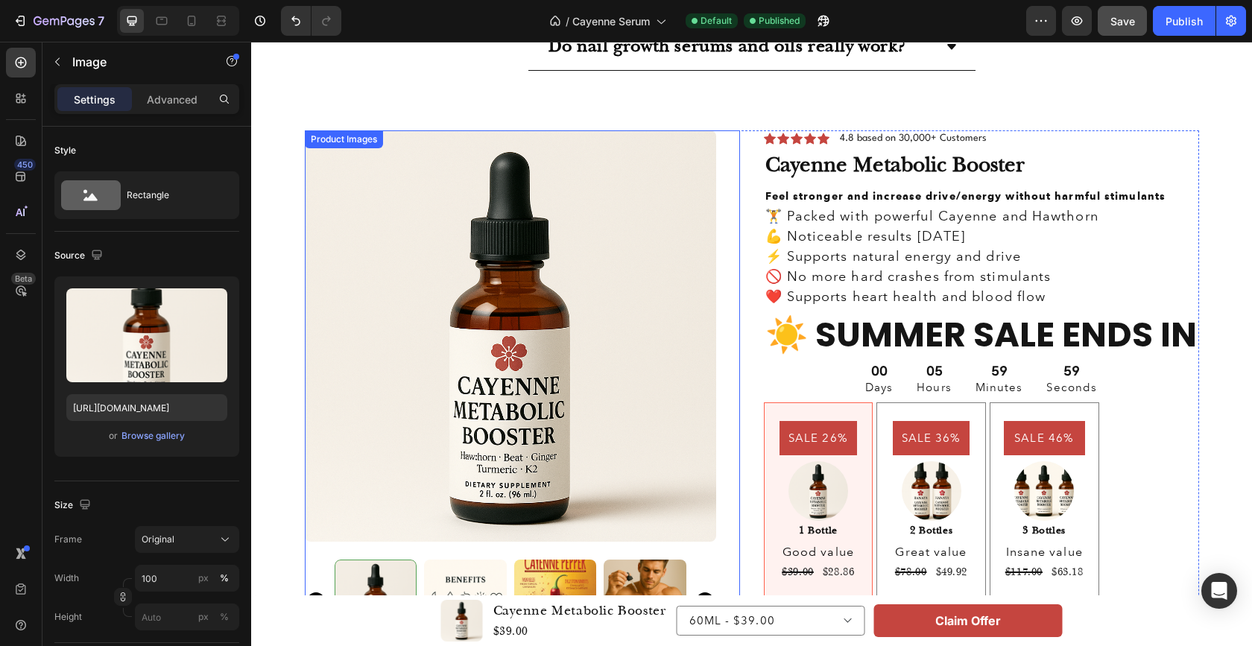
scroll to position [3404, 0]
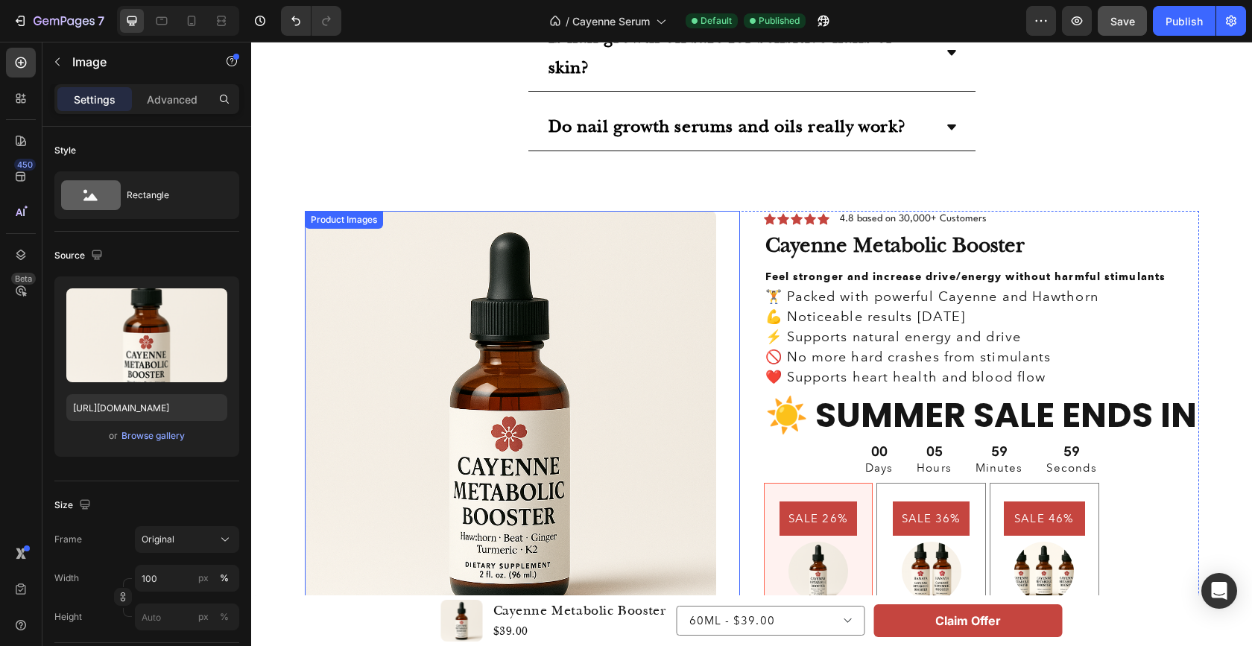
click at [504, 302] on img at bounding box center [510, 416] width 411 height 411
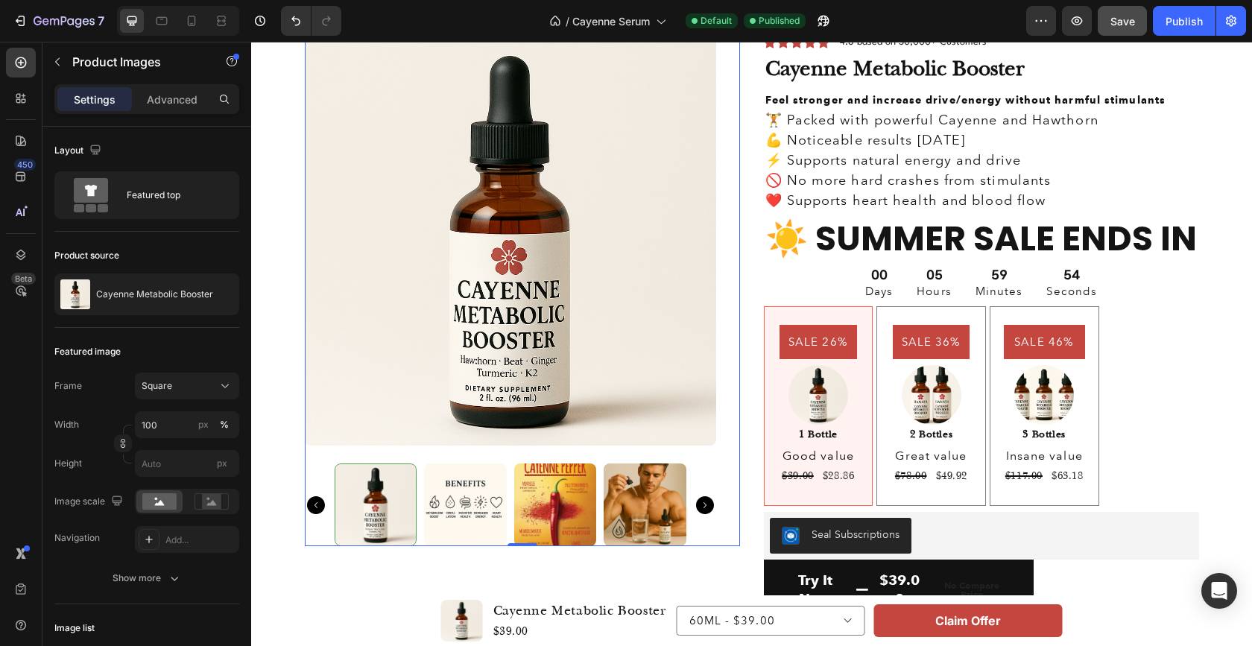
scroll to position [3595, 0]
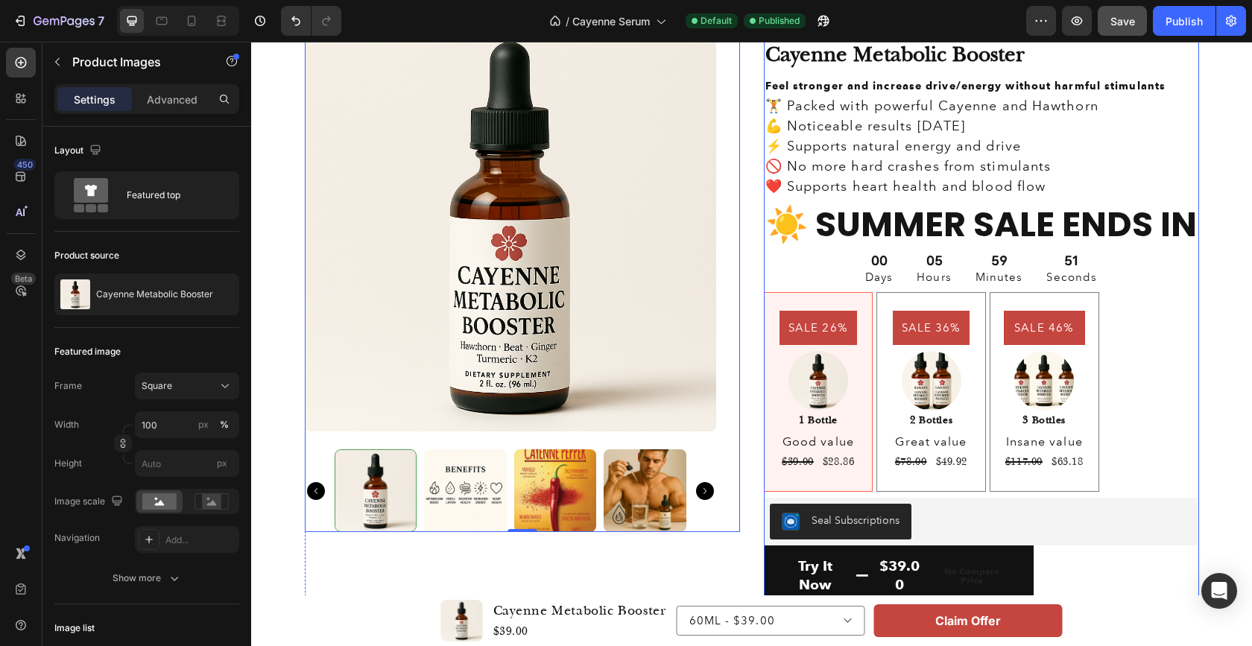
click at [1141, 409] on div "Icon Icon Icon Icon Icon Icon List 4.8 based on 30,000+ Customers Text Block Ro…" at bounding box center [981, 324] width 435 height 609
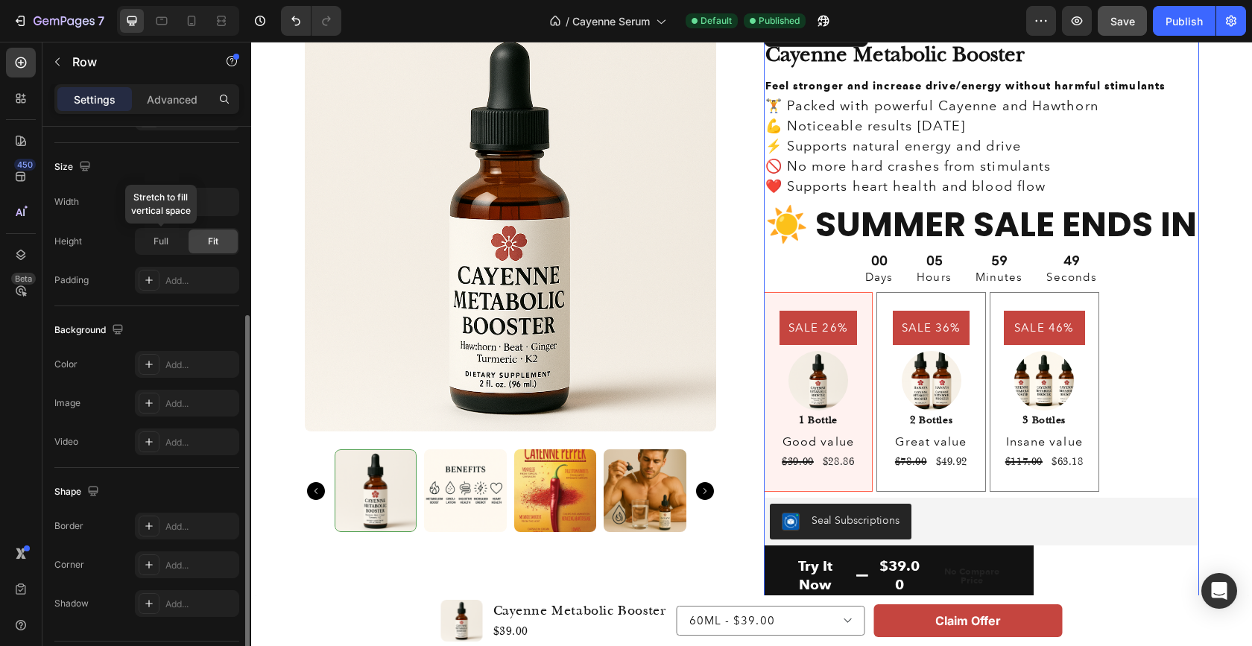
scroll to position [347, 0]
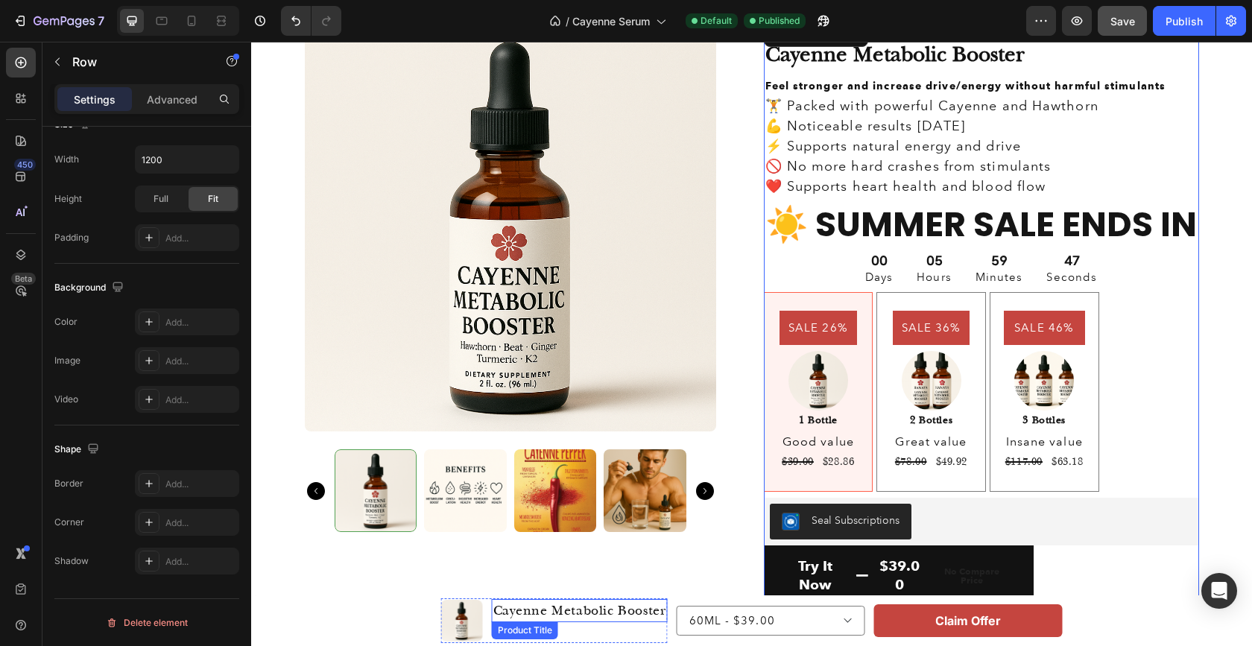
click at [562, 611] on h1 "Cayenne Metabolic Booster" at bounding box center [580, 610] width 176 height 23
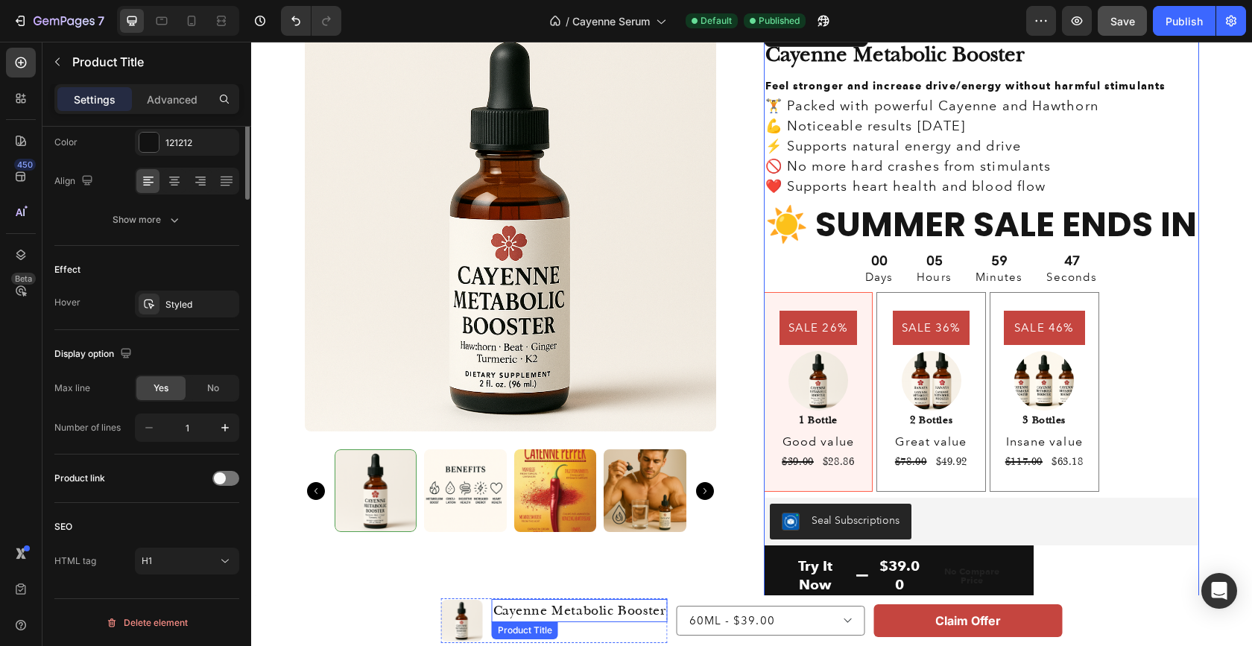
scroll to position [0, 0]
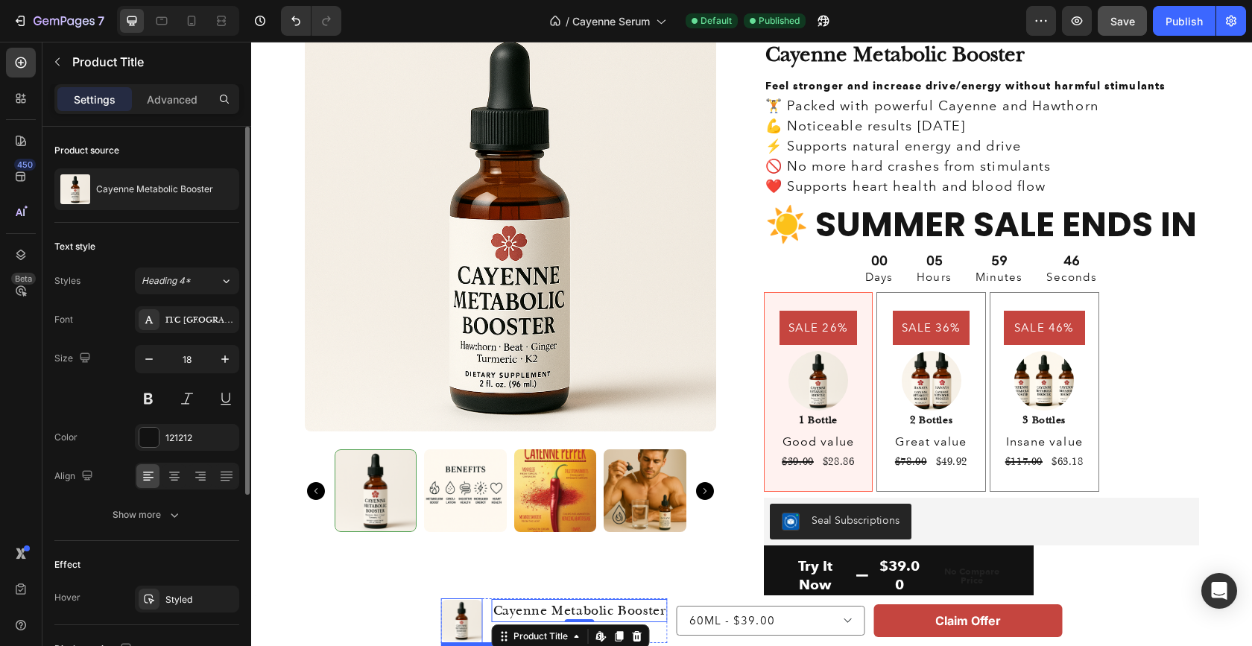
click at [458, 611] on img at bounding box center [462, 621] width 42 height 42
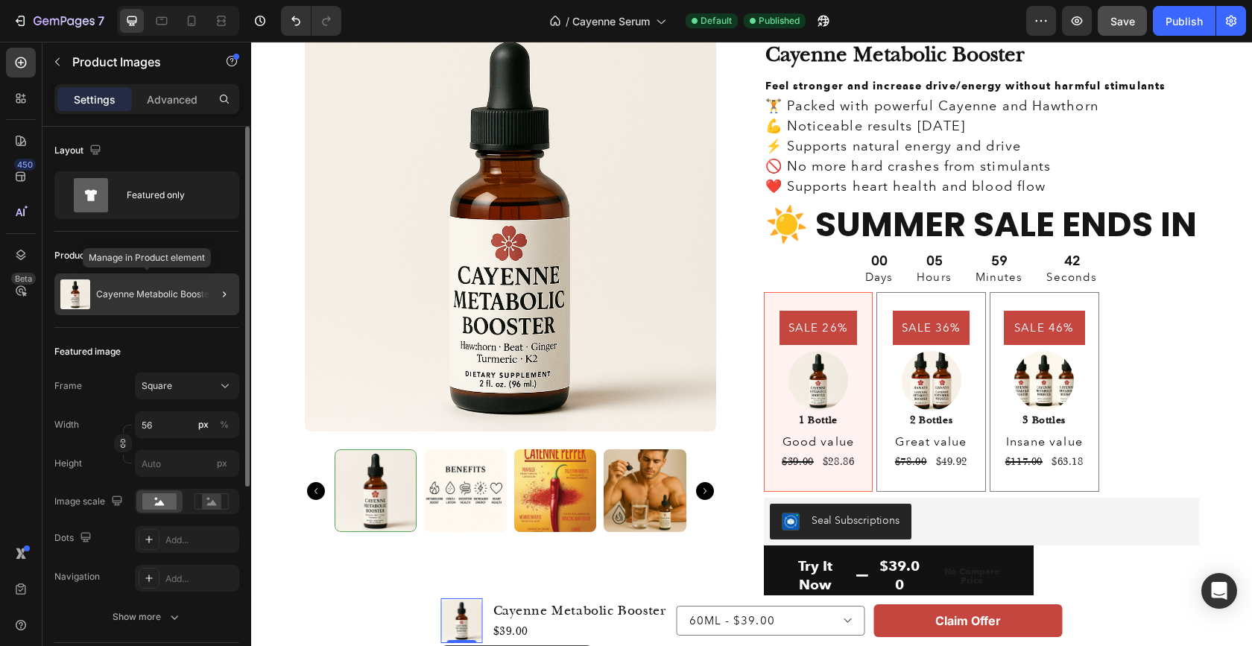
click at [147, 291] on p "Cayenne Metabolic Booster" at bounding box center [154, 294] width 117 height 10
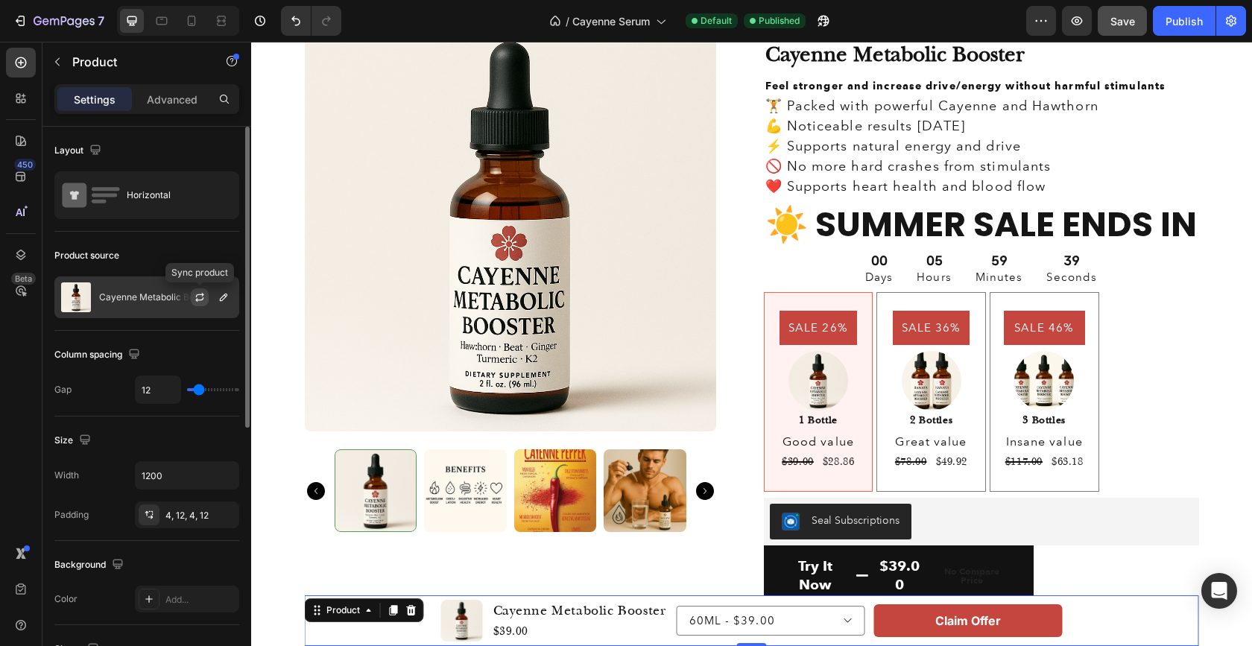
click at [200, 296] on icon "button" at bounding box center [200, 297] width 12 height 12
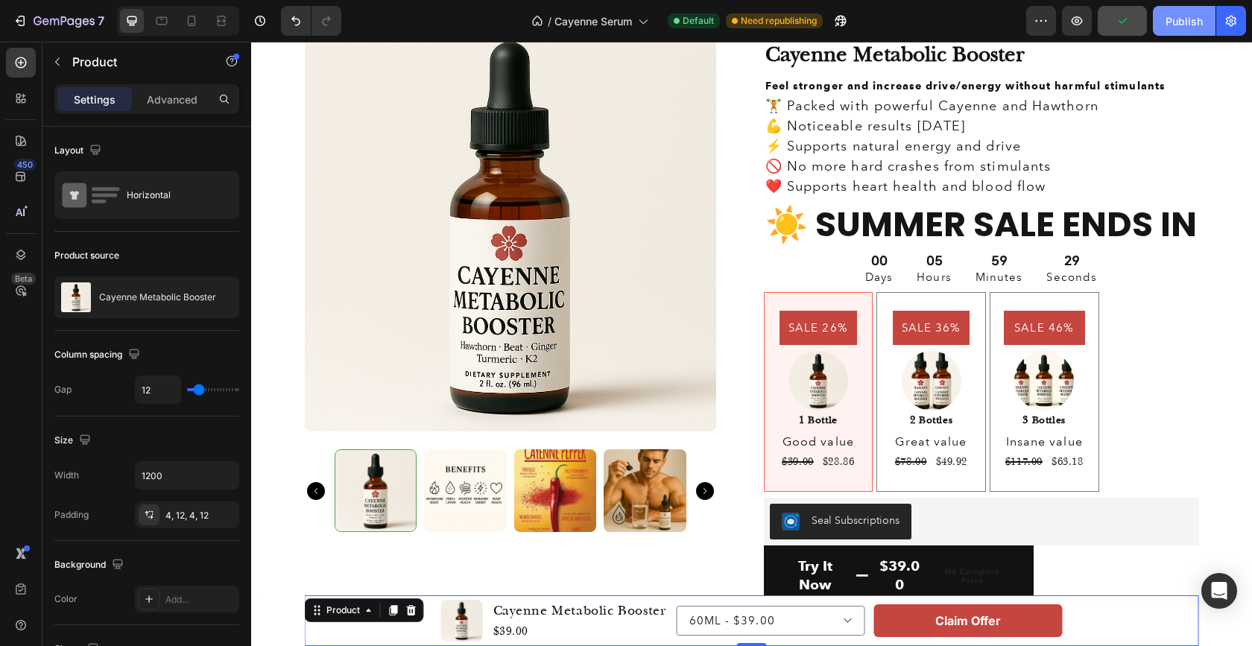
click at [1186, 19] on div "Publish" at bounding box center [1183, 21] width 37 height 16
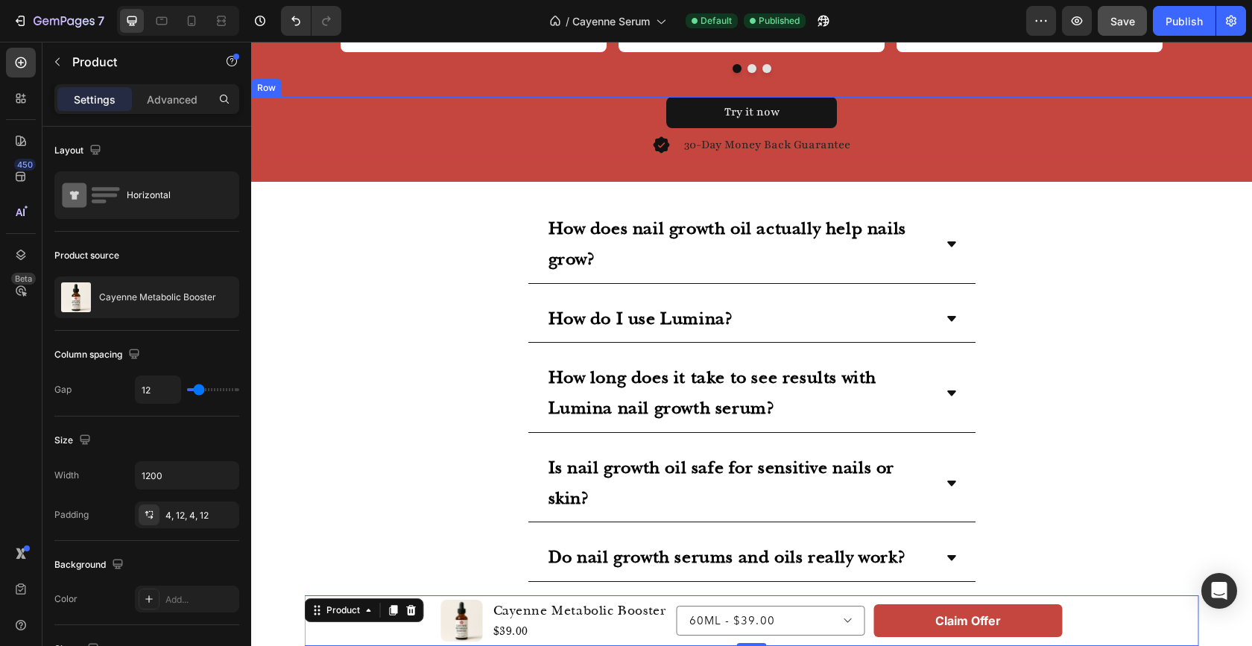
scroll to position [2970, 0]
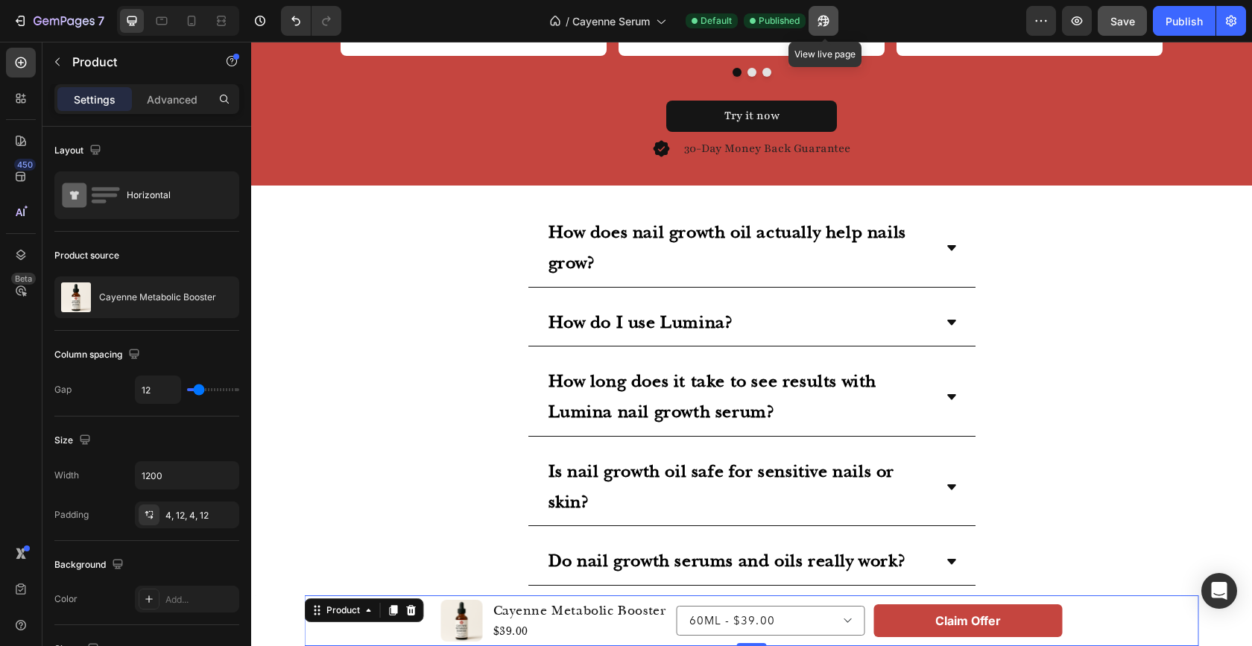
click at [825, 20] on icon "button" at bounding box center [823, 20] width 15 height 15
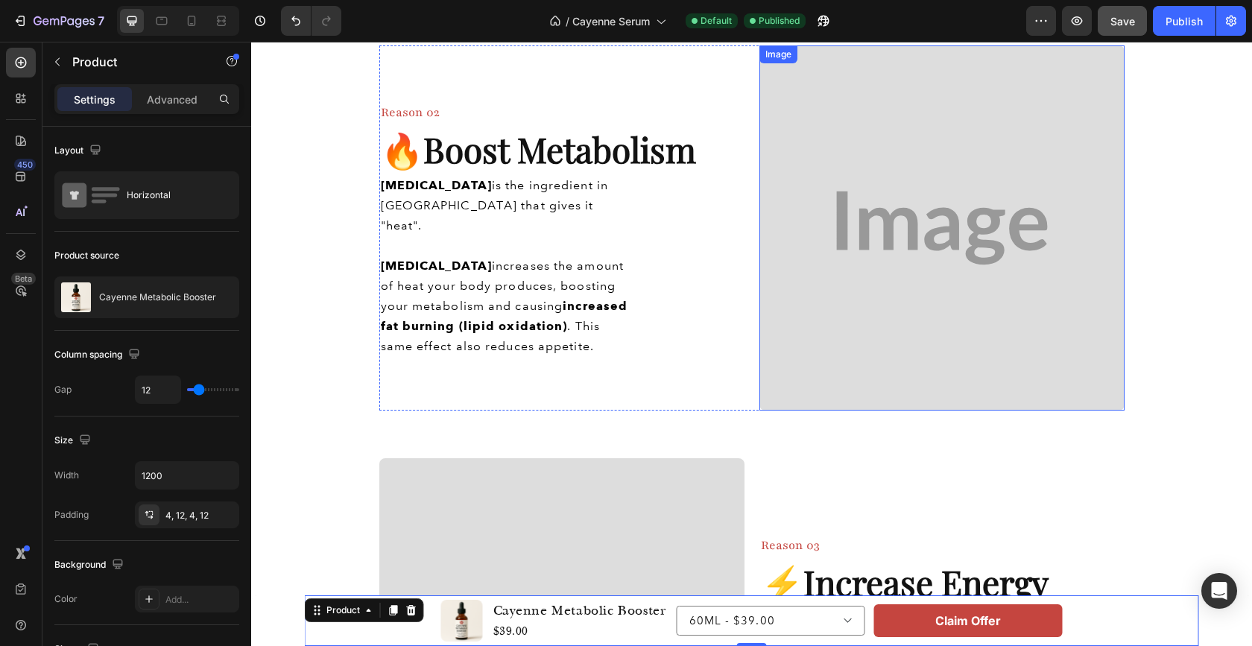
scroll to position [963, 0]
